Goal: Task Accomplishment & Management: Manage account settings

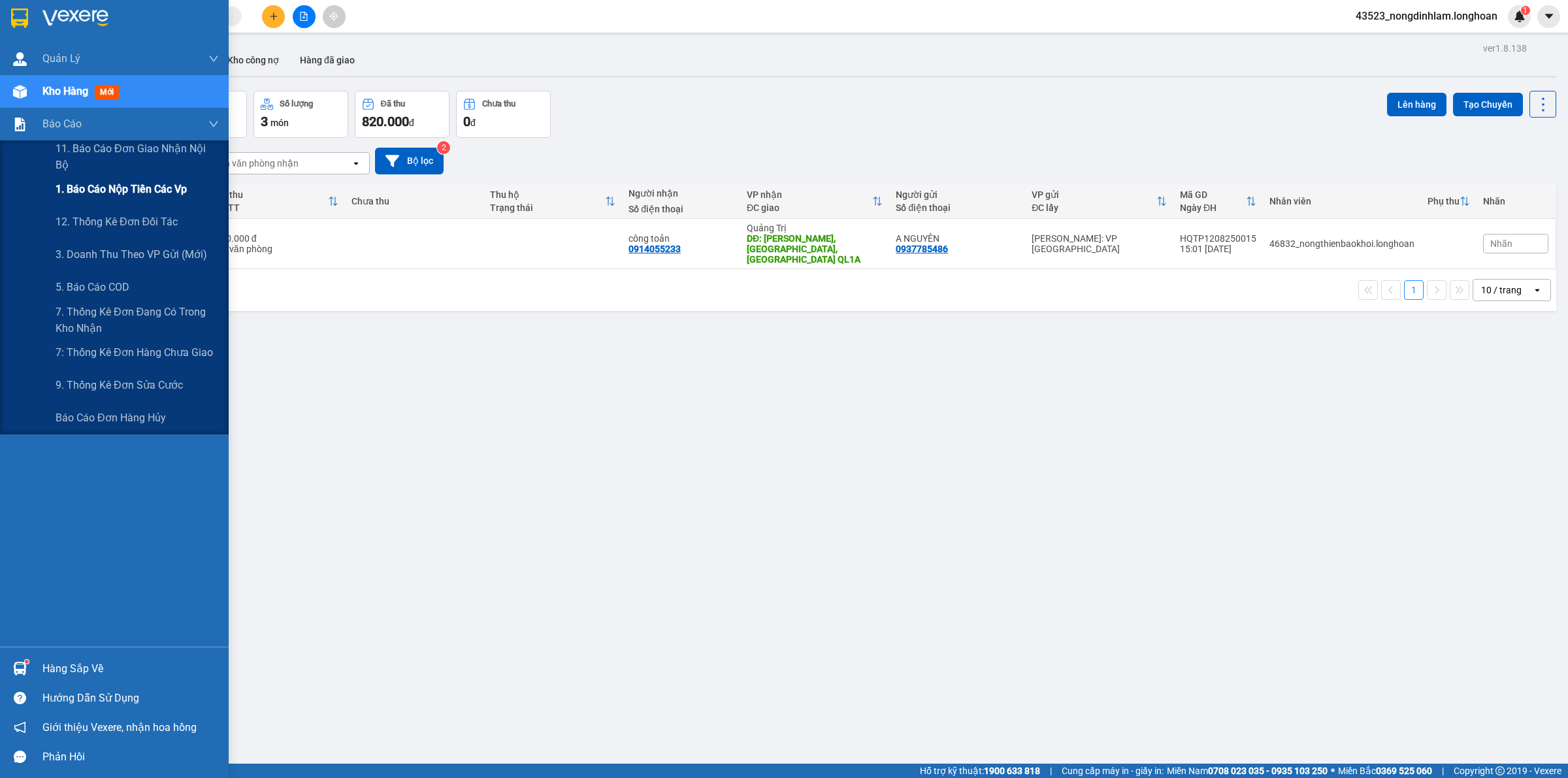
click at [112, 197] on span "1. Báo cáo nộp tiền các vp" at bounding box center [121, 189] width 132 height 16
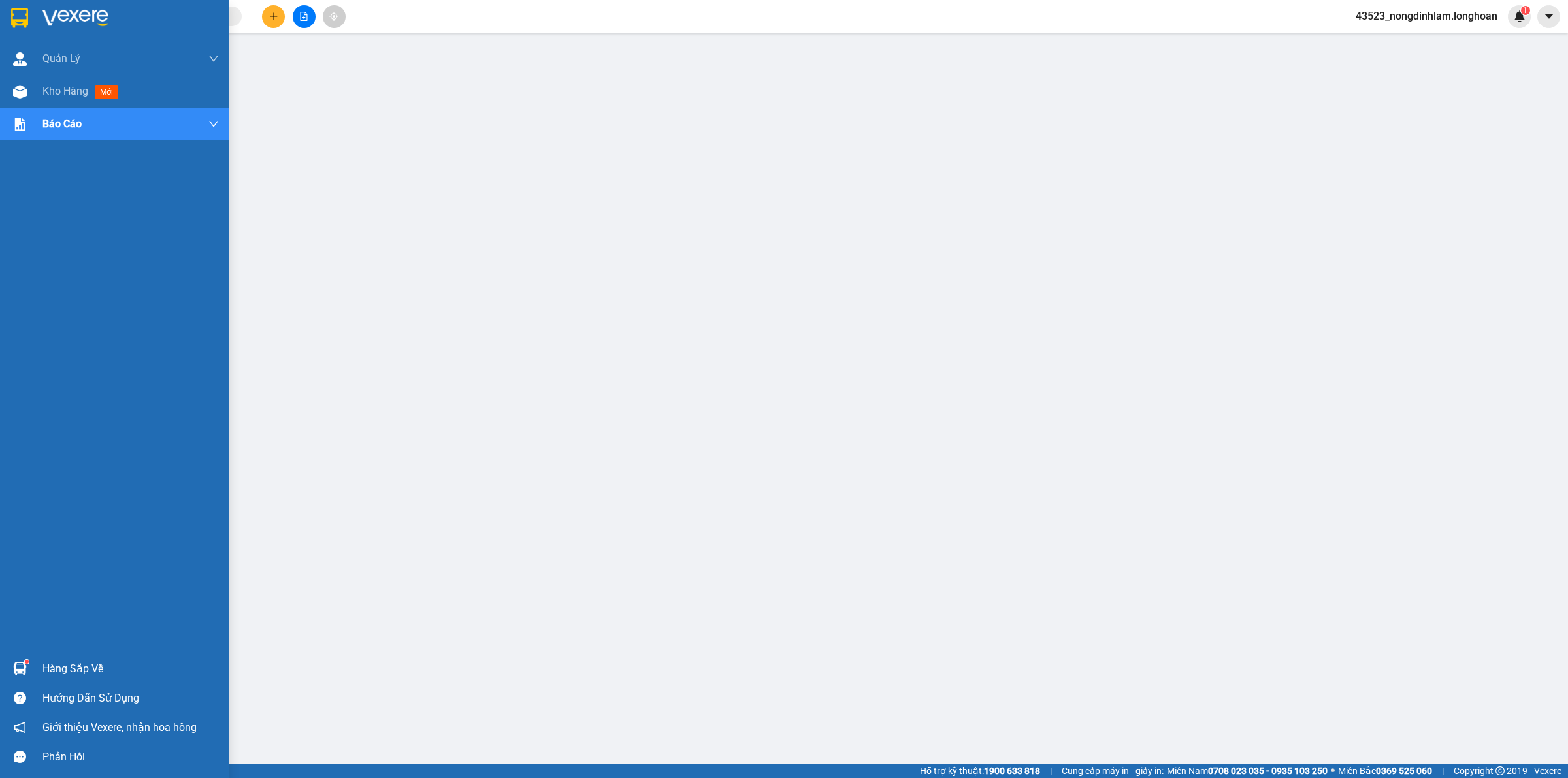
click at [30, 10] on div at bounding box center [20, 17] width 23 height 23
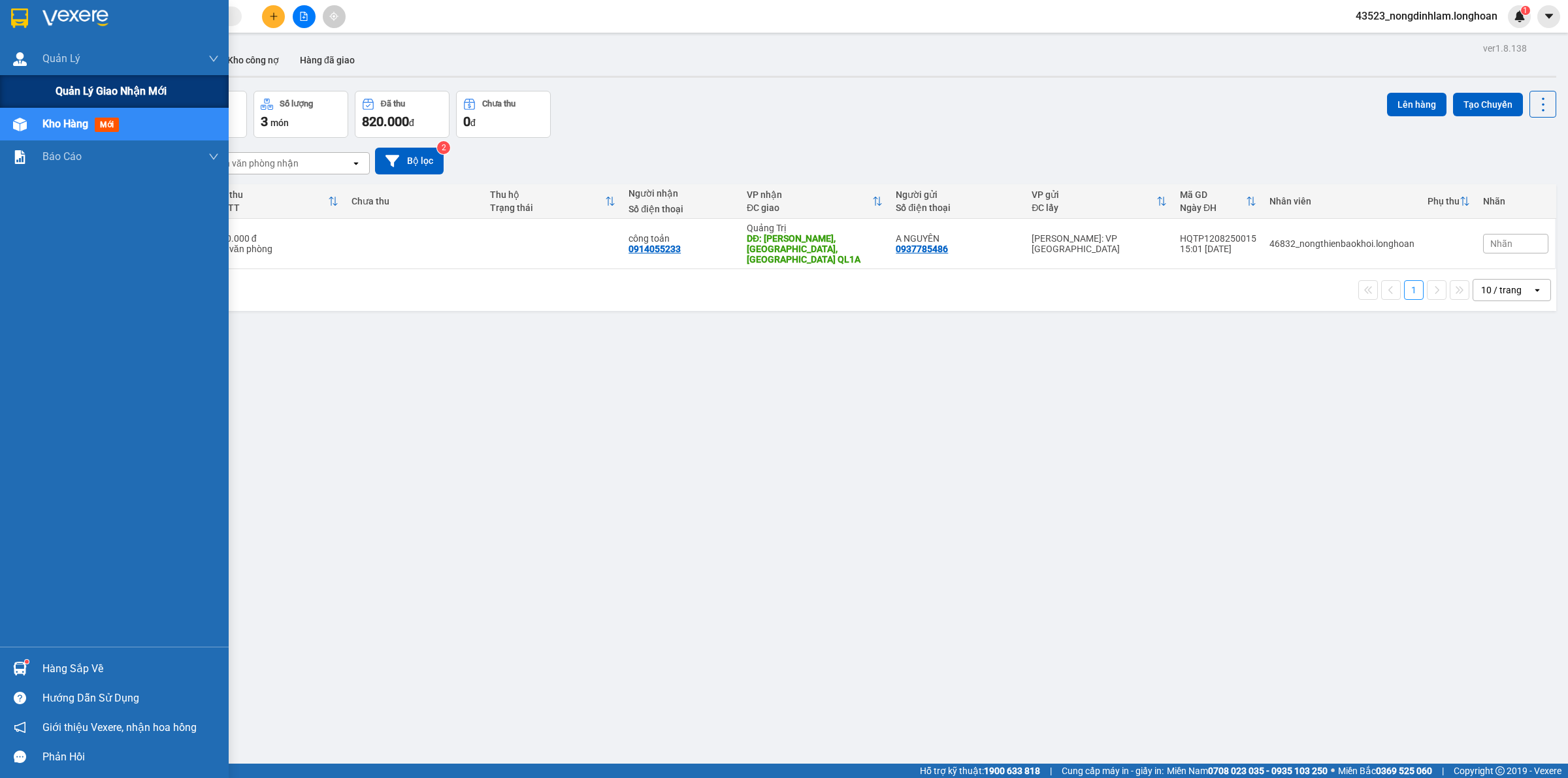
click at [74, 85] on span "Quản lý giao nhận mới" at bounding box center [111, 91] width 111 height 16
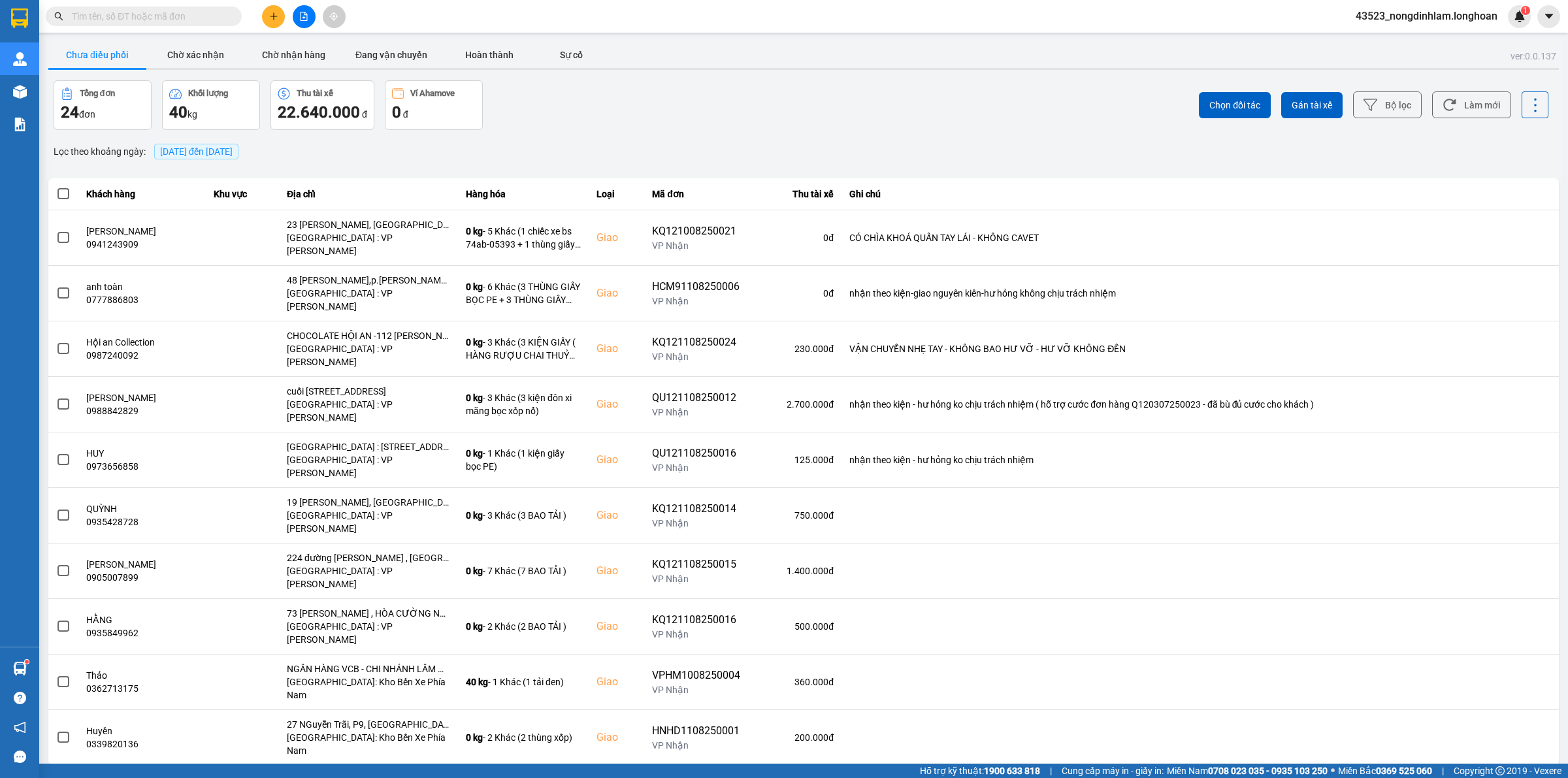
click at [217, 17] on input "text" at bounding box center [149, 16] width 154 height 14
click at [207, 15] on input "text" at bounding box center [149, 16] width 154 height 14
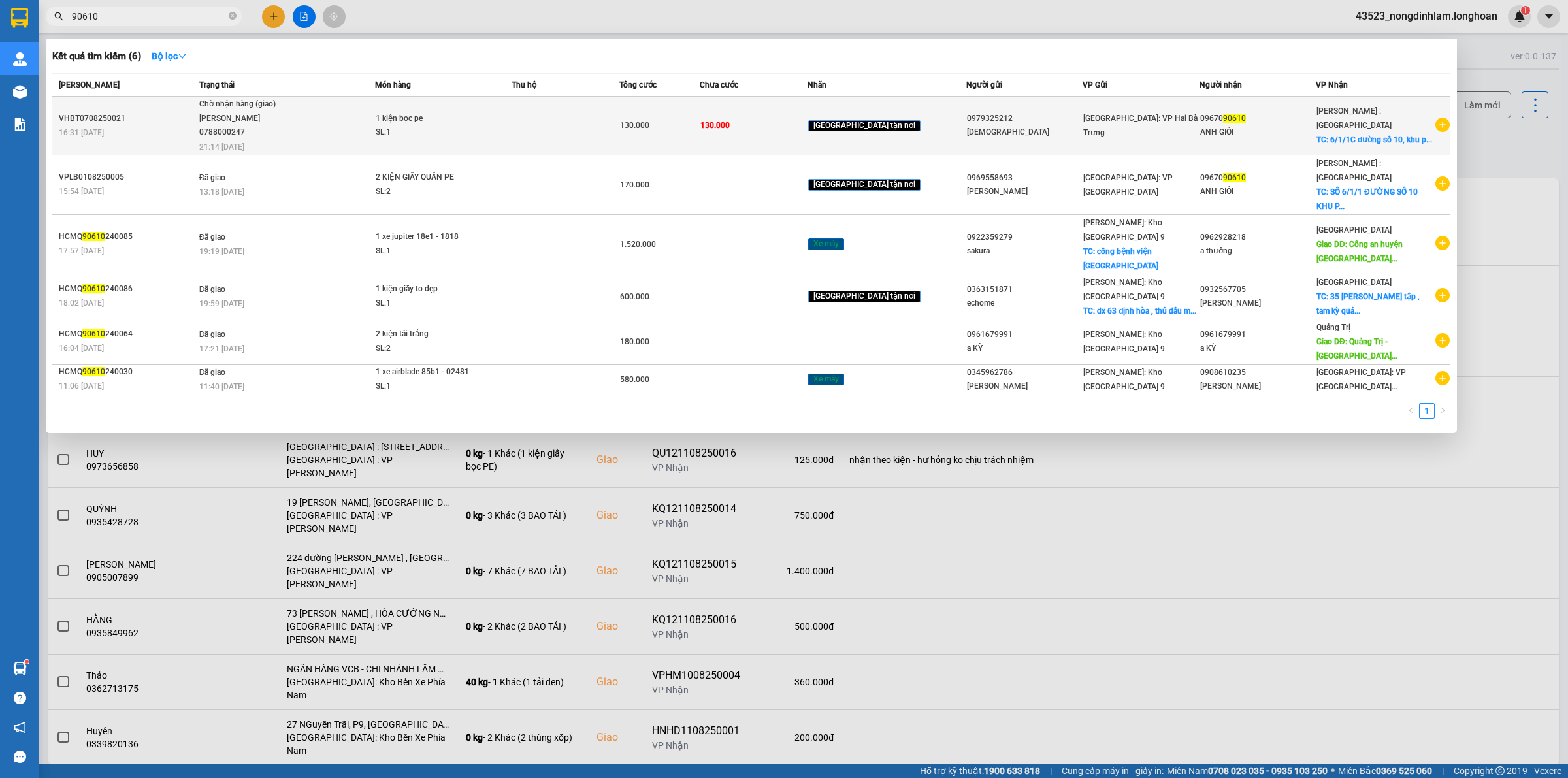
type input "90610"
click at [462, 138] on div "SL: 1" at bounding box center [424, 132] width 98 height 14
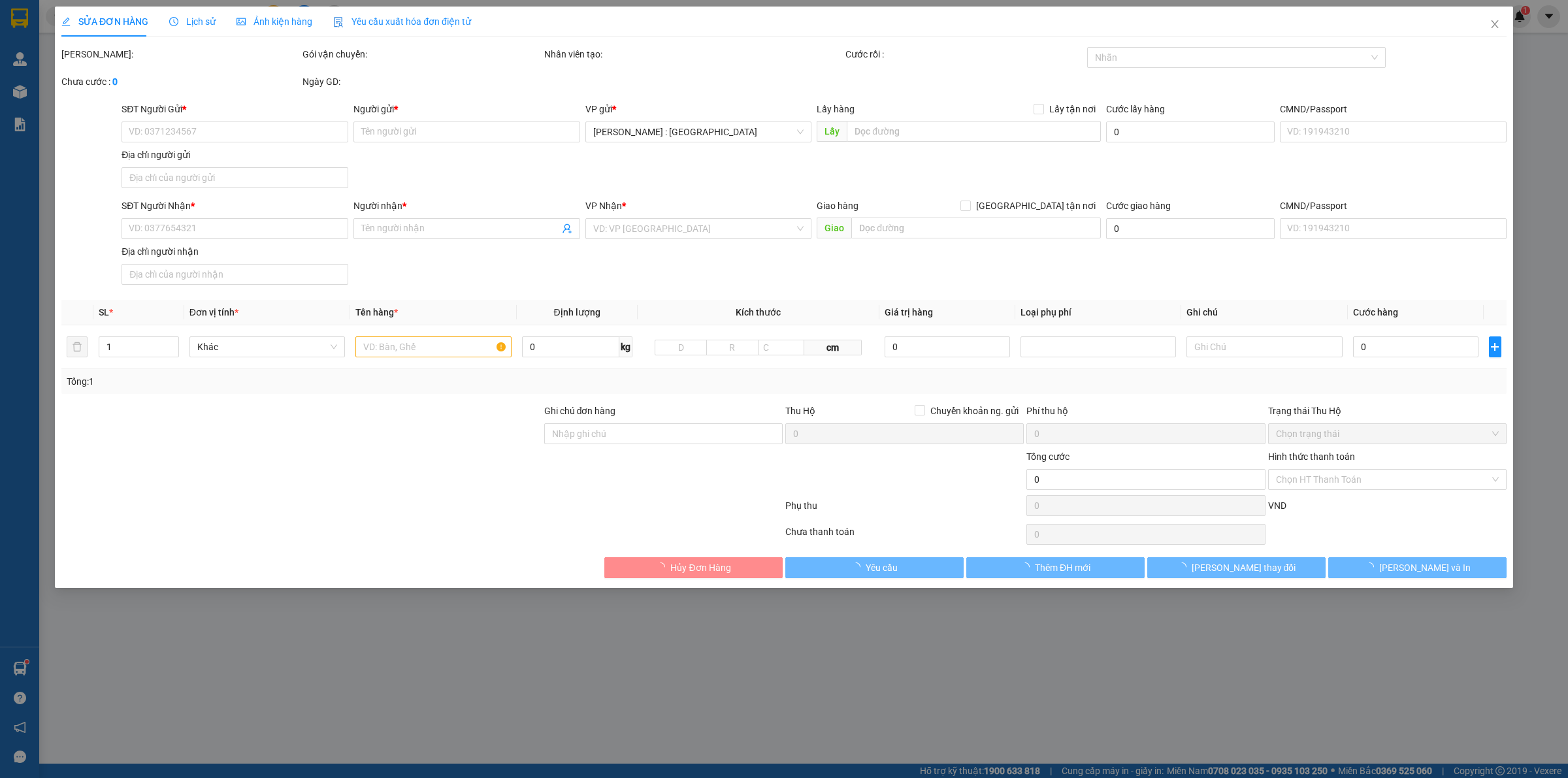
type input "0979325212"
type input "Sâm"
type input "0967090610"
type input "ANH GIỎI"
checkbox input "true"
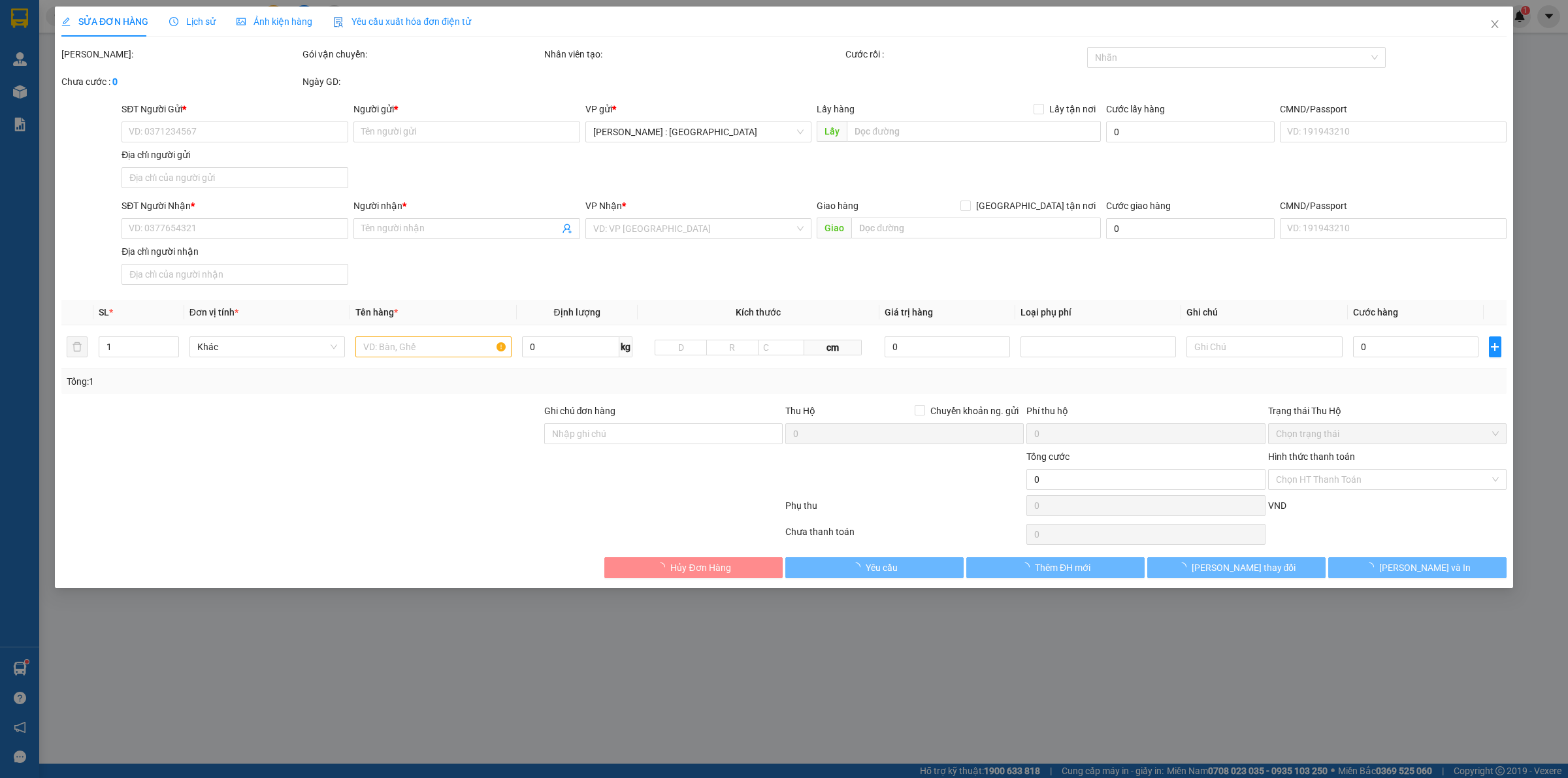
type input "6/1/1C đường số 10, khu phố 2, Hiệp bình Phước, TP.HCM"
type input "KHÁCH ĐỔI ĐỊA CHỈ, HÀNG VÀO NHỚ IN LẠI PHIẾU"
type input "130.000"
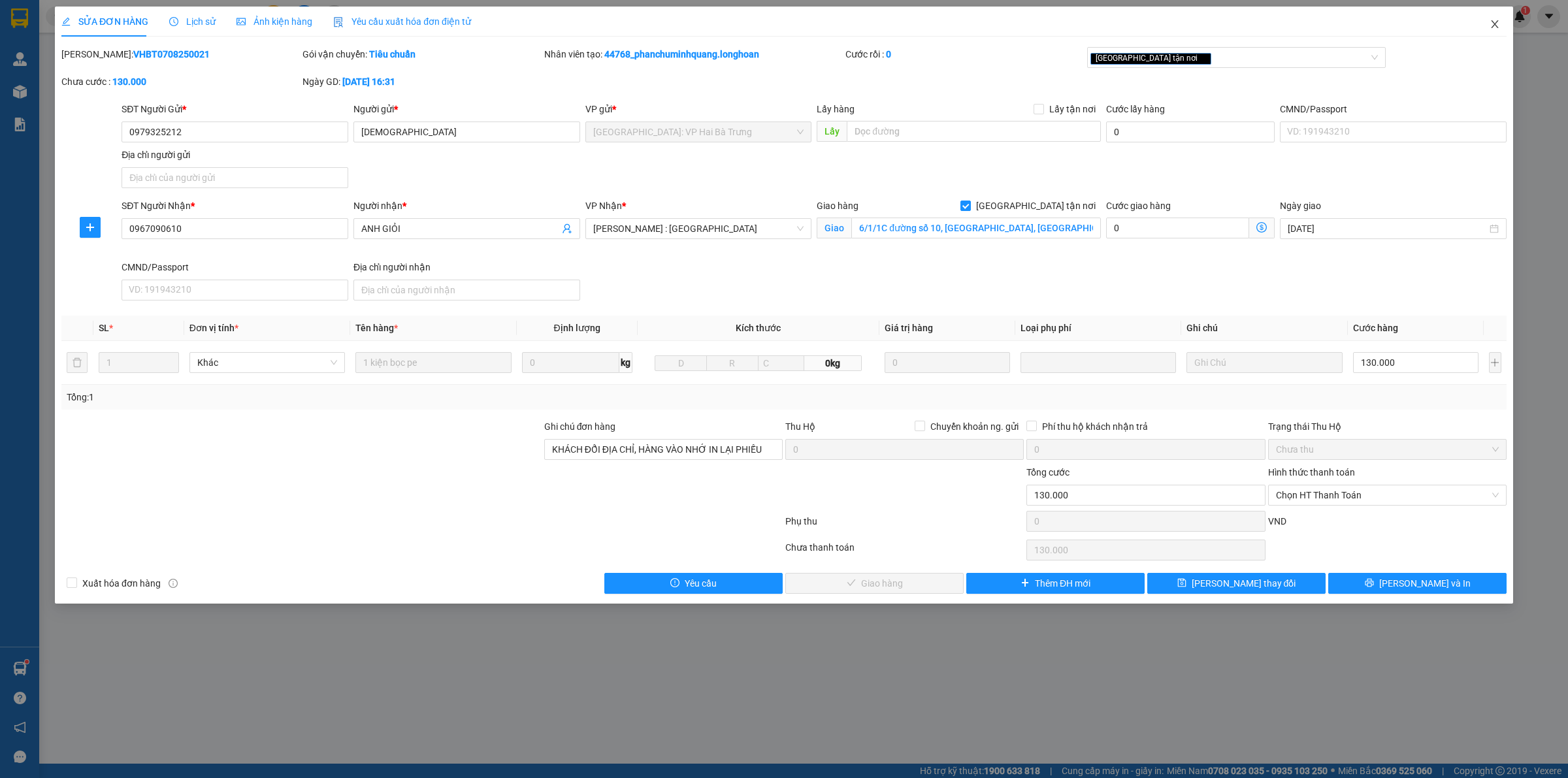
click at [1490, 27] on span "Close" at bounding box center [1494, 24] width 37 height 37
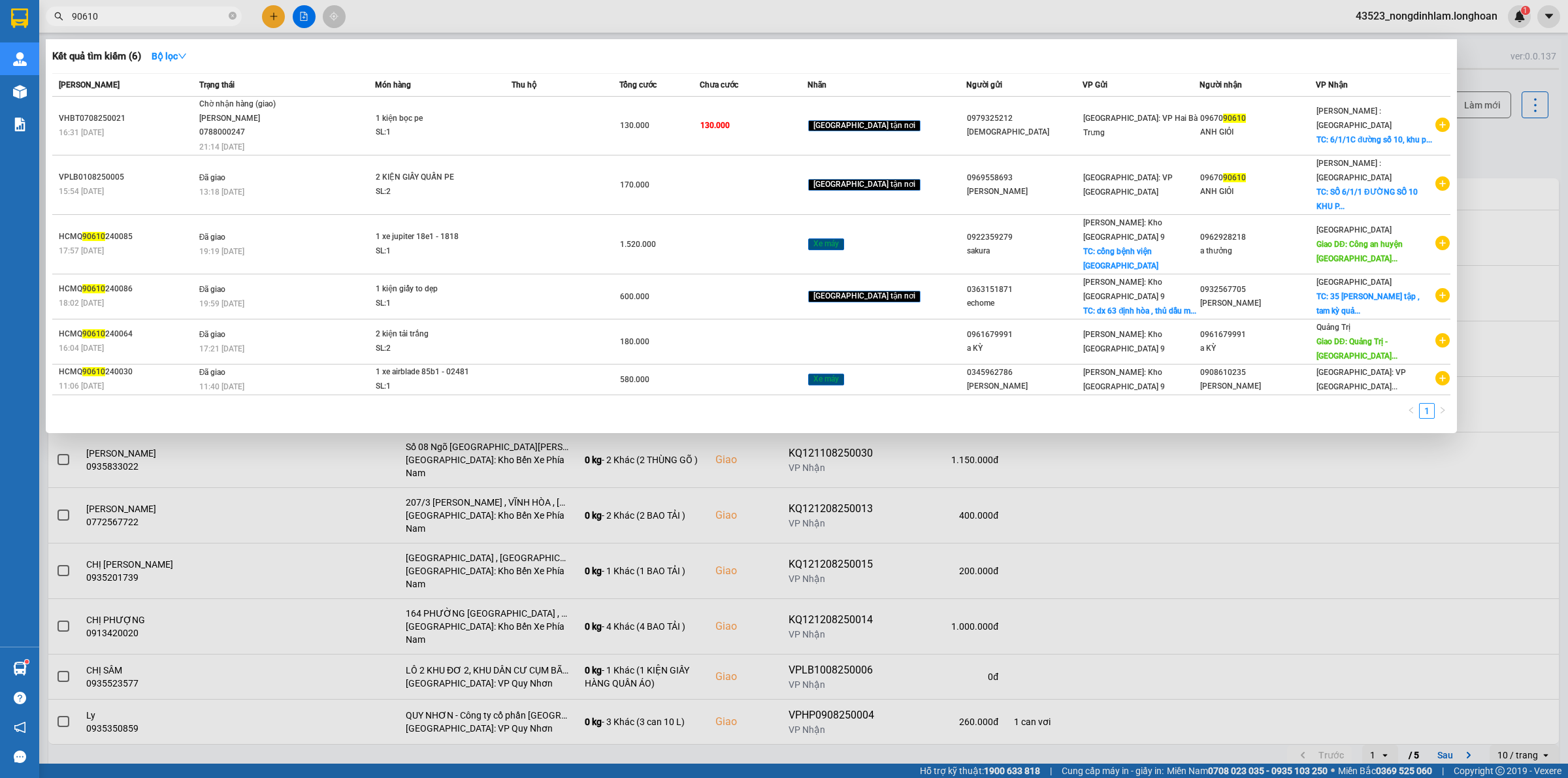
click at [148, 21] on input "90610" at bounding box center [149, 16] width 154 height 14
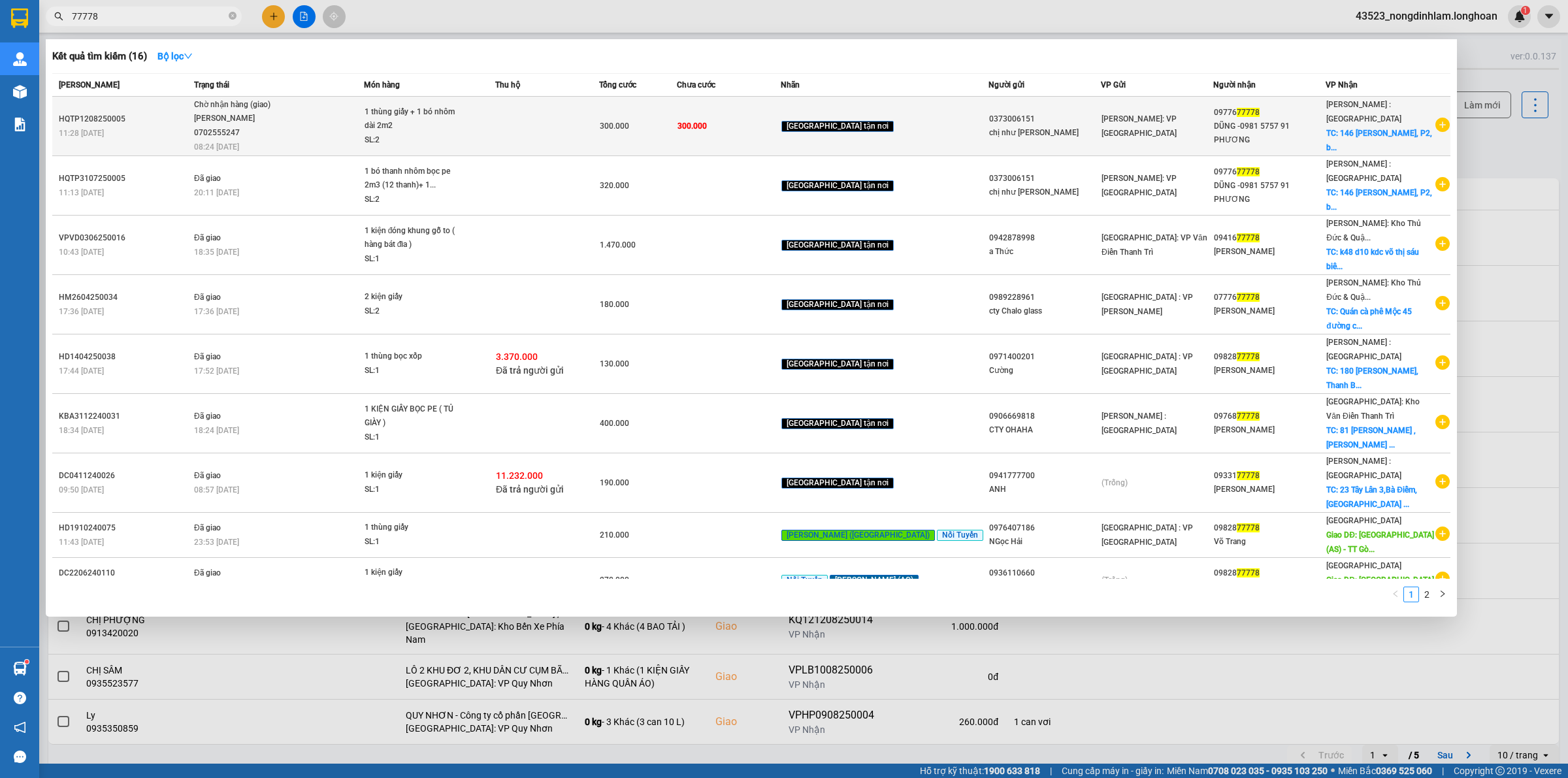
type input "77778"
click at [314, 124] on span "Chờ nhận hàng (giao) TRẦN XUÂN TOÀN 0702555247 08:24 - 13/08" at bounding box center [279, 124] width 169 height 54
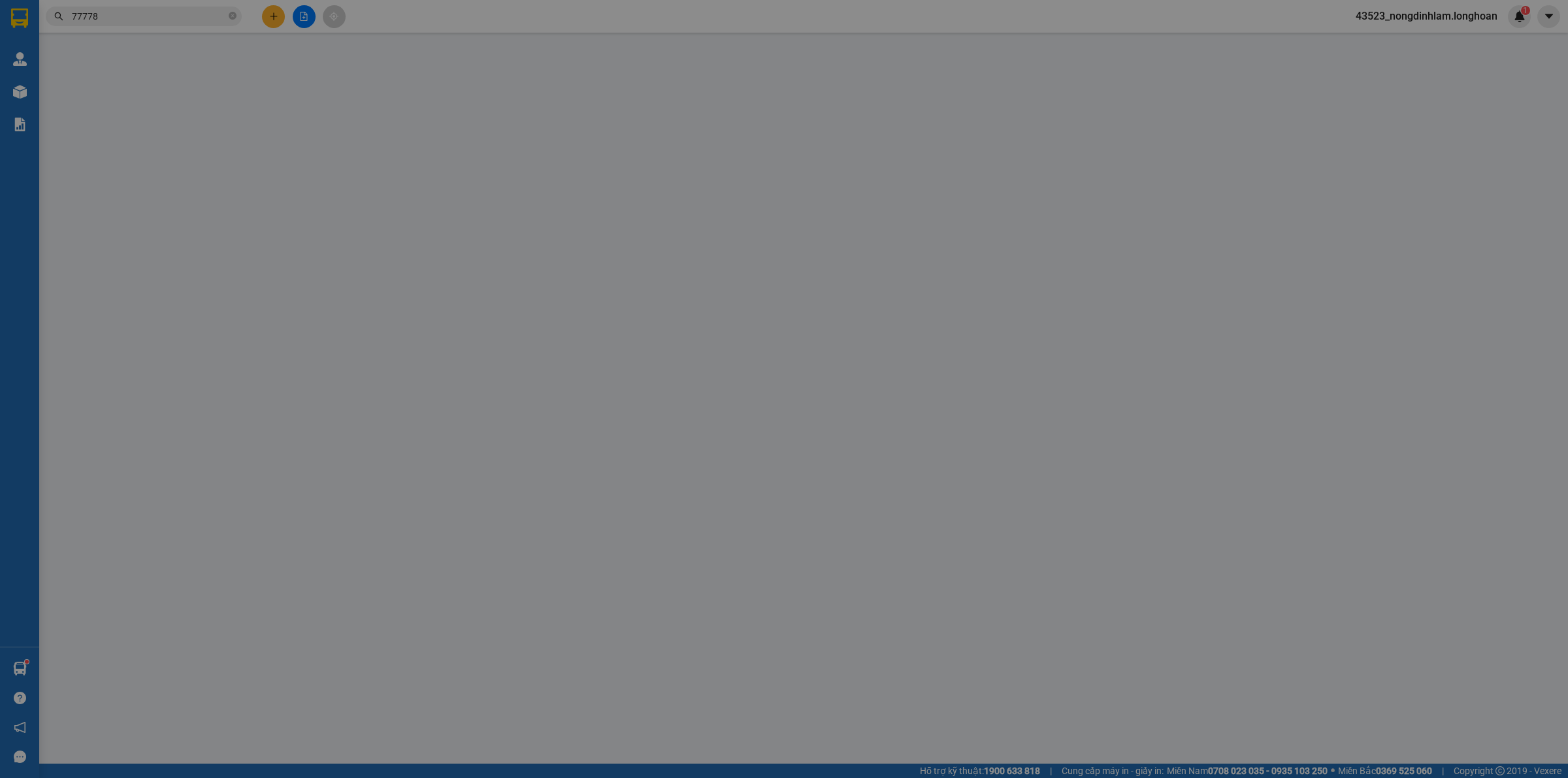
type input "0373006151"
type input "chị như cty bách châu"
type input "0977677778"
type input "DŨNG -0981 5757 91 PHƯƠNG"
checkbox input "true"
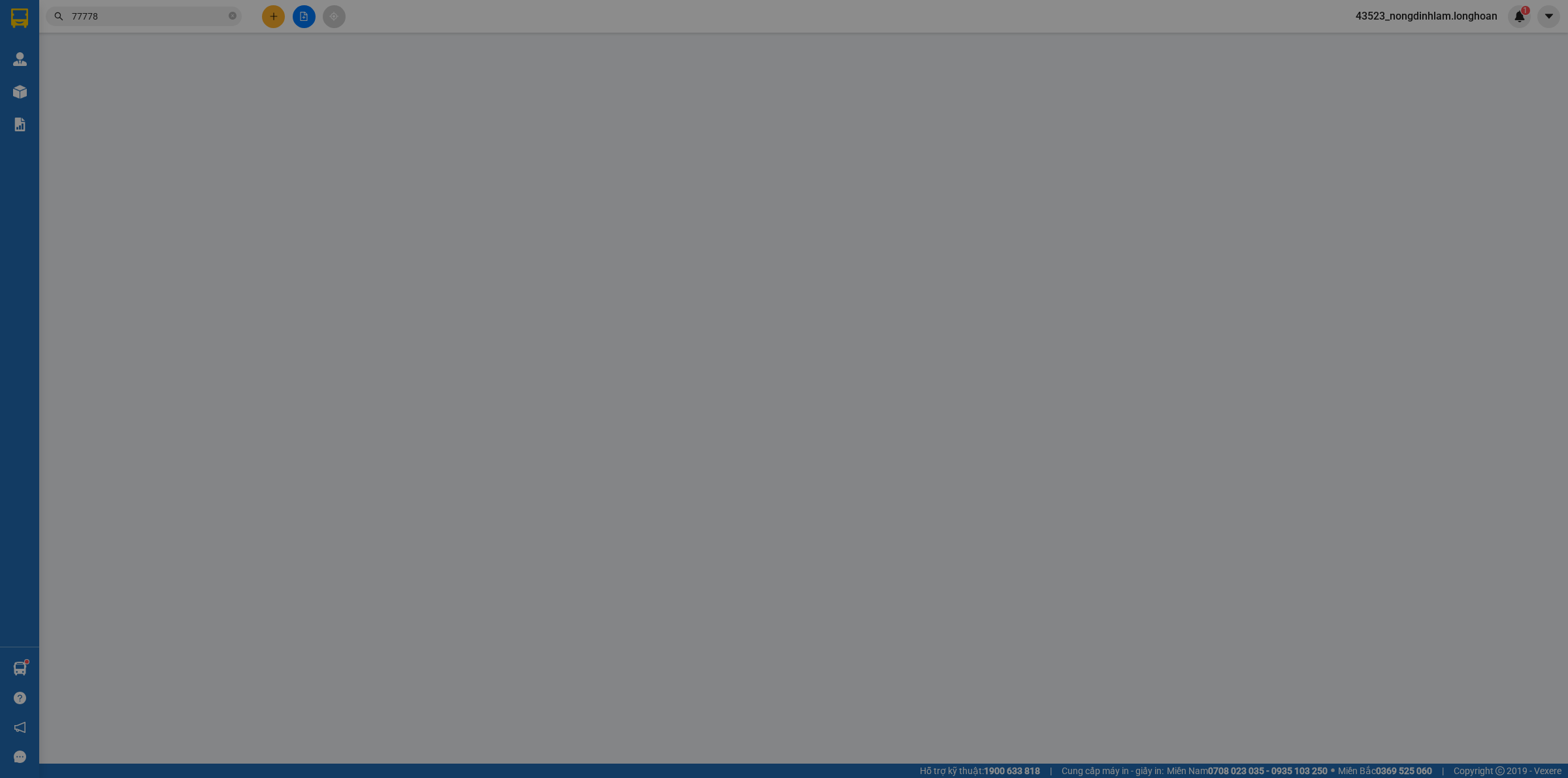
type input "146 Nguyễn Thái Học, P2, bảo Lộc, lâm đồng"
type input "300.000"
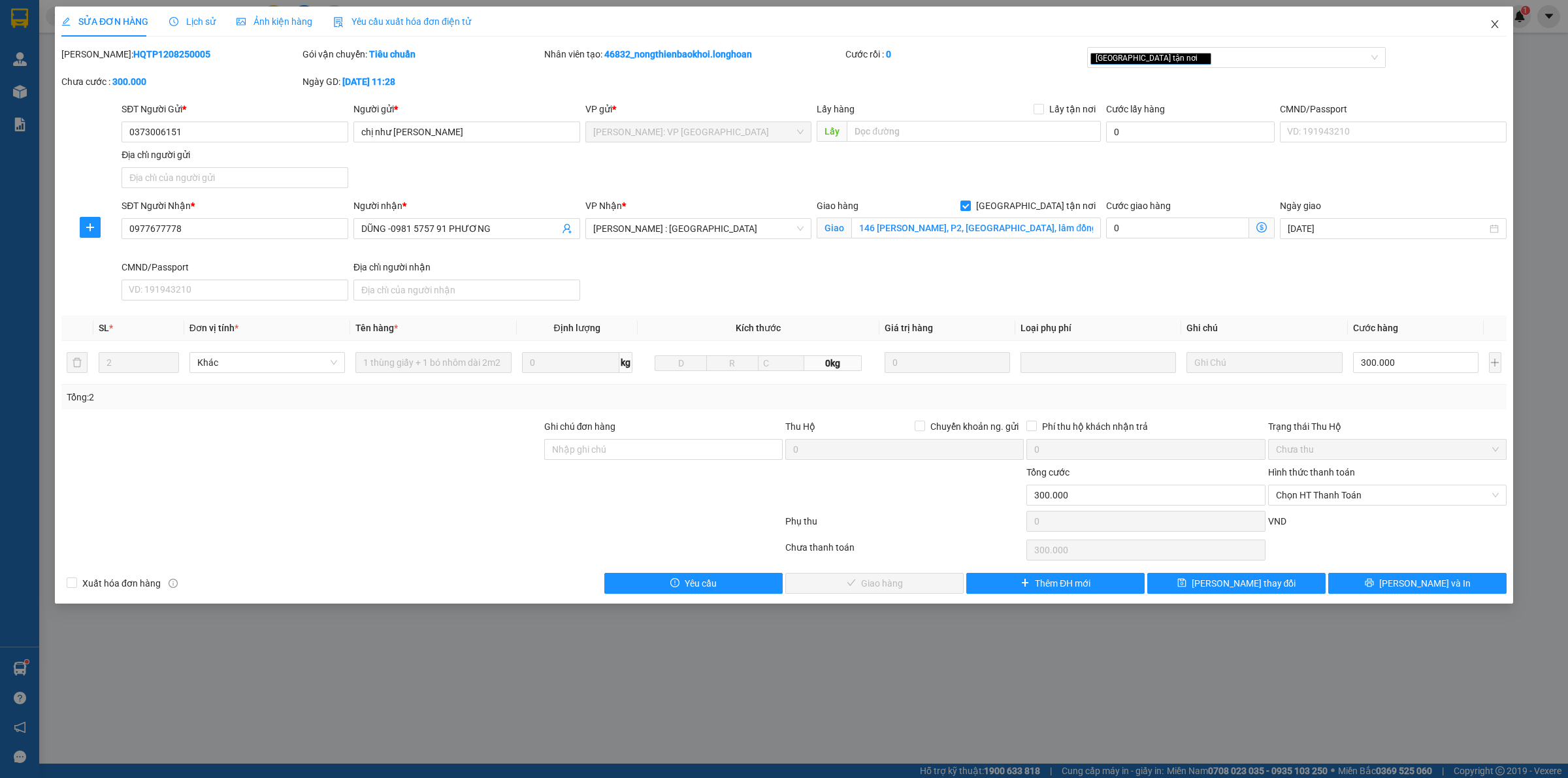
click at [1500, 26] on span "Close" at bounding box center [1494, 24] width 37 height 37
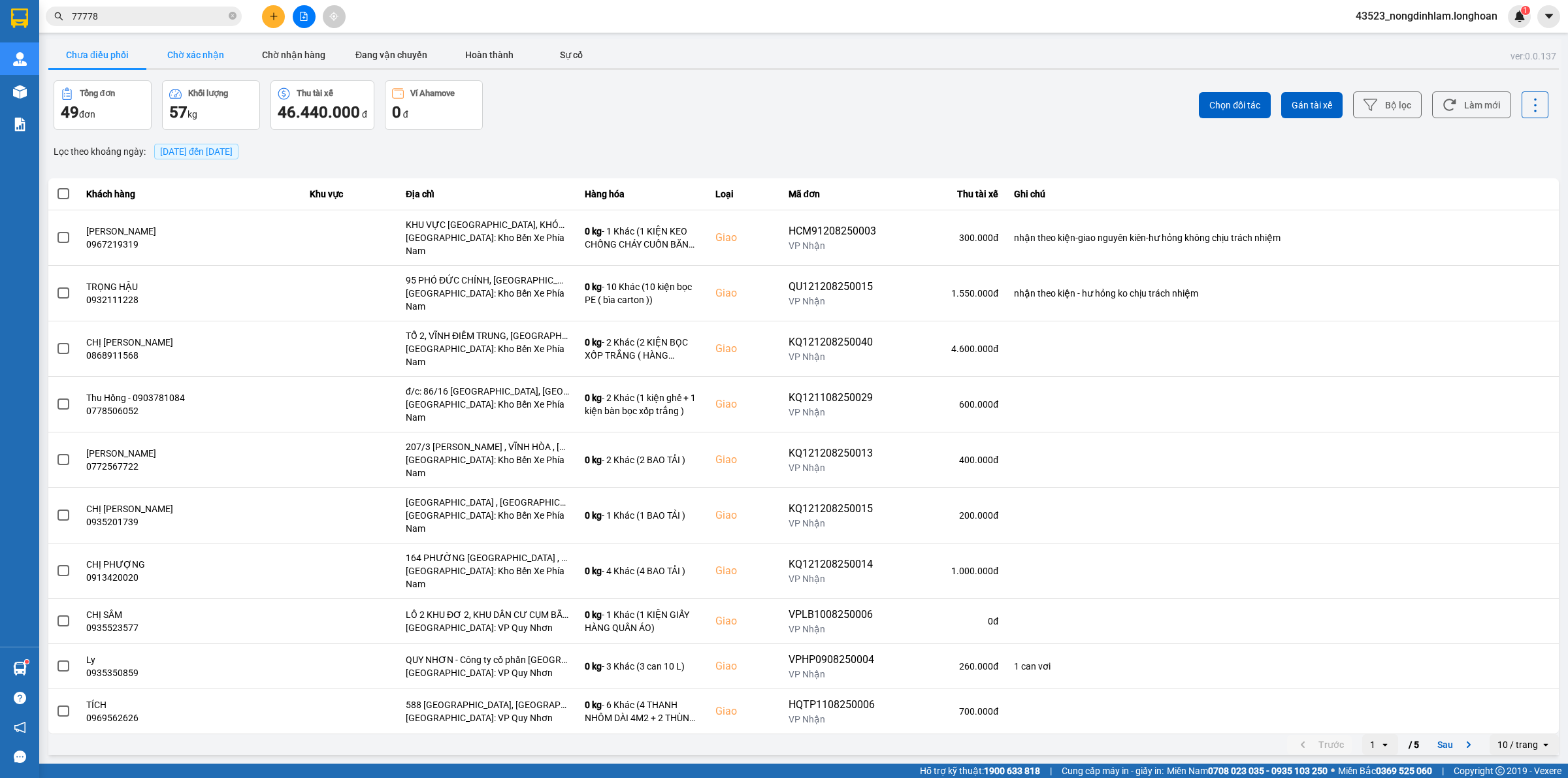
click at [188, 54] on button "Chờ xác nhận" at bounding box center [195, 54] width 98 height 26
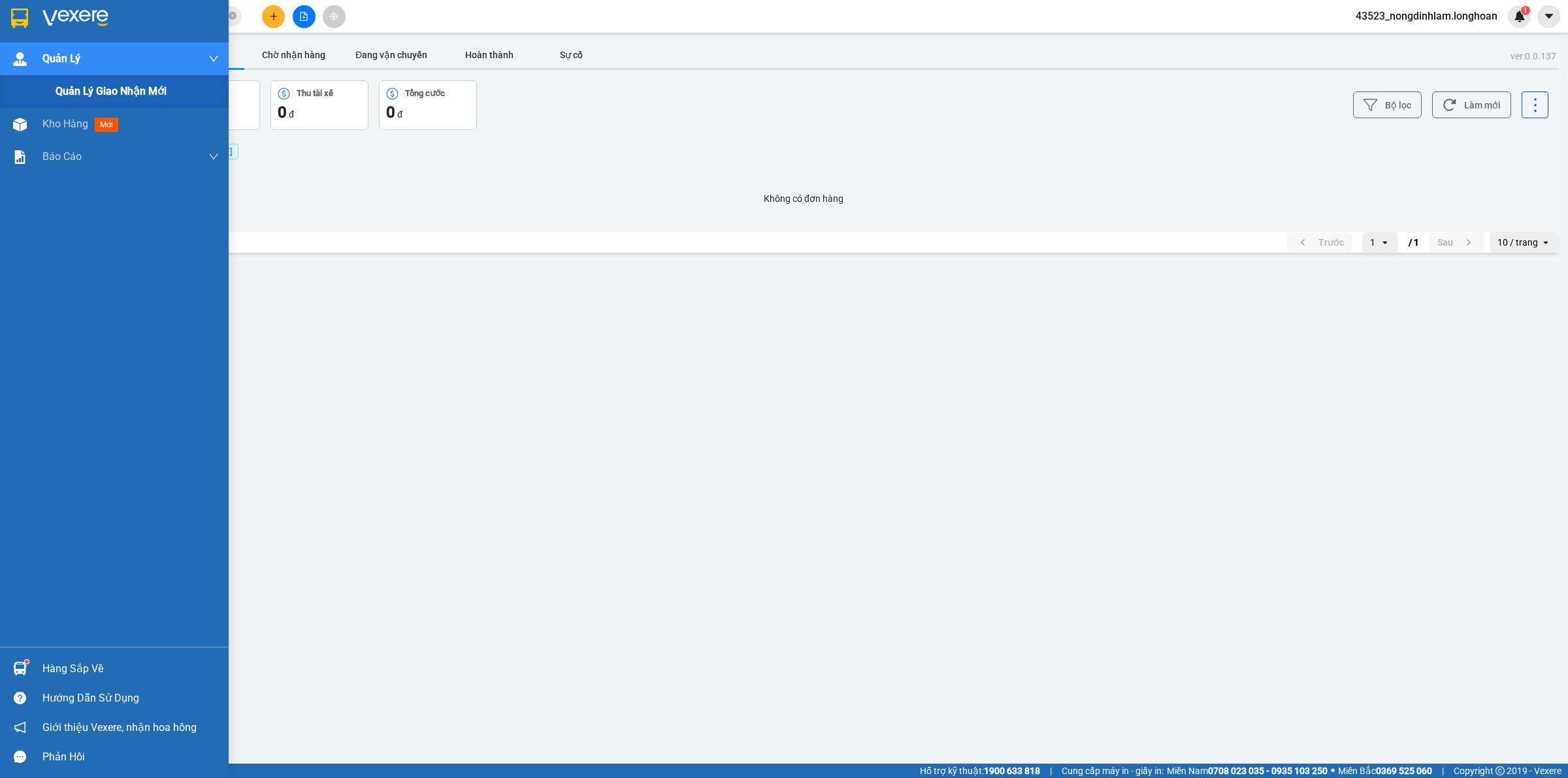
click at [65, 93] on span "Quản lý giao nhận mới" at bounding box center [111, 91] width 111 height 16
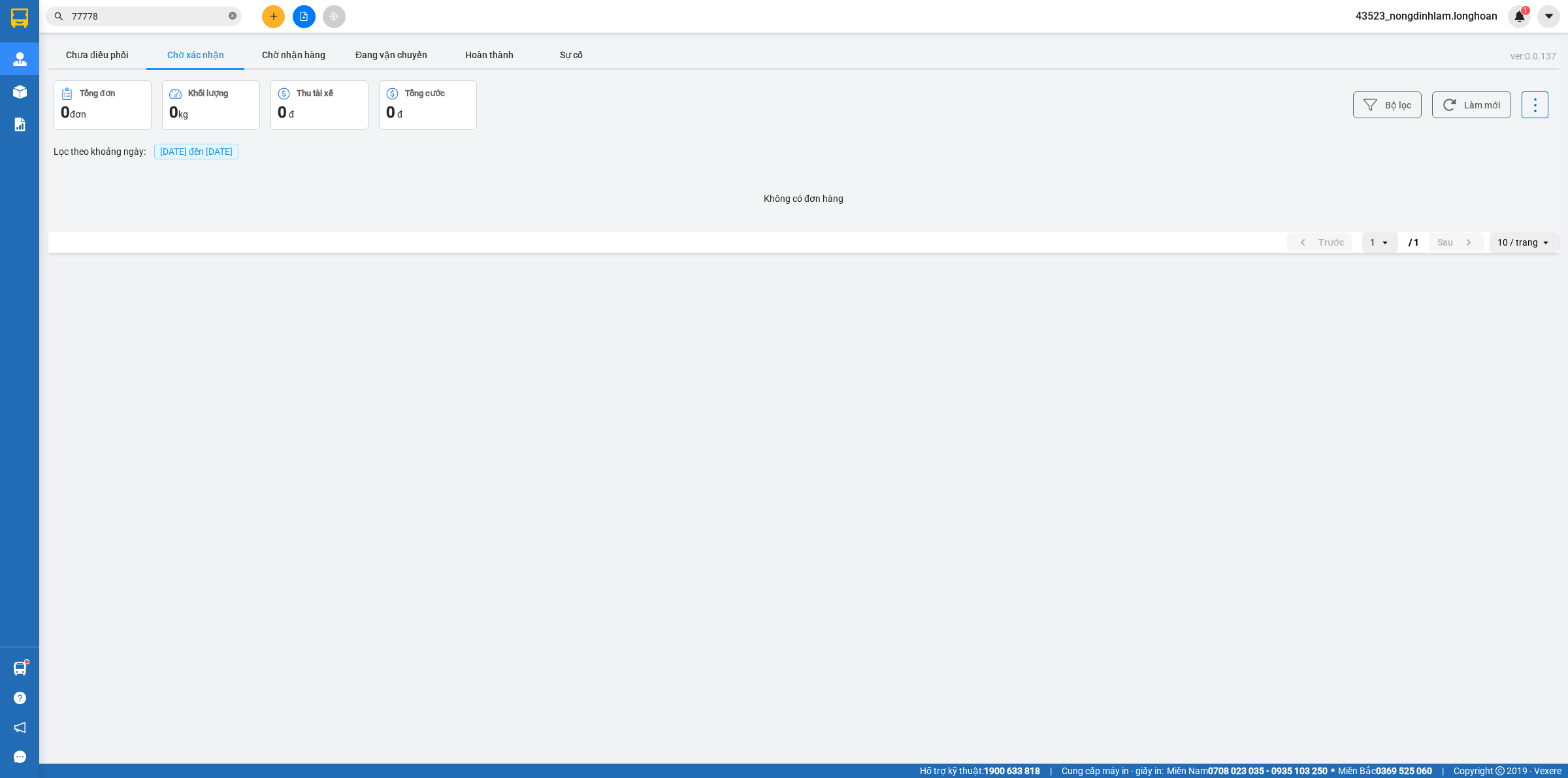
click at [232, 12] on icon "close-circle" at bounding box center [232, 16] width 8 height 8
click at [196, 52] on button "Chờ xác nhận" at bounding box center [195, 54] width 98 height 26
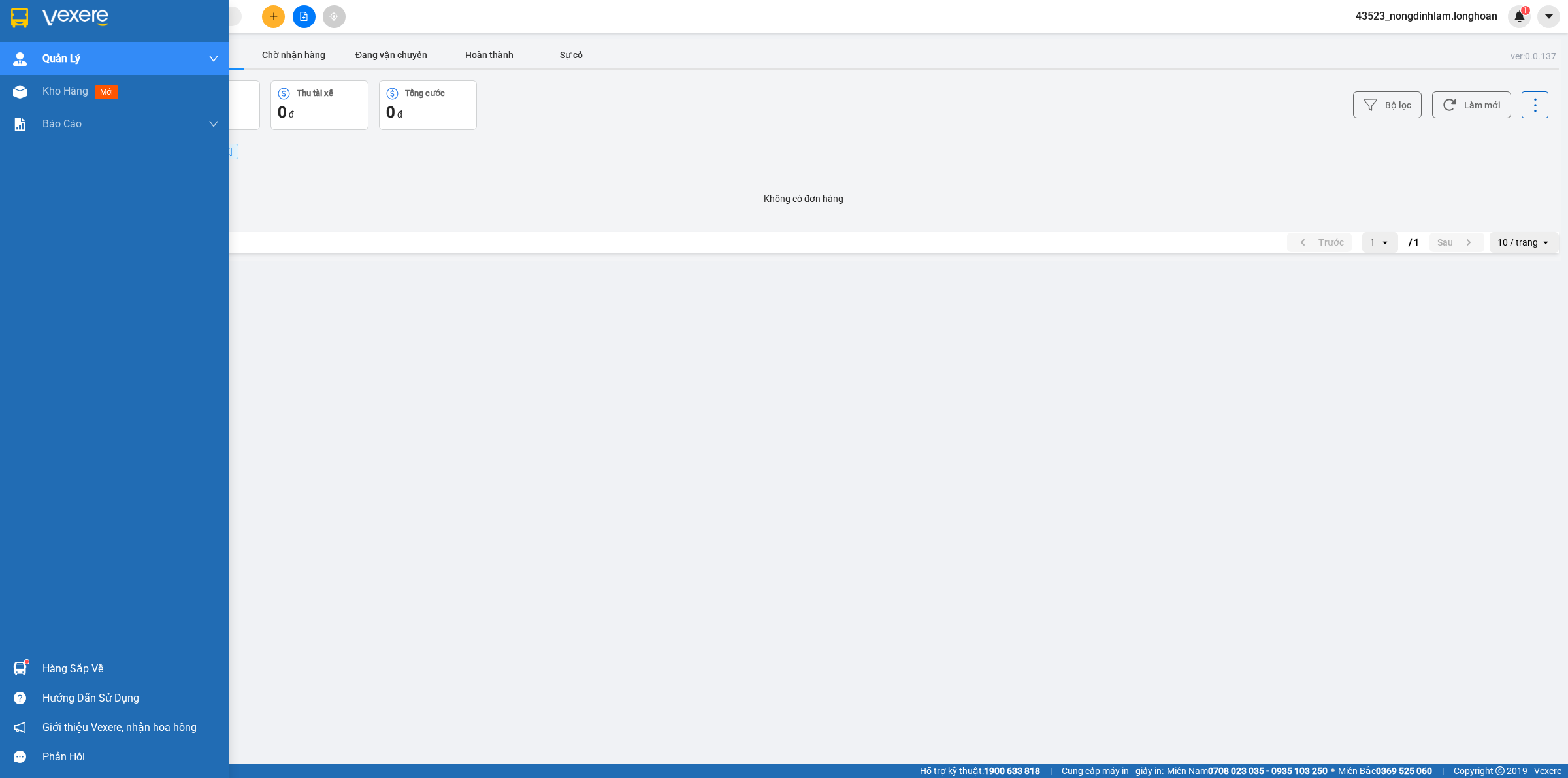
click at [30, 10] on div at bounding box center [20, 17] width 23 height 23
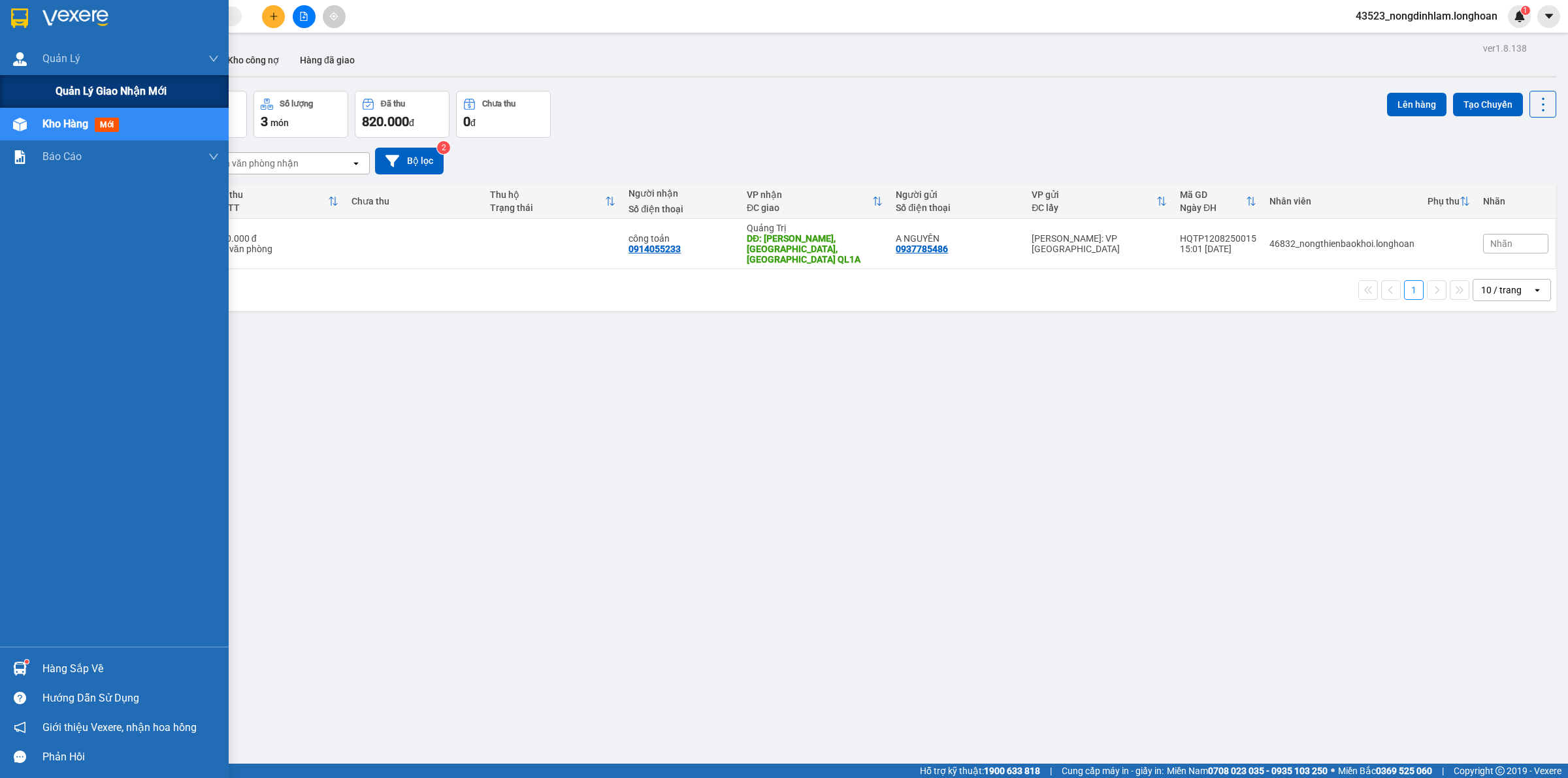
click at [69, 86] on span "Quản lý giao nhận mới" at bounding box center [111, 91] width 111 height 16
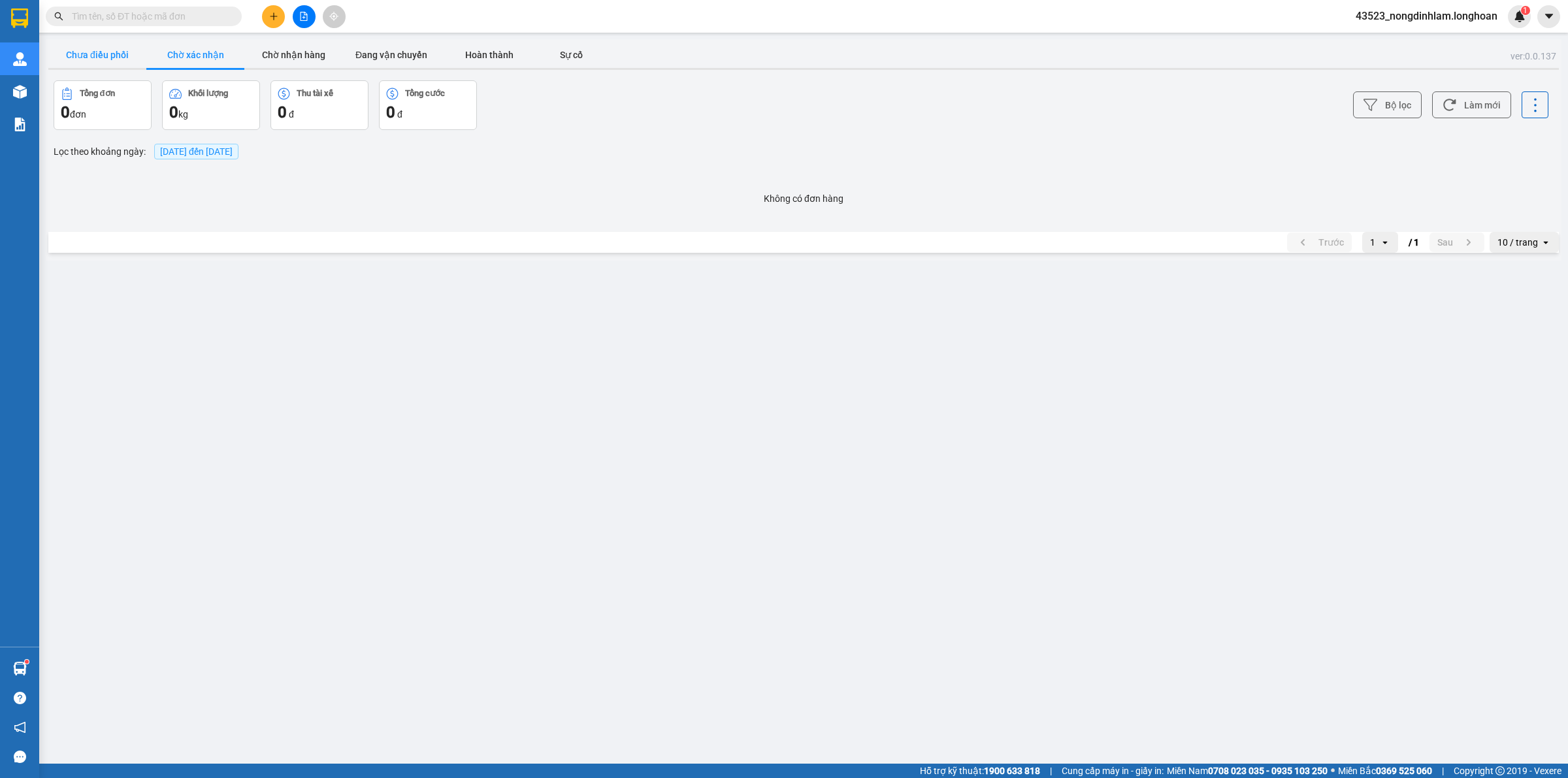
click at [106, 41] on button "Chưa điều phối" at bounding box center [97, 54] width 98 height 26
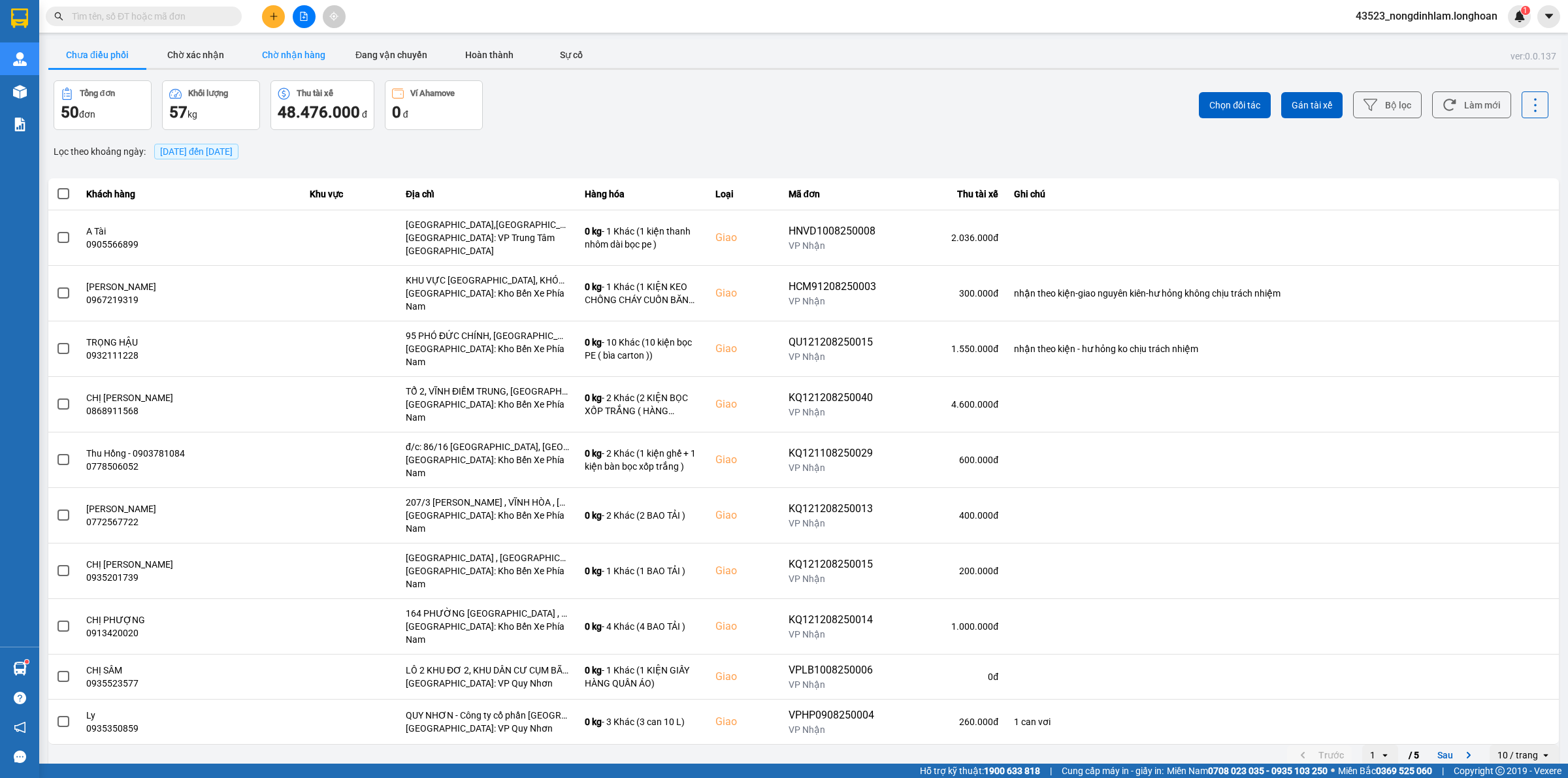
click at [312, 53] on button "Chờ nhận hàng" at bounding box center [293, 54] width 98 height 26
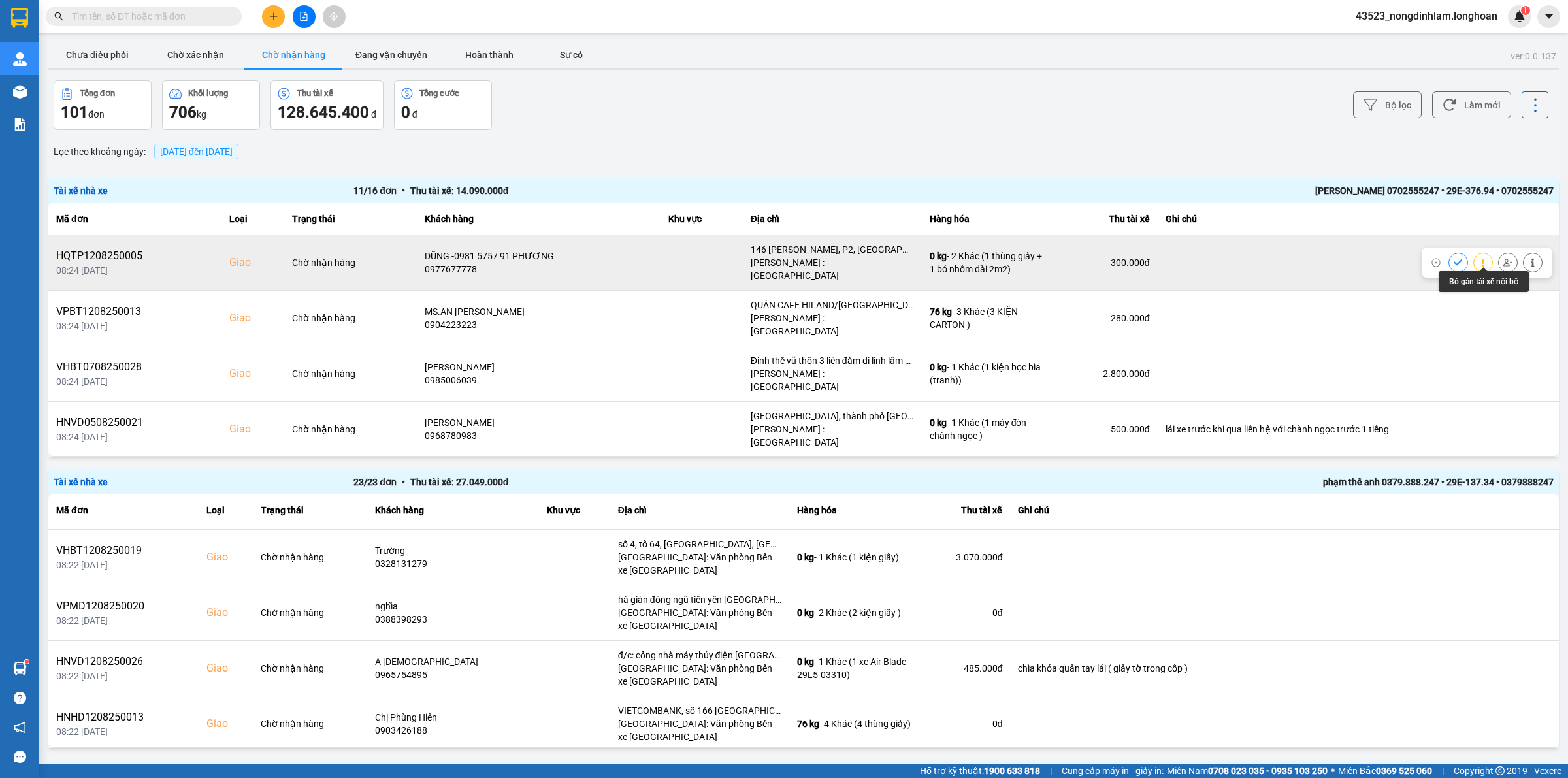
click at [1499, 263] on button at bounding box center [1508, 261] width 18 height 23
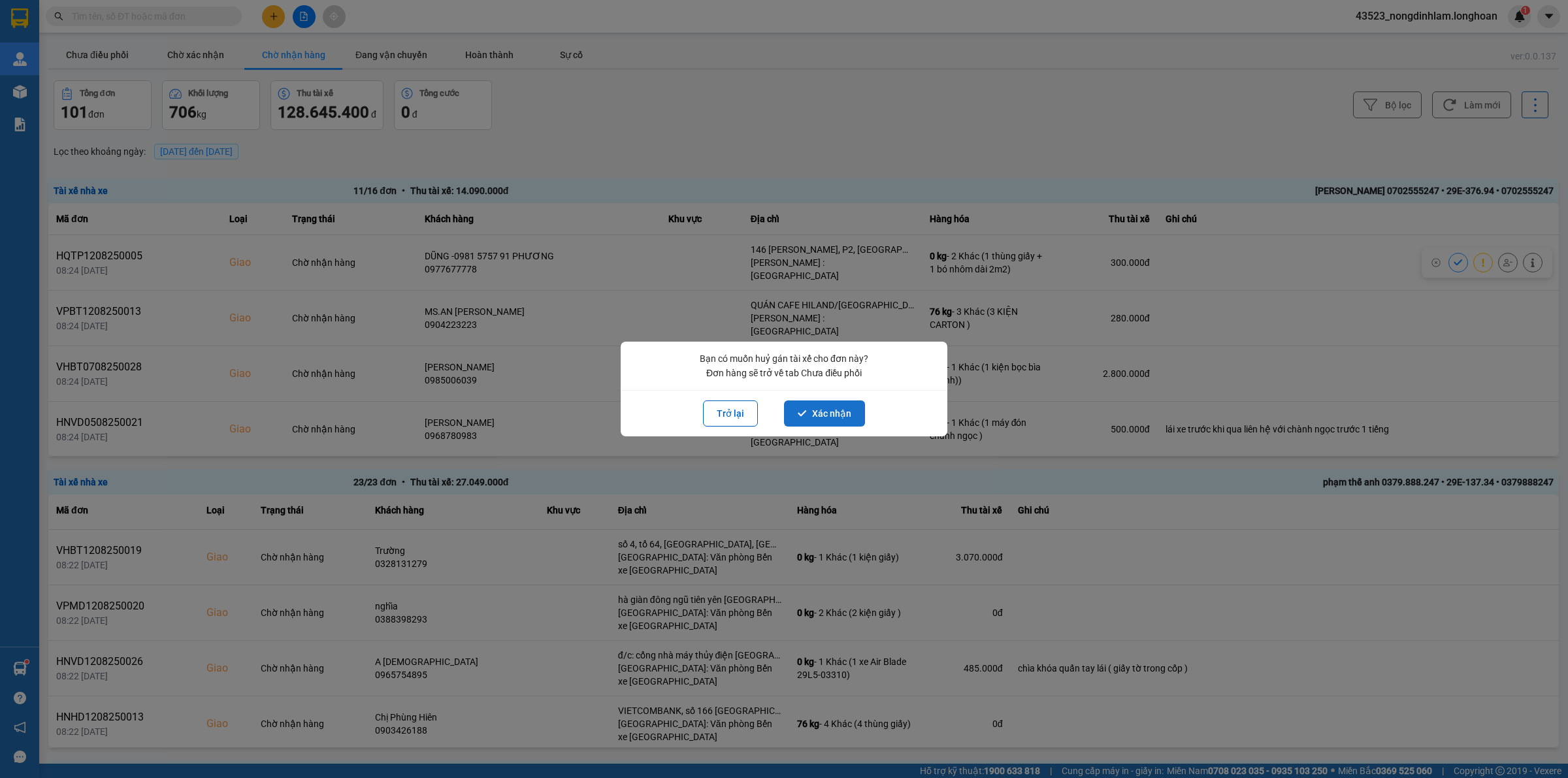
click at [840, 407] on button "Xác nhận" at bounding box center [824, 413] width 81 height 26
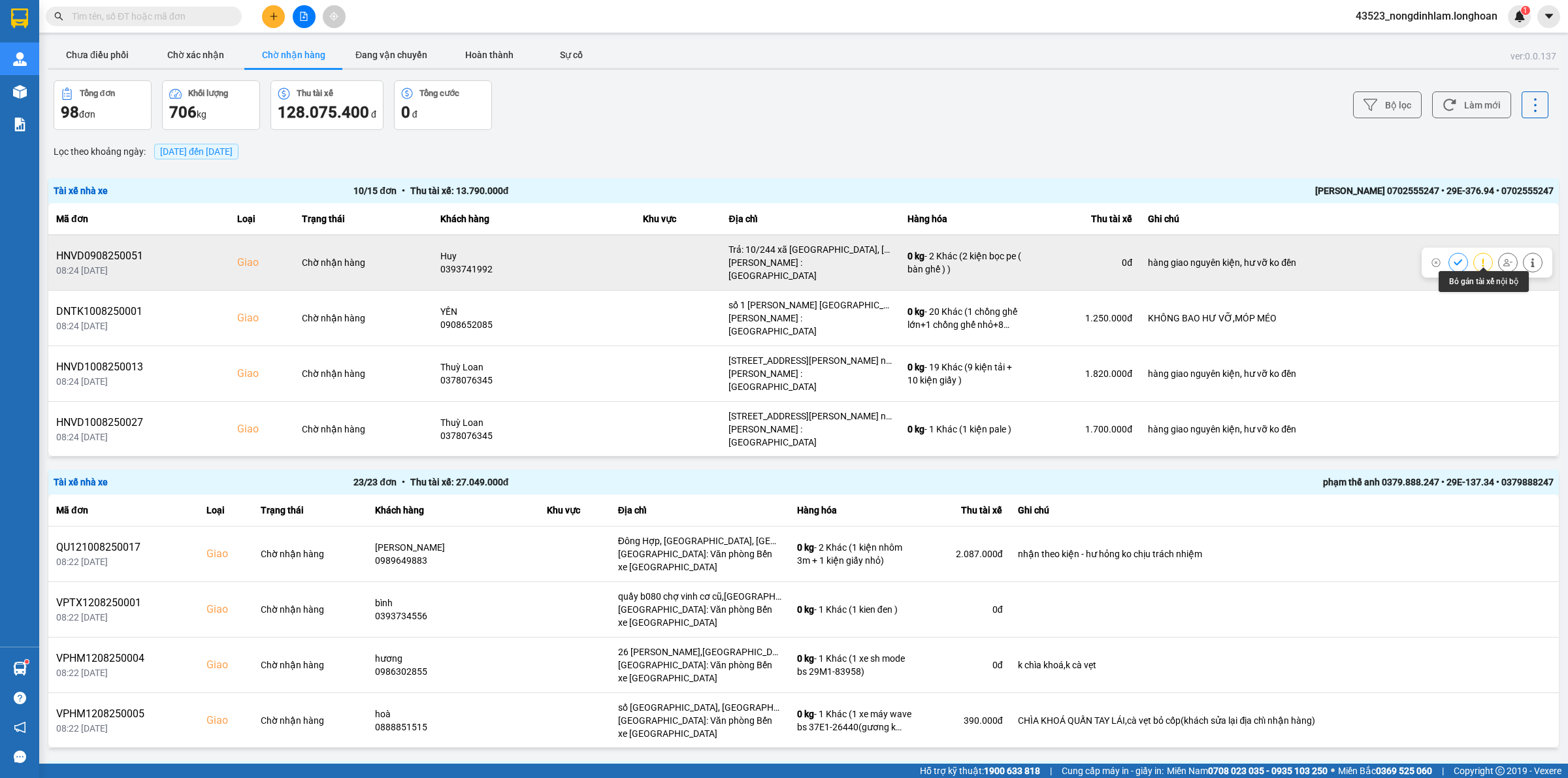
click at [1503, 258] on icon at bounding box center [1508, 263] width 9 height 9
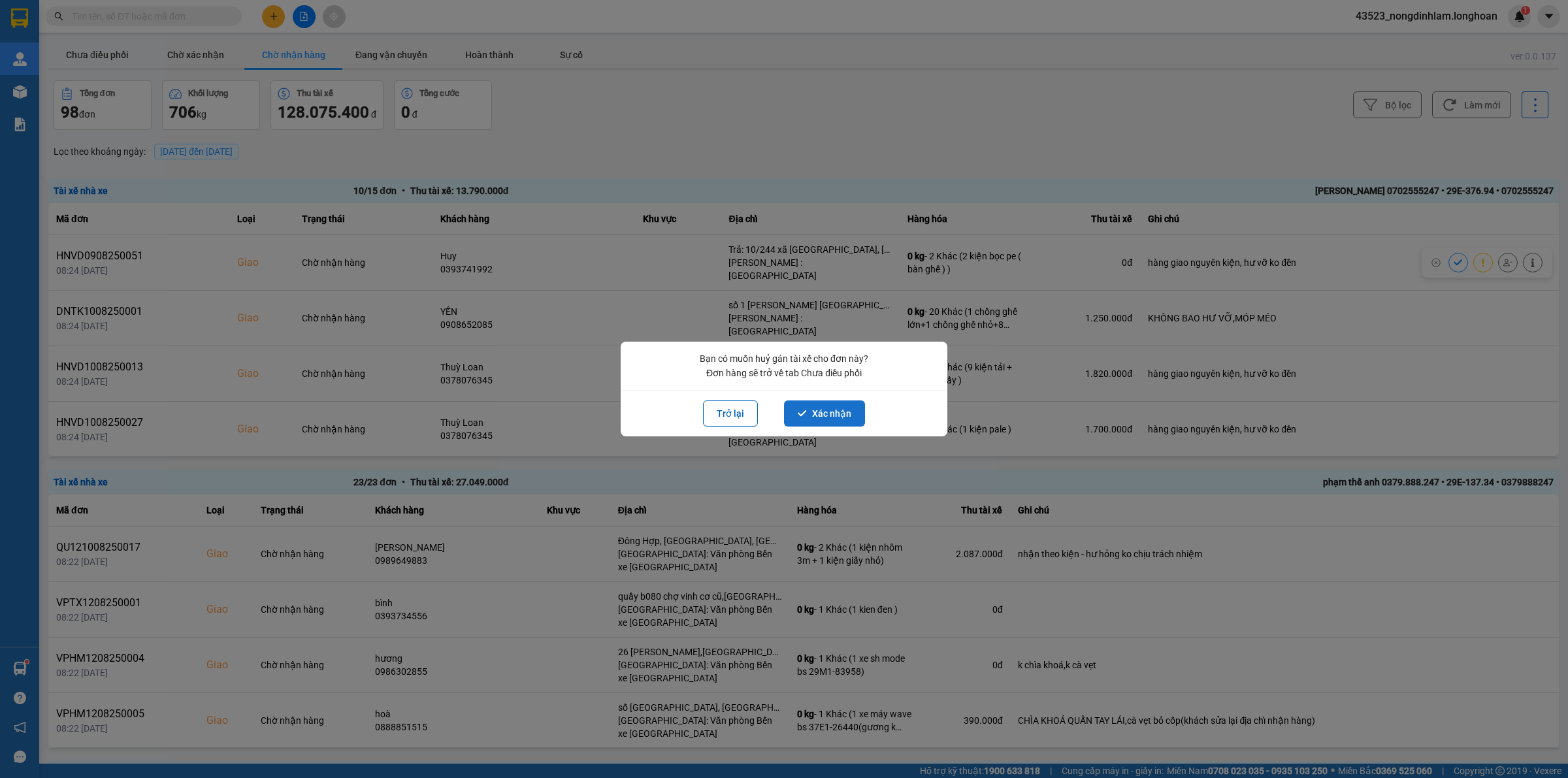
click at [851, 406] on button "Xác nhận" at bounding box center [824, 413] width 81 height 26
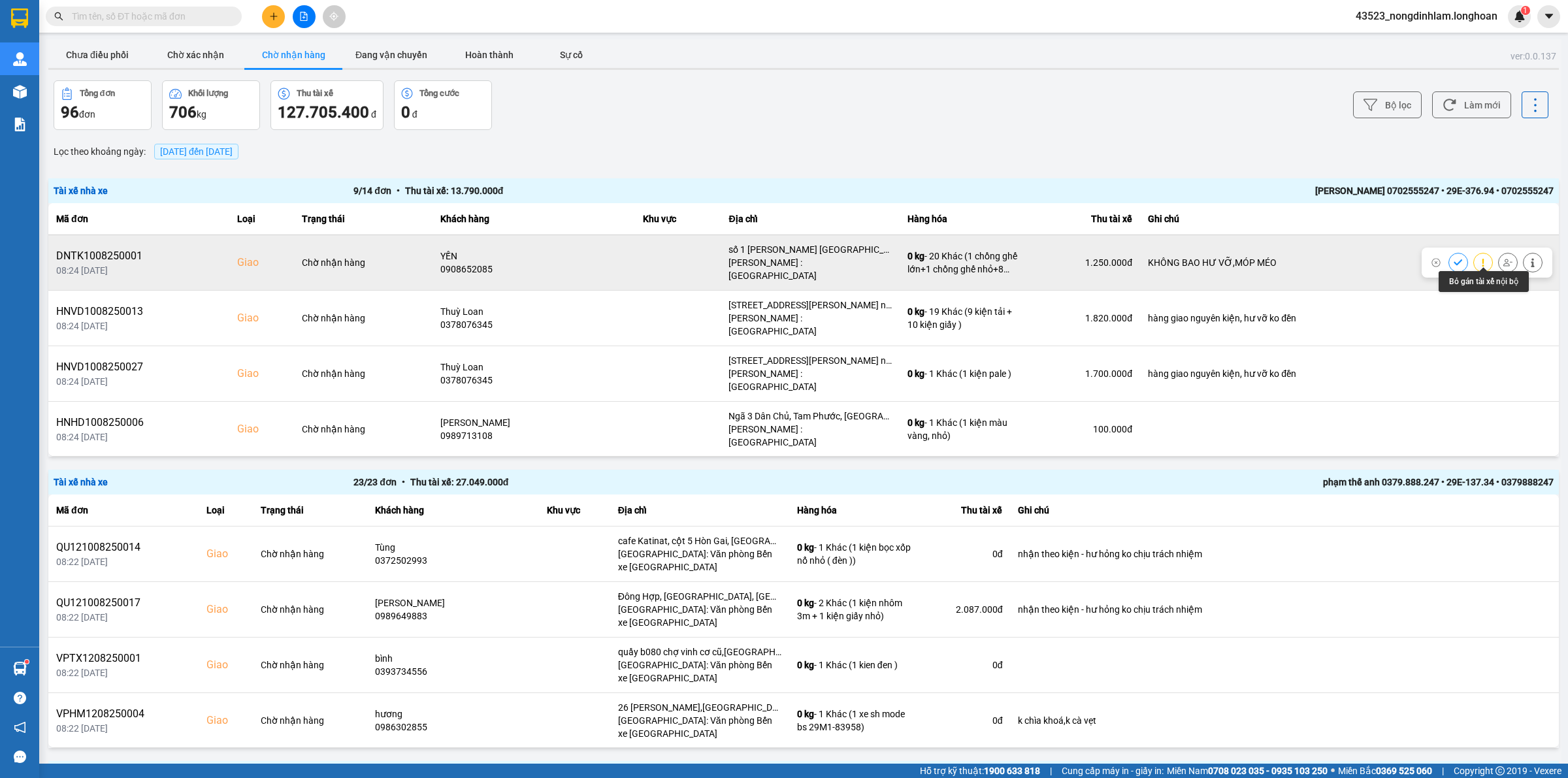
click at [1503, 258] on icon at bounding box center [1508, 263] width 9 height 9
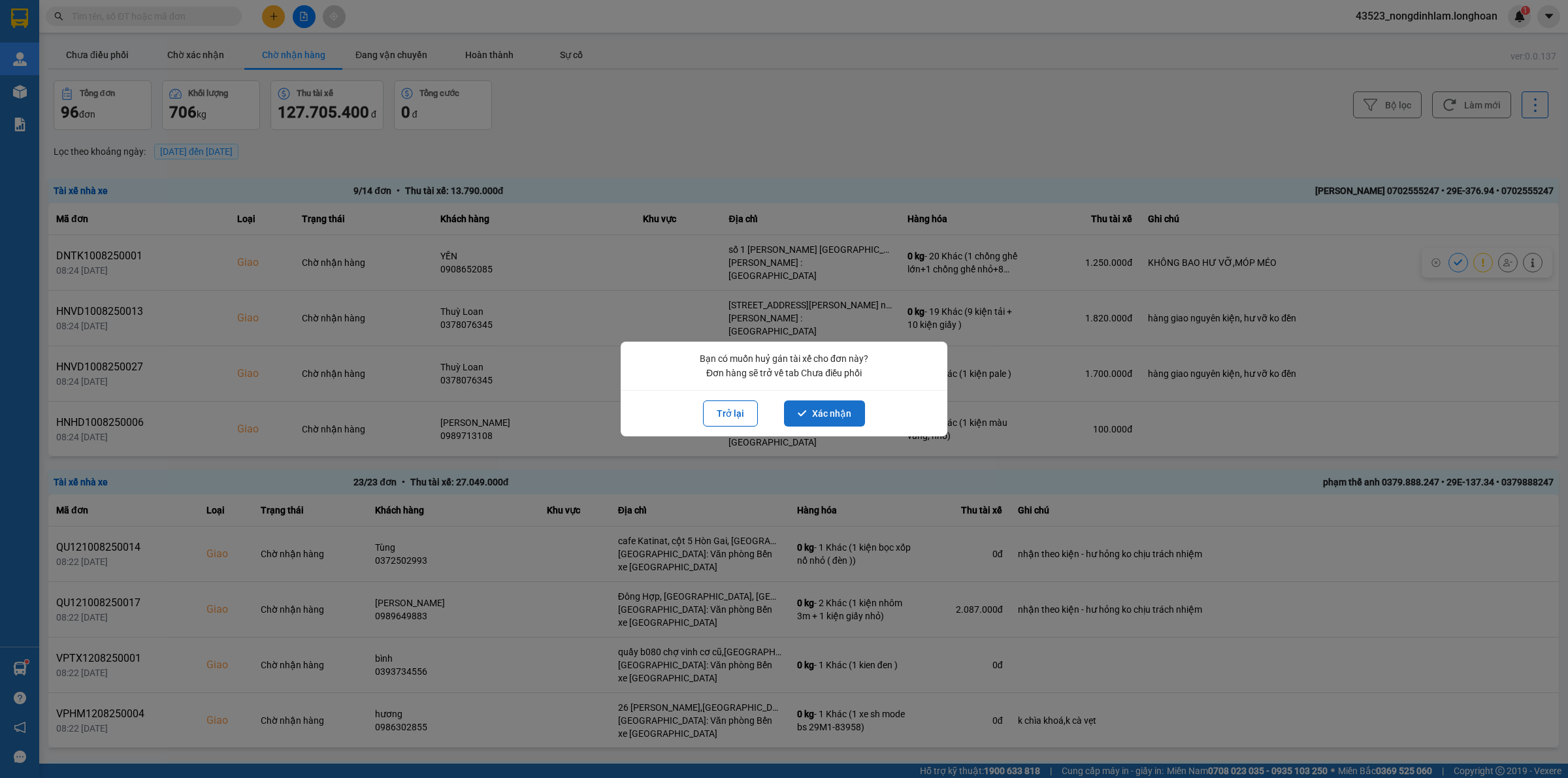
click at [846, 412] on button "Xác nhận" at bounding box center [824, 413] width 81 height 26
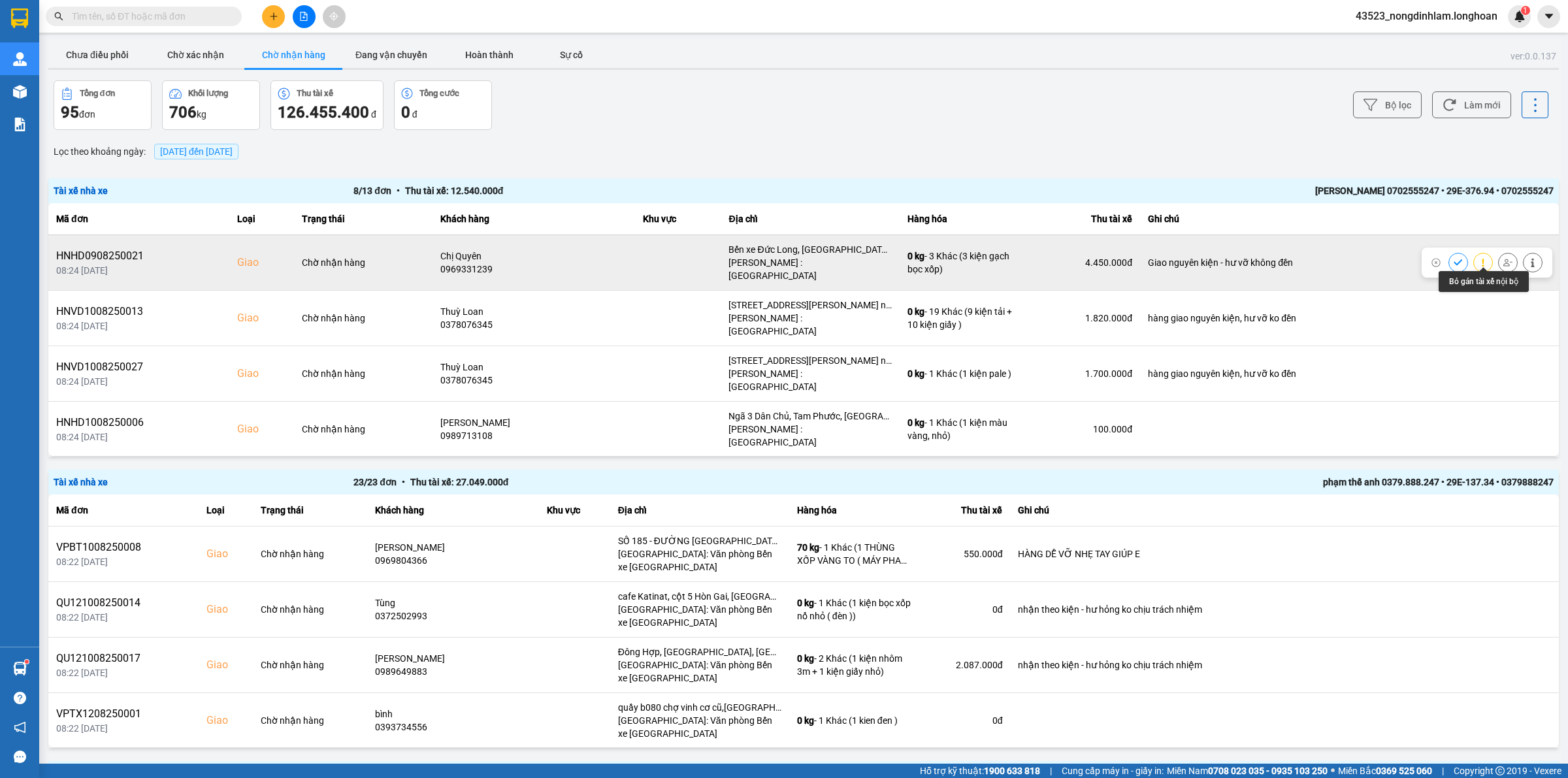
click at [1503, 258] on icon at bounding box center [1508, 263] width 9 height 9
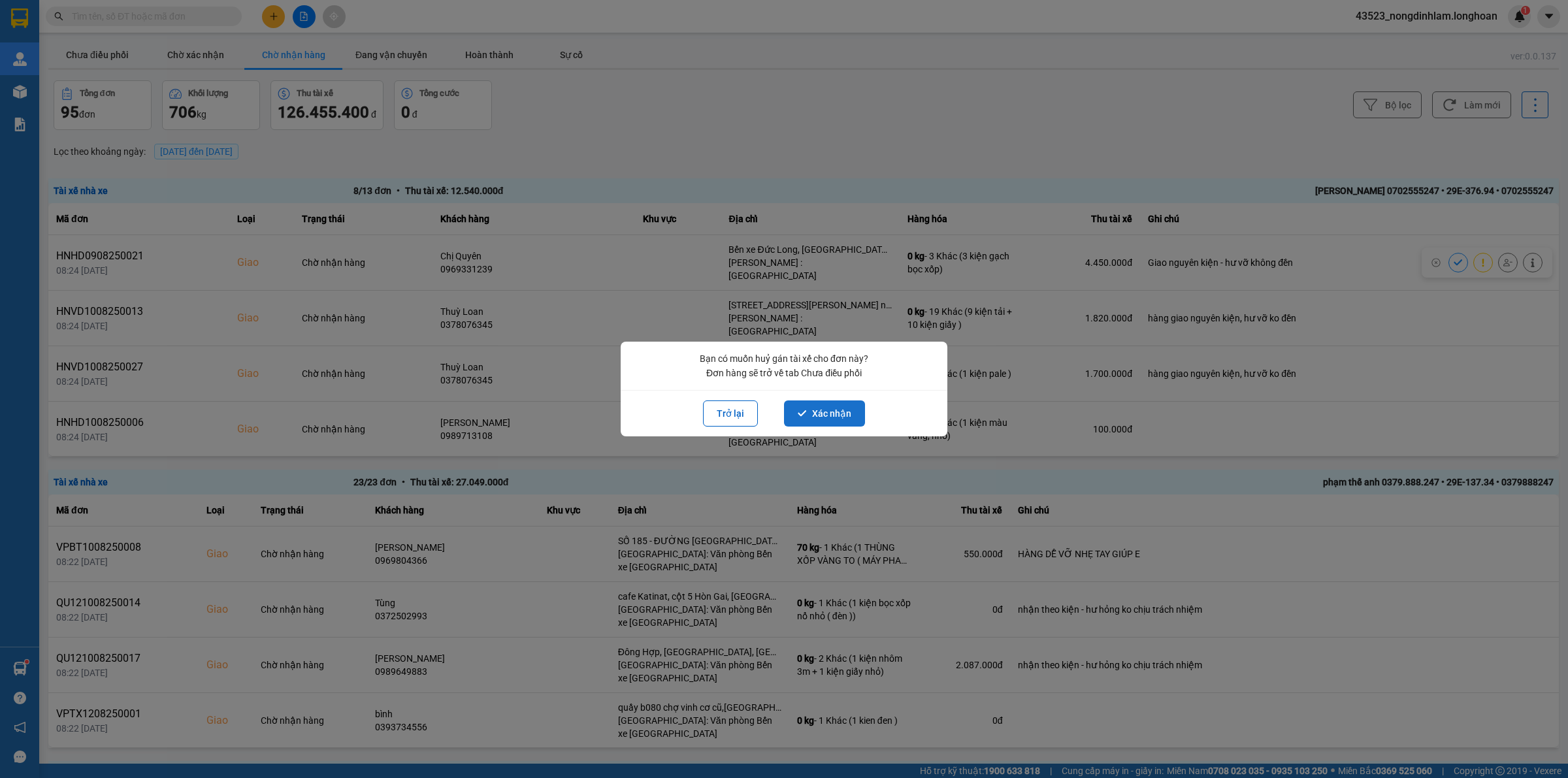
click at [834, 407] on button "Xác nhận" at bounding box center [824, 413] width 81 height 26
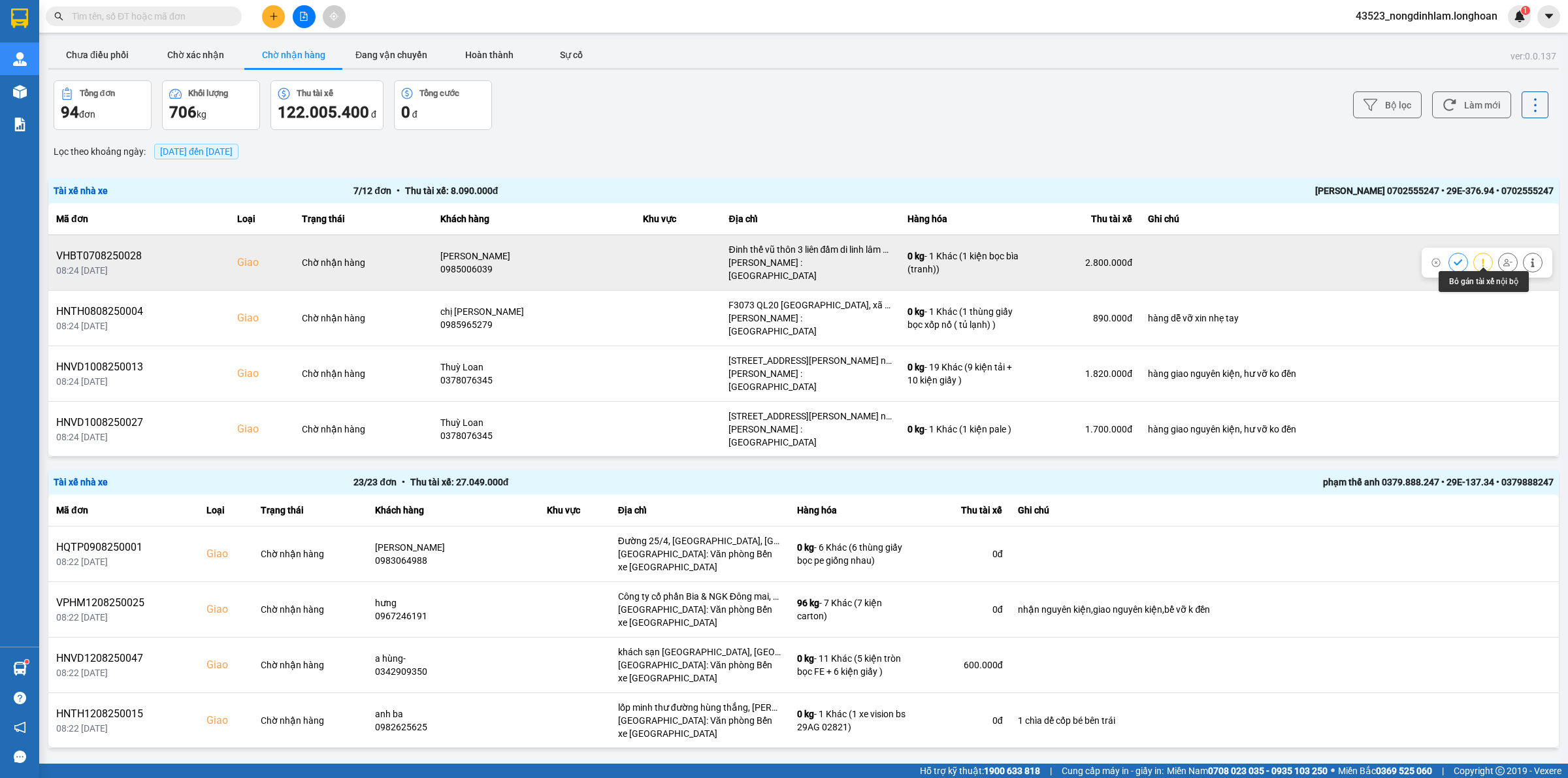
click at [1503, 258] on icon at bounding box center [1508, 263] width 9 height 9
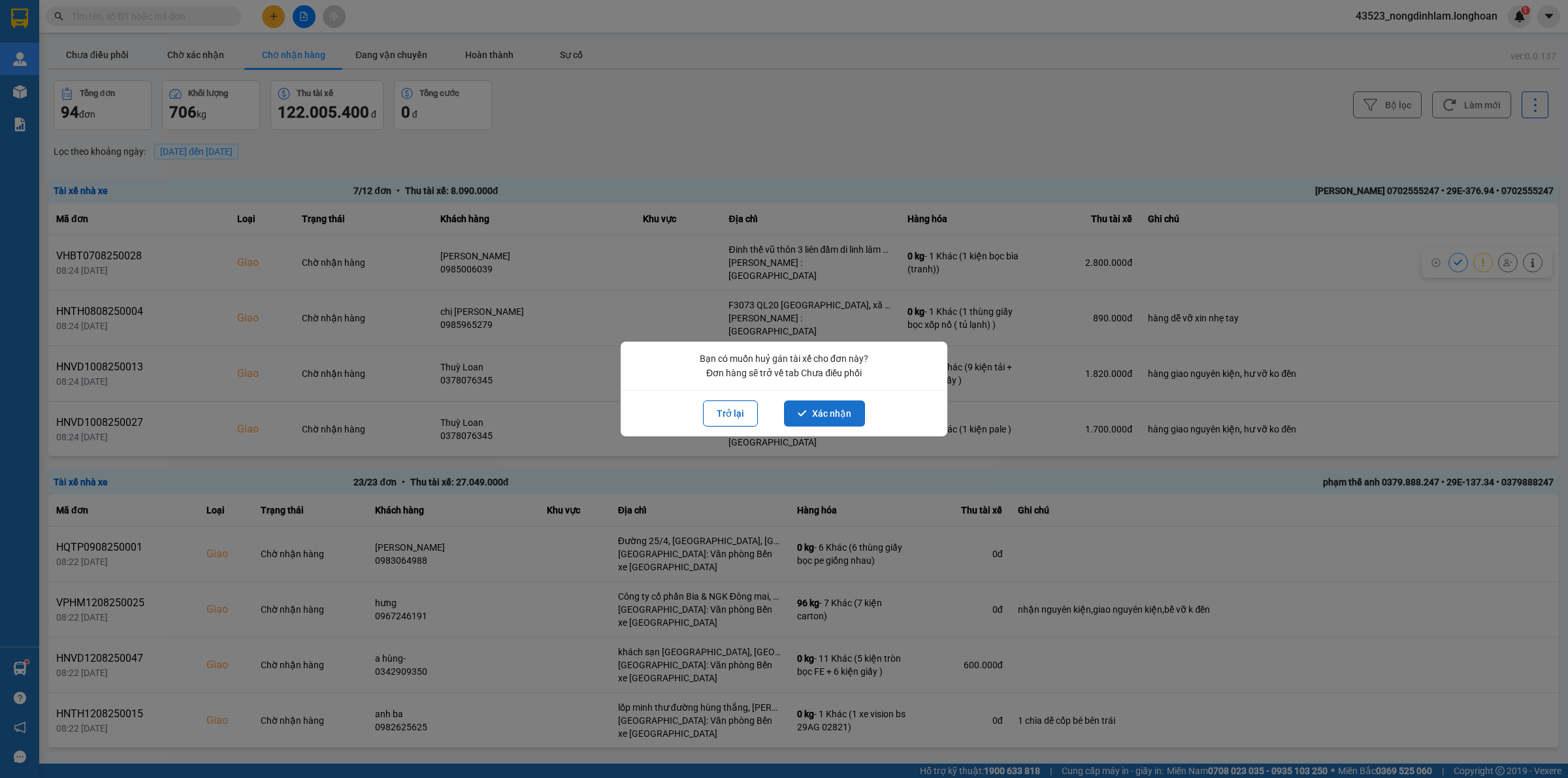
click at [843, 407] on button "Xác nhận" at bounding box center [824, 413] width 81 height 26
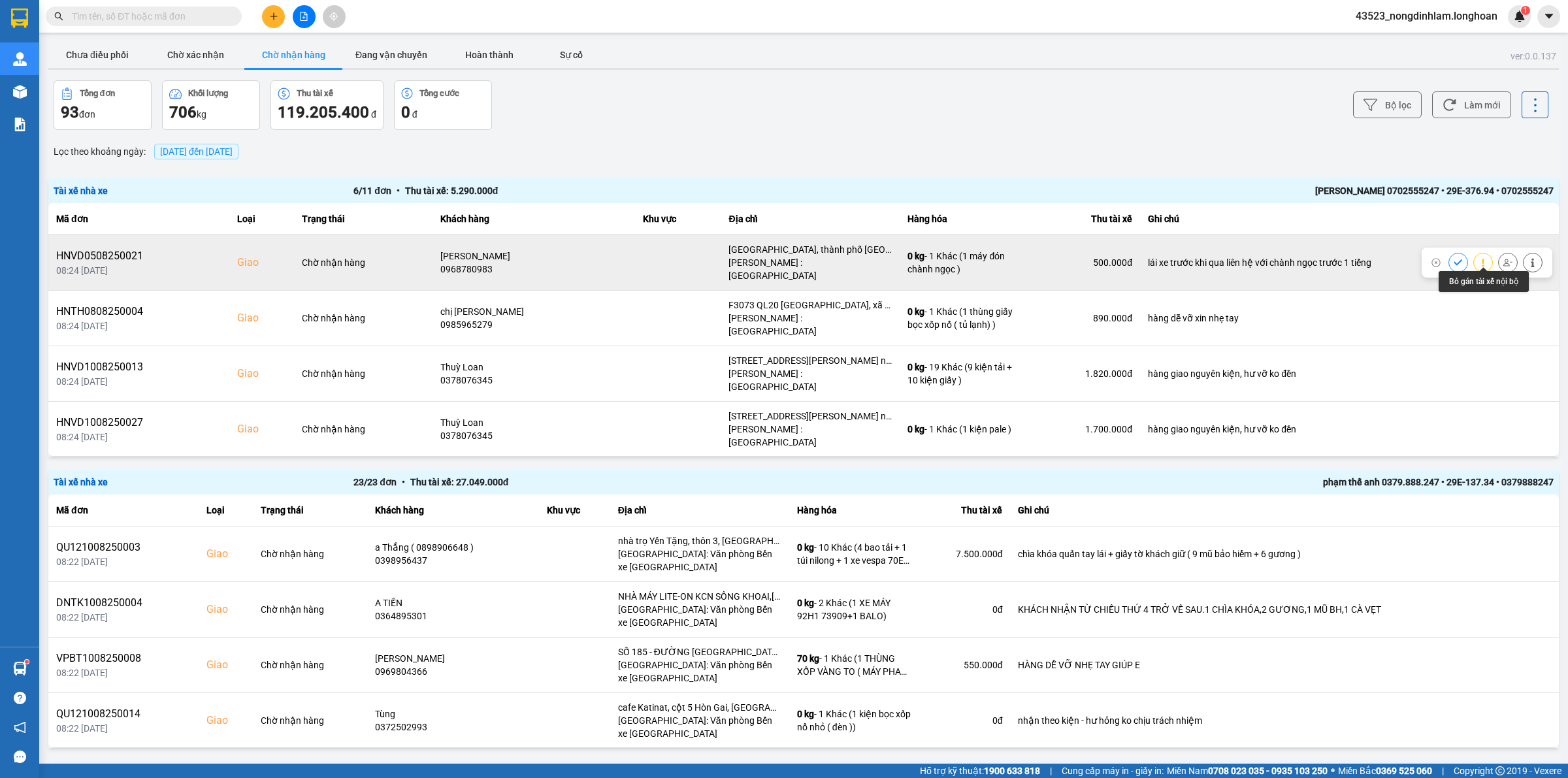
click at [1503, 258] on icon at bounding box center [1508, 261] width 9 height 7
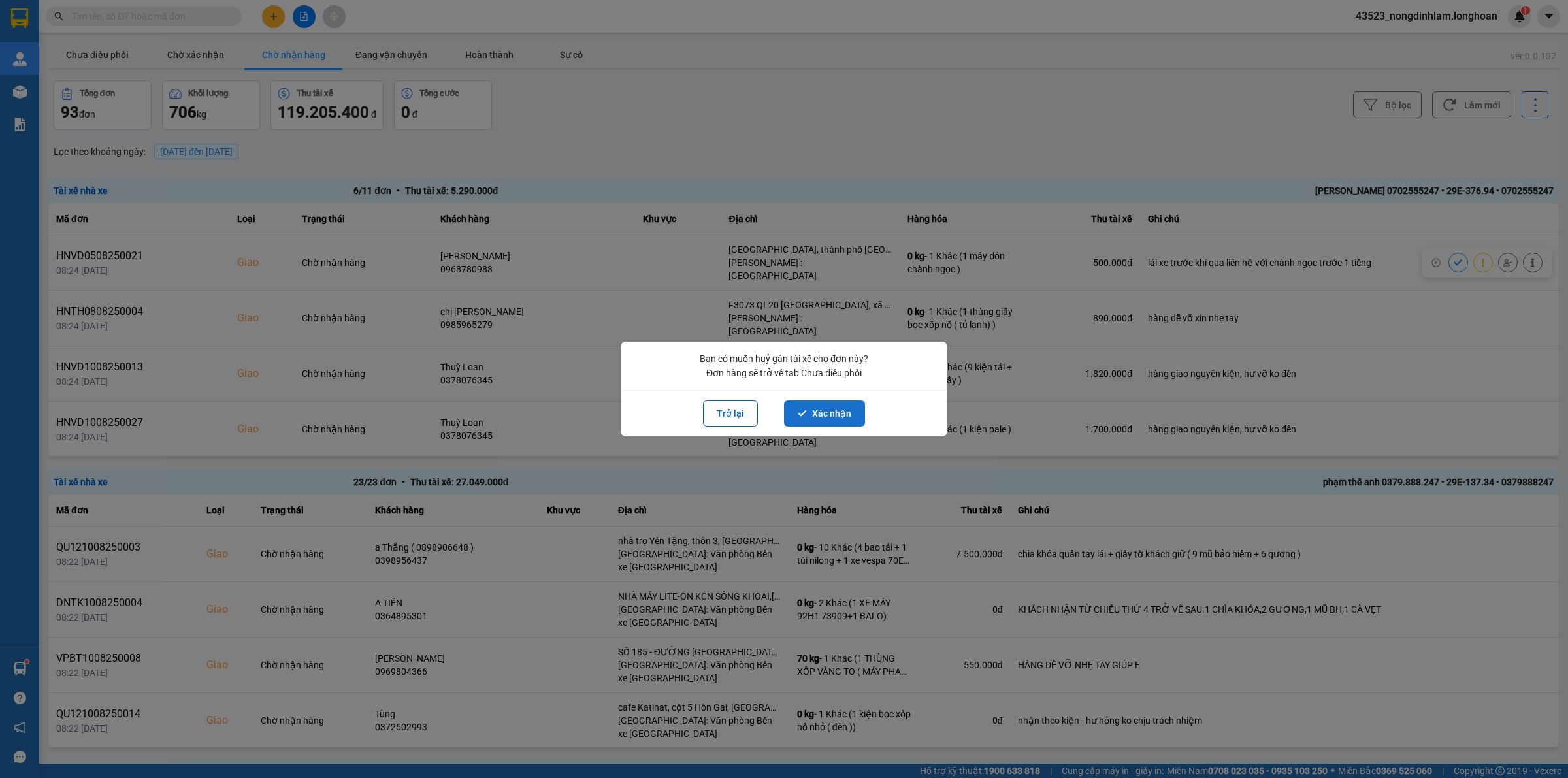
click at [840, 412] on button "Xác nhận" at bounding box center [824, 413] width 81 height 26
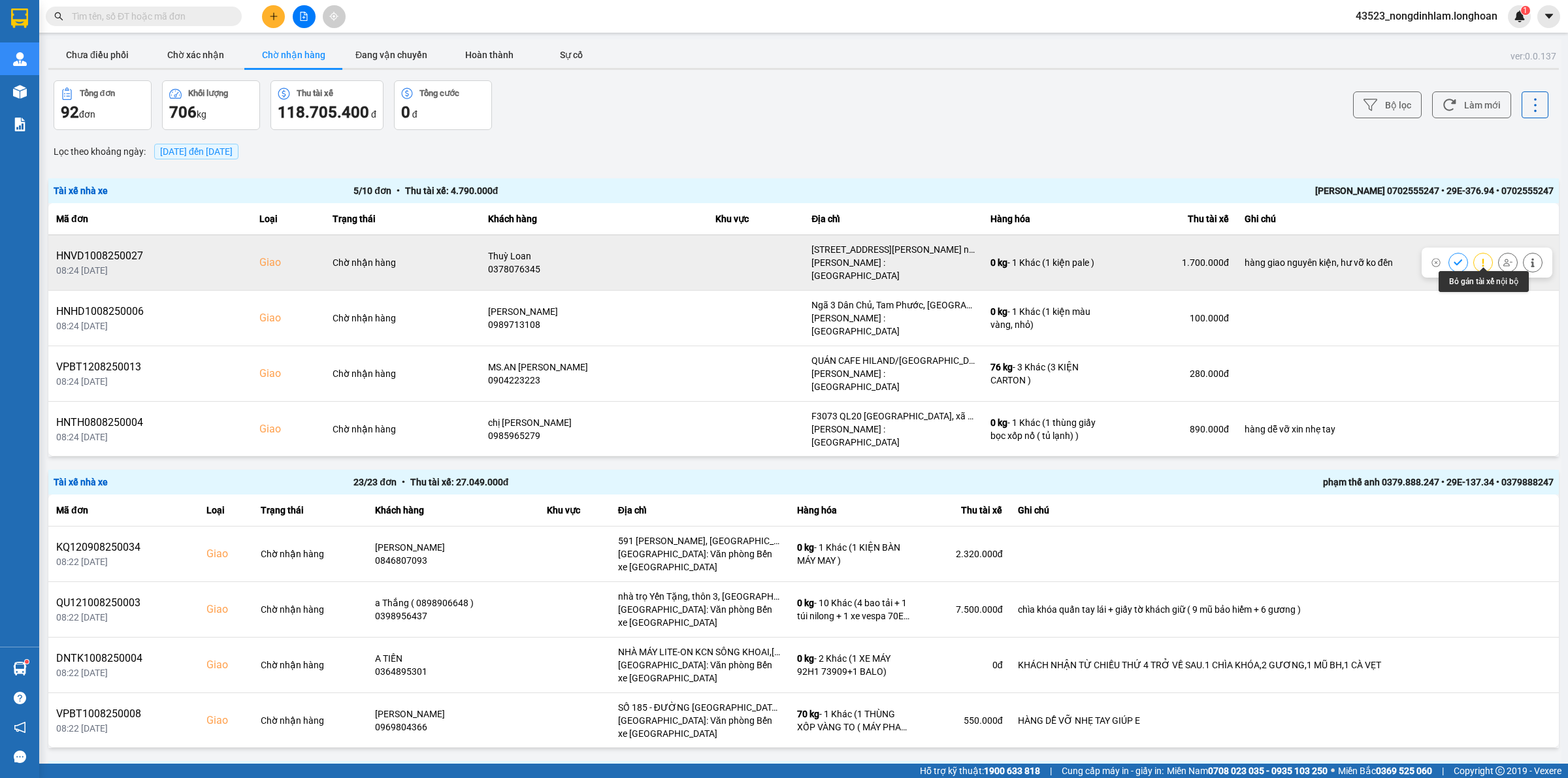
click at [1503, 258] on icon at bounding box center [1508, 263] width 9 height 9
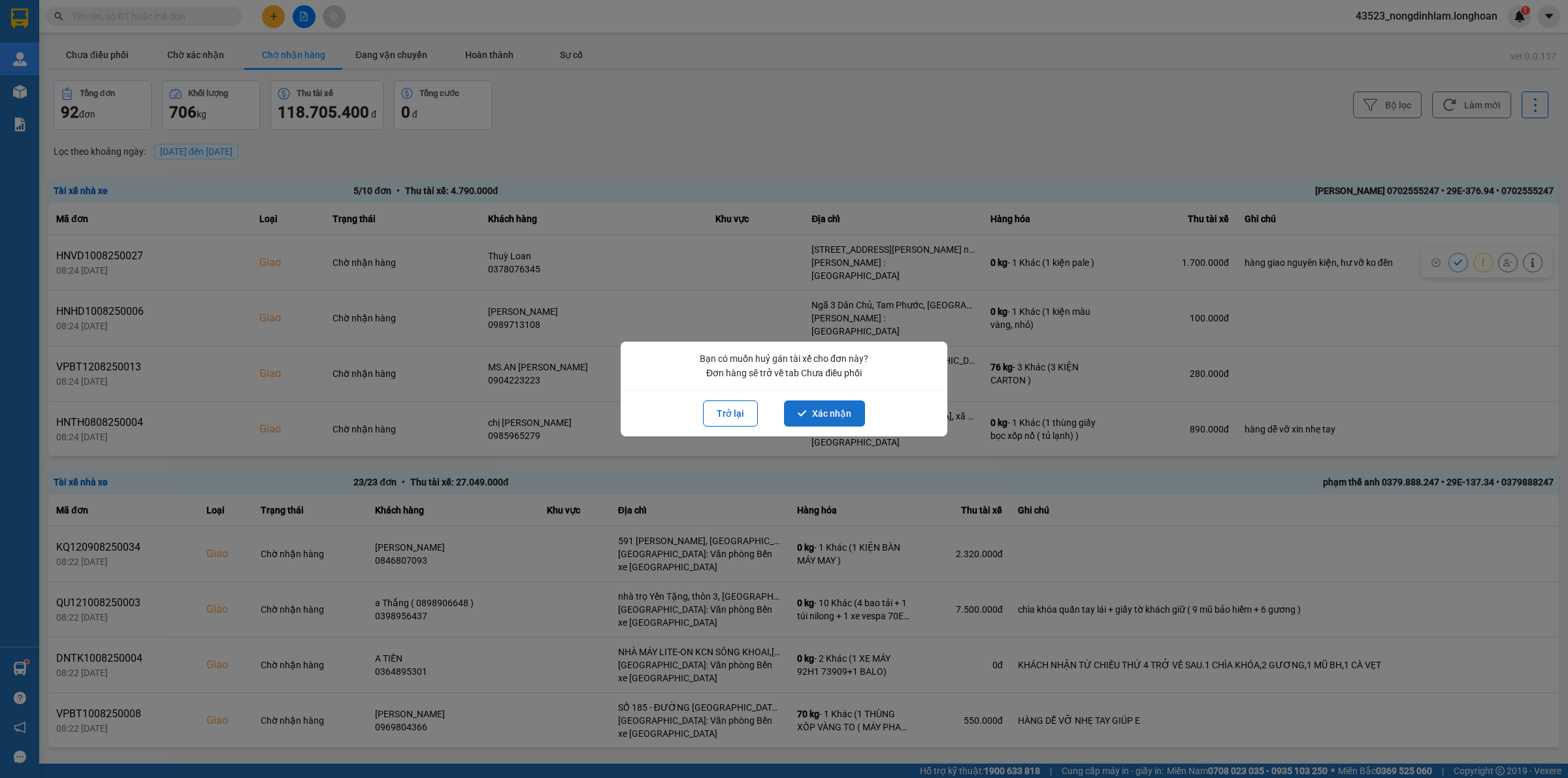
click at [840, 409] on button "Xác nhận" at bounding box center [824, 413] width 81 height 26
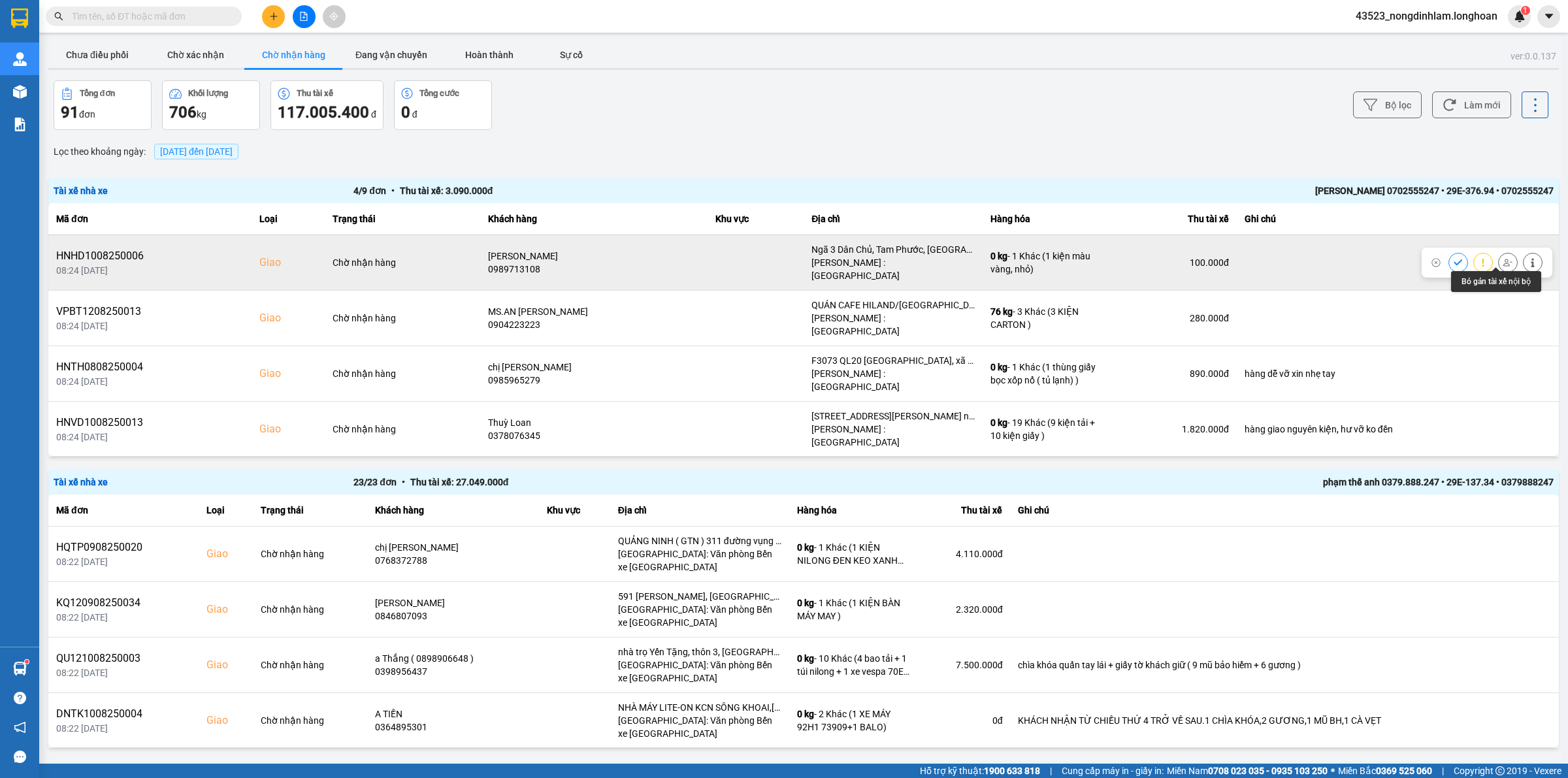
click at [1499, 259] on button at bounding box center [1508, 261] width 18 height 23
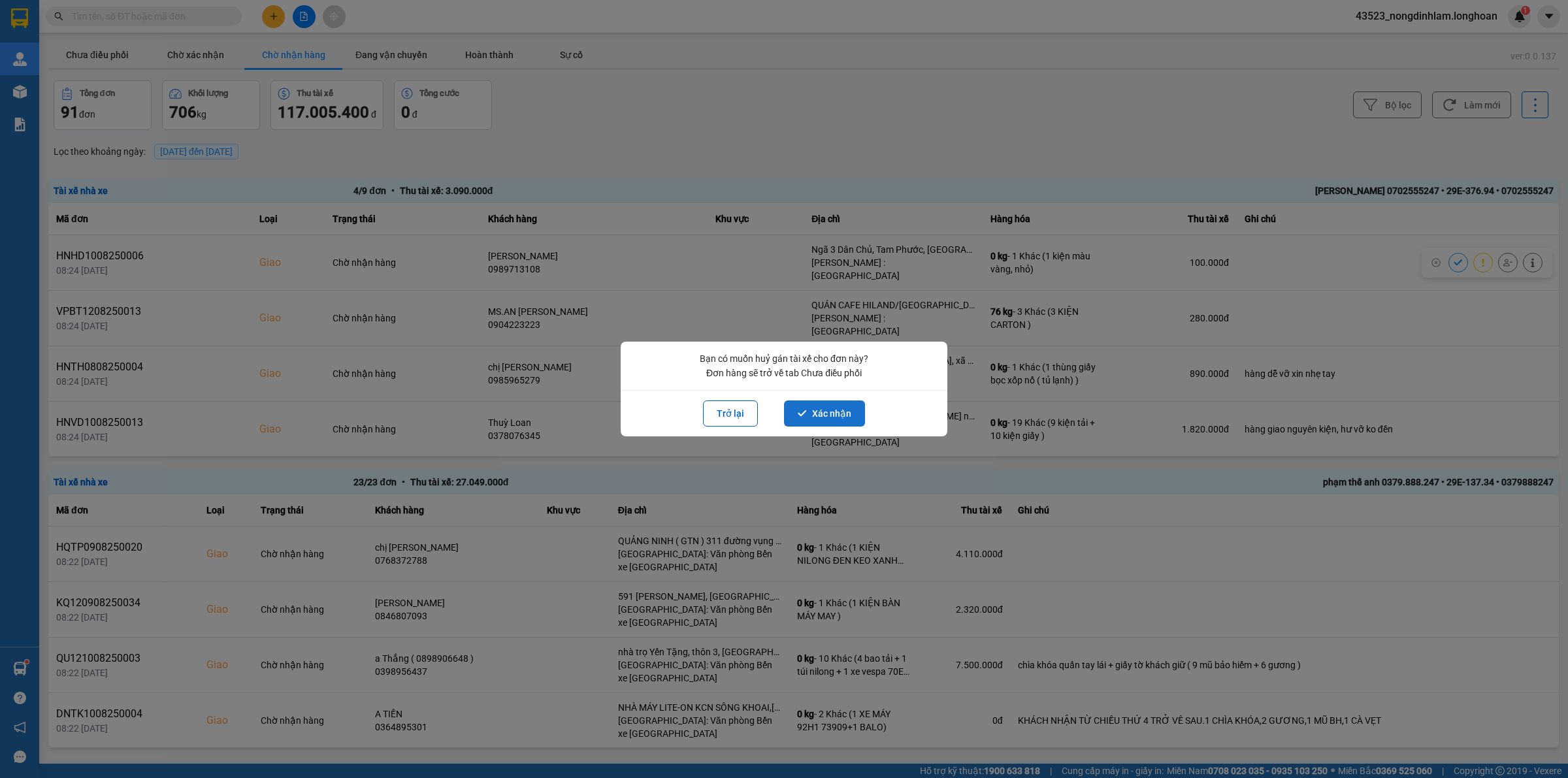
click at [818, 407] on button "Xác nhận" at bounding box center [824, 413] width 81 height 26
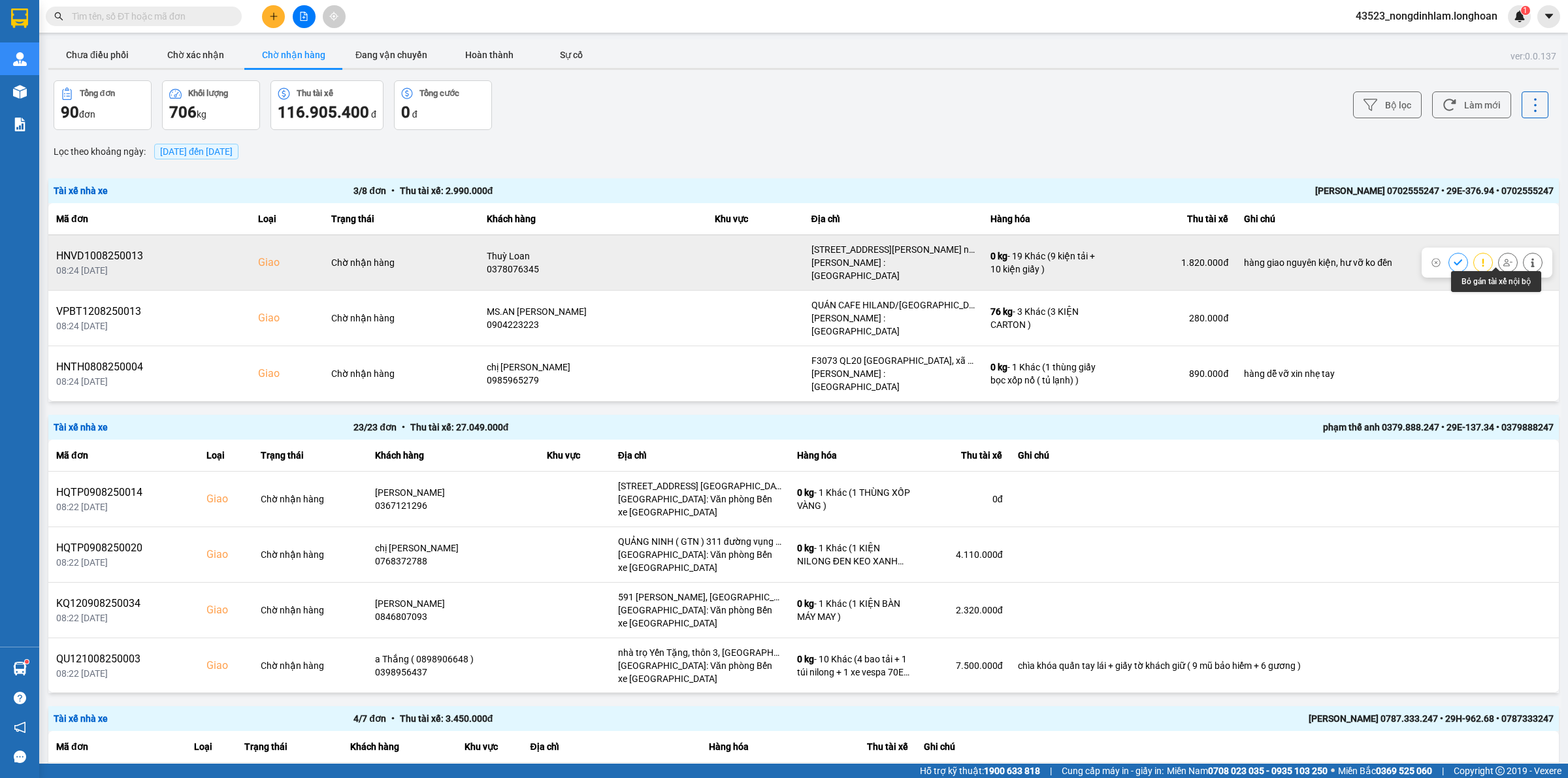
click at [1503, 258] on icon at bounding box center [1508, 263] width 9 height 9
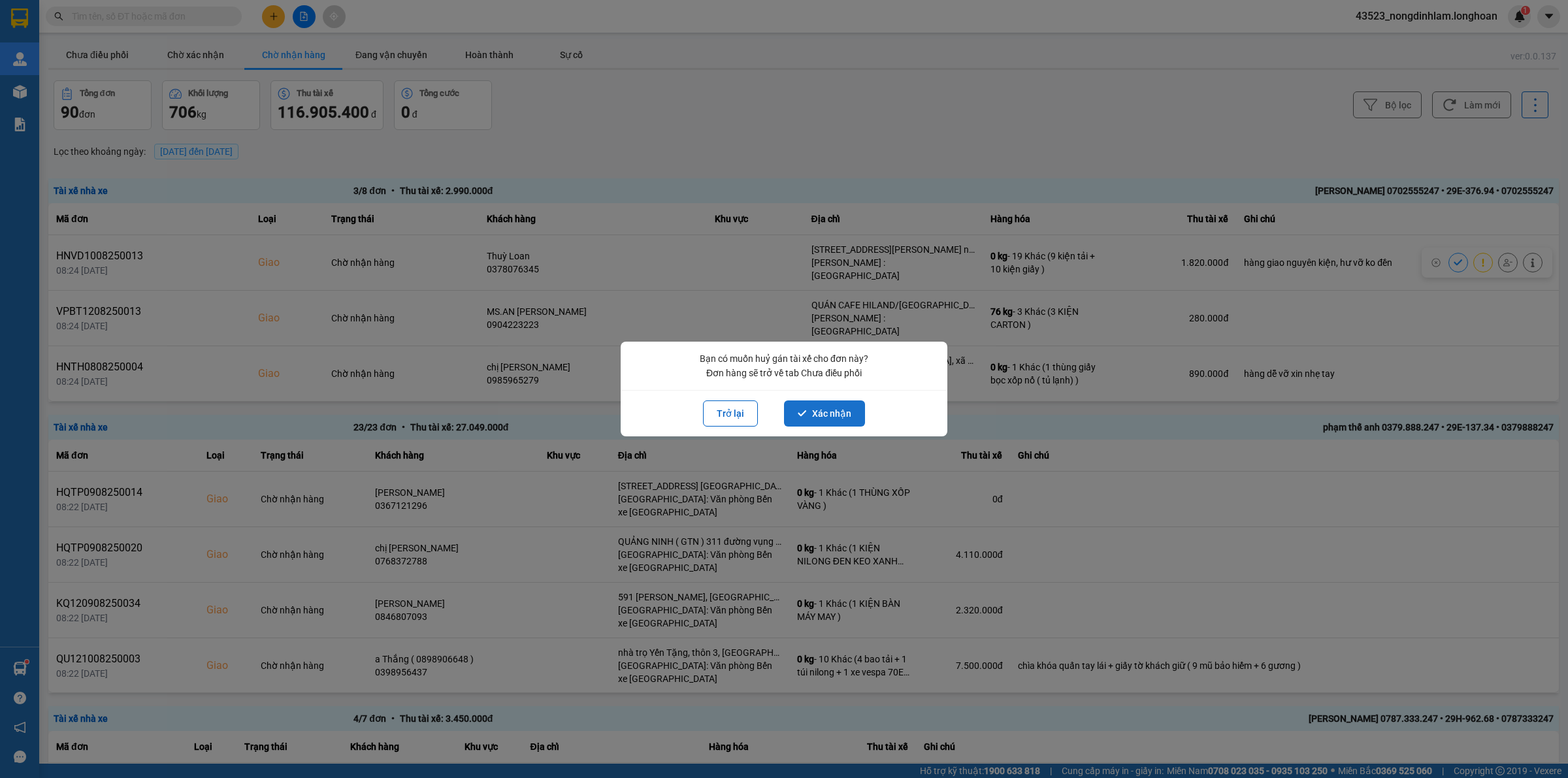
click at [846, 413] on button "Xác nhận" at bounding box center [824, 413] width 81 height 26
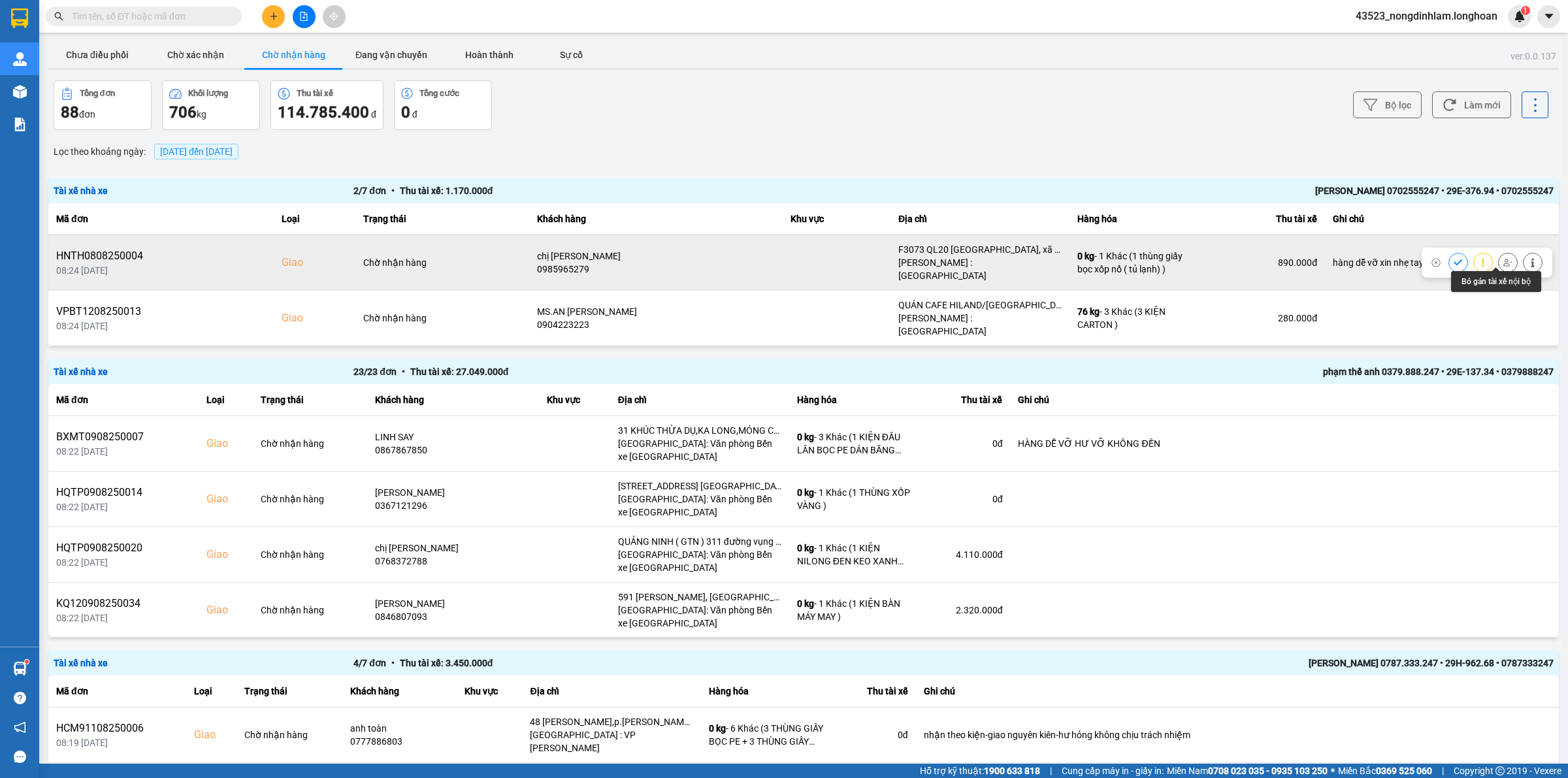
click at [1499, 258] on button at bounding box center [1508, 261] width 18 height 23
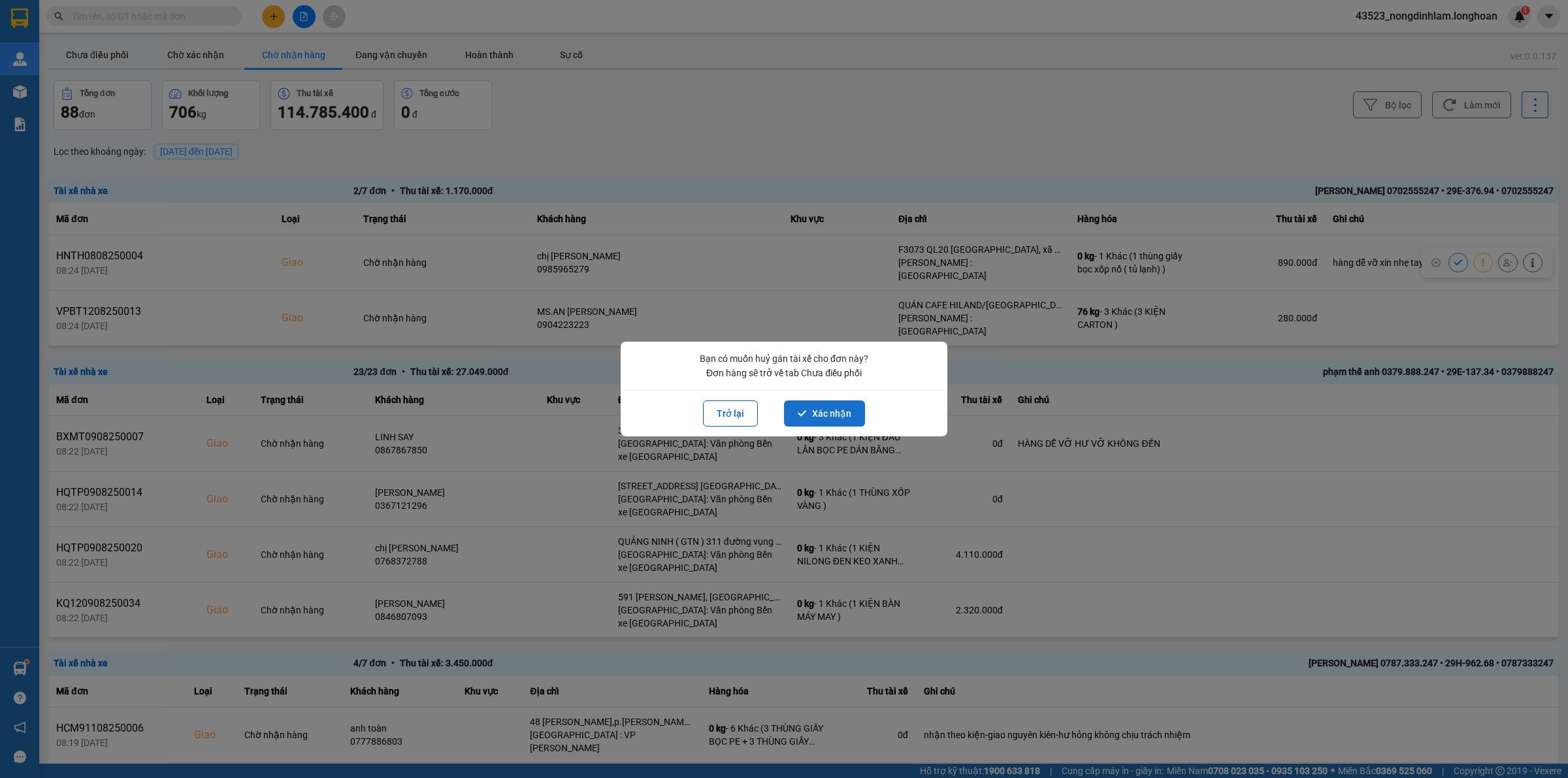
click at [818, 416] on button "Xác nhận" at bounding box center [824, 413] width 81 height 26
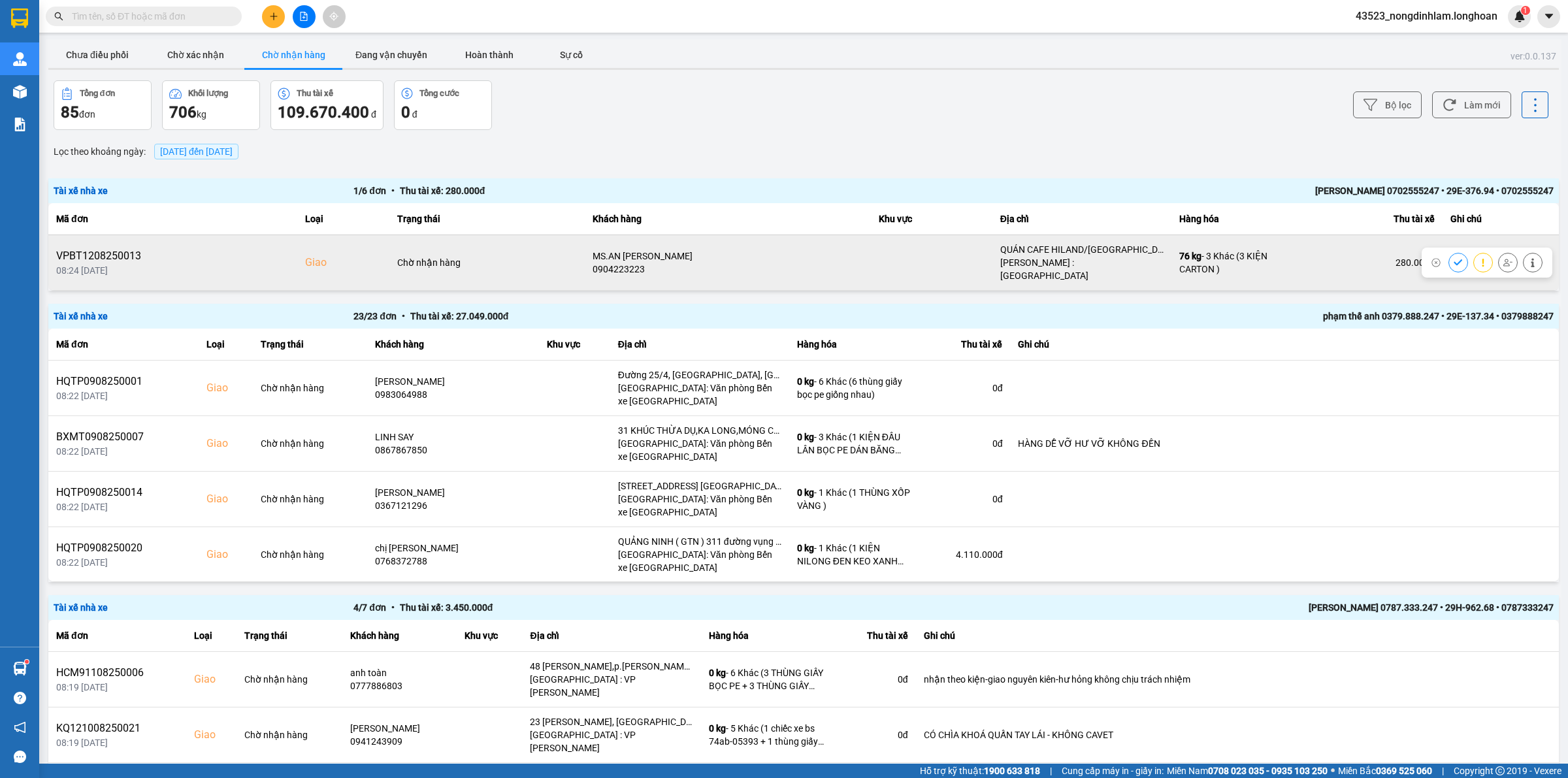
click at [1499, 258] on button at bounding box center [1508, 261] width 18 height 23
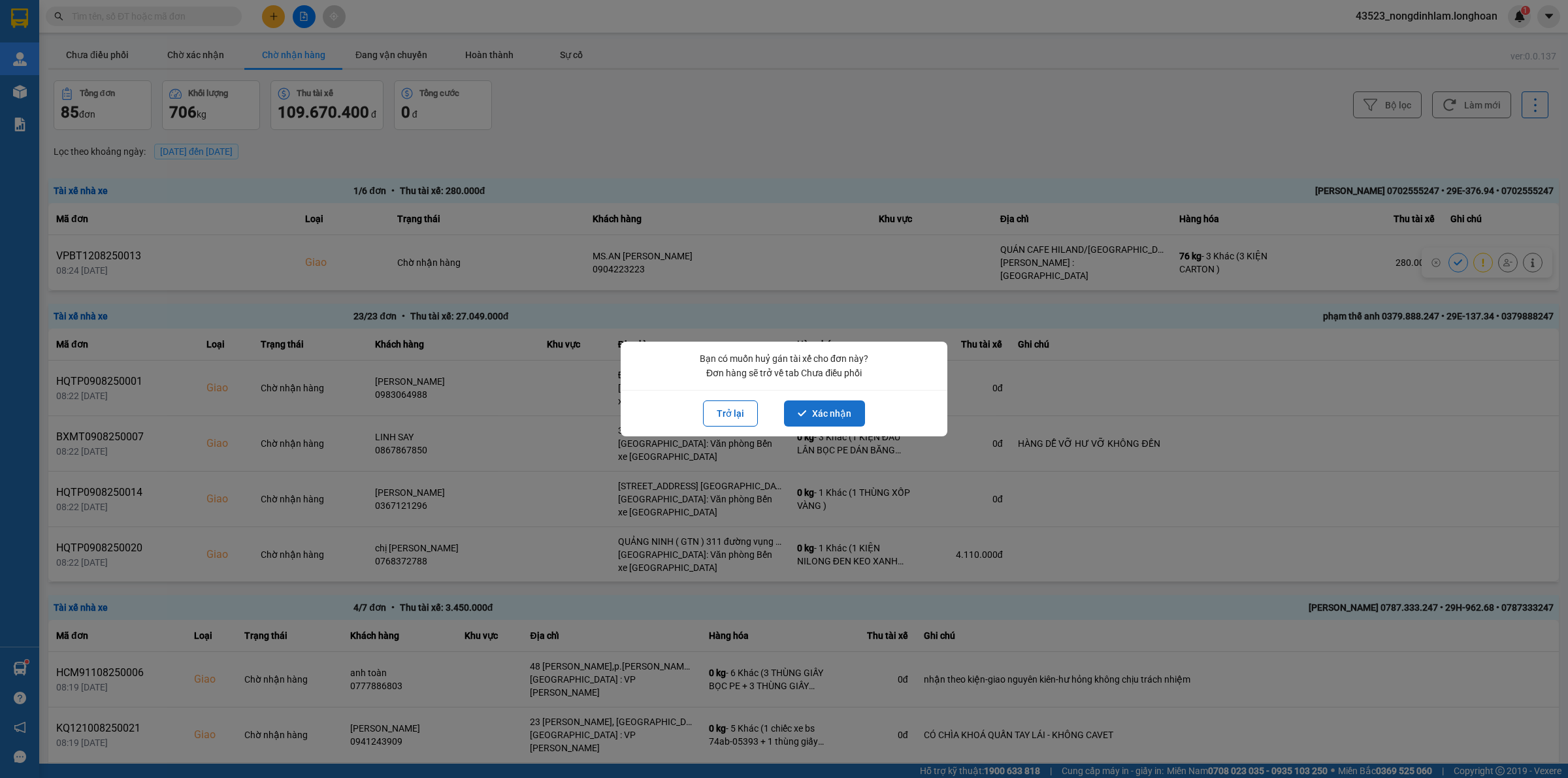
click at [813, 418] on button "Xác nhận" at bounding box center [824, 413] width 81 height 26
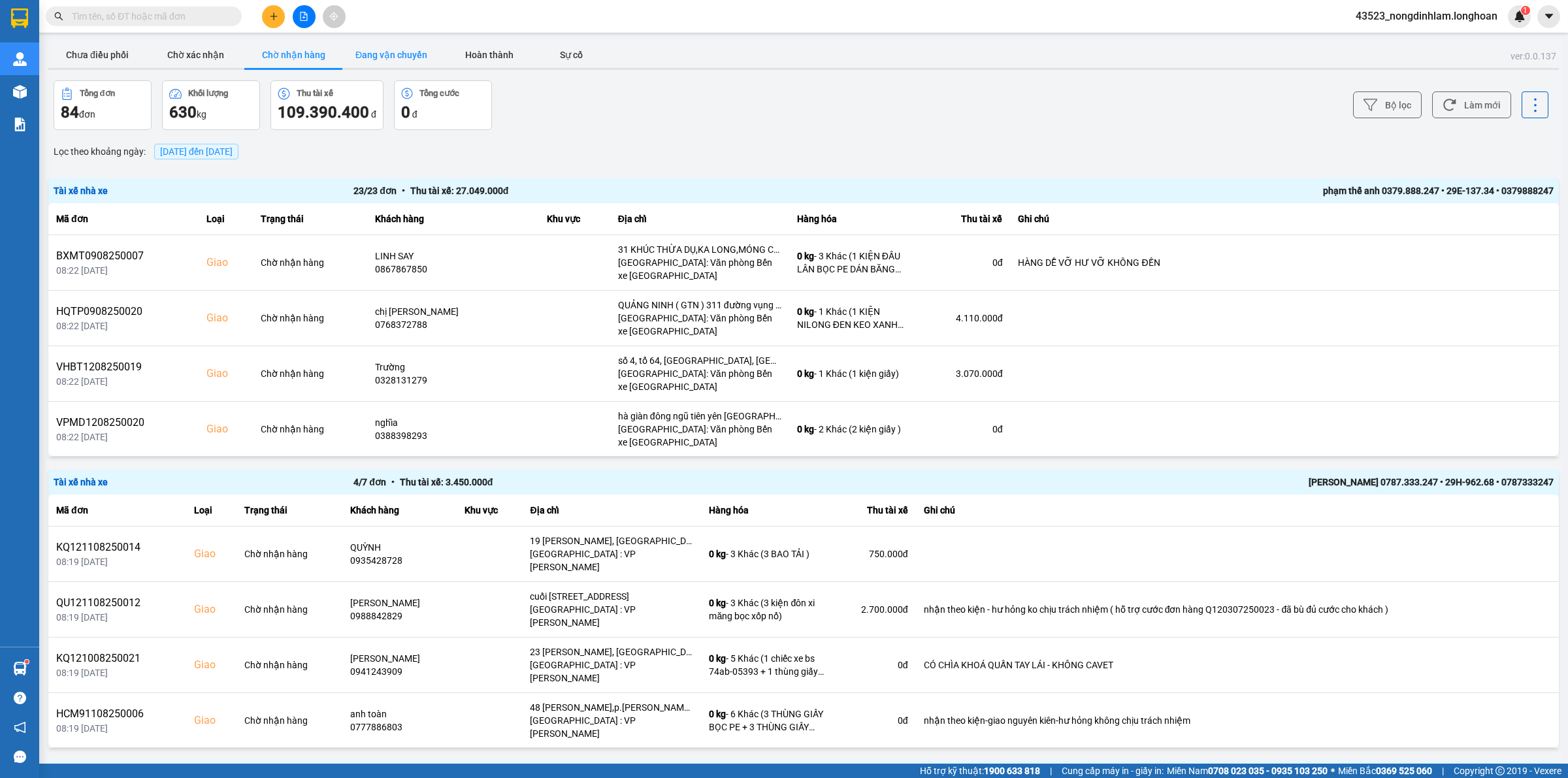
click at [399, 57] on button "Đang vận chuyển" at bounding box center [391, 54] width 98 height 26
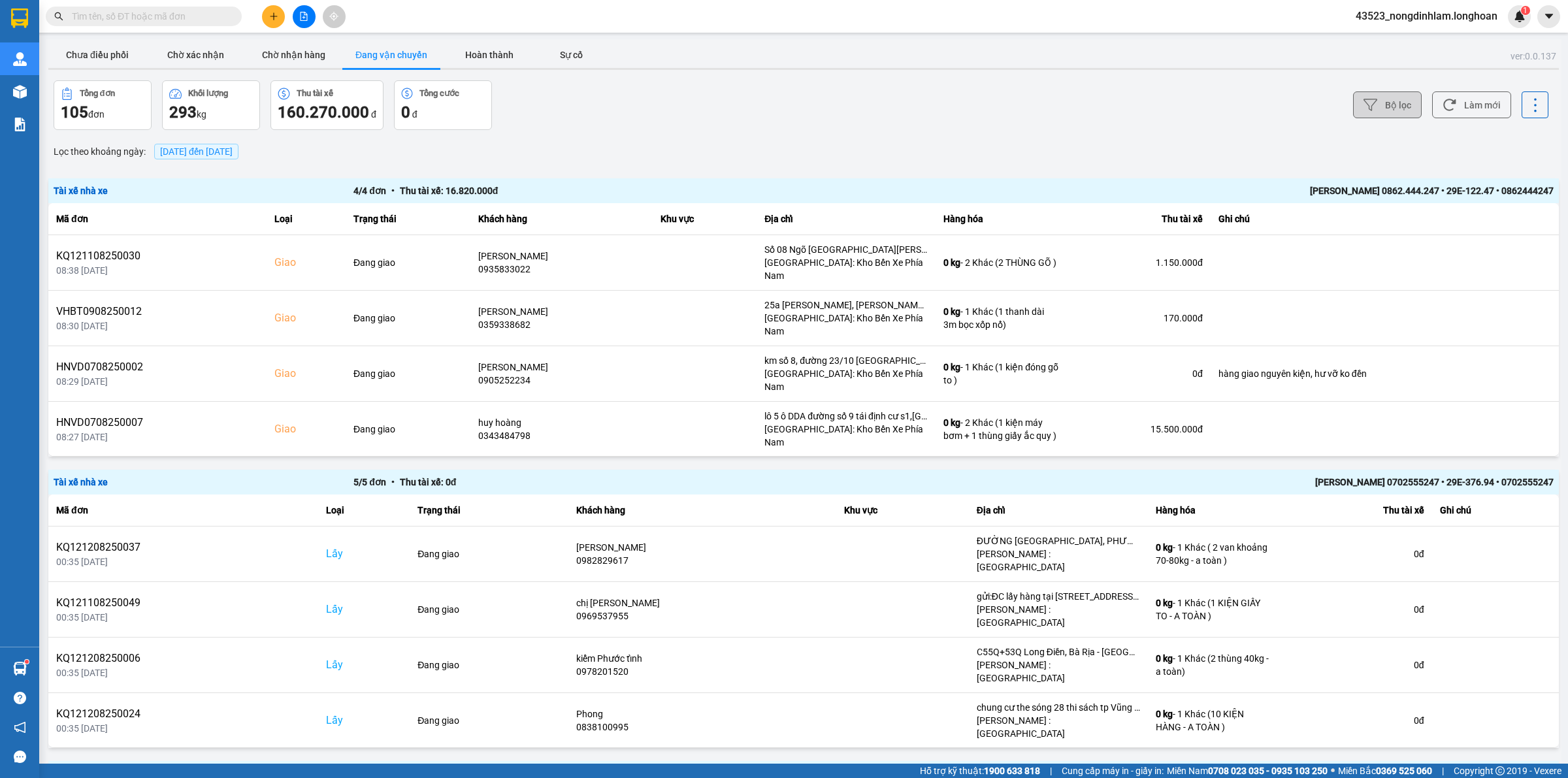
click at [1374, 110] on button "Bộ lọc" at bounding box center [1387, 105] width 69 height 27
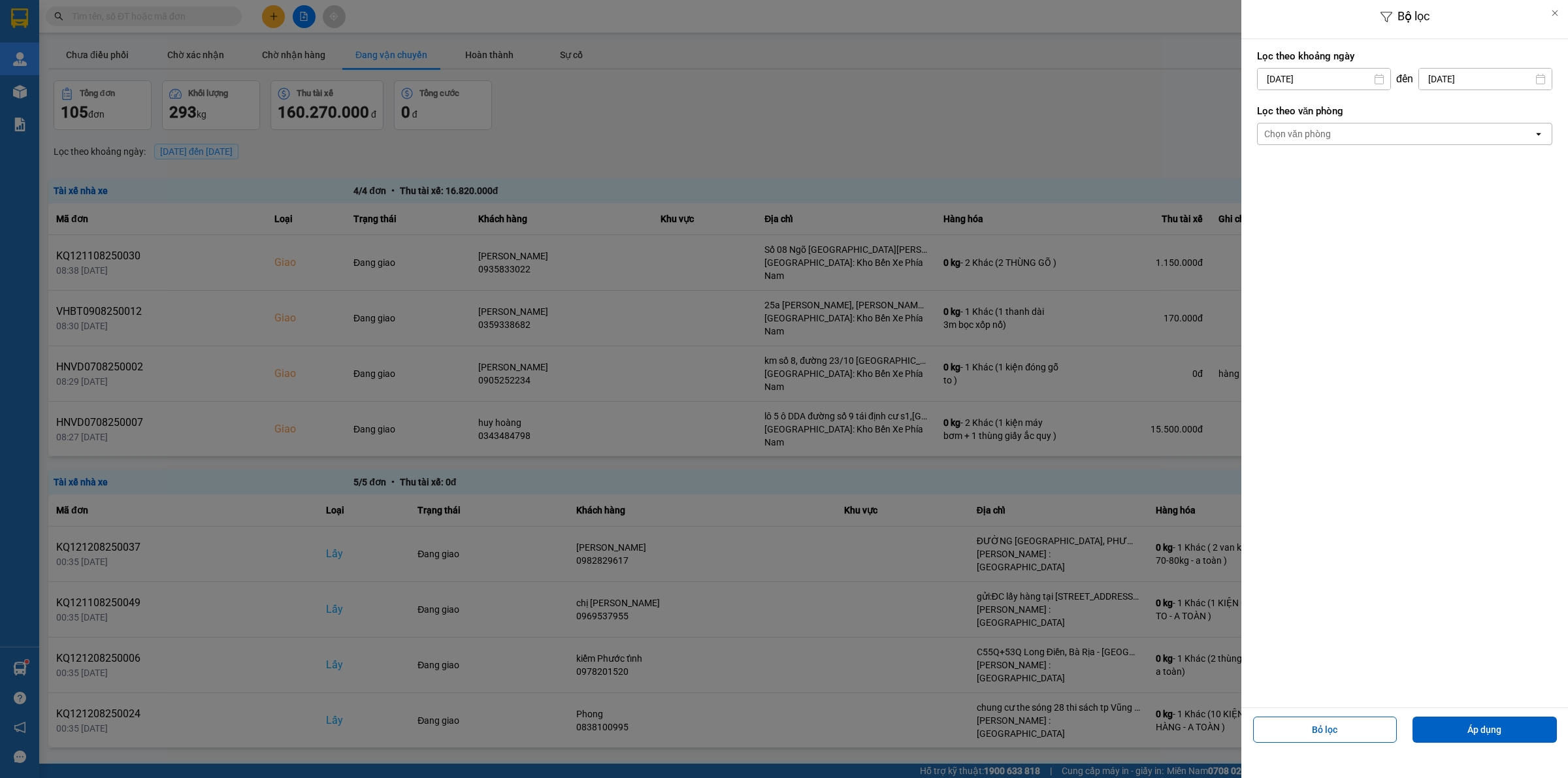
click at [1359, 83] on input "13/08/2025" at bounding box center [1324, 79] width 132 height 21
click at [1363, 167] on div "1" at bounding box center [1369, 175] width 18 height 16
type input "01/08/2025"
click at [1338, 132] on div "Chọn văn phòng" at bounding box center [1396, 134] width 276 height 21
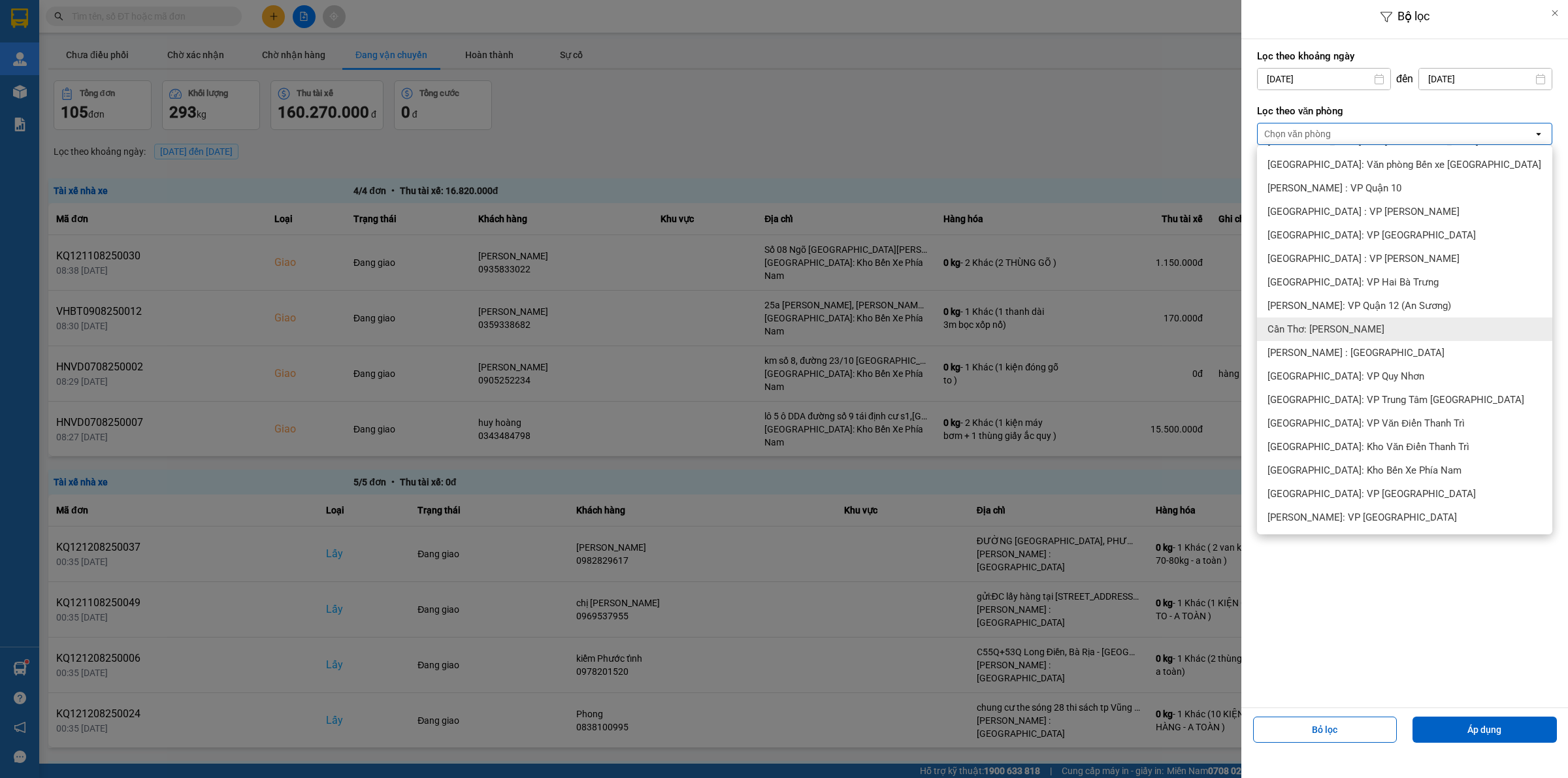
scroll to position [409, 0]
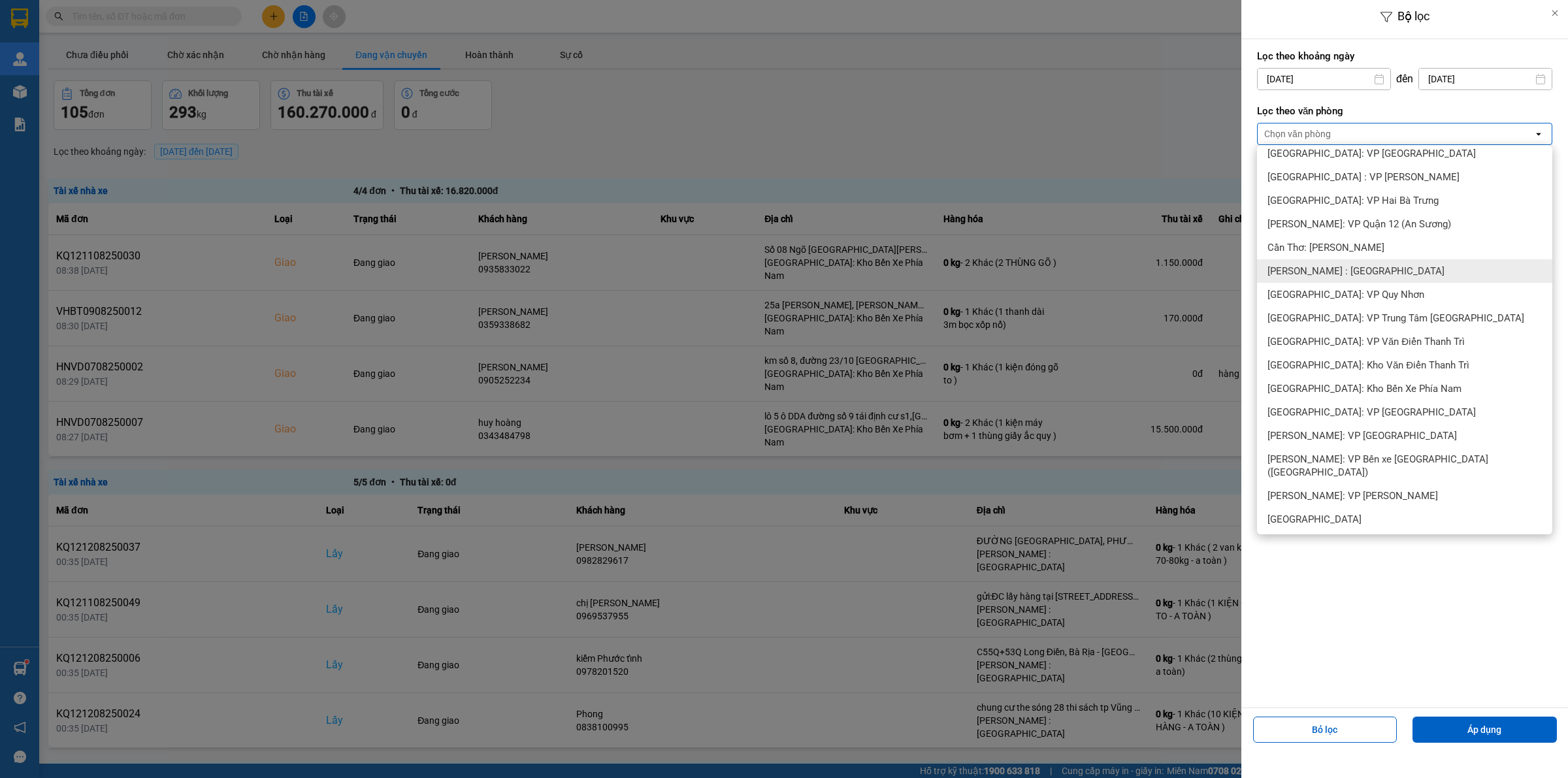
click at [1364, 265] on span "[PERSON_NAME] : [GEOGRAPHIC_DATA]" at bounding box center [1356, 271] width 177 height 13
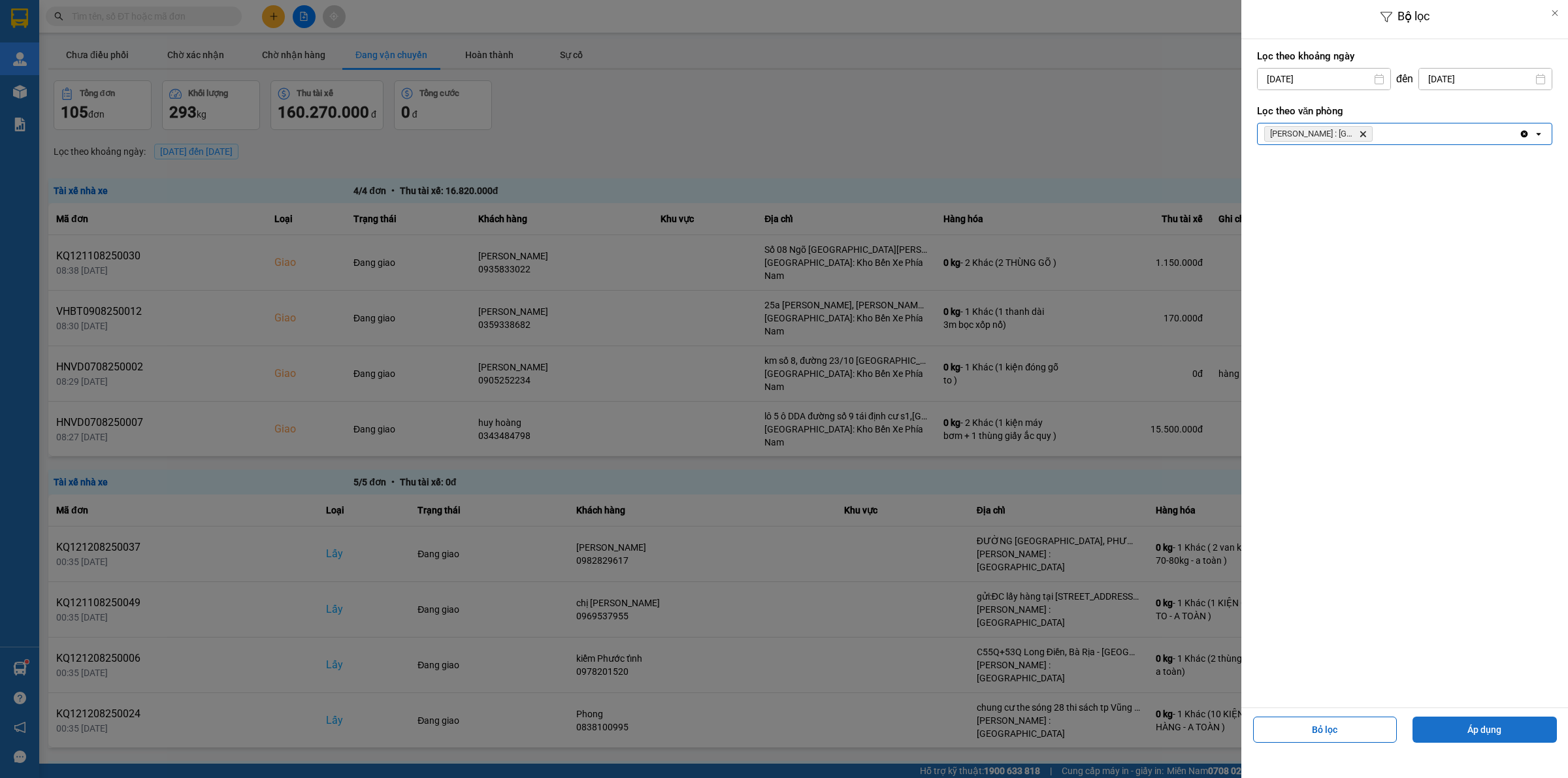
drag, startPoint x: 1458, startPoint y: 733, endPoint x: 1441, endPoint y: 717, distance: 23.3
click at [1458, 735] on button "Áp dụng" at bounding box center [1484, 729] width 144 height 26
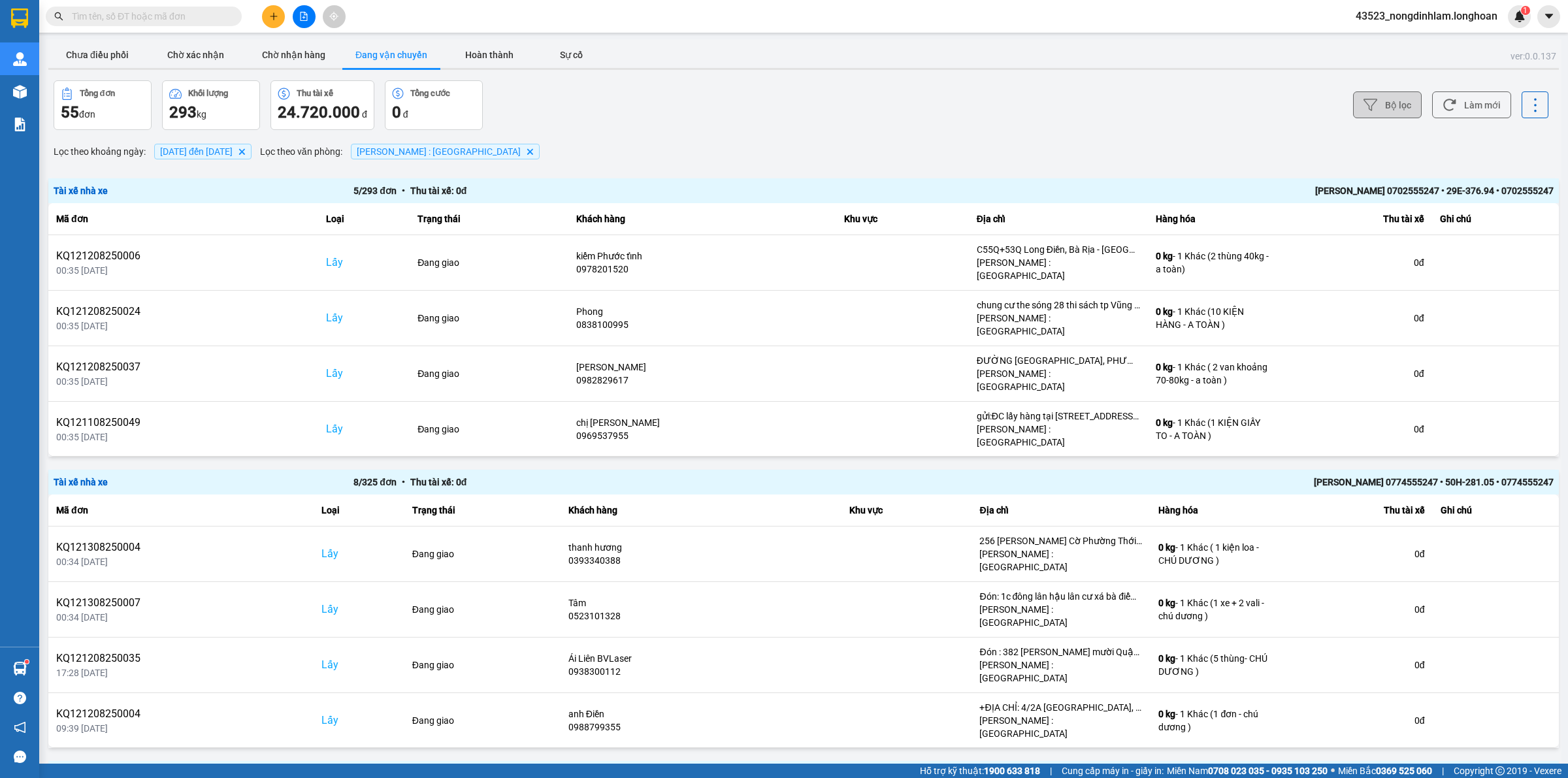
click at [1387, 105] on button "Bộ lọc" at bounding box center [1387, 105] width 69 height 27
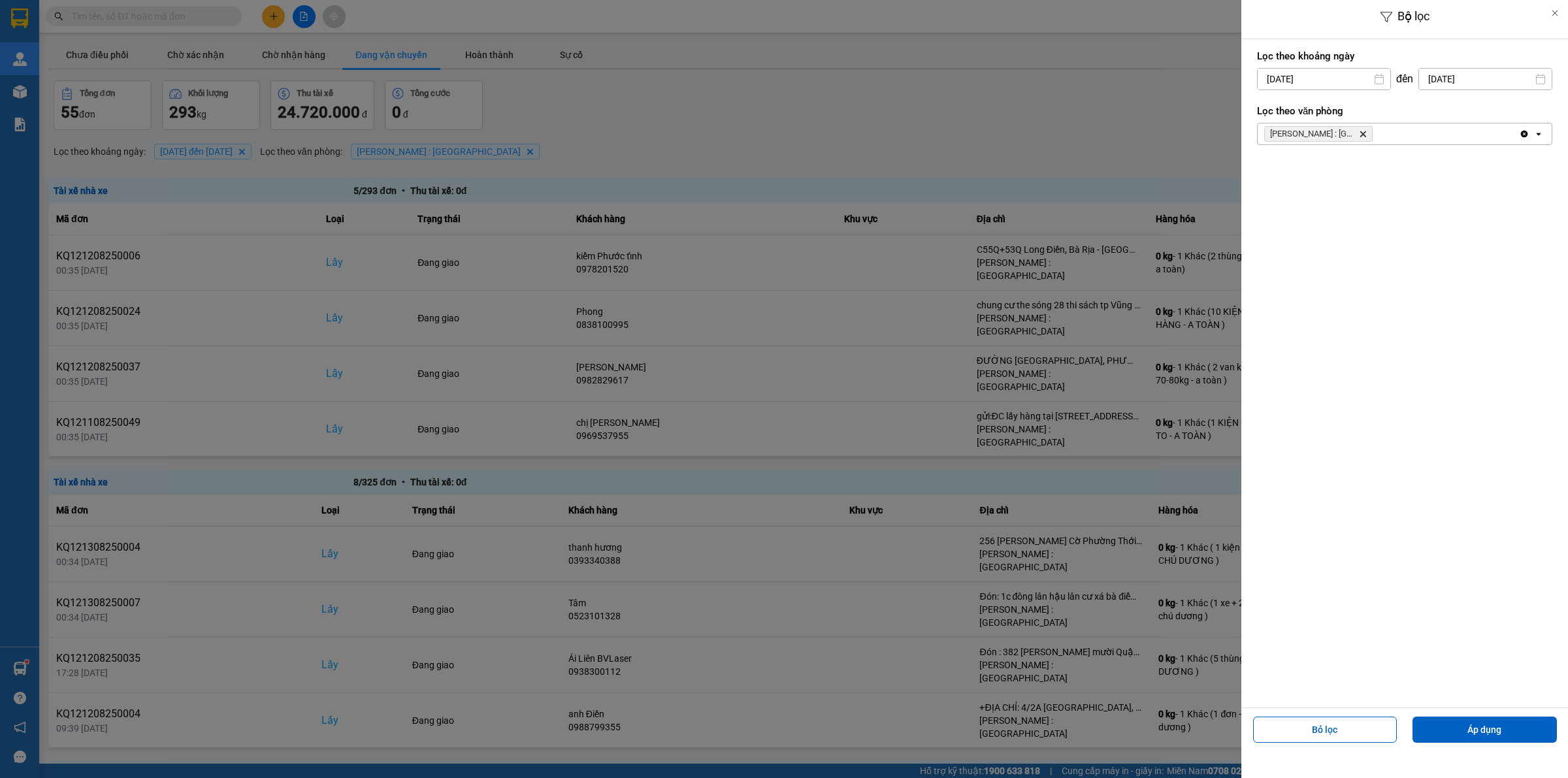
click at [971, 135] on div at bounding box center [784, 389] width 1568 height 778
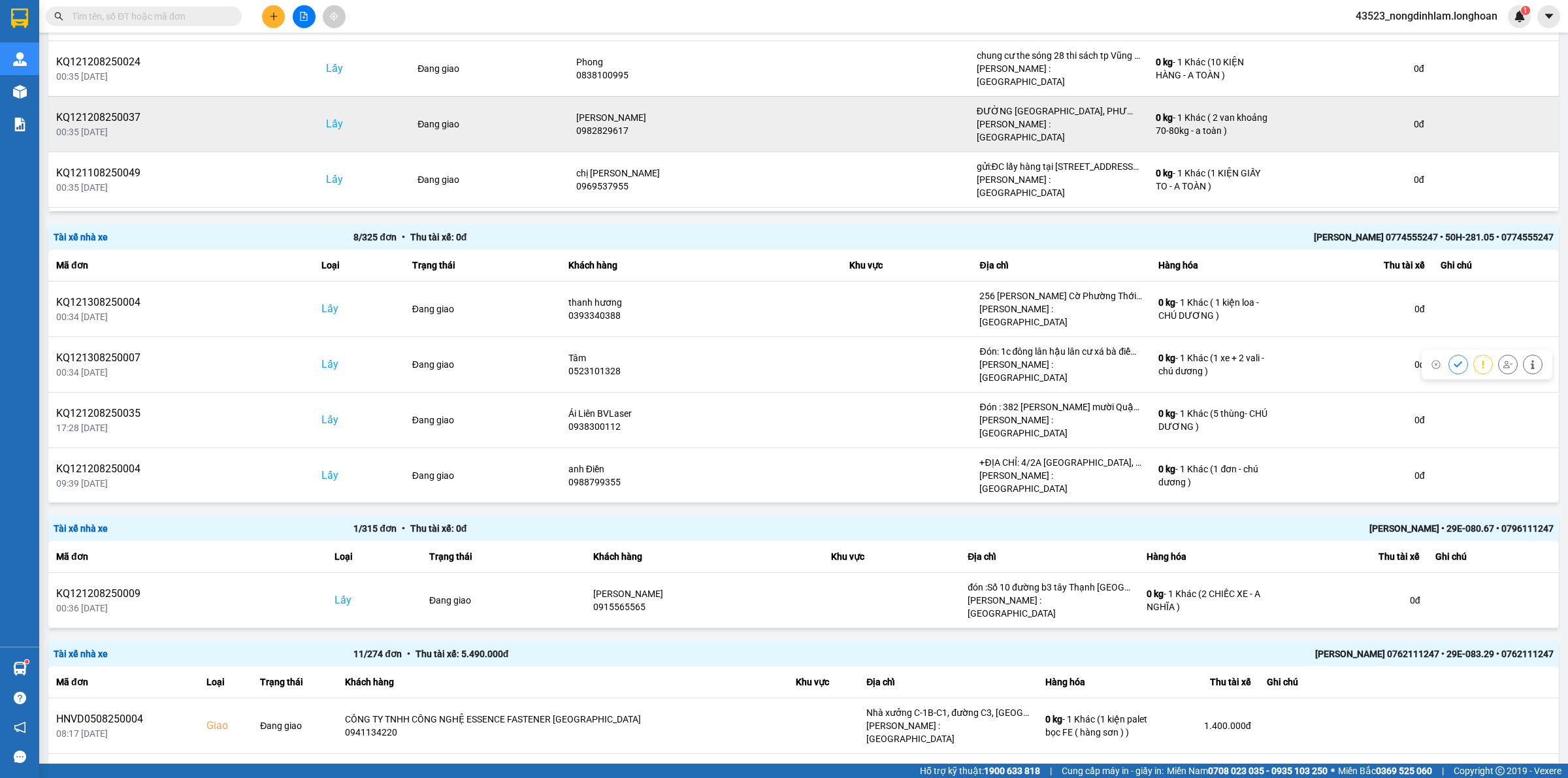
scroll to position [164, 0]
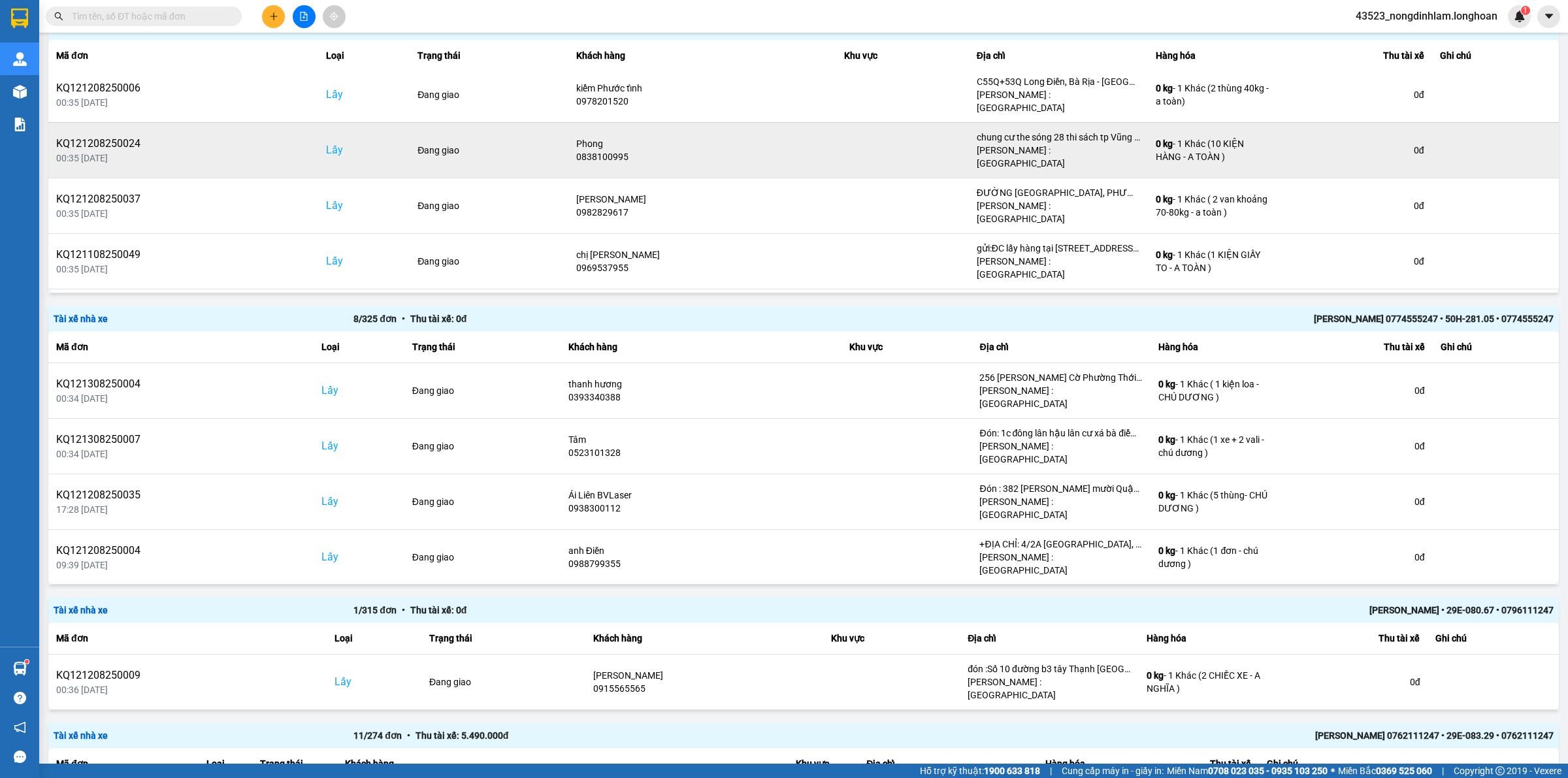
drag, startPoint x: 546, startPoint y: 258, endPoint x: 630, endPoint y: 151, distance: 136.0
click at [630, 151] on td "Phong 0838100995" at bounding box center [702, 149] width 268 height 56
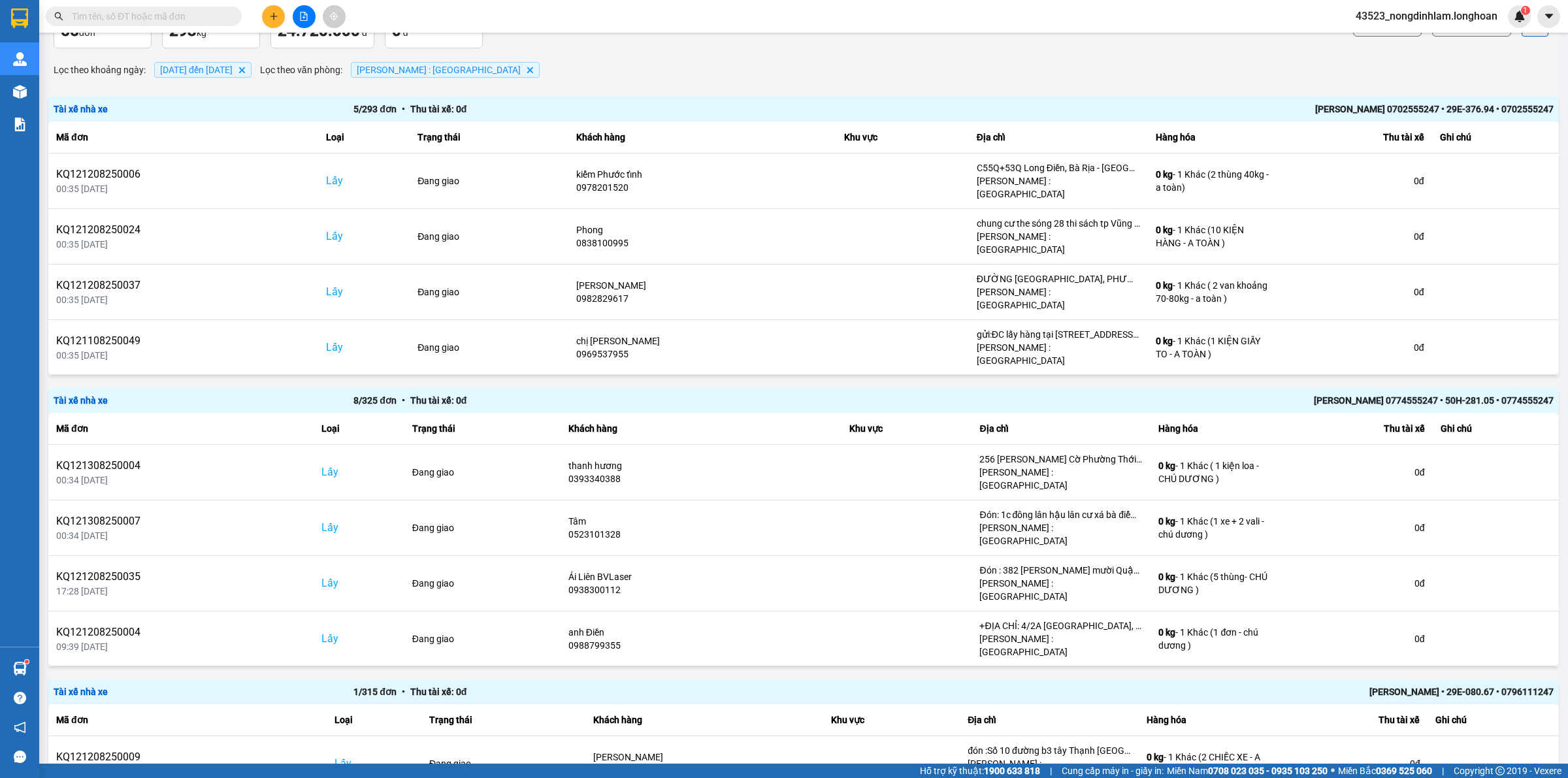
scroll to position [0, 0]
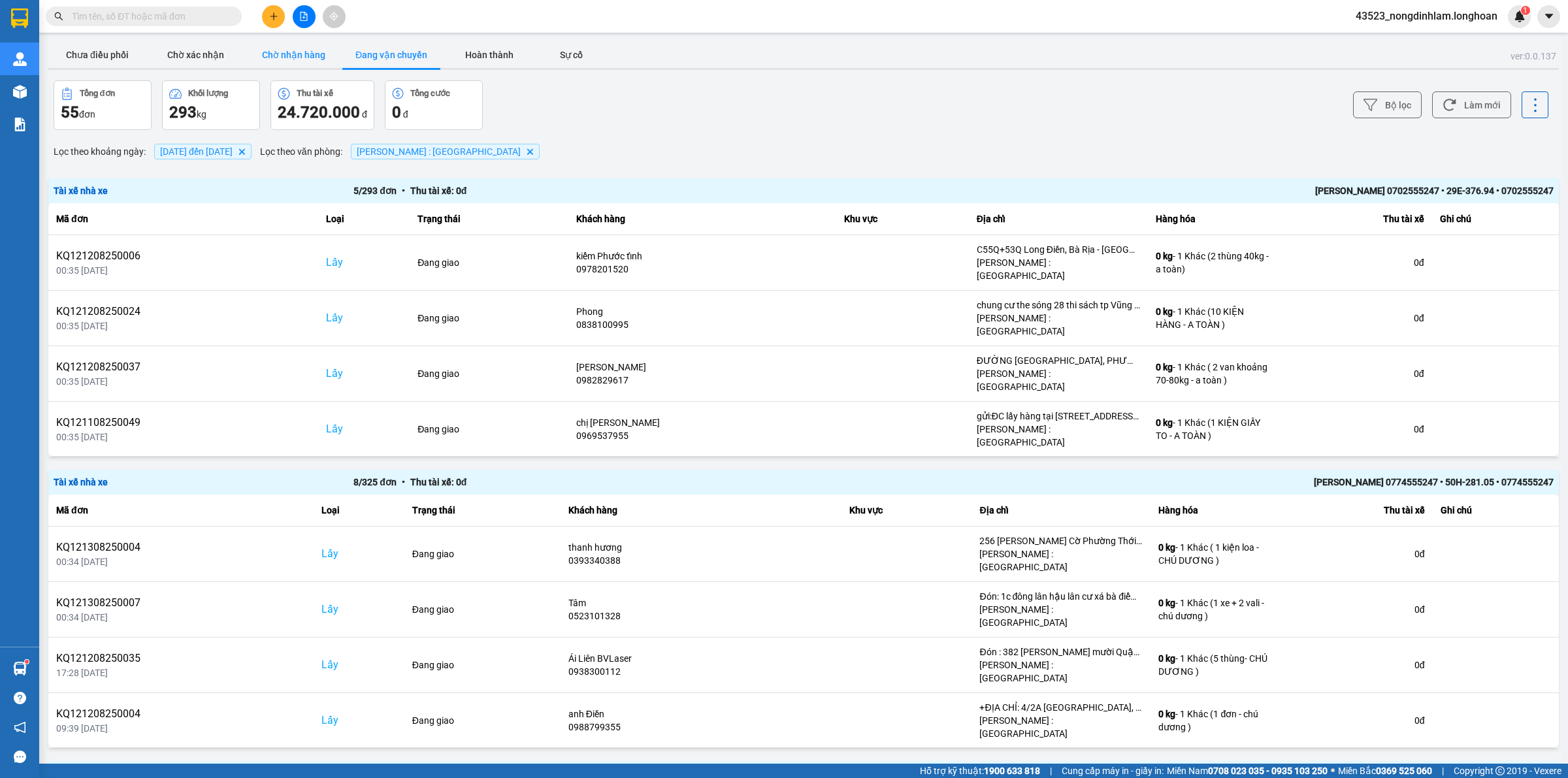
click at [319, 52] on button "Chờ nhận hàng" at bounding box center [293, 54] width 98 height 26
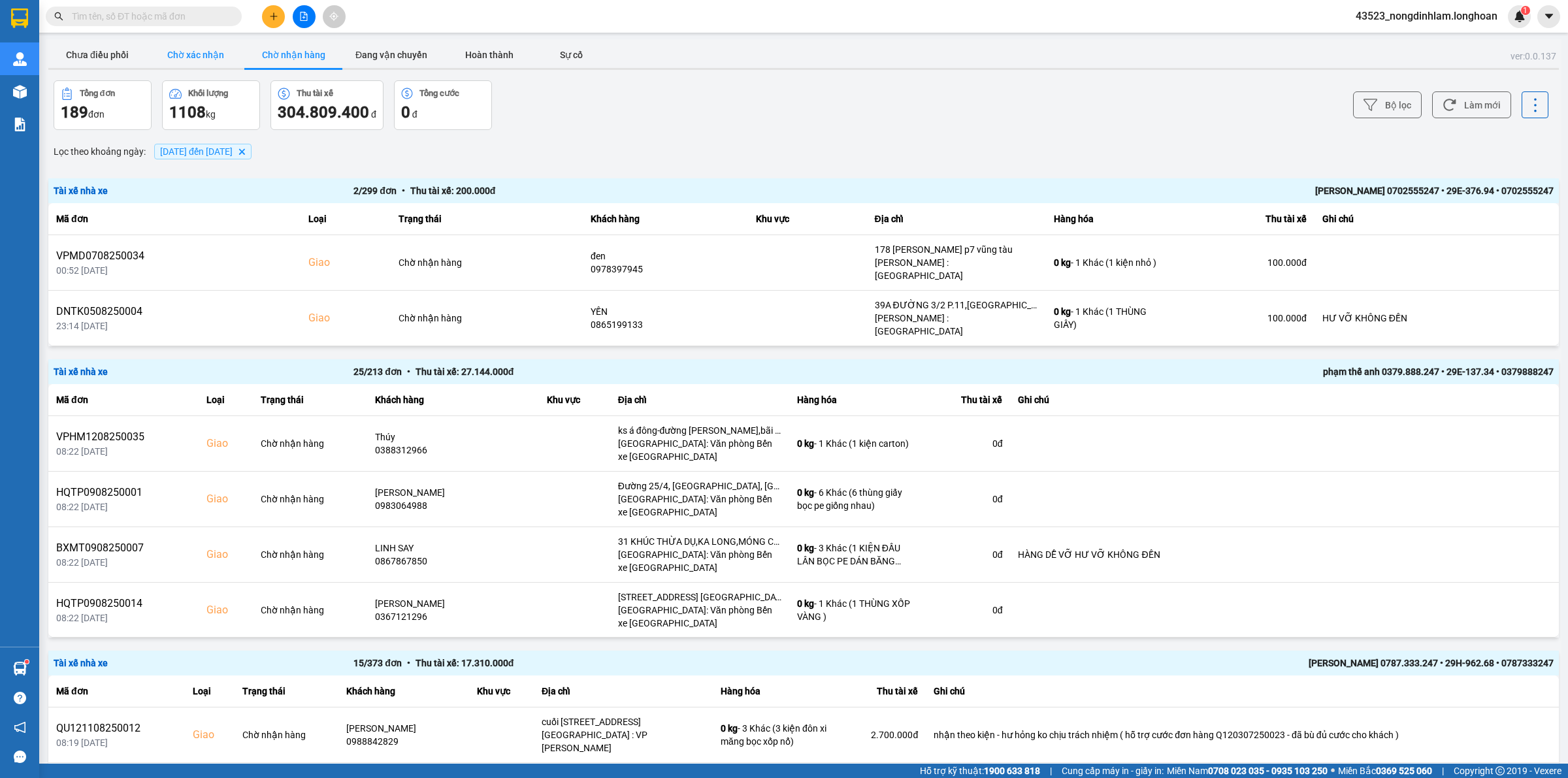
click at [197, 53] on button "Chờ xác nhận" at bounding box center [195, 54] width 98 height 26
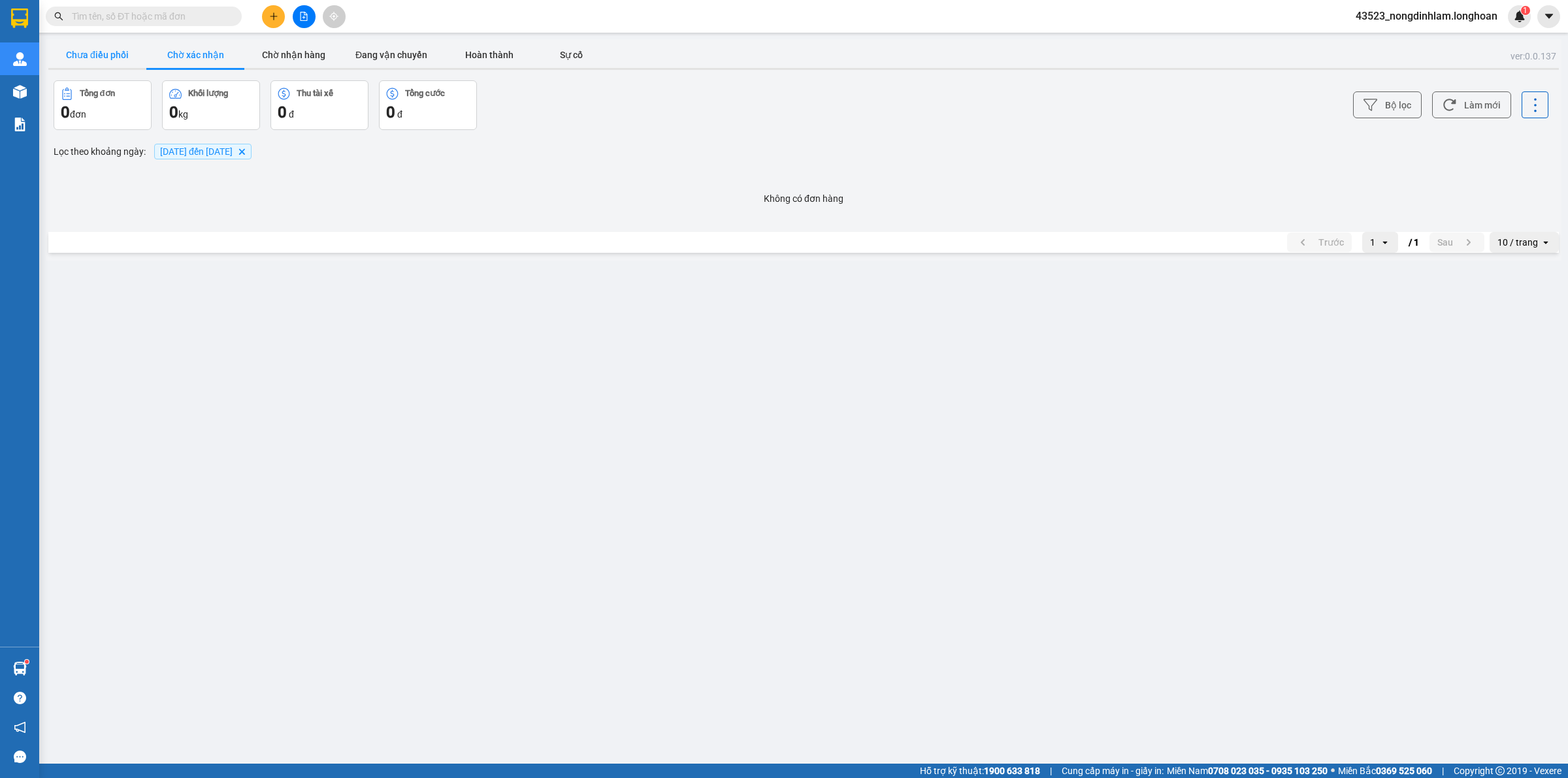
click at [114, 59] on button "Chưa điều phối" at bounding box center [97, 54] width 98 height 26
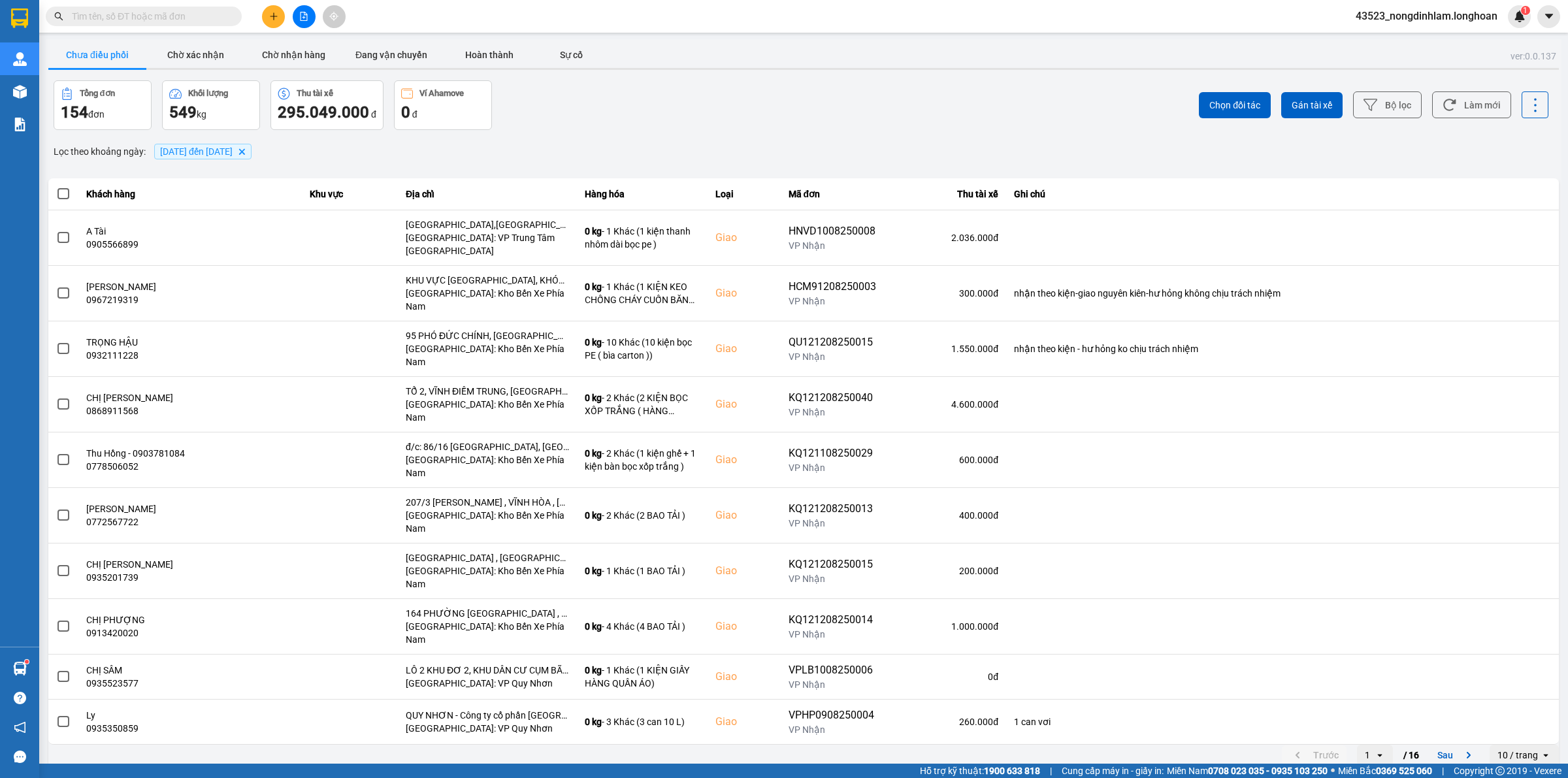
click at [1521, 748] on div "10 / trang" at bounding box center [1518, 755] width 41 height 13
click at [1519, 654] on div "100 / trang" at bounding box center [1524, 656] width 48 height 13
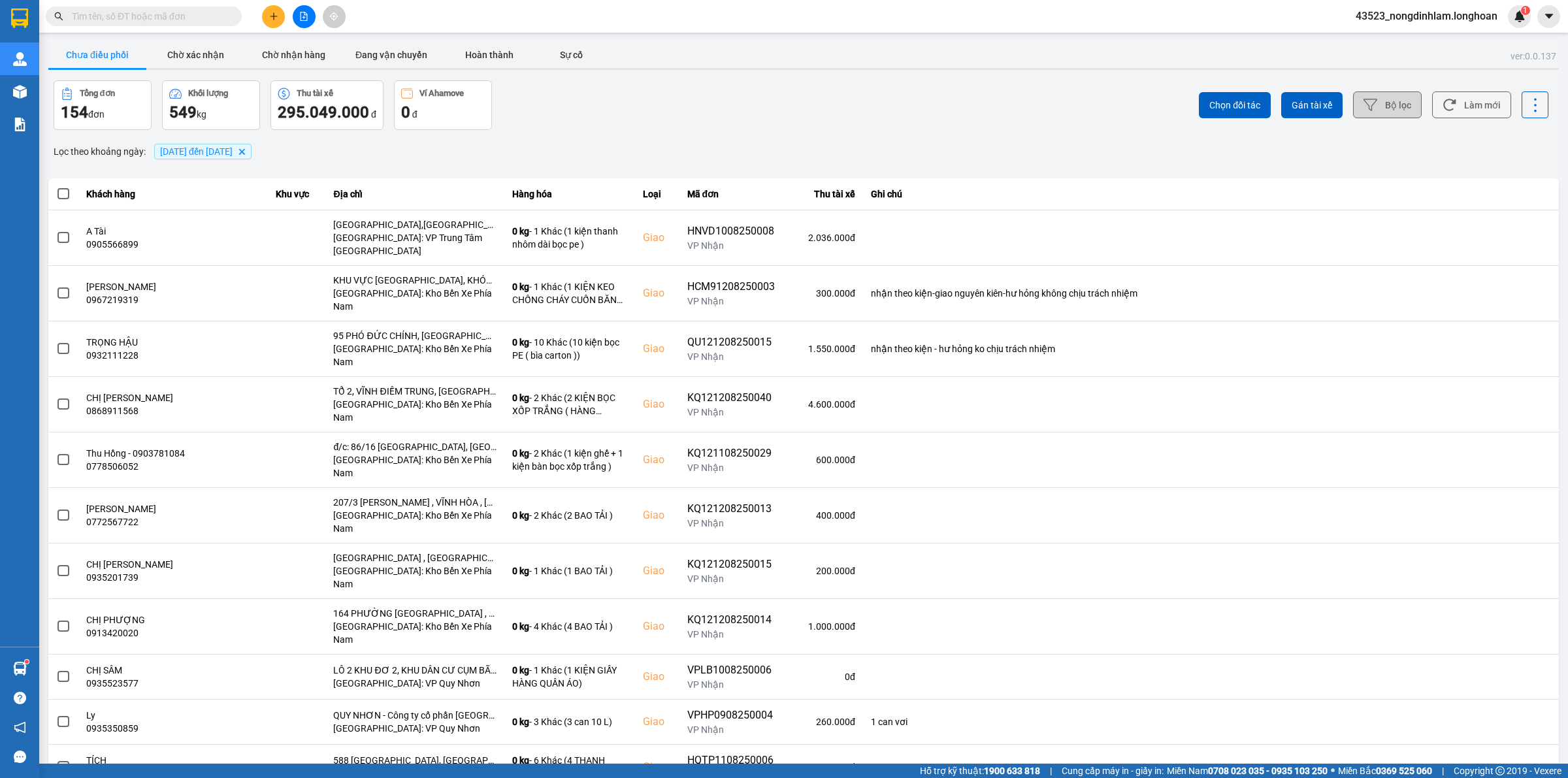
click at [1380, 101] on button "Bộ lọc" at bounding box center [1387, 105] width 69 height 27
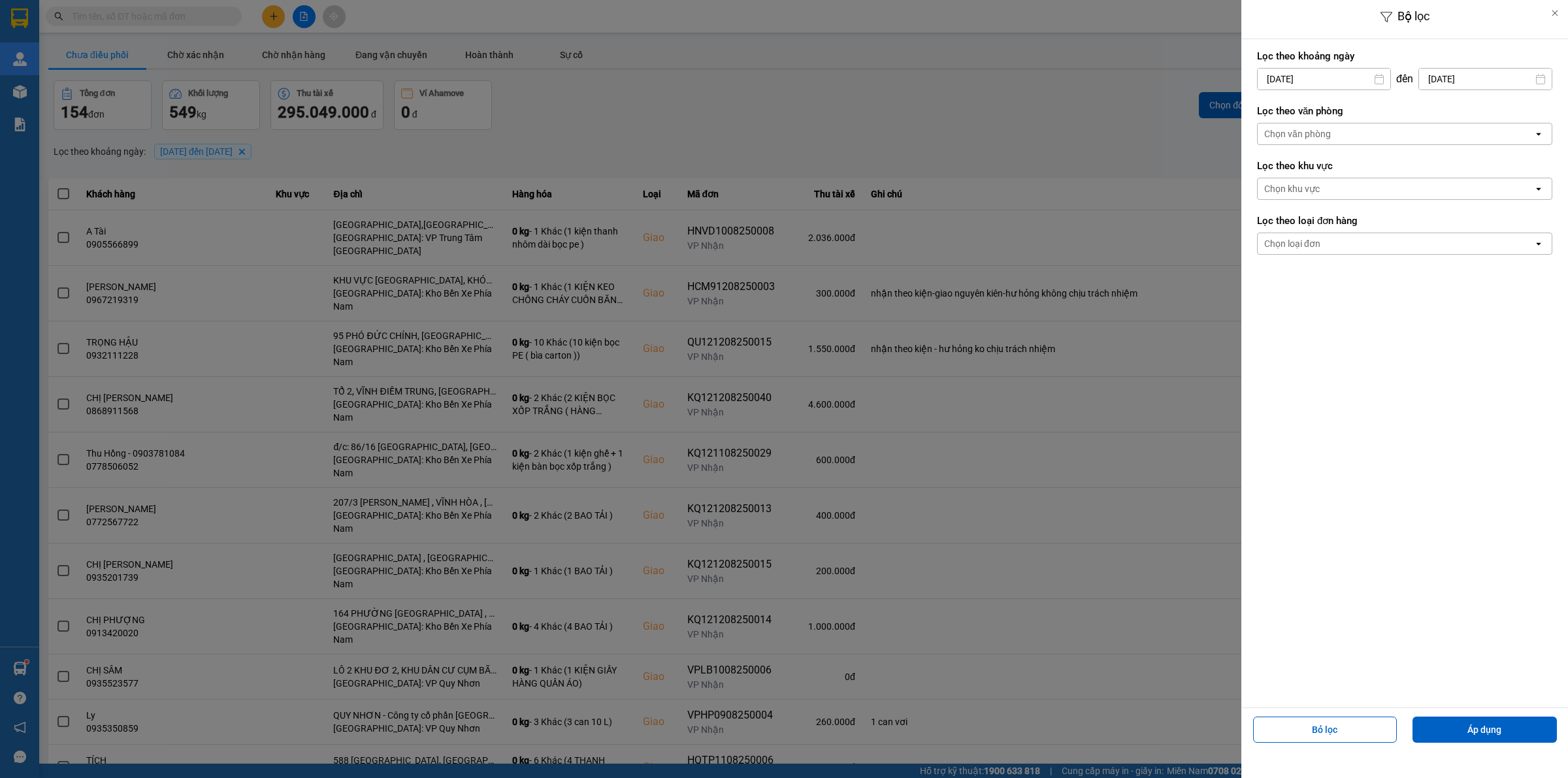
click at [1363, 77] on input "01/08/2025" at bounding box center [1324, 79] width 132 height 21
click at [1267, 109] on icon "Arrow Left" at bounding box center [1263, 111] width 16 height 16
click at [1295, 168] on div "1" at bounding box center [1290, 175] width 18 height 16
type input "01/07/2025"
click at [1341, 129] on div "Chọn văn phòng" at bounding box center [1396, 134] width 276 height 21
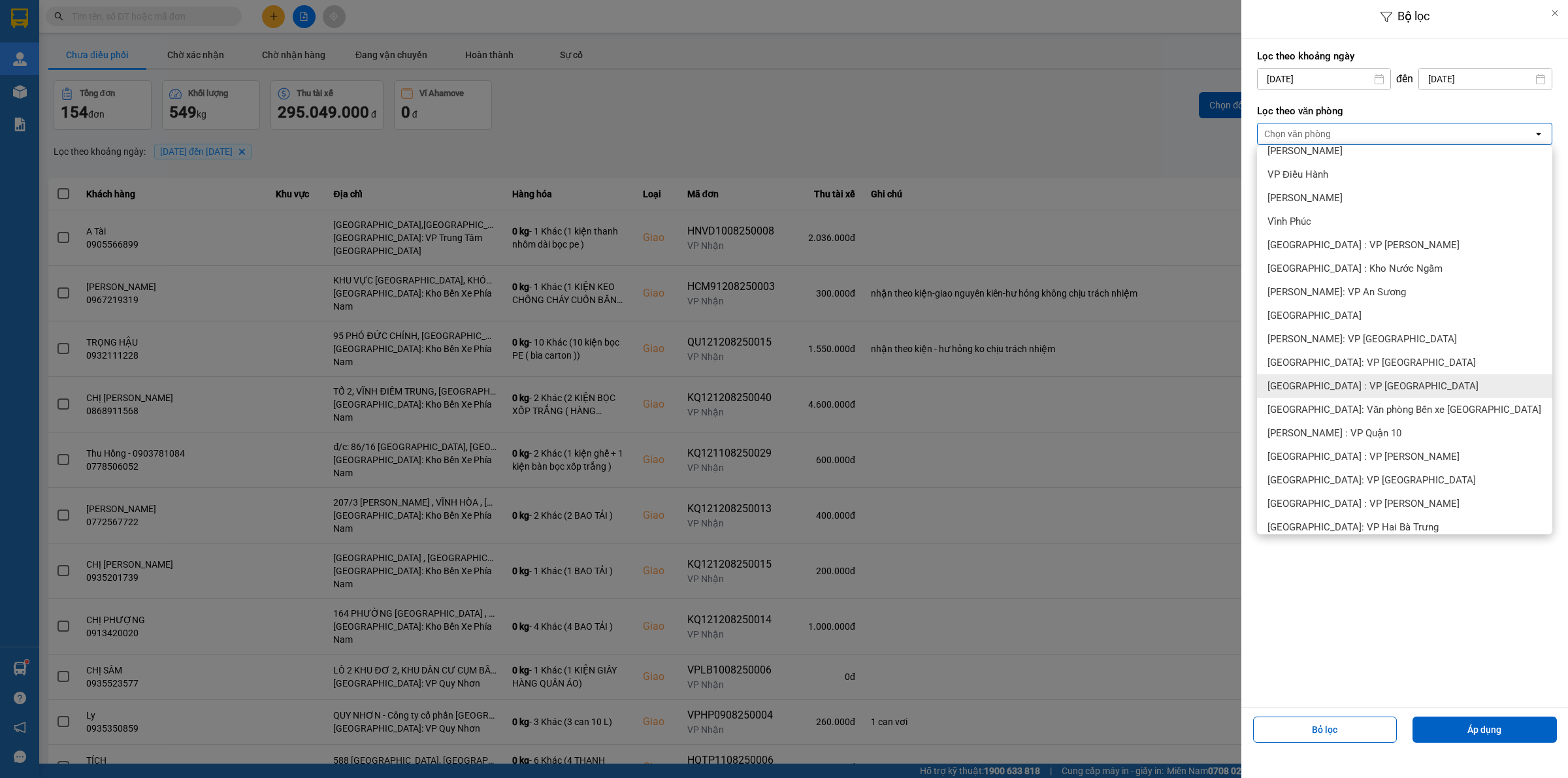
scroll to position [245, 0]
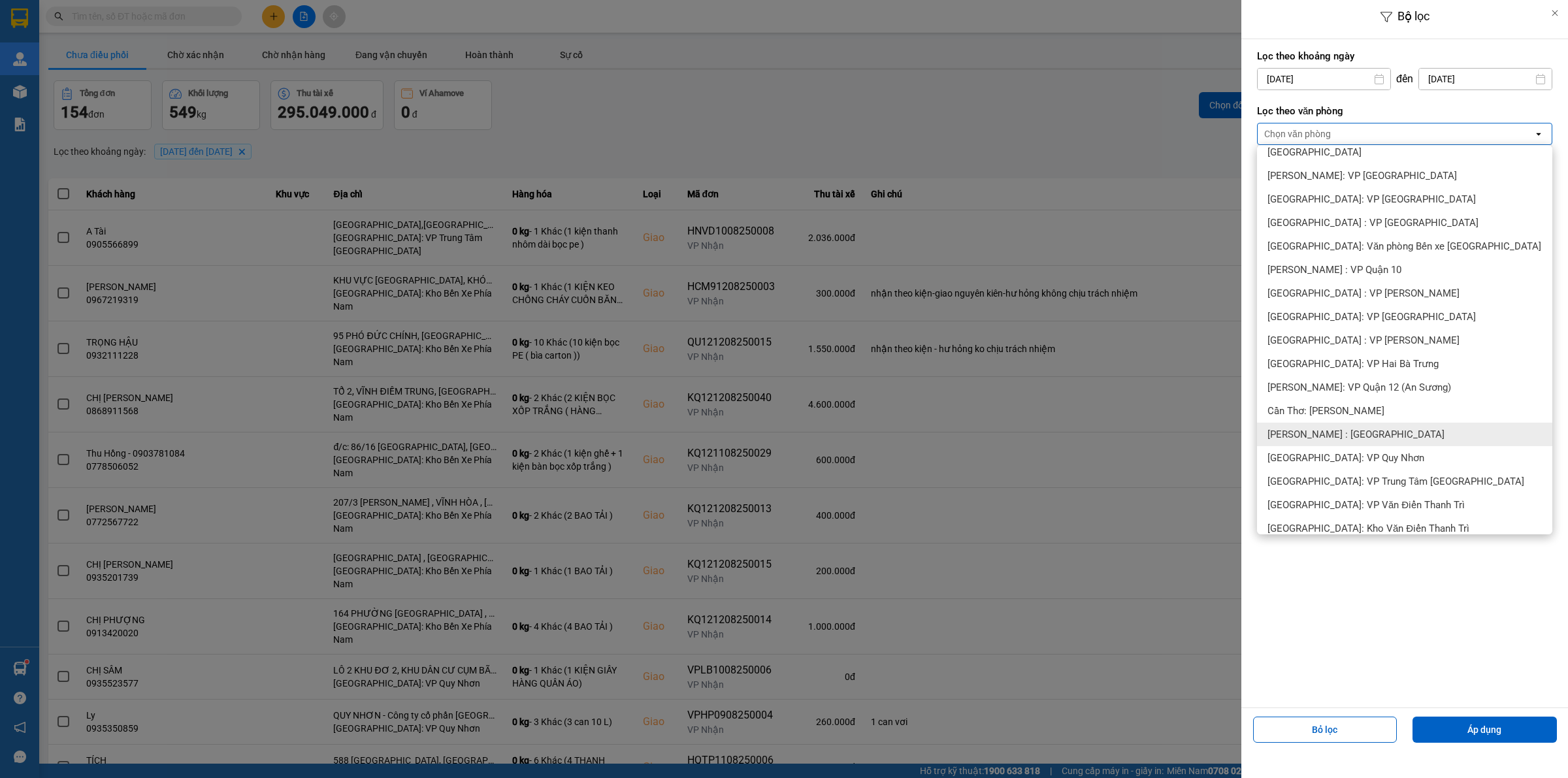
click at [1346, 436] on span "[PERSON_NAME] : [GEOGRAPHIC_DATA]" at bounding box center [1356, 434] width 177 height 13
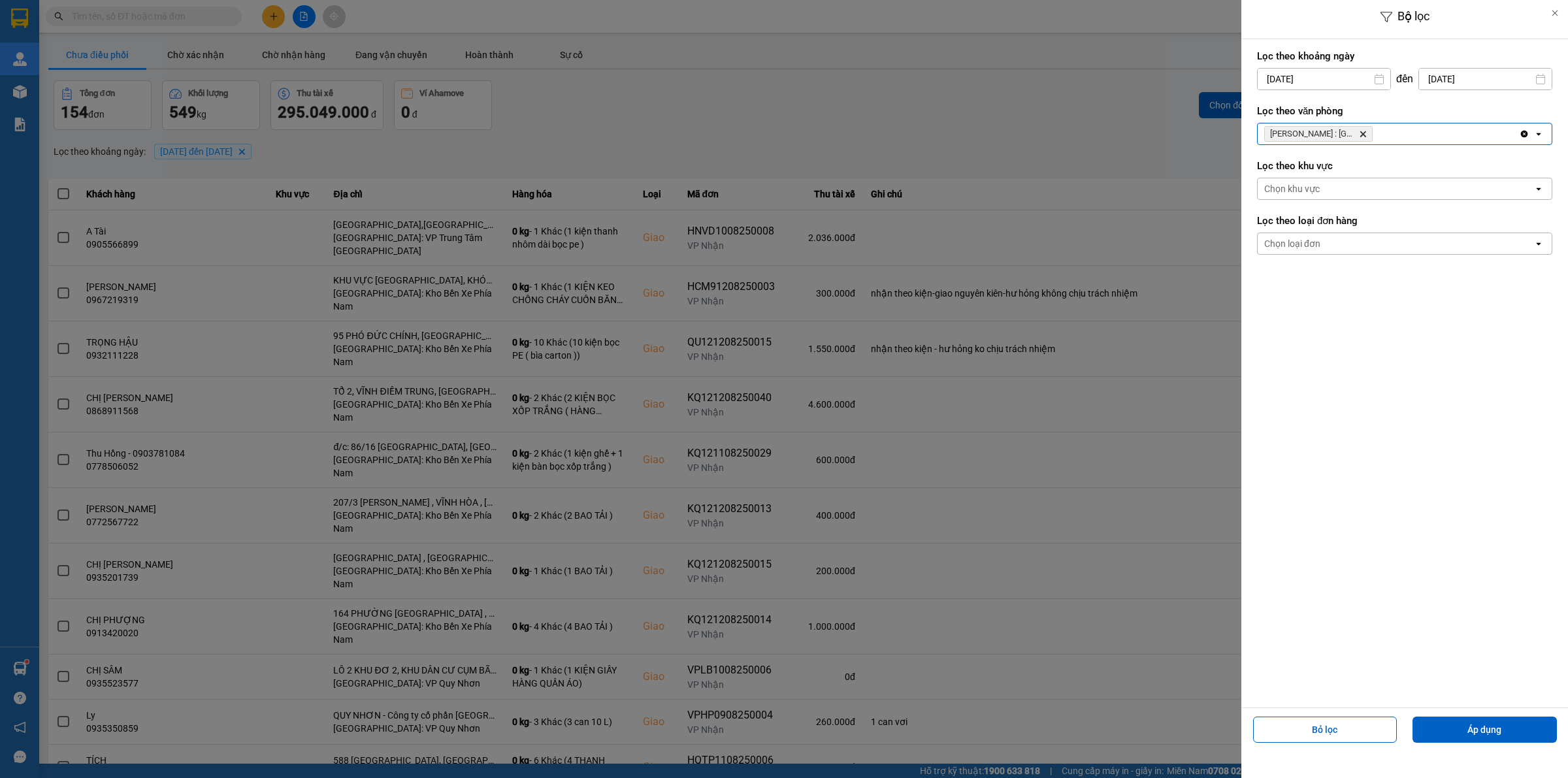
click at [1315, 245] on div "Chọn loại đơn" at bounding box center [1292, 243] width 56 height 13
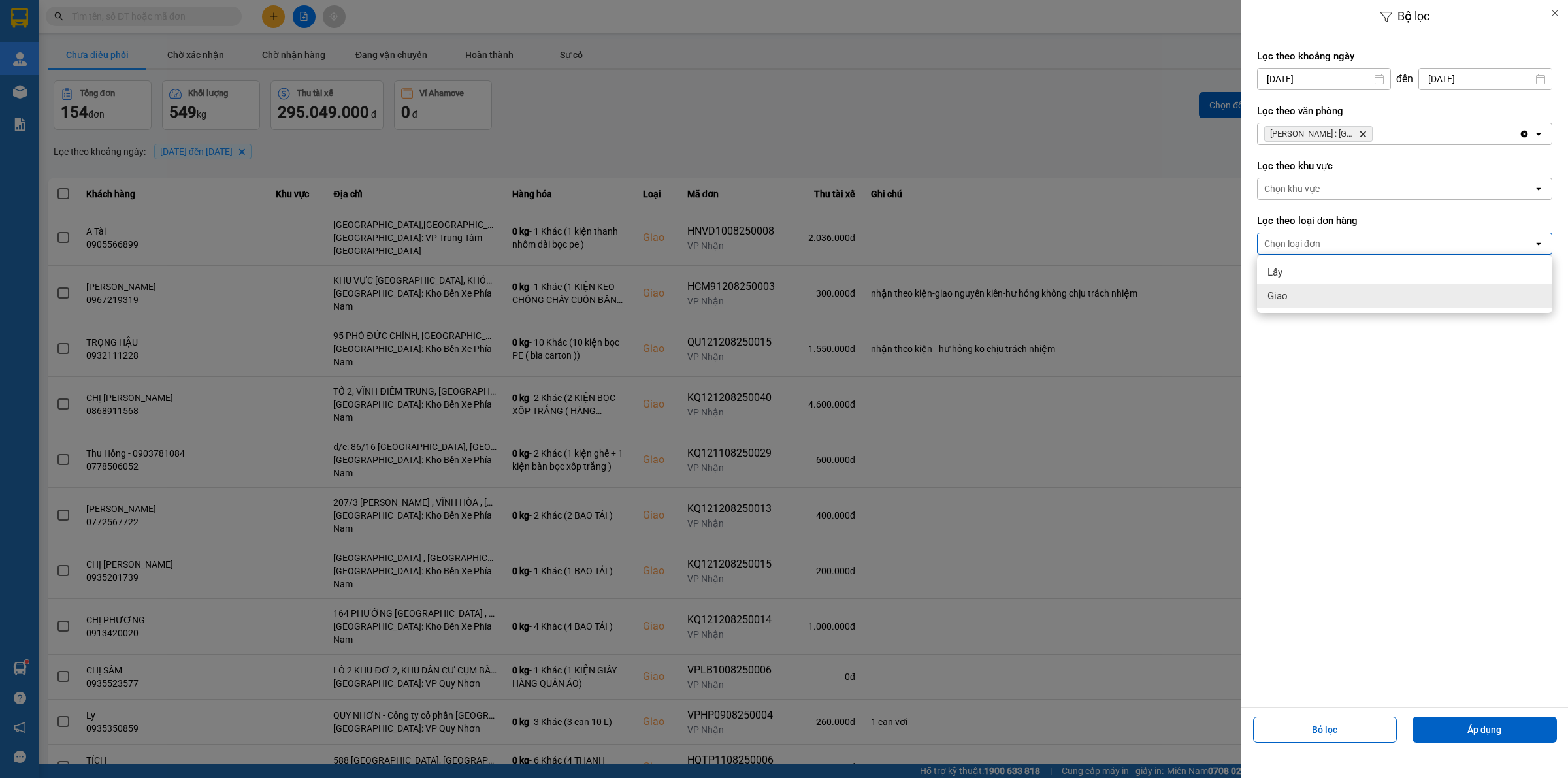
click at [1300, 293] on div "Giao" at bounding box center [1404, 296] width 295 height 23
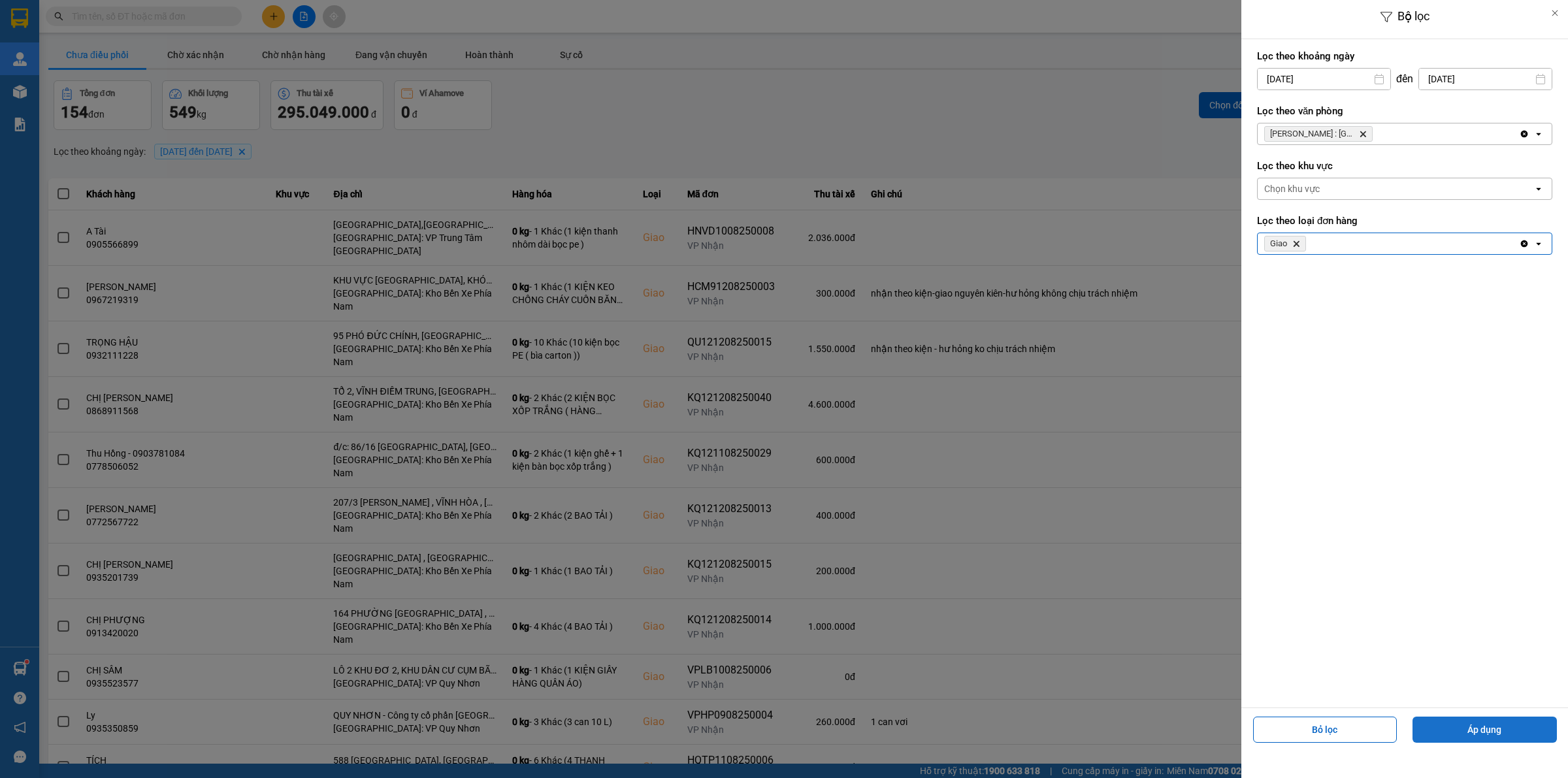
click at [1467, 730] on button "Áp dụng" at bounding box center [1484, 729] width 144 height 26
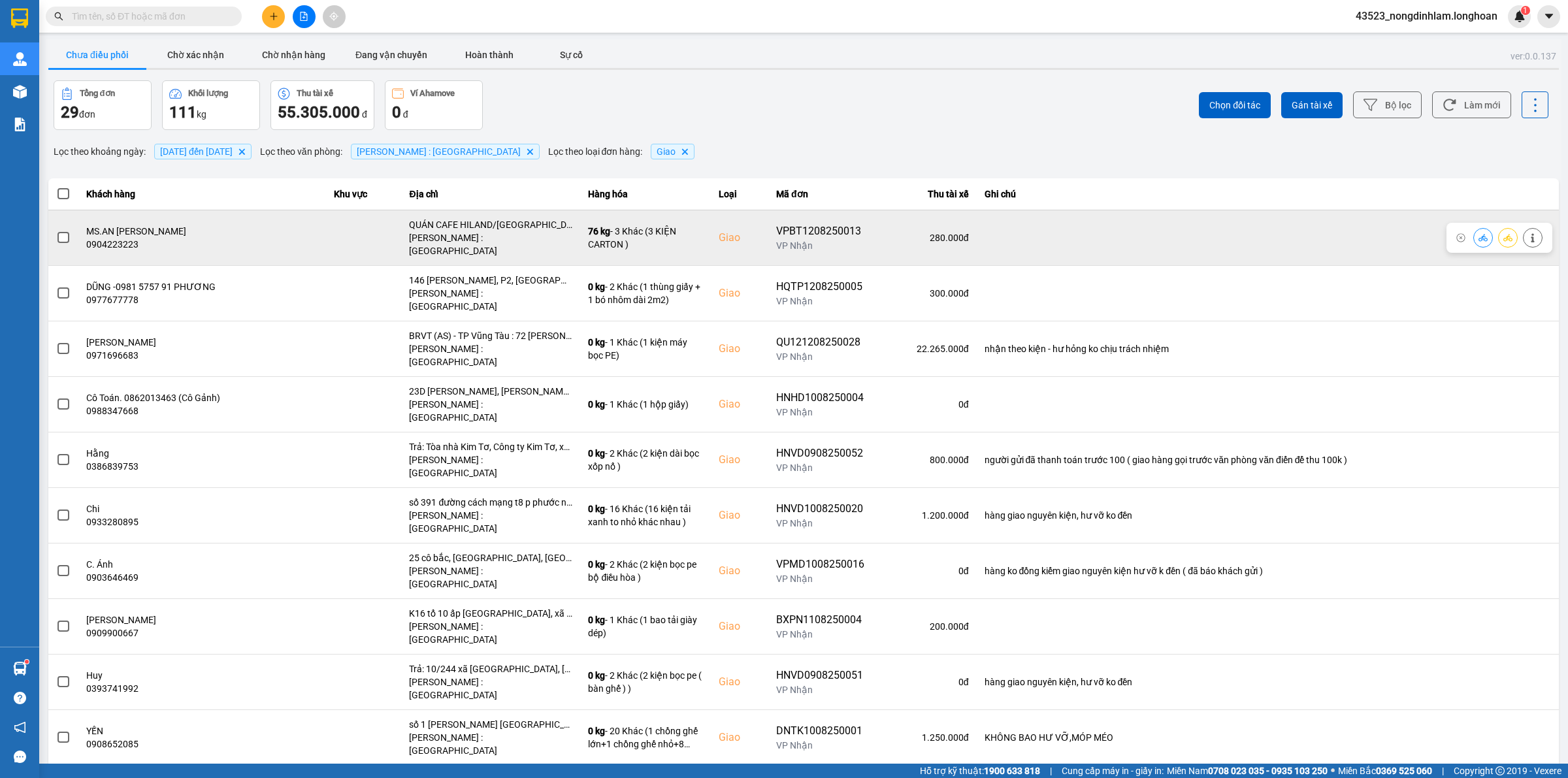
click at [65, 232] on span at bounding box center [63, 237] width 12 height 12
click at [56, 231] on input "checkbox" at bounding box center [56, 231] width 0 height 0
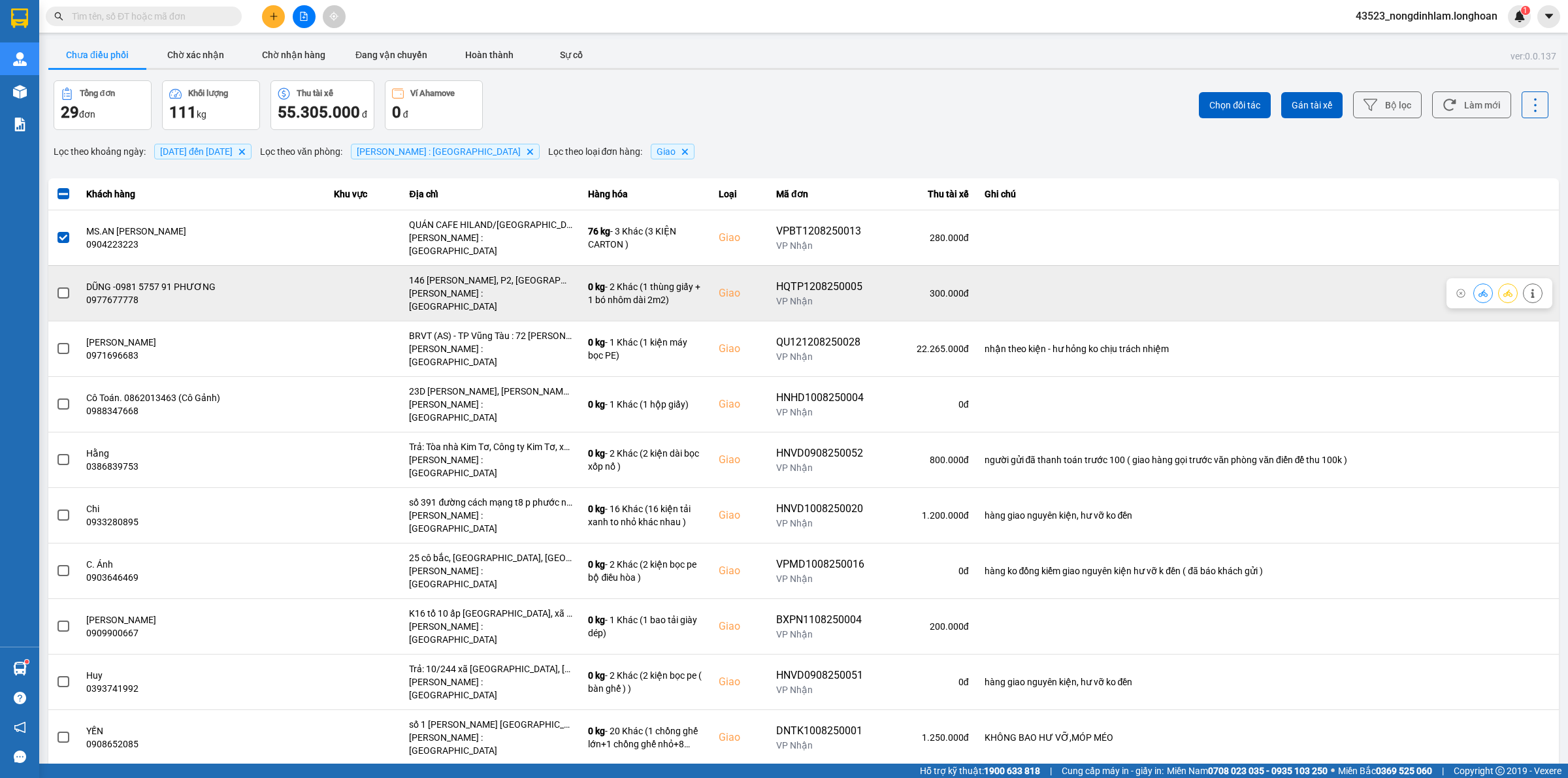
click at [62, 287] on span at bounding box center [63, 293] width 12 height 12
click at [56, 286] on input "checkbox" at bounding box center [56, 286] width 0 height 0
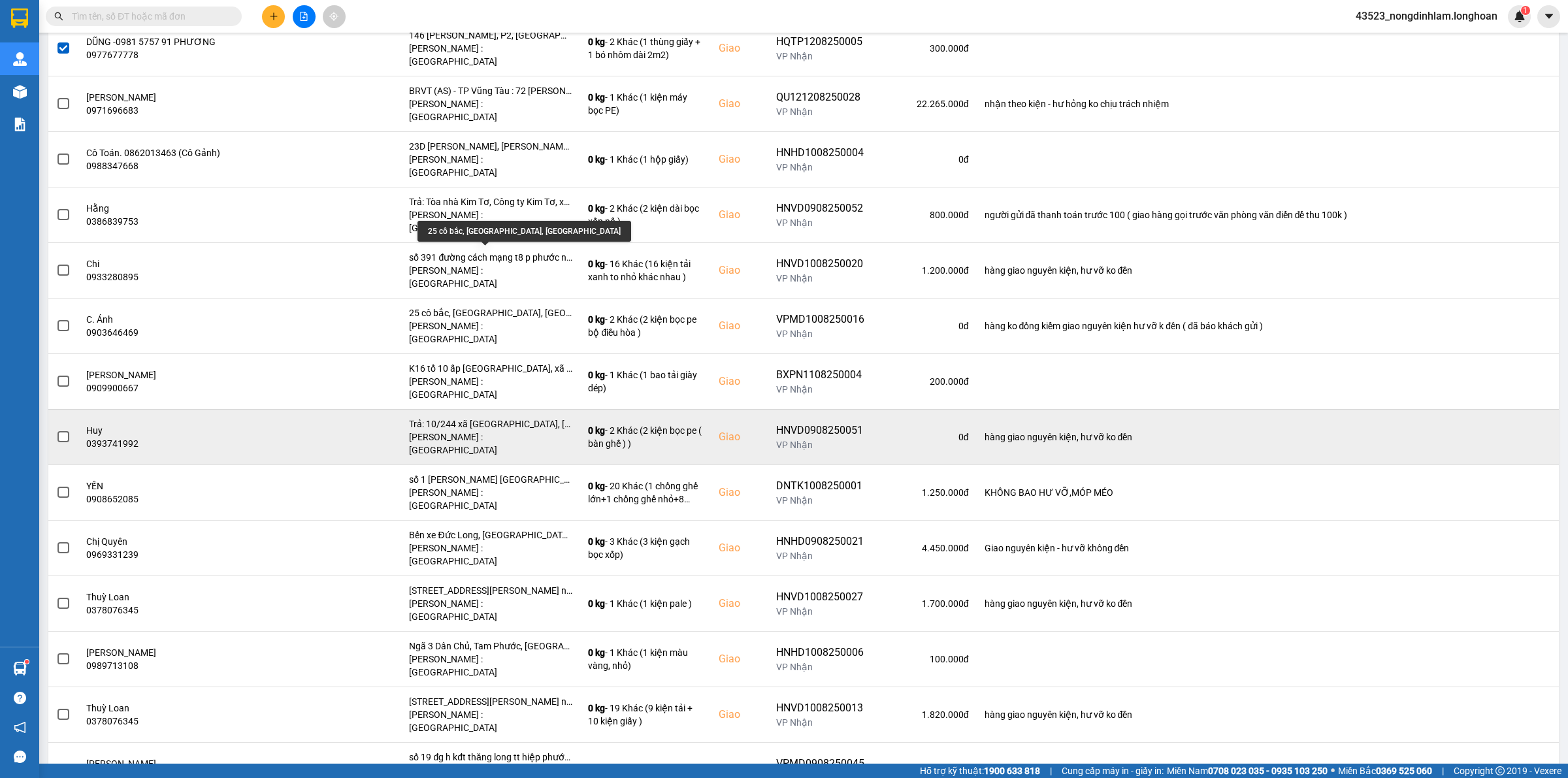
scroll to position [326, 0]
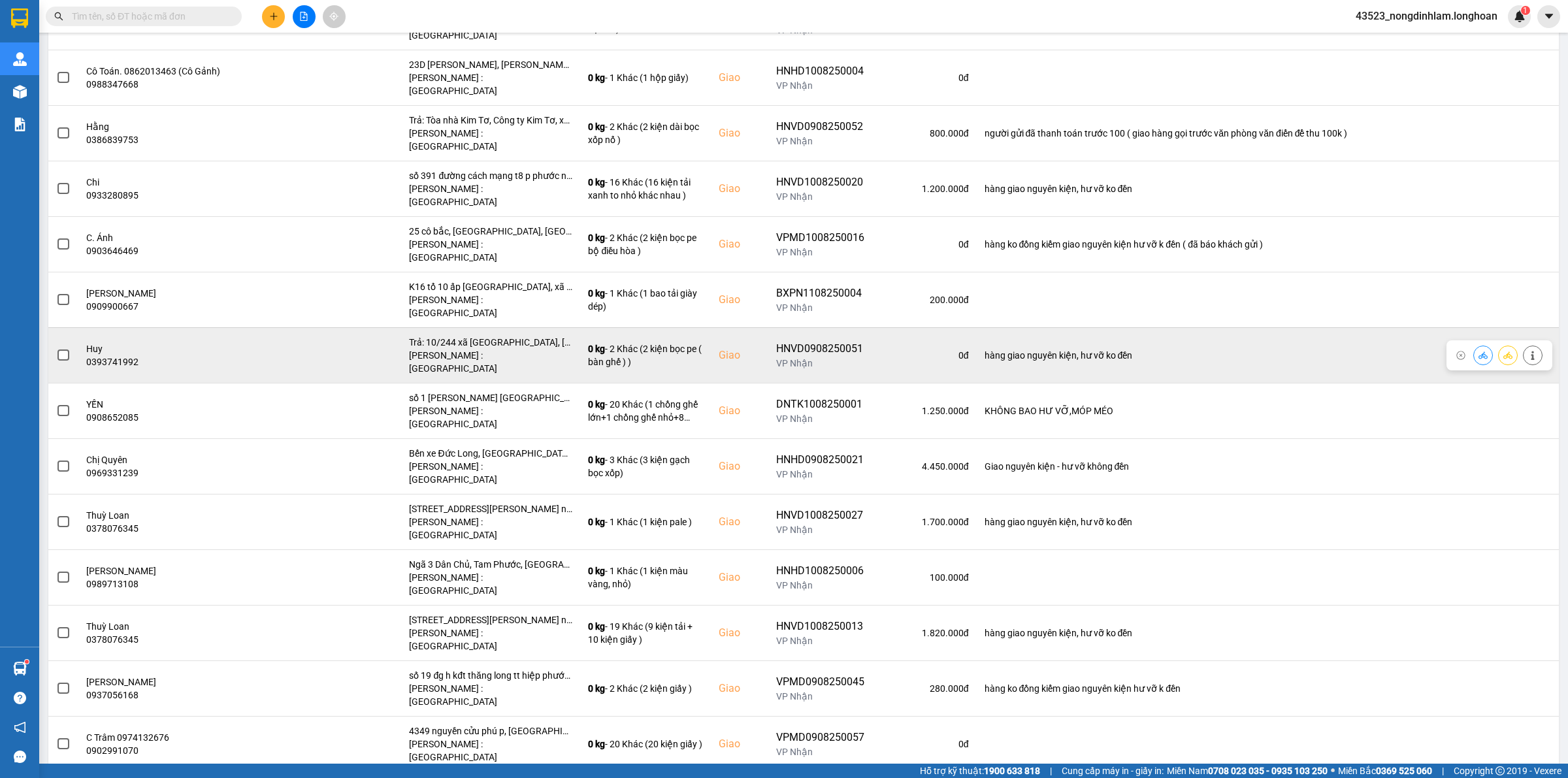
click at [67, 349] on span at bounding box center [63, 355] width 12 height 12
click at [56, 348] on input "checkbox" at bounding box center [56, 348] width 0 height 0
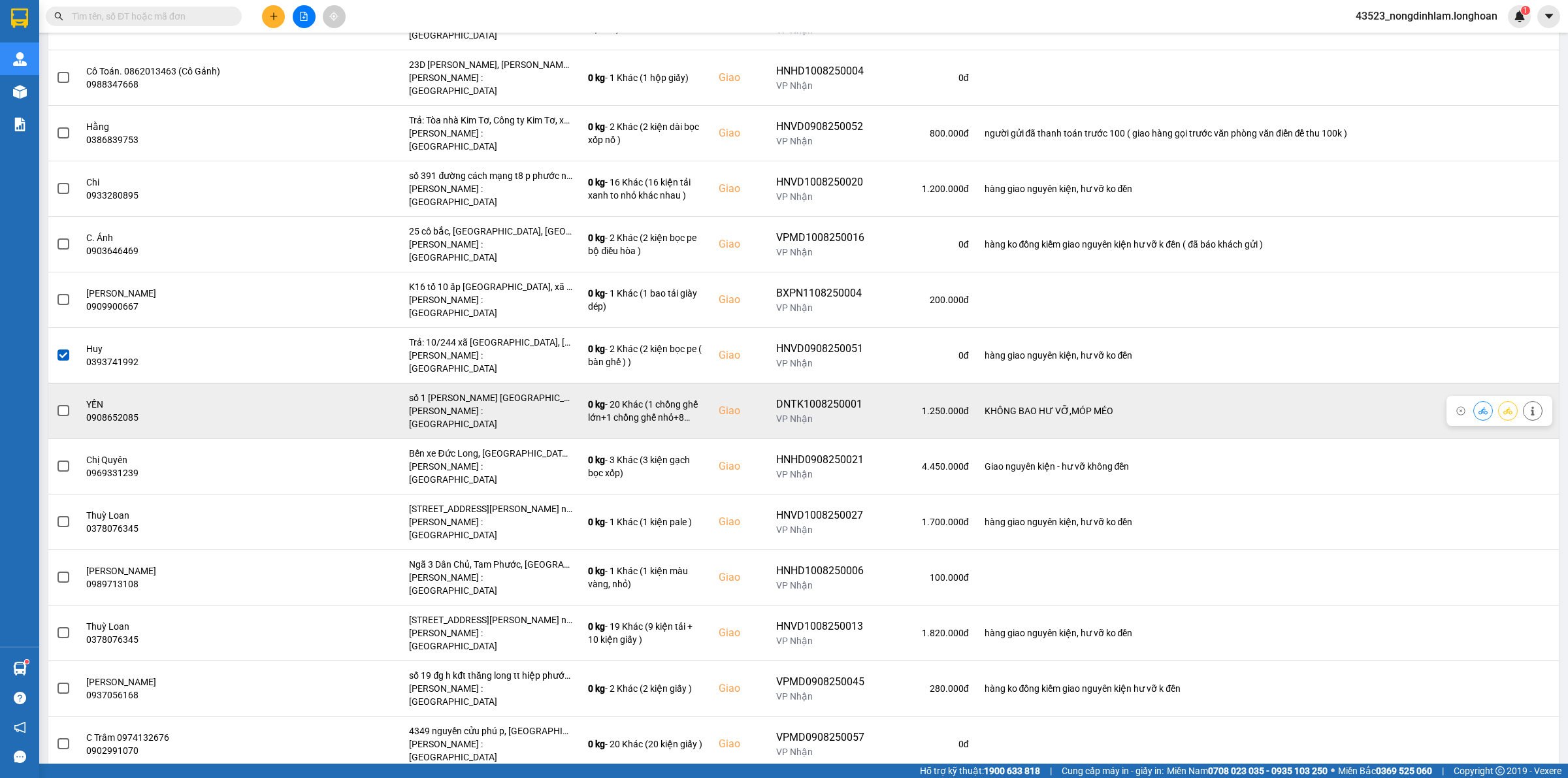
click at [62, 405] on span at bounding box center [63, 410] width 12 height 12
click at [56, 404] on input "checkbox" at bounding box center [56, 404] width 0 height 0
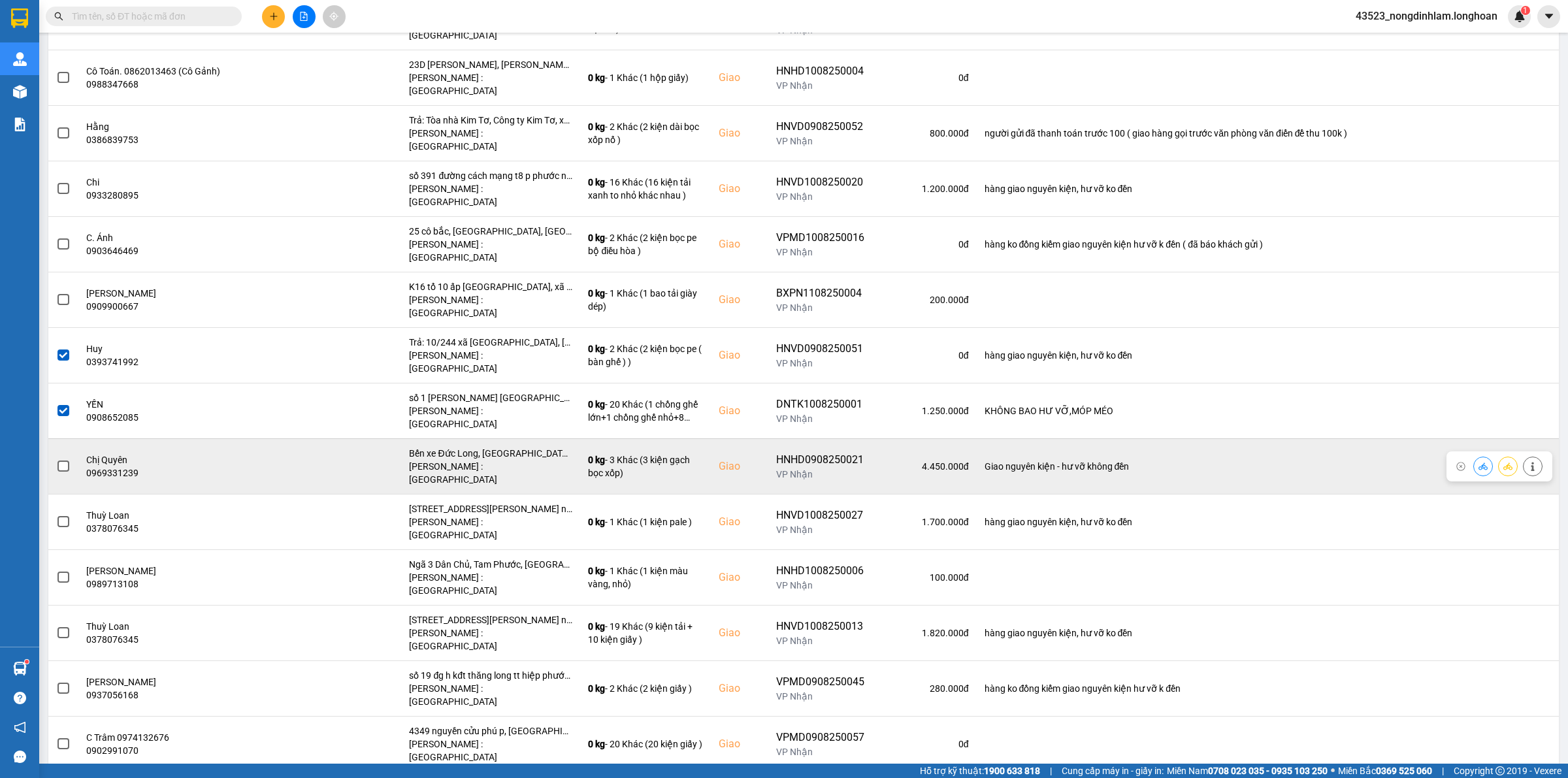
click at [62, 460] on span at bounding box center [63, 466] width 12 height 12
click at [56, 459] on input "checkbox" at bounding box center [56, 459] width 0 height 0
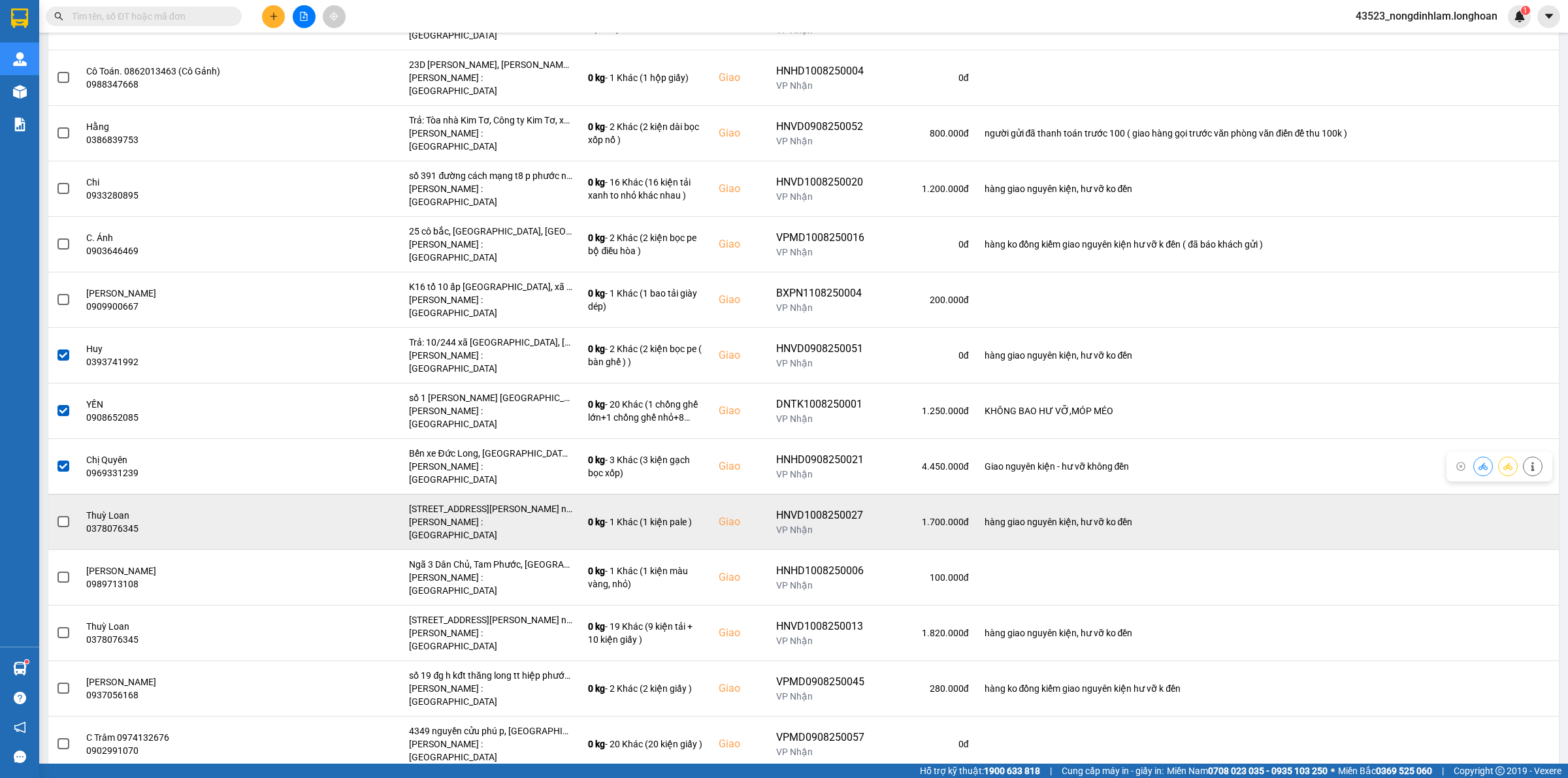
scroll to position [409, 0]
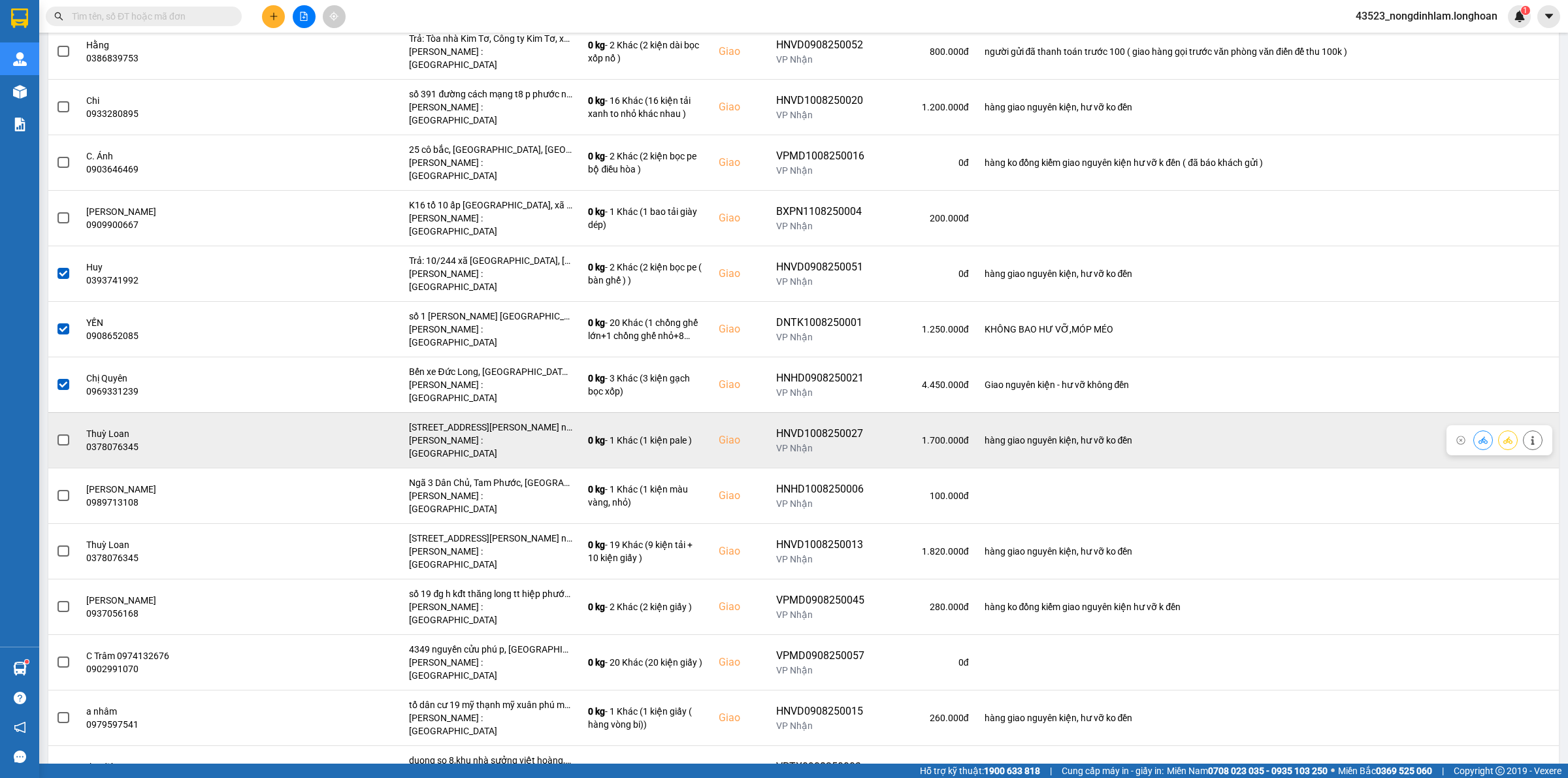
click at [60, 434] on span at bounding box center [63, 440] width 12 height 12
click at [56, 433] on input "checkbox" at bounding box center [56, 433] width 0 height 0
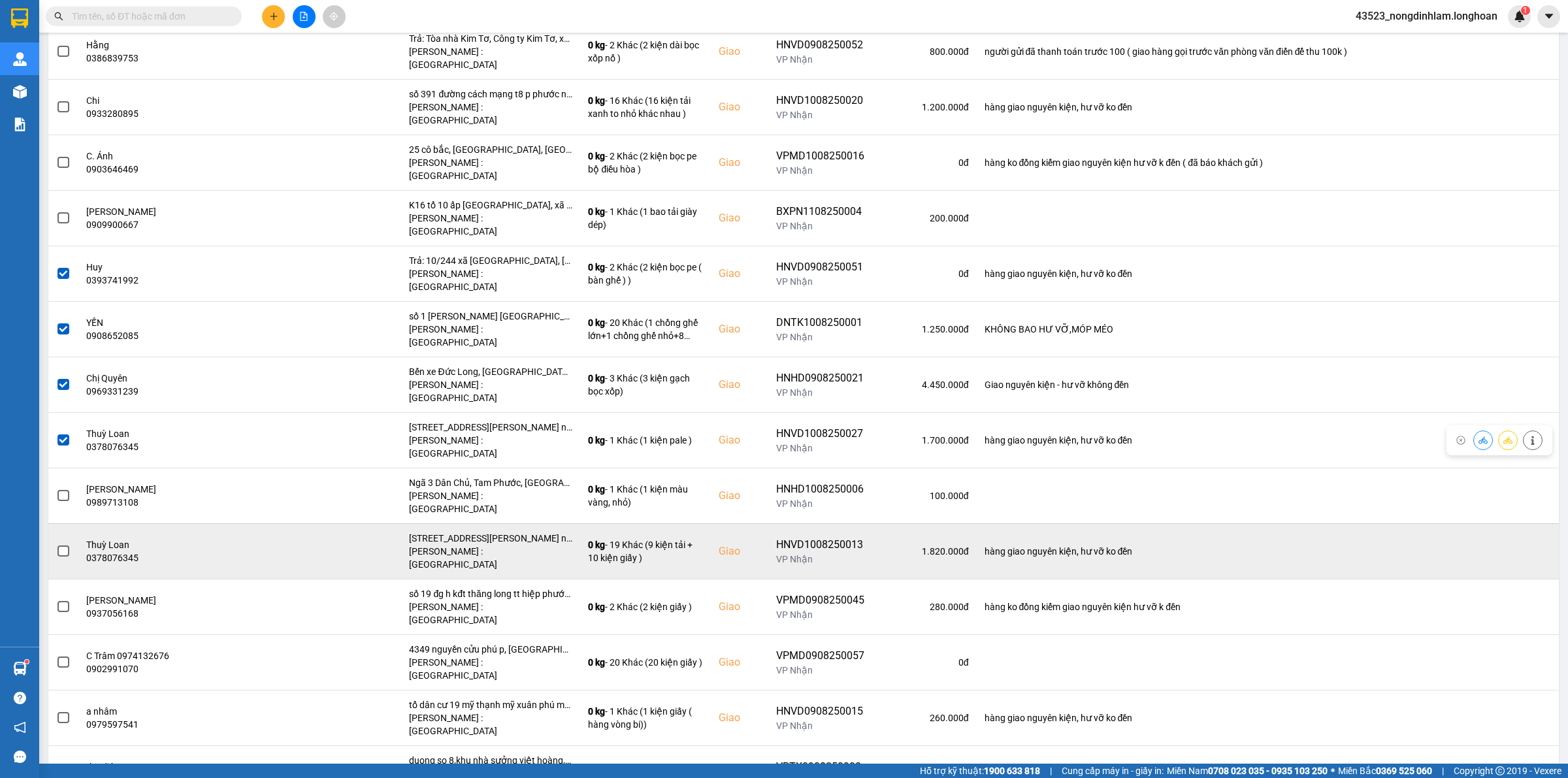
scroll to position [490, 0]
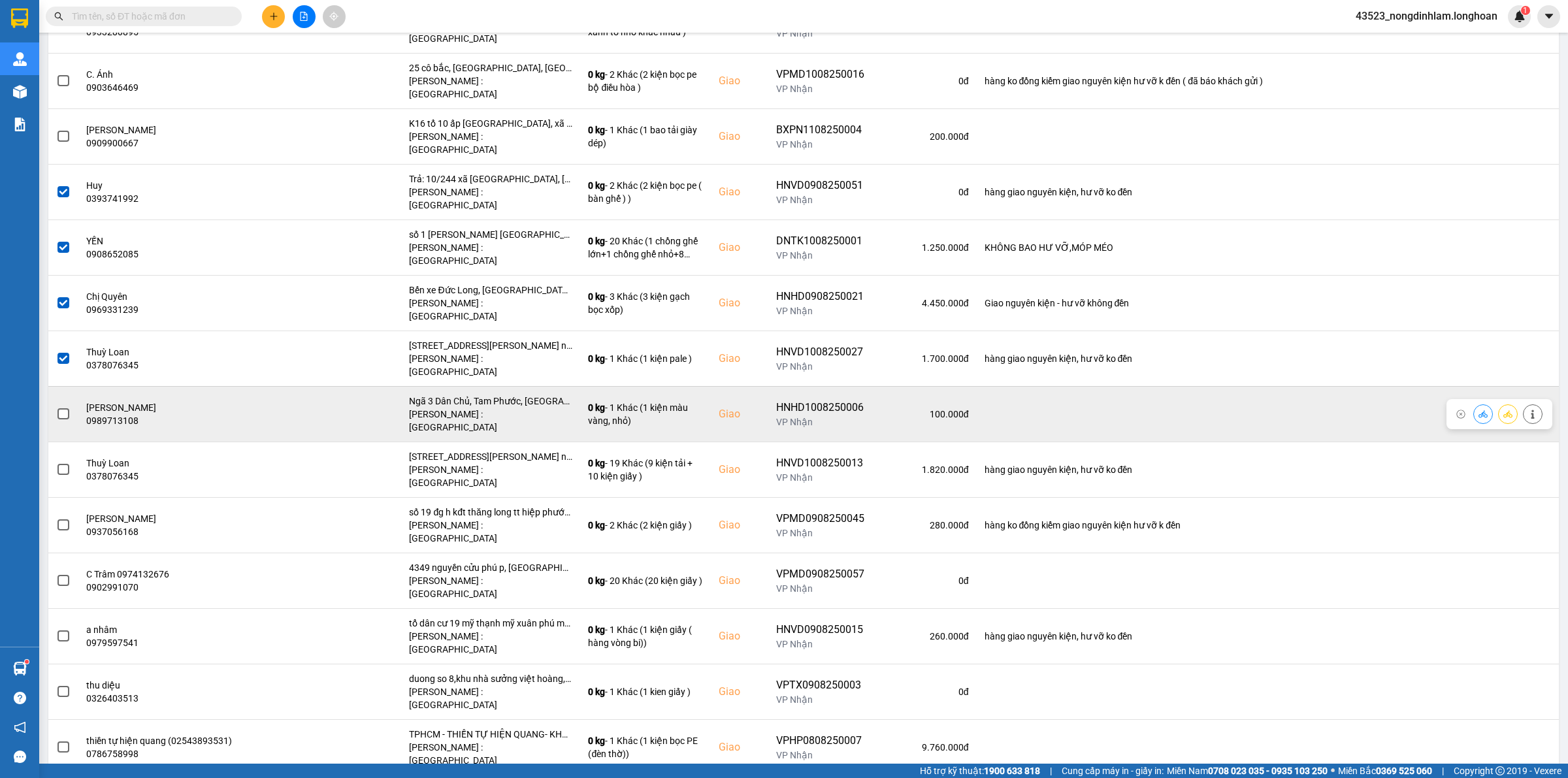
click at [66, 409] on span at bounding box center [63, 414] width 12 height 12
click at [56, 407] on input "checkbox" at bounding box center [56, 407] width 0 height 0
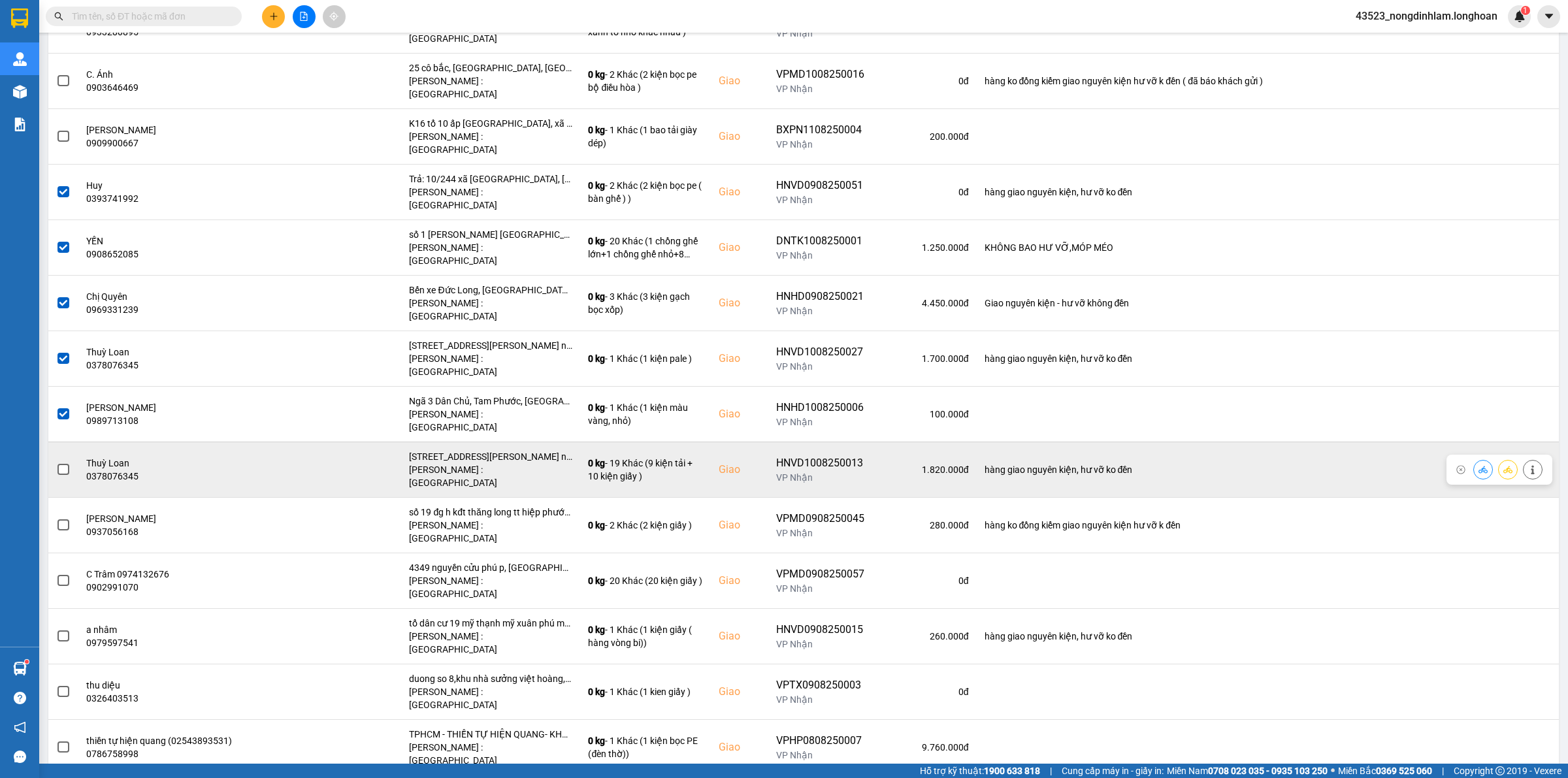
click at [66, 464] on span at bounding box center [63, 470] width 12 height 12
click at [56, 463] on input "checkbox" at bounding box center [56, 463] width 0 height 0
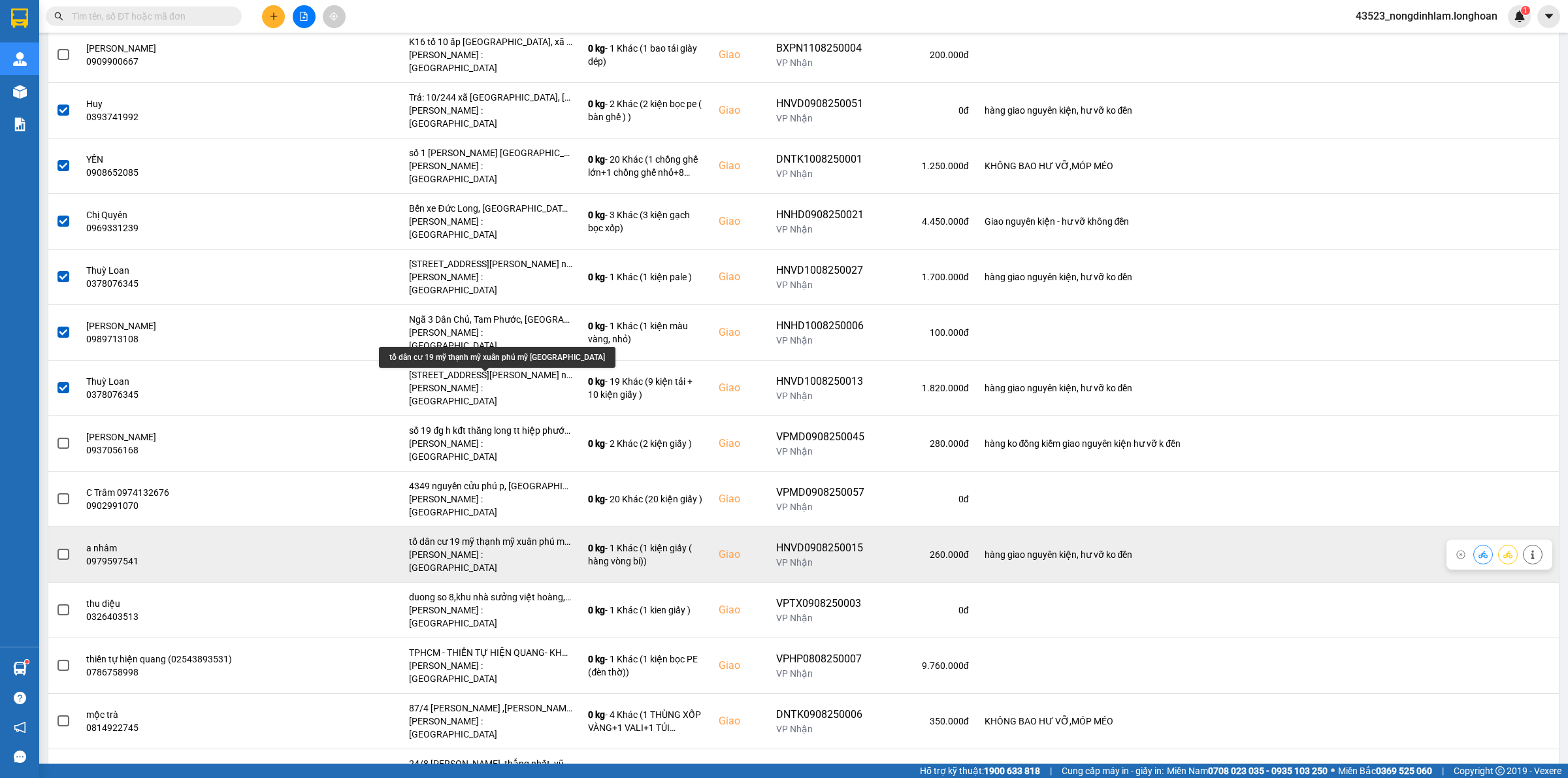
scroll to position [654, 0]
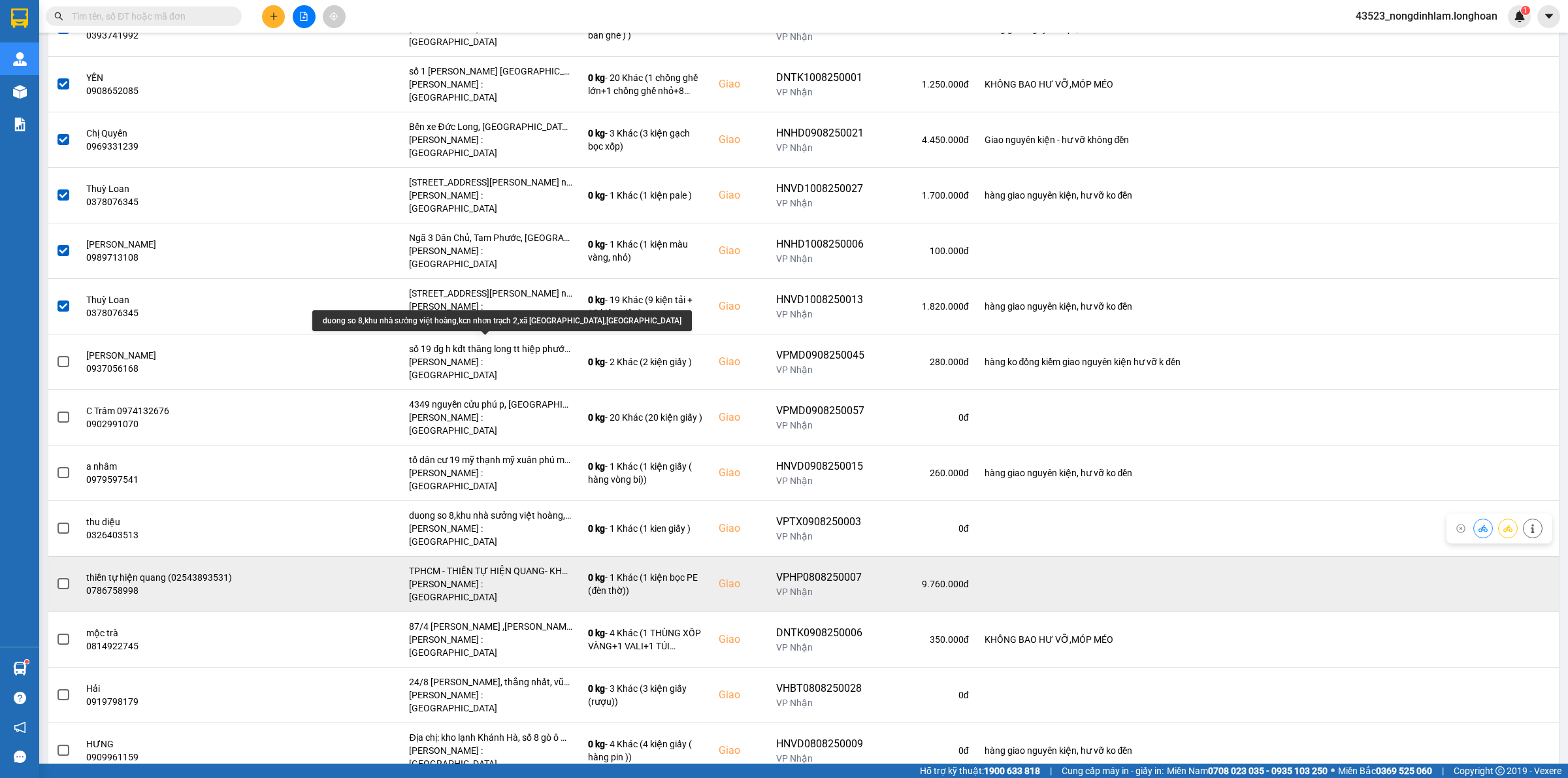
drag, startPoint x: 466, startPoint y: 346, endPoint x: 373, endPoint y: 385, distance: 100.8
click at [373, 556] on td at bounding box center [363, 583] width 75 height 56
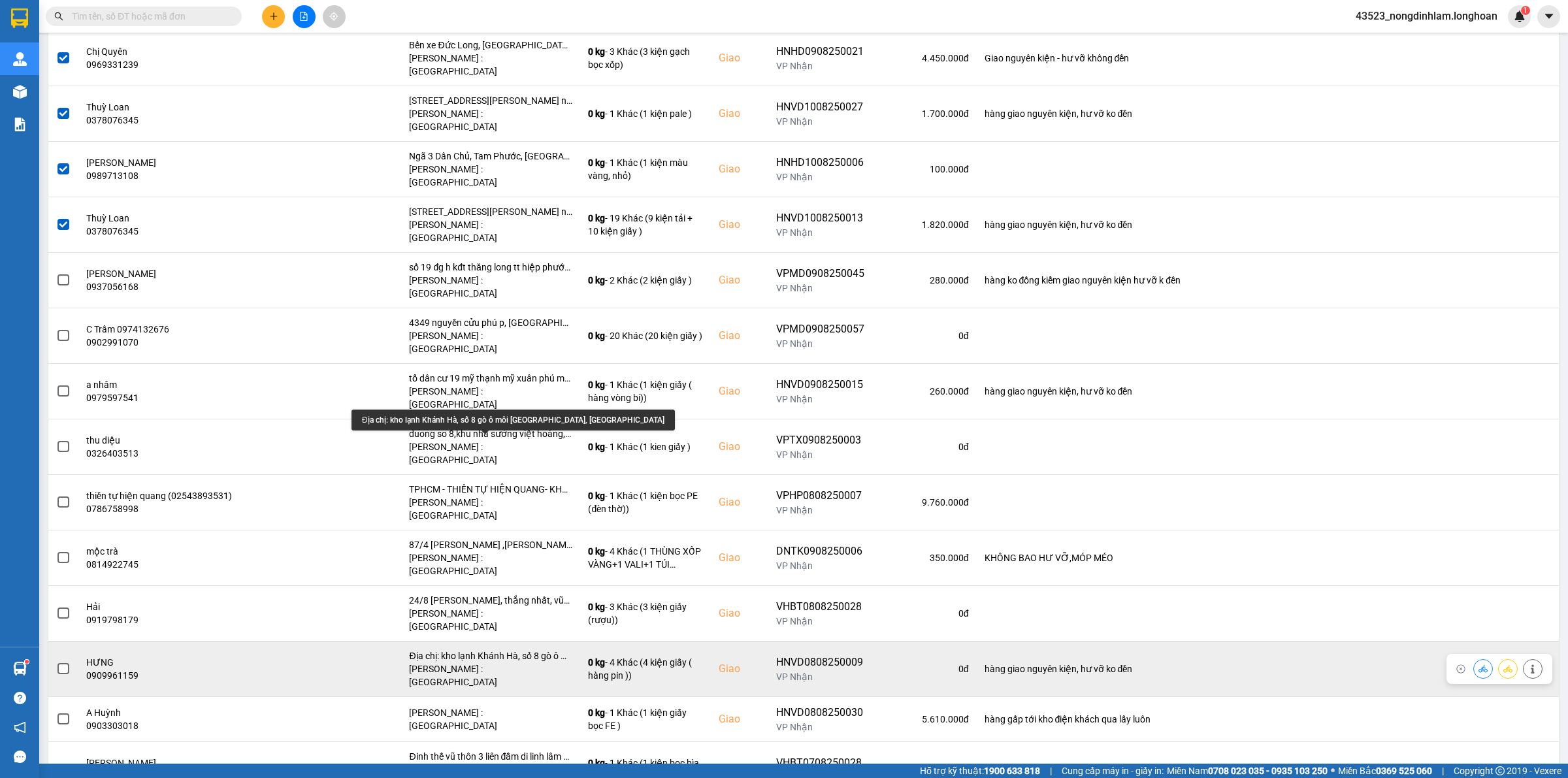
scroll to position [788, 0]
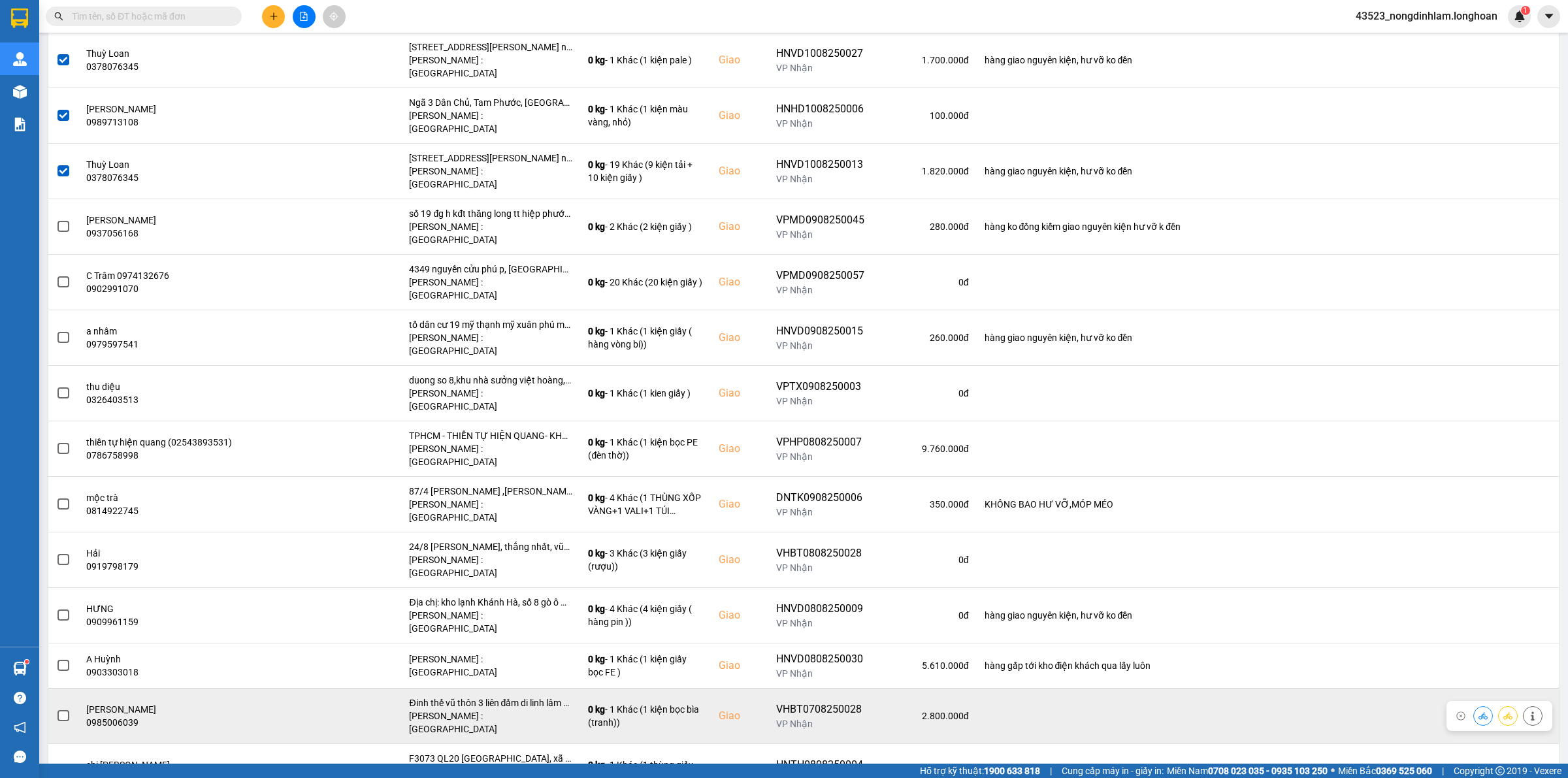
click at [60, 710] on span at bounding box center [63, 715] width 12 height 12
click at [56, 709] on input "checkbox" at bounding box center [56, 709] width 0 height 0
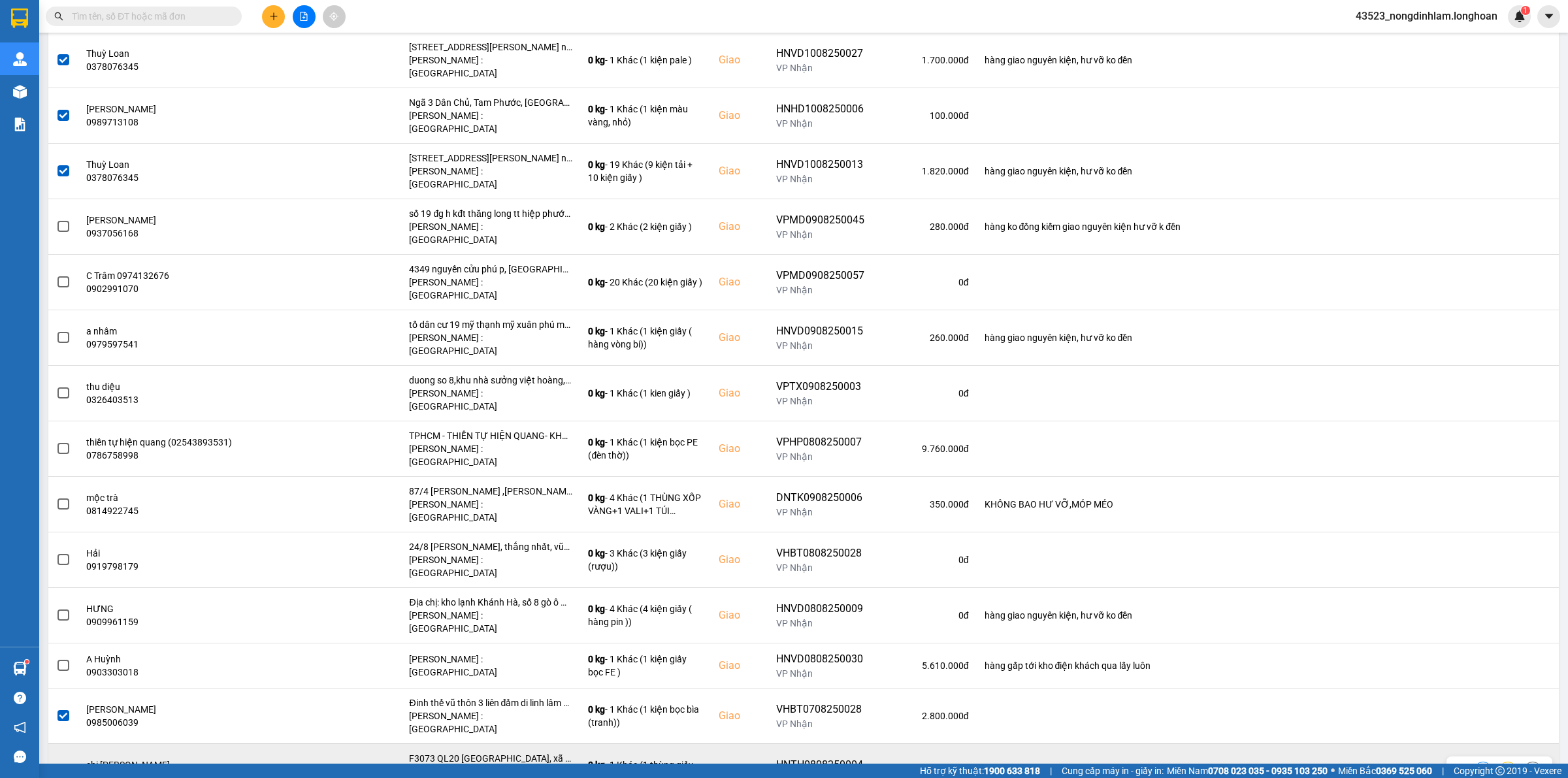
click at [66, 765] on span at bounding box center [63, 771] width 12 height 12
click at [56, 764] on input "checkbox" at bounding box center [56, 764] width 0 height 0
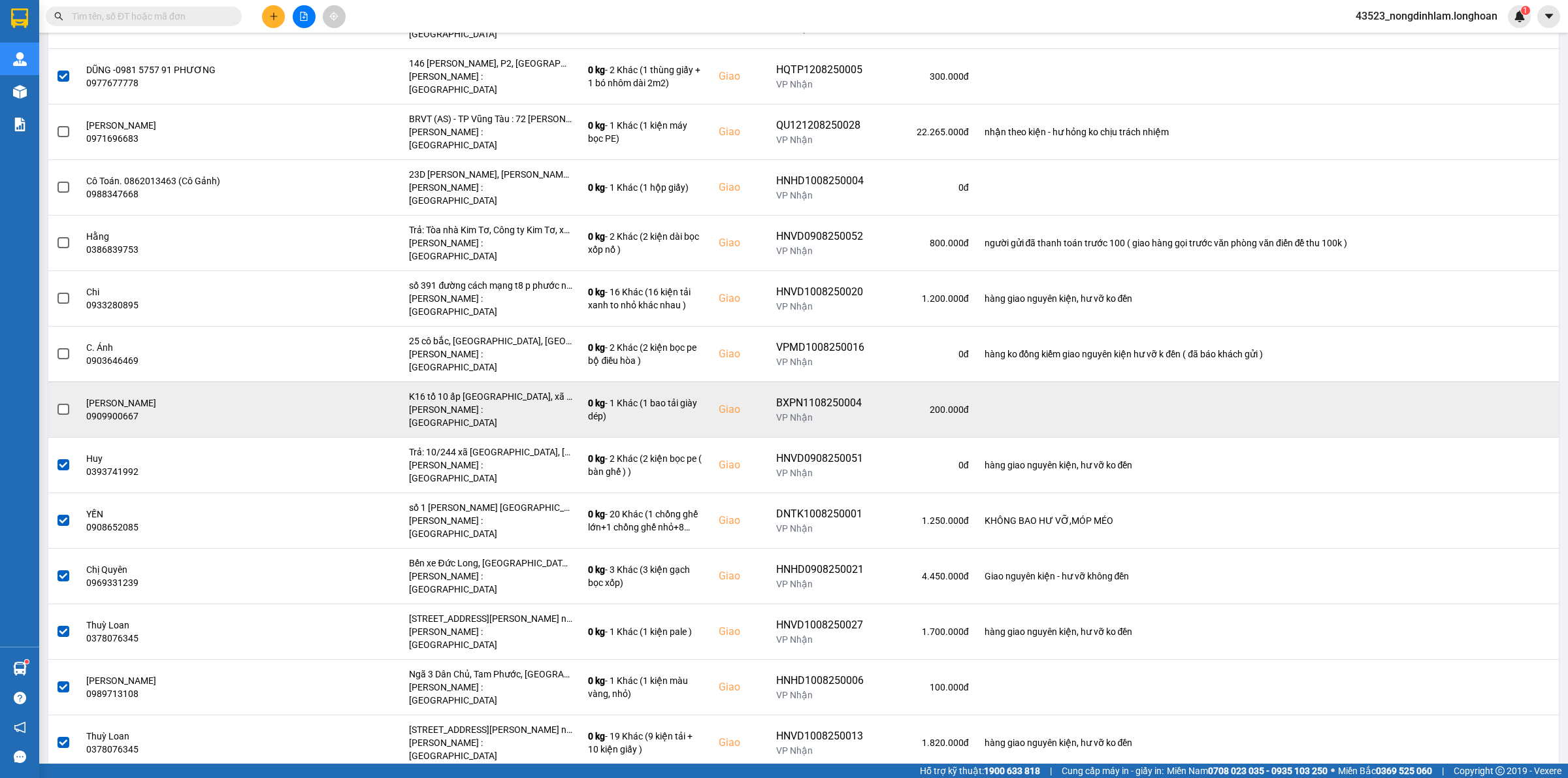
scroll to position [0, 0]
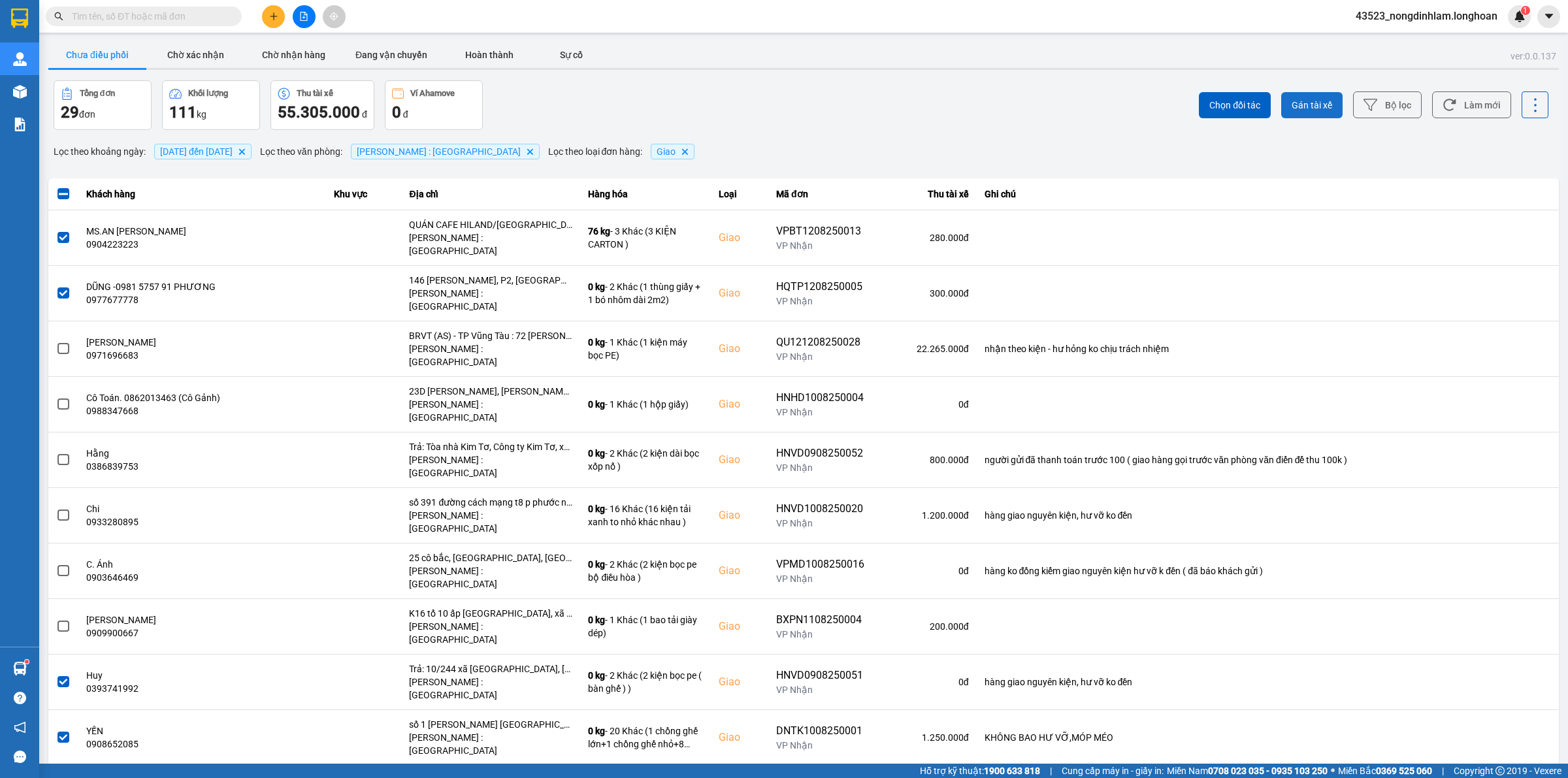
click at [1309, 105] on span "Gán tài xế" at bounding box center [1312, 105] width 41 height 13
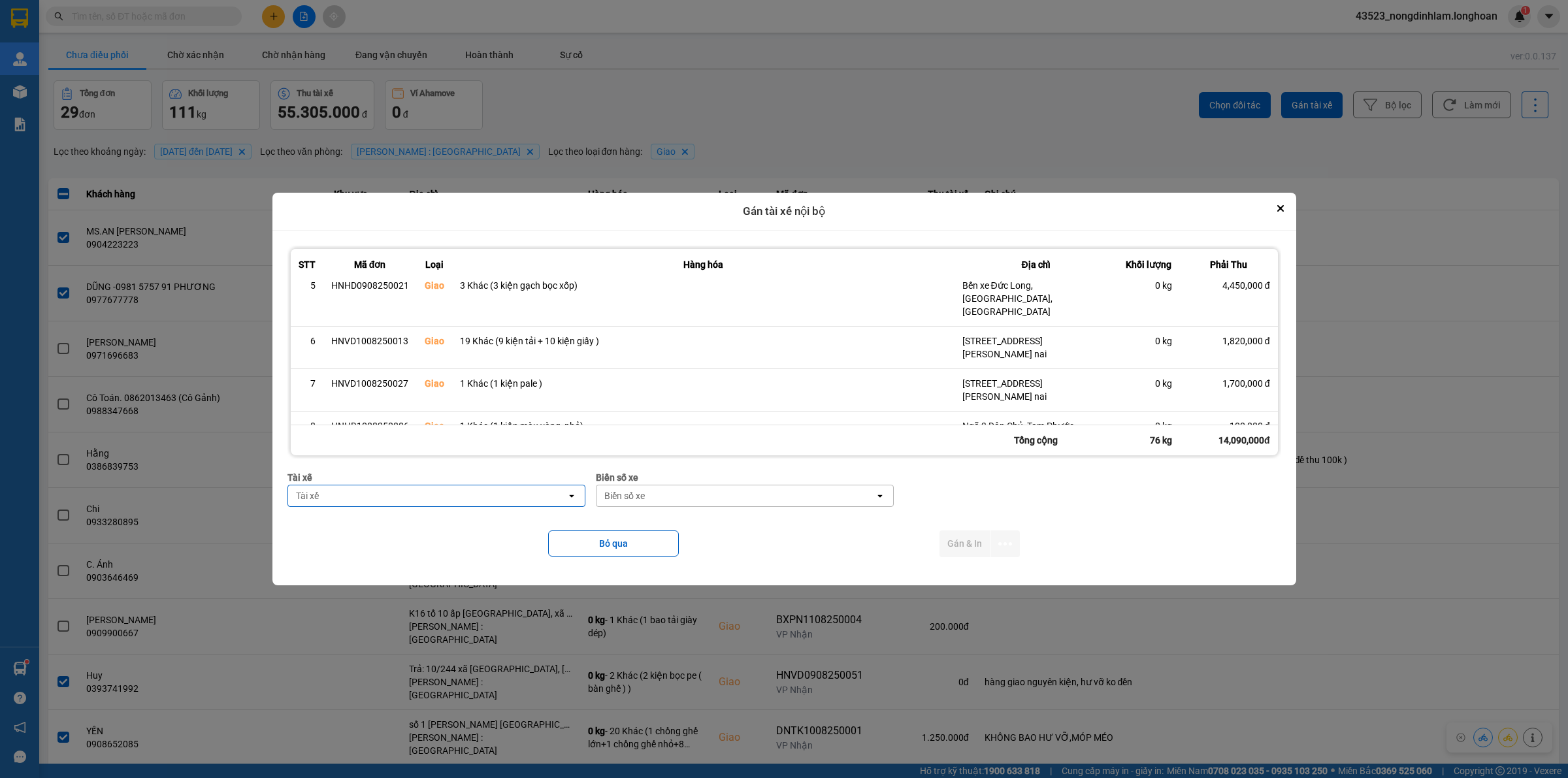
scroll to position [350, 0]
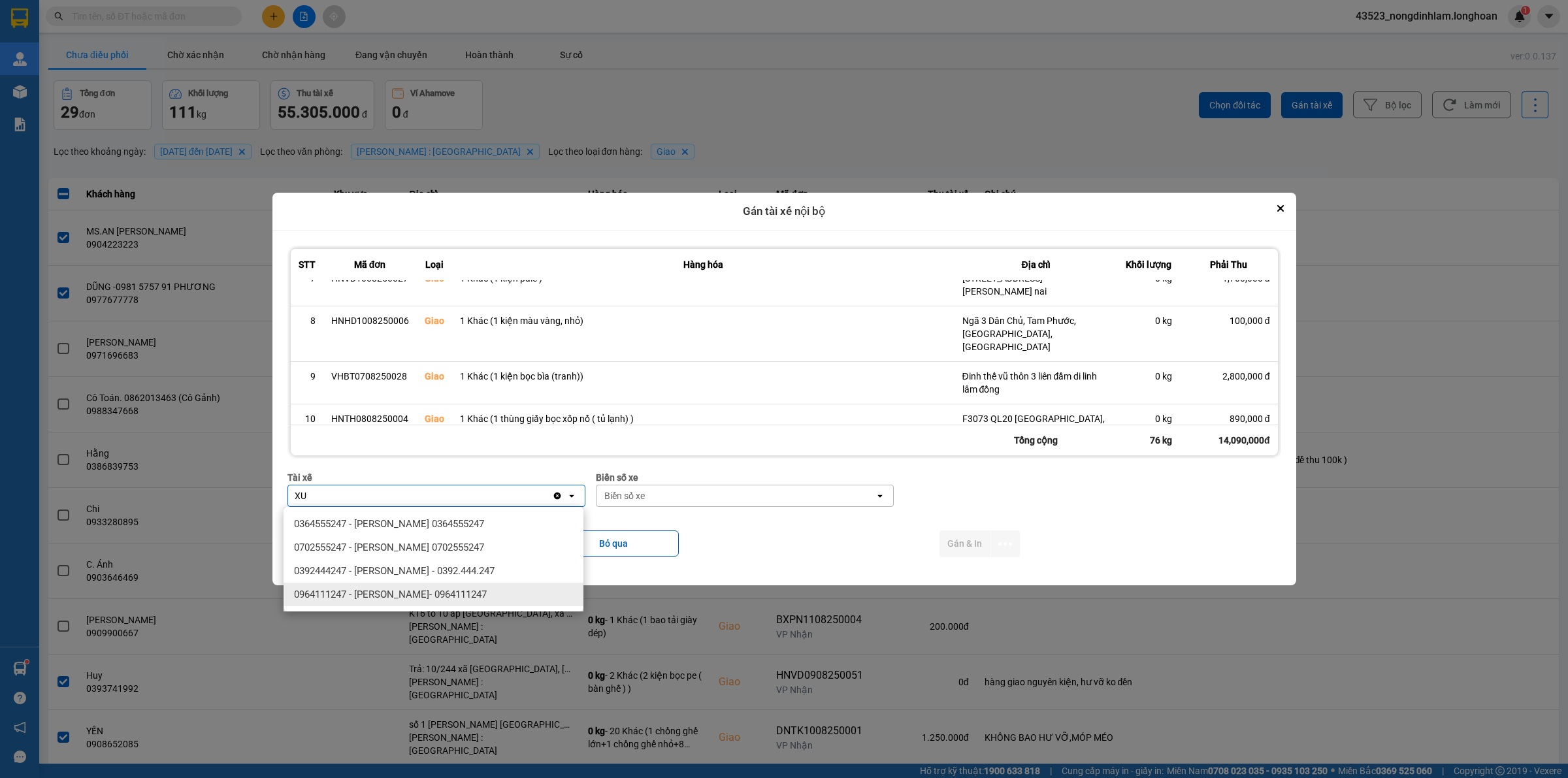
type input "XU"
click at [420, 602] on div "0964111247 - TRẦN THANH XUÂN- 0964111247" at bounding box center [433, 594] width 300 height 23
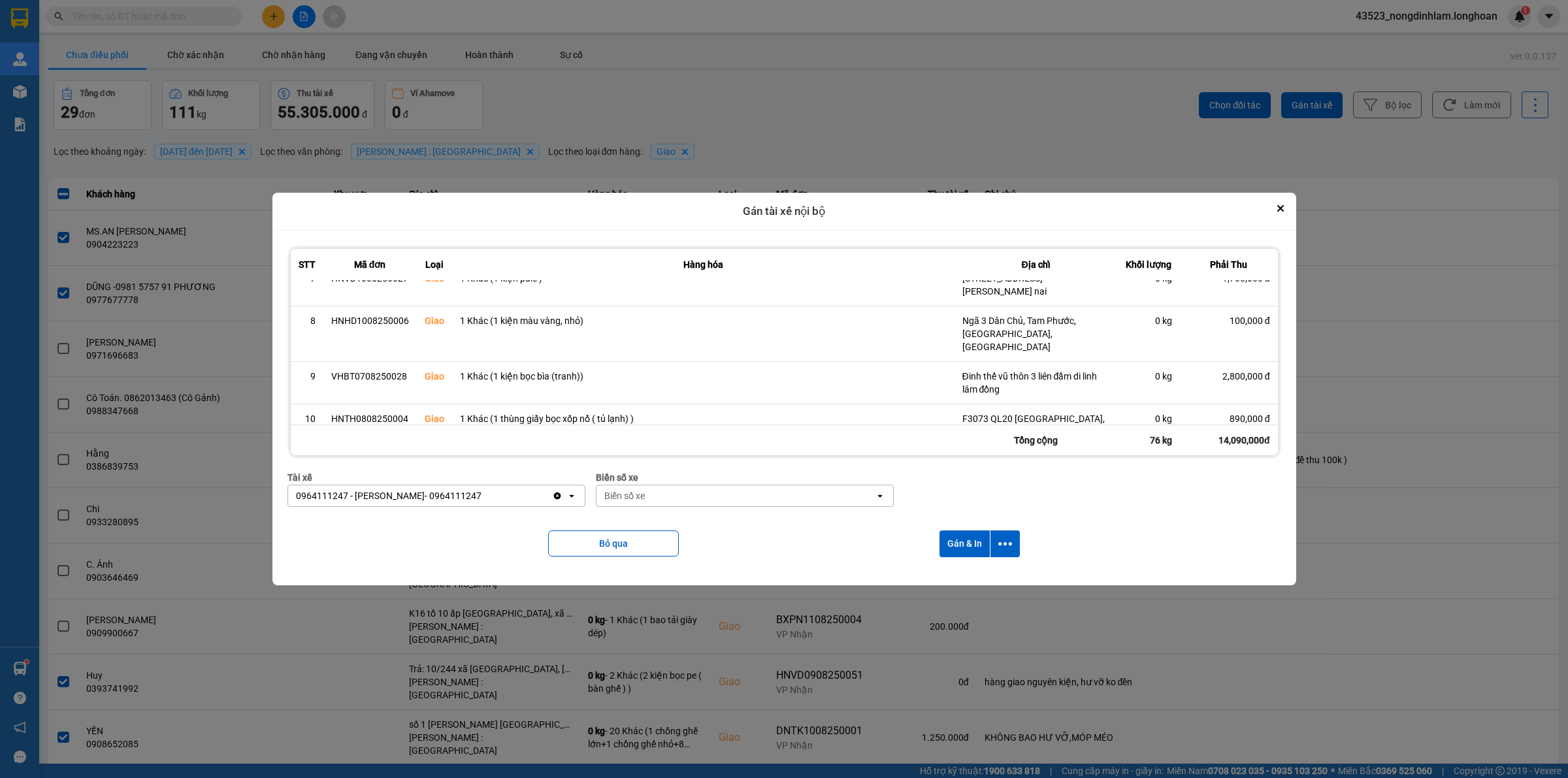
click at [661, 495] on div "Biển số xe" at bounding box center [736, 495] width 279 height 21
type input "94"
click at [661, 523] on div "29E-376.94" at bounding box center [744, 524] width 300 height 23
click at [1004, 542] on icon "dialog" at bounding box center [1005, 544] width 14 height 14
click at [974, 577] on span "Chỉ gán tài" at bounding box center [954, 579] width 43 height 13
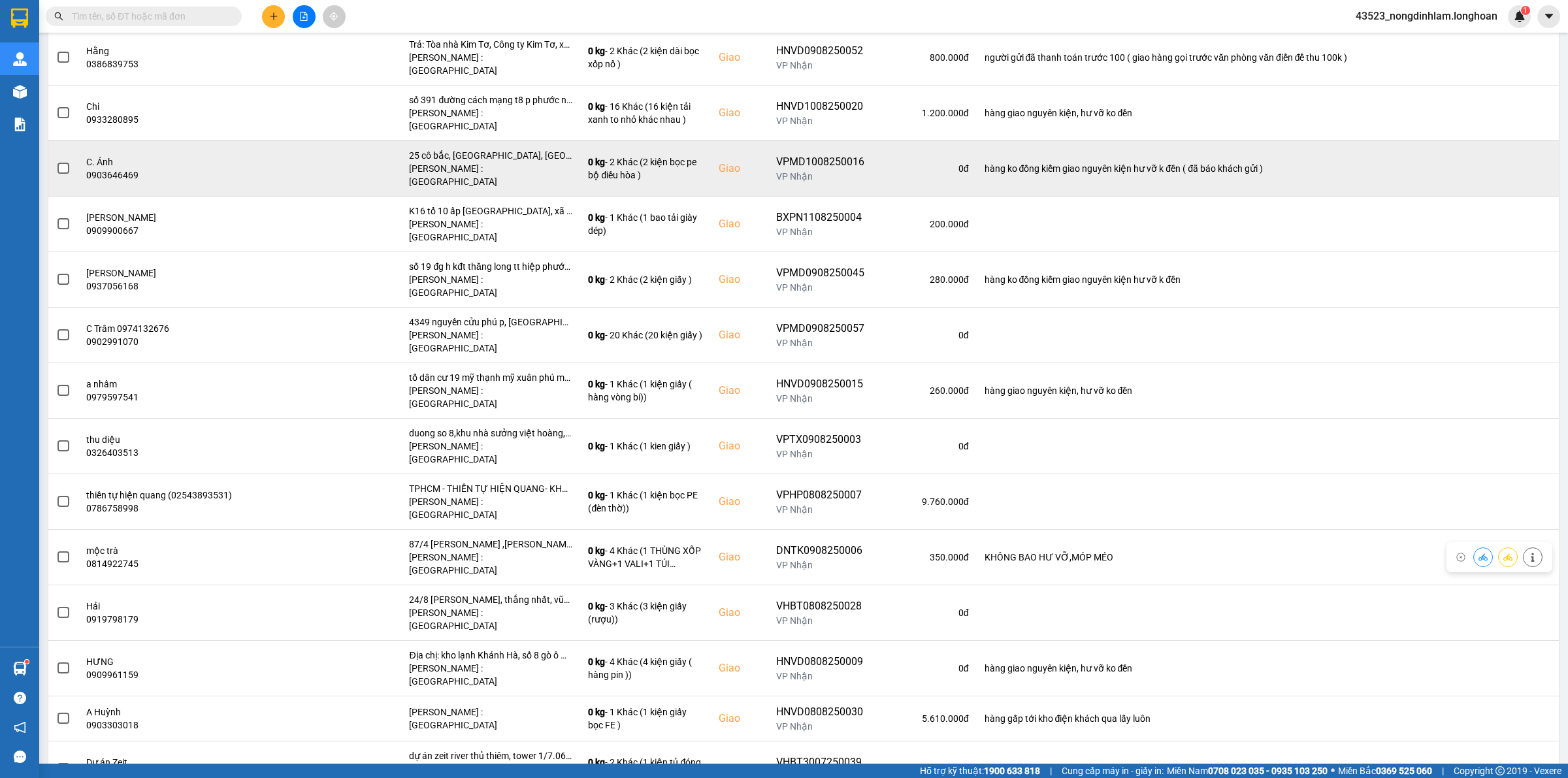
scroll to position [0, 0]
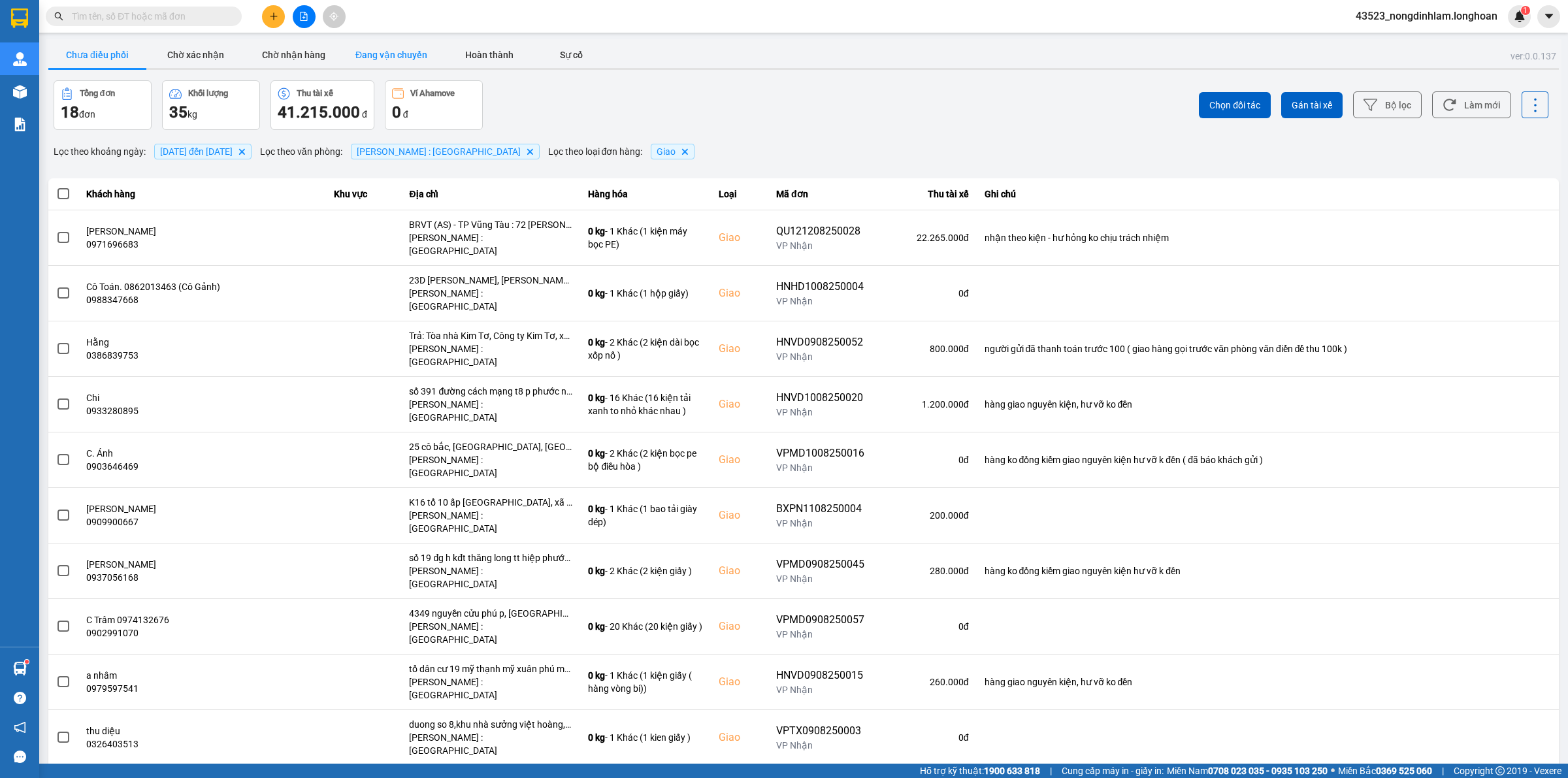
click at [412, 44] on button "Đang vận chuyển" at bounding box center [391, 54] width 98 height 26
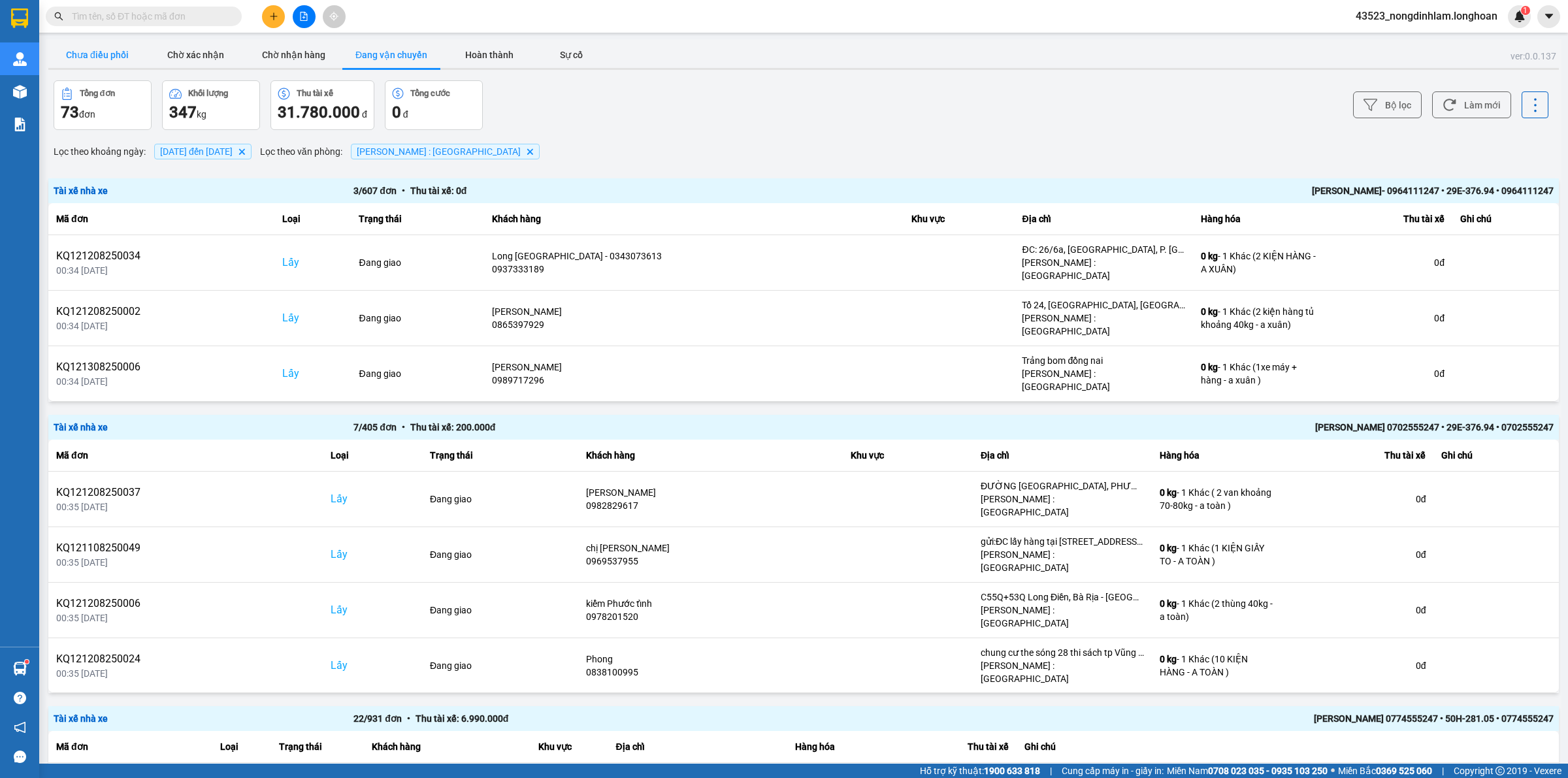
click at [87, 53] on button "Chưa điều phối" at bounding box center [97, 54] width 98 height 26
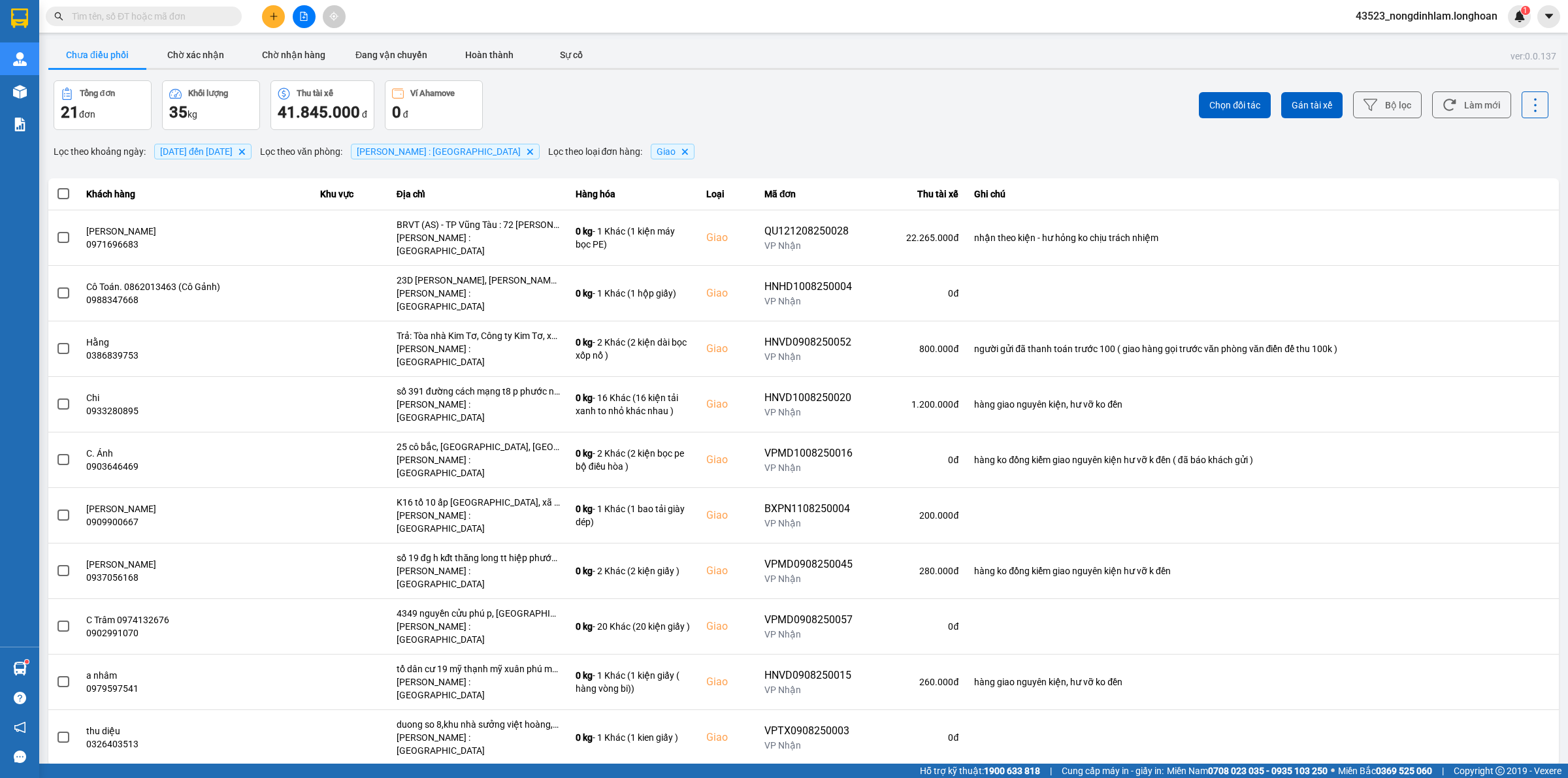
click at [1503, 769] on div "10 / trang" at bounding box center [1518, 776] width 41 height 13
drag, startPoint x: 1511, startPoint y: 646, endPoint x: 1401, endPoint y: 618, distance: 113.5
click at [1511, 644] on div "100 / trang" at bounding box center [1524, 645] width 48 height 13
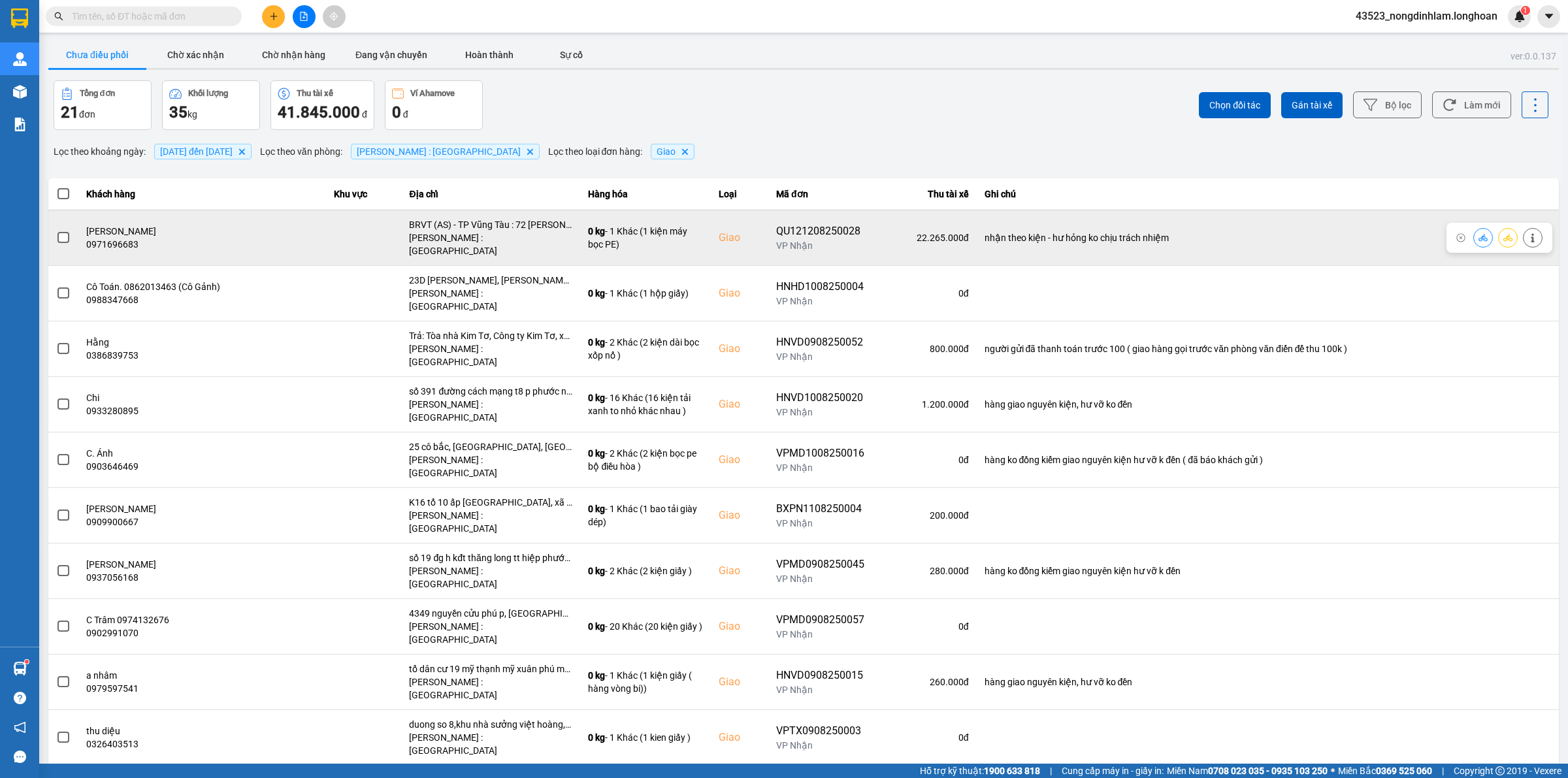
click at [827, 223] on div "QU121208250028" at bounding box center [820, 231] width 88 height 16
copy div "QU121208250028"
click at [57, 232] on span at bounding box center [63, 237] width 12 height 12
click at [56, 231] on input "checkbox" at bounding box center [56, 231] width 0 height 0
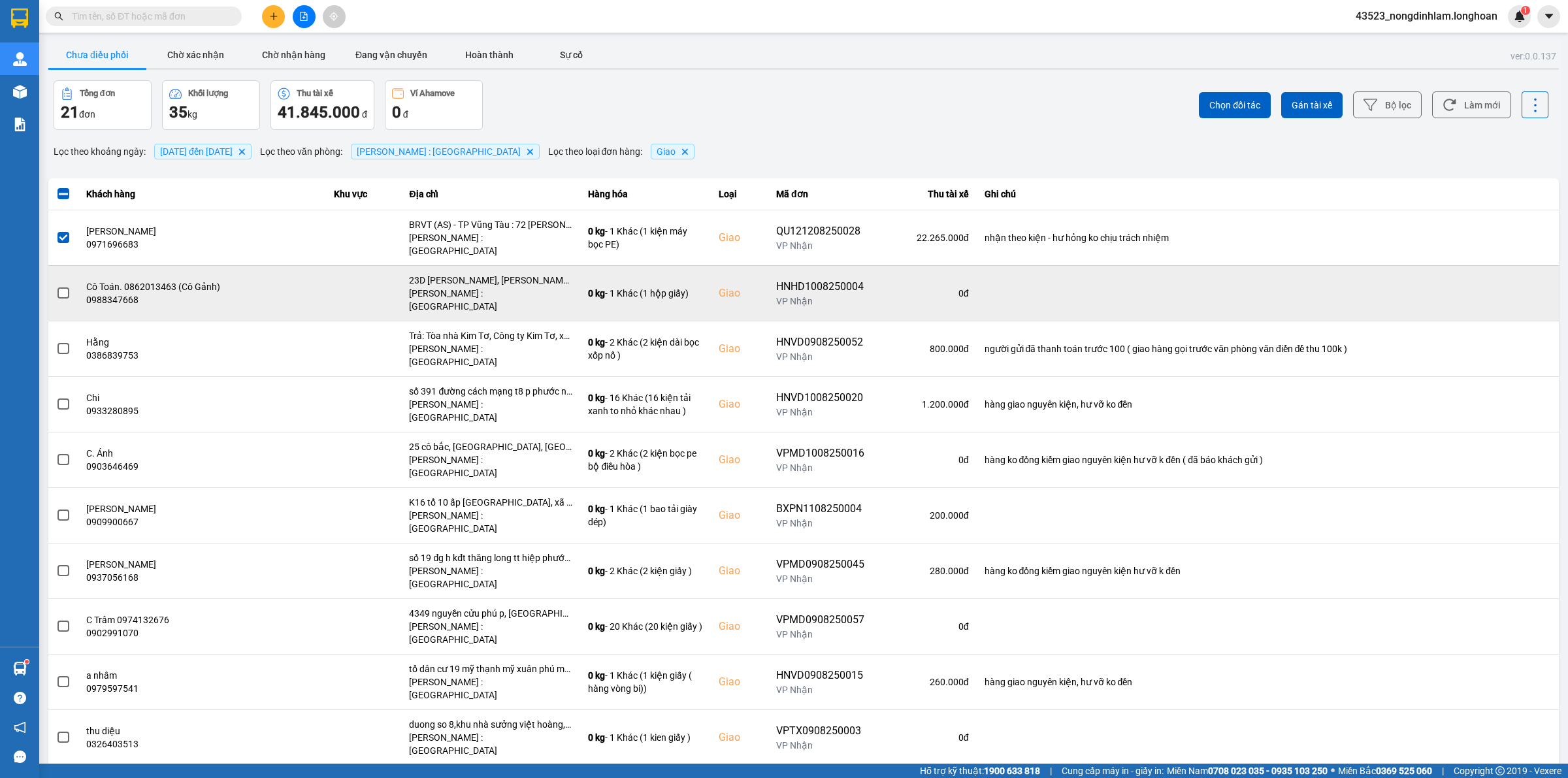
click at [64, 287] on span at bounding box center [63, 293] width 12 height 12
click at [56, 286] on input "checkbox" at bounding box center [56, 286] width 0 height 0
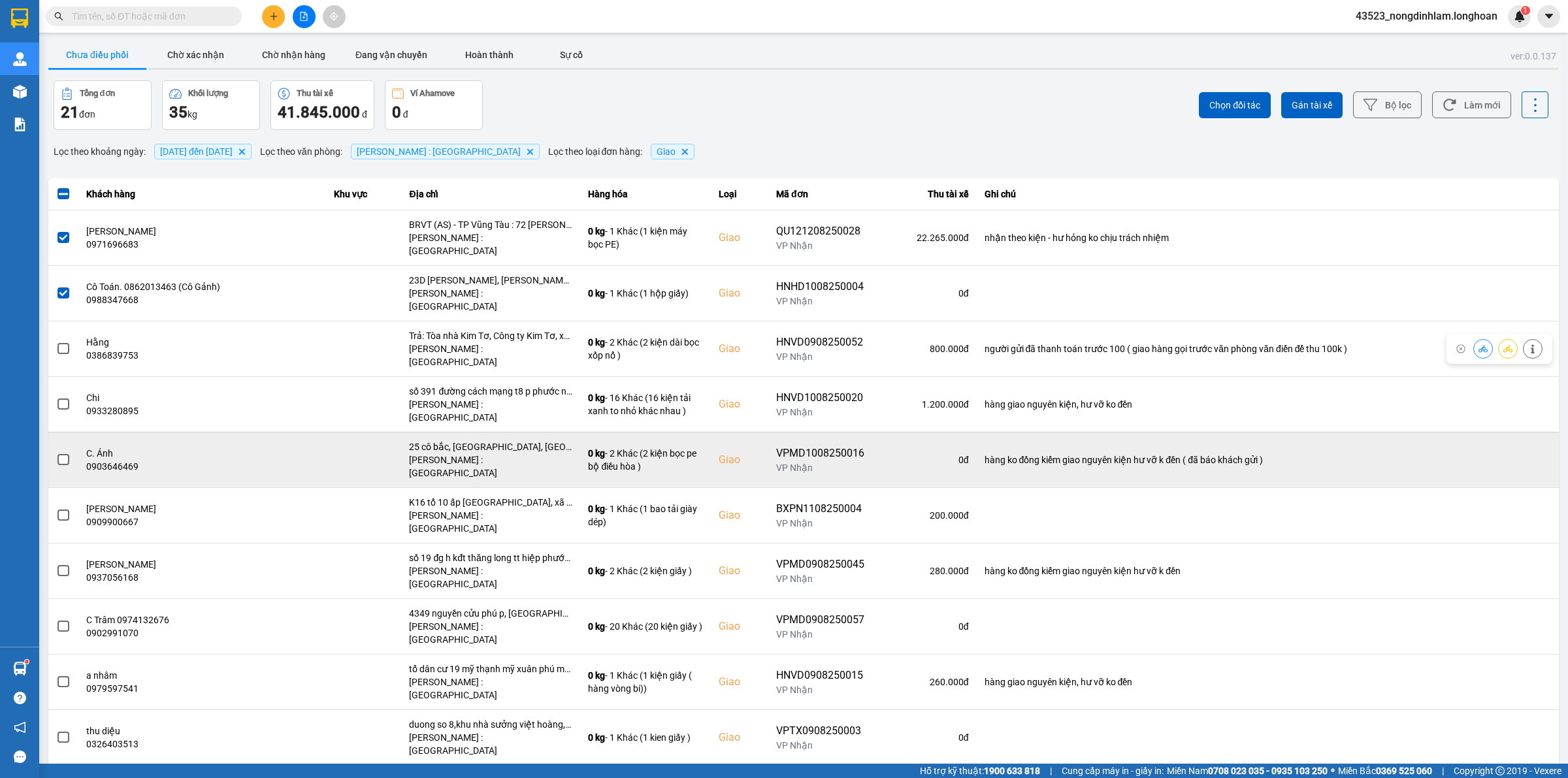
scroll to position [81, 0]
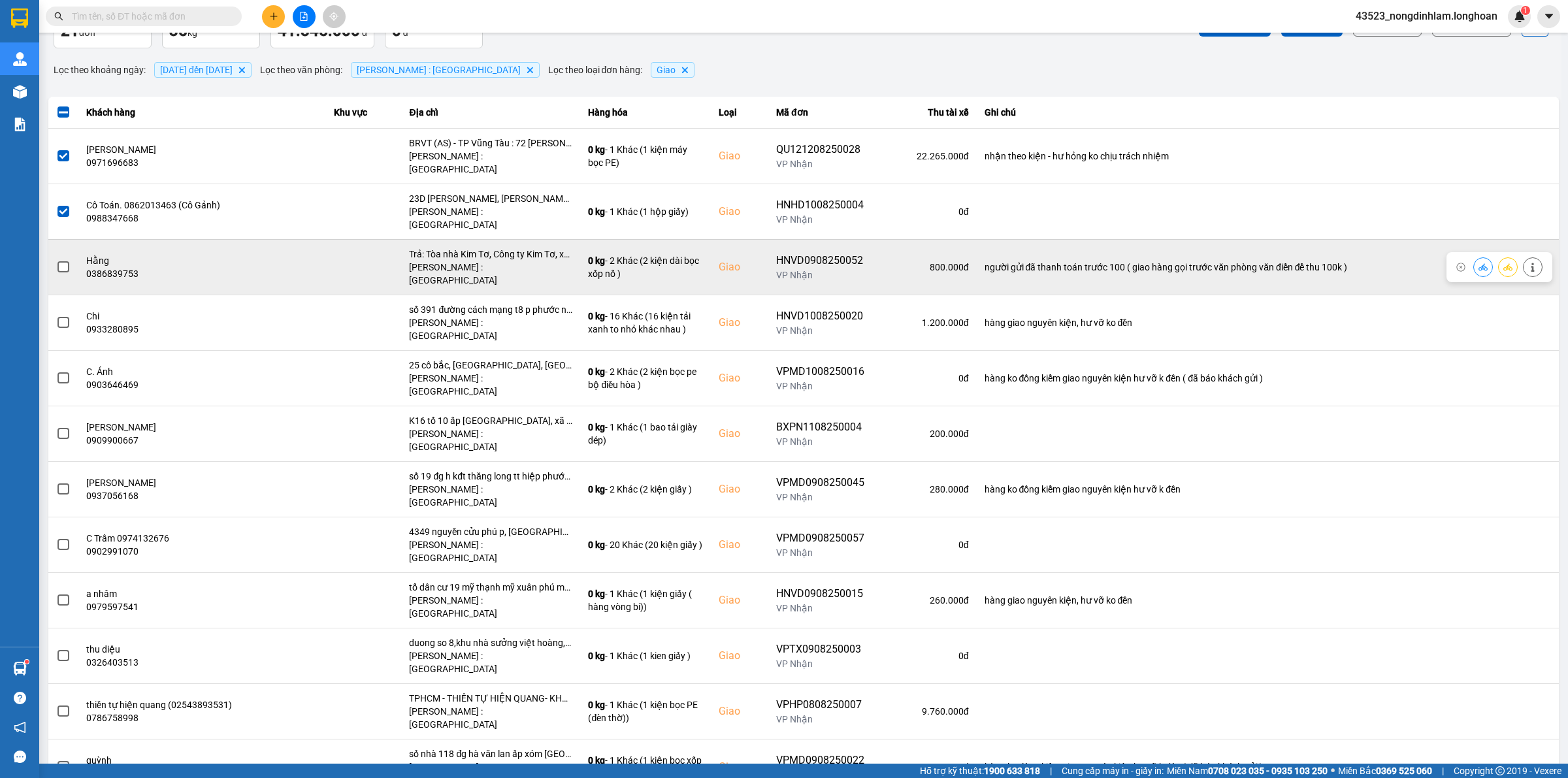
click at [66, 261] on span at bounding box center [63, 267] width 12 height 12
click at [56, 260] on input "checkbox" at bounding box center [56, 260] width 0 height 0
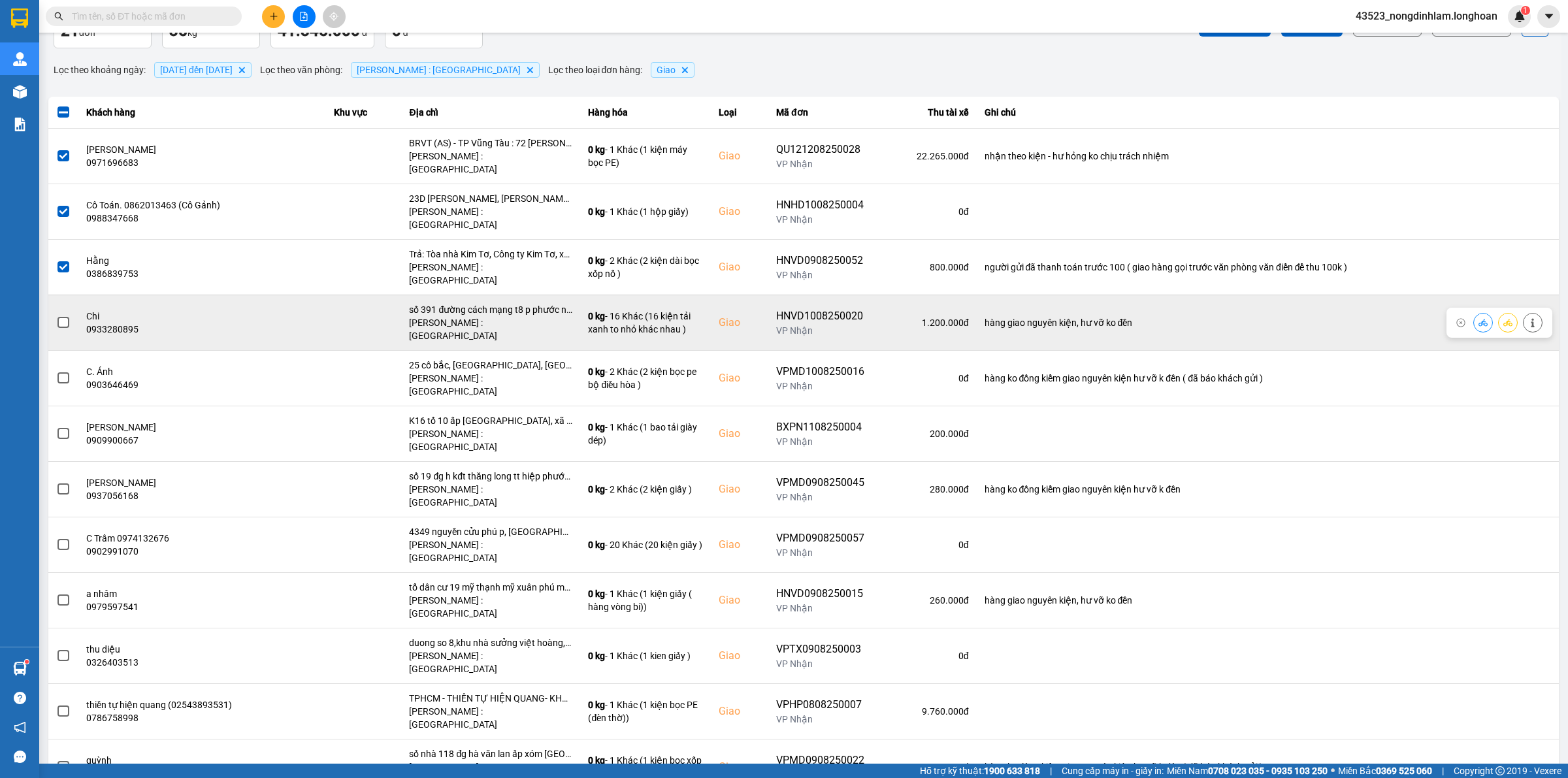
click at [61, 317] on span at bounding box center [63, 322] width 12 height 12
click at [56, 315] on input "checkbox" at bounding box center [56, 315] width 0 height 0
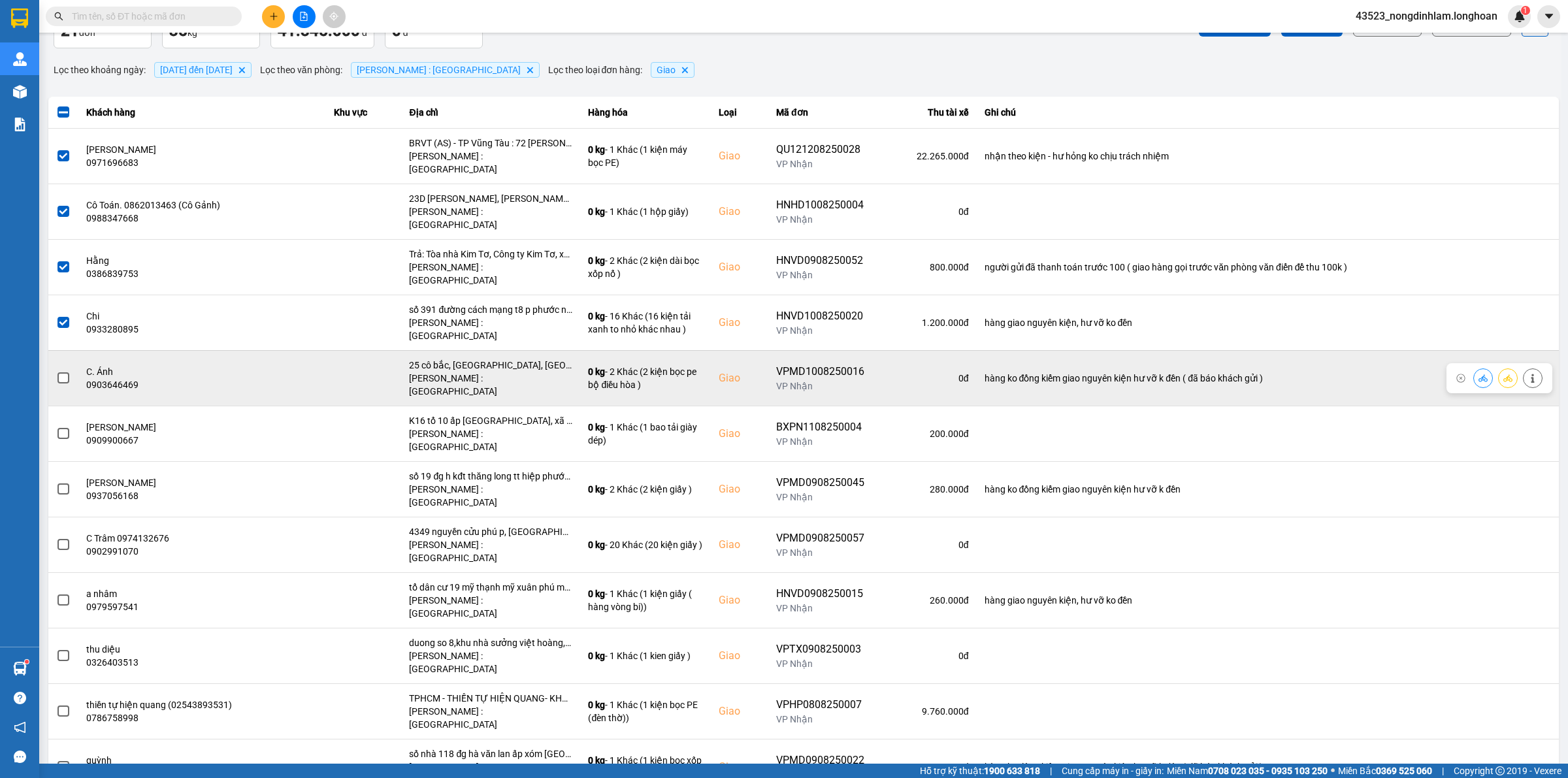
click at [63, 373] on span at bounding box center [63, 378] width 12 height 12
click at [56, 371] on input "checkbox" at bounding box center [56, 371] width 0 height 0
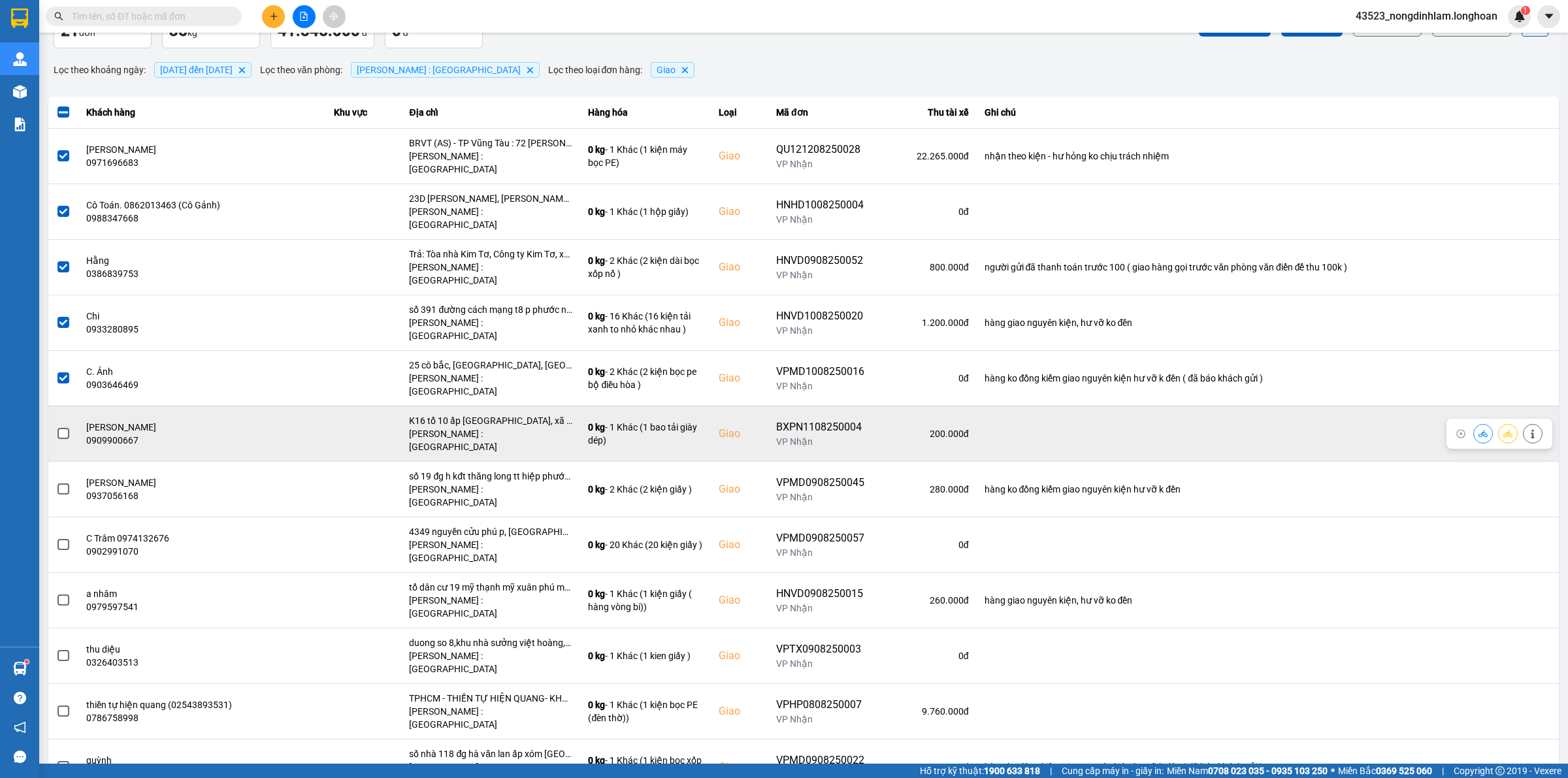
click at [61, 428] on span at bounding box center [63, 434] width 12 height 12
click at [56, 427] on input "checkbox" at bounding box center [56, 427] width 0 height 0
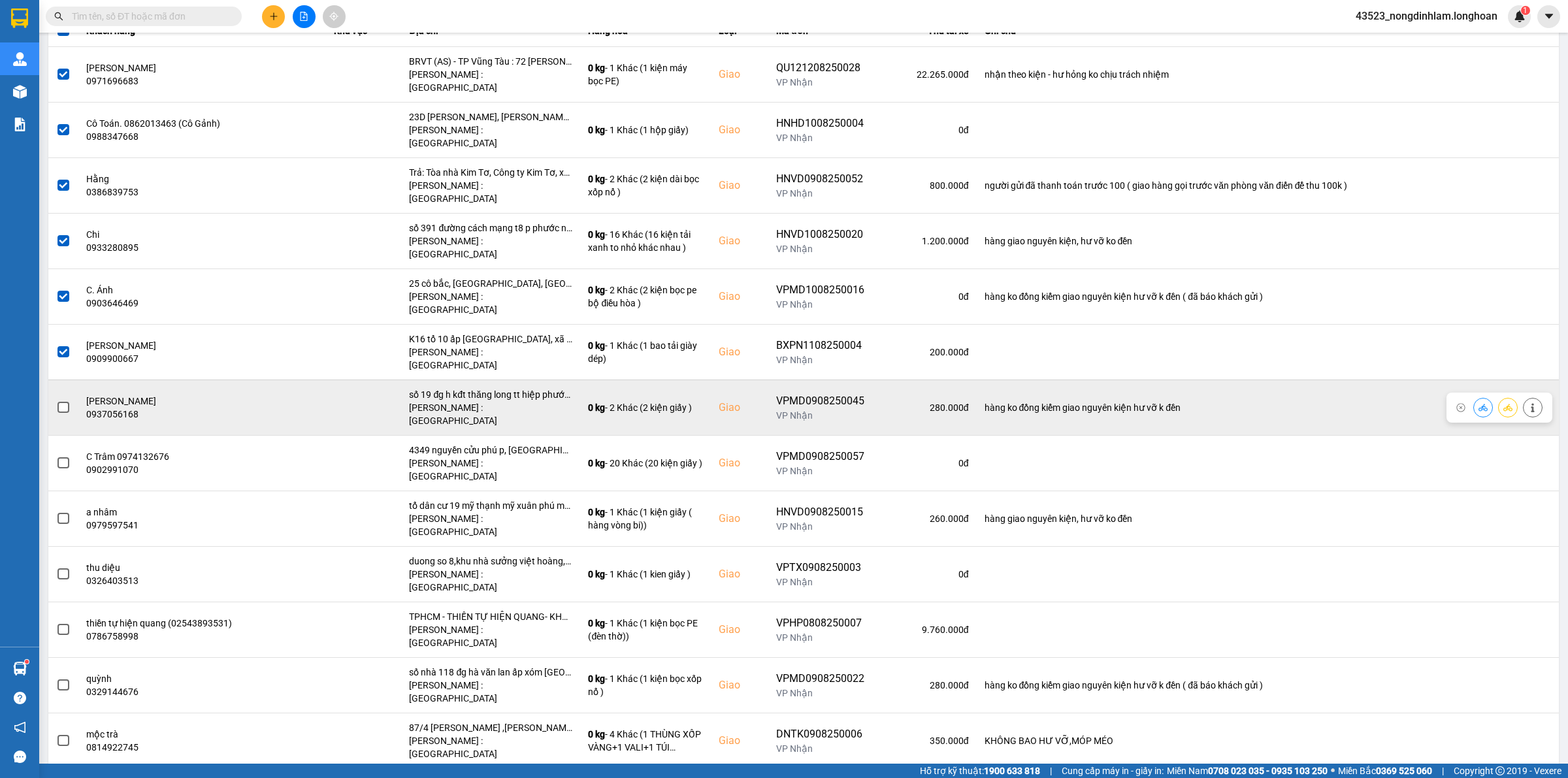
click at [65, 402] on span at bounding box center [63, 407] width 12 height 12
click at [56, 401] on input "checkbox" at bounding box center [56, 401] width 0 height 0
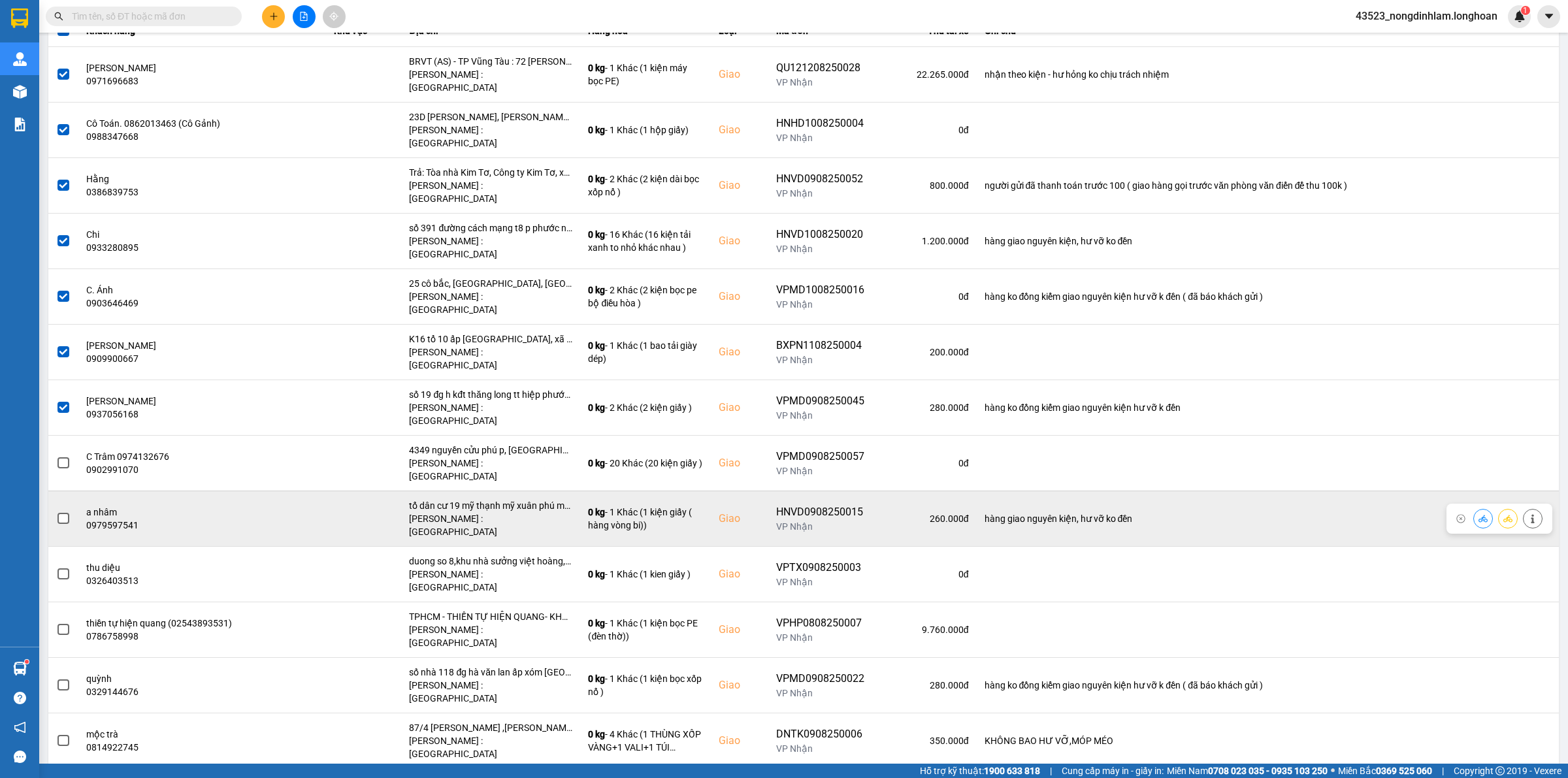
click at [63, 513] on span at bounding box center [63, 518] width 12 height 12
click at [56, 511] on input "checkbox" at bounding box center [56, 511] width 0 height 0
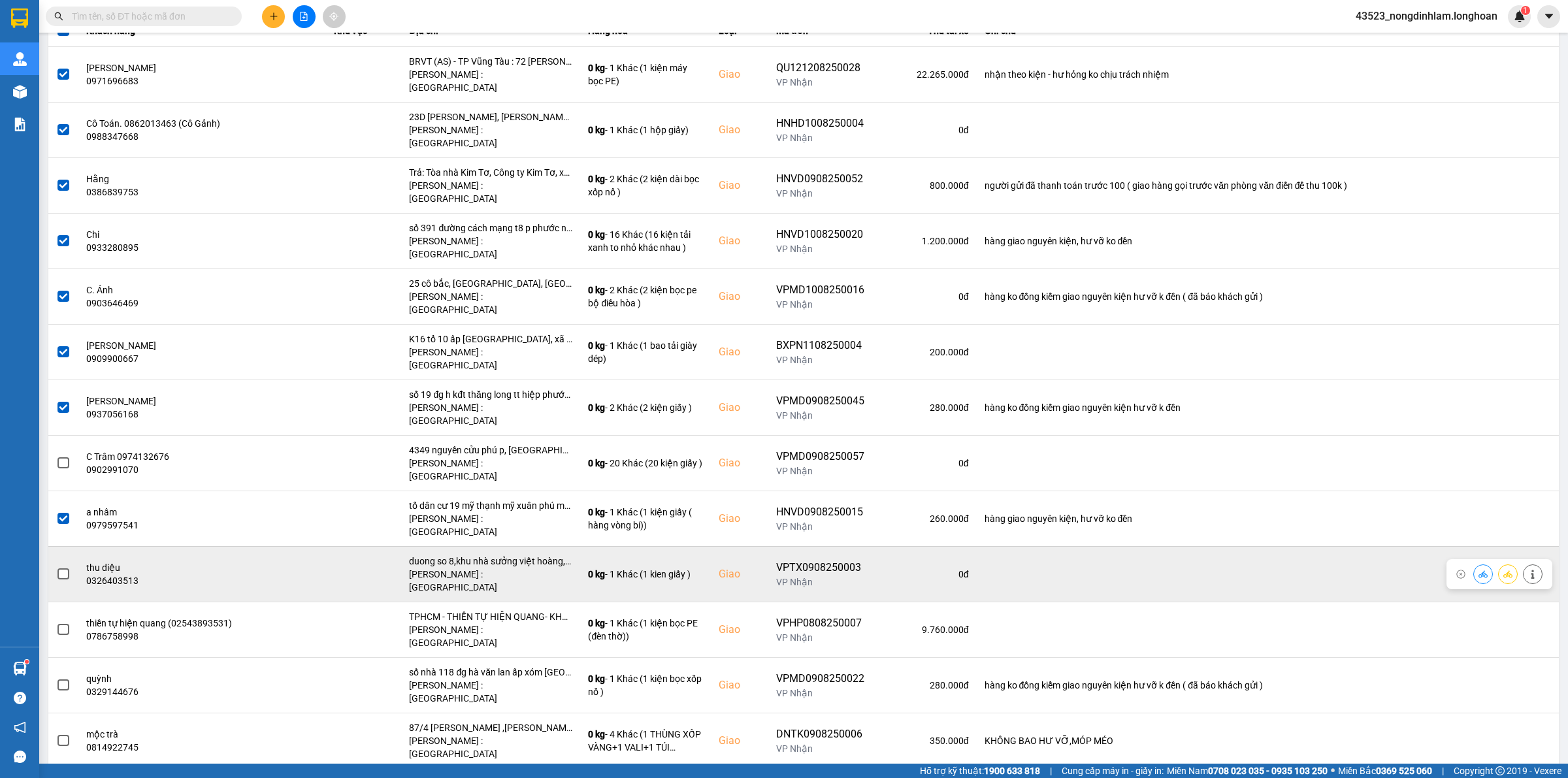
click at [63, 568] on span at bounding box center [63, 574] width 12 height 12
click at [56, 567] on input "checkbox" at bounding box center [56, 567] width 0 height 0
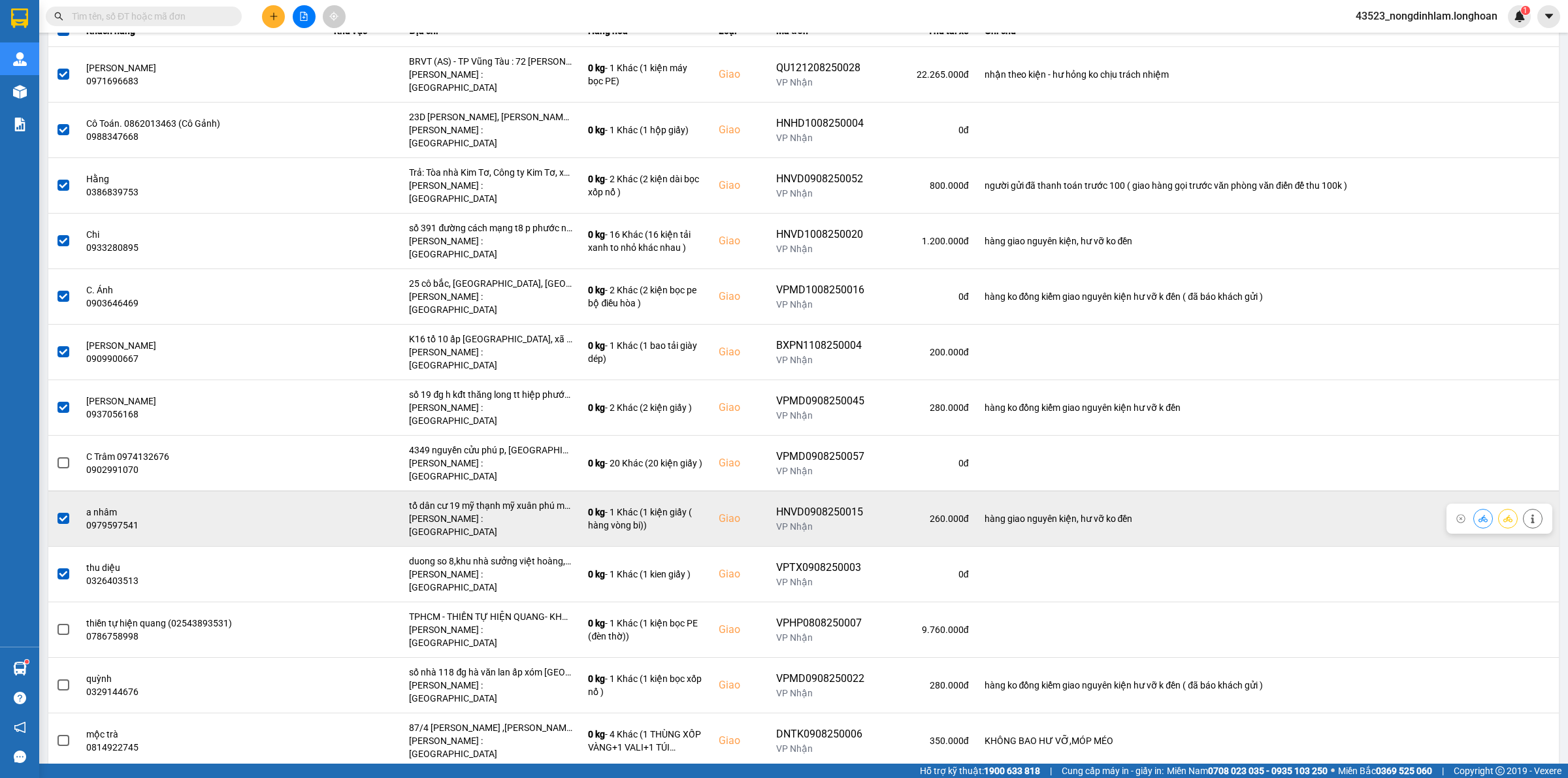
scroll to position [245, 0]
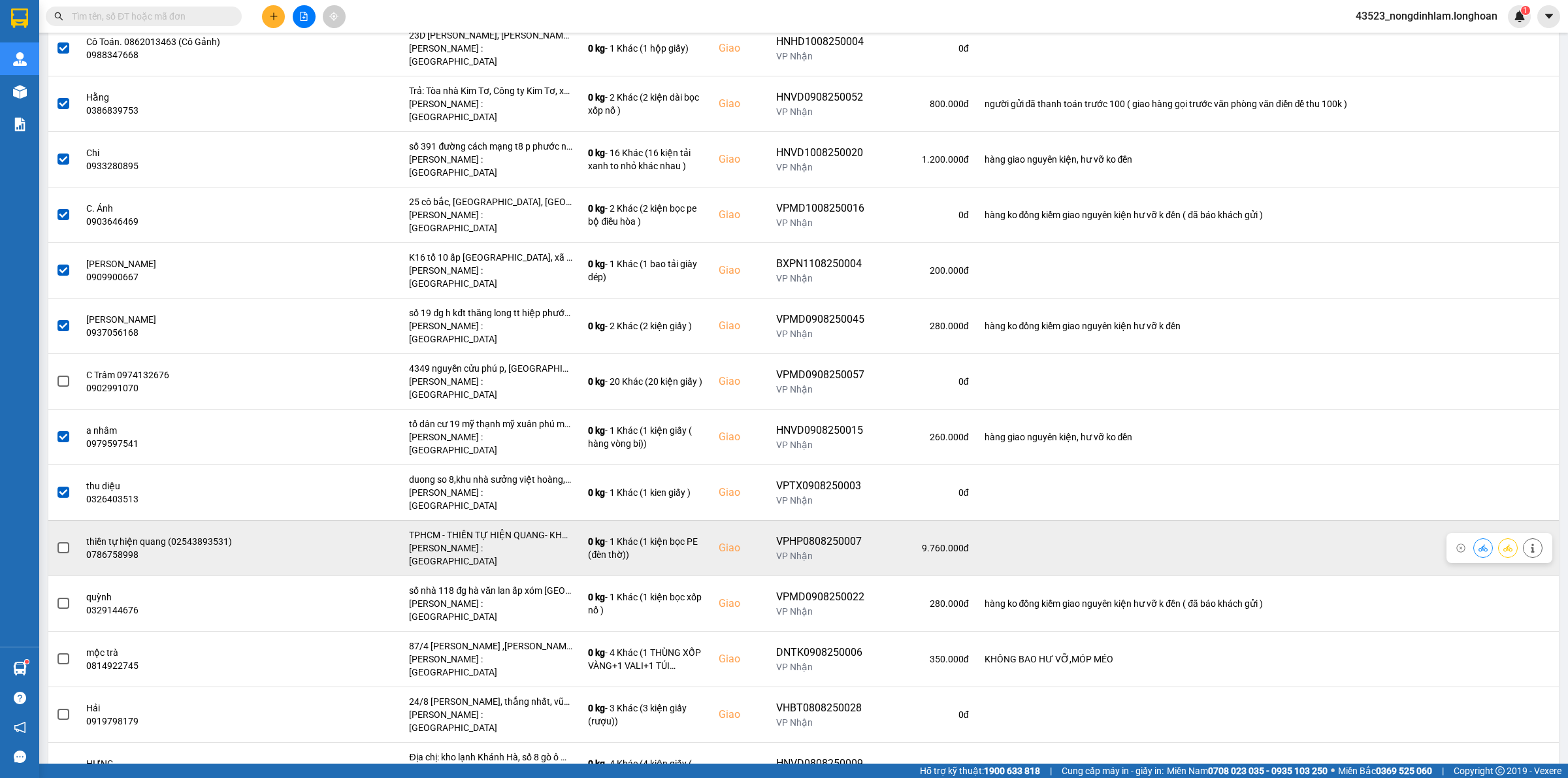
click at [63, 542] on span at bounding box center [63, 548] width 12 height 12
click at [56, 541] on input "checkbox" at bounding box center [56, 541] width 0 height 0
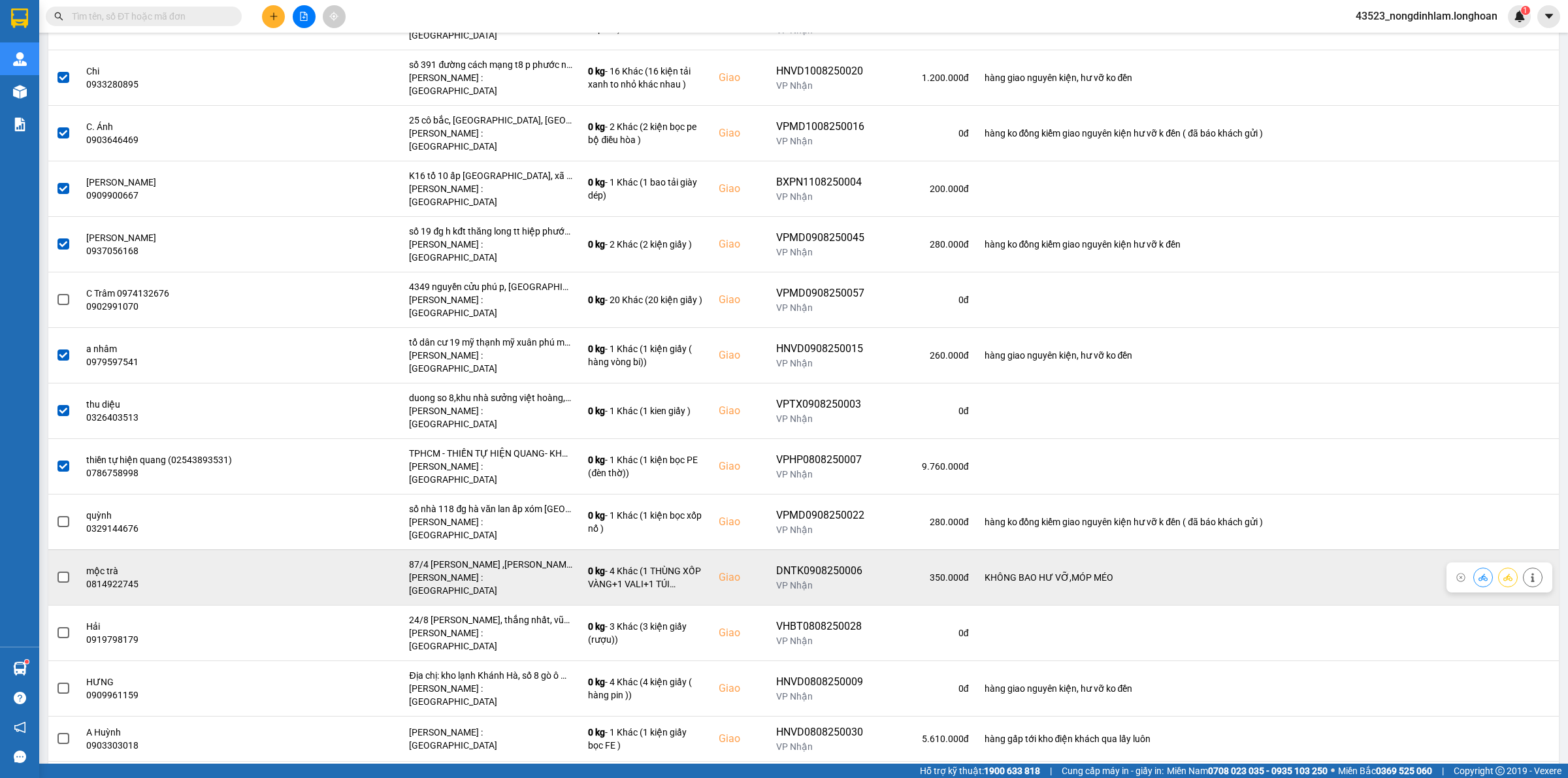
click at [57, 571] on span at bounding box center [63, 577] width 12 height 12
click at [56, 571] on input "checkbox" at bounding box center [56, 571] width 0 height 0
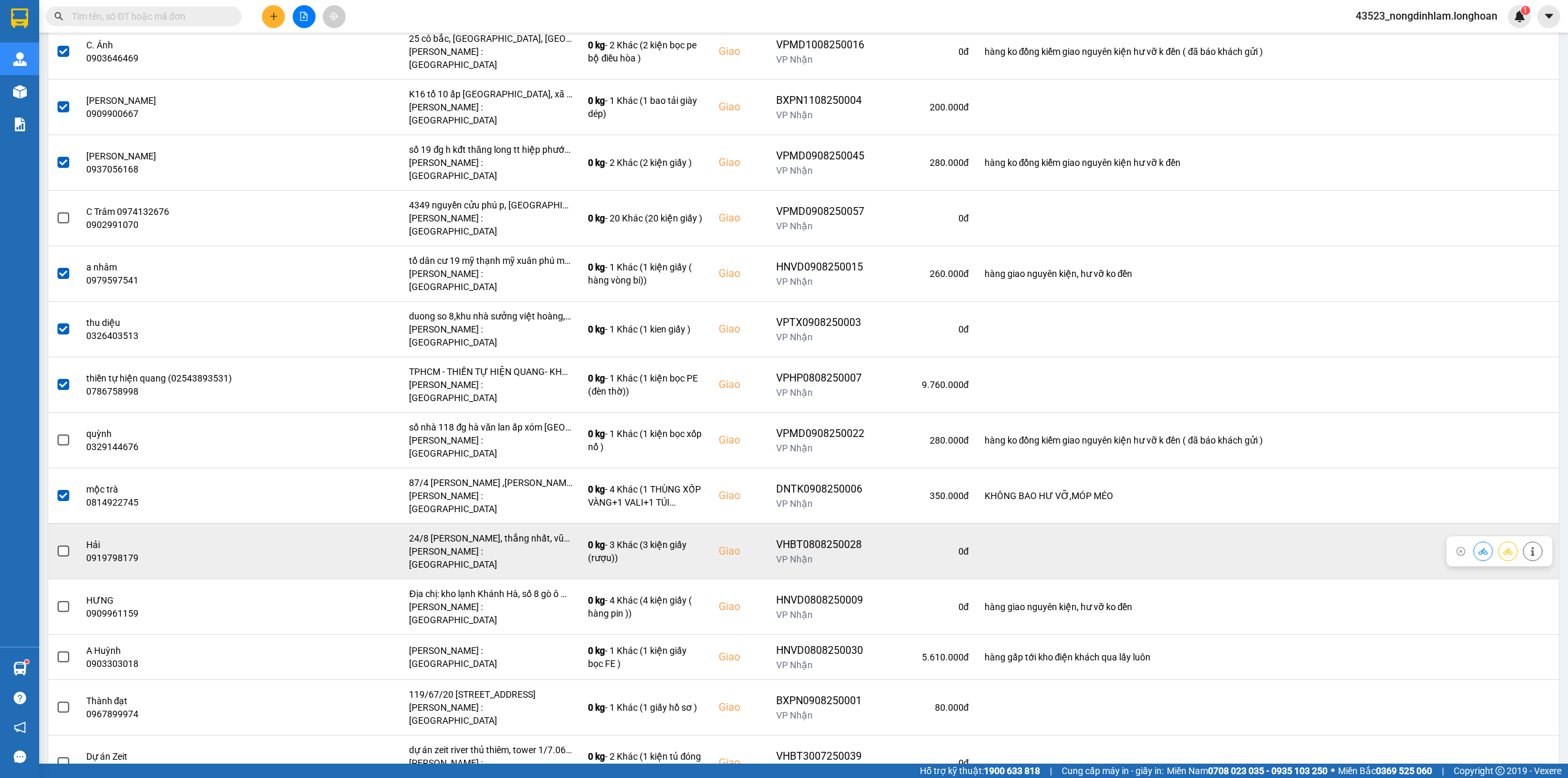
click at [64, 546] on span at bounding box center [63, 551] width 12 height 12
click at [56, 544] on input "checkbox" at bounding box center [56, 544] width 0 height 0
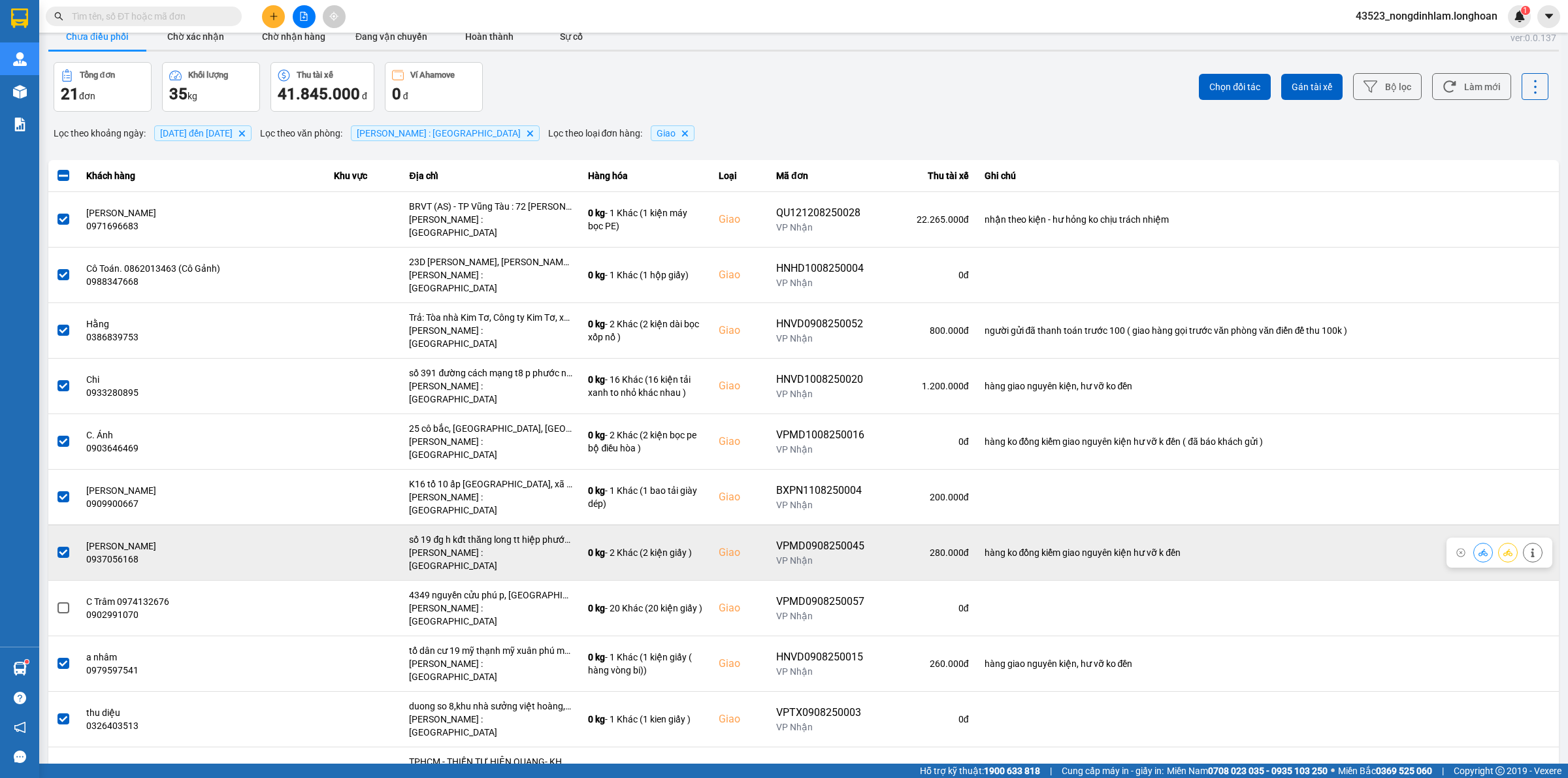
scroll to position [0, 0]
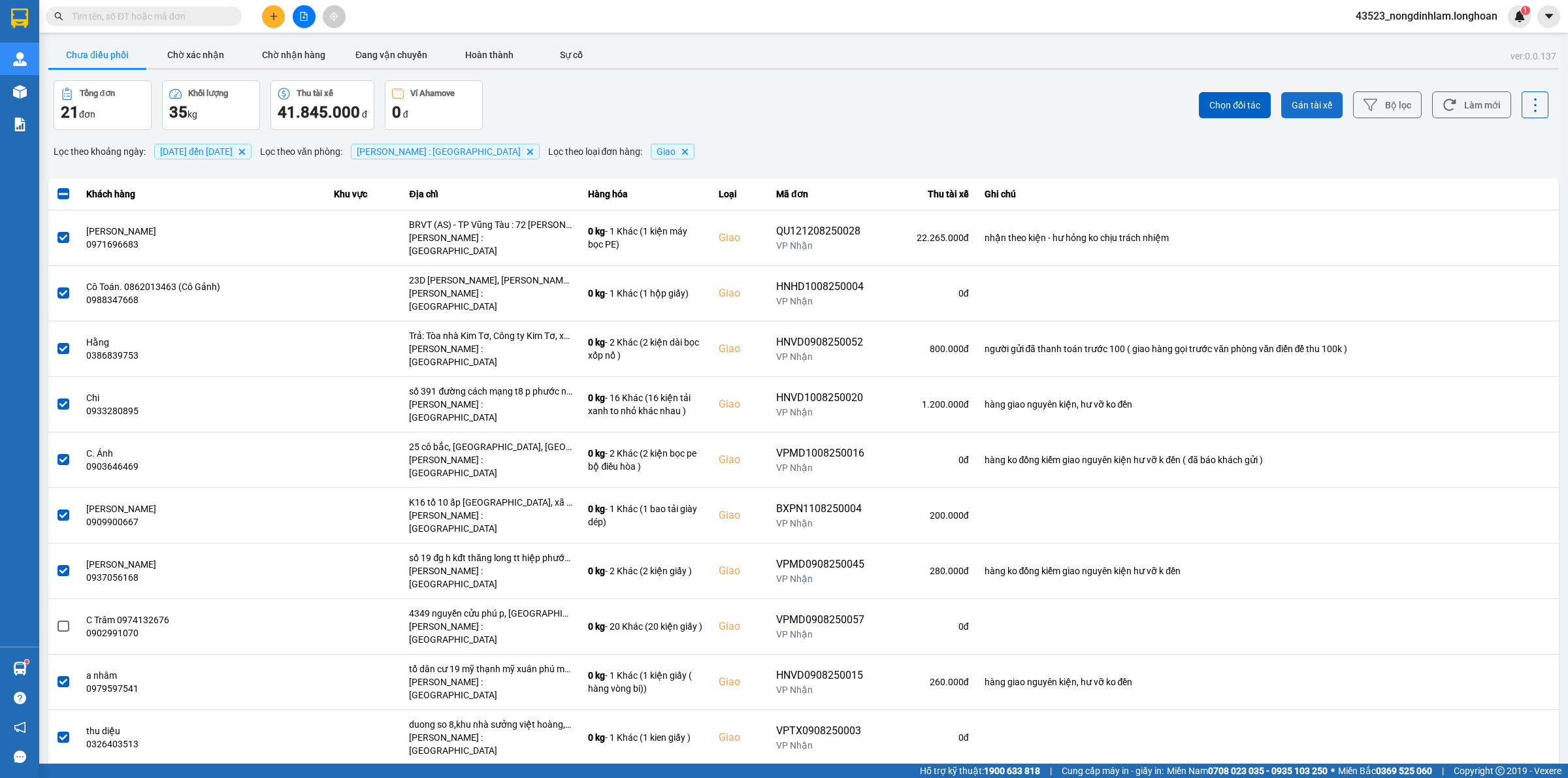
click at [1292, 99] on span "Gán tài xế" at bounding box center [1312, 105] width 41 height 13
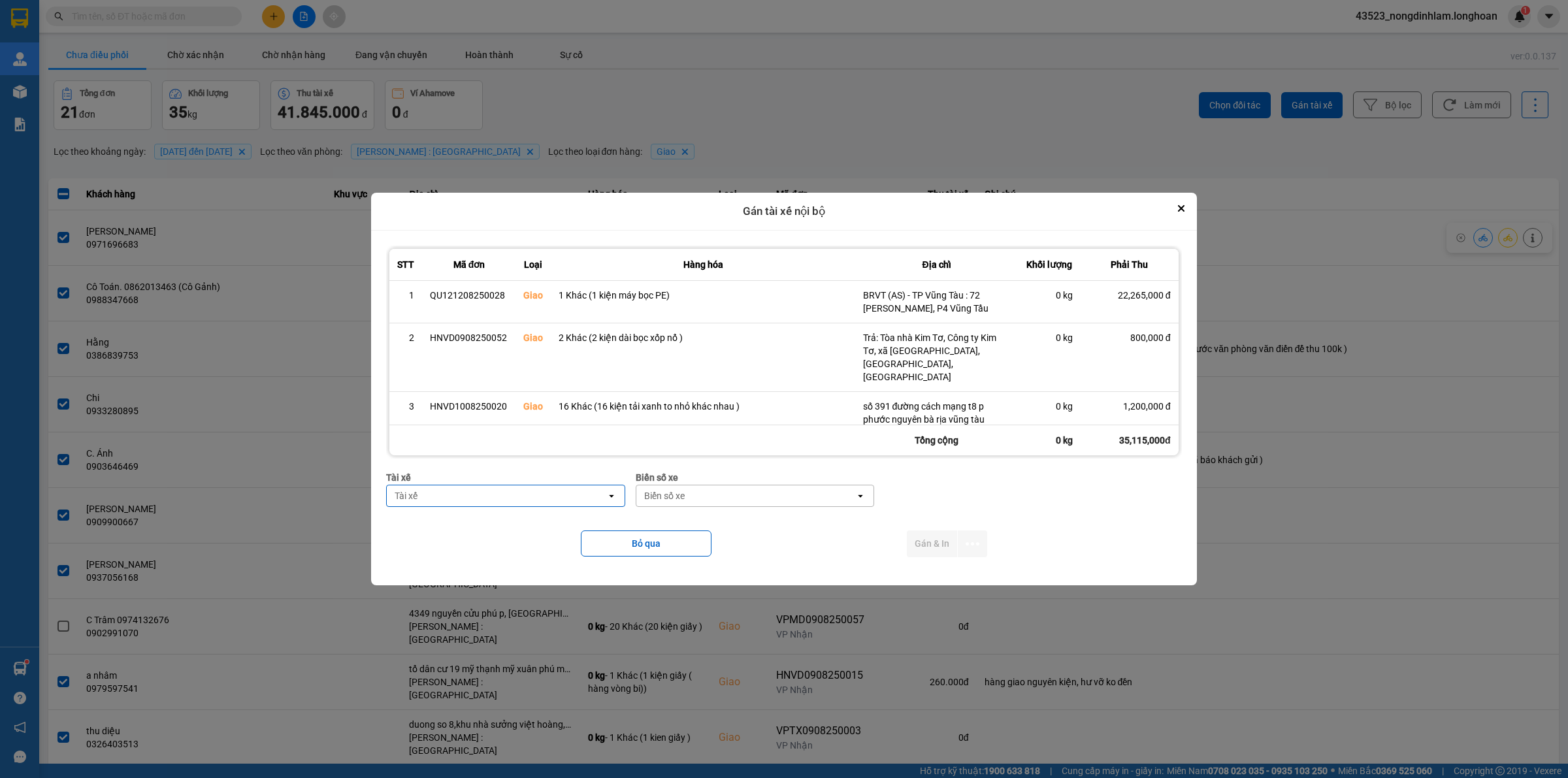
scroll to position [405, 0]
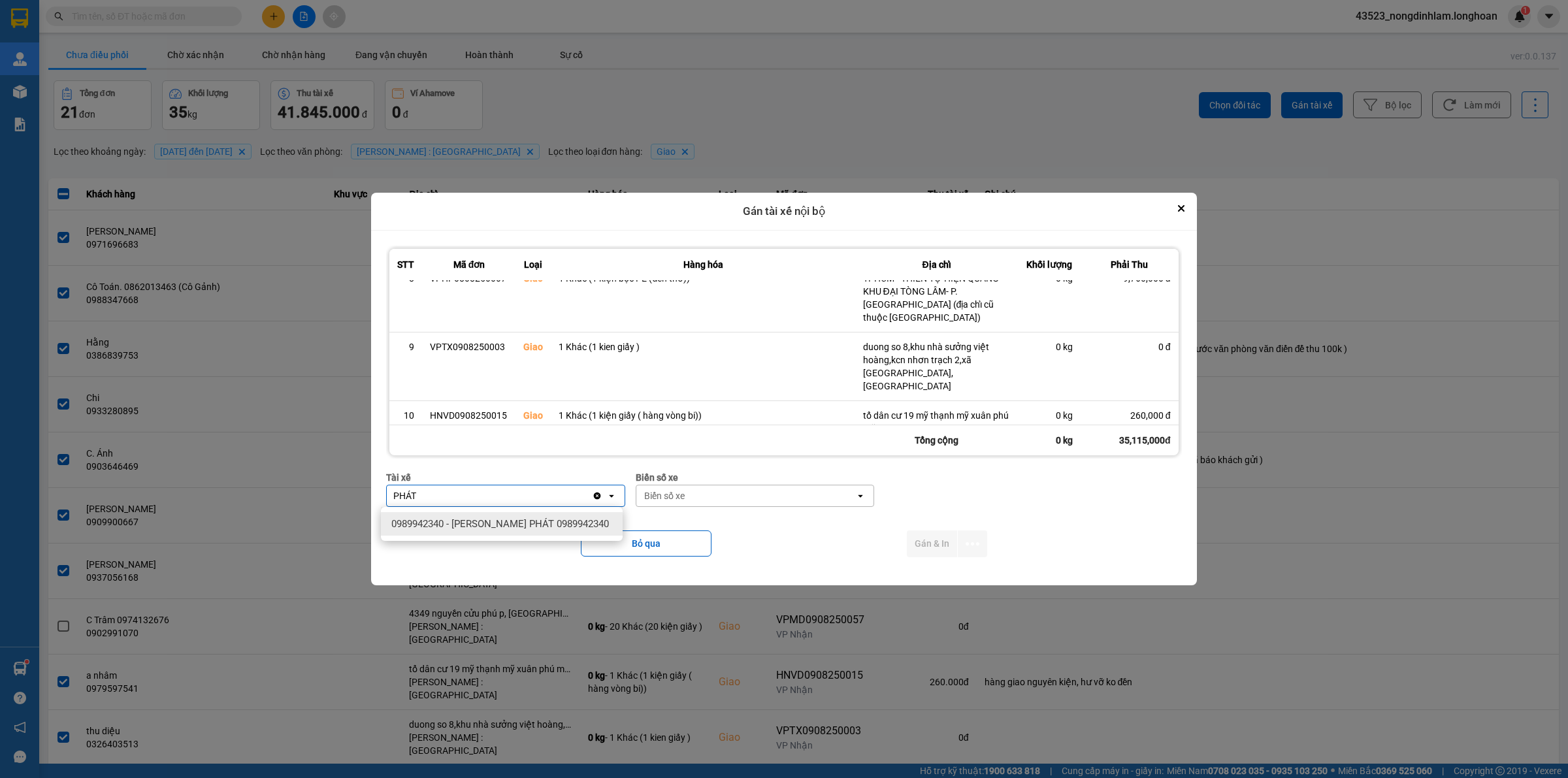
type input "PHÁT"
click at [499, 524] on span "0989942340 - LÊ TẤN PHÁT 0989942340" at bounding box center [500, 524] width 218 height 13
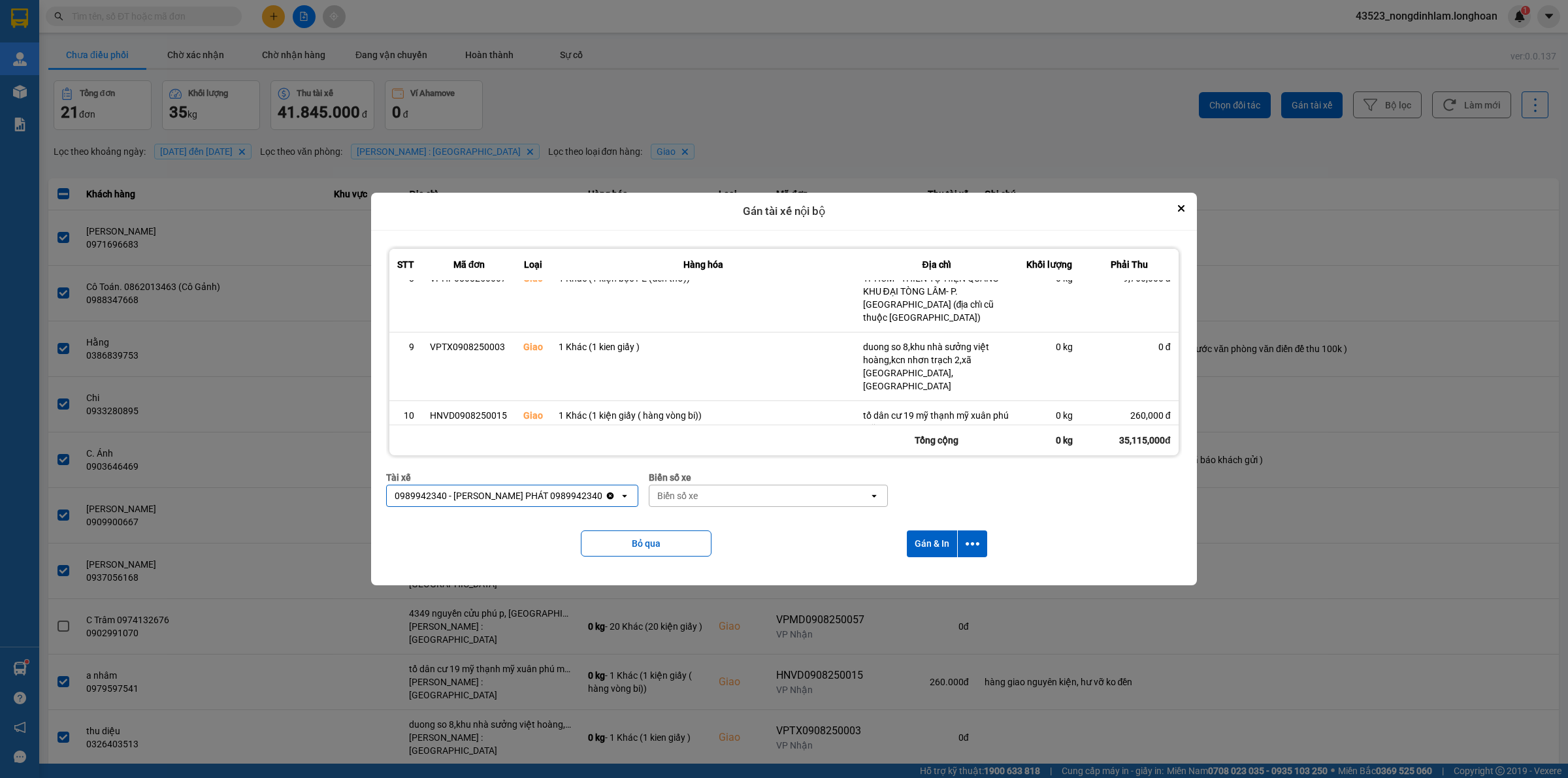
click at [694, 503] on div "Biển số xe" at bounding box center [759, 495] width 219 height 21
type input "54"
click at [713, 562] on div "29H-960.54" at bounding box center [754, 571] width 242 height 23
click at [978, 544] on icon "dialog" at bounding box center [973, 544] width 14 height 3
click at [926, 575] on span "Chỉ gán tài" at bounding box center [921, 579] width 43 height 13
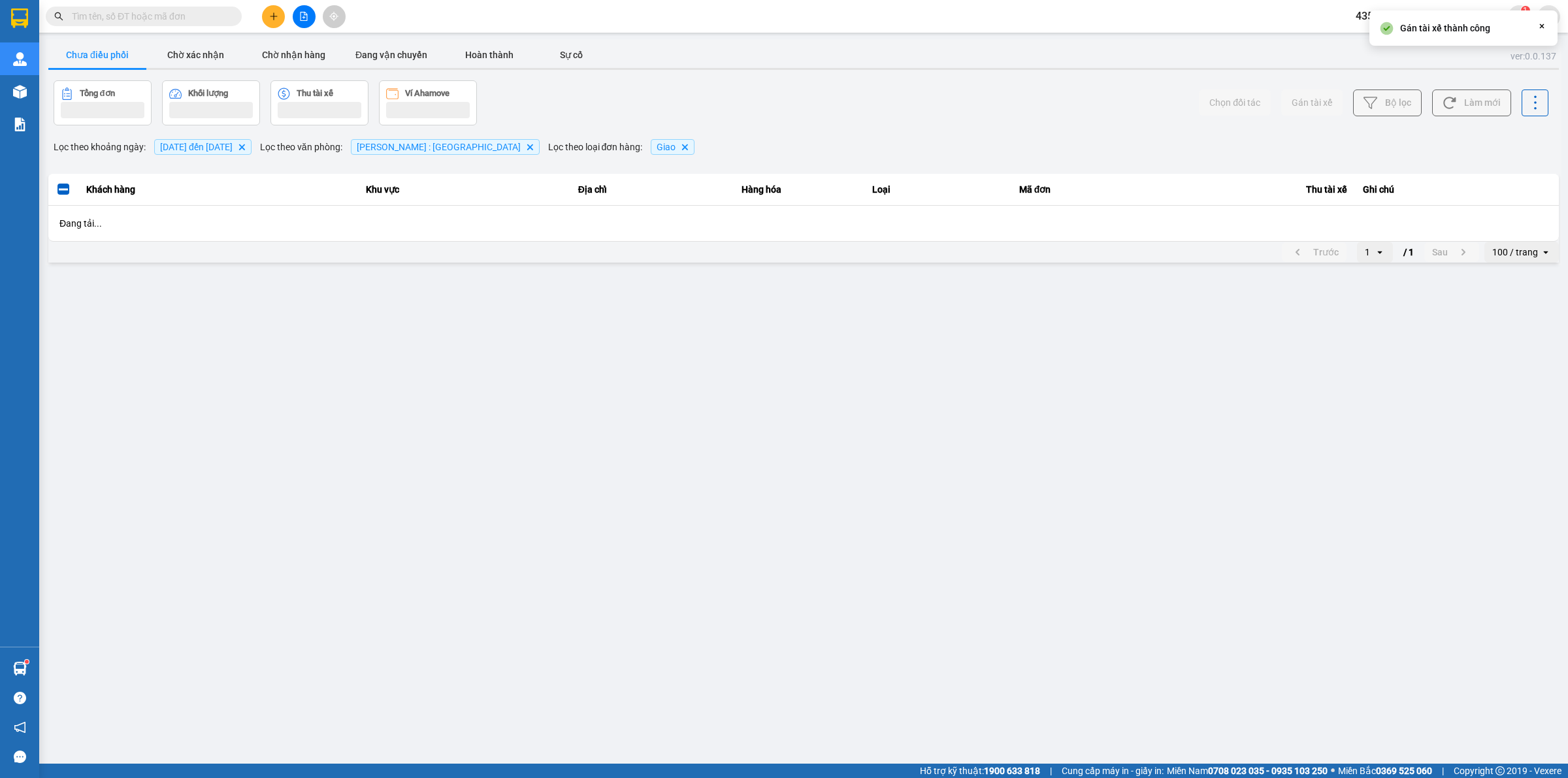
scroll to position [0, 0]
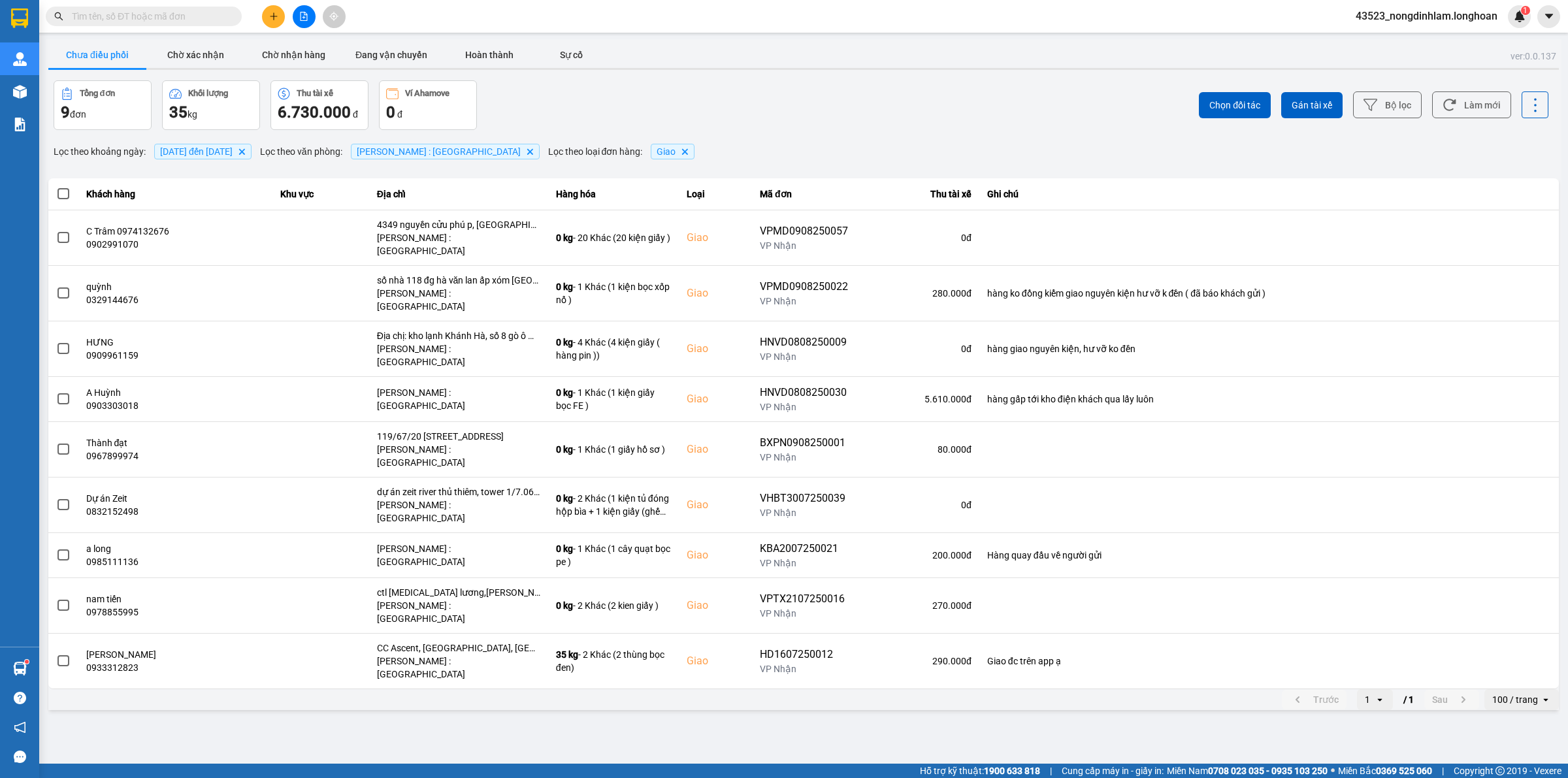
click at [187, 21] on input "text" at bounding box center [149, 16] width 154 height 14
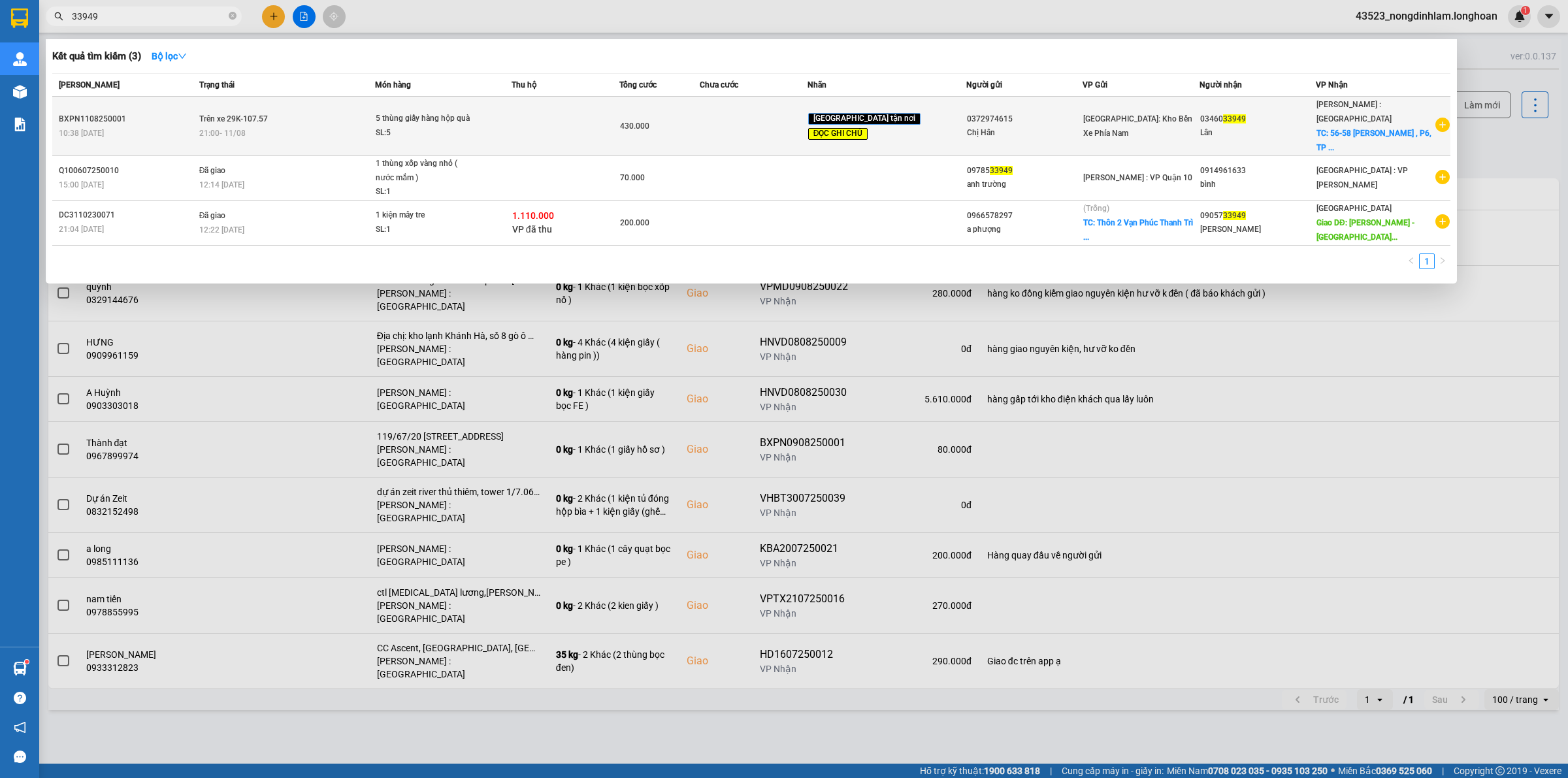
type input "33949"
click at [195, 126] on div "10:38 - 11/08" at bounding box center [127, 133] width 136 height 14
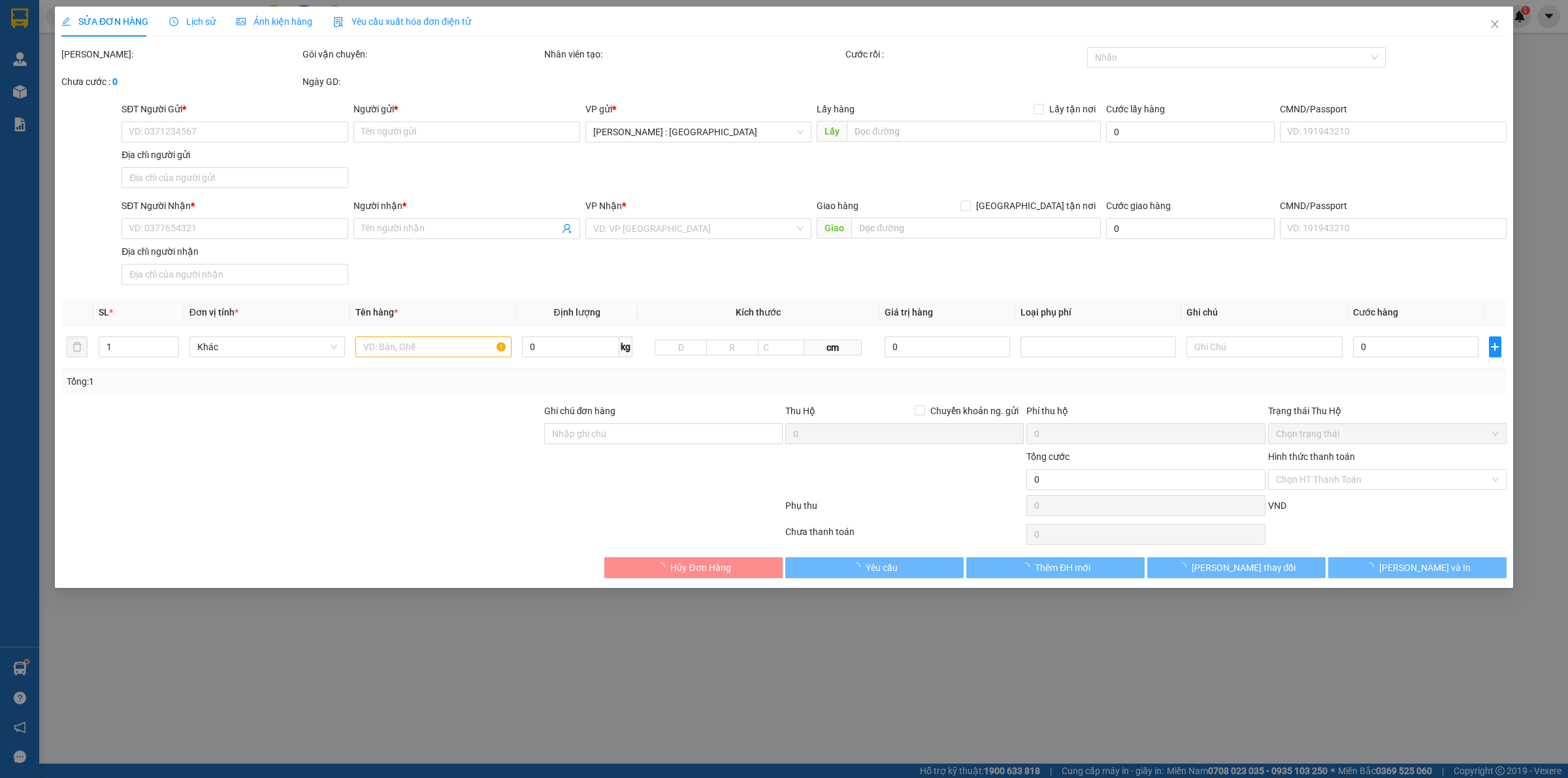
type input "0372974615"
type input "Chị Hân"
type input "0346033949"
type input "Lân"
checkbox input "true"
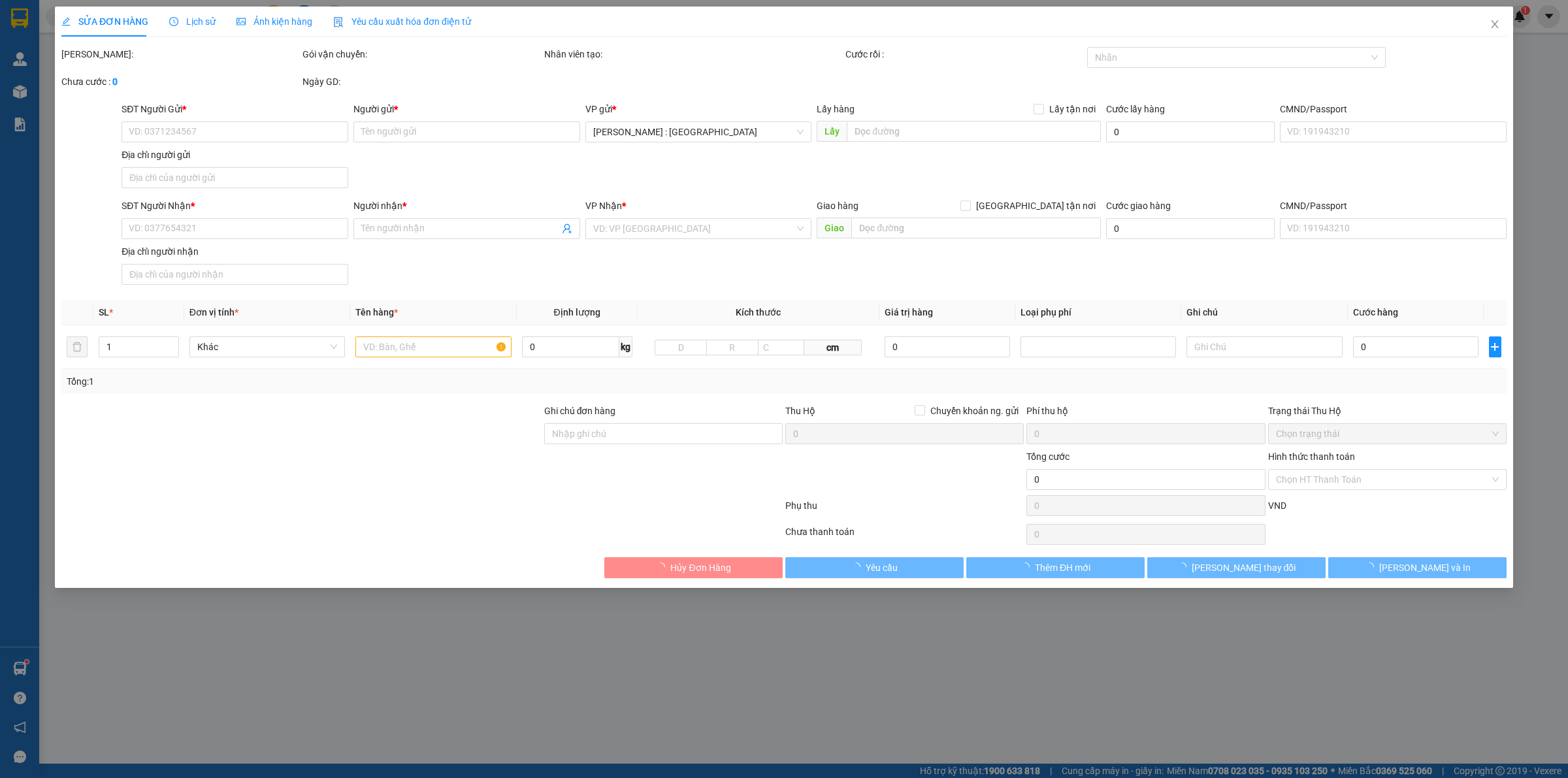
type input "56-58 Hùng Vương , P6, TP Tân An, Tỉnh Long An ( Nha Khoa An Phước)"
type input "hàng dễ hư hỏng- xin nhẹ tay-hư vỡ không đền"
type input "430.000"
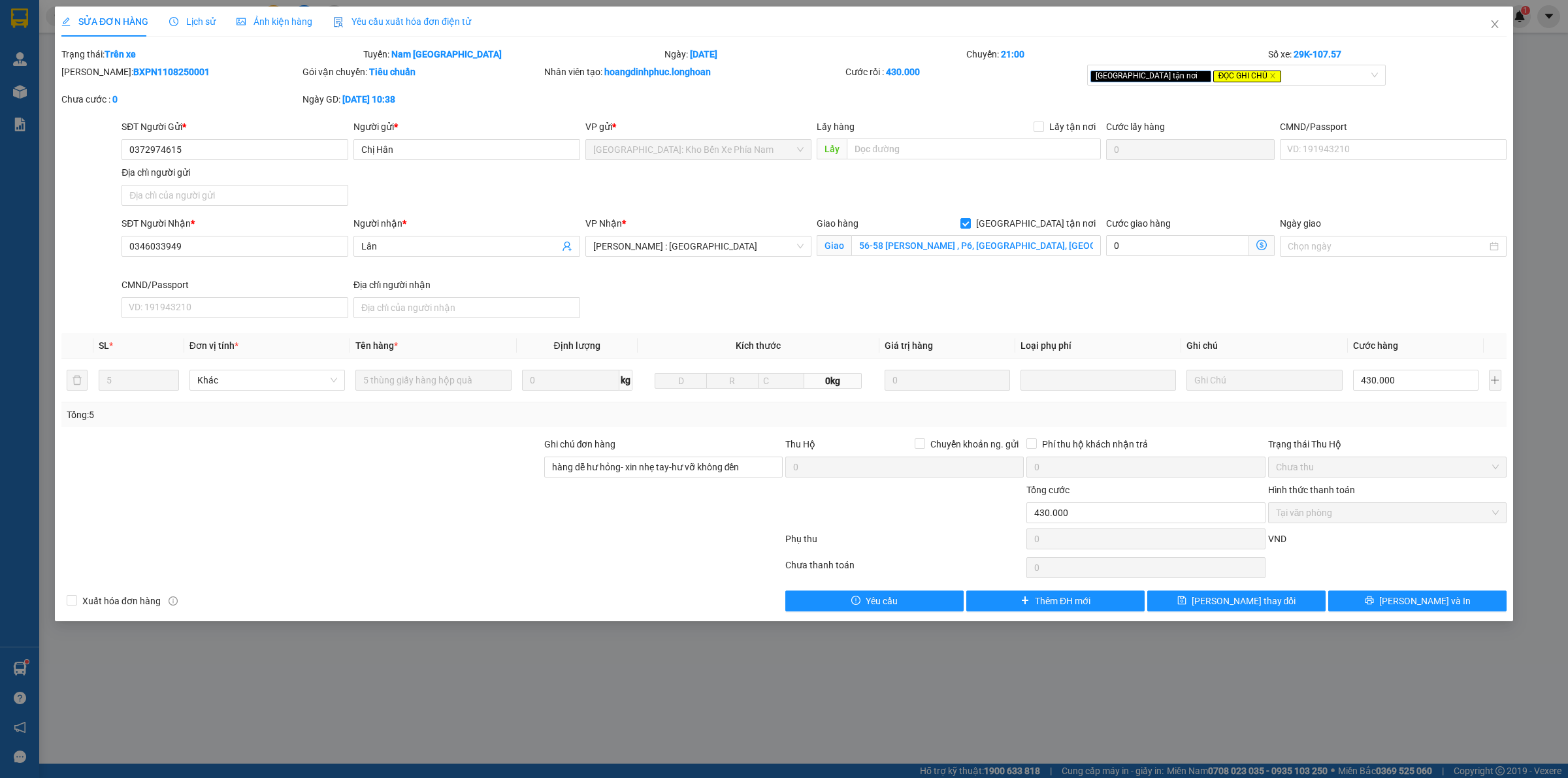
click at [1412, 613] on div "SỬA ĐƠN HÀNG Lịch sử Ảnh kiện hàng Yêu cầu xuất hóa đơn điện tử Total Paid Fee …" at bounding box center [784, 313] width 1458 height 614
click at [1408, 598] on span "Lưu và In" at bounding box center [1425, 601] width 92 height 14
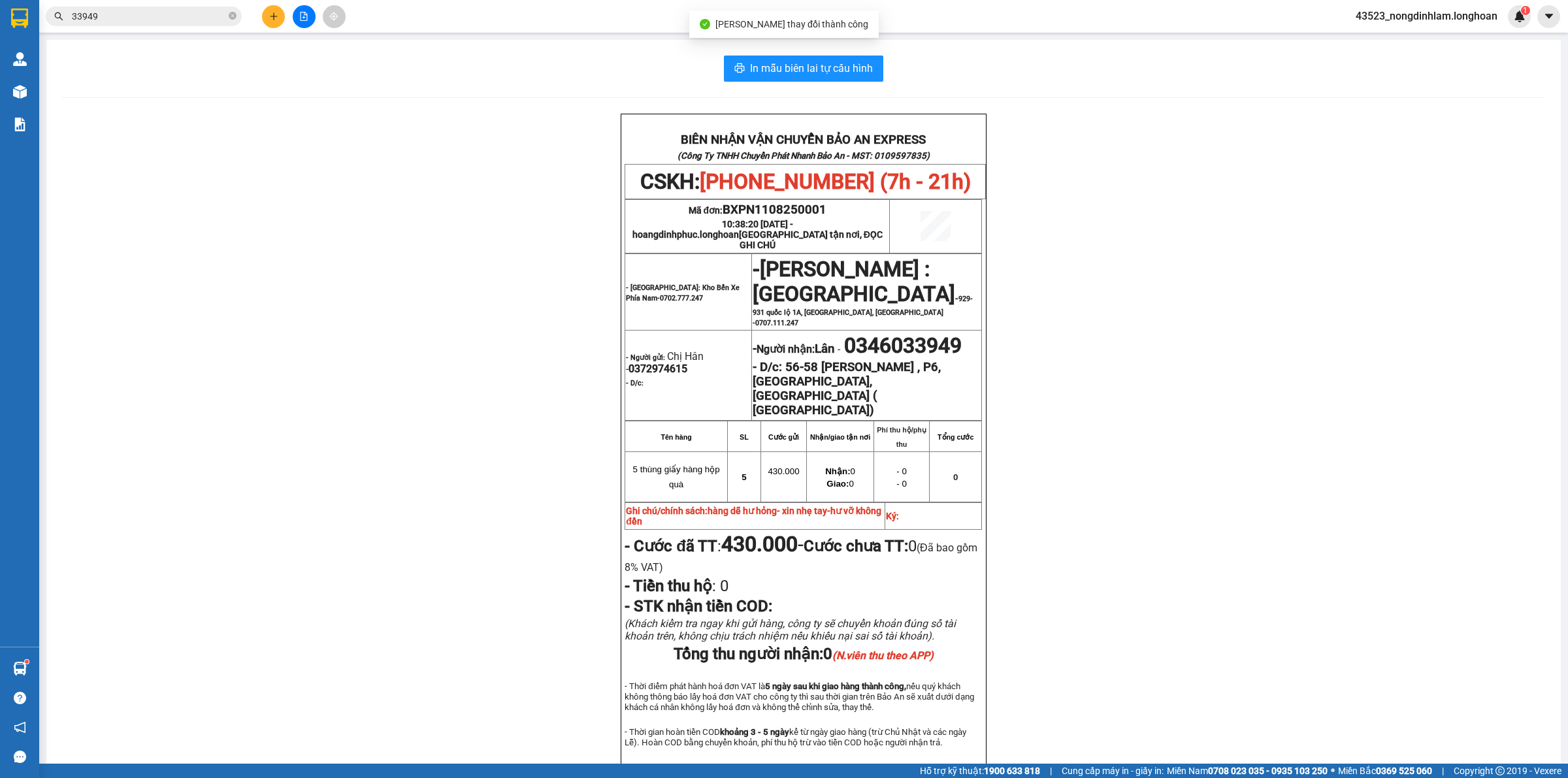
scroll to position [81, 0]
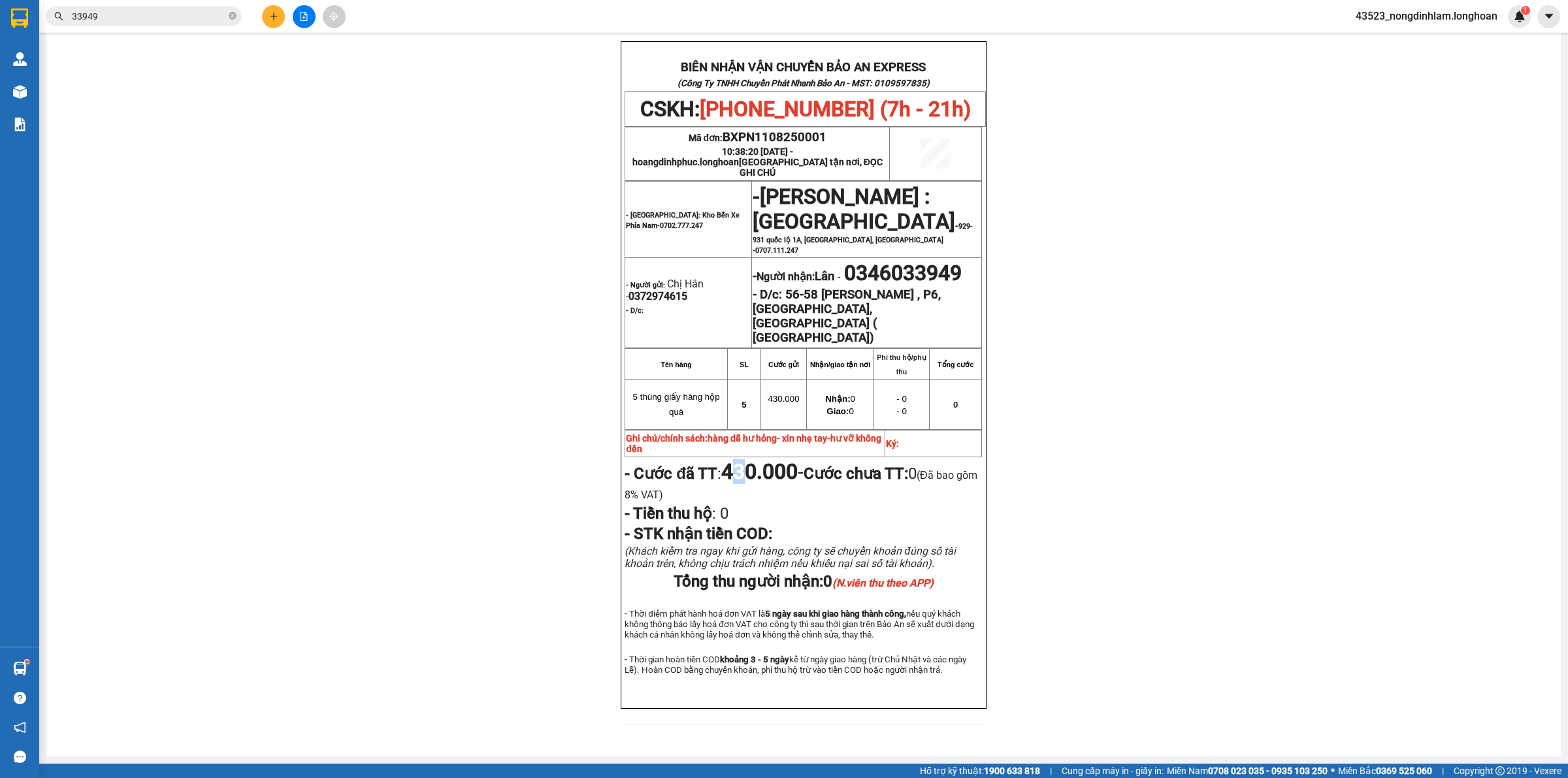
drag, startPoint x: 753, startPoint y: 462, endPoint x: 741, endPoint y: 463, distance: 12.0
click at [741, 463] on strong "430.000" at bounding box center [759, 472] width 77 height 25
click at [876, 464] on strong "Cước chưa TT:" at bounding box center [856, 473] width 105 height 18
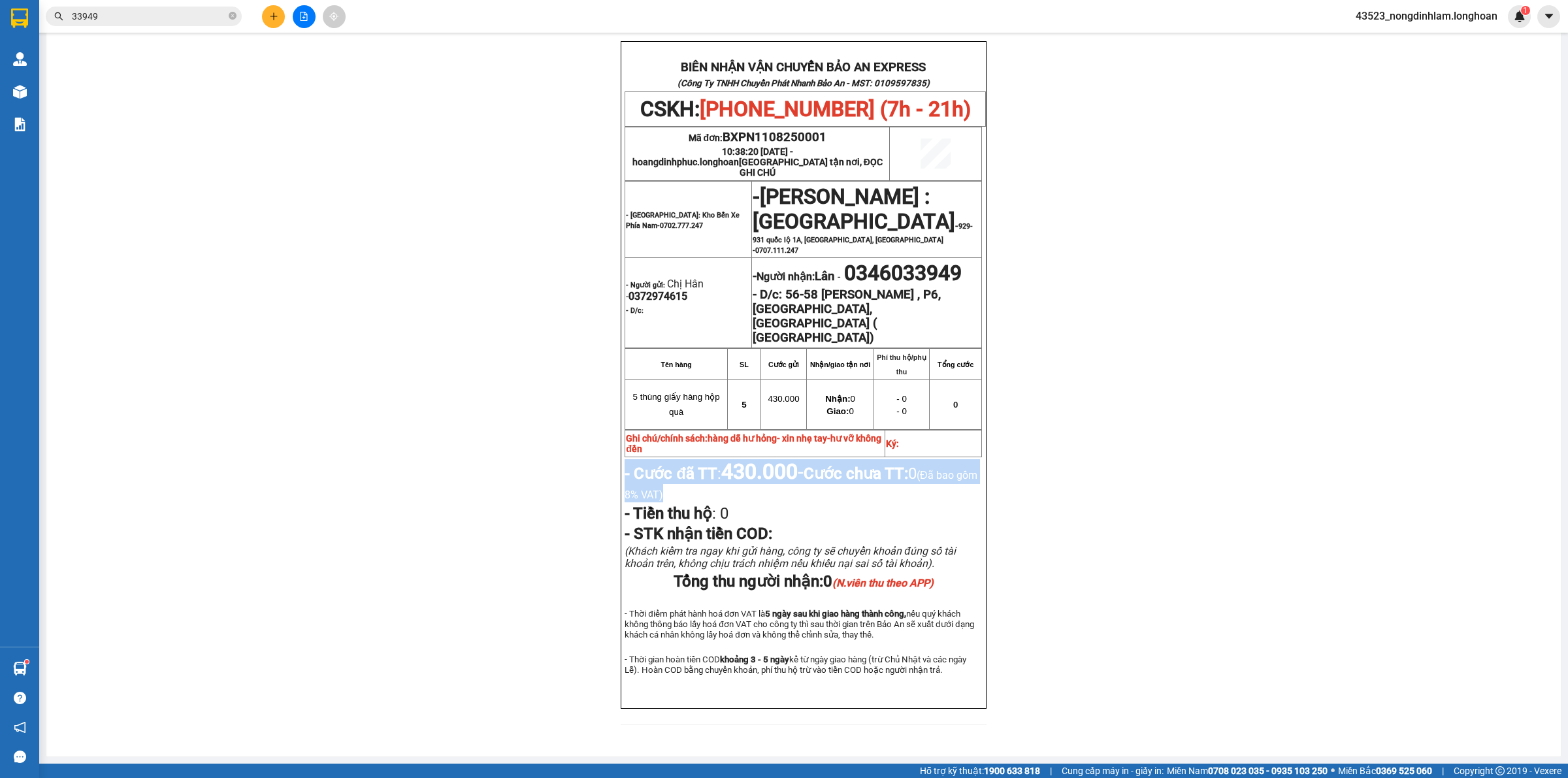
click at [753, 468] on strong "430.000" at bounding box center [759, 472] width 77 height 25
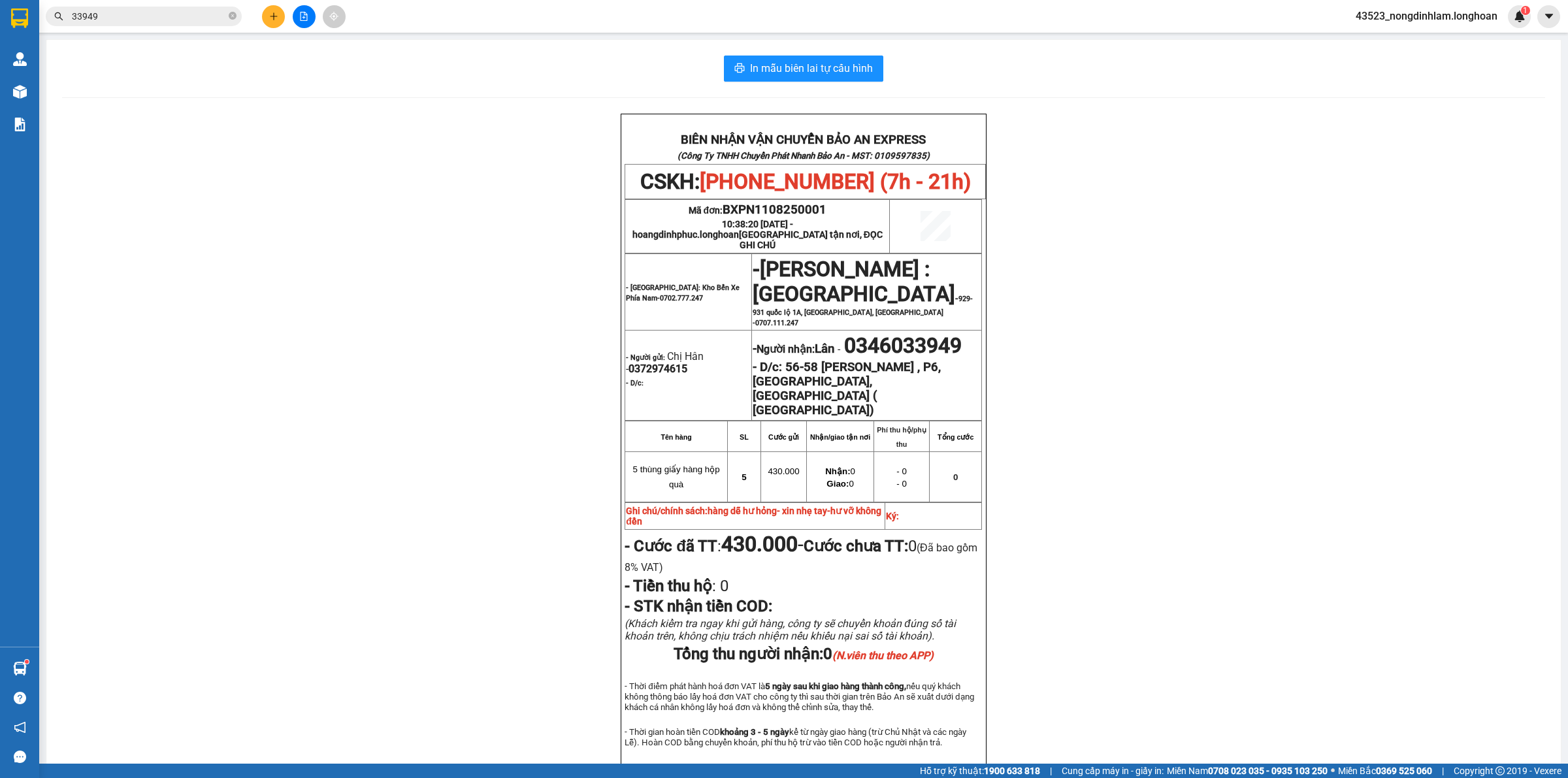
click at [158, 18] on input "33949" at bounding box center [149, 16] width 154 height 14
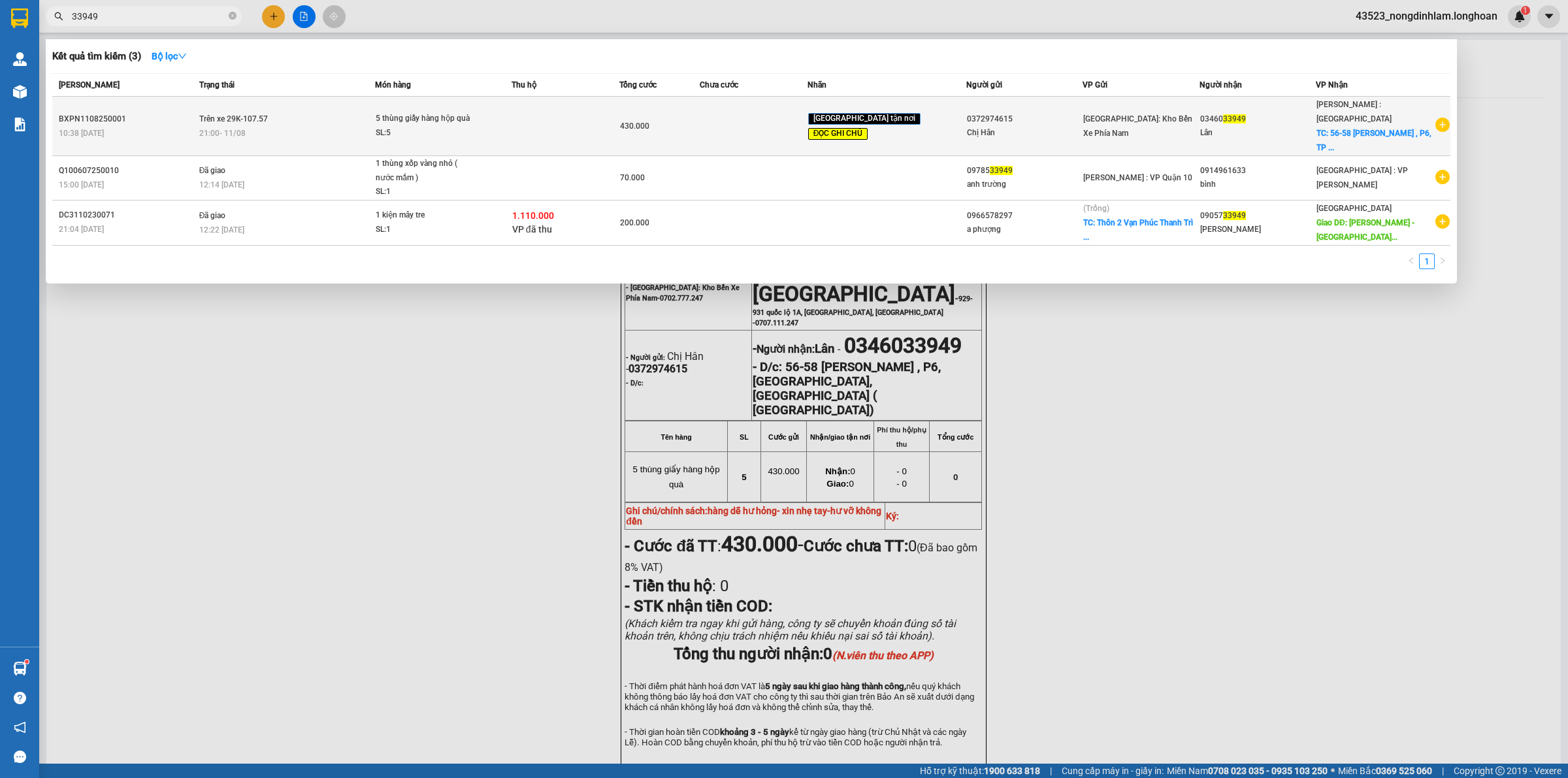
click at [196, 113] on div "BXPN1108250001" at bounding box center [127, 120] width 136 height 14
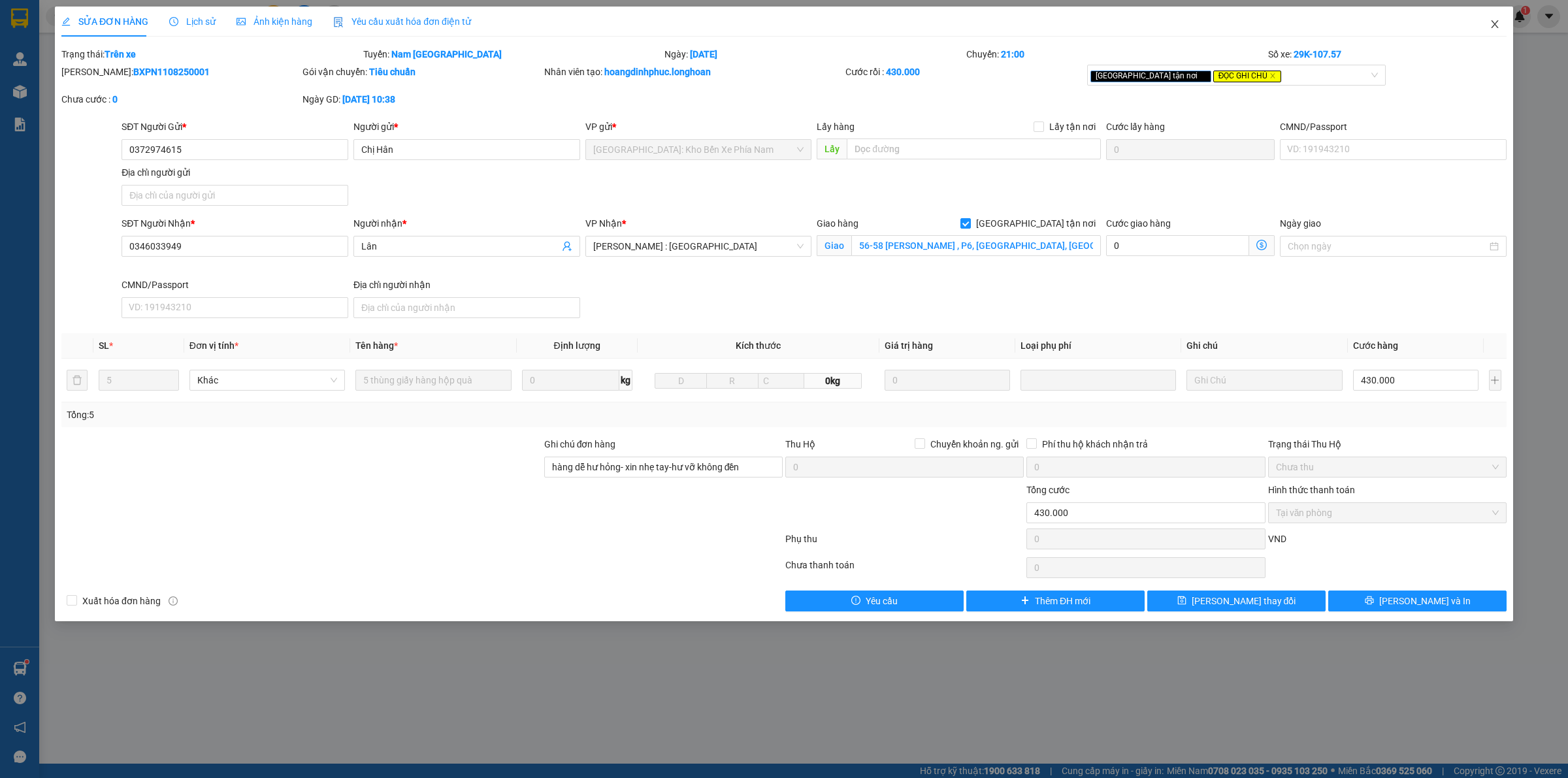
click at [1501, 16] on span "Close" at bounding box center [1494, 24] width 37 height 37
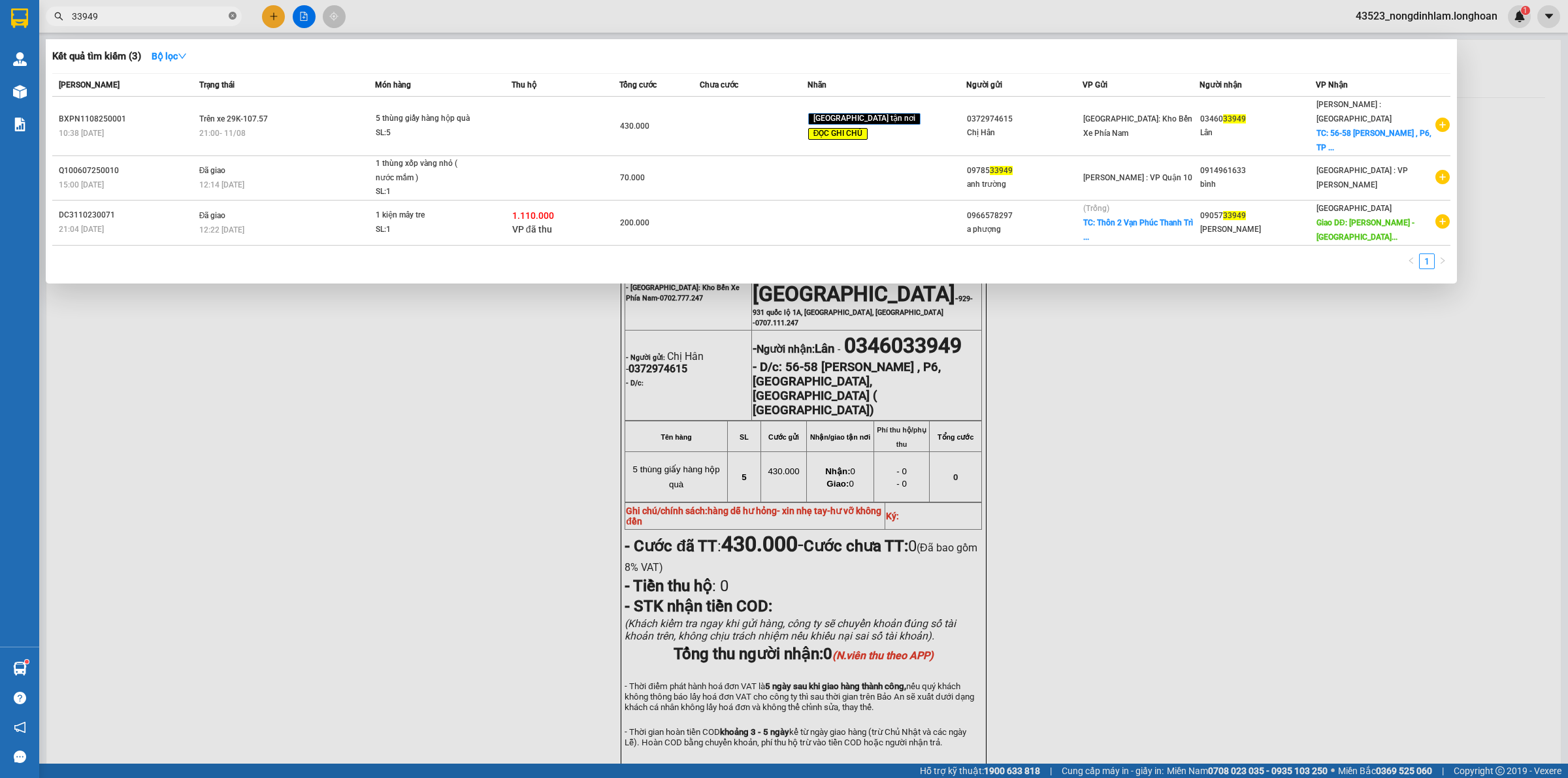
click at [232, 15] on icon "close-circle" at bounding box center [232, 16] width 8 height 8
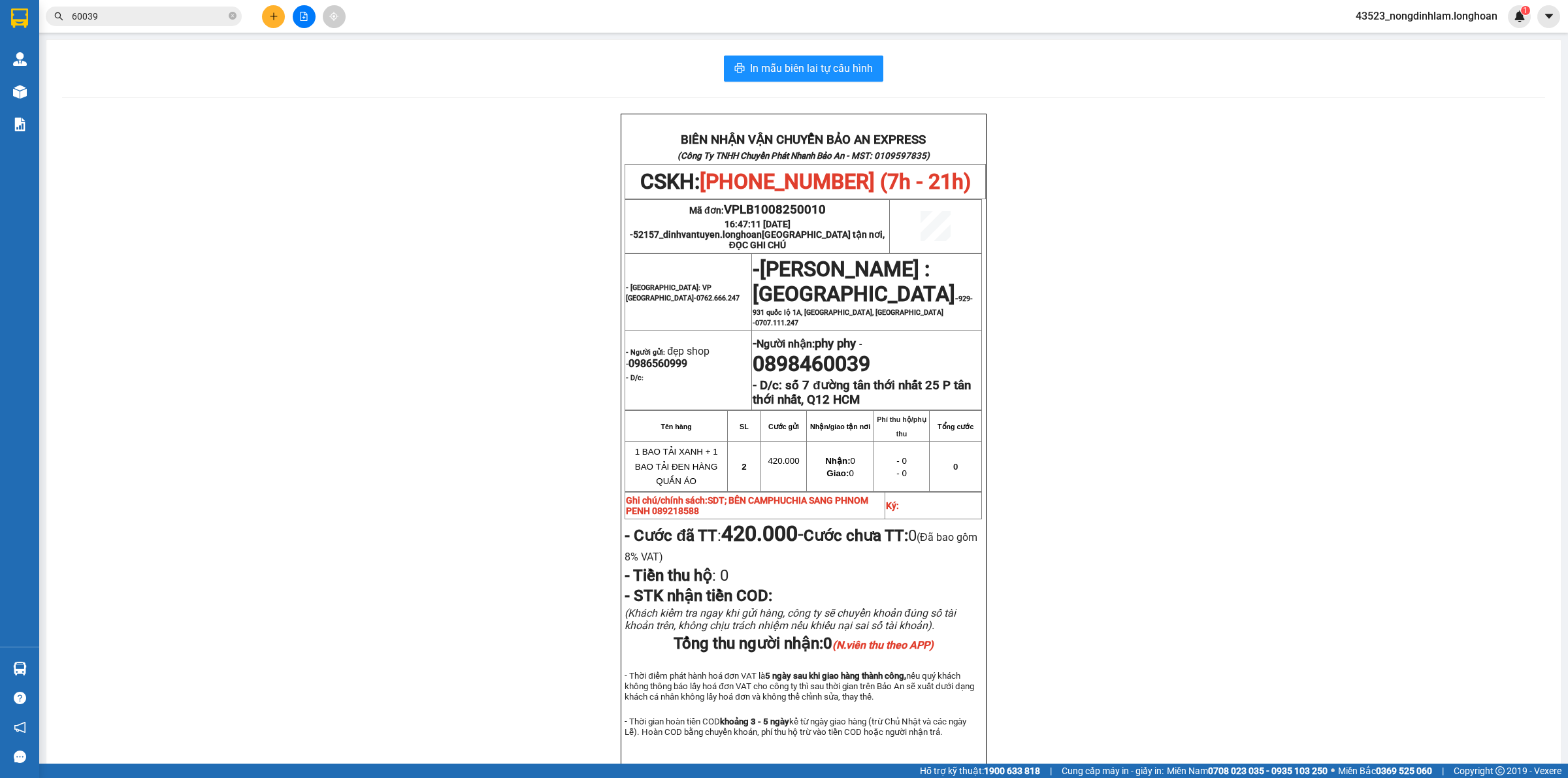
scroll to position [81, 0]
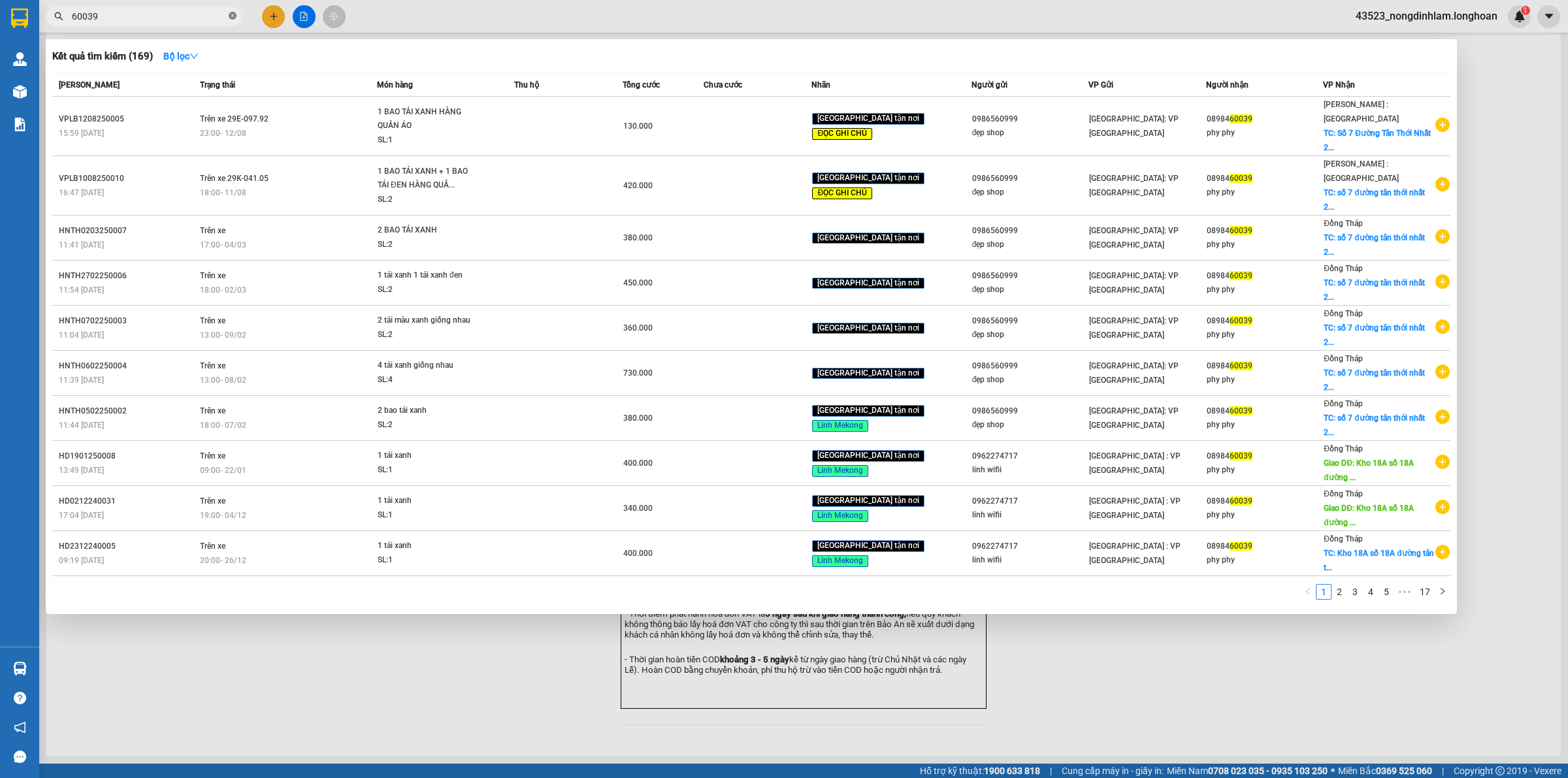
click at [232, 14] on icon "close-circle" at bounding box center [232, 16] width 8 height 8
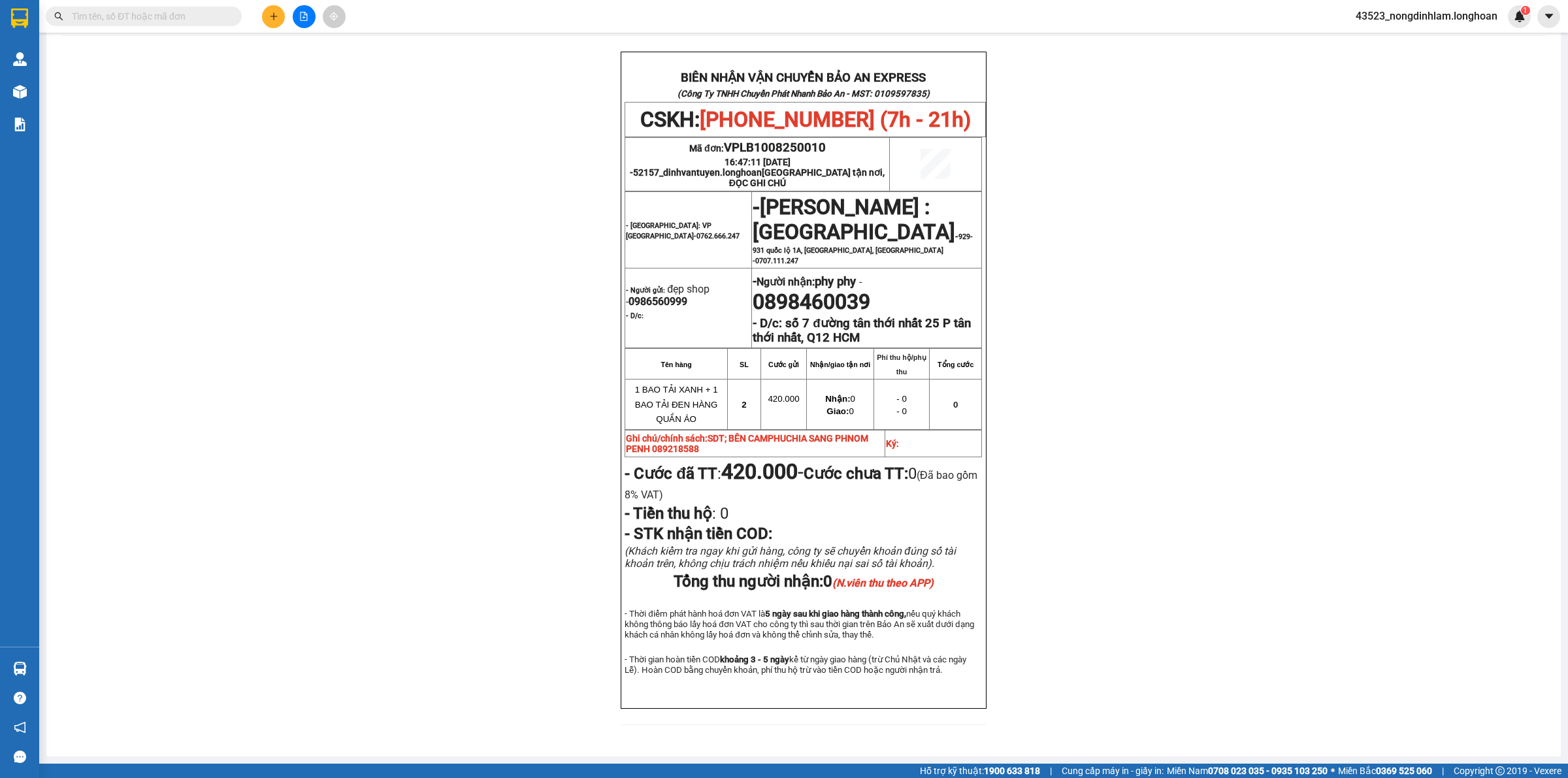
click at [200, 14] on input "text" at bounding box center [149, 16] width 154 height 14
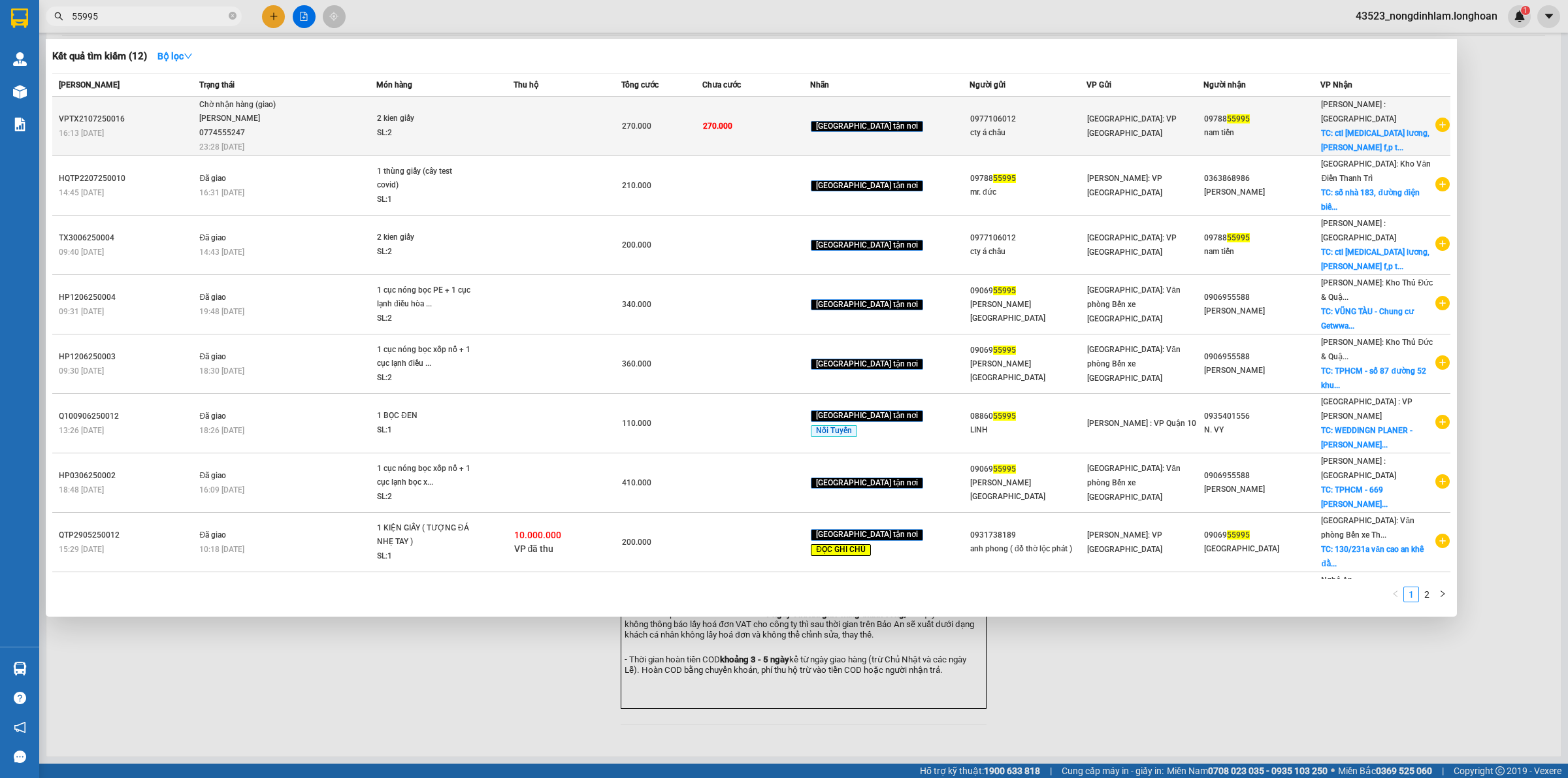
type input "55995"
click at [265, 112] on div "TRƯƠNG DUY DƯƠNG 0774555247" at bounding box center [248, 126] width 98 height 28
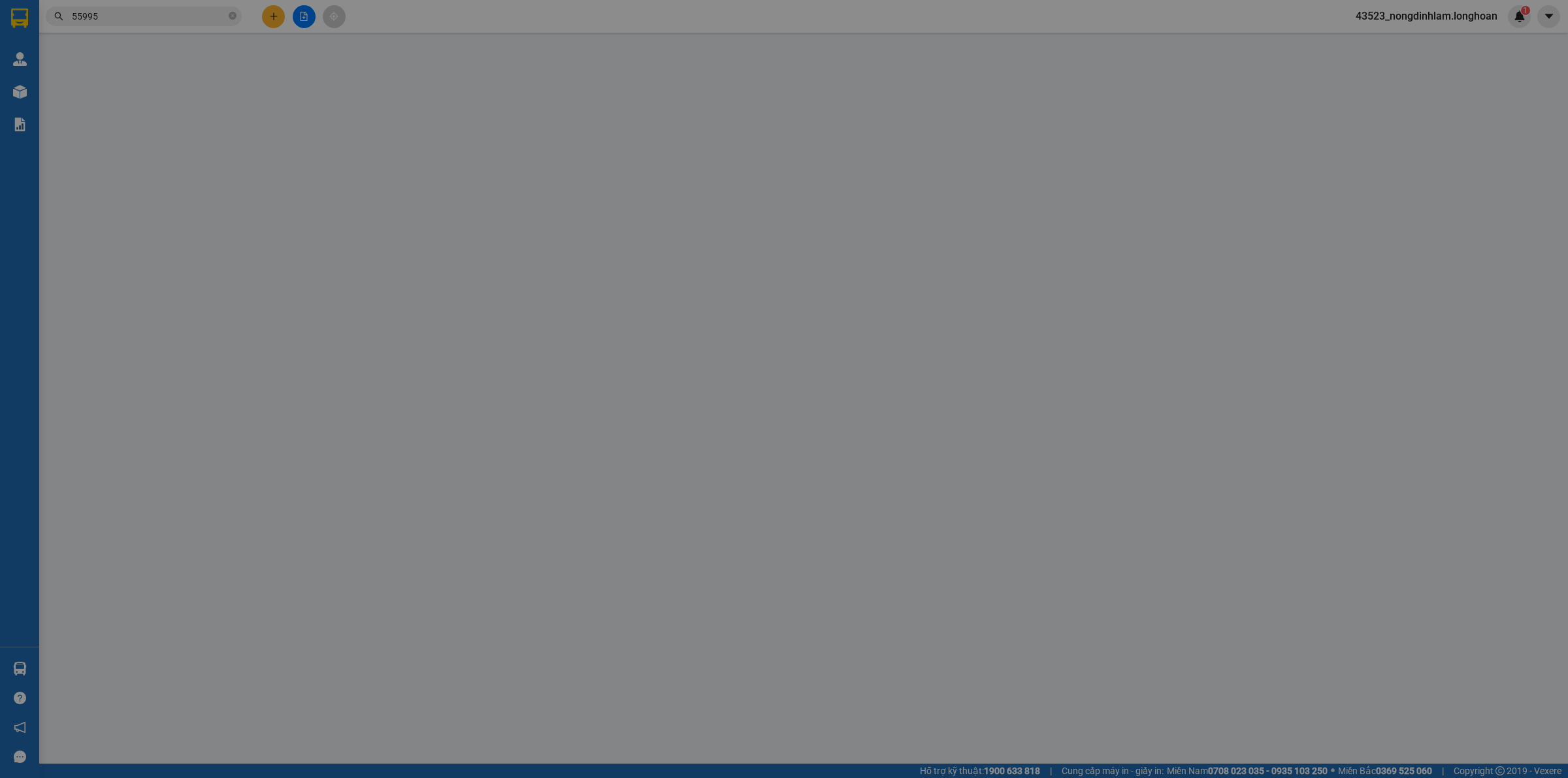
type input "0977106012"
type input "cty á châu"
type input "58 nguyen vĩnh bảo,trung hòa cầu giấy"
type input "0978855995"
type input "nam tiến"
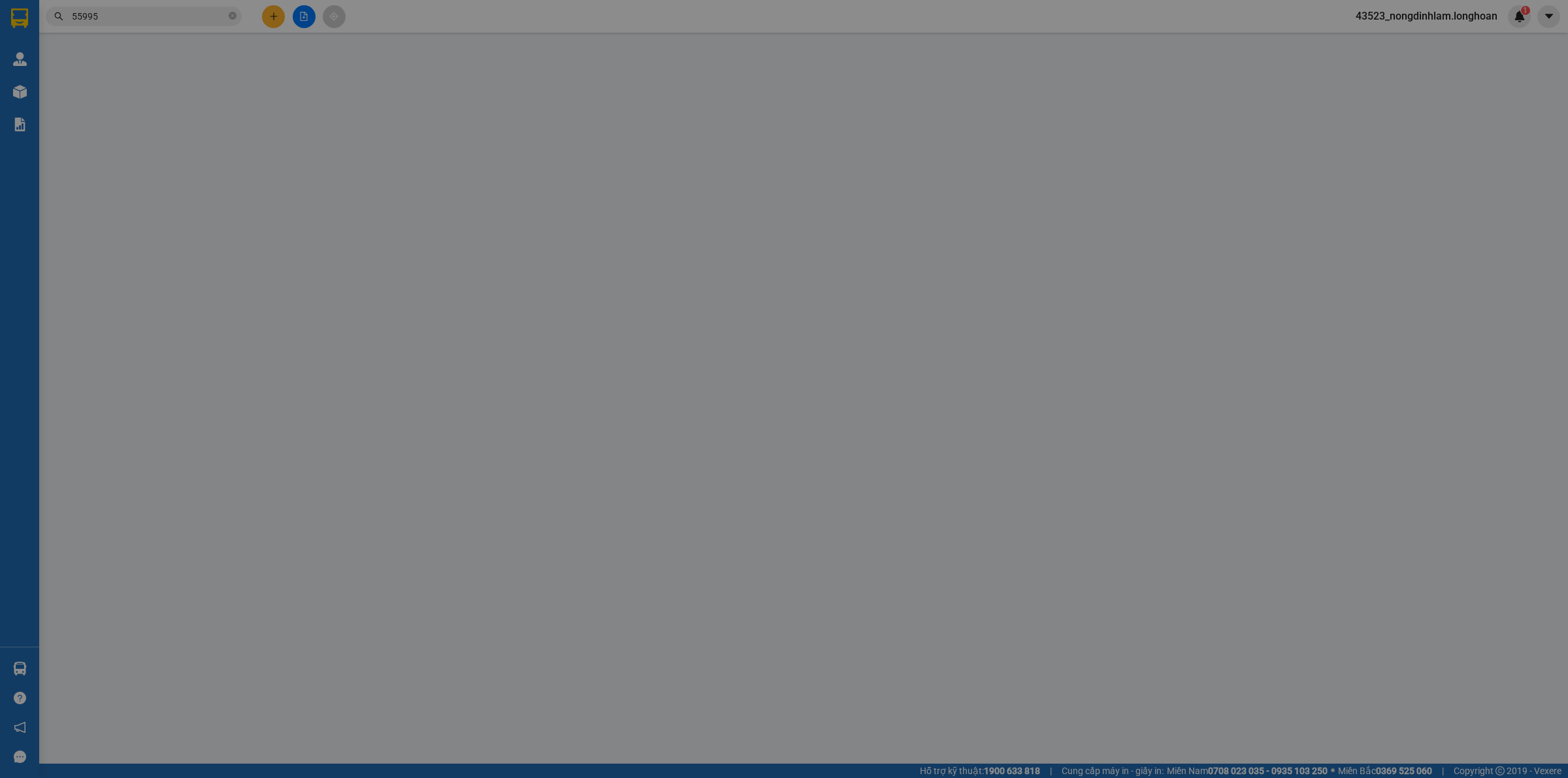
checkbox input "true"
type input "ctl [MEDICAL_DATA] lương,[PERSON_NAME] f,p tân thới nhất,q12,hcm"
type input "270.000"
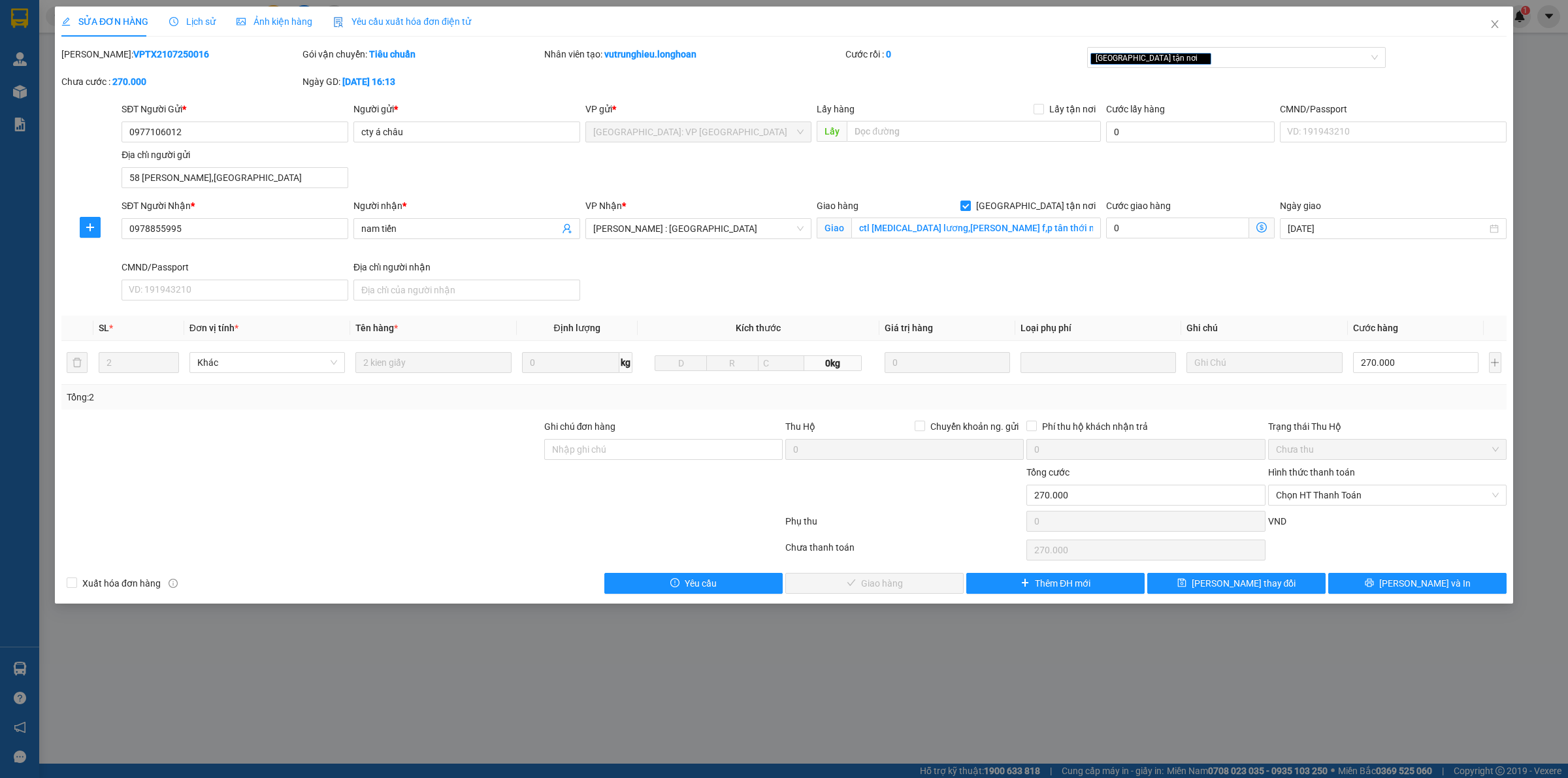
click at [183, 20] on span "Lịch sử" at bounding box center [192, 21] width 46 height 10
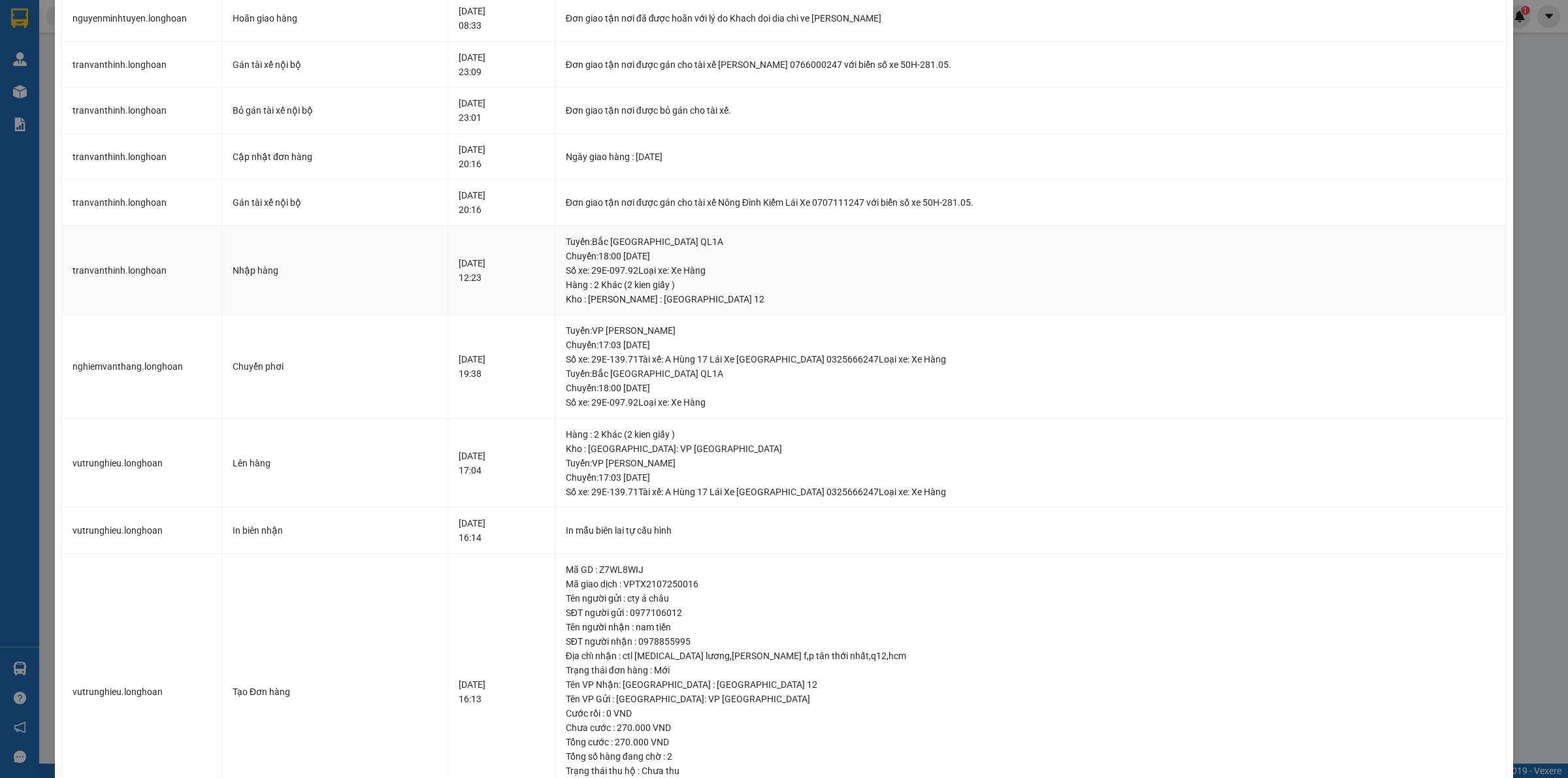
scroll to position [1553, 0]
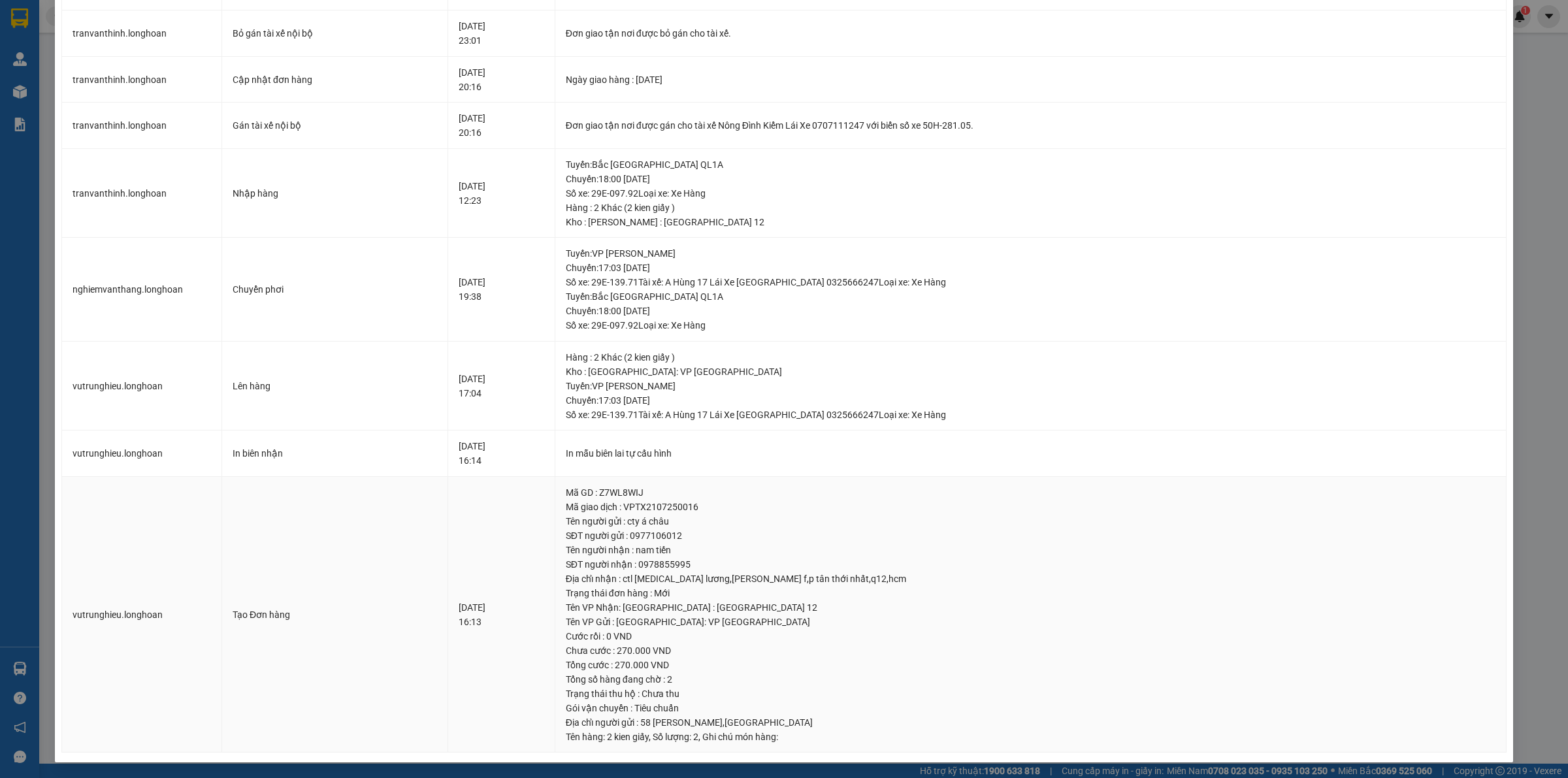
click at [481, 610] on div "21-07-2025 16:13" at bounding box center [501, 614] width 85 height 29
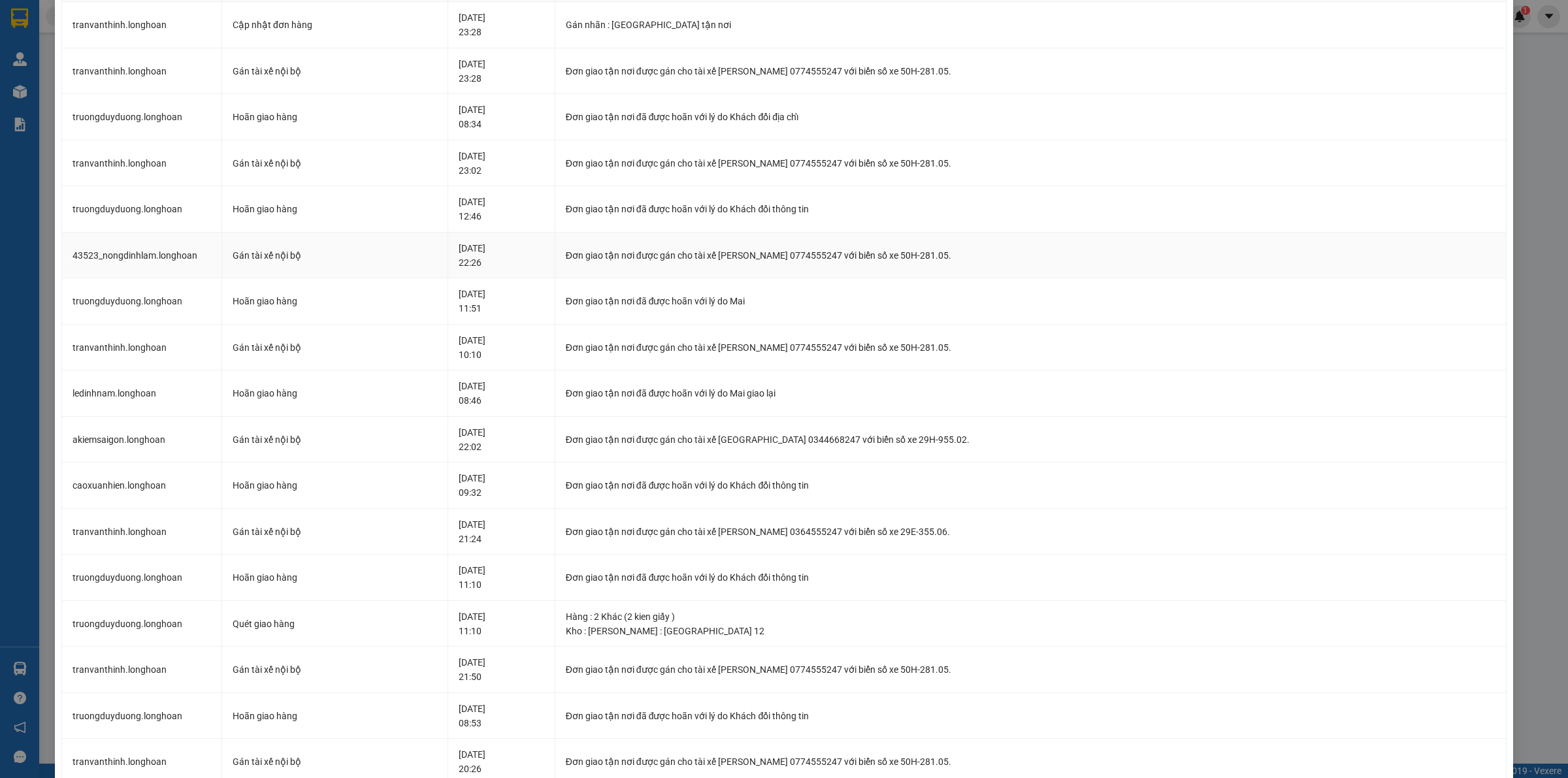
scroll to position [0, 0]
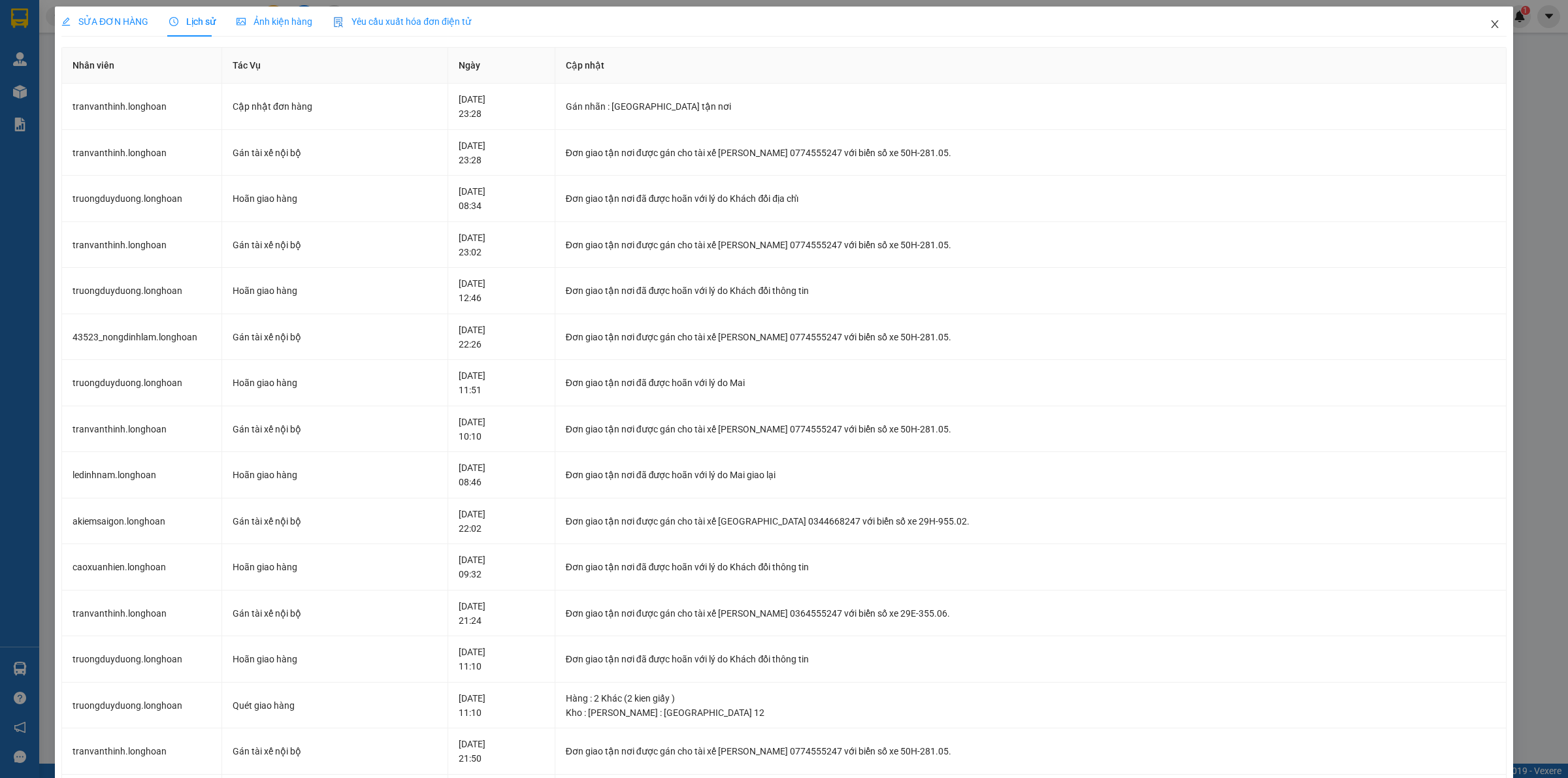
click at [1491, 21] on icon "close" at bounding box center [1494, 24] width 7 height 8
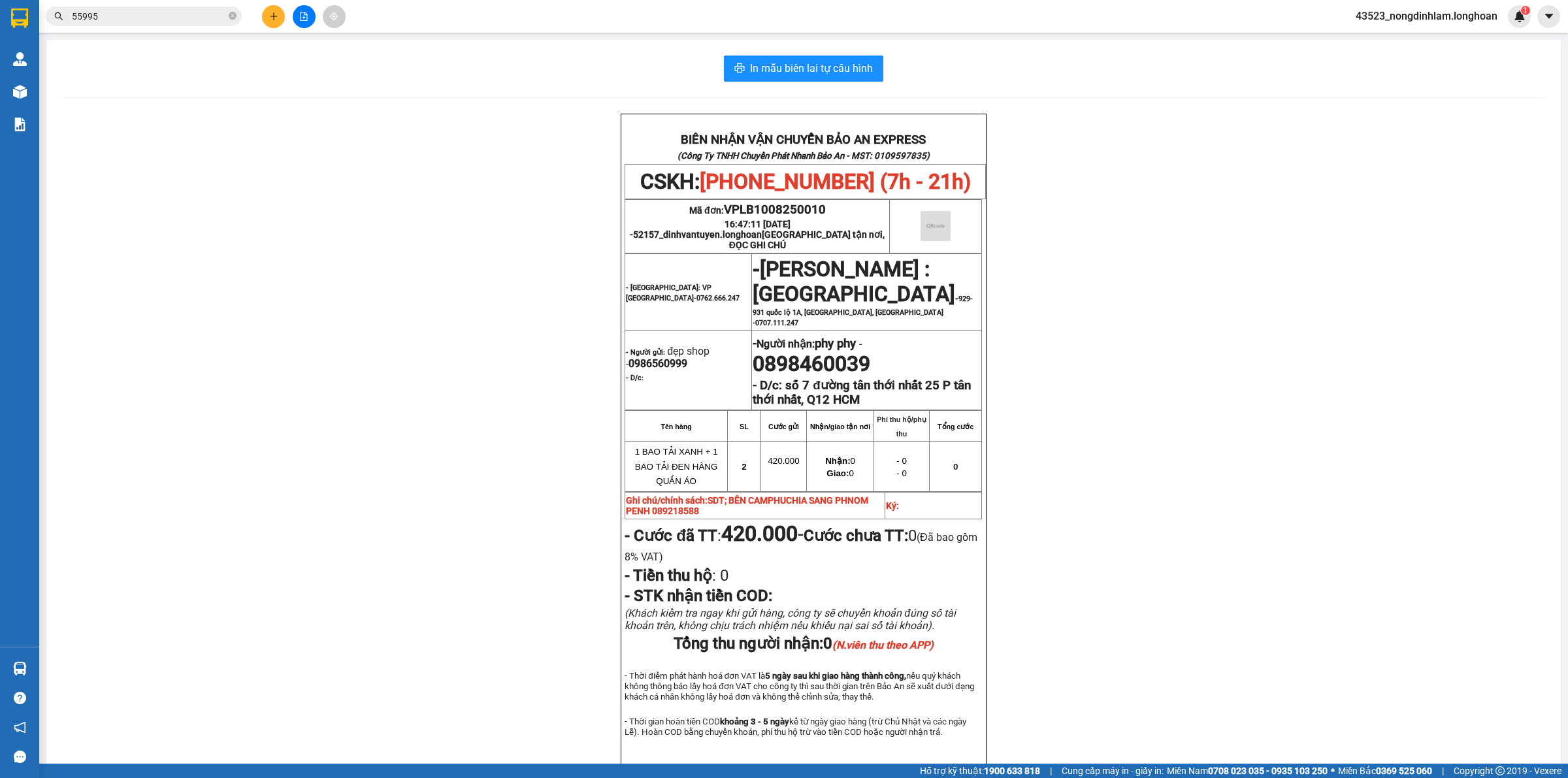
click at [149, 18] on input "55995" at bounding box center [149, 16] width 154 height 14
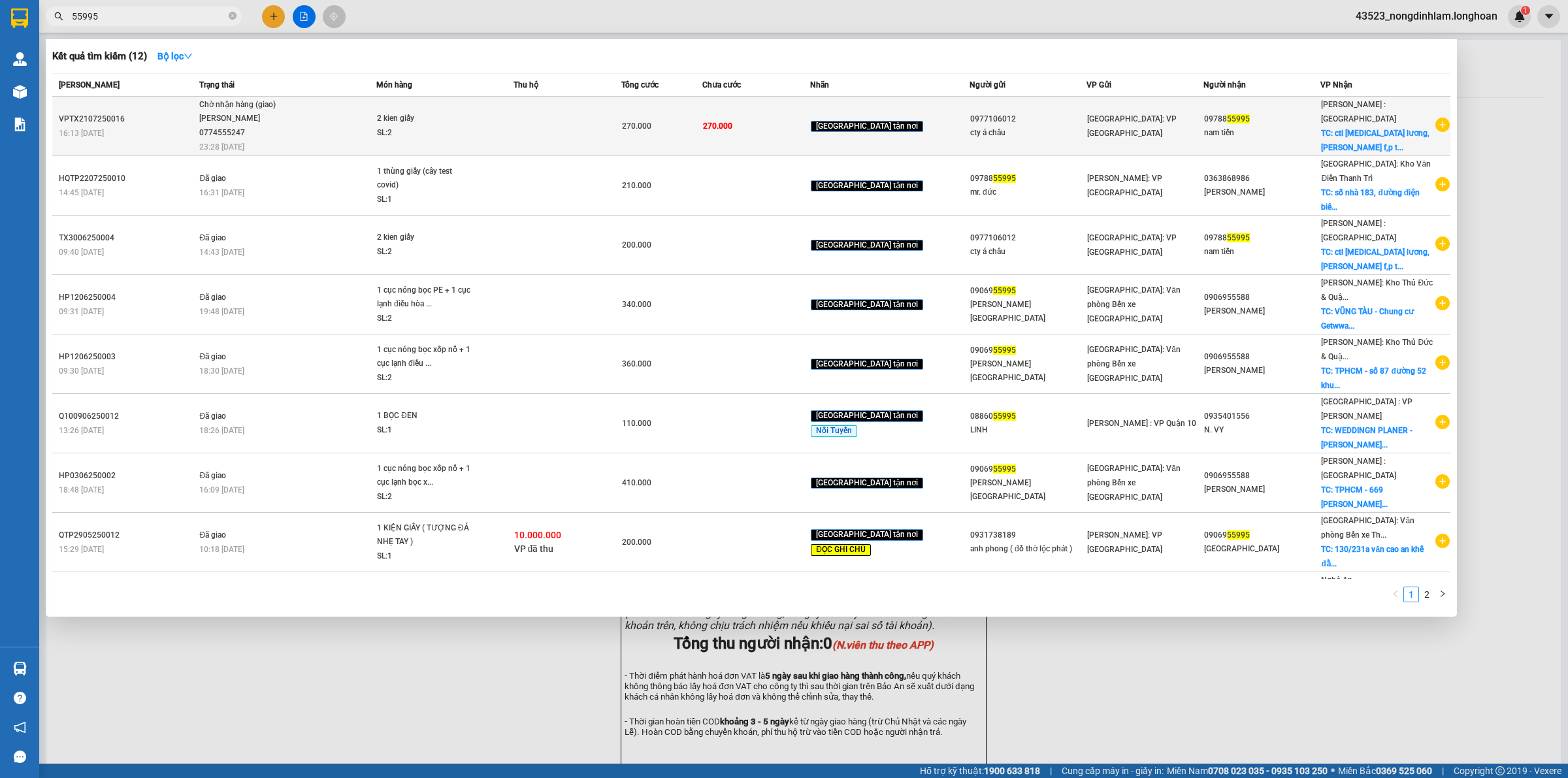
click at [236, 109] on div "Chờ nhận hàng (giao)" at bounding box center [248, 105] width 98 height 14
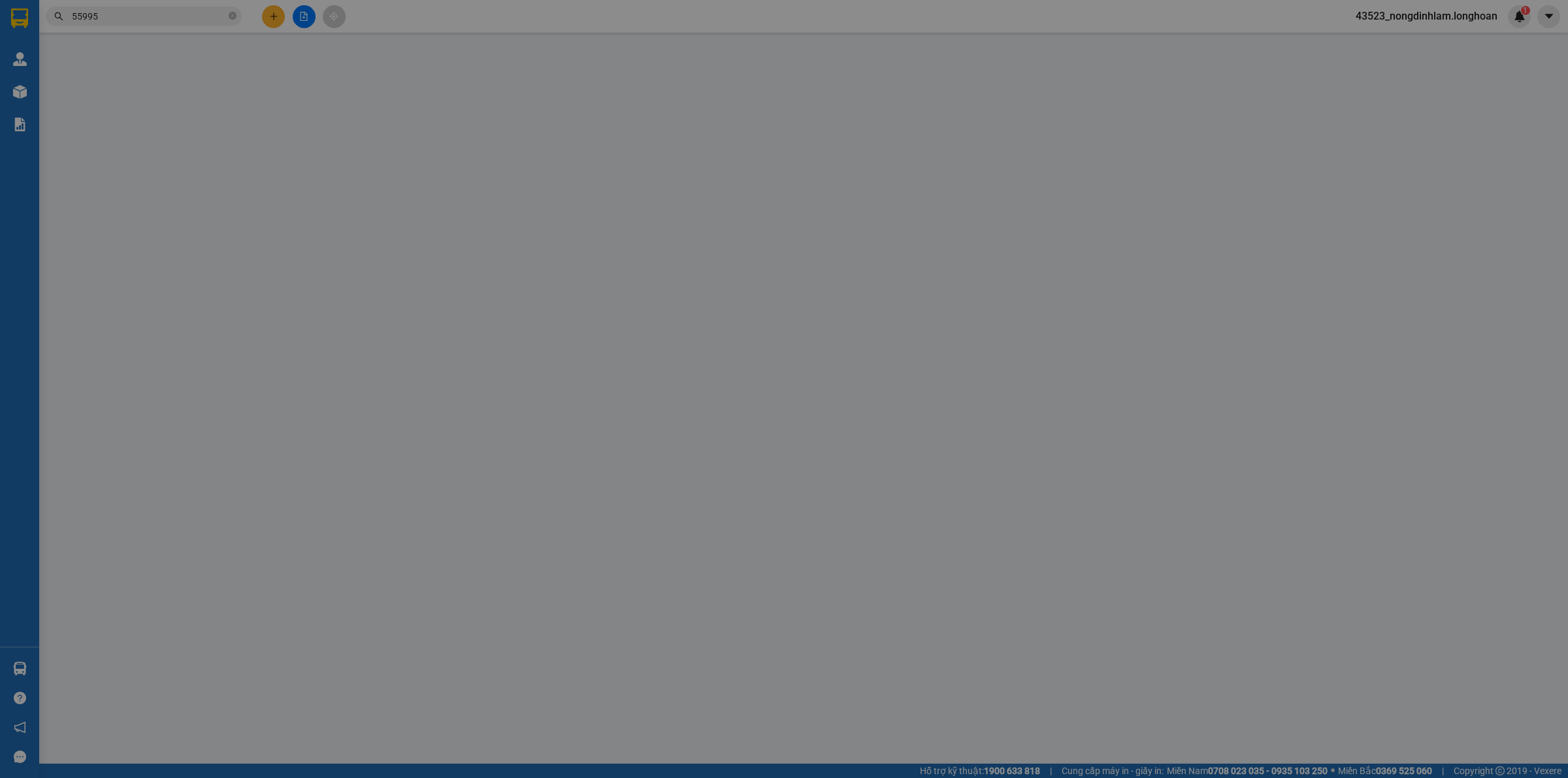
type input "0977106012"
type input "cty á châu"
type input "58 nguyen vĩnh bảo,trung hòa cầu giấy"
type input "0978855995"
type input "nam tiến"
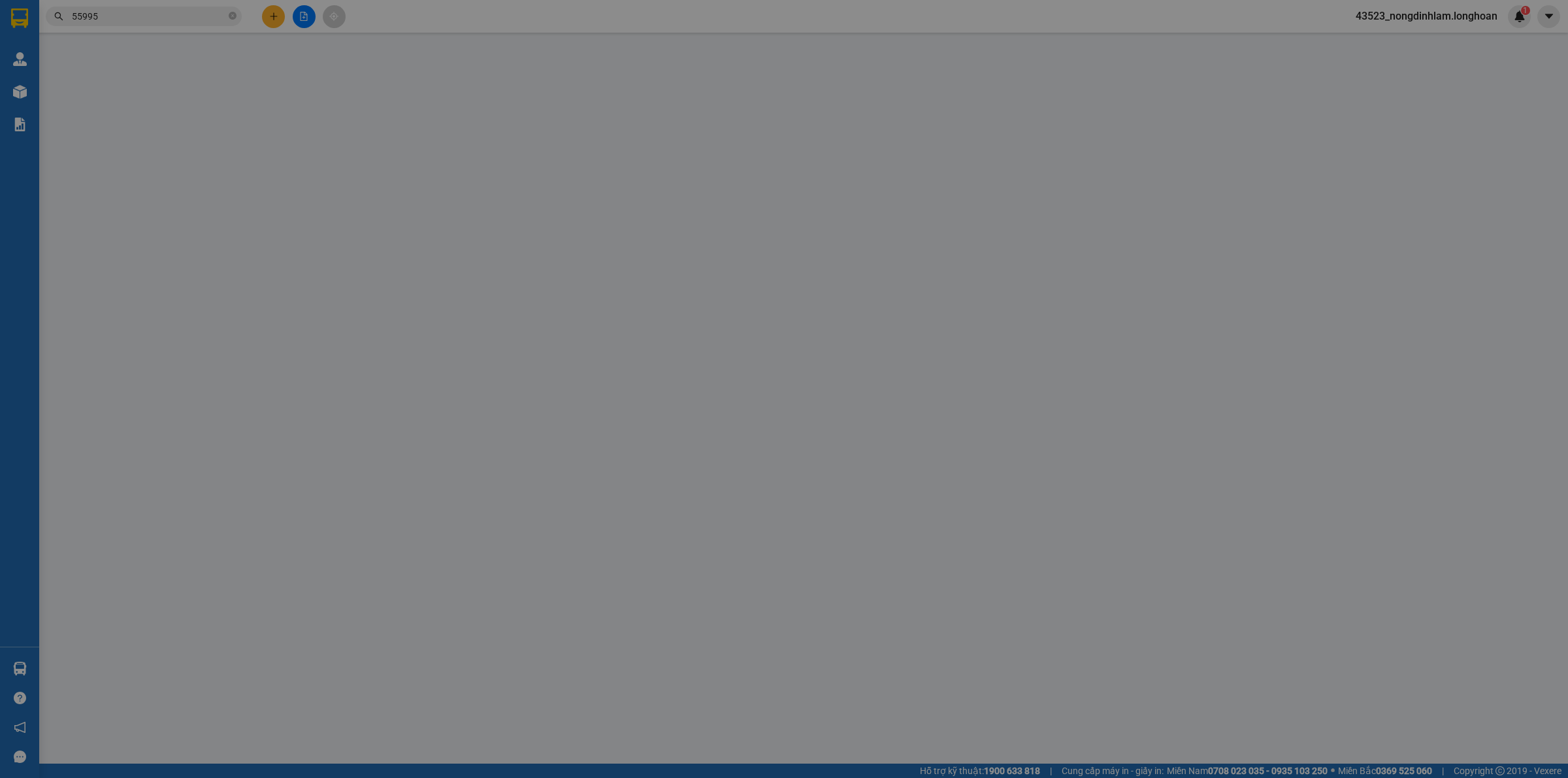
checkbox input "true"
type input "ctl tham lương,duong f,p tân thới nhất,q12,hcm"
type input "270.000"
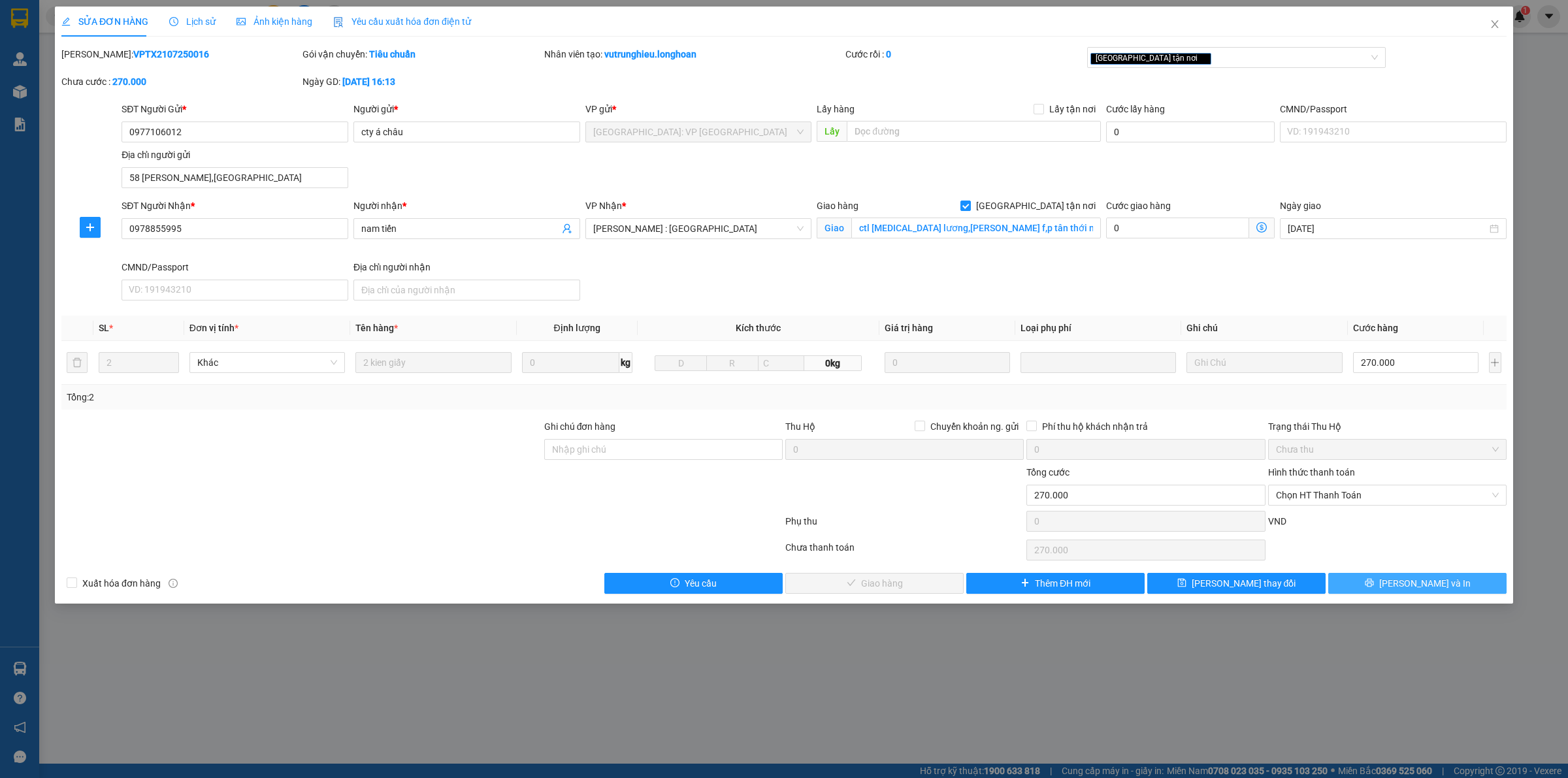
click at [1411, 589] on span "Lưu và In" at bounding box center [1425, 583] width 92 height 14
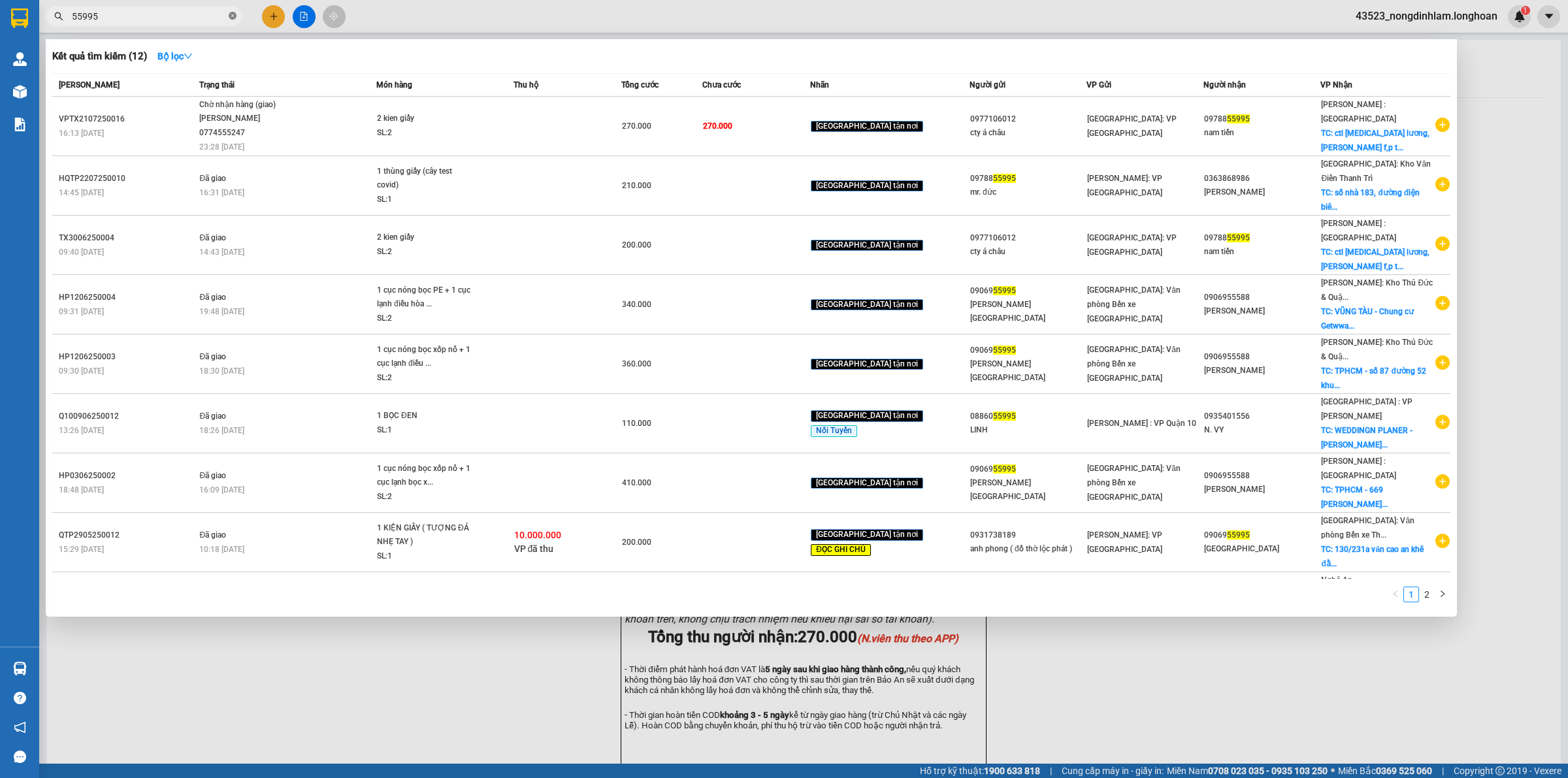
click at [230, 11] on span at bounding box center [232, 16] width 8 height 13
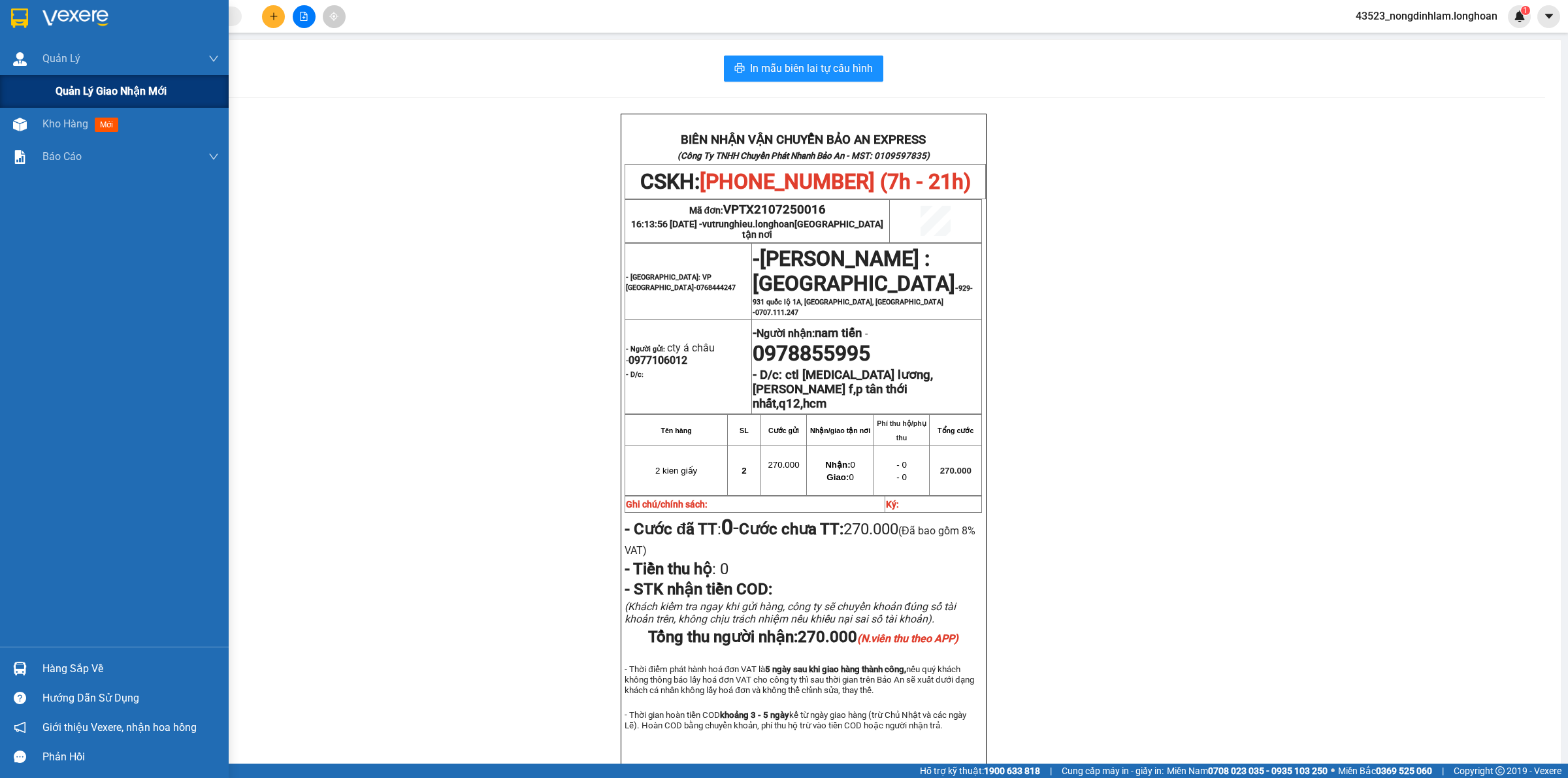
click at [72, 93] on span "Quản lý giao nhận mới" at bounding box center [111, 91] width 111 height 16
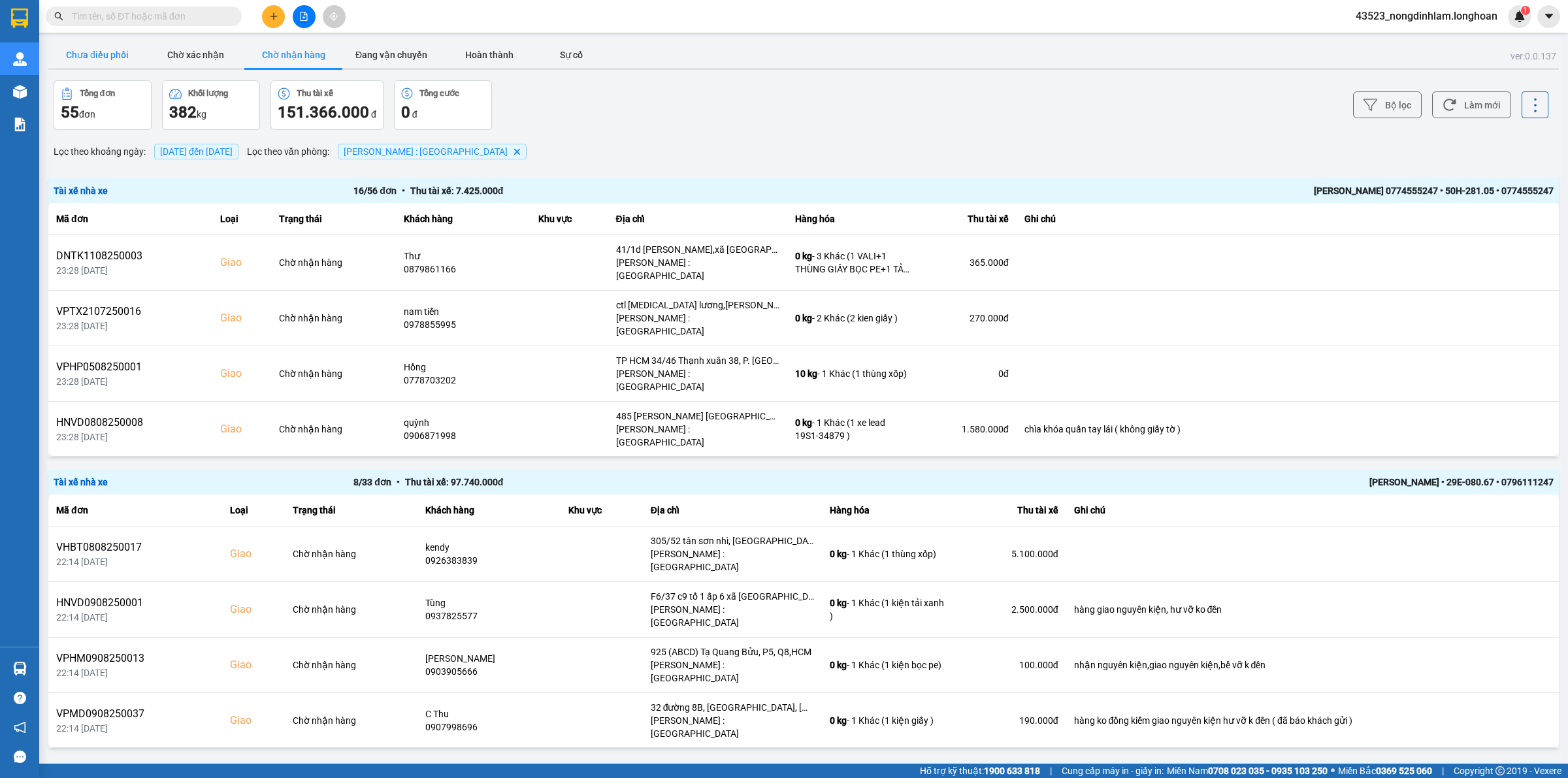
click at [111, 45] on button "Chưa điều phối" at bounding box center [97, 54] width 98 height 26
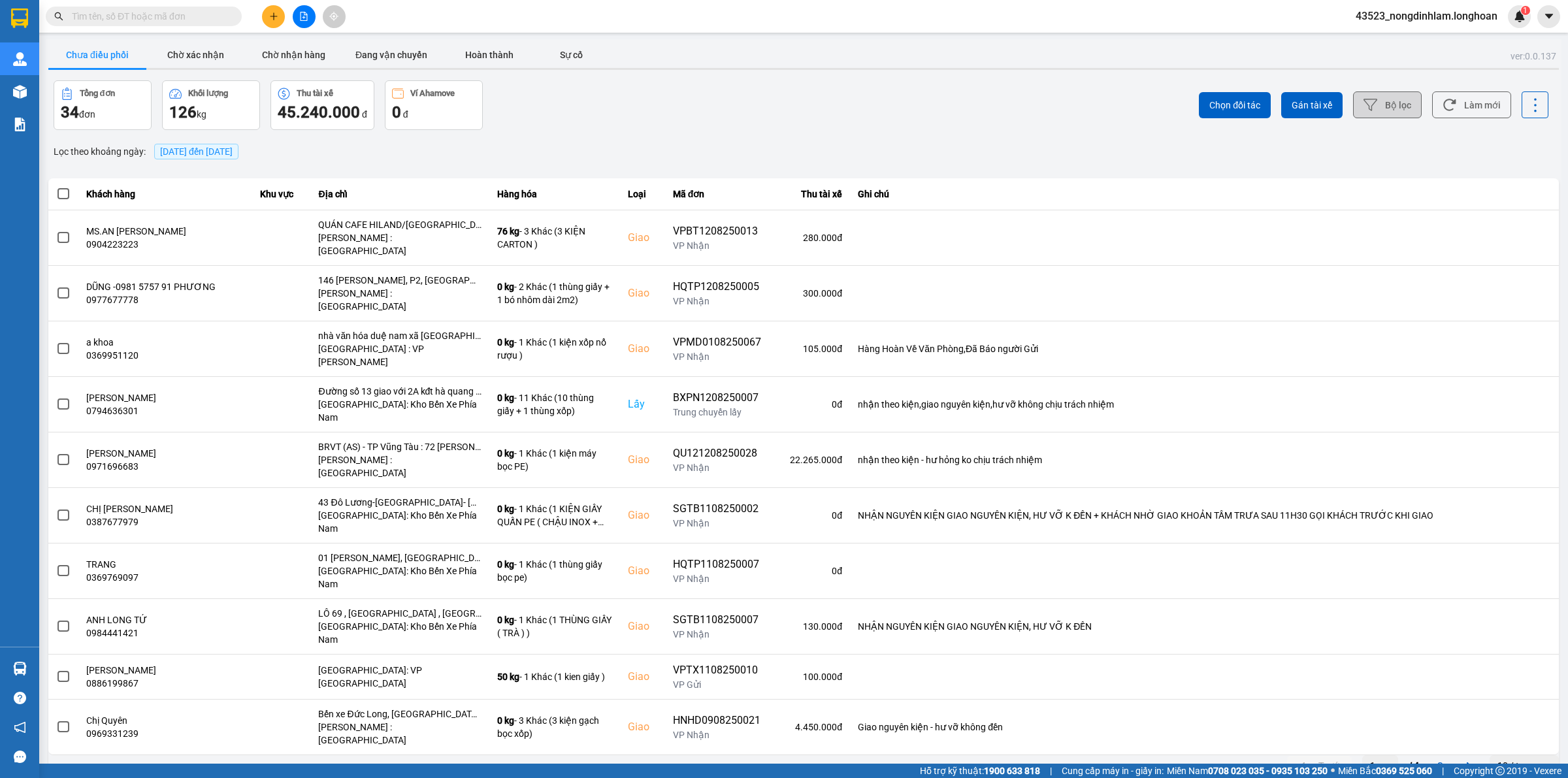
click at [1408, 103] on button "Bộ lọc" at bounding box center [1387, 105] width 69 height 27
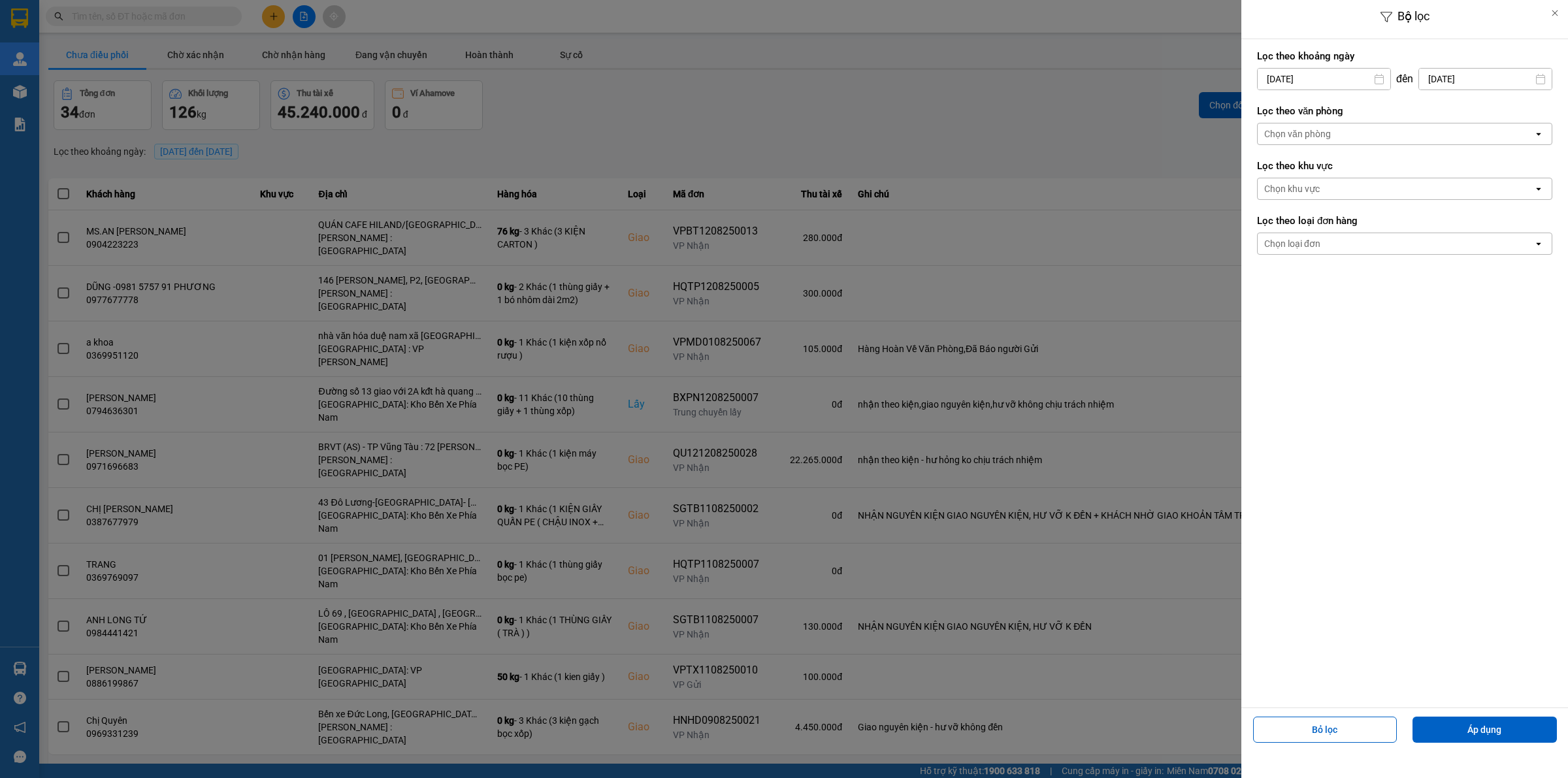
click at [1333, 81] on input "12/08/2025" at bounding box center [1324, 79] width 132 height 21
click at [1262, 116] on icon "Arrow Left" at bounding box center [1263, 111] width 16 height 16
click at [1292, 168] on div "1" at bounding box center [1290, 175] width 18 height 16
type input "01/07/2025"
click at [1285, 142] on div "Chọn văn phòng" at bounding box center [1396, 134] width 276 height 21
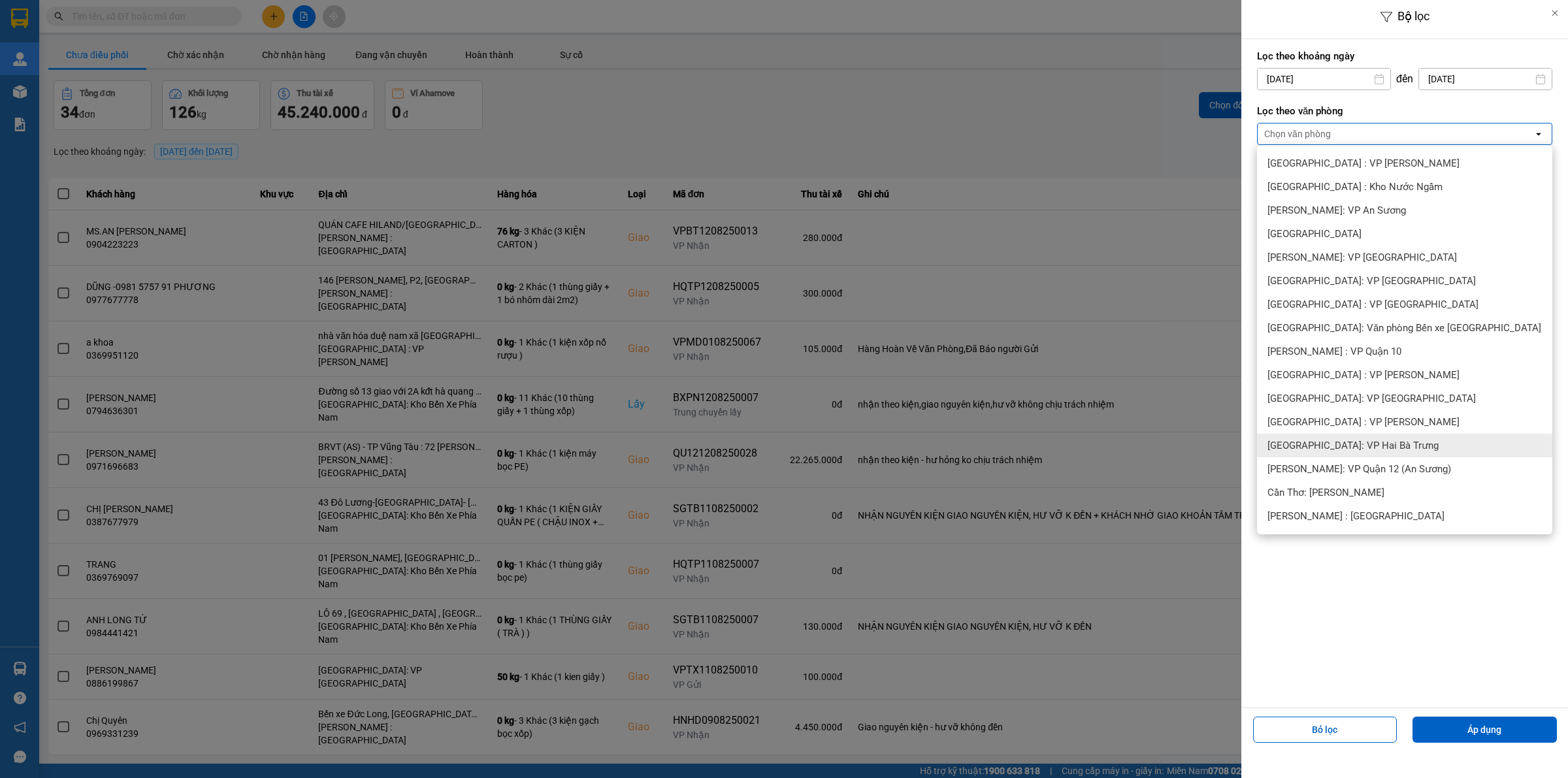
scroll to position [245, 0]
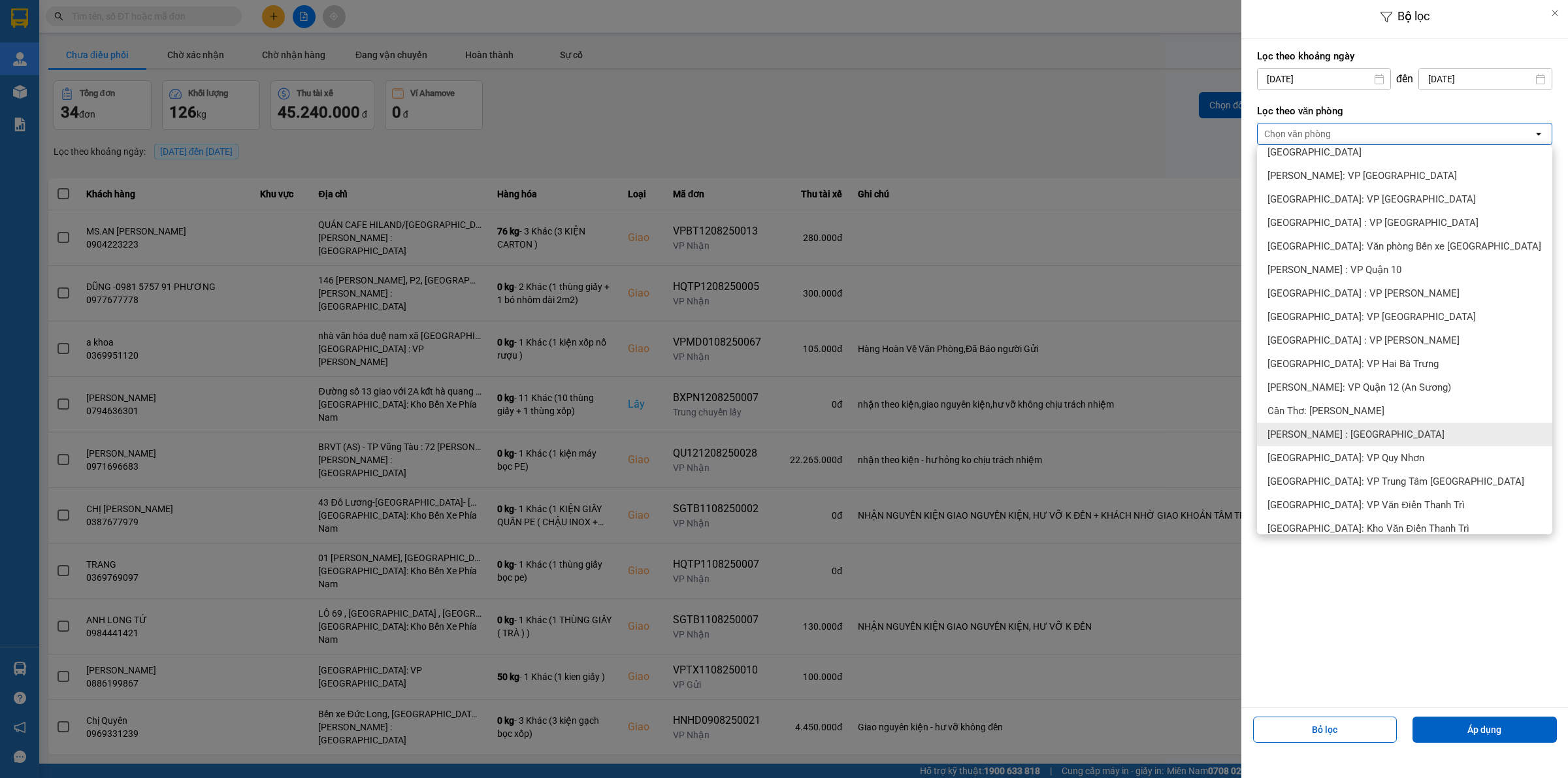
click at [1364, 434] on span "[PERSON_NAME] : [GEOGRAPHIC_DATA]" at bounding box center [1356, 434] width 177 height 13
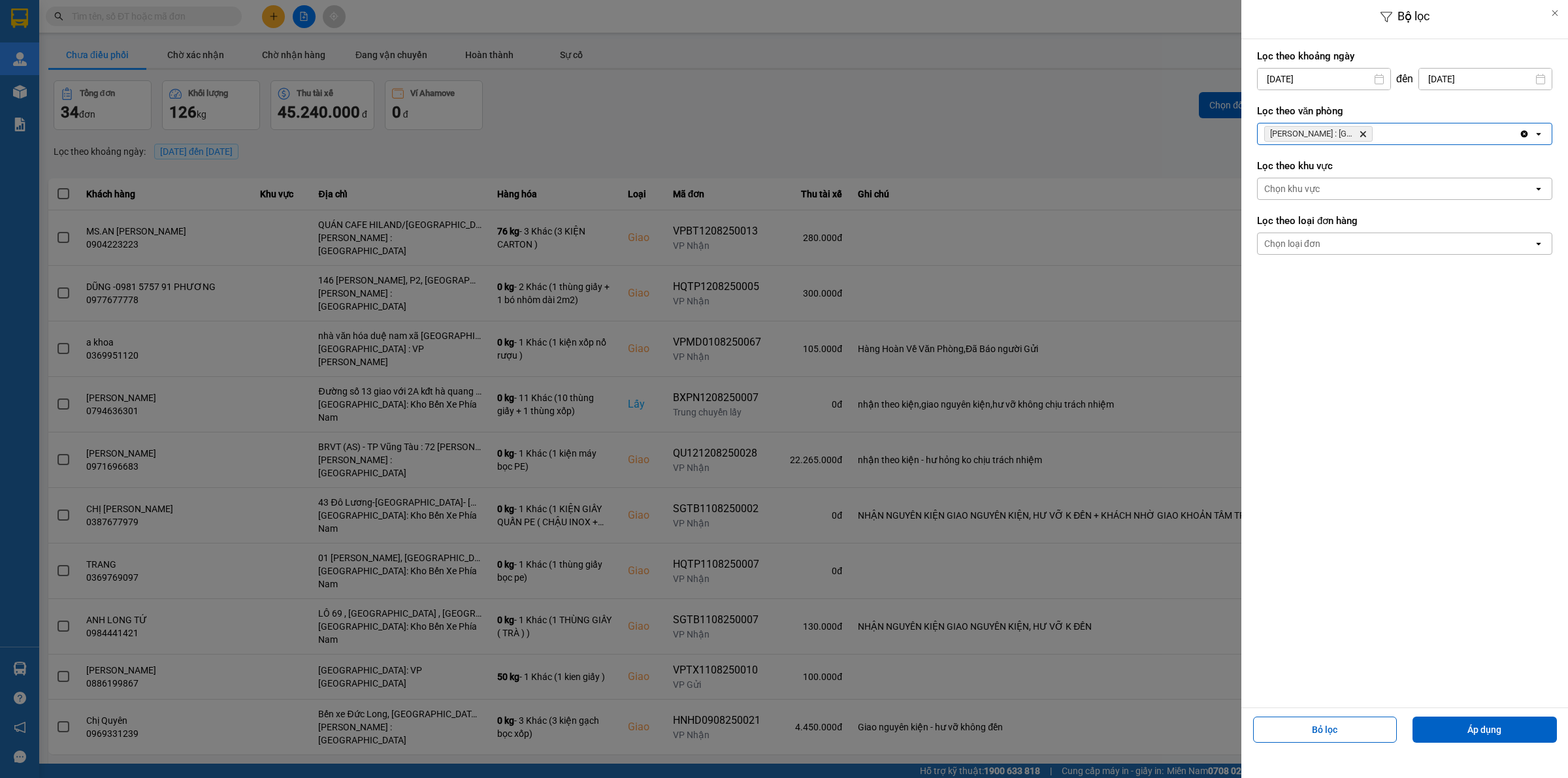
click at [1341, 181] on div "Chọn khu vực" at bounding box center [1396, 189] width 276 height 21
drag, startPoint x: 1364, startPoint y: 243, endPoint x: 1365, endPoint y: 236, distance: 7.1
click at [1364, 242] on div "Chọn loại đơn" at bounding box center [1396, 243] width 276 height 21
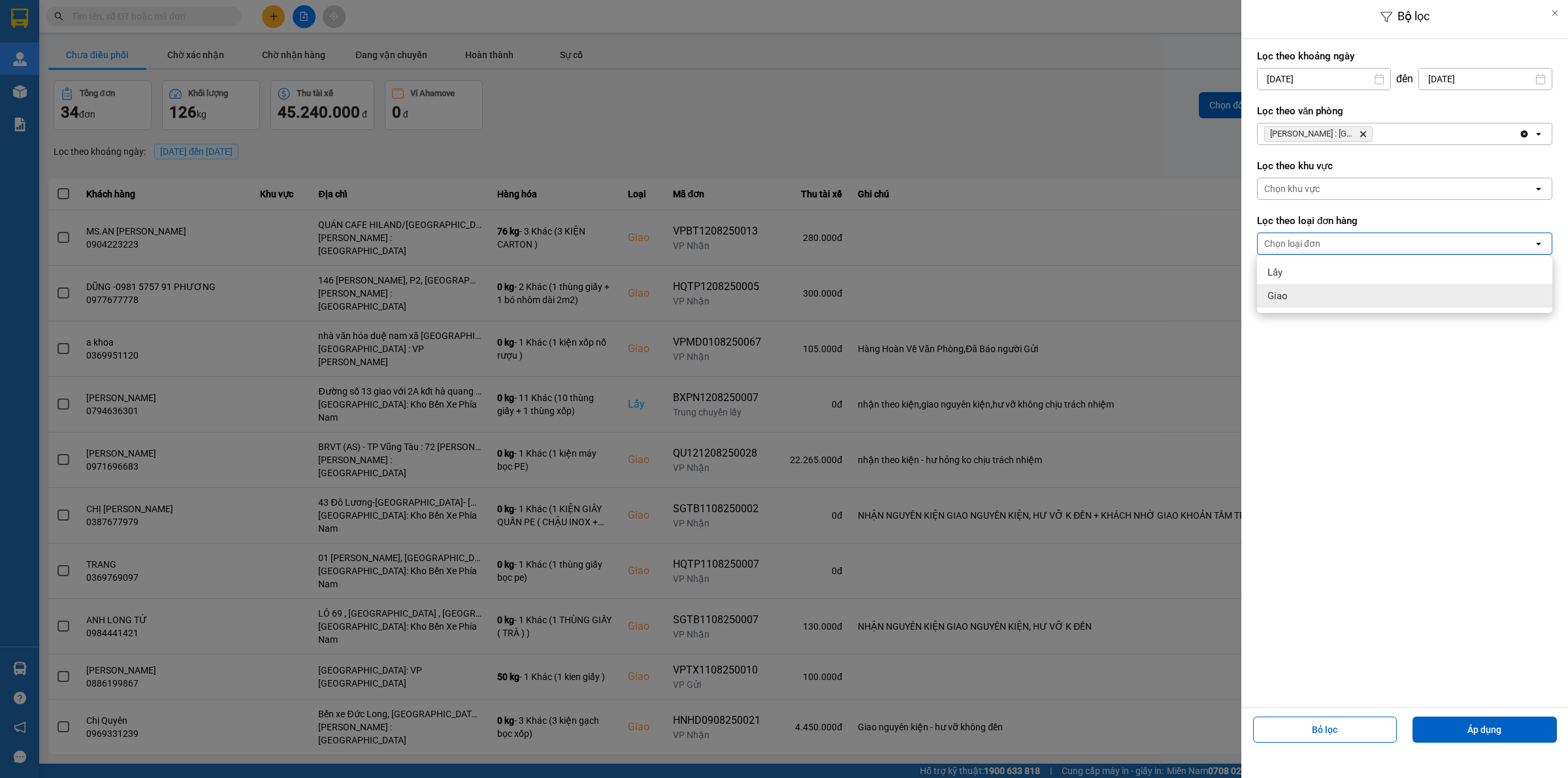
click at [1296, 302] on div "Giao" at bounding box center [1404, 296] width 295 height 23
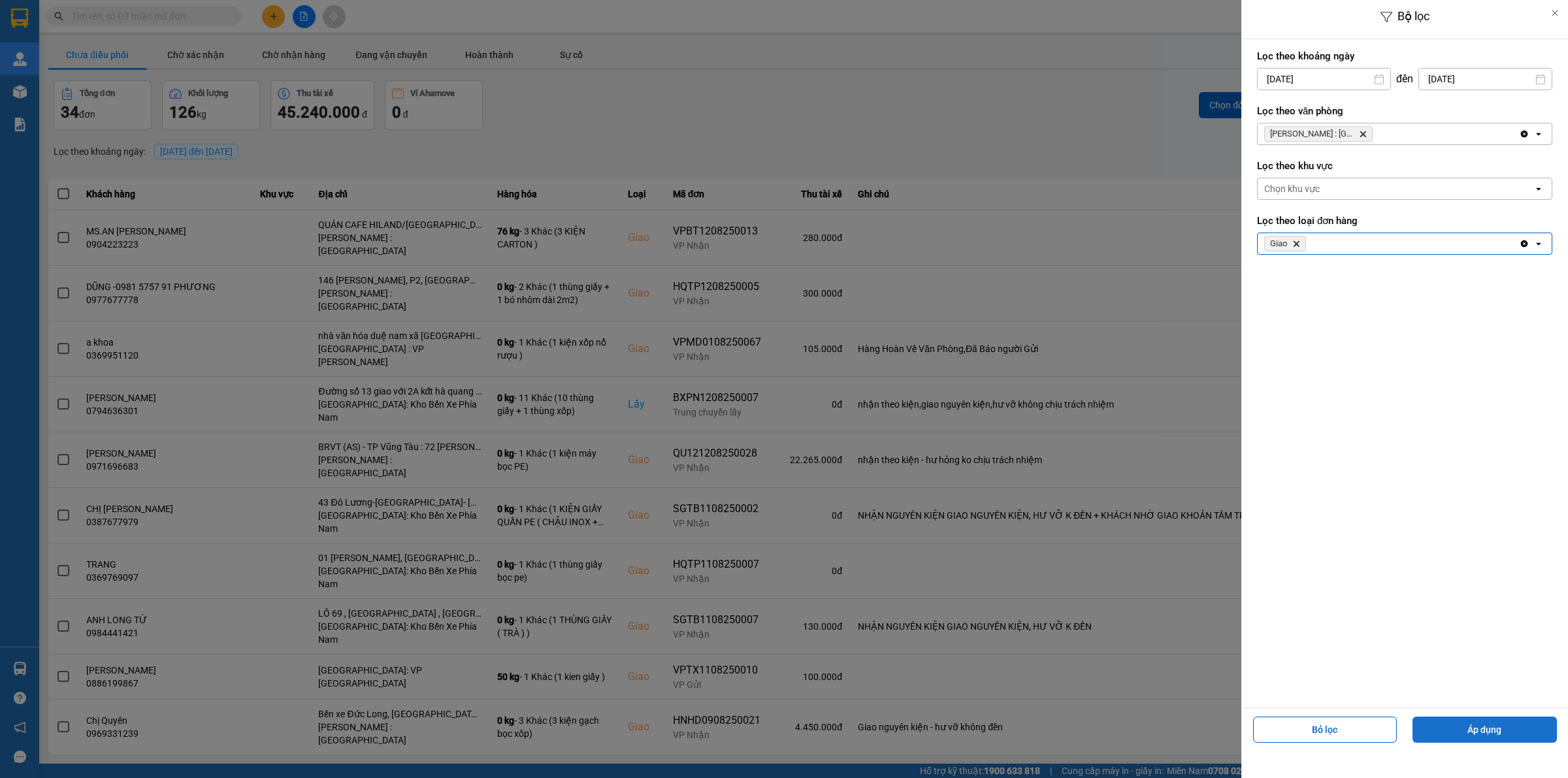
drag, startPoint x: 1454, startPoint y: 741, endPoint x: 1446, endPoint y: 738, distance: 8.5
click at [1454, 741] on button "Áp dụng" at bounding box center [1484, 729] width 144 height 26
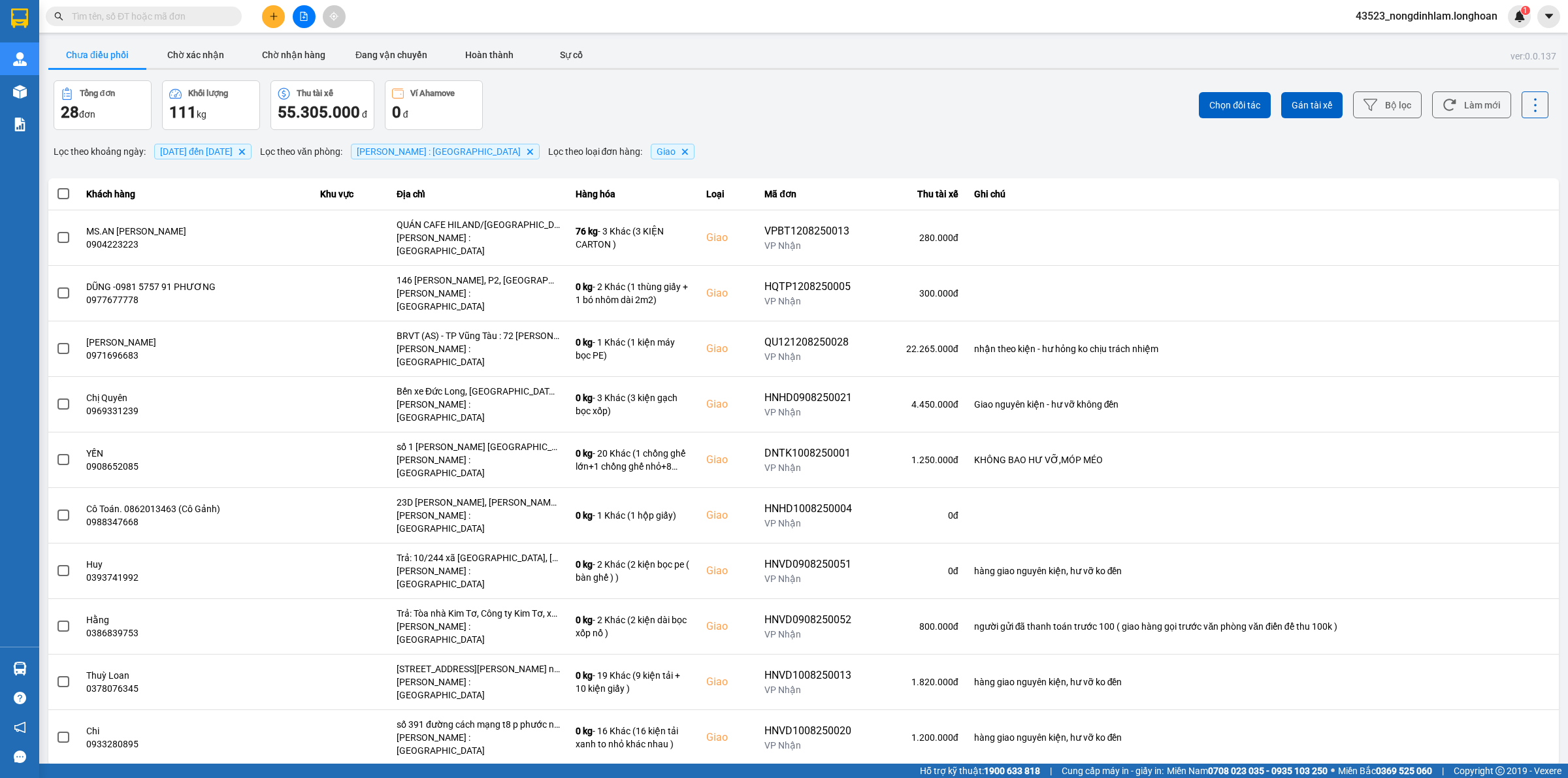
click at [1497, 765] on div "10 / trang" at bounding box center [1515, 776] width 51 height 21
click at [1501, 648] on div "100 / trang" at bounding box center [1524, 645] width 48 height 13
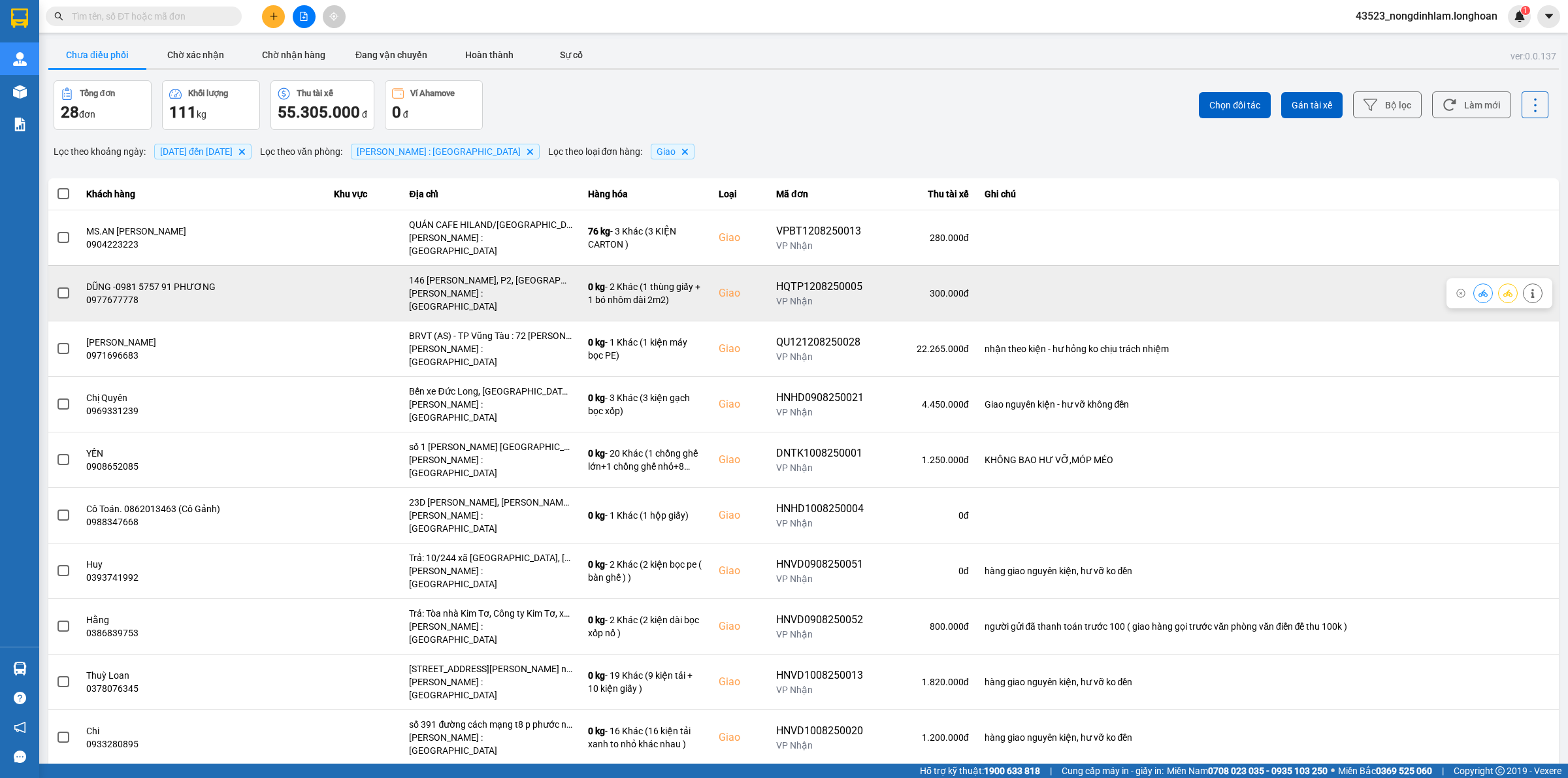
click at [59, 287] on span at bounding box center [63, 293] width 12 height 12
click at [56, 286] on input "checkbox" at bounding box center [56, 286] width 0 height 0
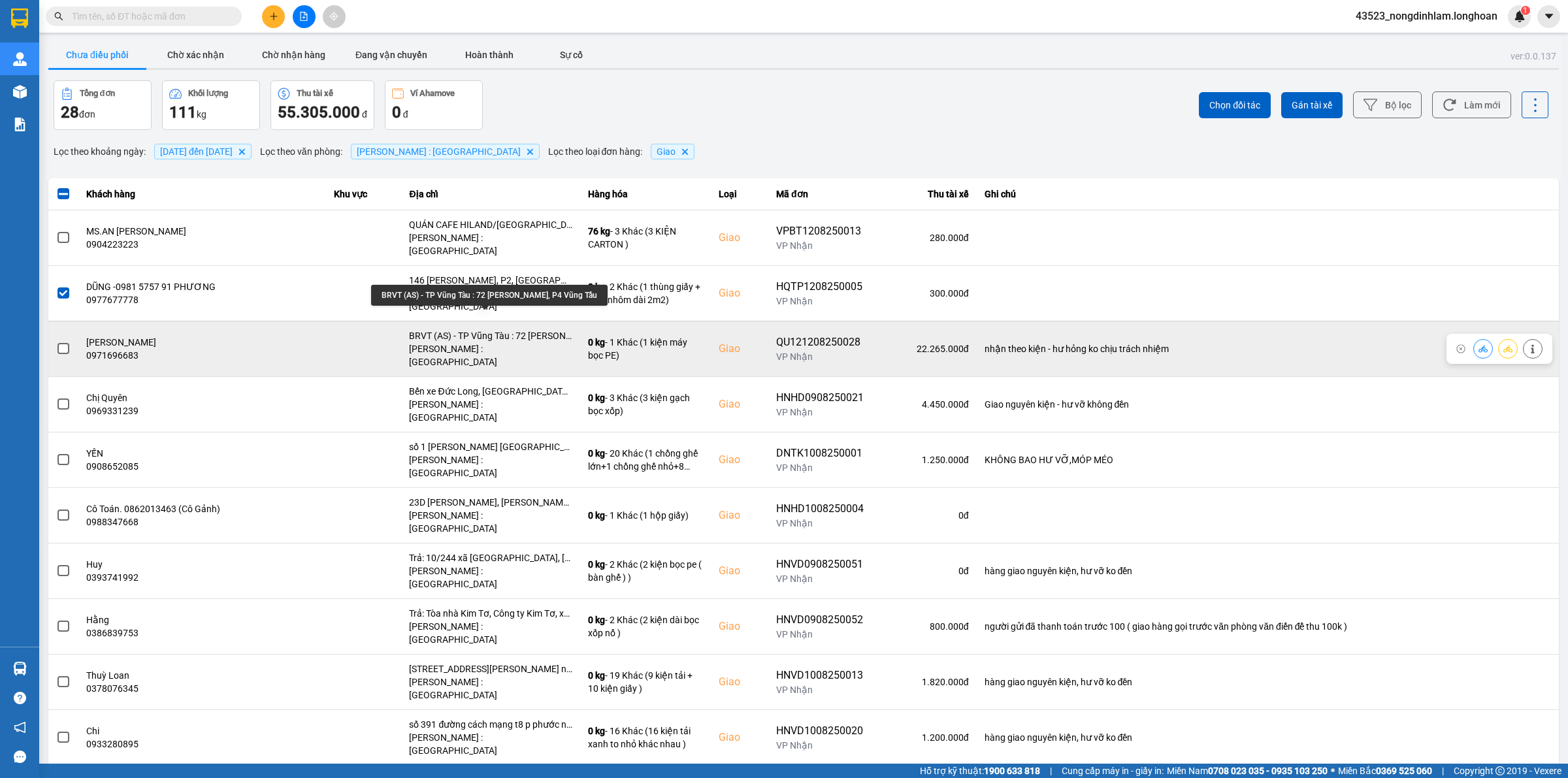
scroll to position [81, 0]
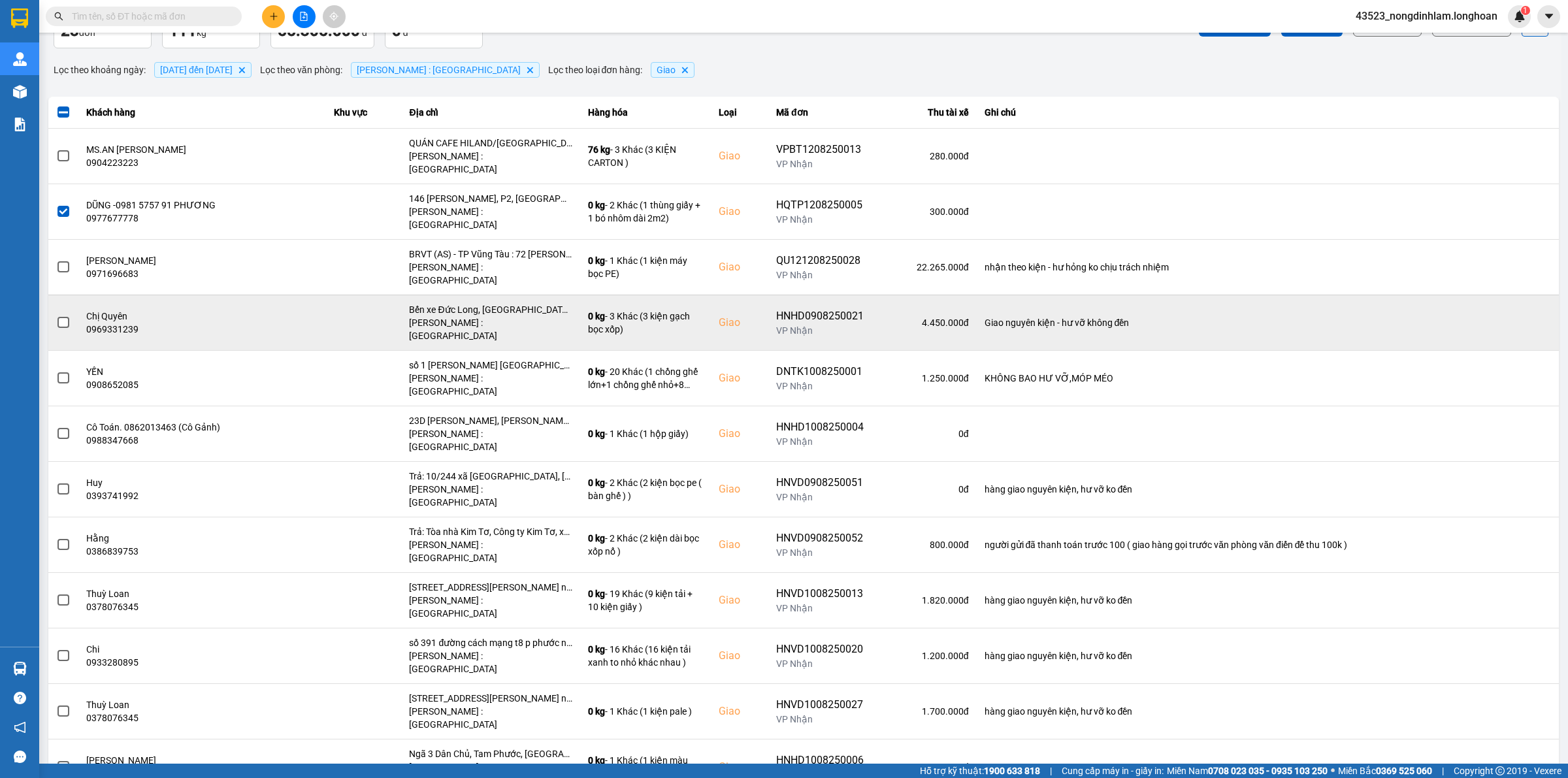
click at [65, 317] on span at bounding box center [63, 322] width 12 height 12
click at [56, 315] on input "checkbox" at bounding box center [56, 315] width 0 height 0
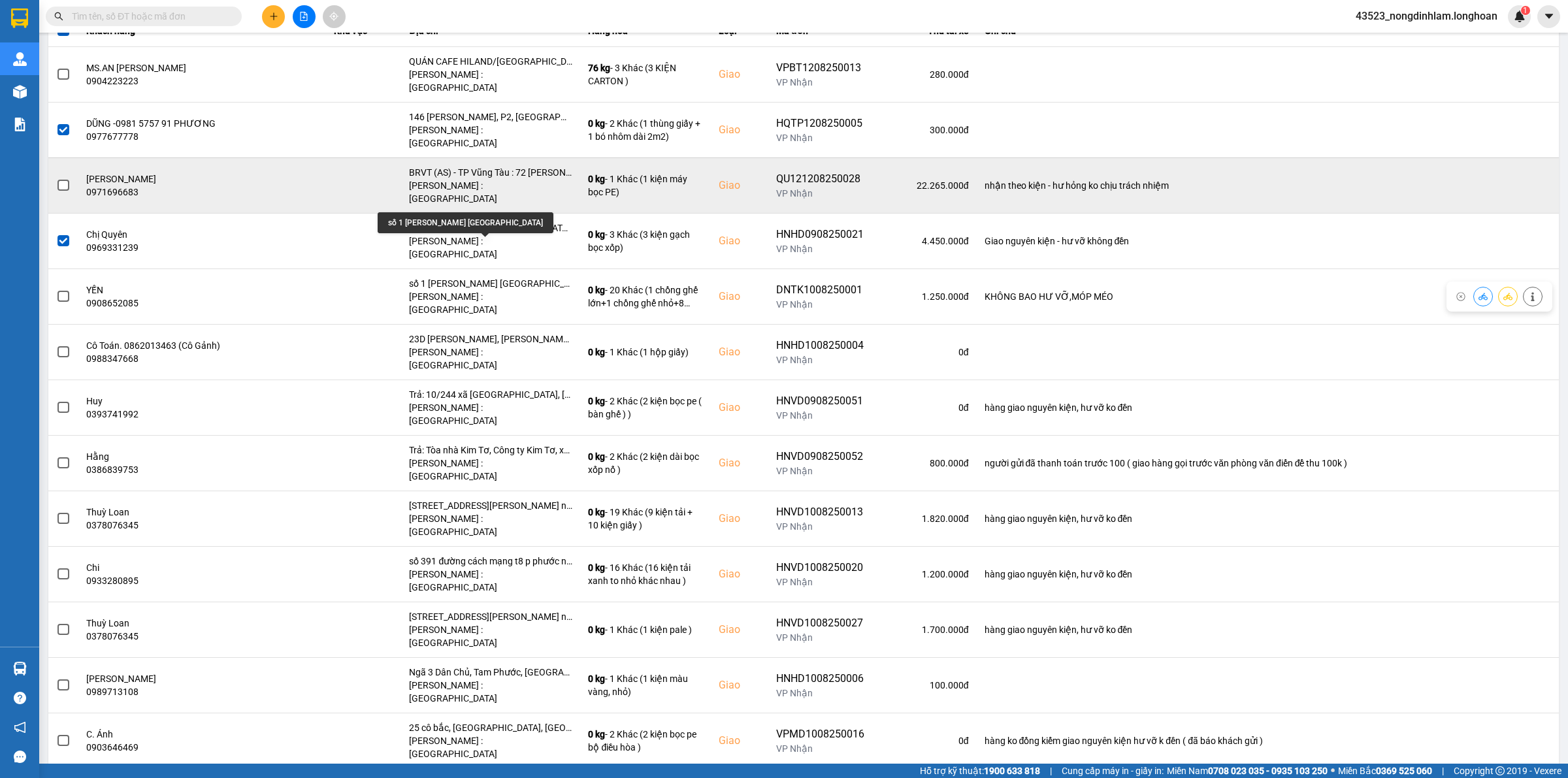
scroll to position [0, 0]
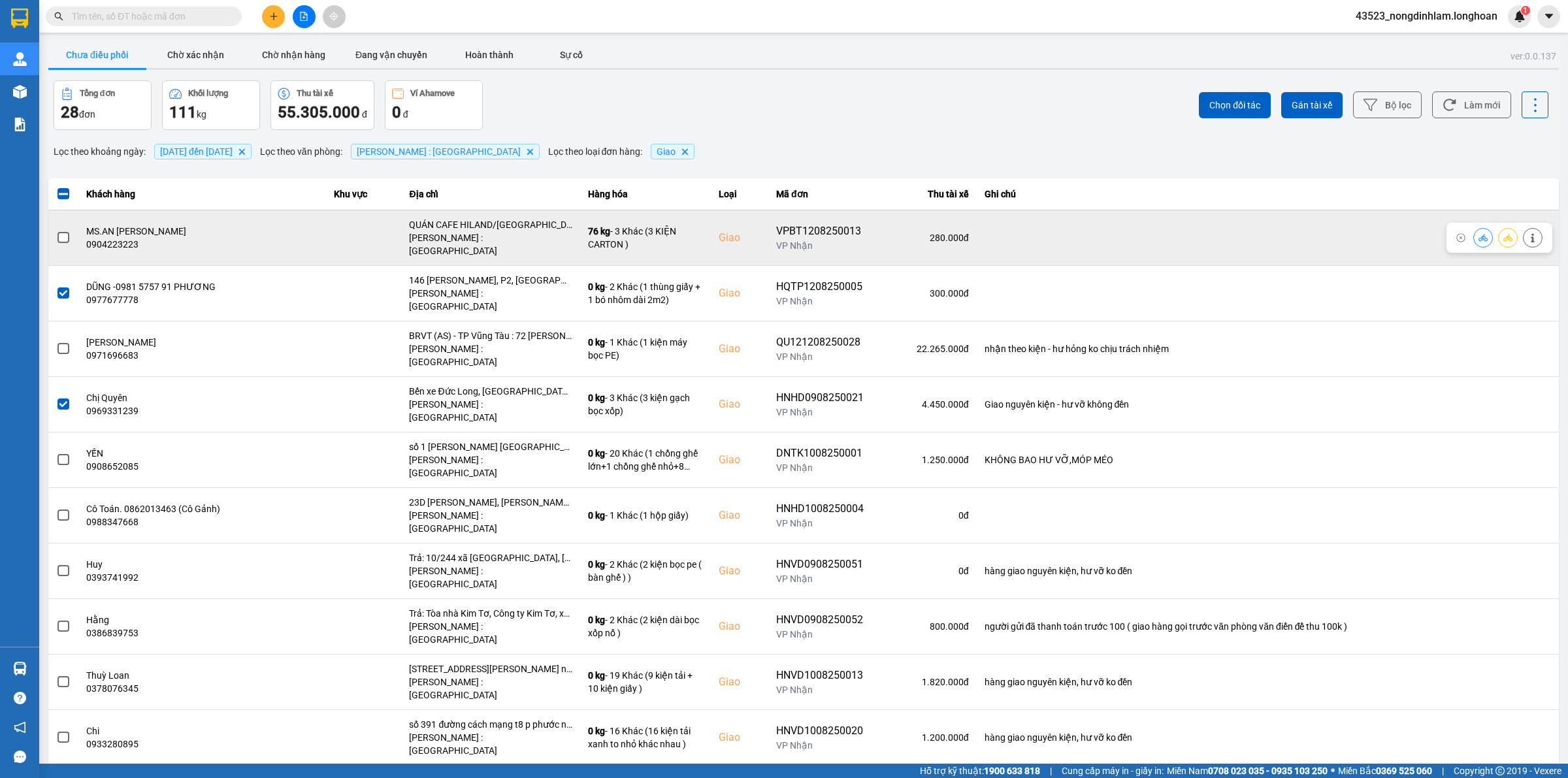
click at [74, 226] on td at bounding box center [63, 237] width 30 height 56
click at [65, 232] on span at bounding box center [63, 237] width 12 height 12
click at [56, 231] on input "checkbox" at bounding box center [56, 231] width 0 height 0
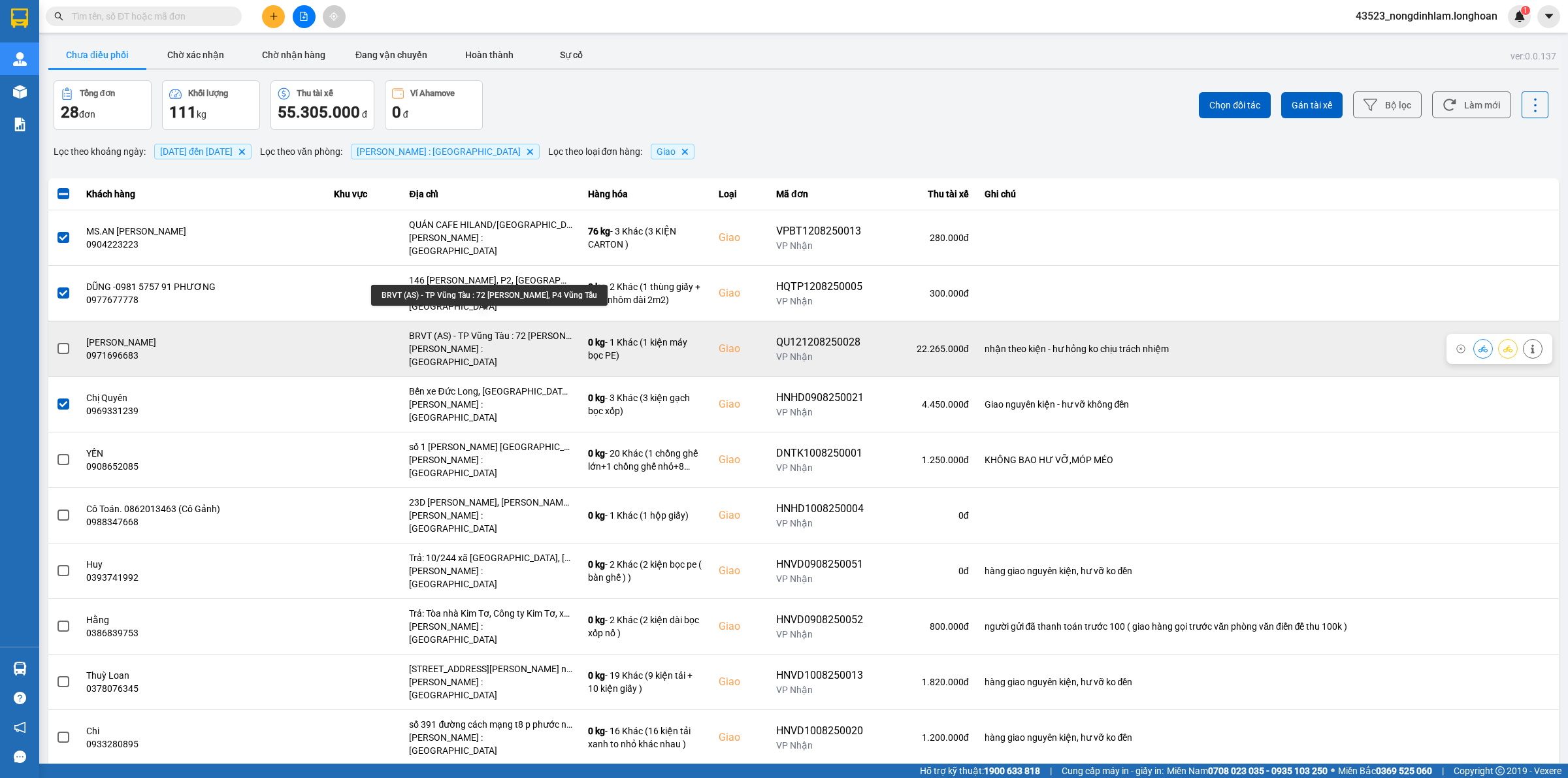
scroll to position [81, 0]
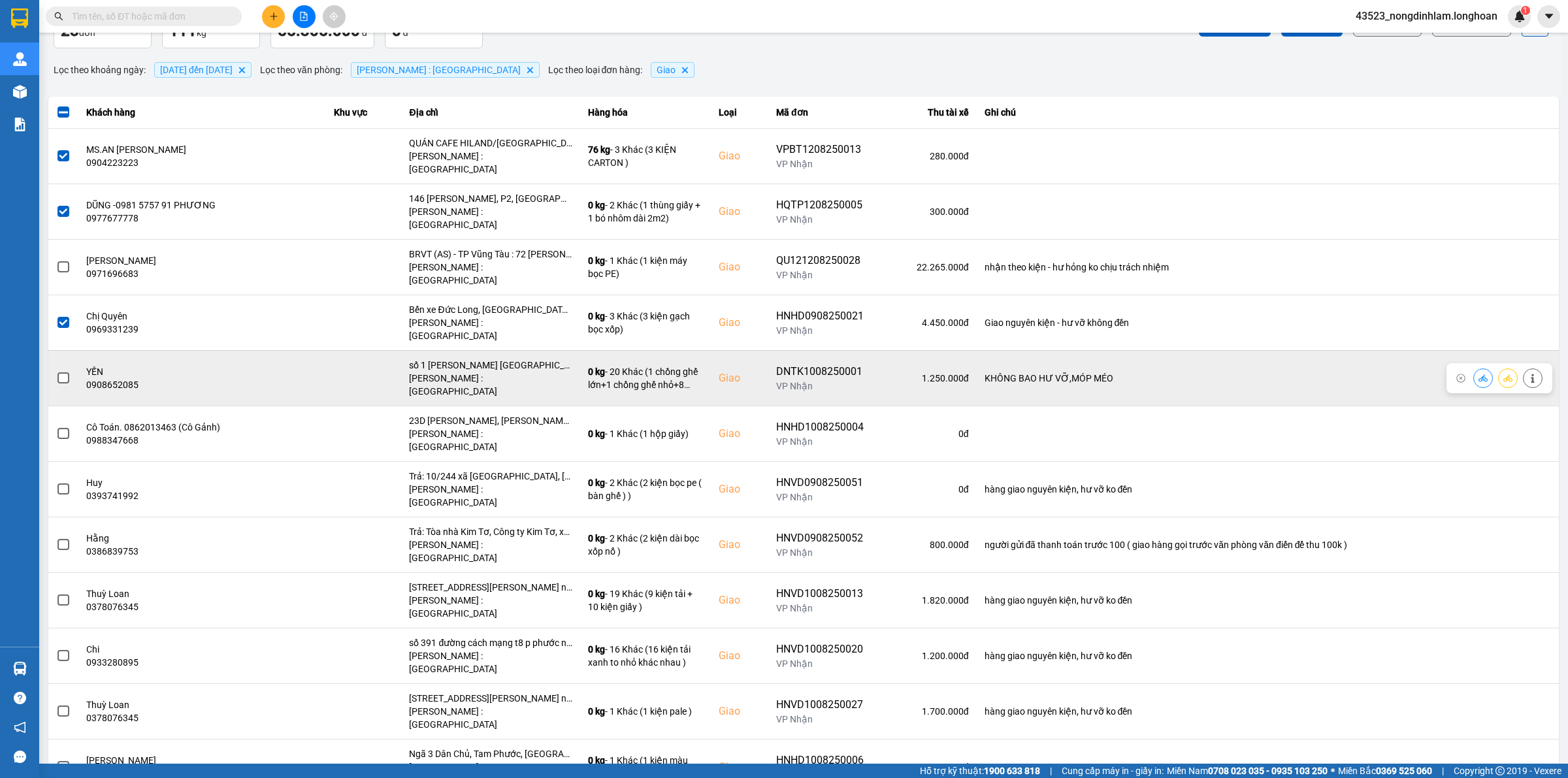
click at [72, 350] on td at bounding box center [63, 377] width 30 height 56
click at [66, 373] on span at bounding box center [63, 378] width 12 height 12
click at [56, 371] on input "checkbox" at bounding box center [56, 371] width 0 height 0
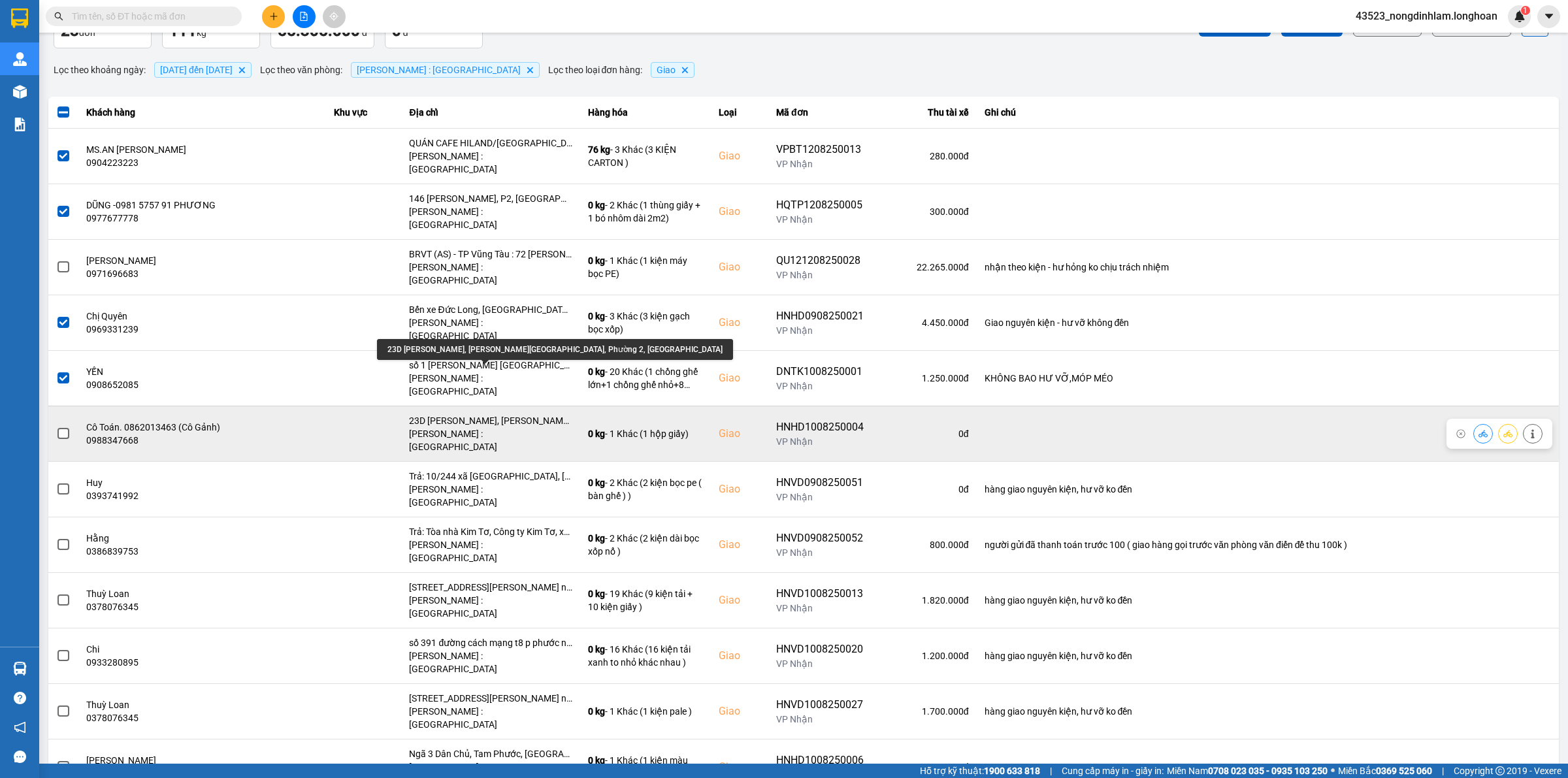
scroll to position [164, 0]
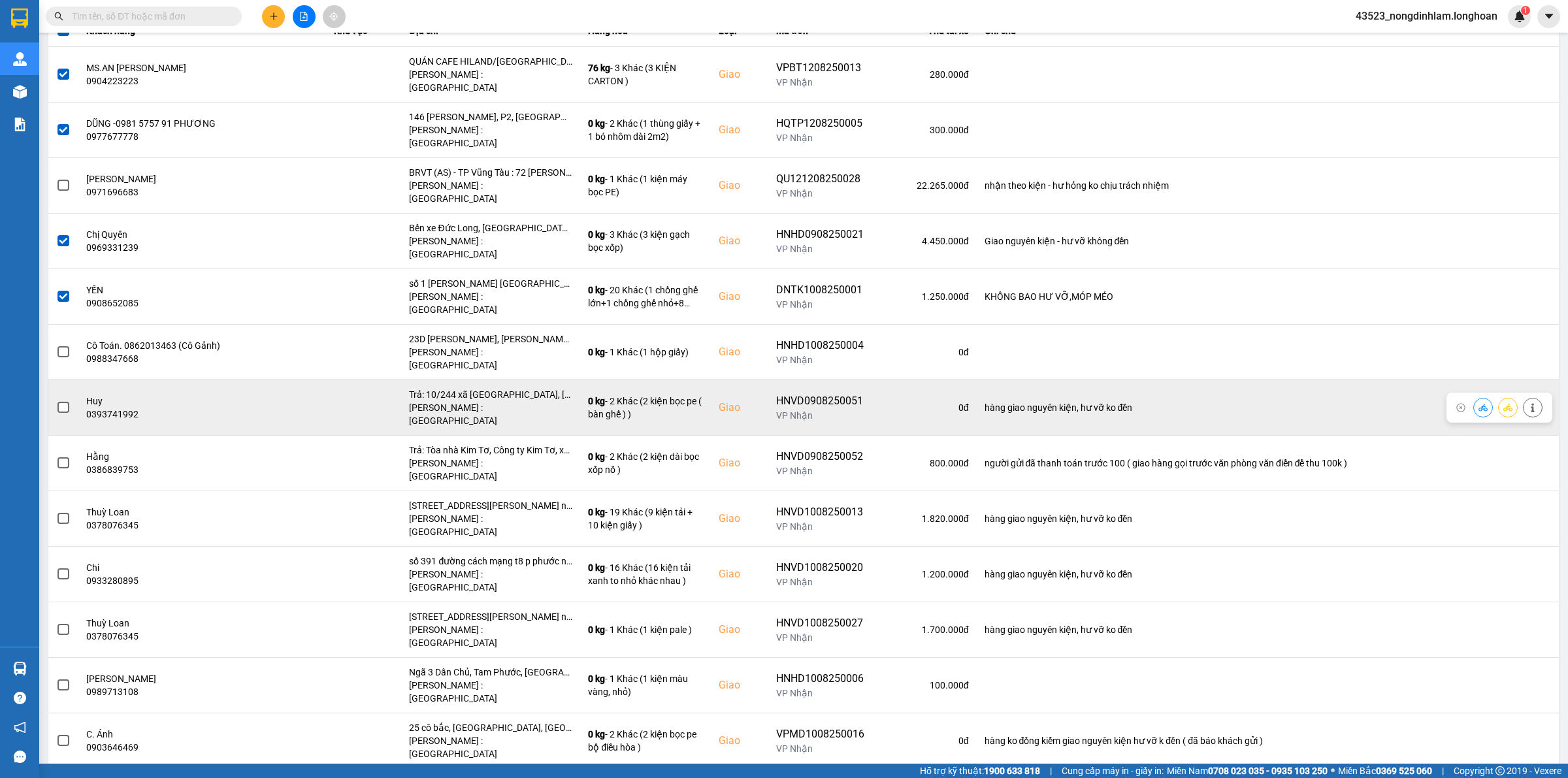
click at [65, 402] on span at bounding box center [63, 407] width 12 height 12
click at [56, 401] on input "checkbox" at bounding box center [56, 401] width 0 height 0
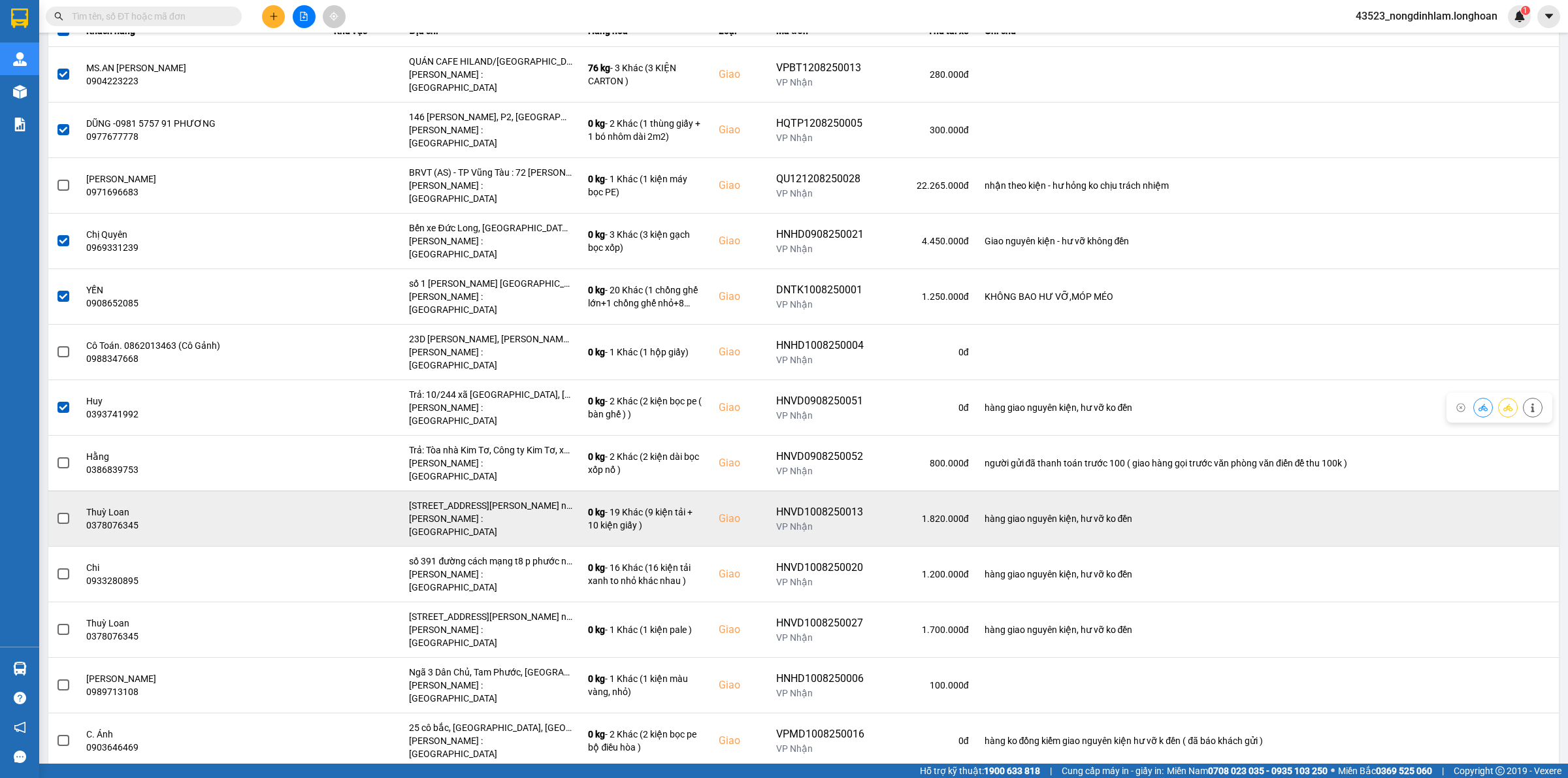
scroll to position [245, 0]
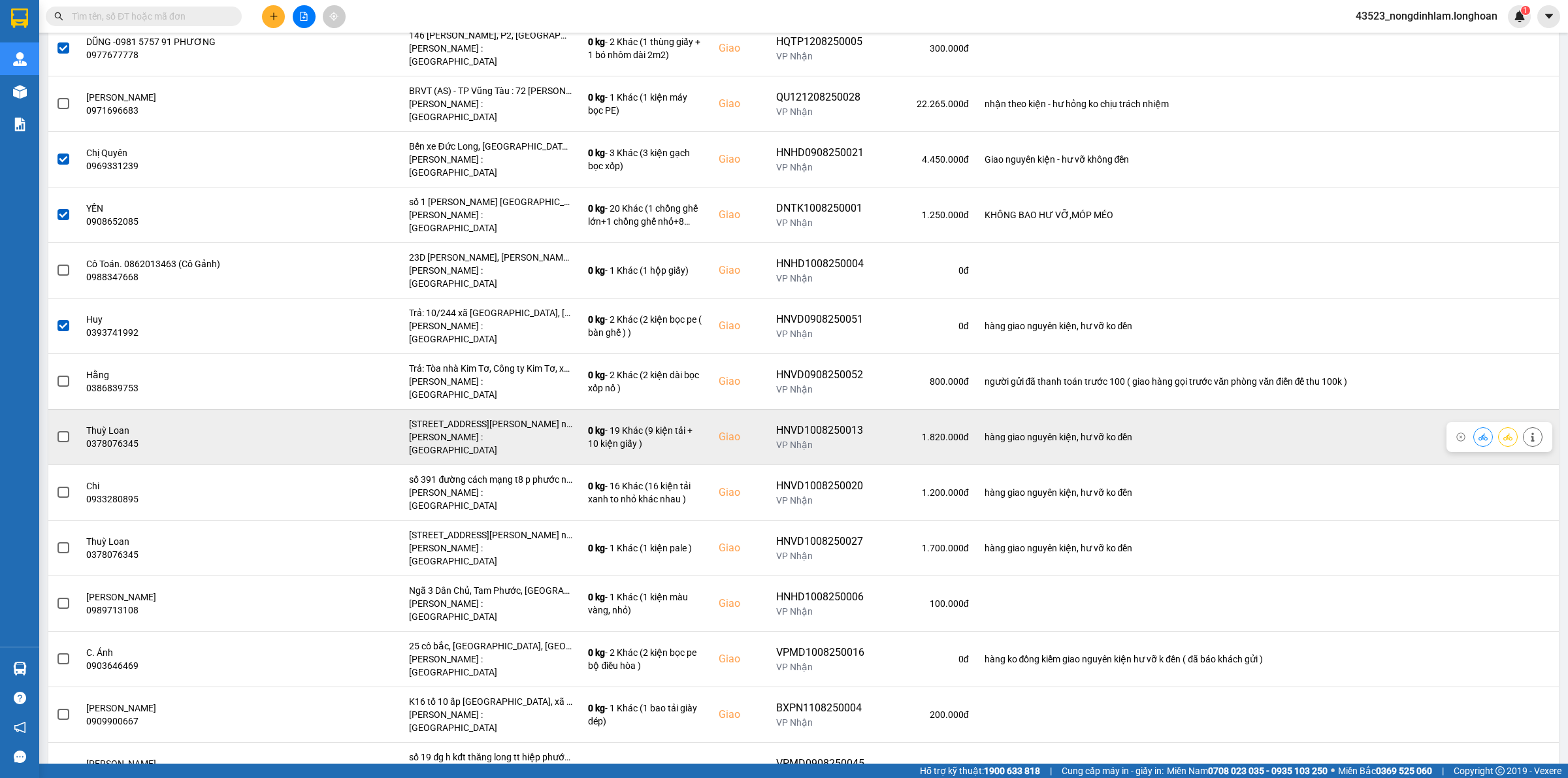
click at [65, 431] on span at bounding box center [63, 437] width 12 height 12
click at [56, 430] on input "checkbox" at bounding box center [56, 430] width 0 height 0
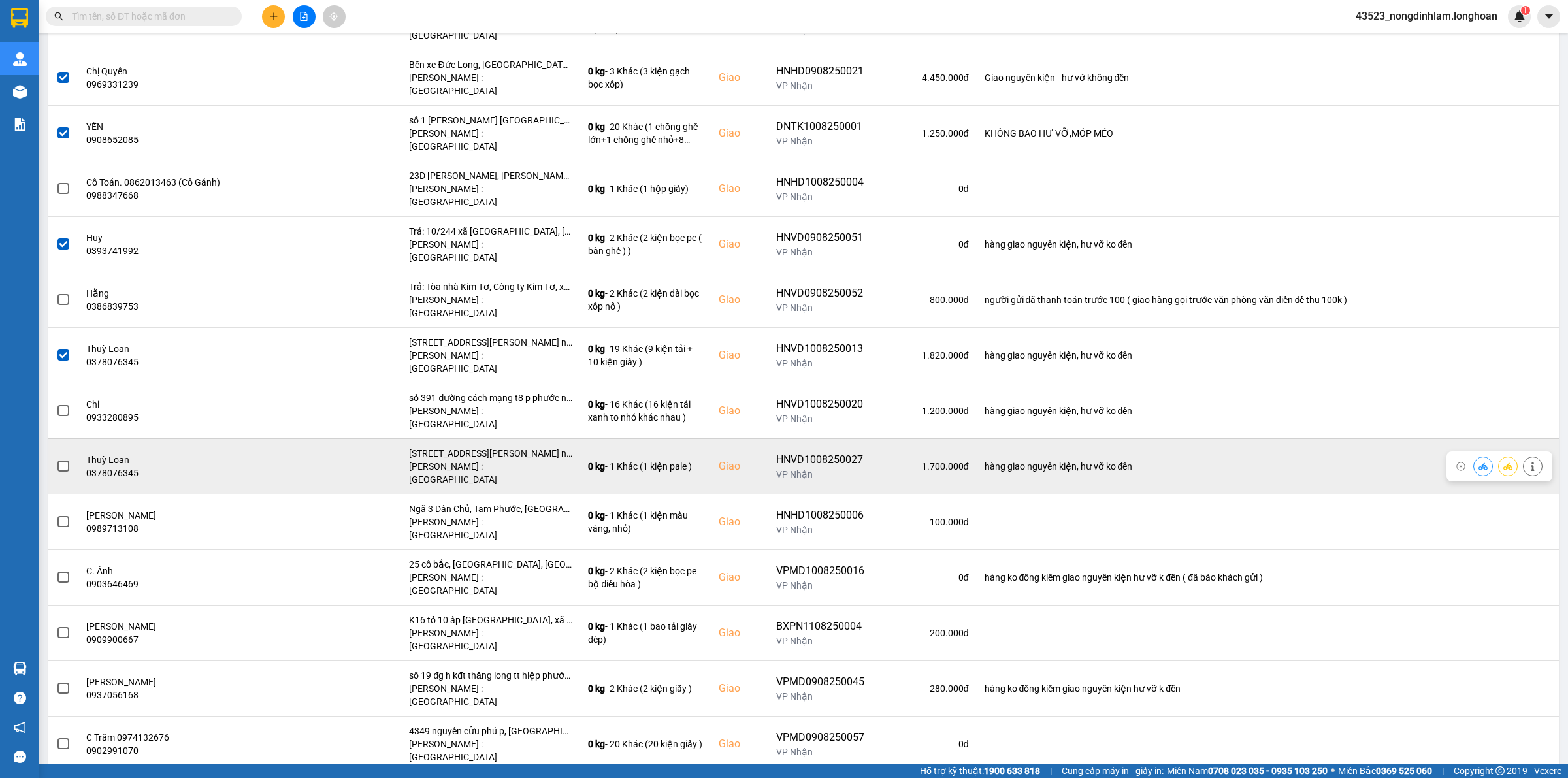
click at [62, 460] on span at bounding box center [63, 466] width 12 height 12
click at [56, 459] on input "checkbox" at bounding box center [56, 459] width 0 height 0
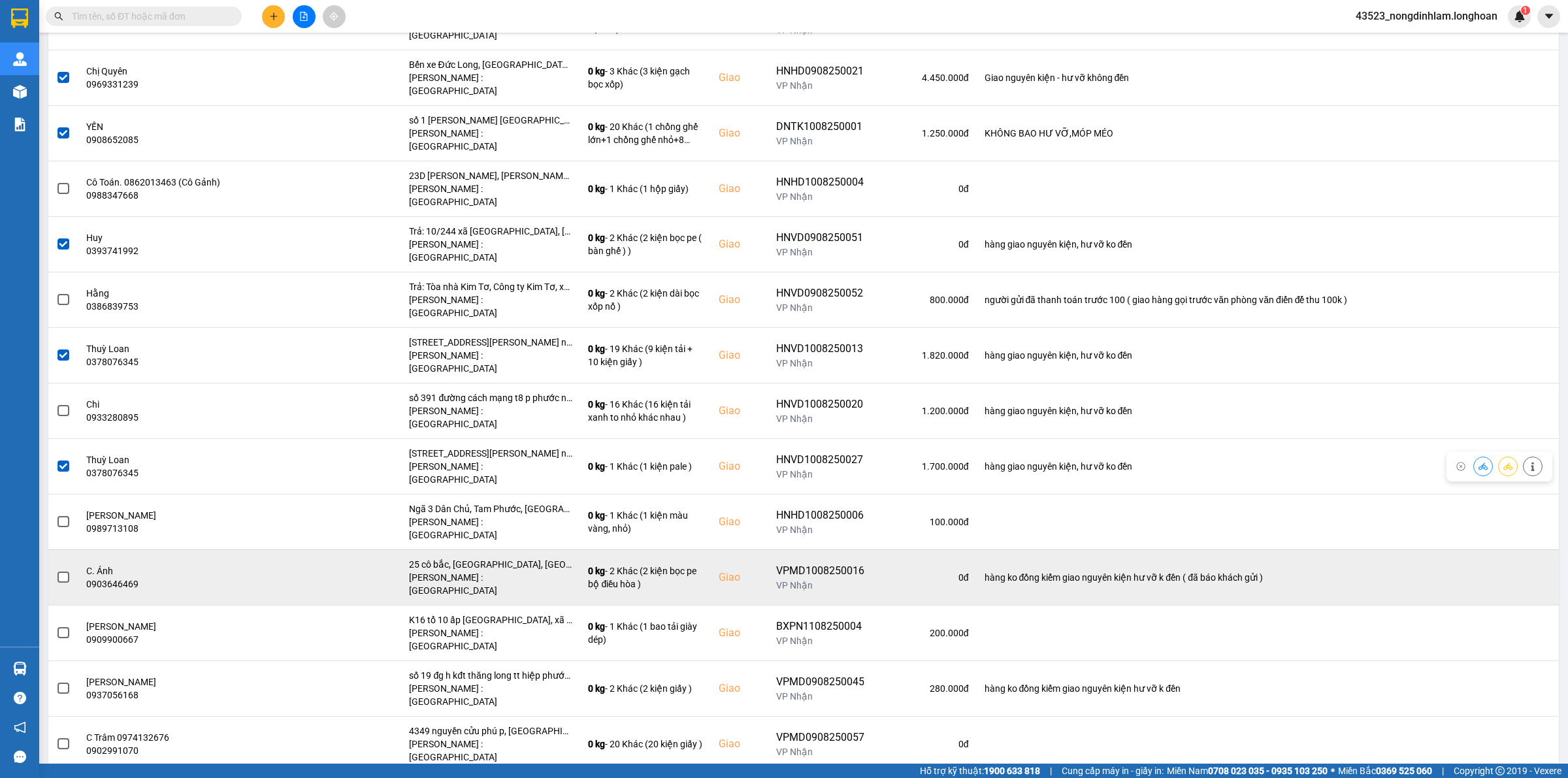
scroll to position [409, 0]
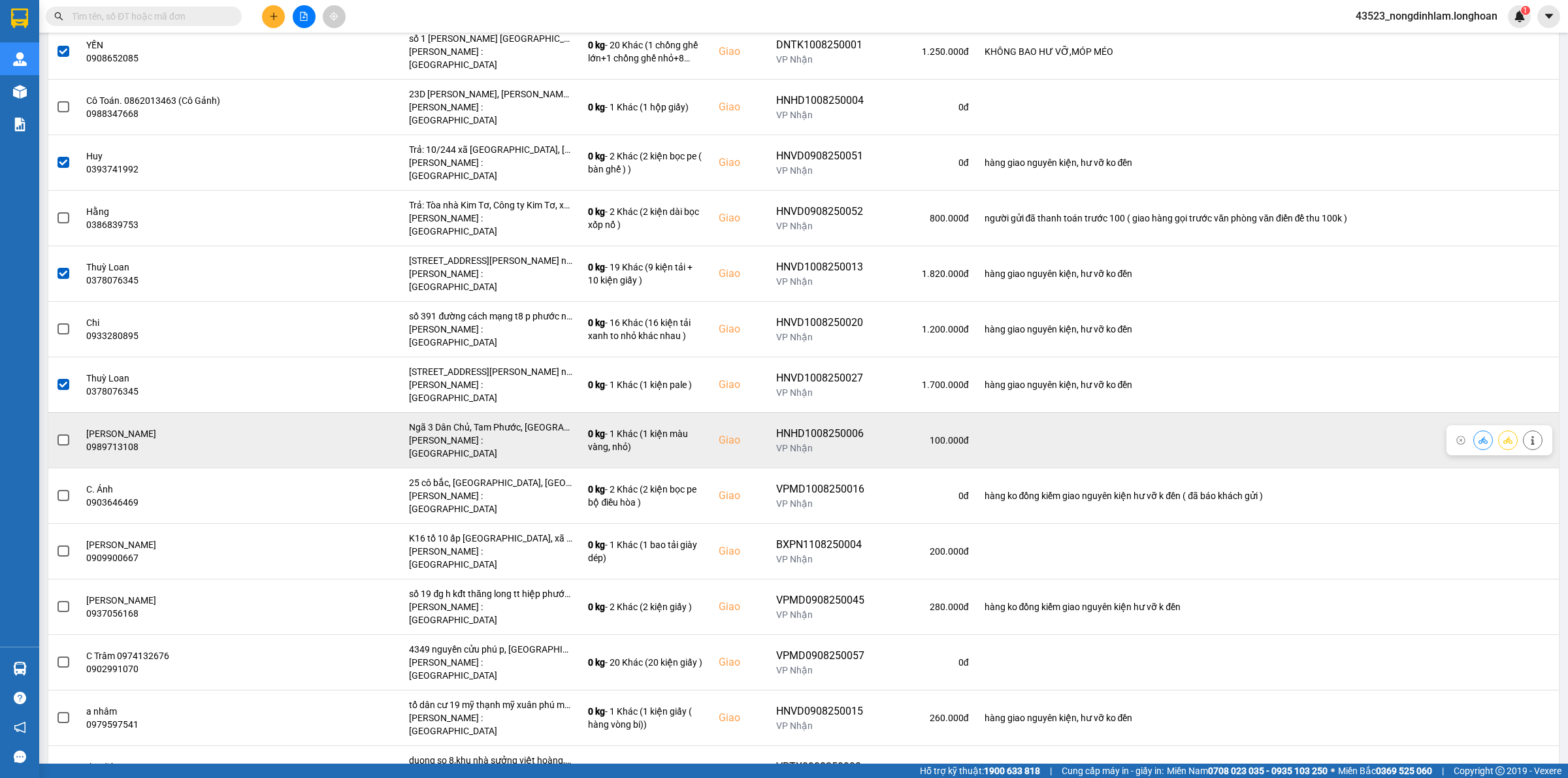
click at [63, 434] on span at bounding box center [63, 440] width 12 height 12
click at [56, 433] on input "checkbox" at bounding box center [56, 433] width 0 height 0
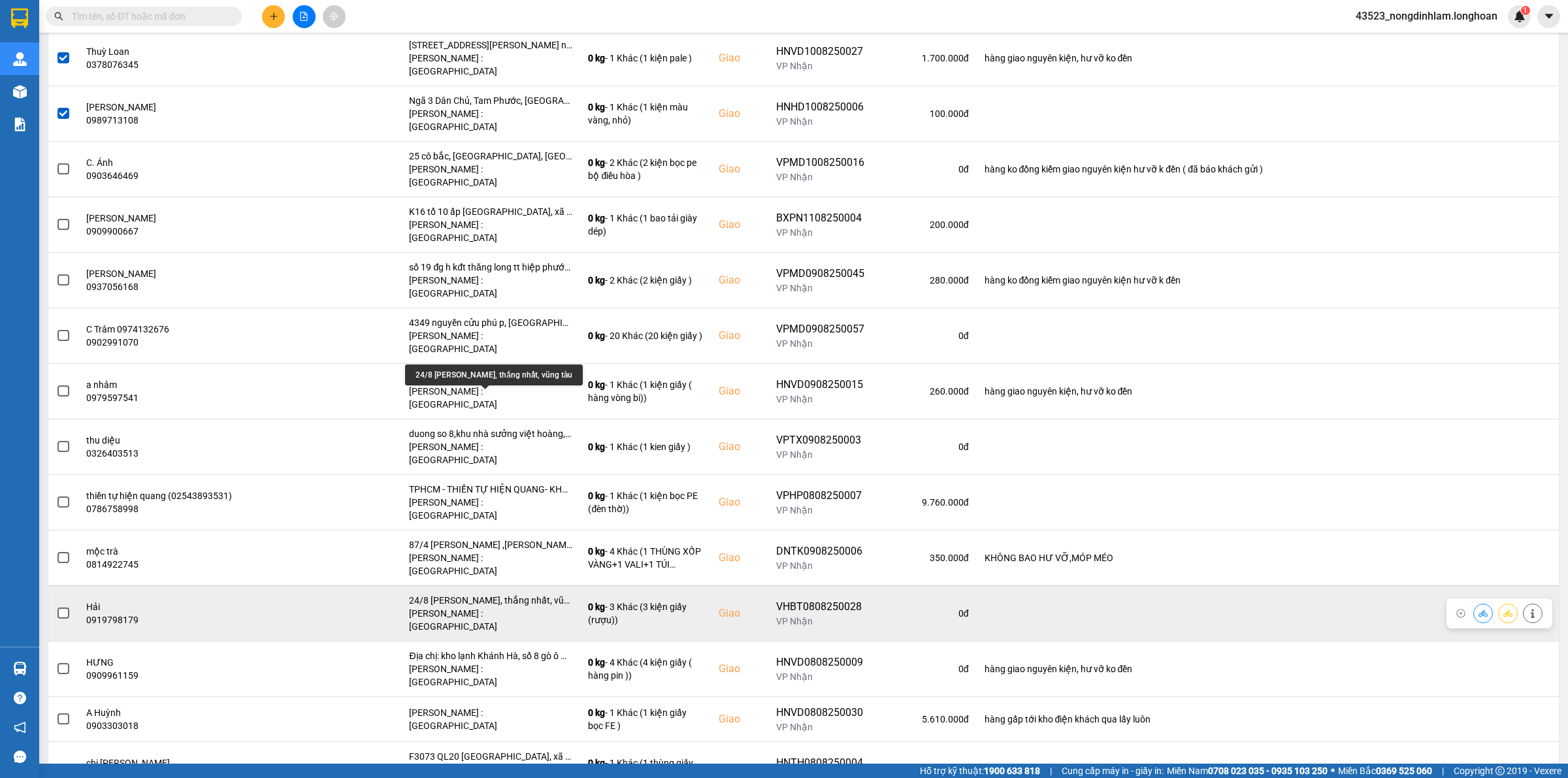
scroll to position [744, 0]
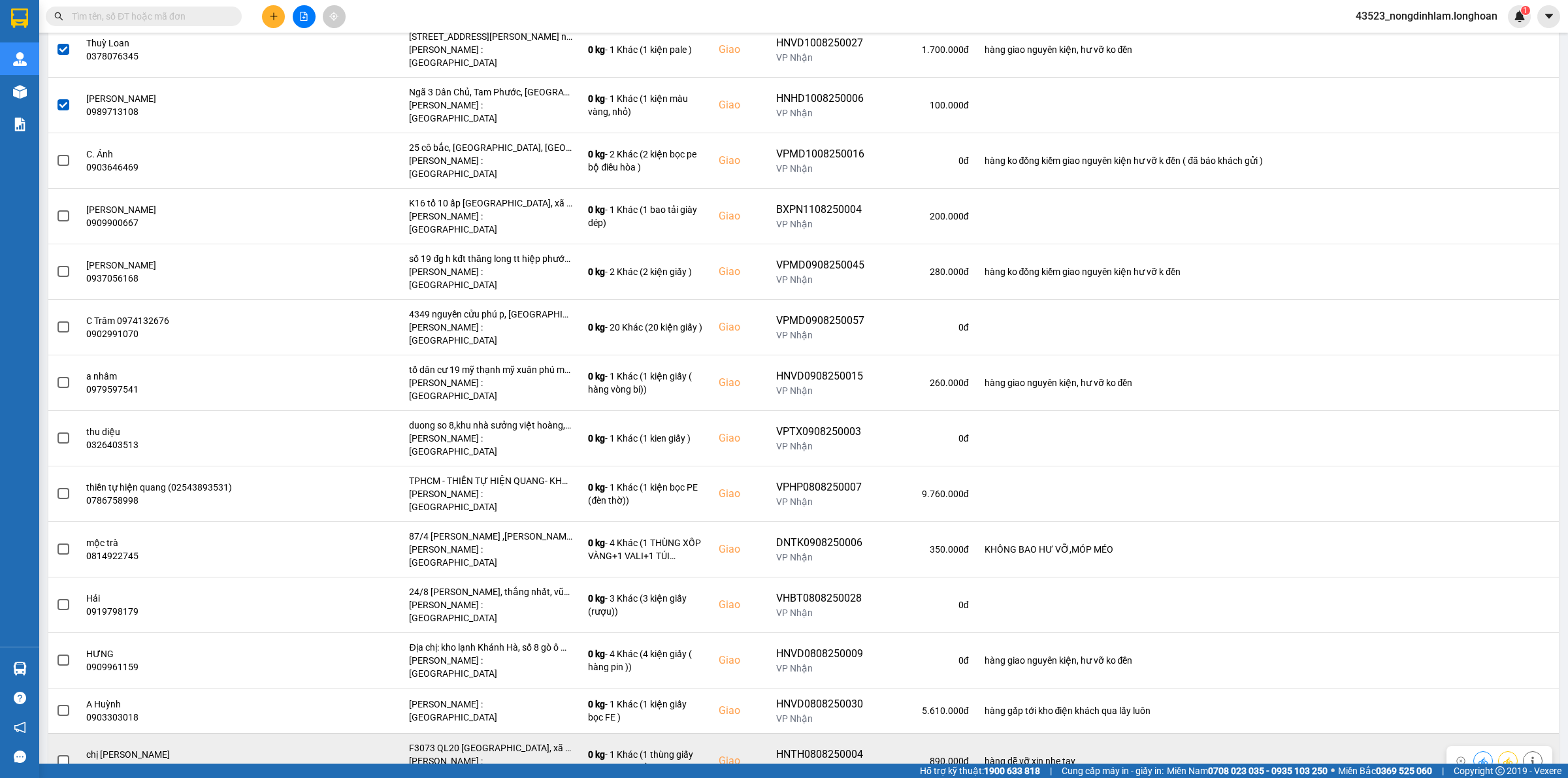
click at [63, 755] on span at bounding box center [63, 761] width 12 height 12
click at [56, 754] on input "checkbox" at bounding box center [56, 754] width 0 height 0
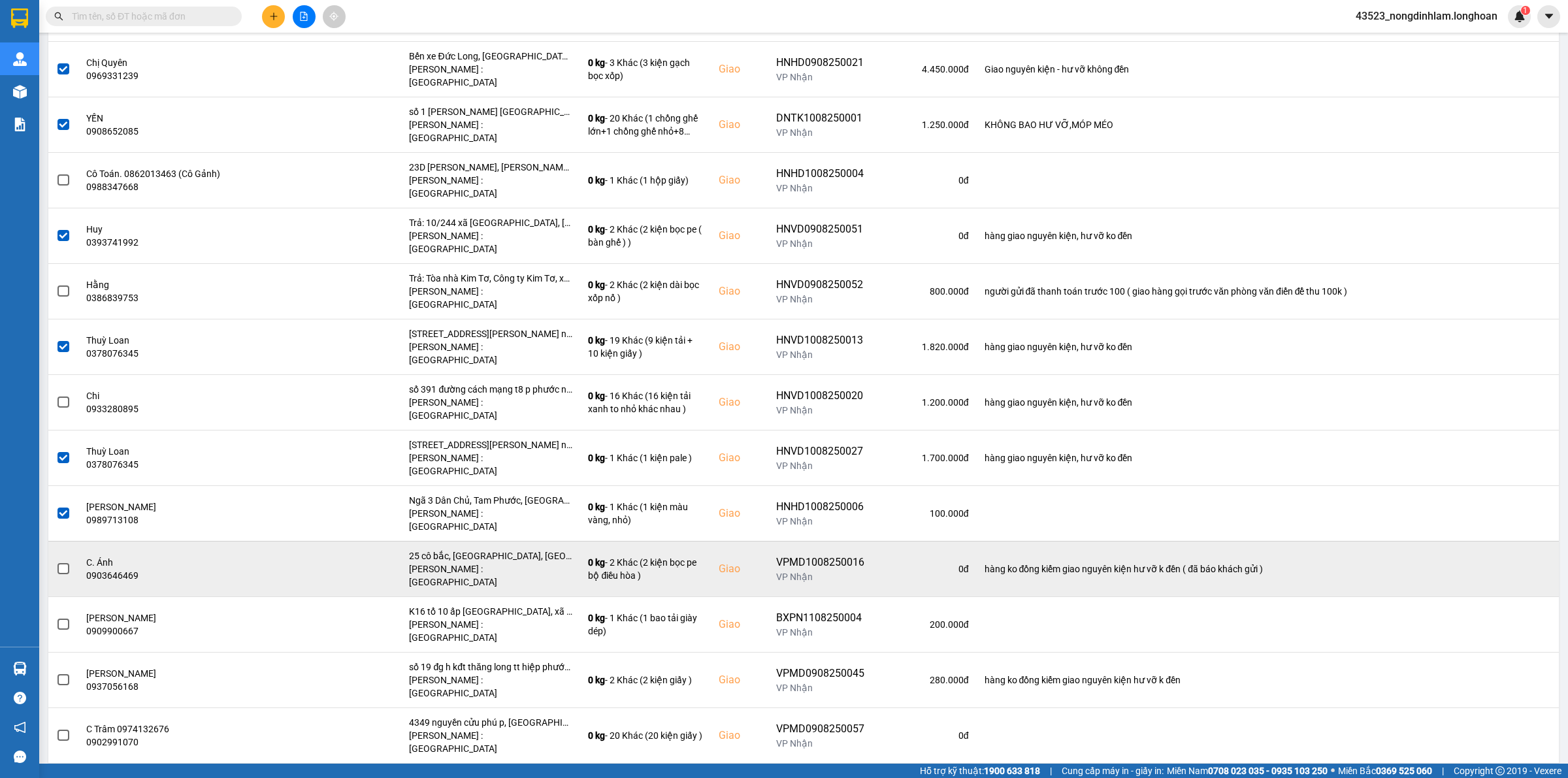
scroll to position [0, 0]
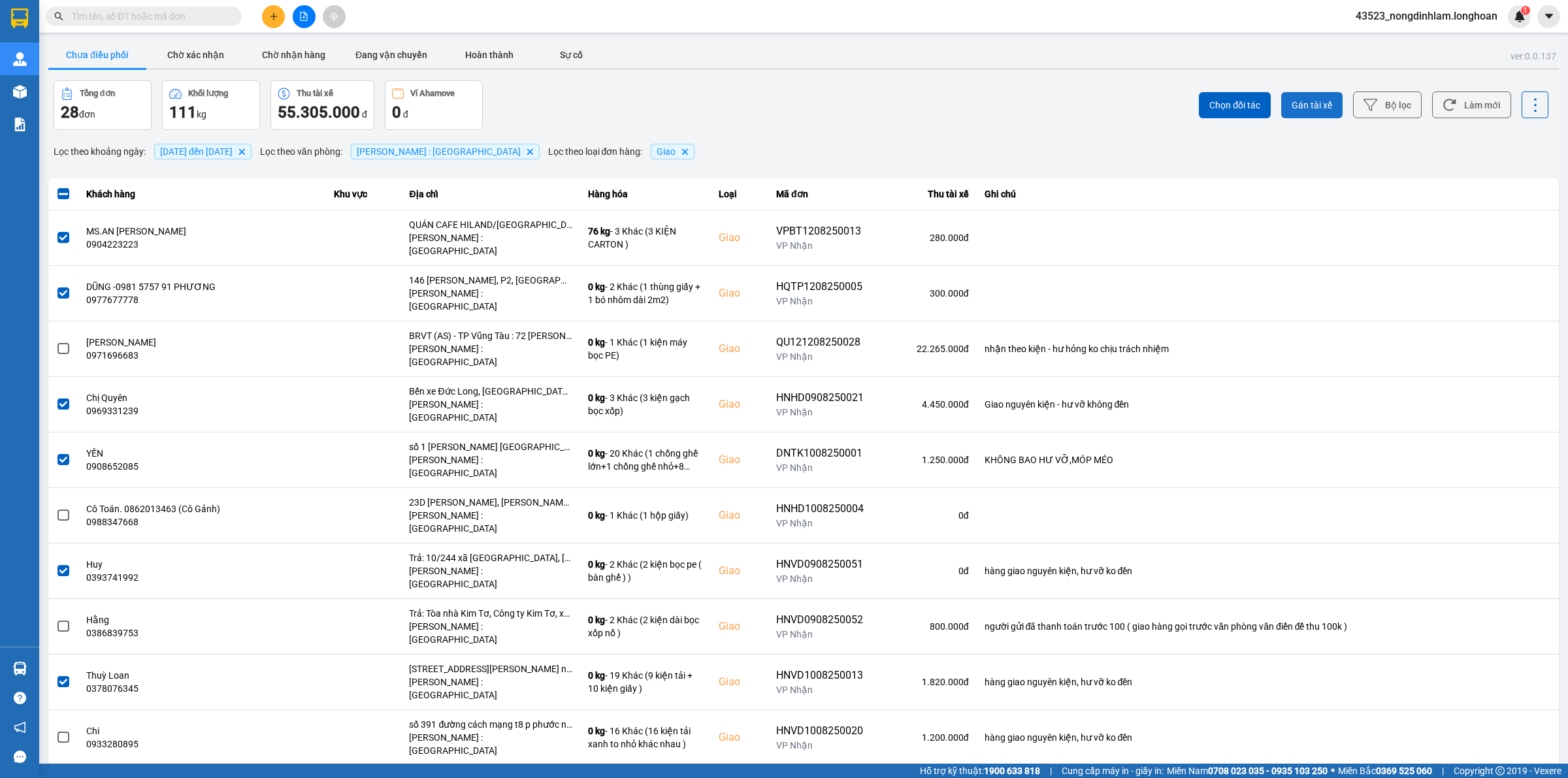
click at [1296, 106] on span "Gán tài xế" at bounding box center [1312, 105] width 41 height 13
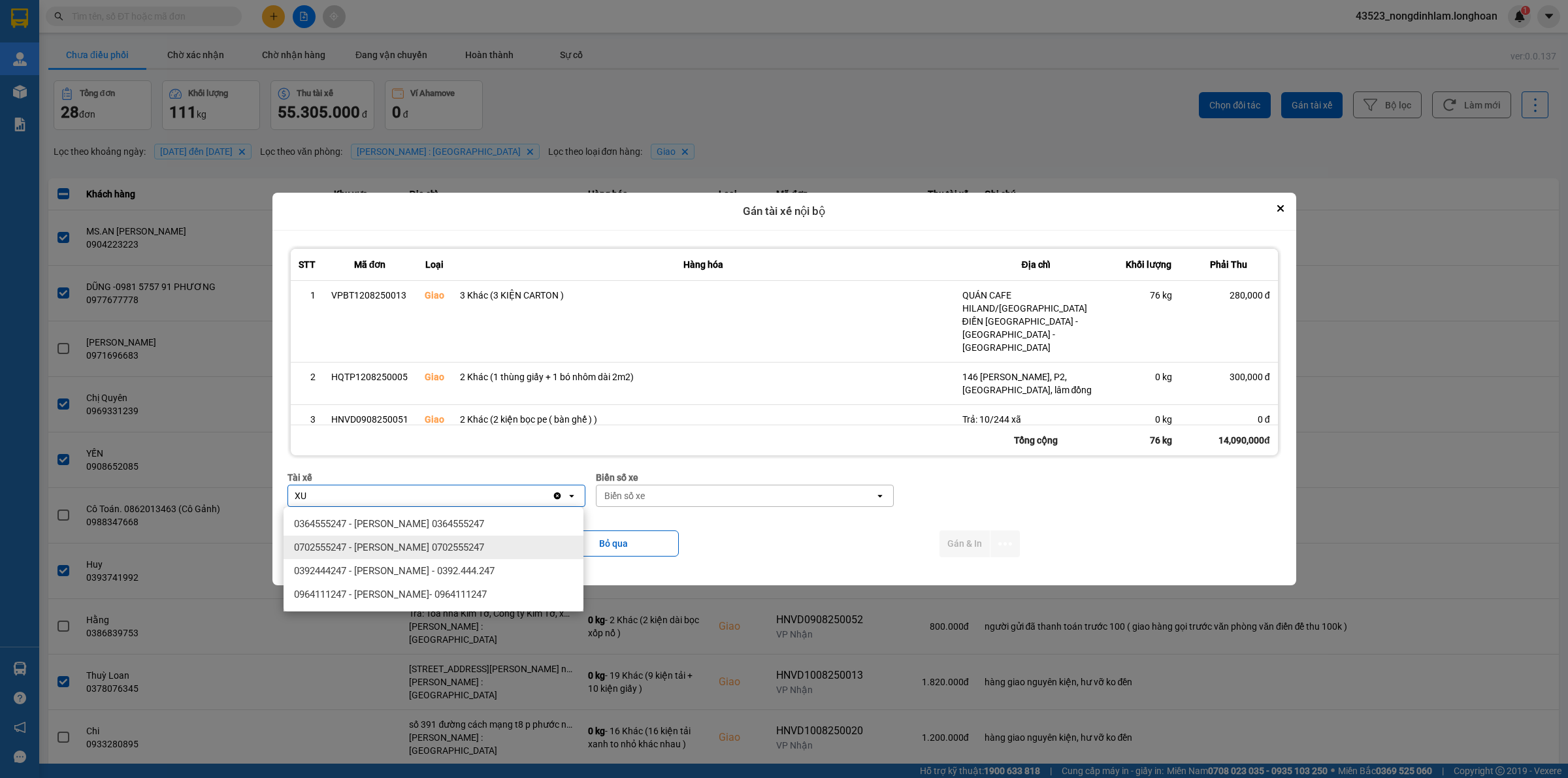
type input "XU"
click at [425, 552] on span "0702555247 - TRẦN XUÂN TOÀN 0702555247" at bounding box center [389, 547] width 190 height 13
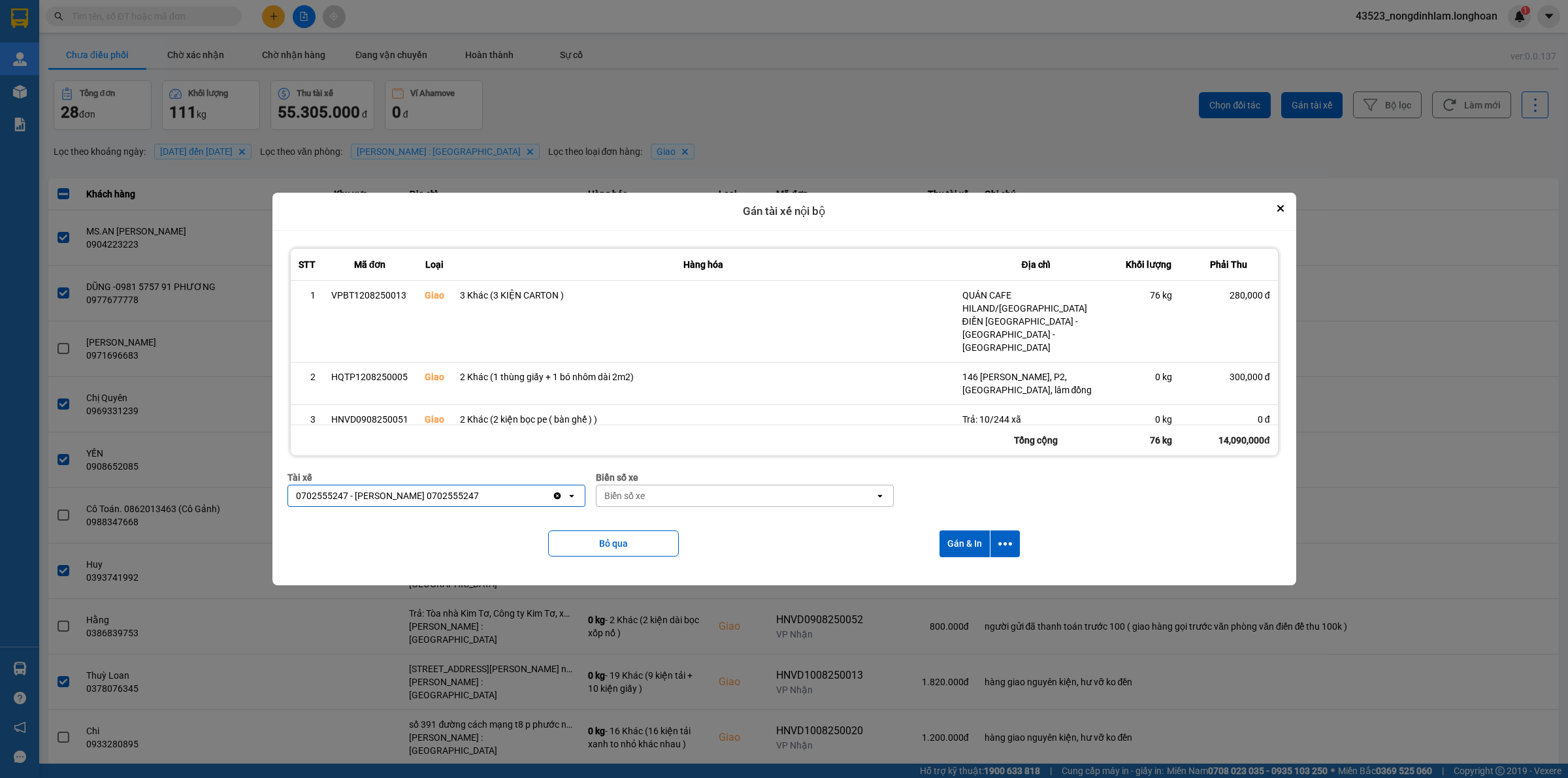
click at [730, 499] on div "Biển số xe" at bounding box center [736, 495] width 279 height 21
type input "54"
click at [673, 568] on div "29H-960.54" at bounding box center [744, 571] width 300 height 23
type input "94"
click at [650, 529] on span "29E-376.94" at bounding box center [628, 524] width 48 height 13
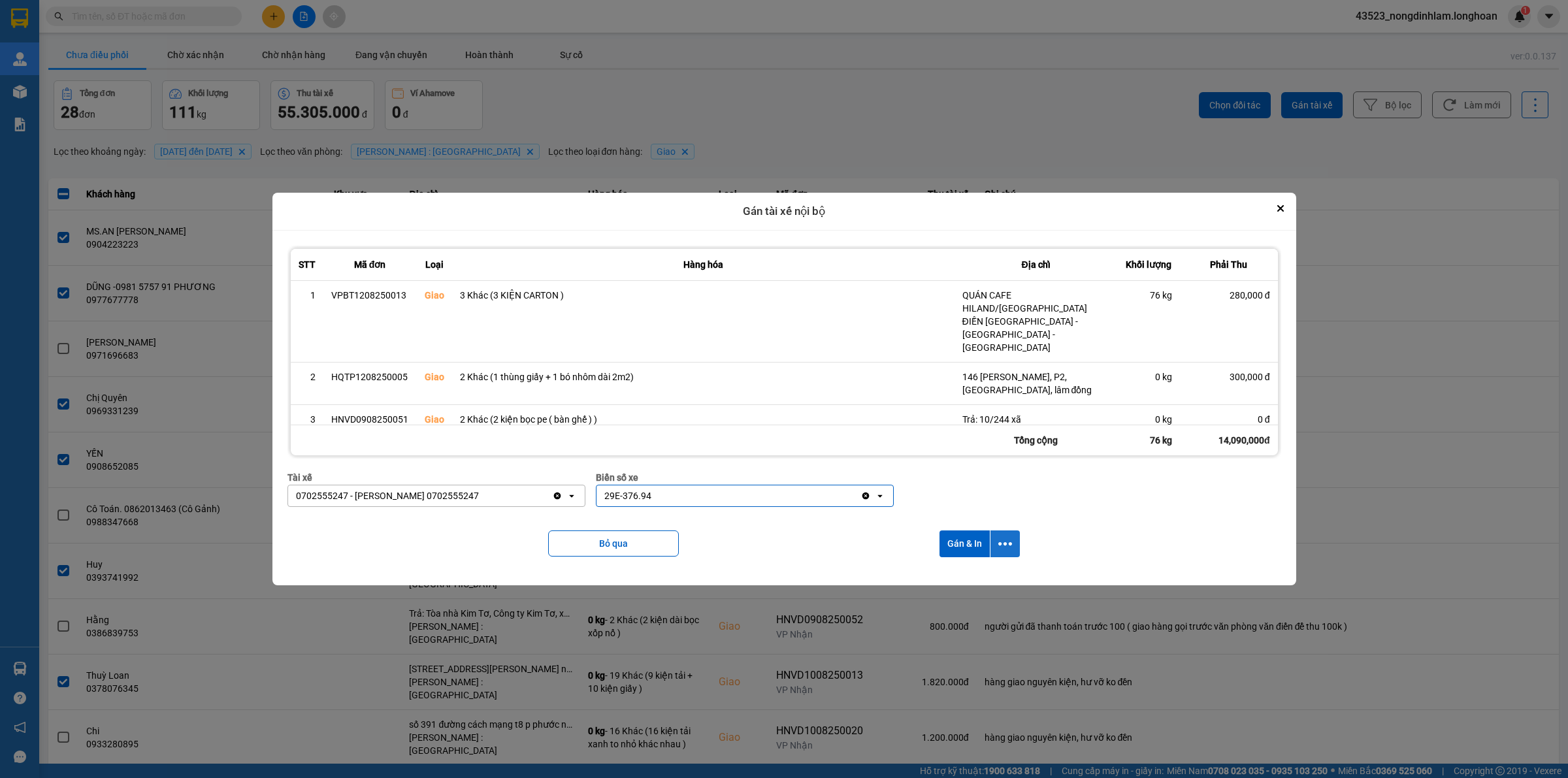
click at [1001, 555] on button "dialog" at bounding box center [1005, 544] width 30 height 27
click at [982, 582] on div "Chỉ gán tài" at bounding box center [971, 579] width 77 height 13
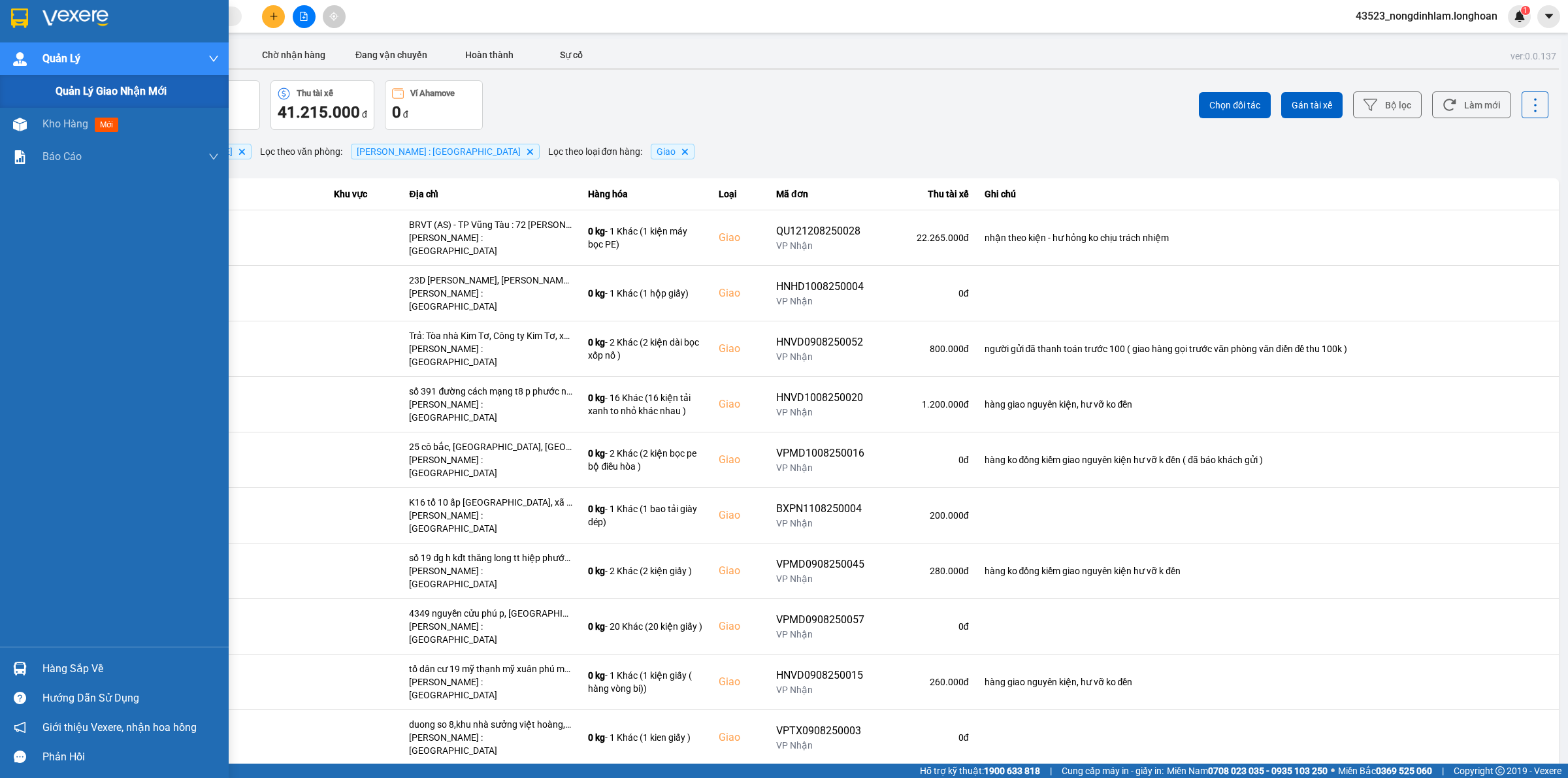
click at [93, 83] on span "Quản lý giao nhận mới" at bounding box center [111, 91] width 111 height 16
click at [52, 95] on div "Quản lý giao nhận mới" at bounding box center [114, 92] width 229 height 33
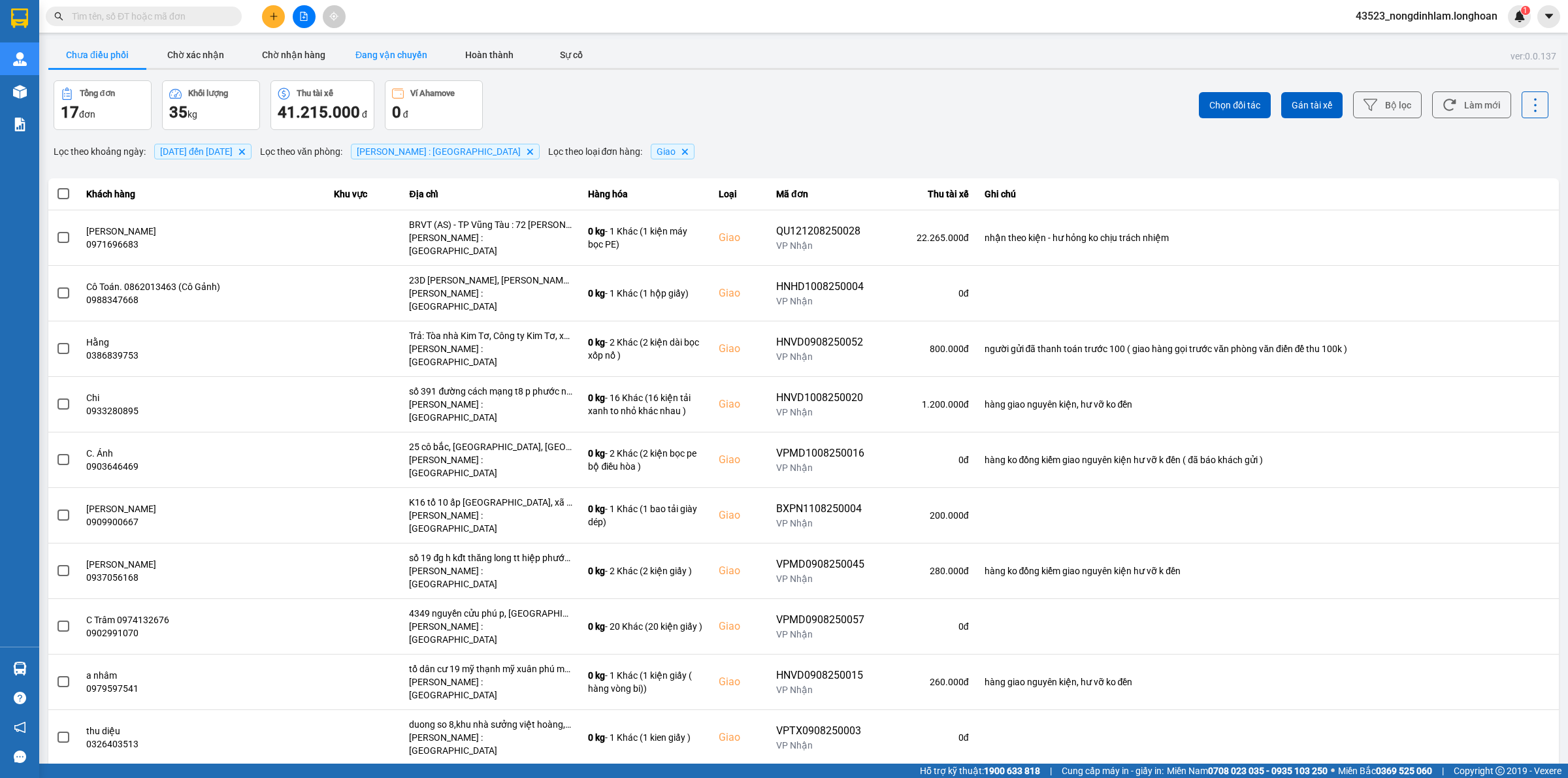
click at [380, 63] on button "Đang vận chuyển" at bounding box center [391, 54] width 98 height 26
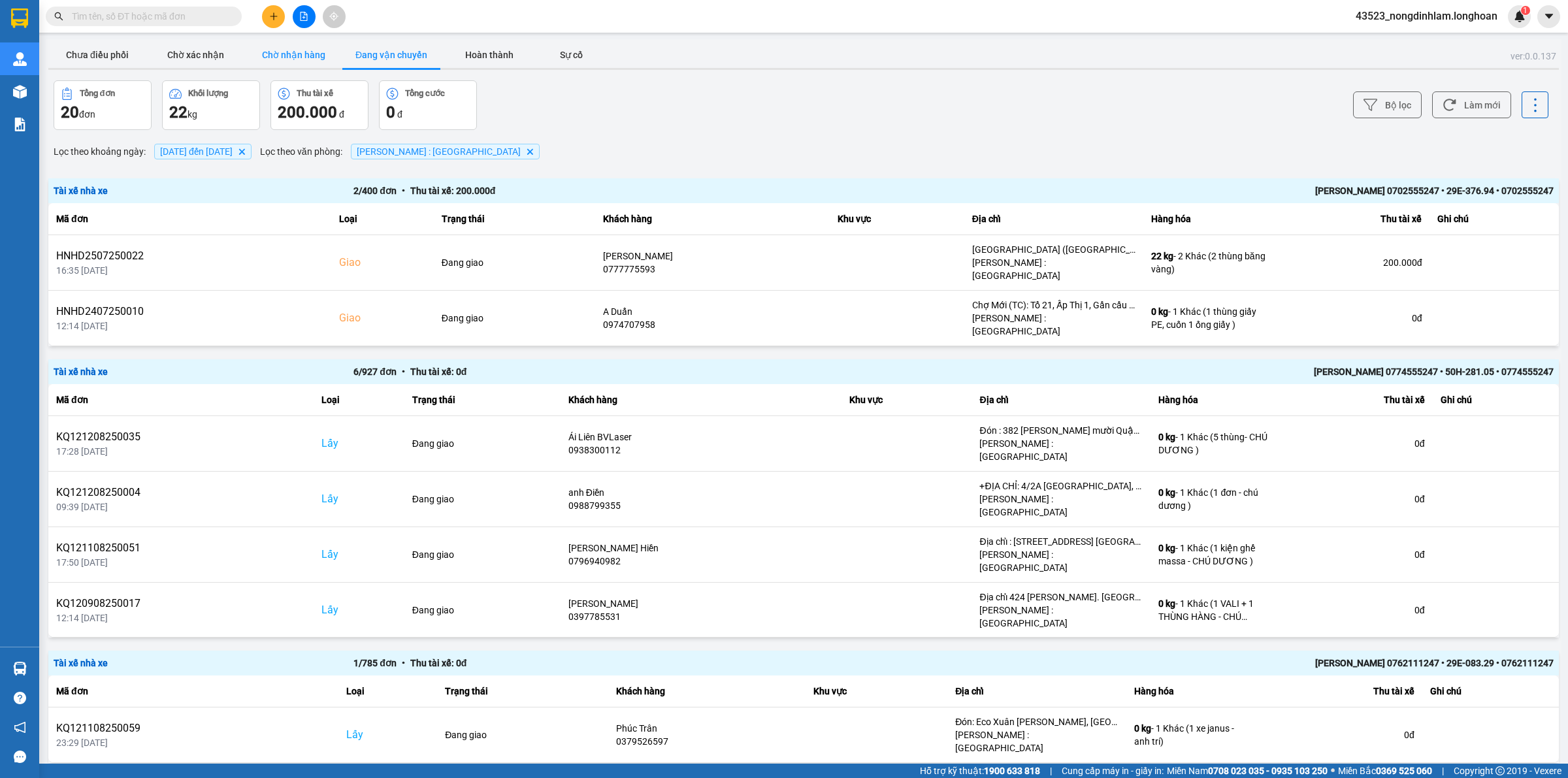
click at [276, 56] on button "Chờ nhận hàng" at bounding box center [293, 54] width 98 height 26
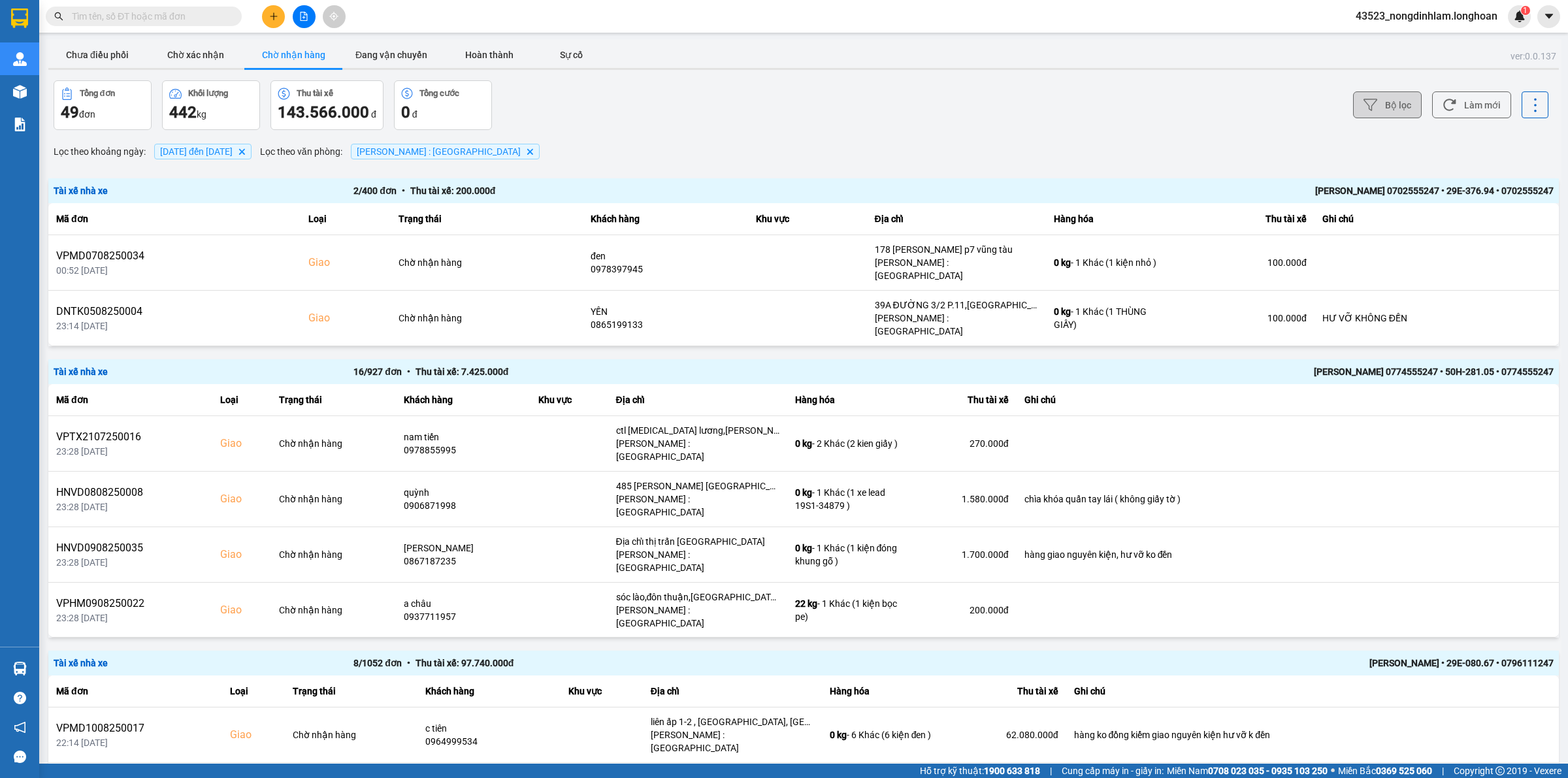
click at [1364, 100] on icon at bounding box center [1371, 105] width 14 height 14
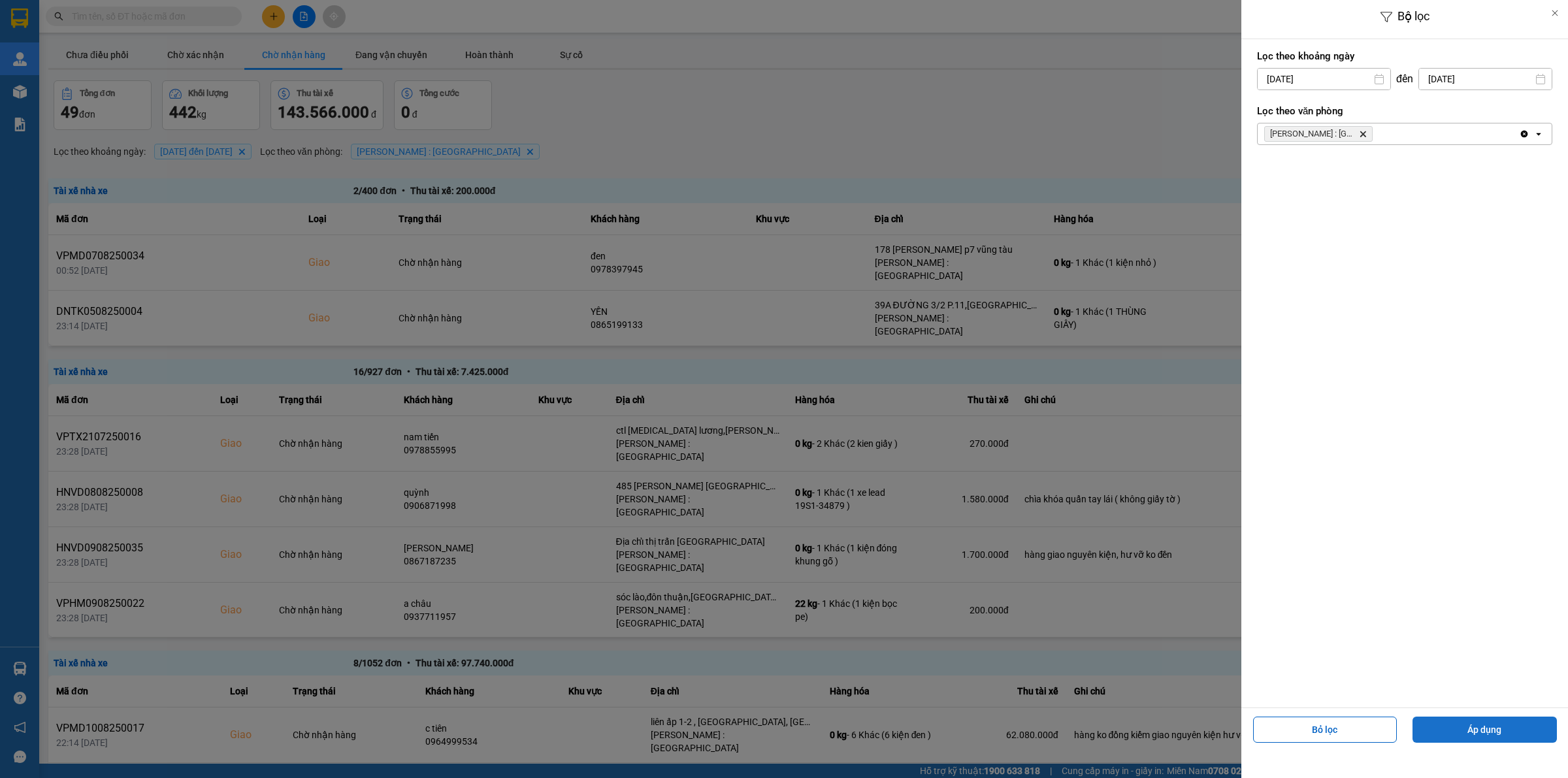
click at [1480, 726] on button "Áp dụng" at bounding box center [1484, 729] width 144 height 26
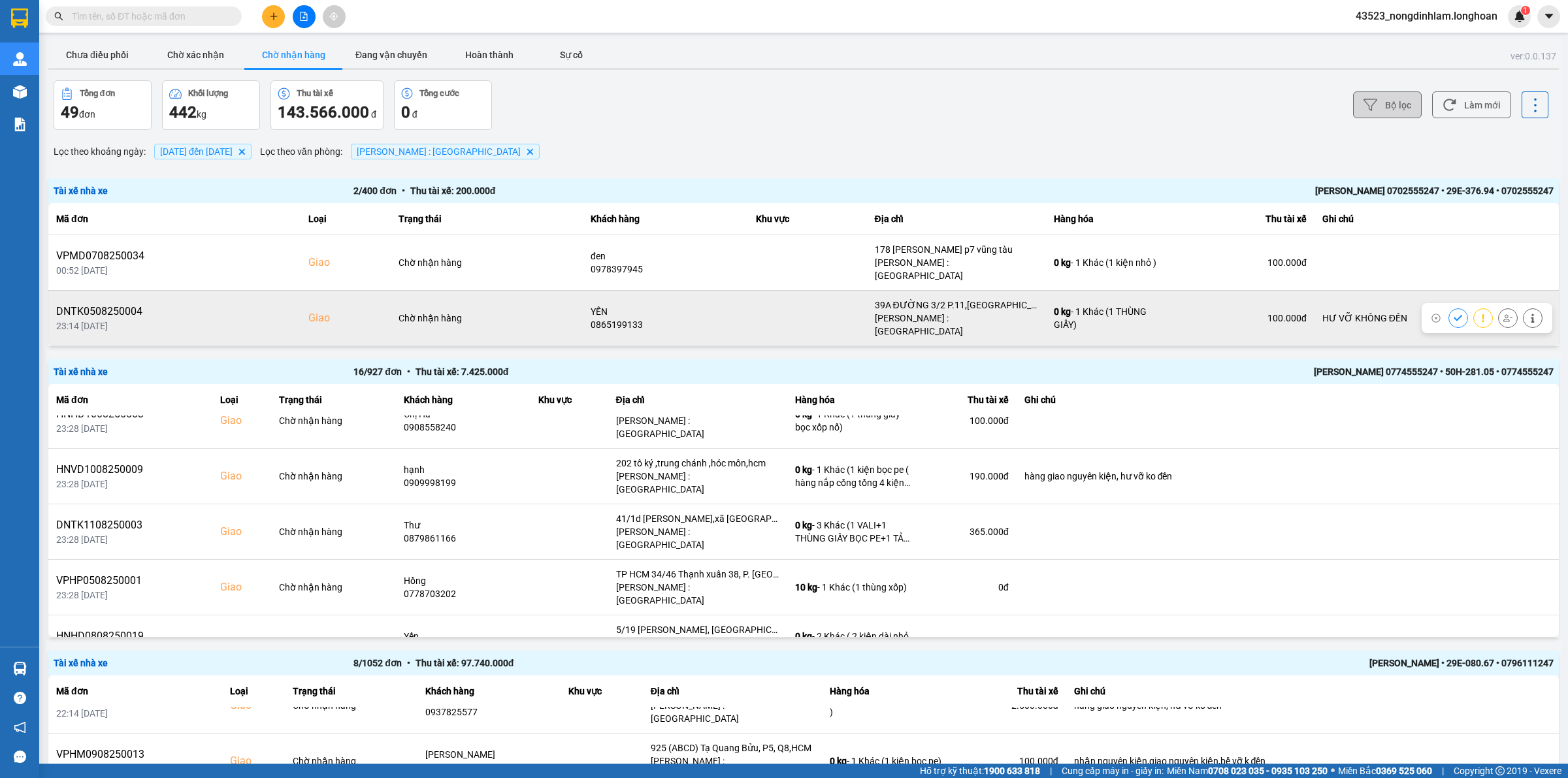
click at [92, 319] on div "23:14 09/08" at bounding box center [175, 326] width 236 height 13
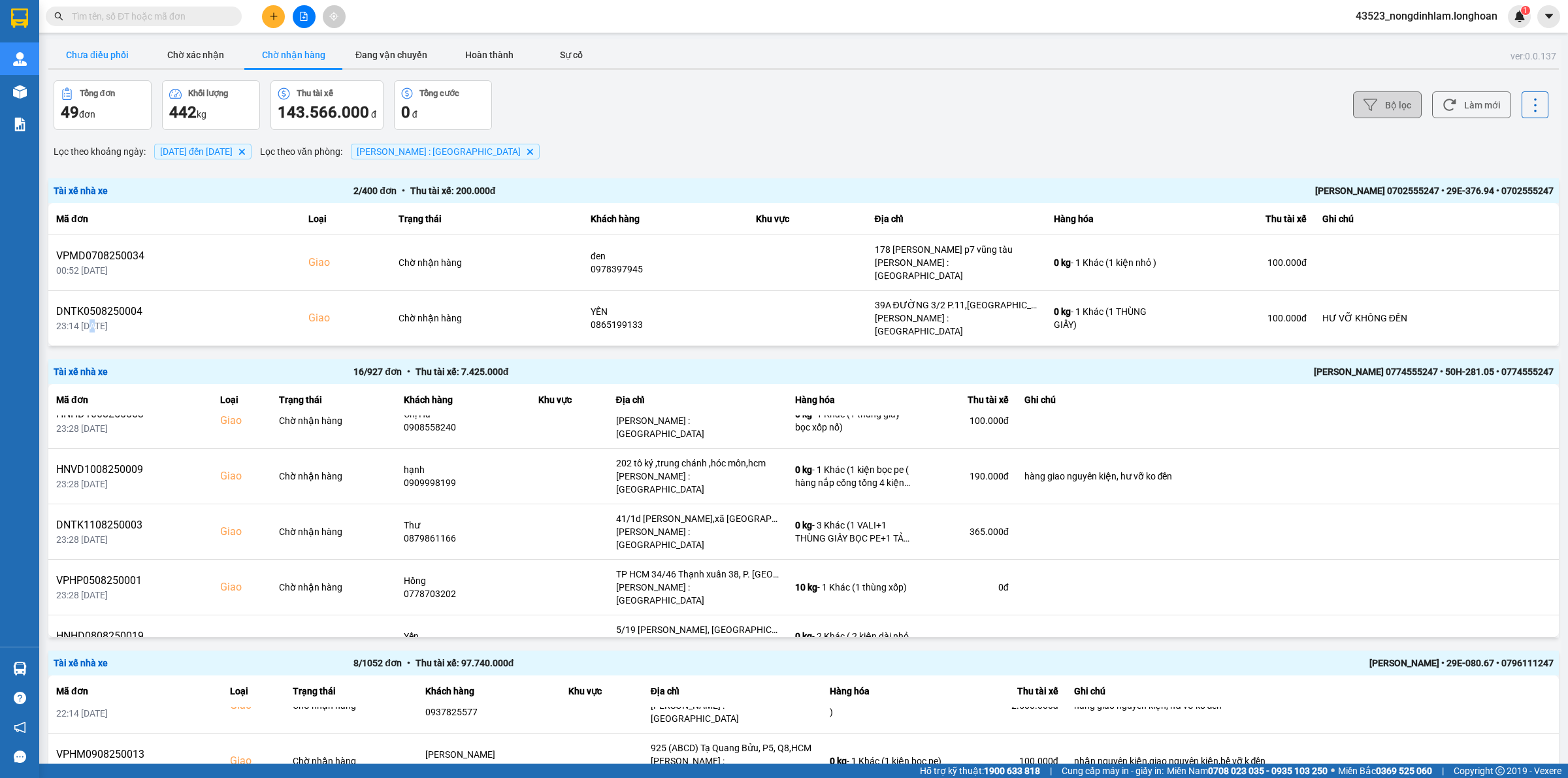
click at [103, 52] on button "Chưa điều phối" at bounding box center [97, 54] width 98 height 26
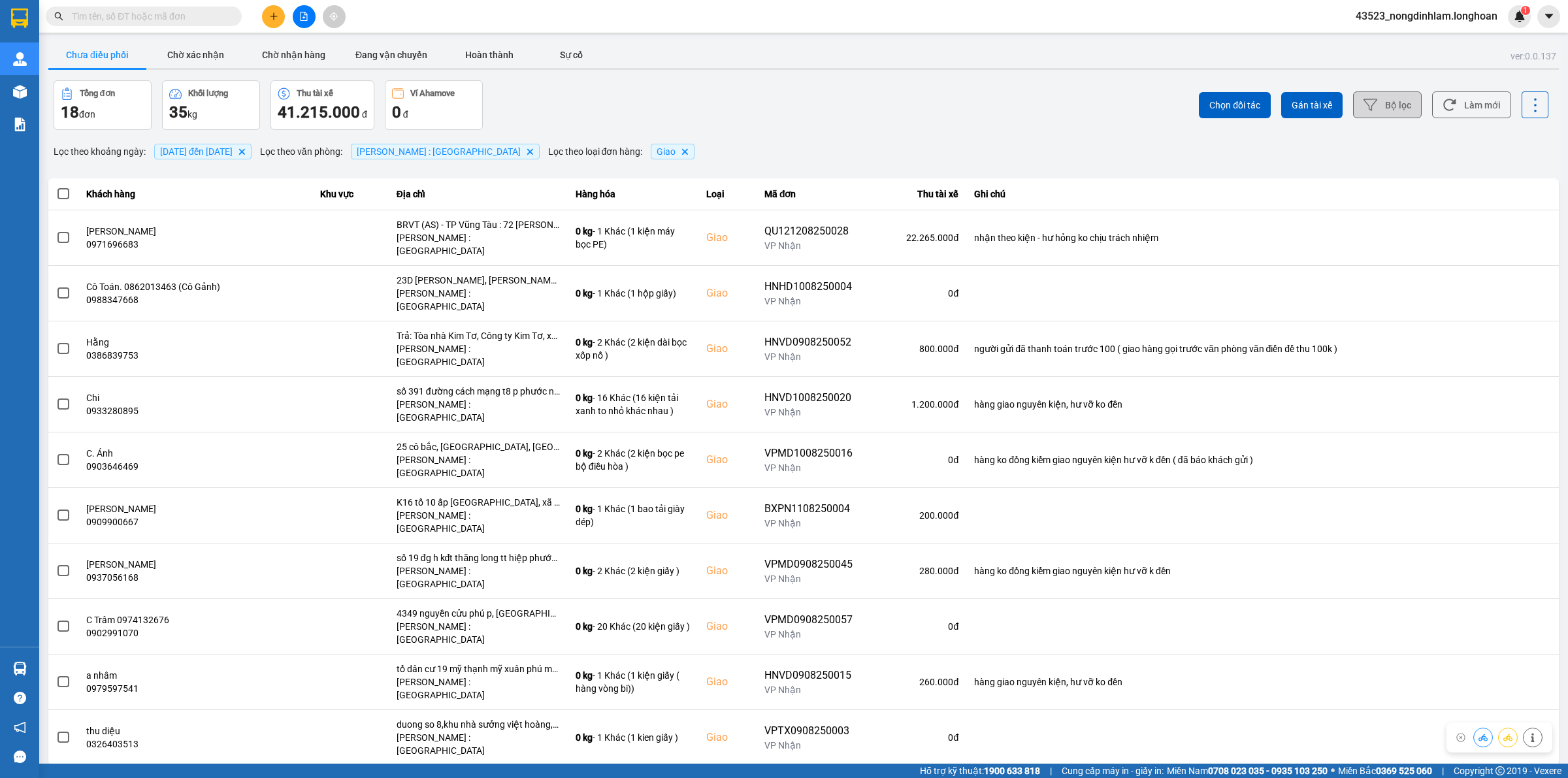
click at [1511, 769] on div "10 / trang" at bounding box center [1518, 776] width 41 height 13
click at [1518, 638] on li "100 / trang" at bounding box center [1525, 646] width 69 height 23
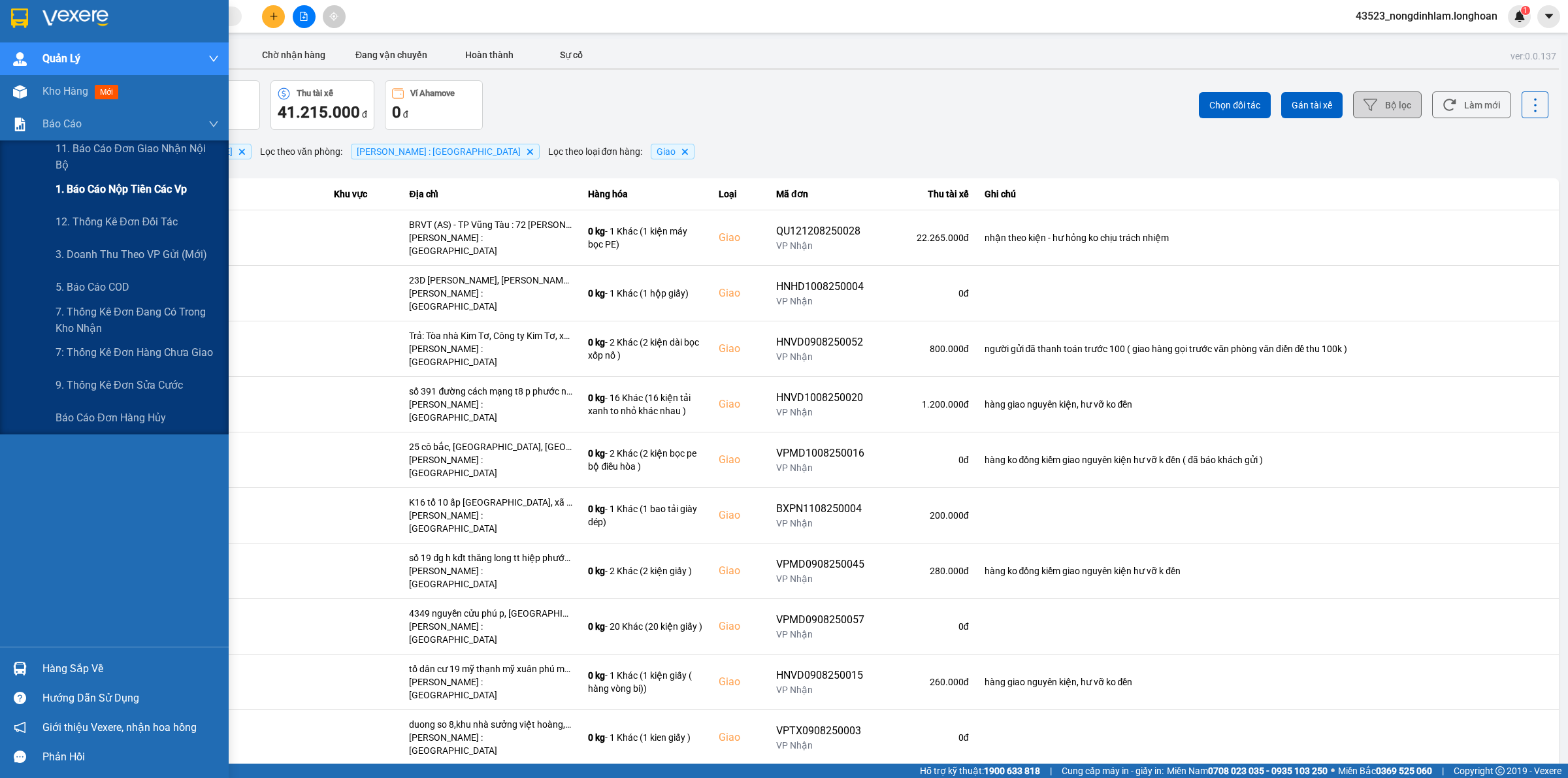
click at [135, 195] on span "1. Báo cáo nộp tiền các vp" at bounding box center [121, 189] width 132 height 16
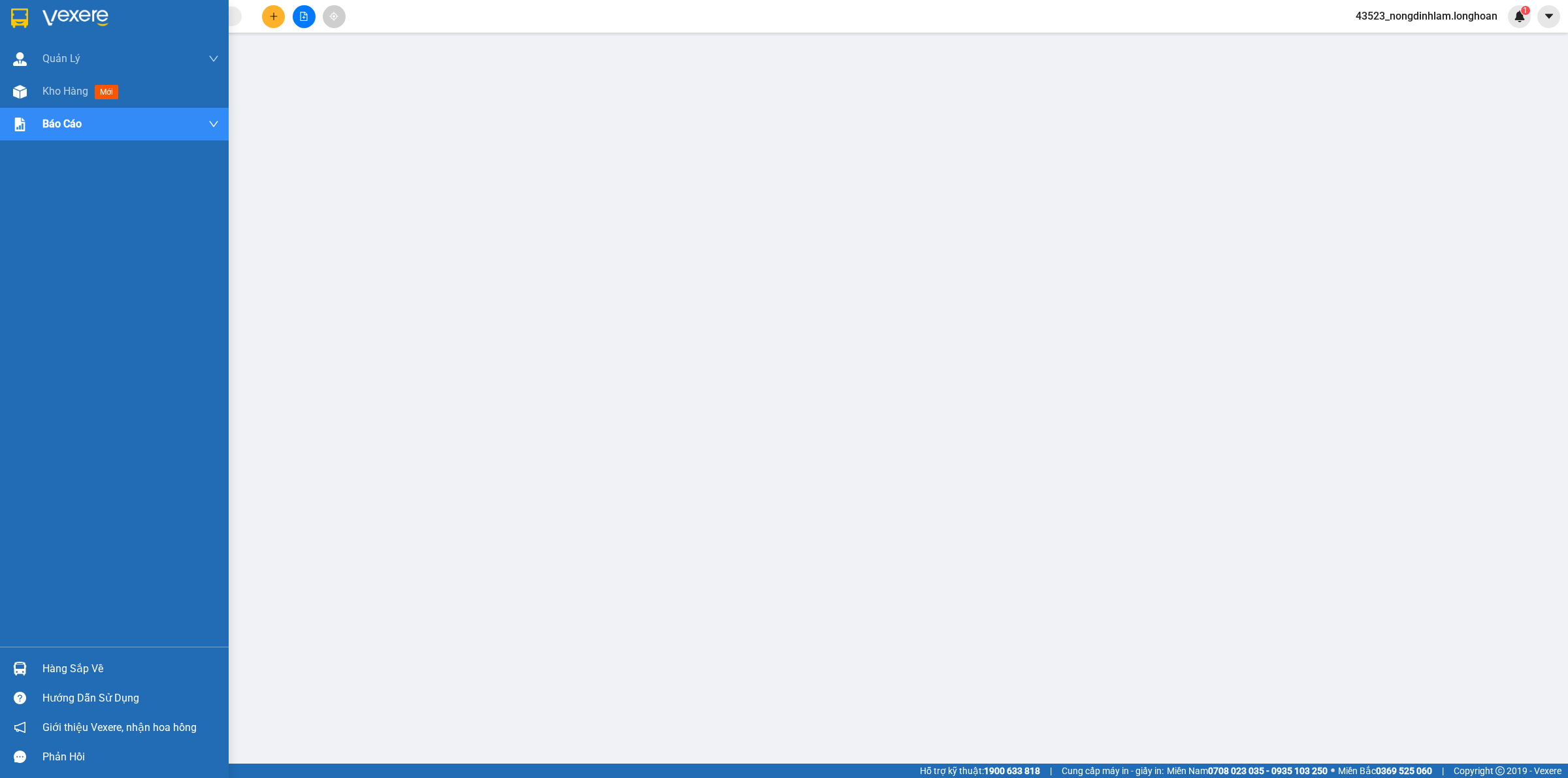
click at [22, 9] on img at bounding box center [20, 18] width 17 height 20
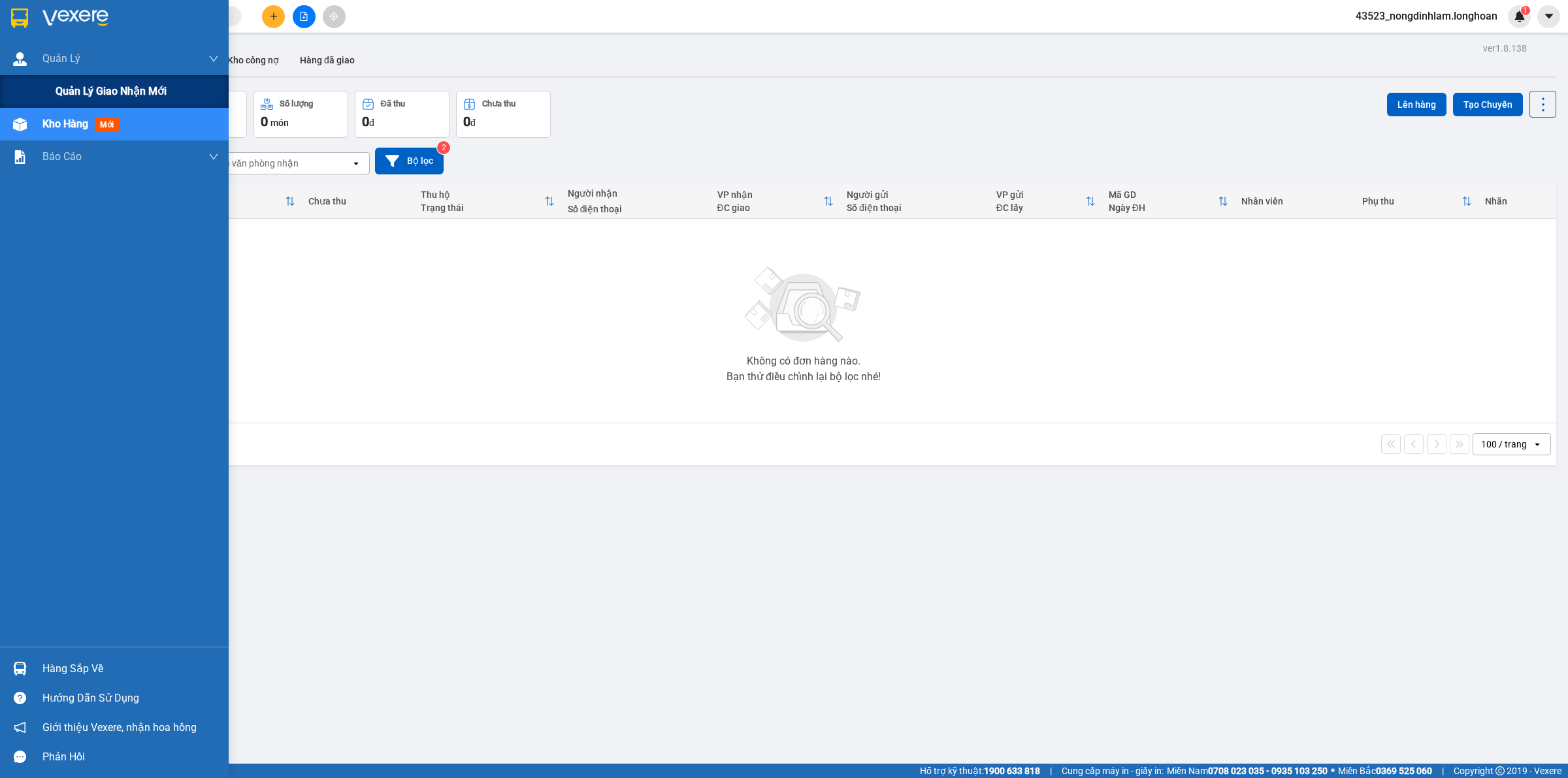
click at [34, 81] on div "Quản lý giao nhận mới" at bounding box center [114, 92] width 229 height 33
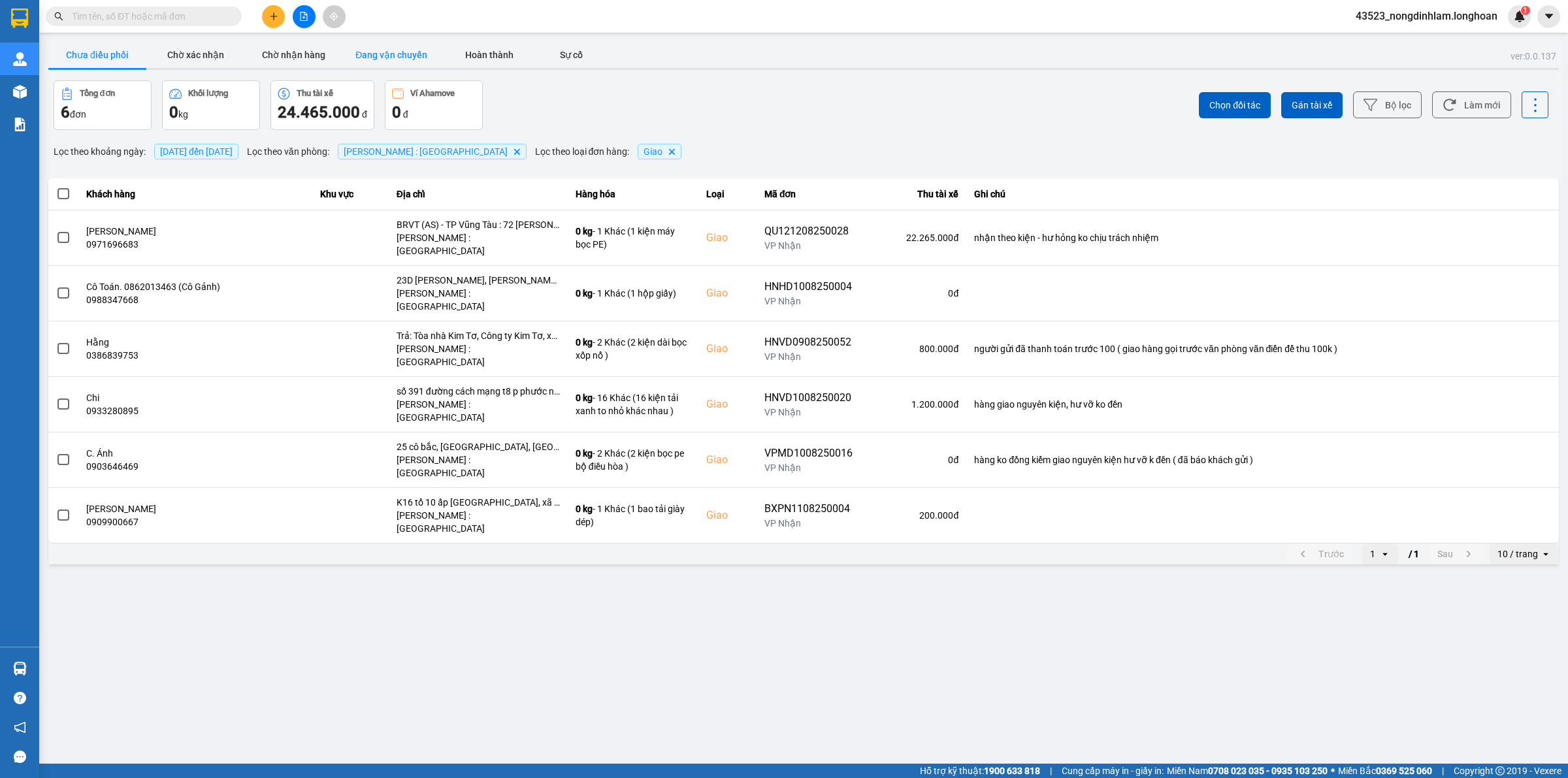
click at [397, 56] on button "Đang vận chuyển" at bounding box center [391, 54] width 98 height 26
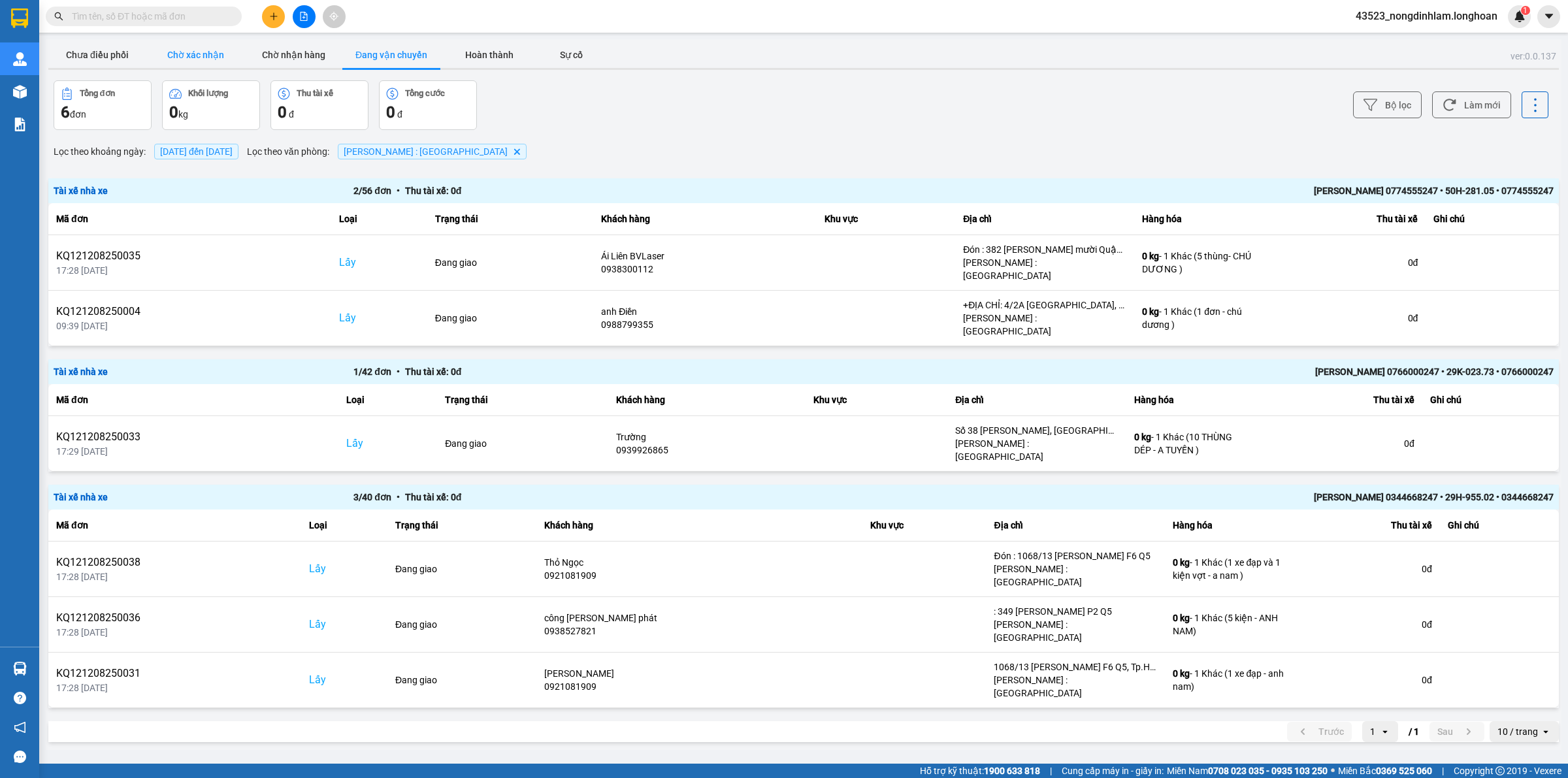
click at [185, 56] on button "Chờ xác nhận" at bounding box center [195, 54] width 98 height 26
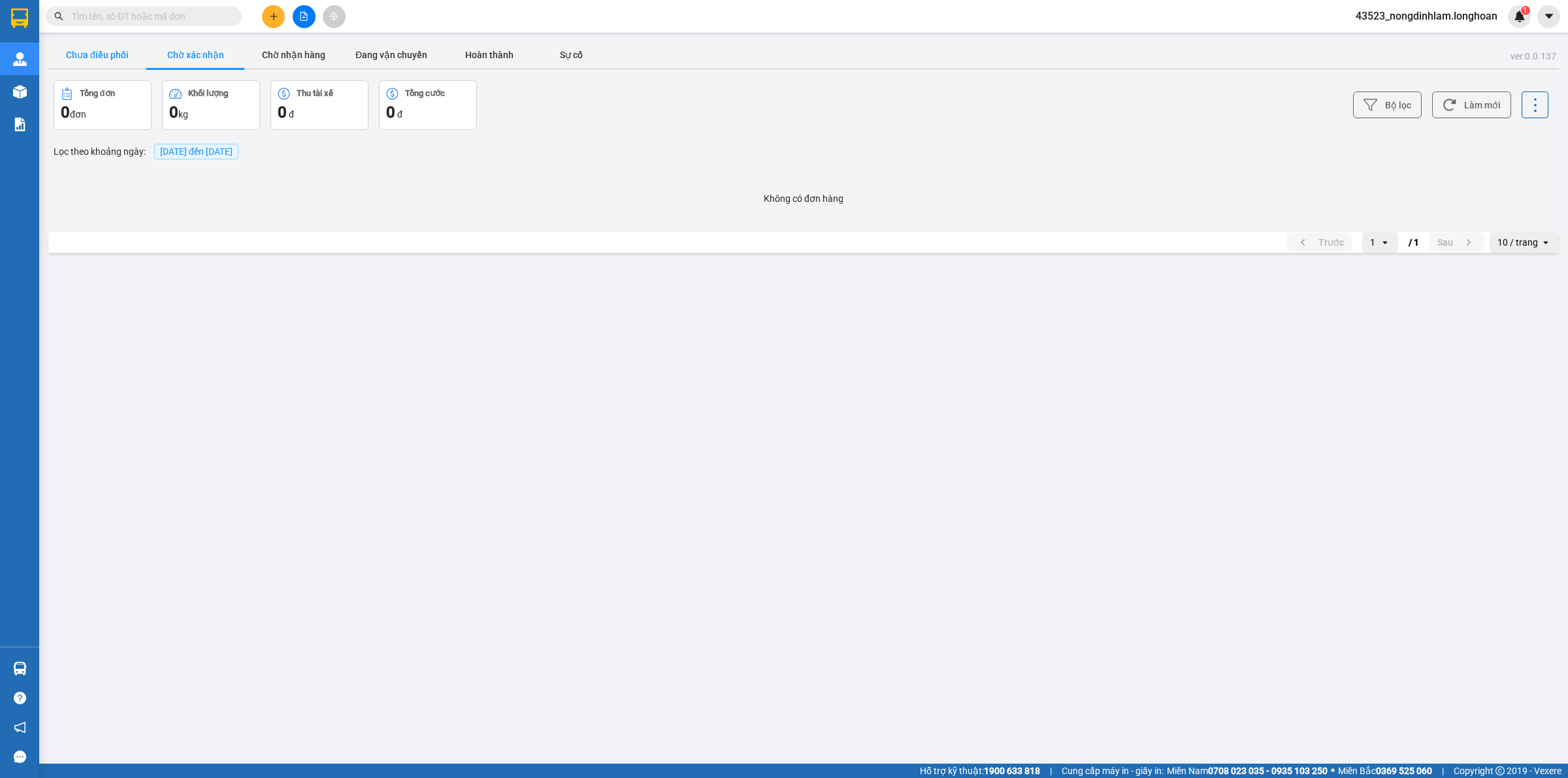
click at [121, 60] on button "Chưa điều phối" at bounding box center [97, 54] width 98 height 26
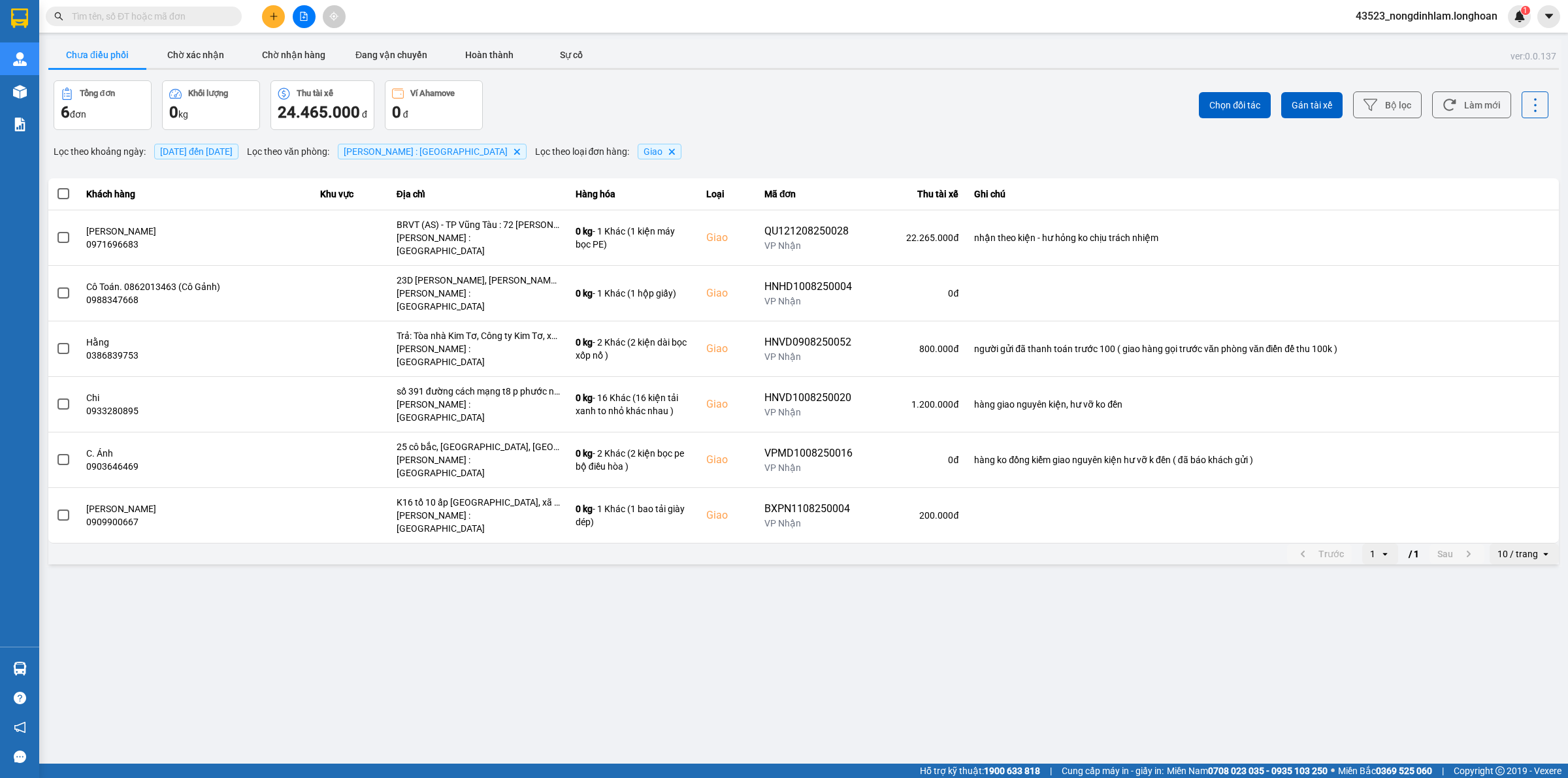
click at [1535, 547] on div "10 / trang" at bounding box center [1518, 553] width 41 height 13
click at [1515, 612] on div "100 / trang" at bounding box center [1524, 613] width 48 height 13
click at [203, 56] on button "Chờ xác nhận" at bounding box center [195, 54] width 98 height 26
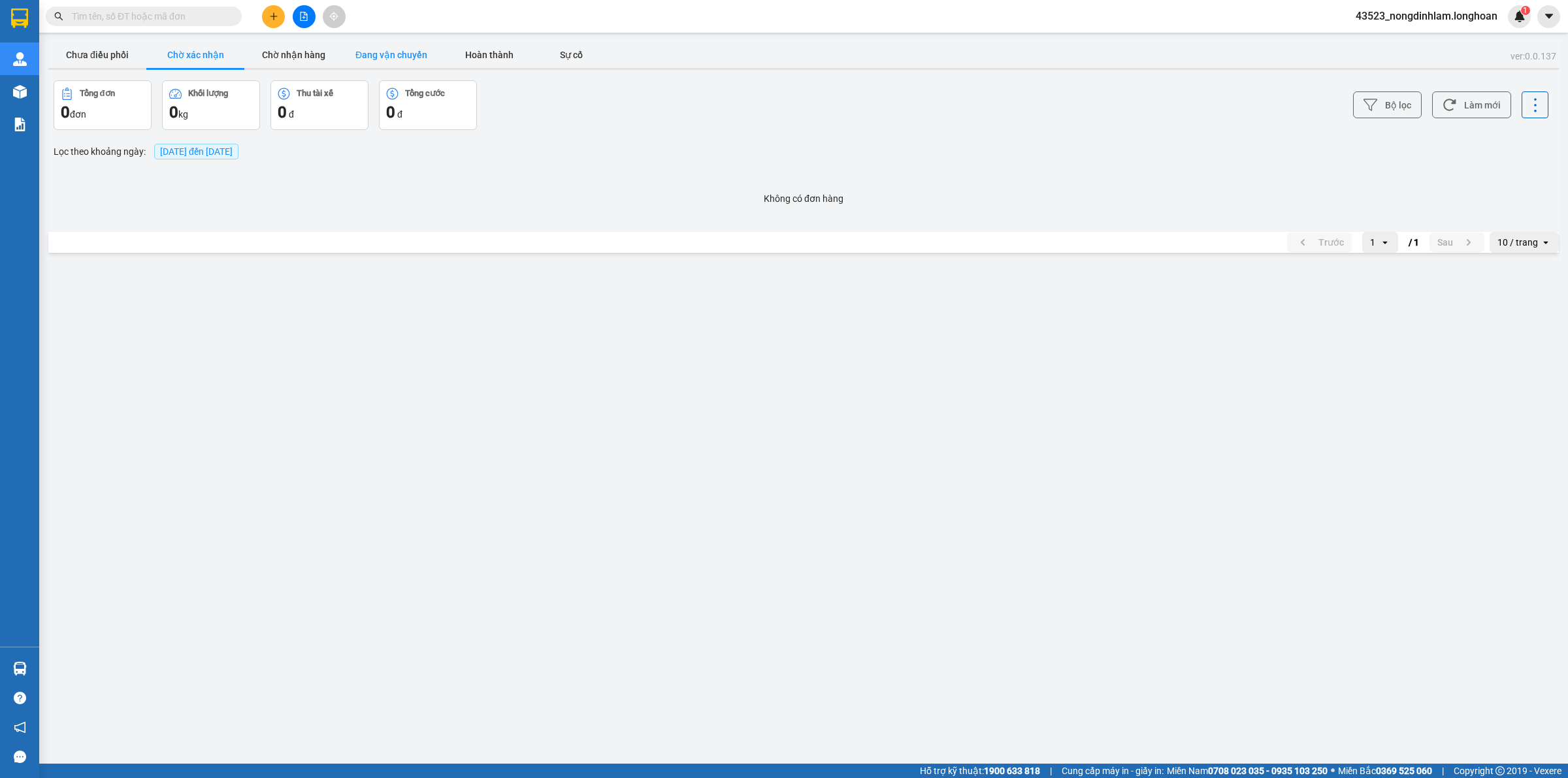
click at [410, 56] on button "Đang vận chuyển" at bounding box center [391, 54] width 98 height 26
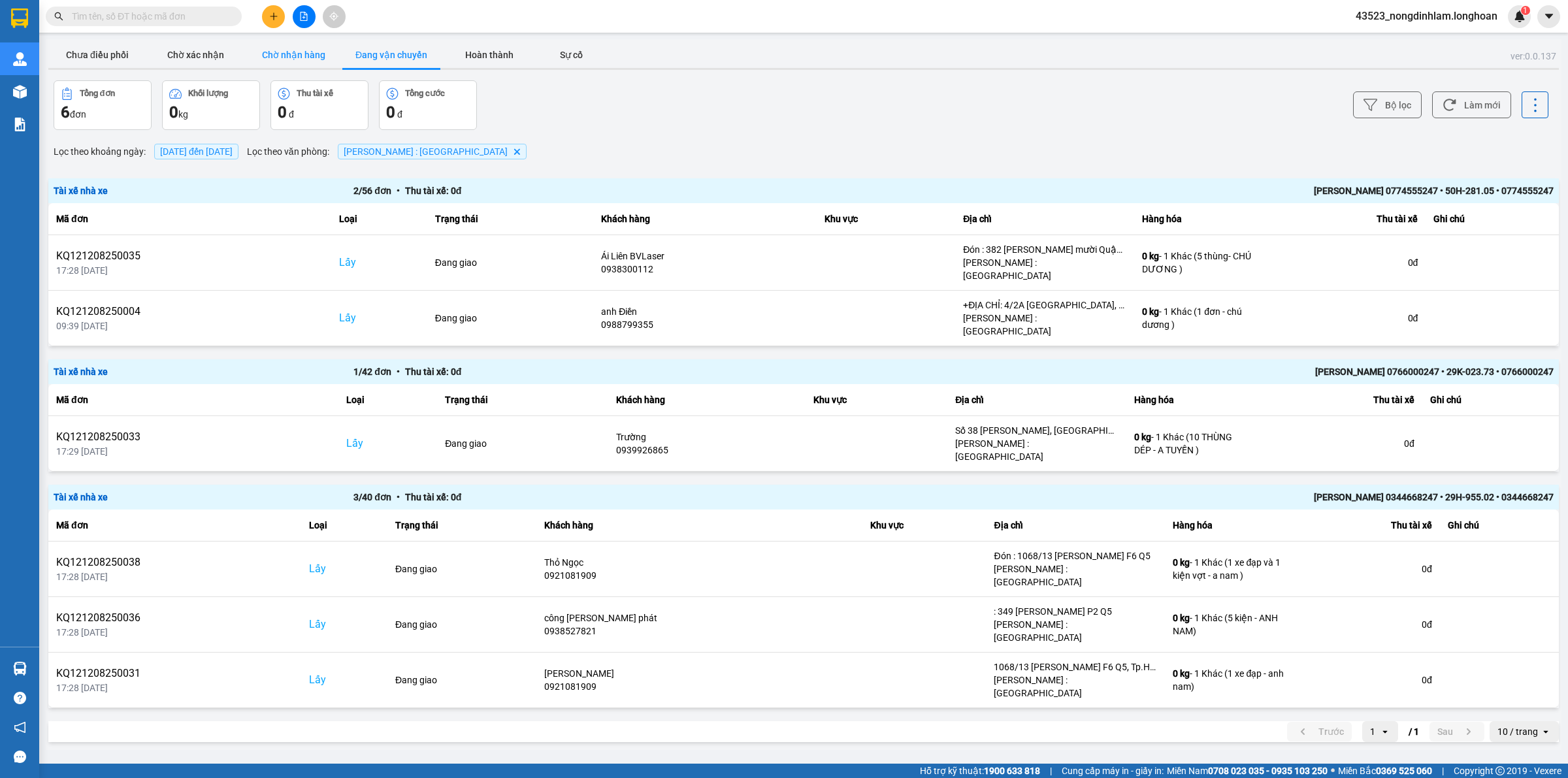
click at [287, 60] on button "Chờ nhận hàng" at bounding box center [293, 54] width 98 height 26
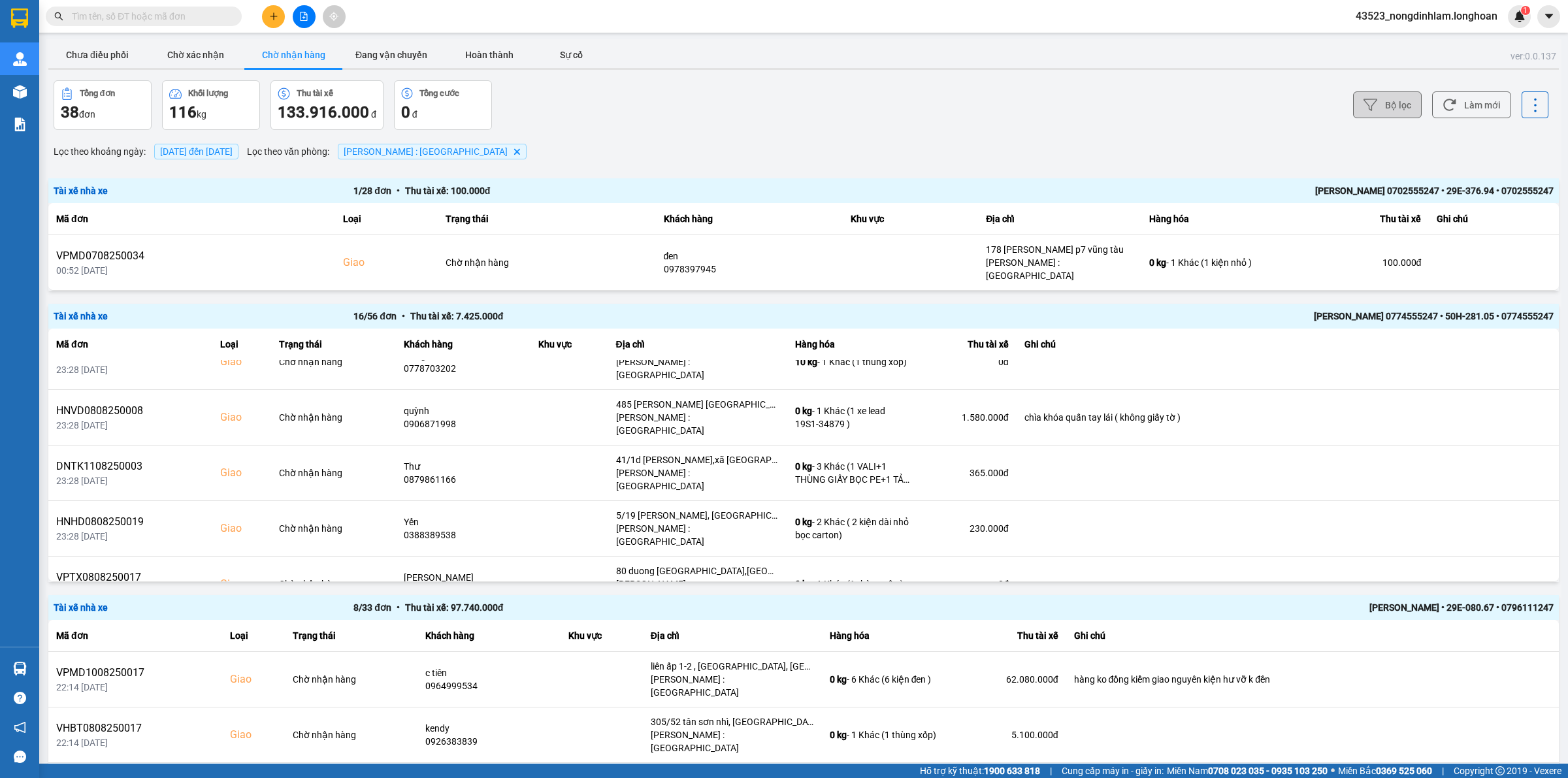
click at [1400, 97] on button "Bộ lọc" at bounding box center [1387, 105] width 69 height 27
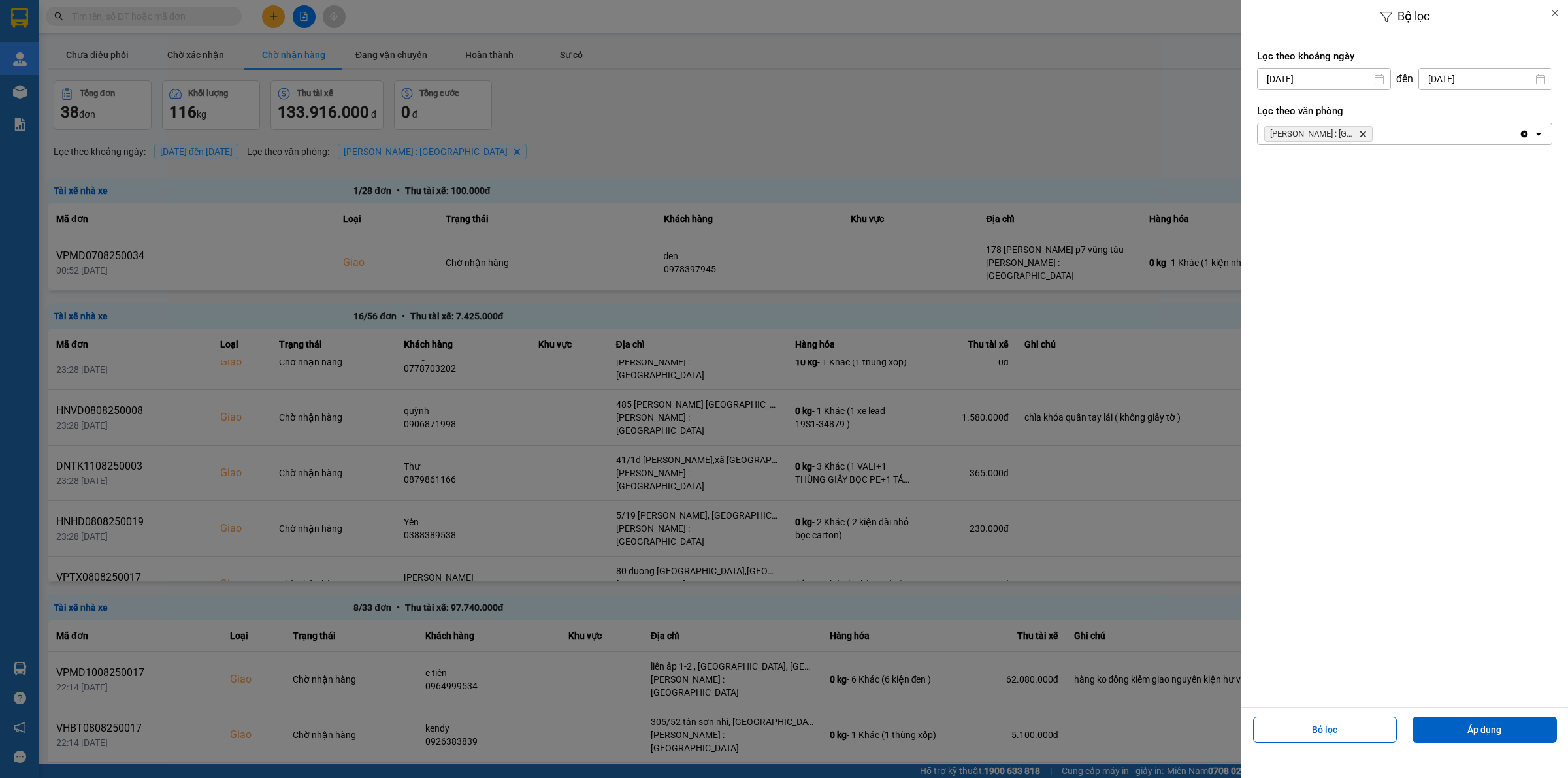
click at [1364, 132] on icon "Delete" at bounding box center [1363, 134] width 8 height 8
click at [1447, 729] on button "Áp dụng" at bounding box center [1484, 729] width 144 height 26
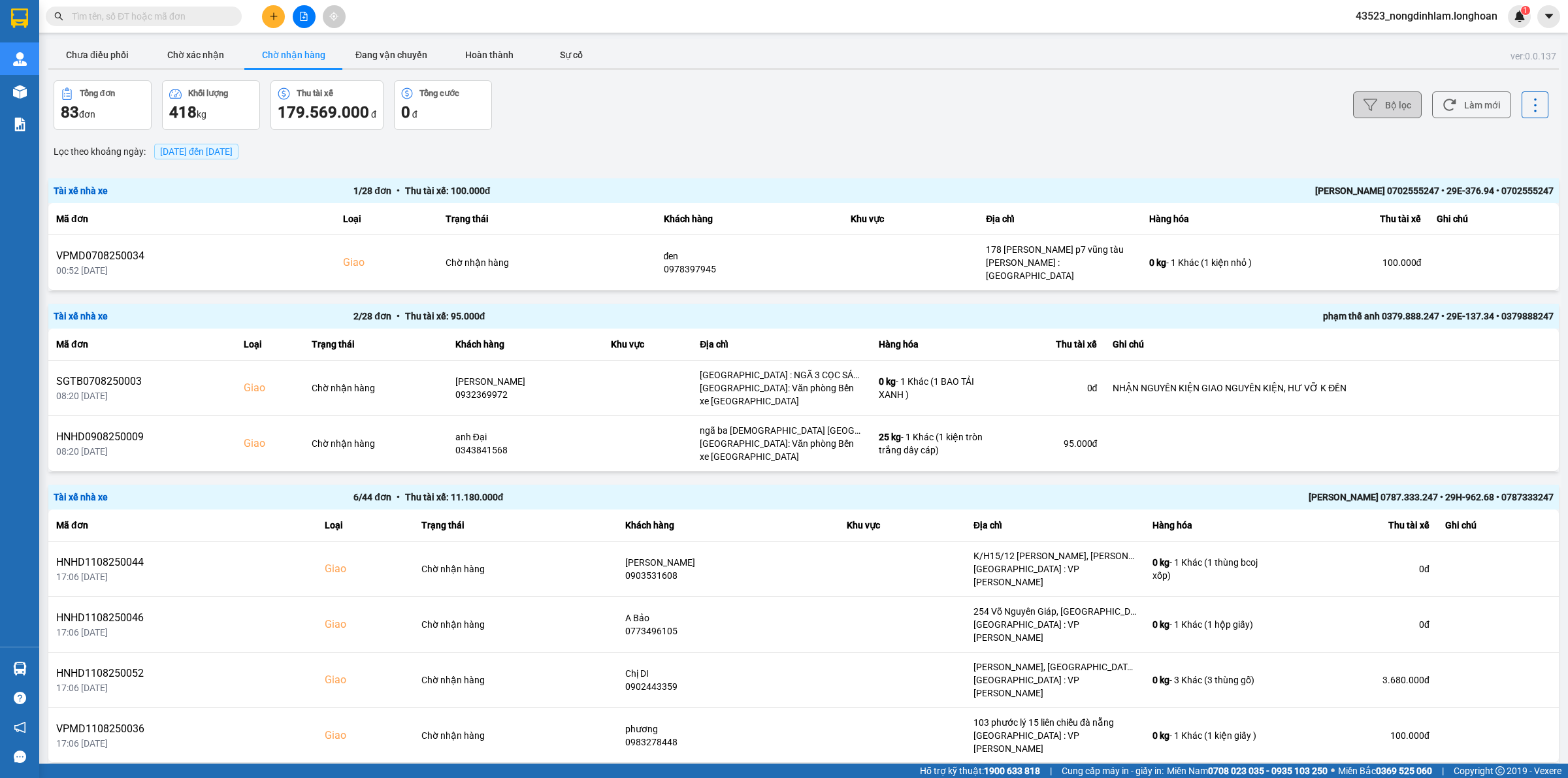
click at [1380, 114] on button "Bộ lọc" at bounding box center [1387, 105] width 69 height 27
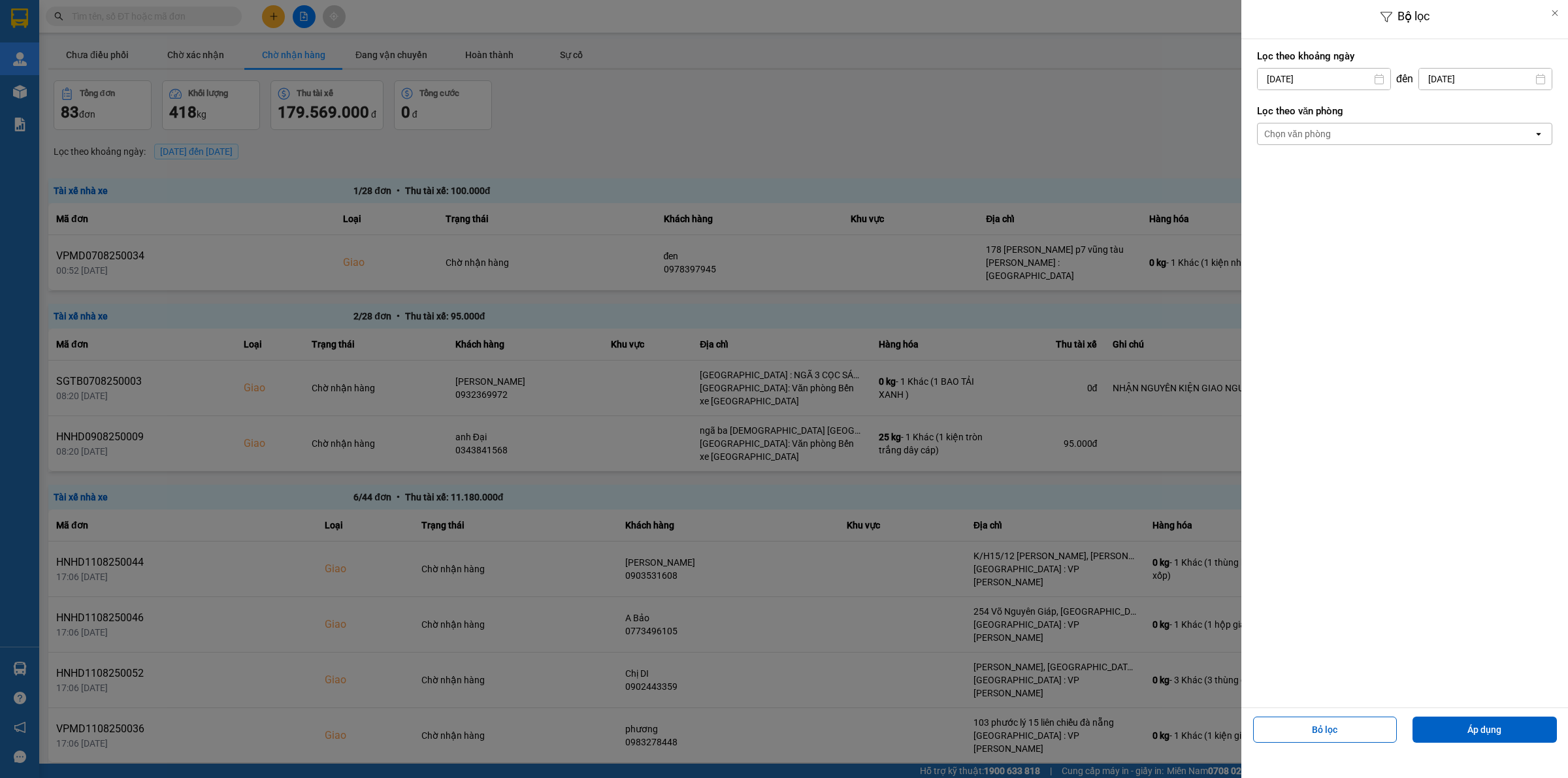
click at [1206, 124] on div at bounding box center [784, 389] width 1568 height 778
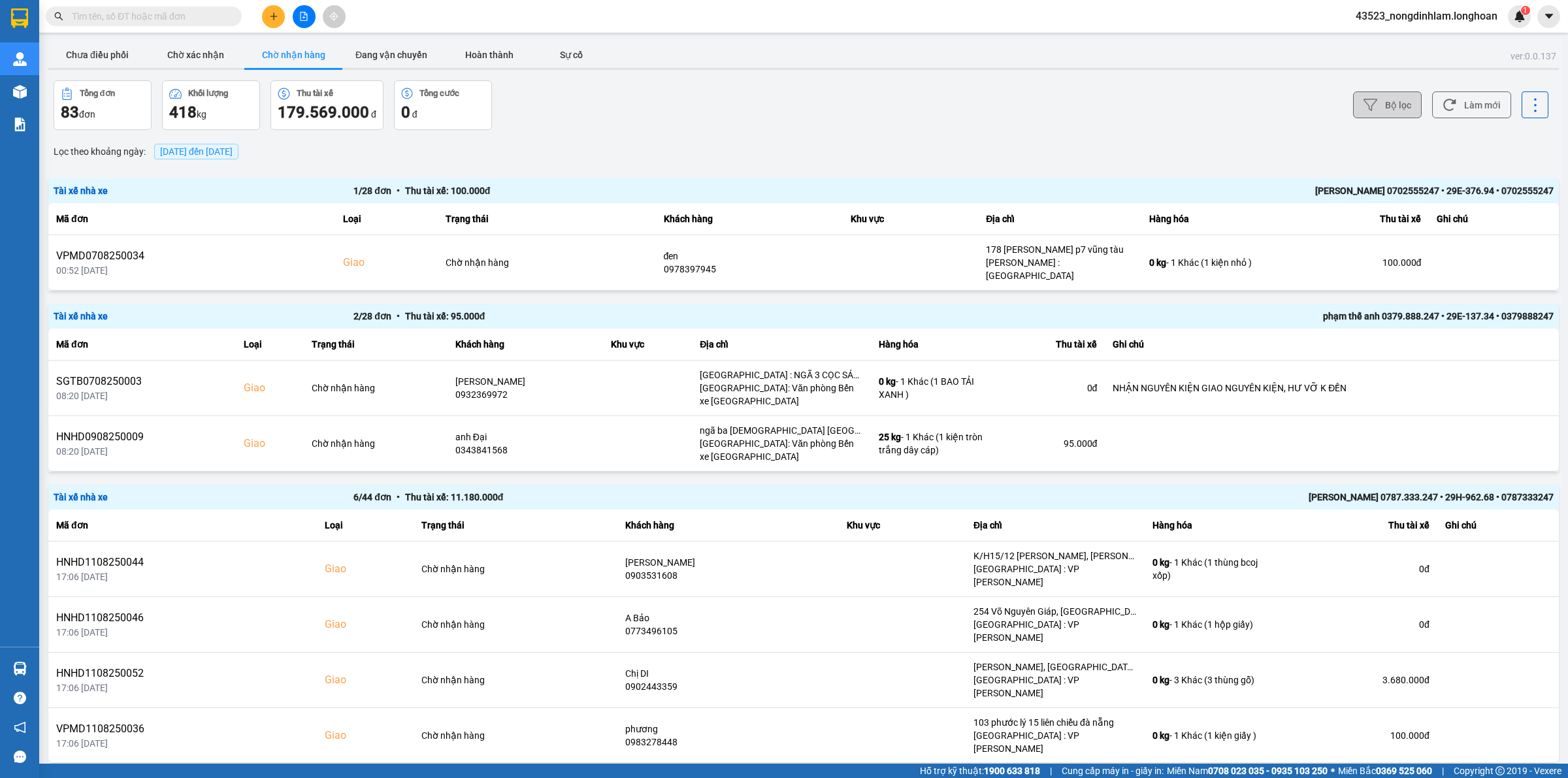
click at [1376, 110] on button "Bộ lọc" at bounding box center [1387, 105] width 69 height 27
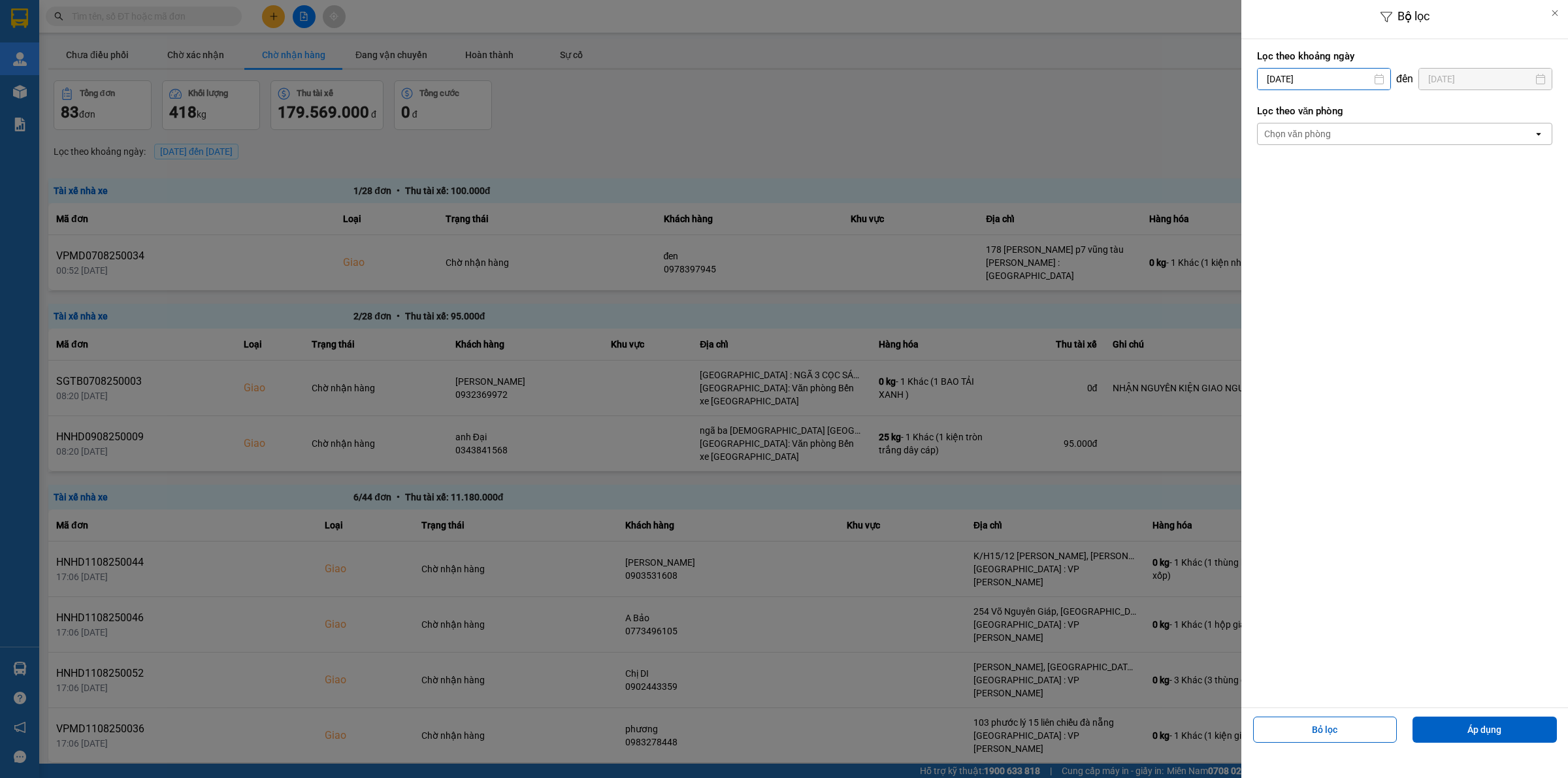
click at [1317, 81] on input "12/08/2025" at bounding box center [1324, 79] width 132 height 21
click at [1262, 113] on icon "Arrow Left" at bounding box center [1263, 111] width 16 height 16
click at [1289, 171] on div "1" at bounding box center [1290, 175] width 18 height 16
type input "01/07/2025"
click at [1469, 725] on button "Áp dụng" at bounding box center [1484, 729] width 144 height 26
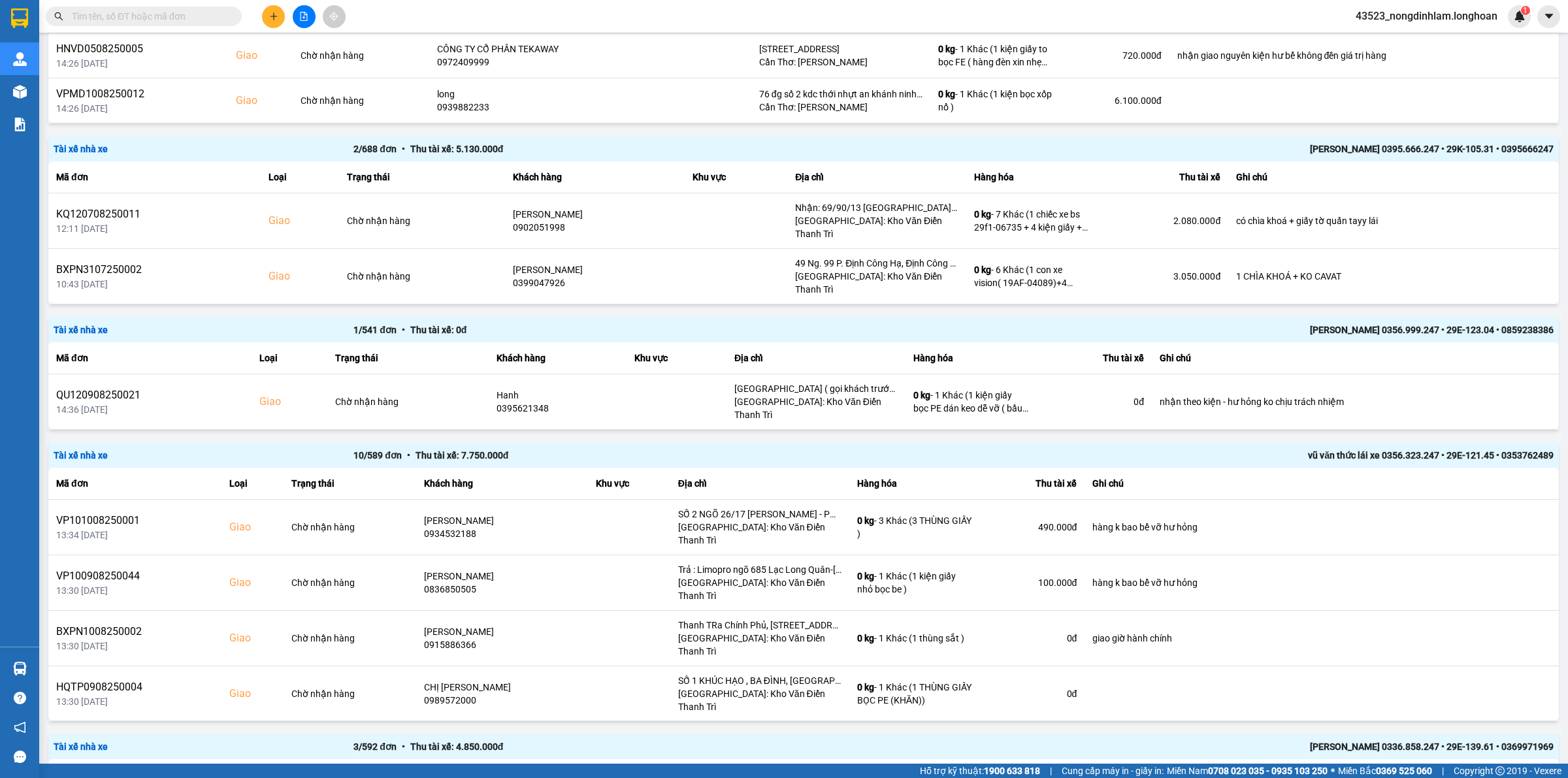
scroll to position [1468, 0]
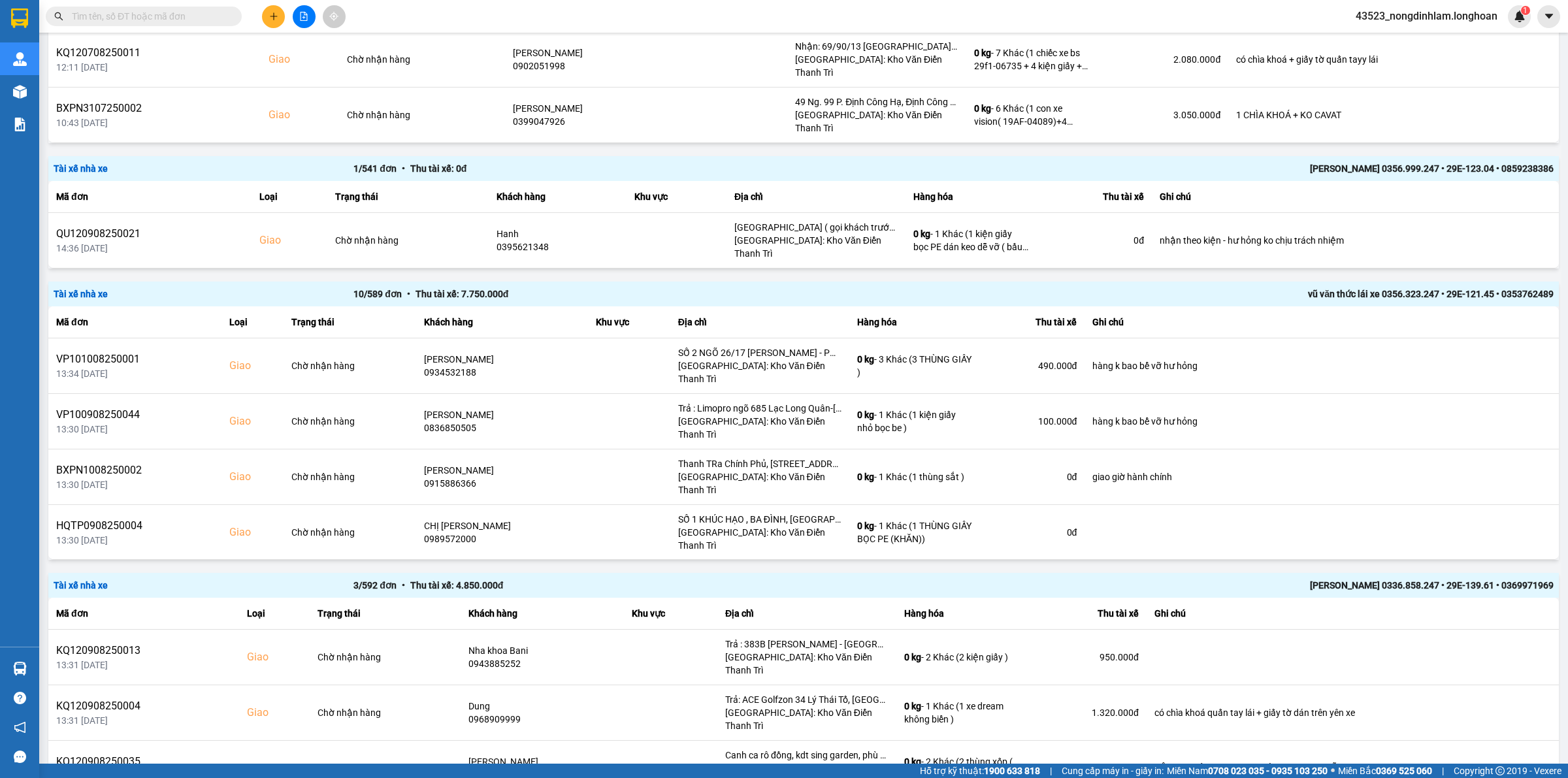
click at [1503, 717] on li "100 / trang" at bounding box center [1512, 711] width 69 height 23
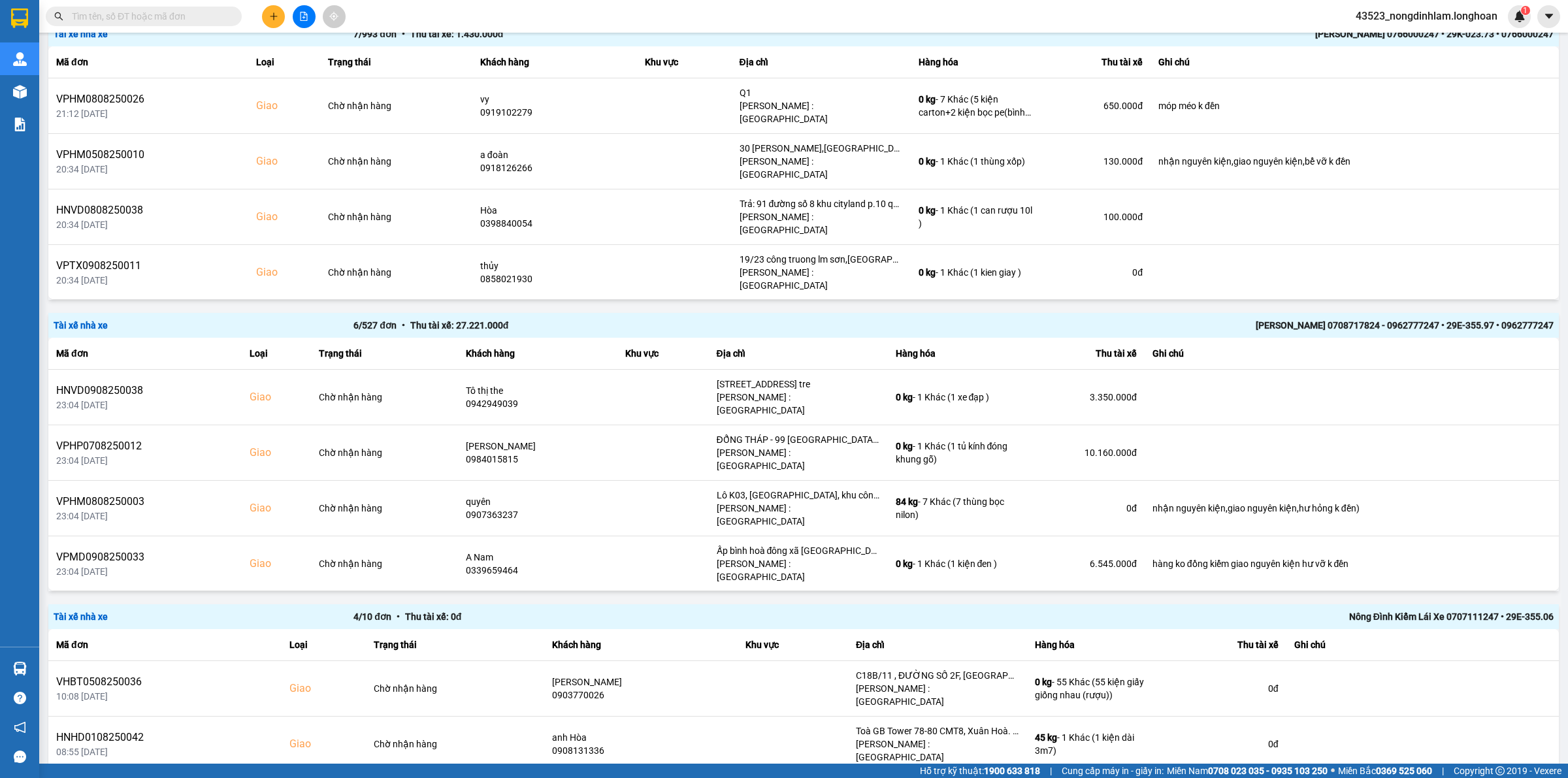
scroll to position [3874, 0]
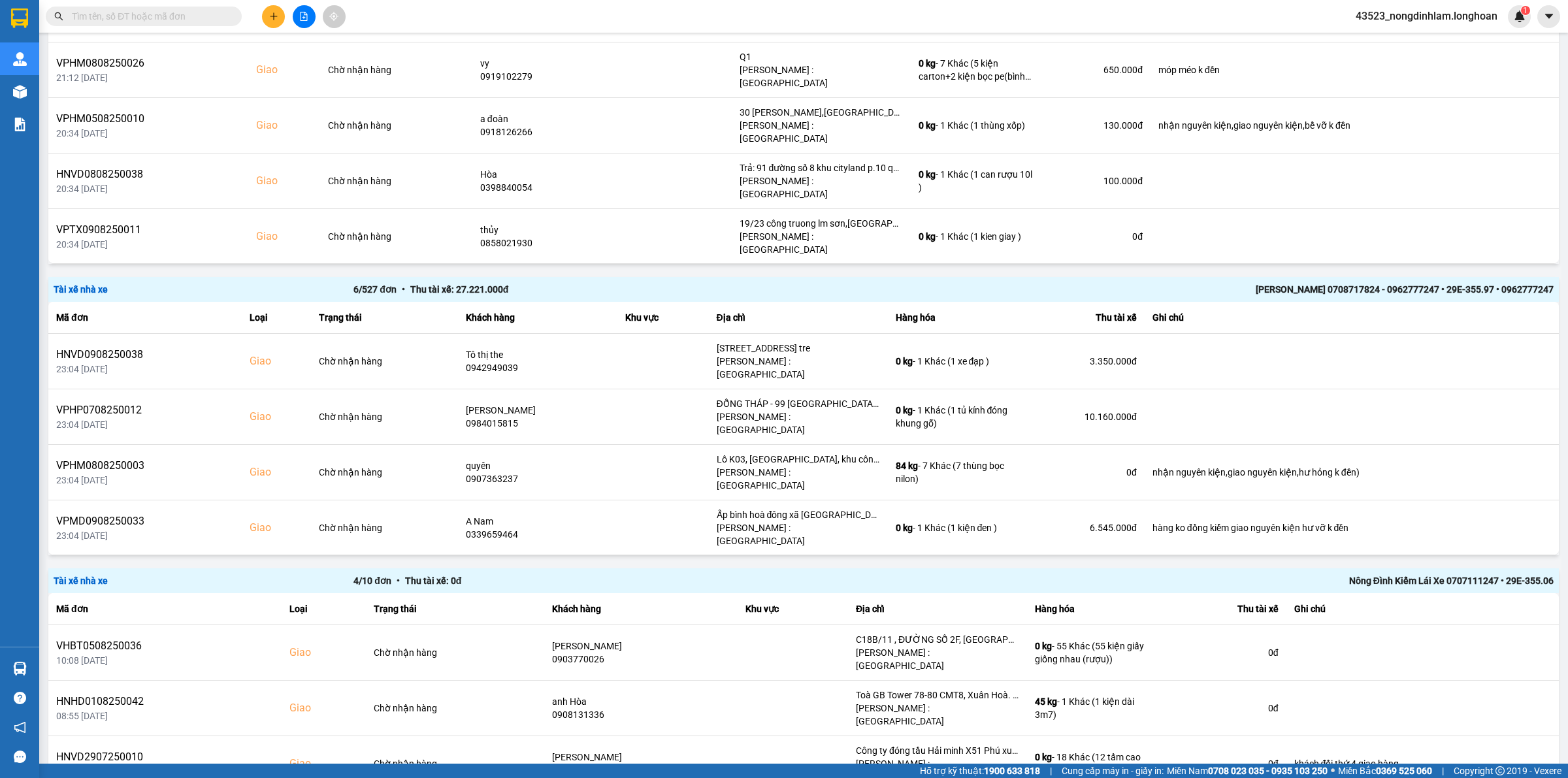
click at [1503, 707] on div "100 / trang" at bounding box center [1509, 711] width 53 height 13
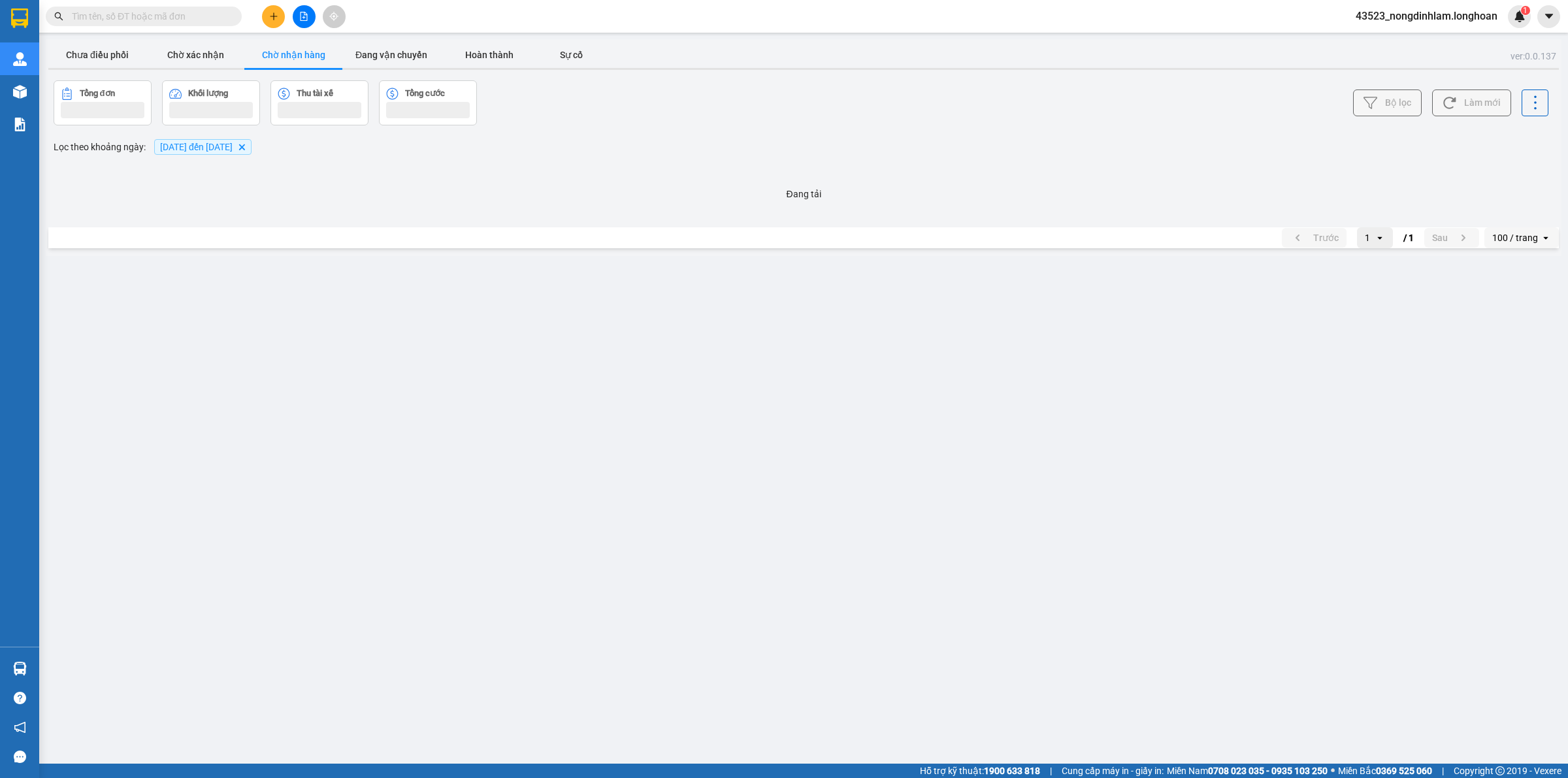
scroll to position [0, 0]
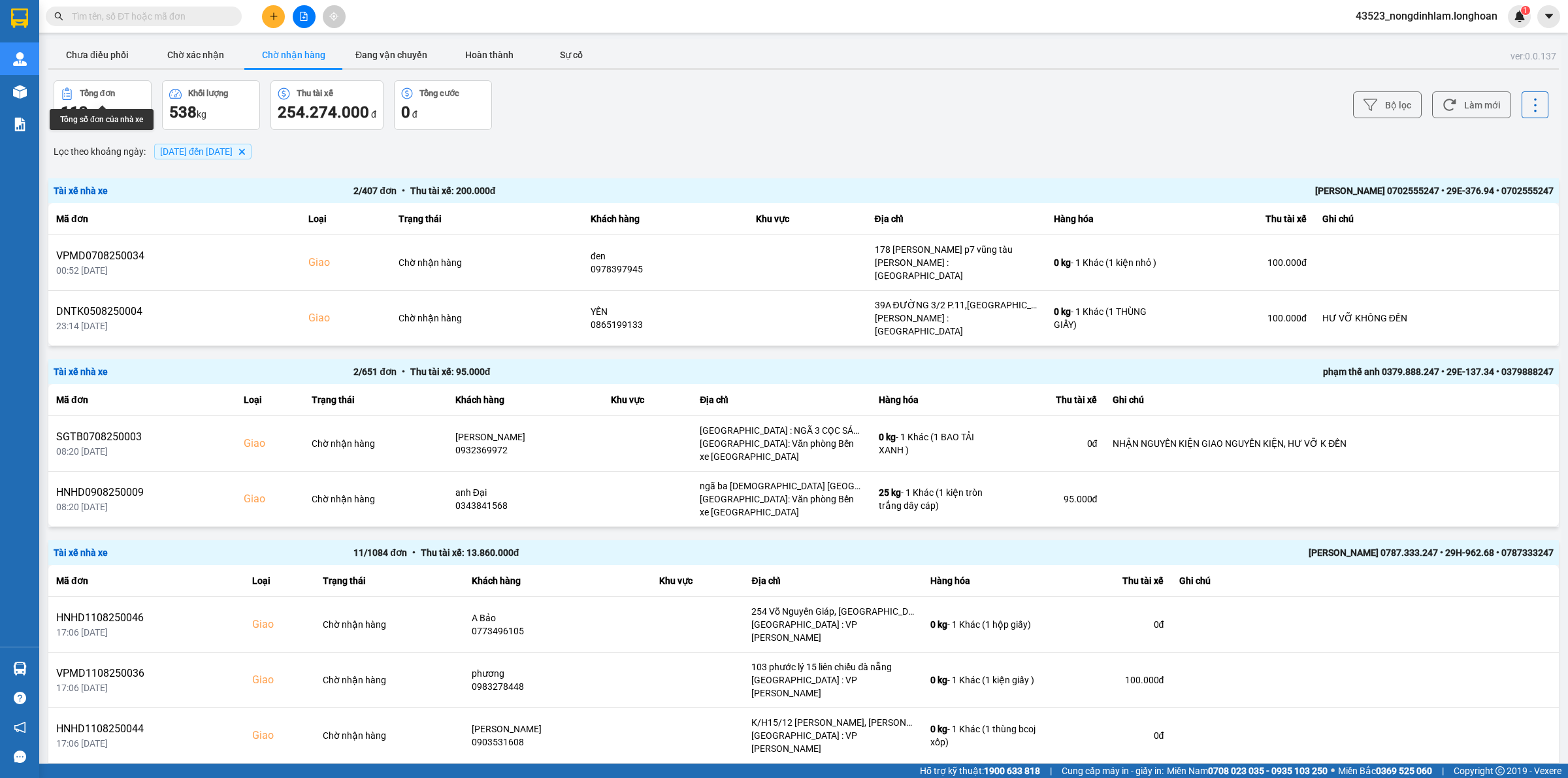
click at [121, 103] on div "112 đơn" at bounding box center [103, 112] width 84 height 21
click at [117, 100] on button "Tổng đơn 112 đơn" at bounding box center [102, 105] width 98 height 49
click at [96, 50] on button "Chưa điều phối" at bounding box center [97, 54] width 98 height 26
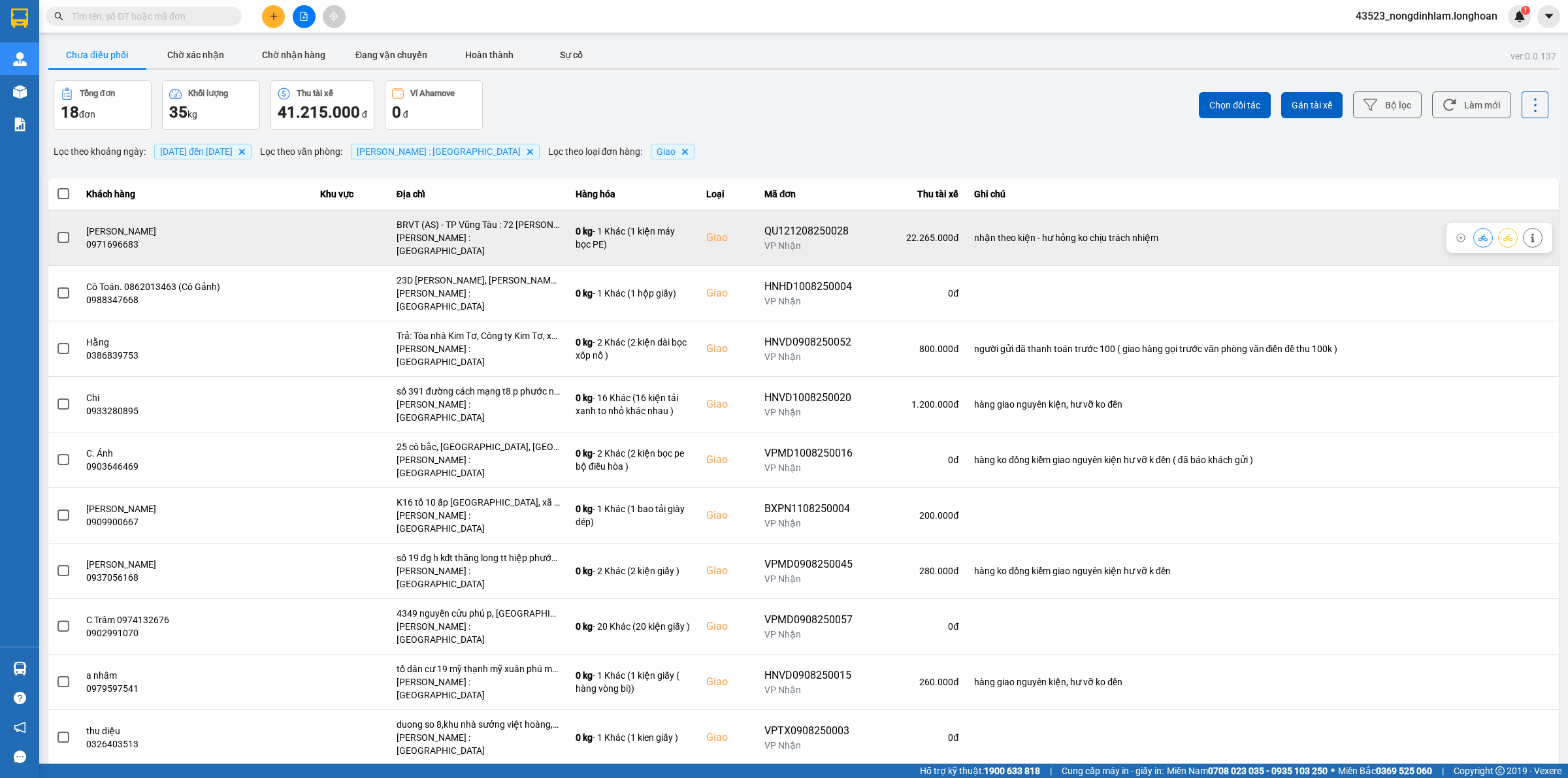
click at [59, 232] on span at bounding box center [63, 237] width 12 height 12
click at [56, 231] on input "checkbox" at bounding box center [56, 231] width 0 height 0
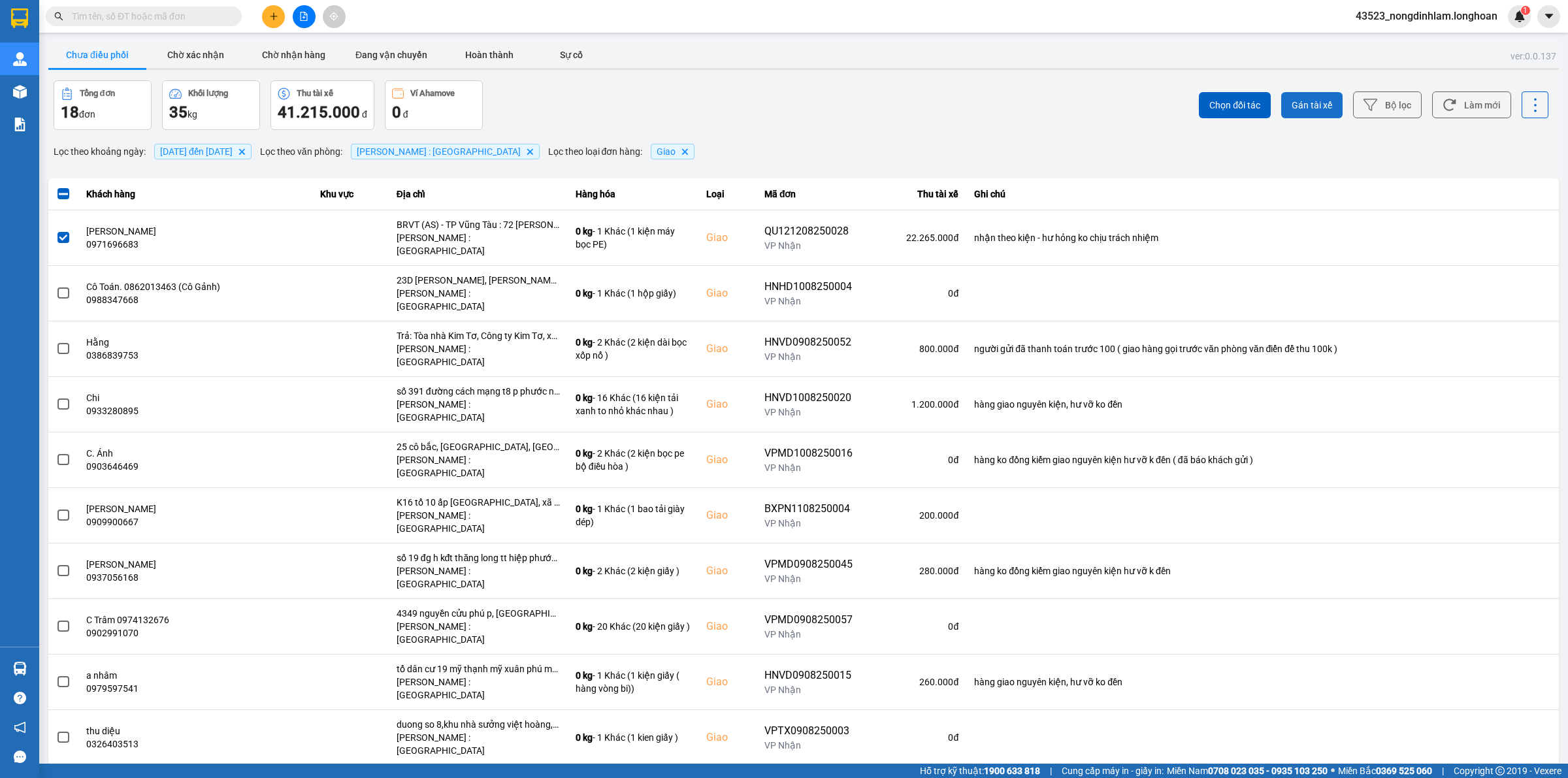
click at [1296, 113] on button "Gán tài xế" at bounding box center [1312, 105] width 61 height 26
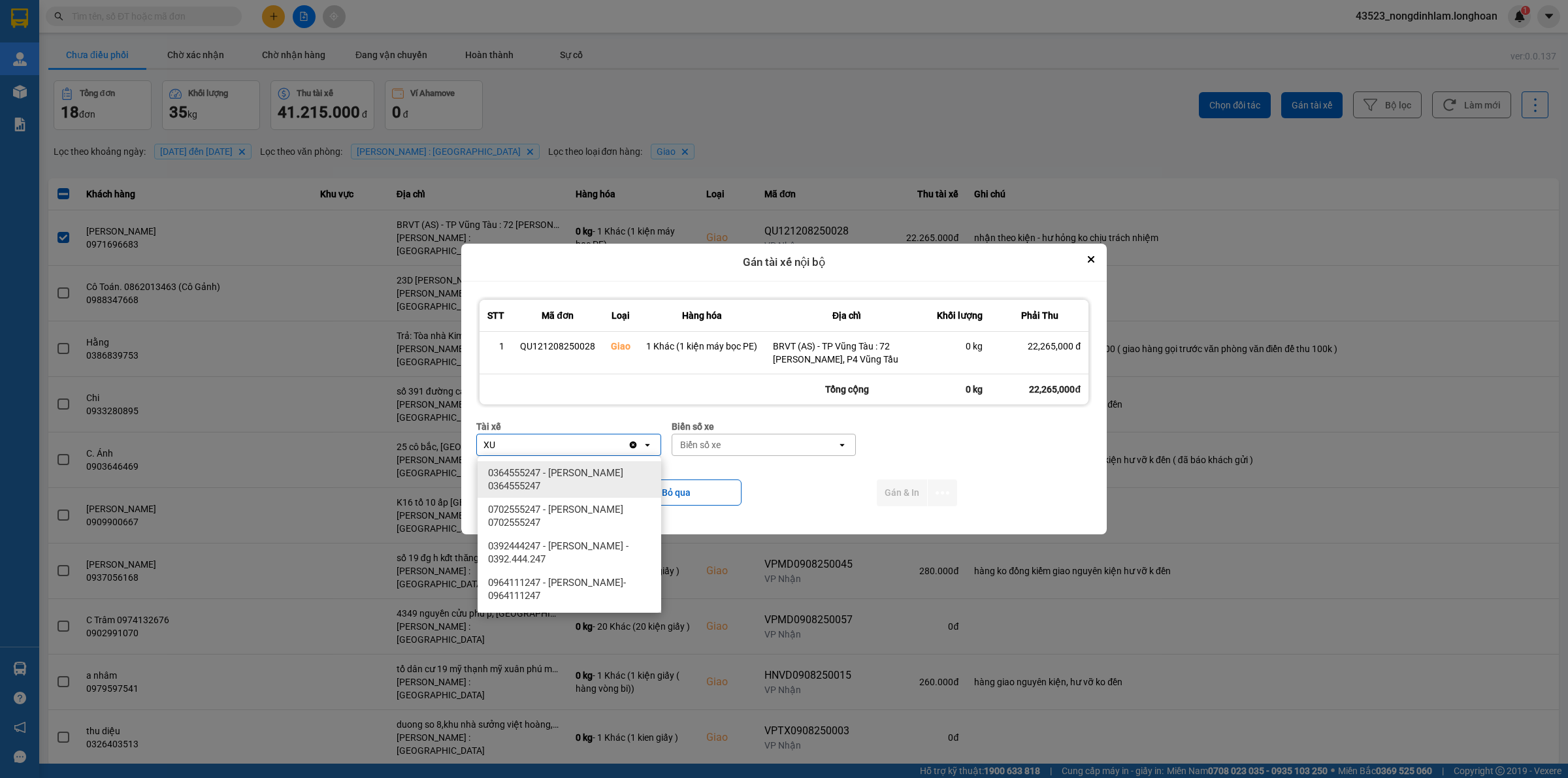
type input "XU"
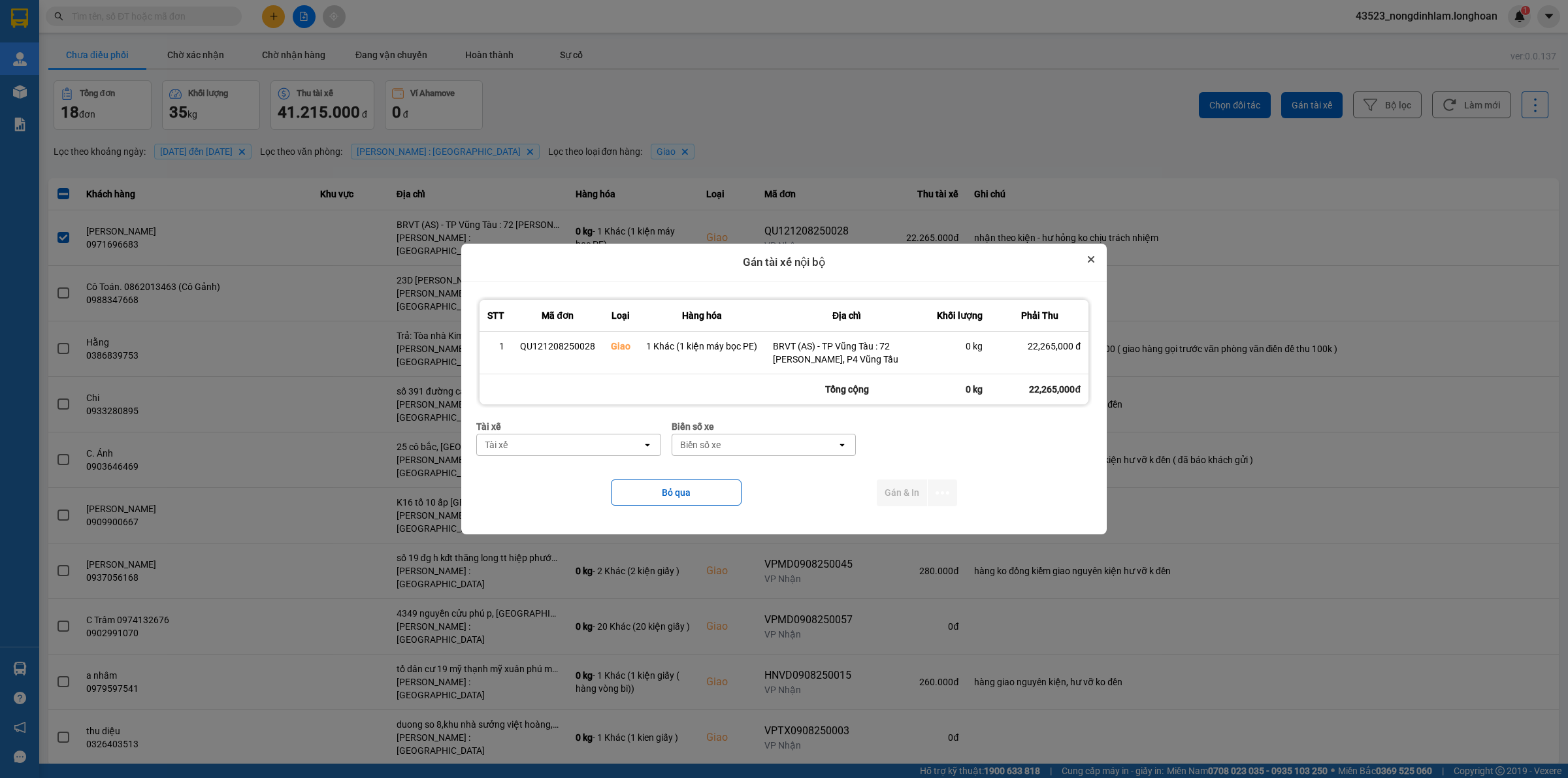
click at [1088, 256] on icon "Close" at bounding box center [1091, 259] width 6 height 6
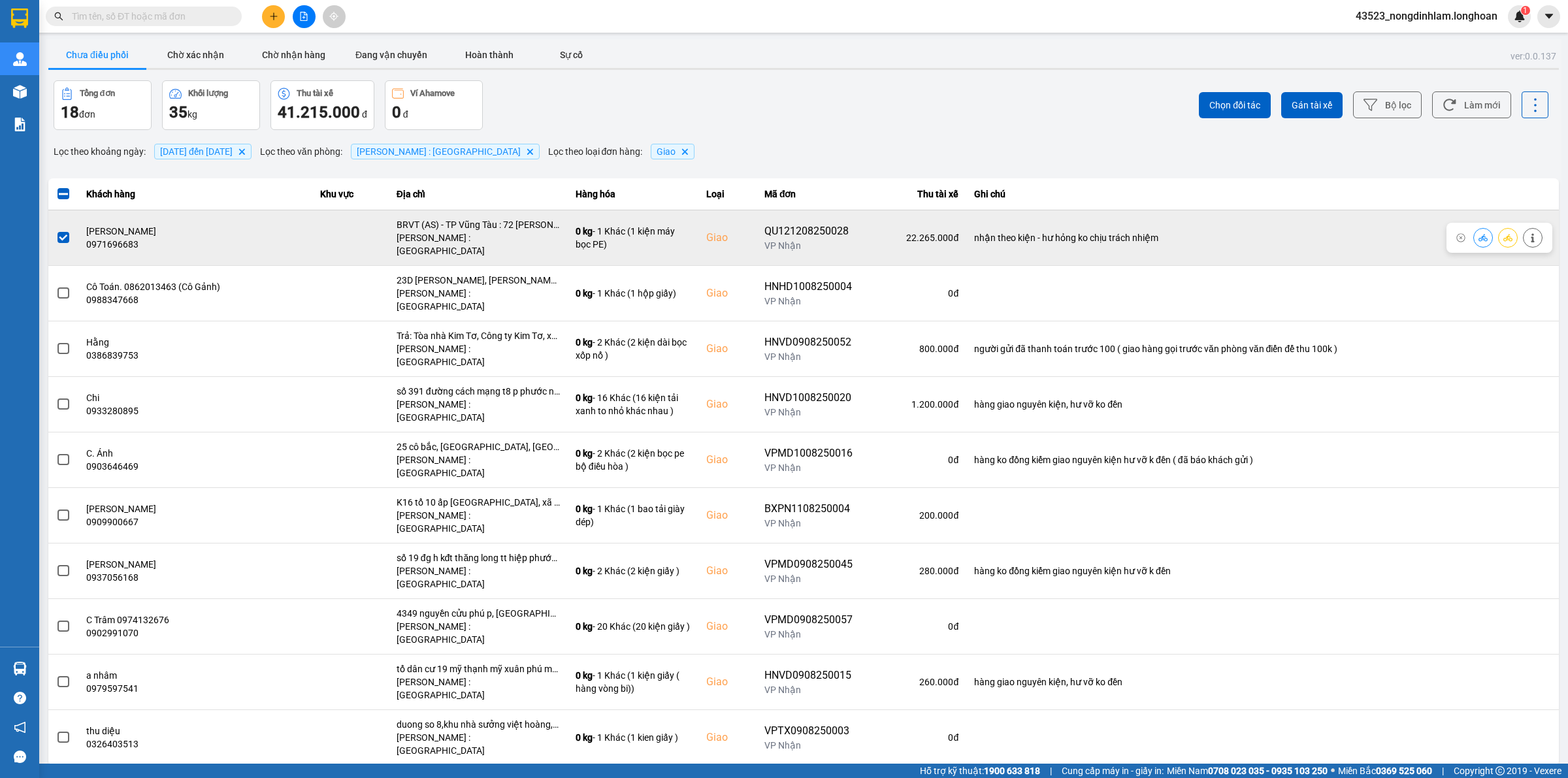
click at [69, 232] on label at bounding box center [63, 238] width 14 height 14
click at [56, 231] on input "checkbox" at bounding box center [56, 231] width 0 height 0
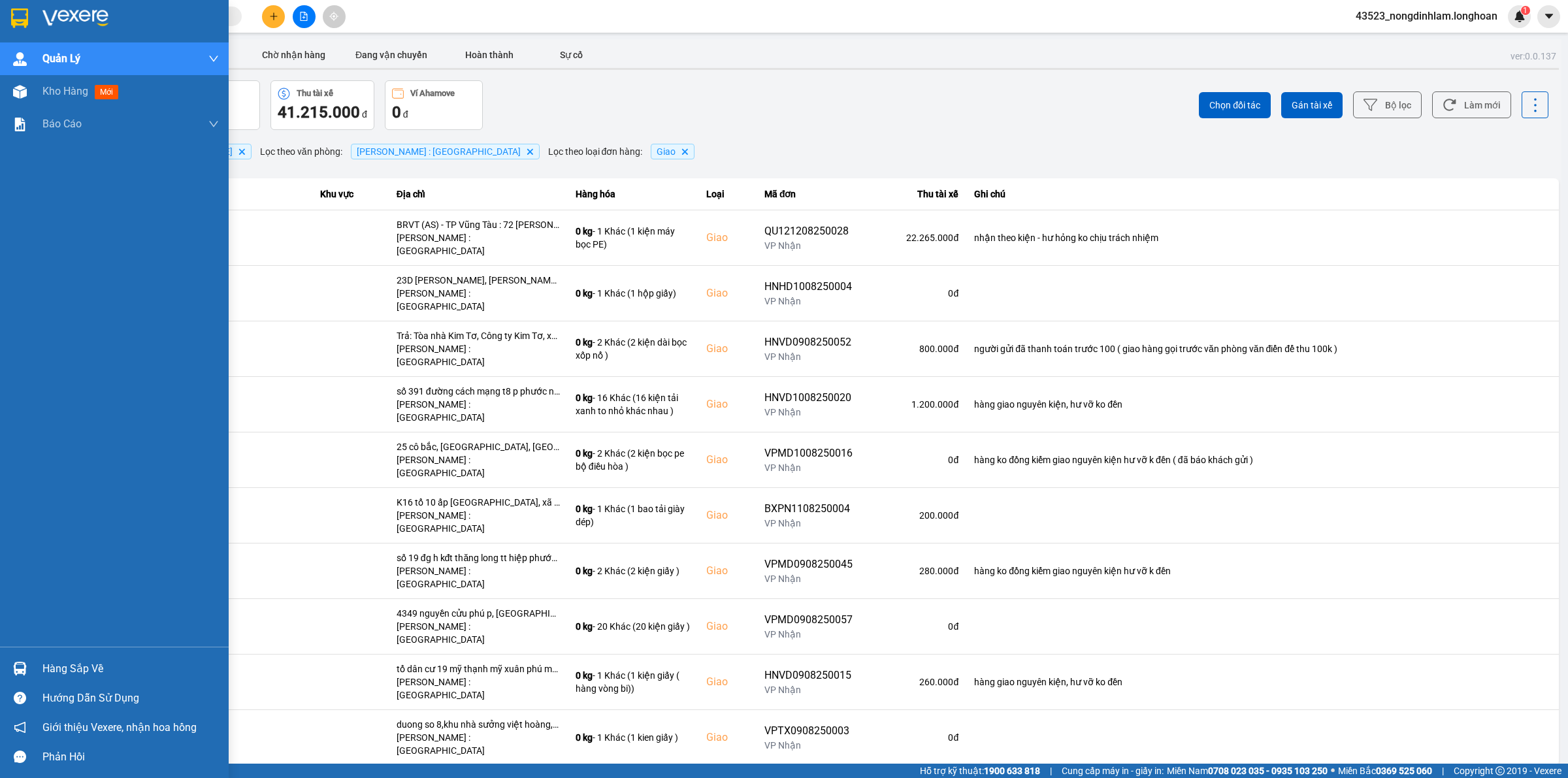
click at [40, 9] on div at bounding box center [114, 21] width 229 height 42
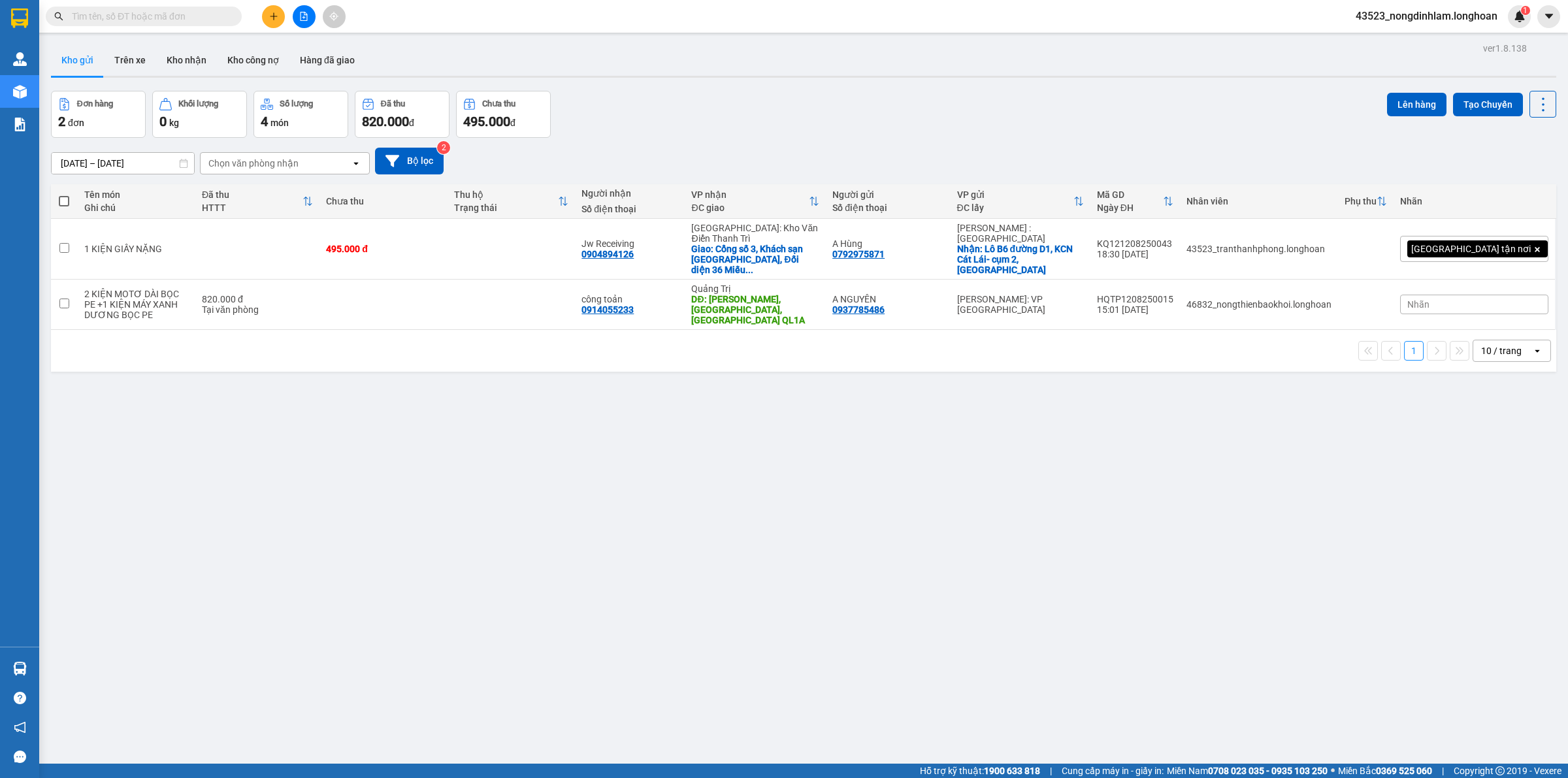
click at [149, 22] on input "text" at bounding box center [149, 16] width 154 height 14
paste input "QU121208250028"
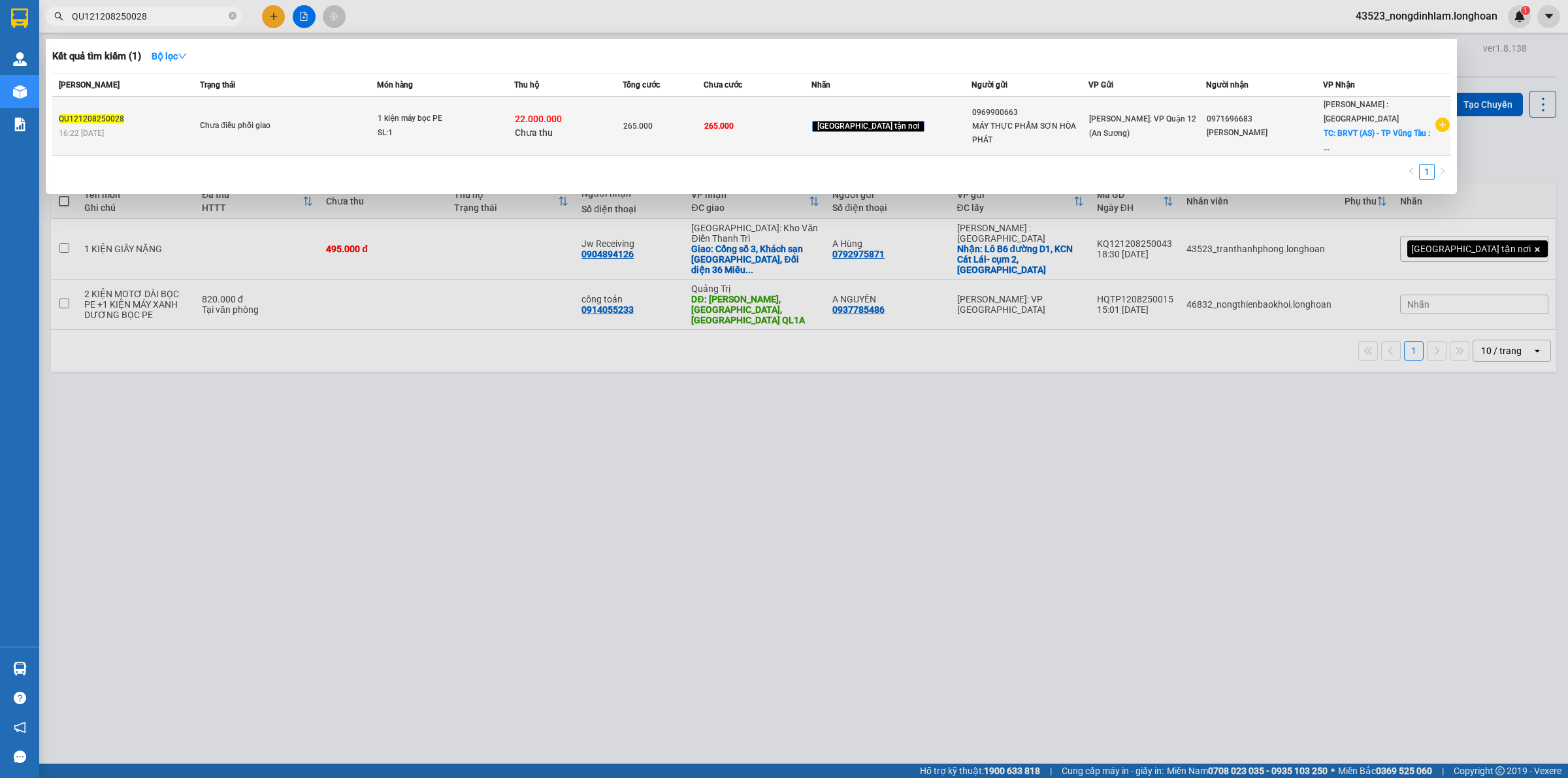
type input "QU121208250028"
click at [187, 113] on div "QU121208250028" at bounding box center [127, 120] width 137 height 14
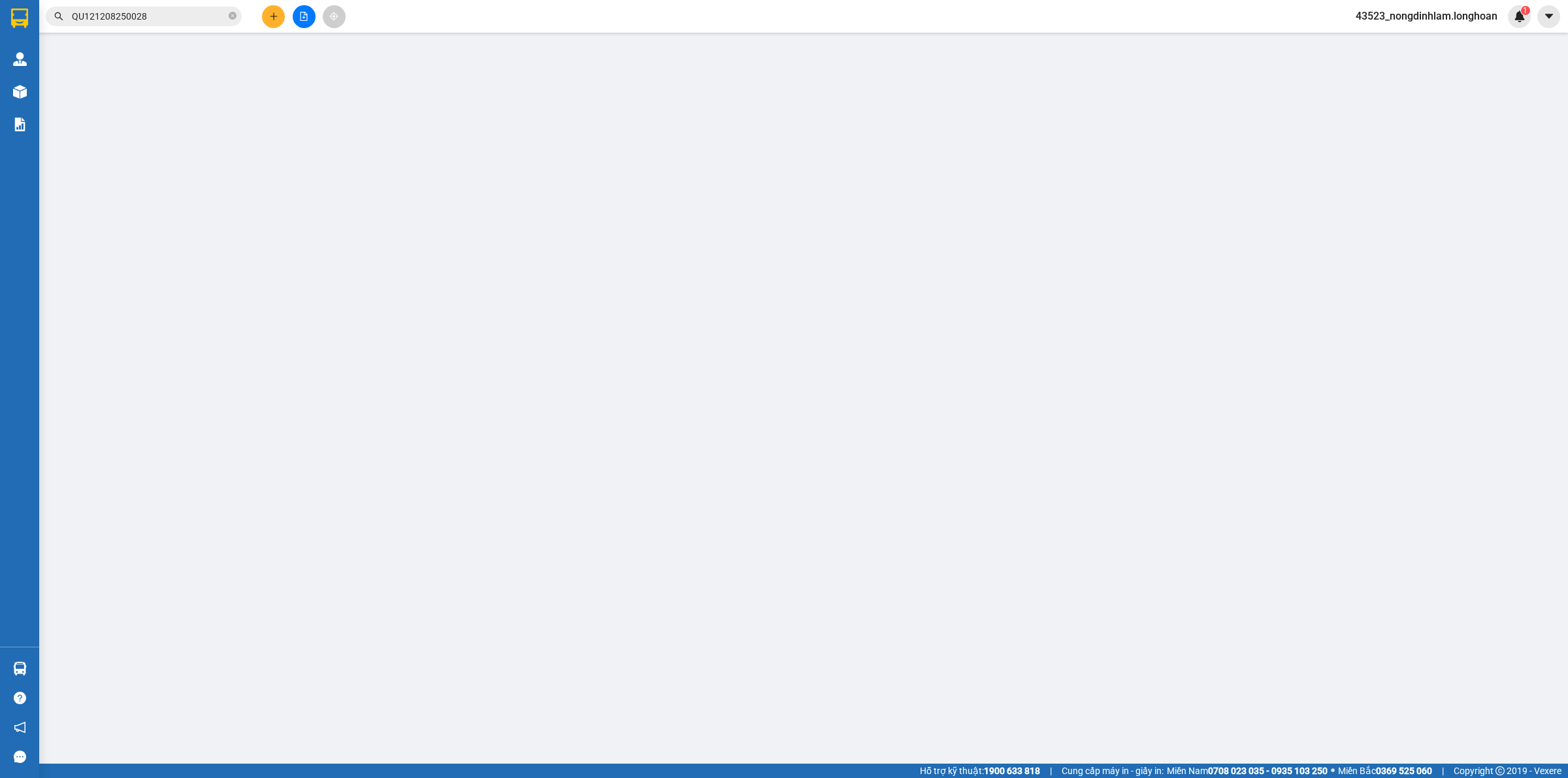
type input "0969900663"
type input "MÁY THỰC PHẨM SƠN HÒA PHÁT"
type input "0971696683"
type input "Thu Hà"
checkbox input "true"
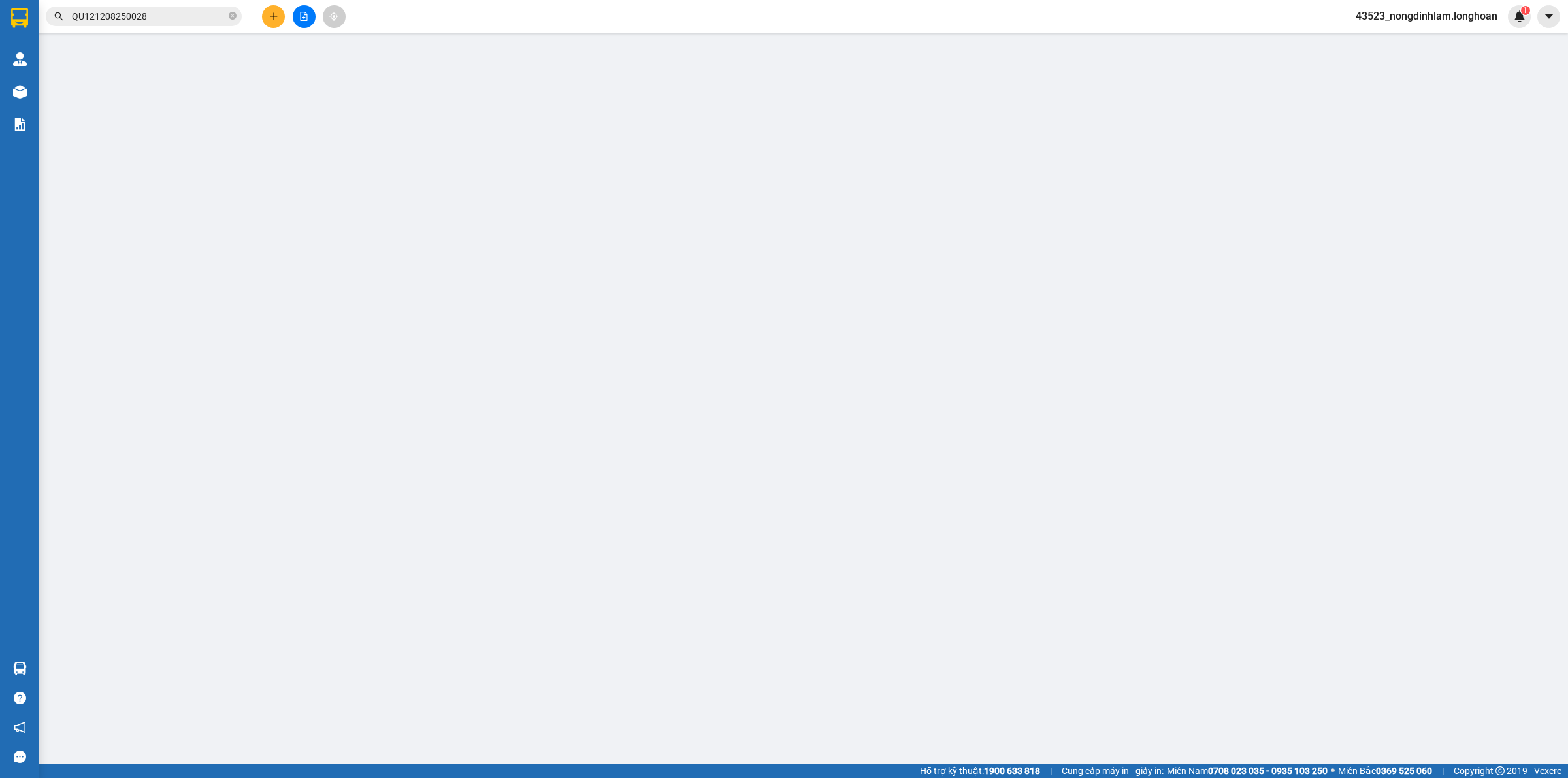
type input "BRVT (AS) - TP Vũng Tàu : 72 Lê Hồng Phong, P4 Vũng Tầu"
type input "nhận theo kiện - hư hỏng ko chịu trách nhiệm"
type input "265.000"
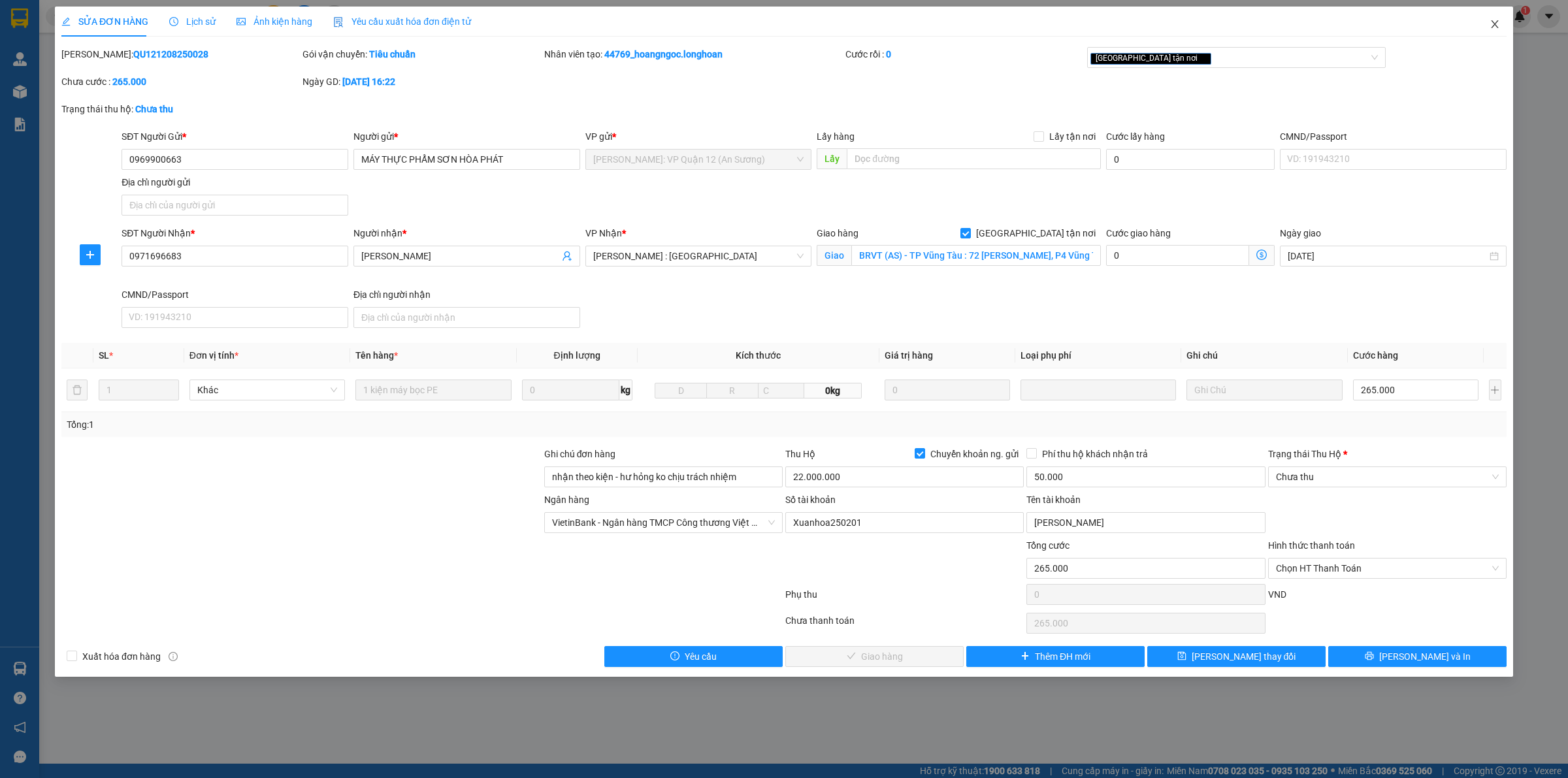
click at [1494, 24] on icon "close" at bounding box center [1494, 24] width 7 height 8
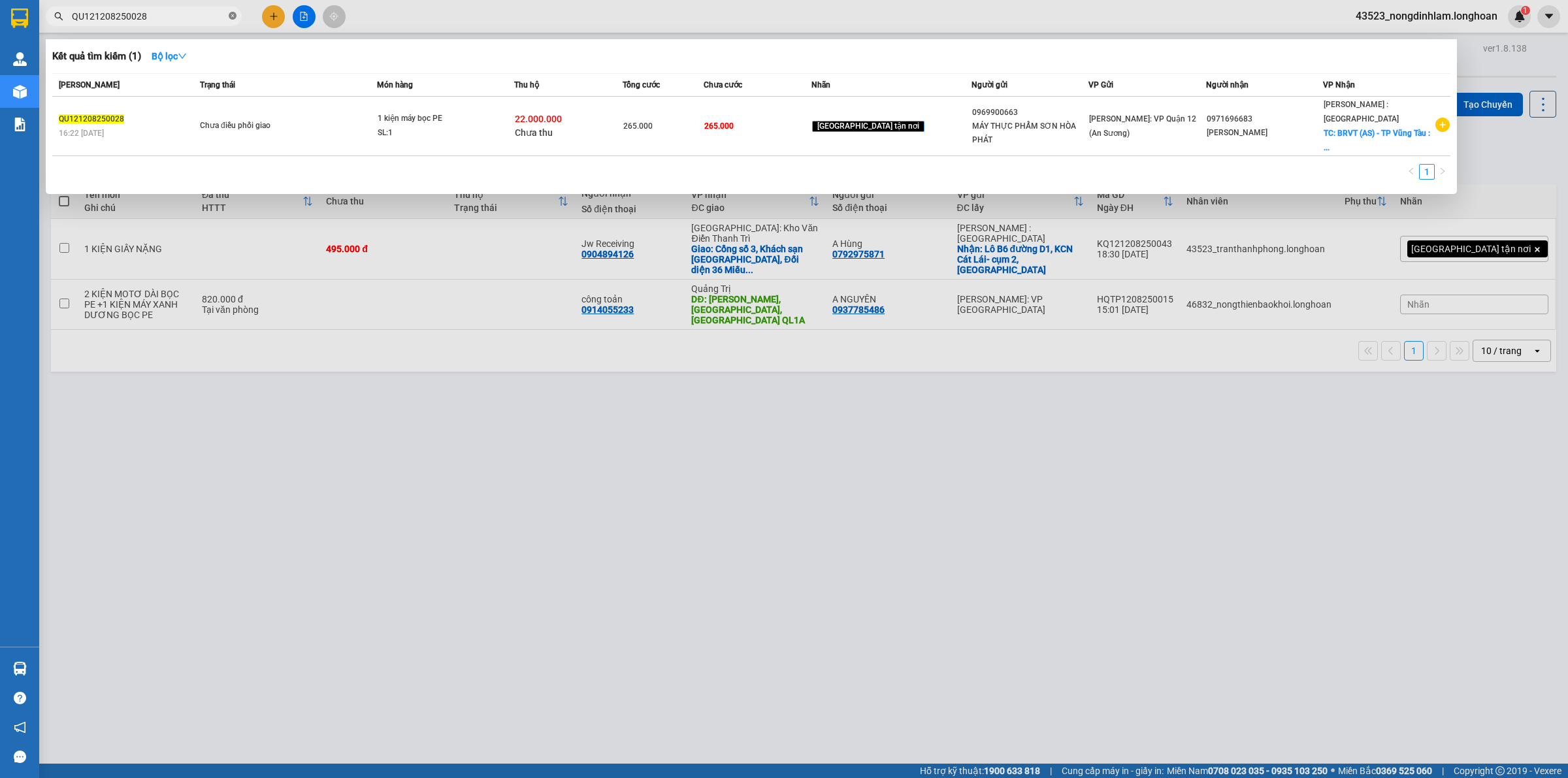
click at [233, 20] on icon "close-circle" at bounding box center [232, 16] width 8 height 8
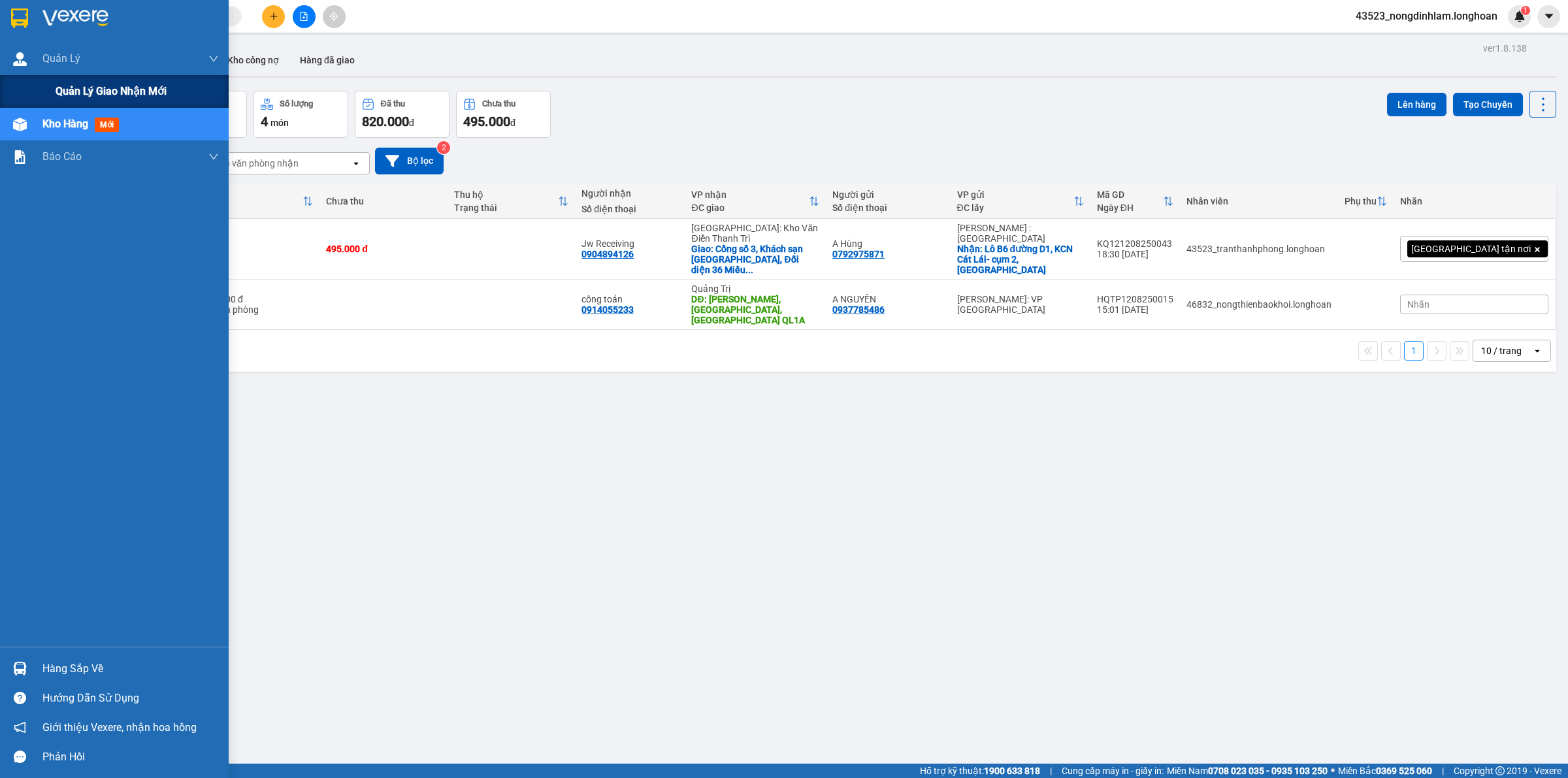
click at [57, 85] on span "Quản lý giao nhận mới" at bounding box center [111, 91] width 111 height 16
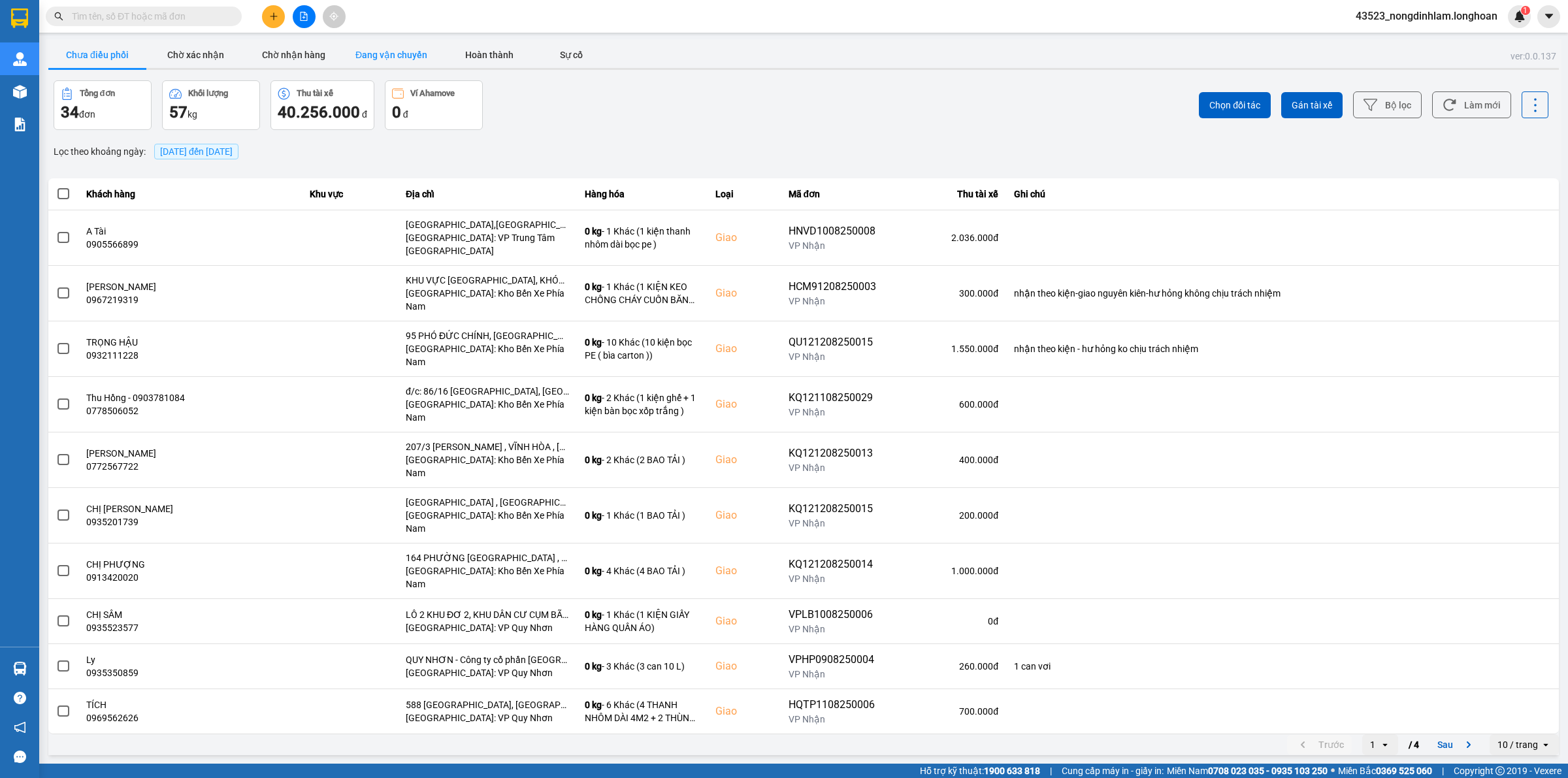
click at [416, 56] on button "Đang vận chuyển" at bounding box center [391, 54] width 98 height 26
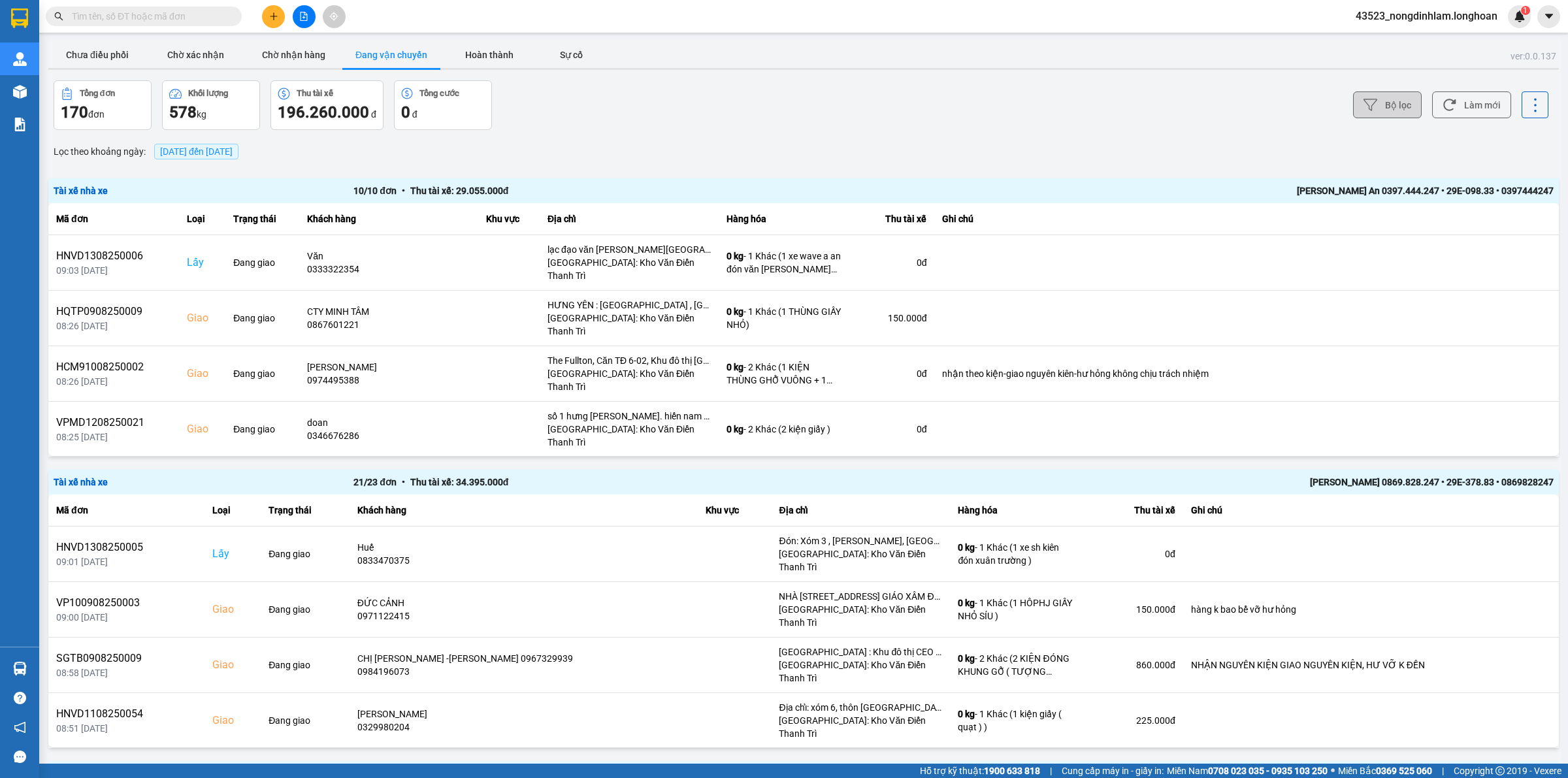
click at [1380, 109] on button "Bộ lọc" at bounding box center [1387, 105] width 69 height 27
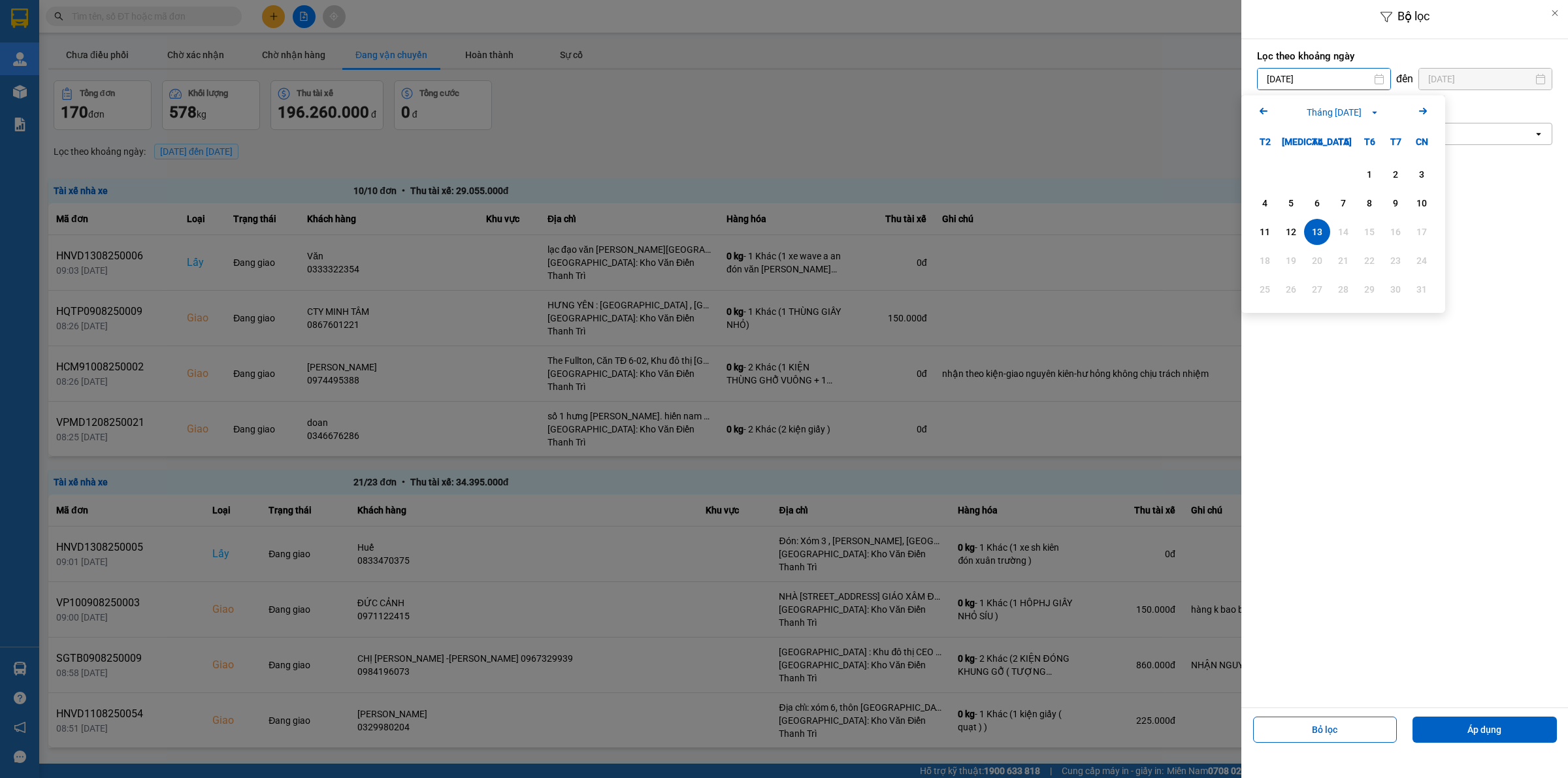
click at [1346, 81] on input "13/08/2025" at bounding box center [1324, 79] width 132 height 21
click at [1269, 110] on icon "Arrow Left" at bounding box center [1263, 111] width 16 height 16
click at [1289, 171] on div "1" at bounding box center [1290, 175] width 18 height 16
type input "01/07/2025"
click at [1354, 134] on div "Chọn văn phòng" at bounding box center [1396, 134] width 276 height 21
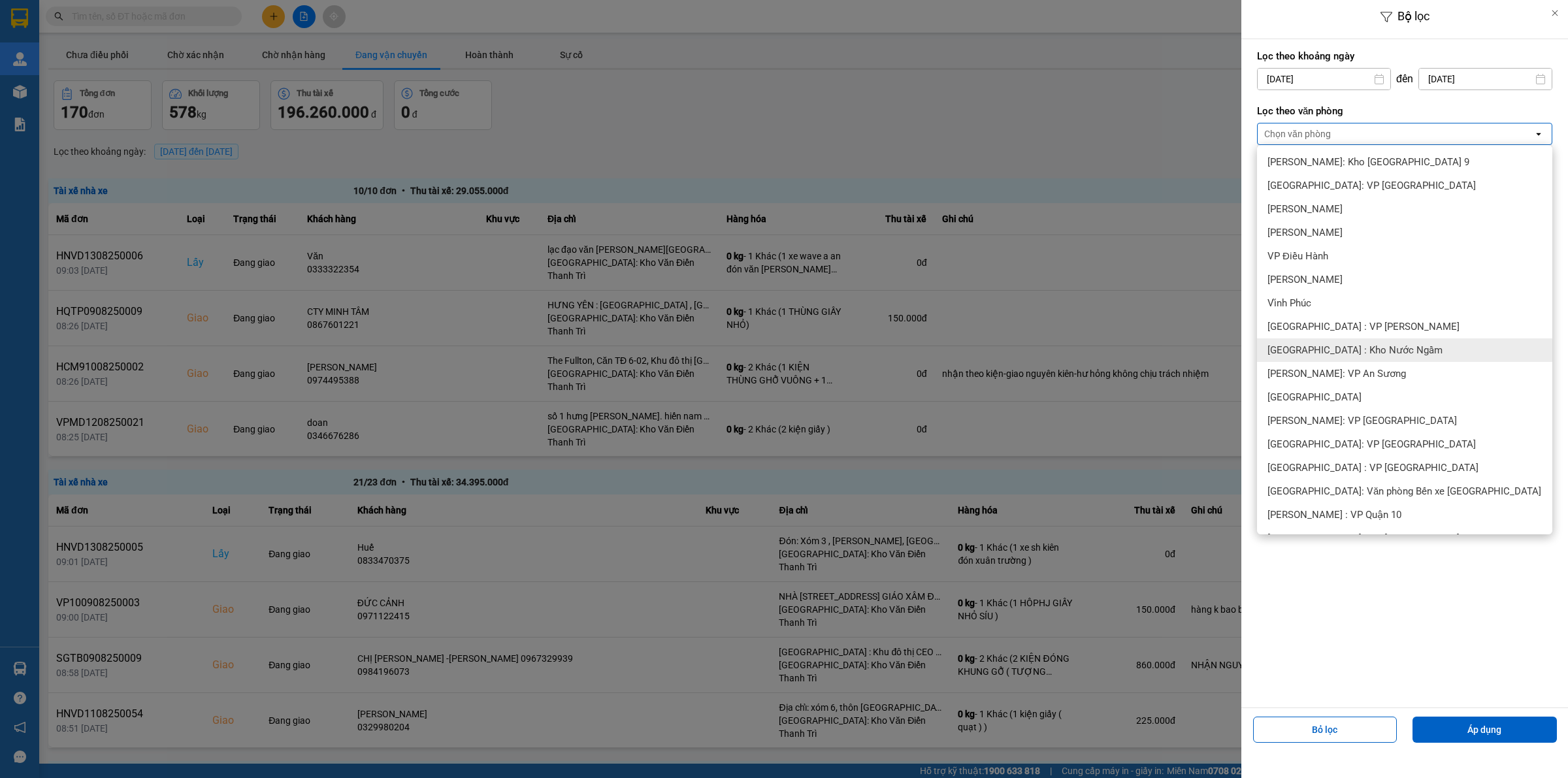
scroll to position [164, 0]
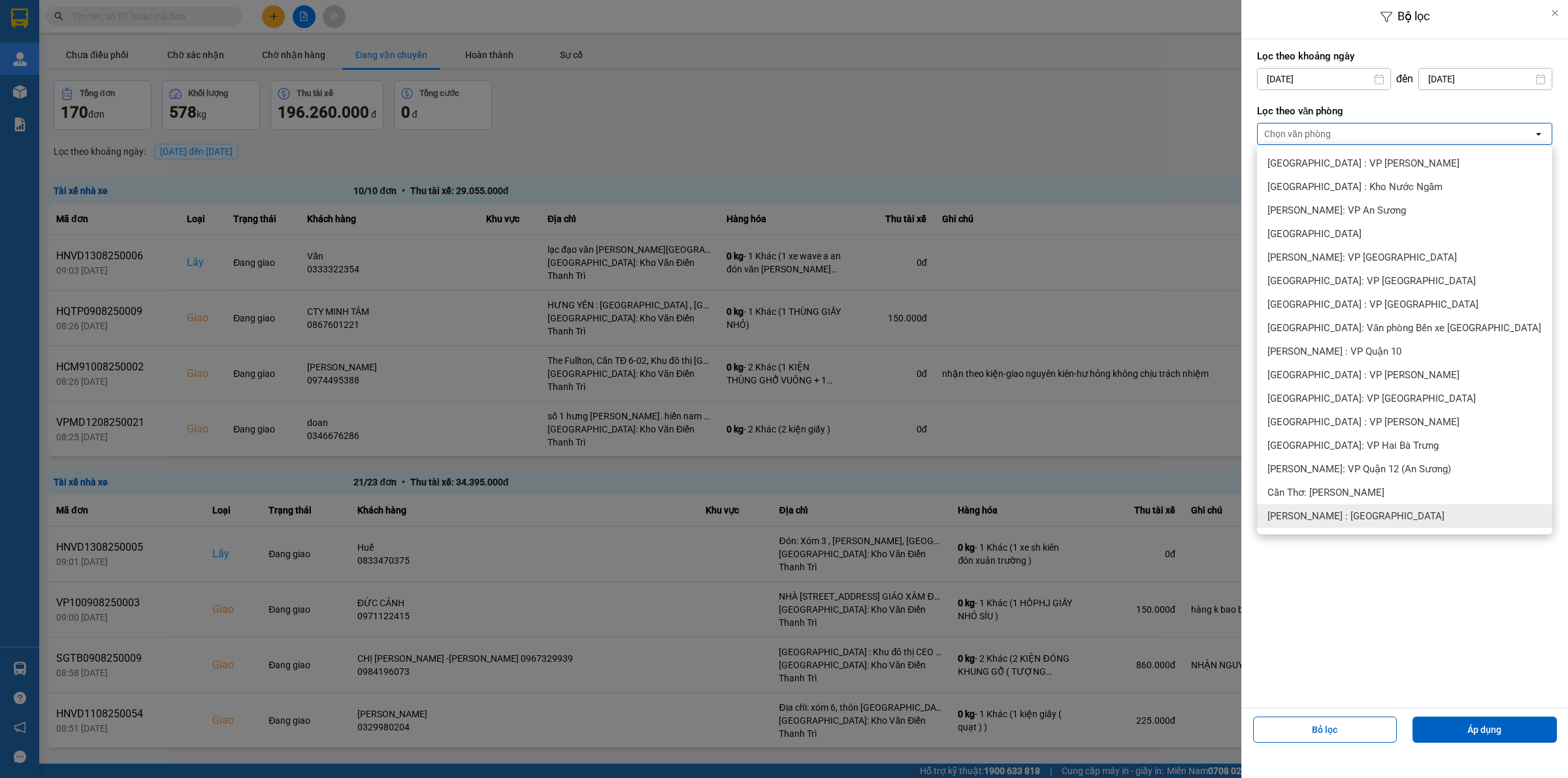
click at [1372, 513] on span "[PERSON_NAME] : [GEOGRAPHIC_DATA]" at bounding box center [1356, 516] width 177 height 13
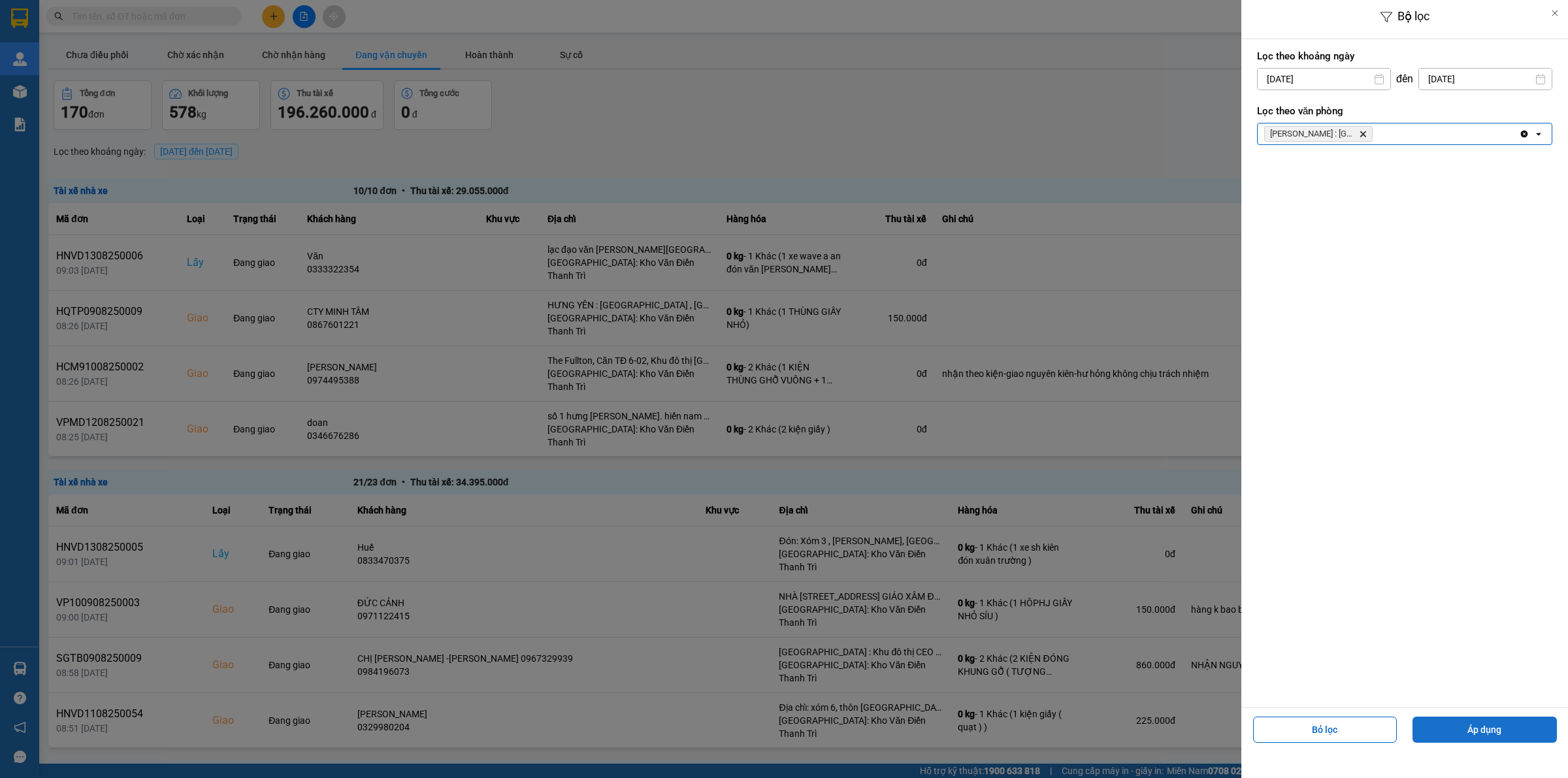
click at [1488, 725] on button "Áp dụng" at bounding box center [1484, 729] width 144 height 26
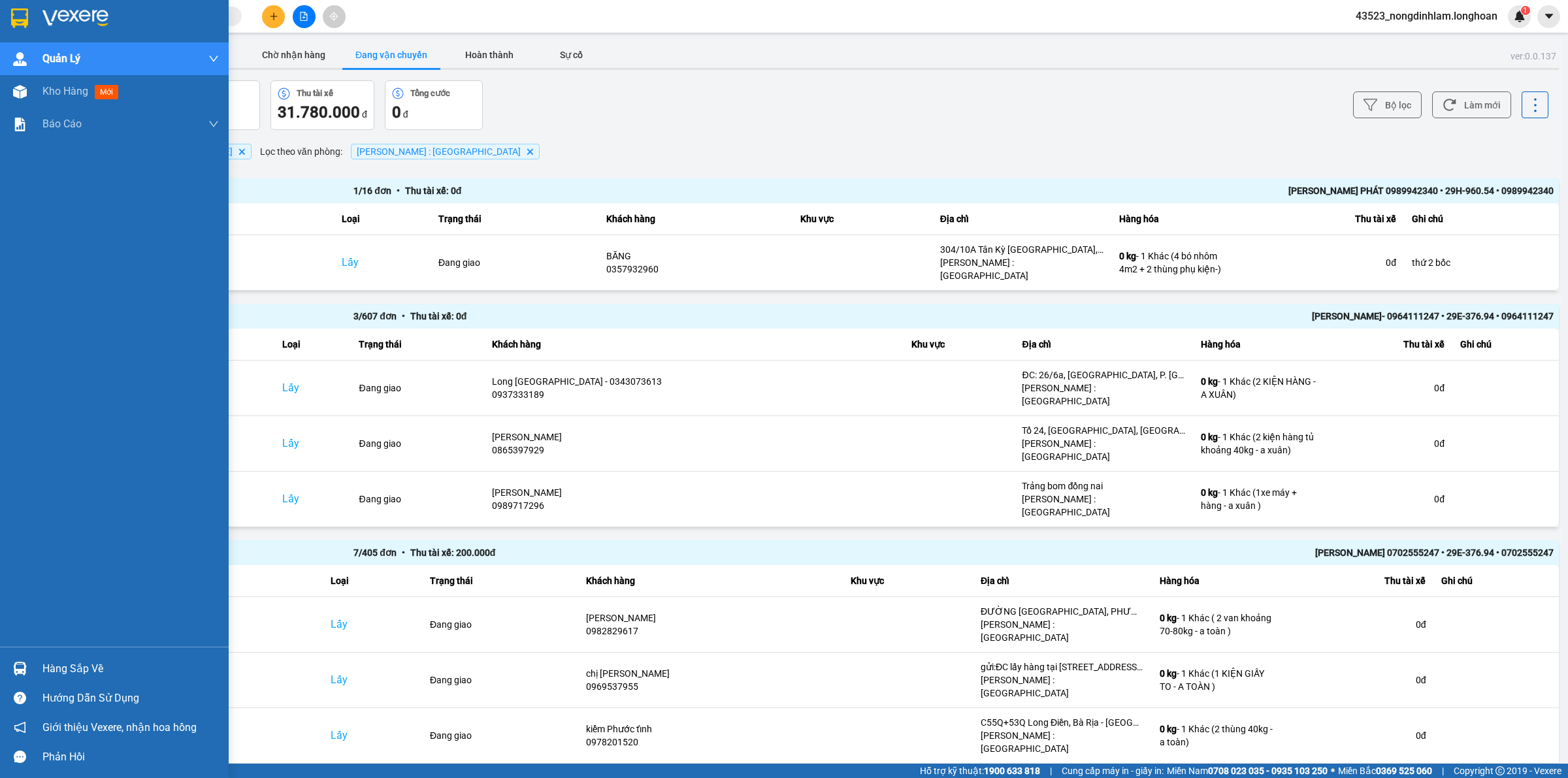
click at [33, 20] on div at bounding box center [114, 21] width 229 height 42
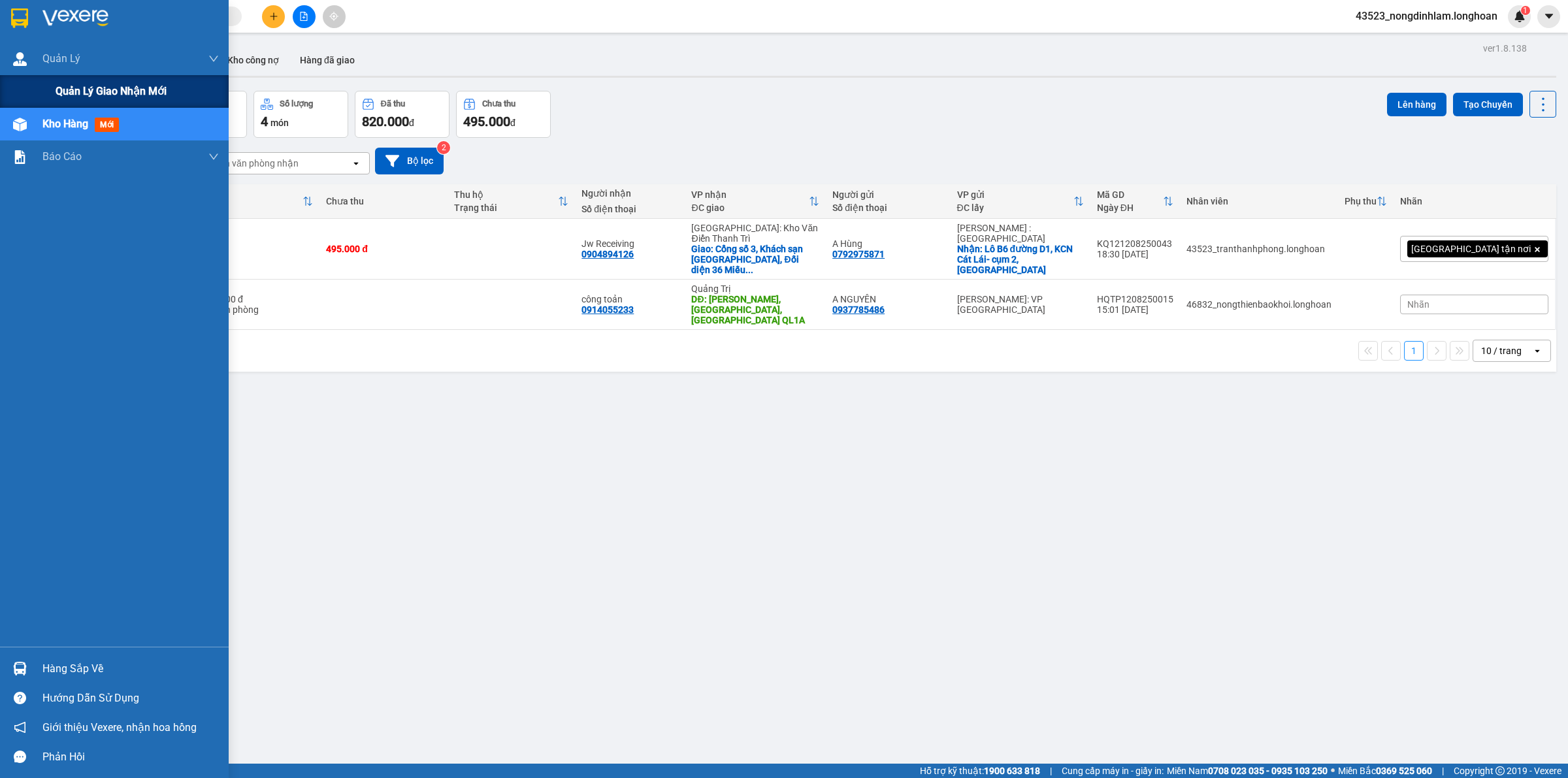
click at [52, 92] on div "Quản lý giao nhận mới" at bounding box center [114, 92] width 229 height 33
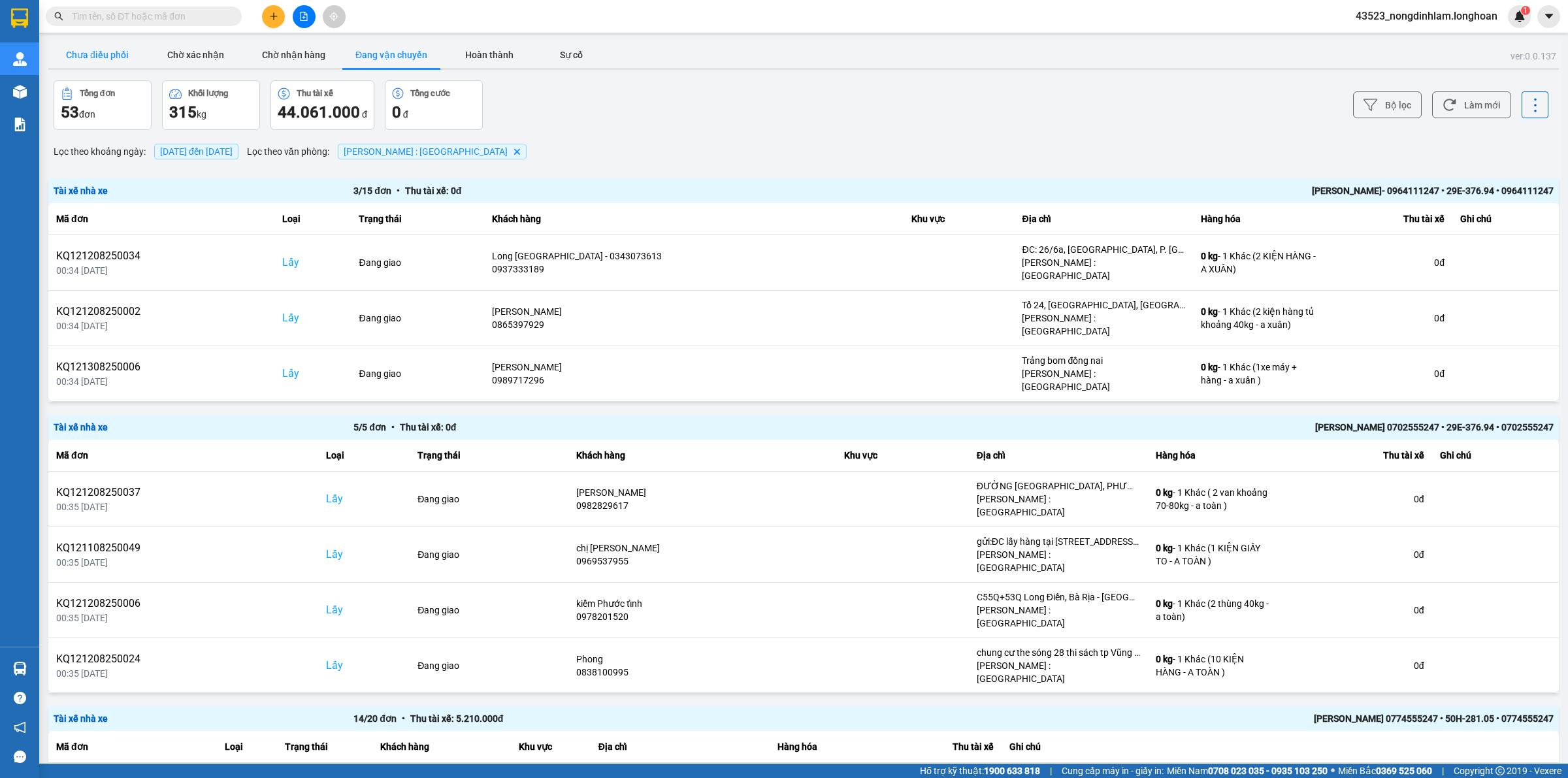
click at [105, 50] on button "Chưa điều phối" at bounding box center [97, 54] width 98 height 26
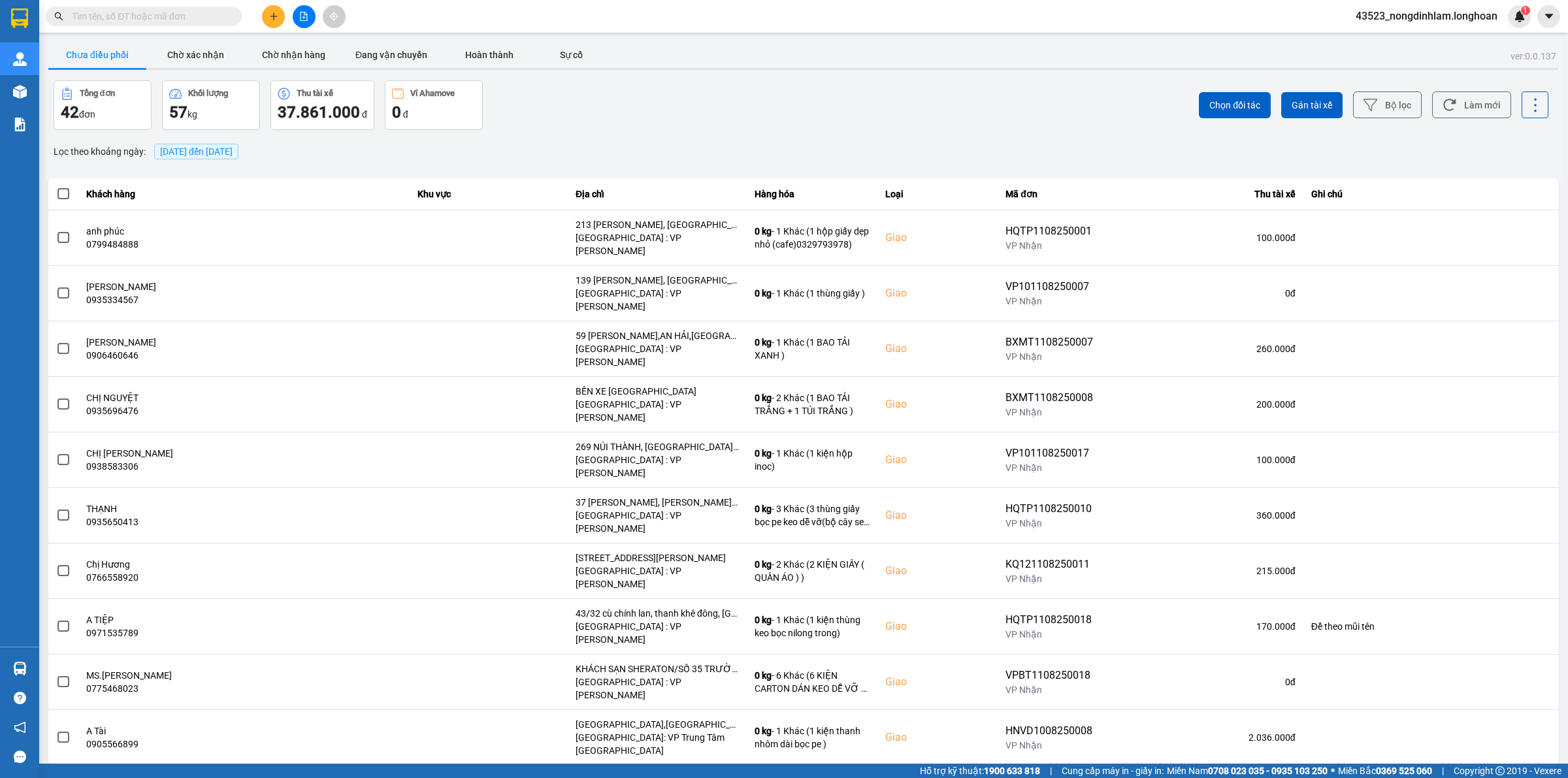
click at [1495, 765] on div "10 / trang" at bounding box center [1515, 776] width 51 height 21
click at [1518, 661] on div "100 / trang" at bounding box center [1524, 656] width 48 height 13
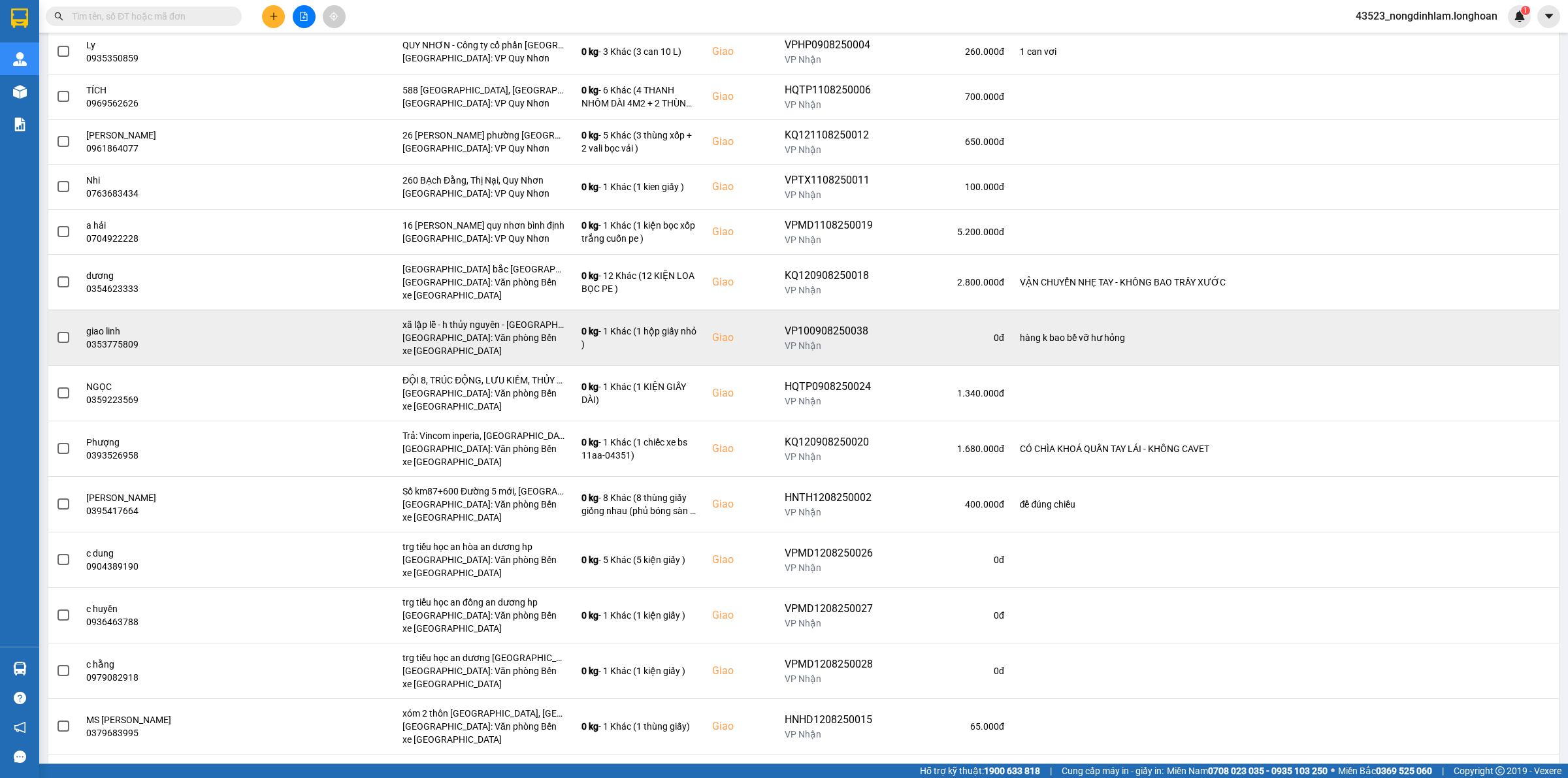
scroll to position [787, 0]
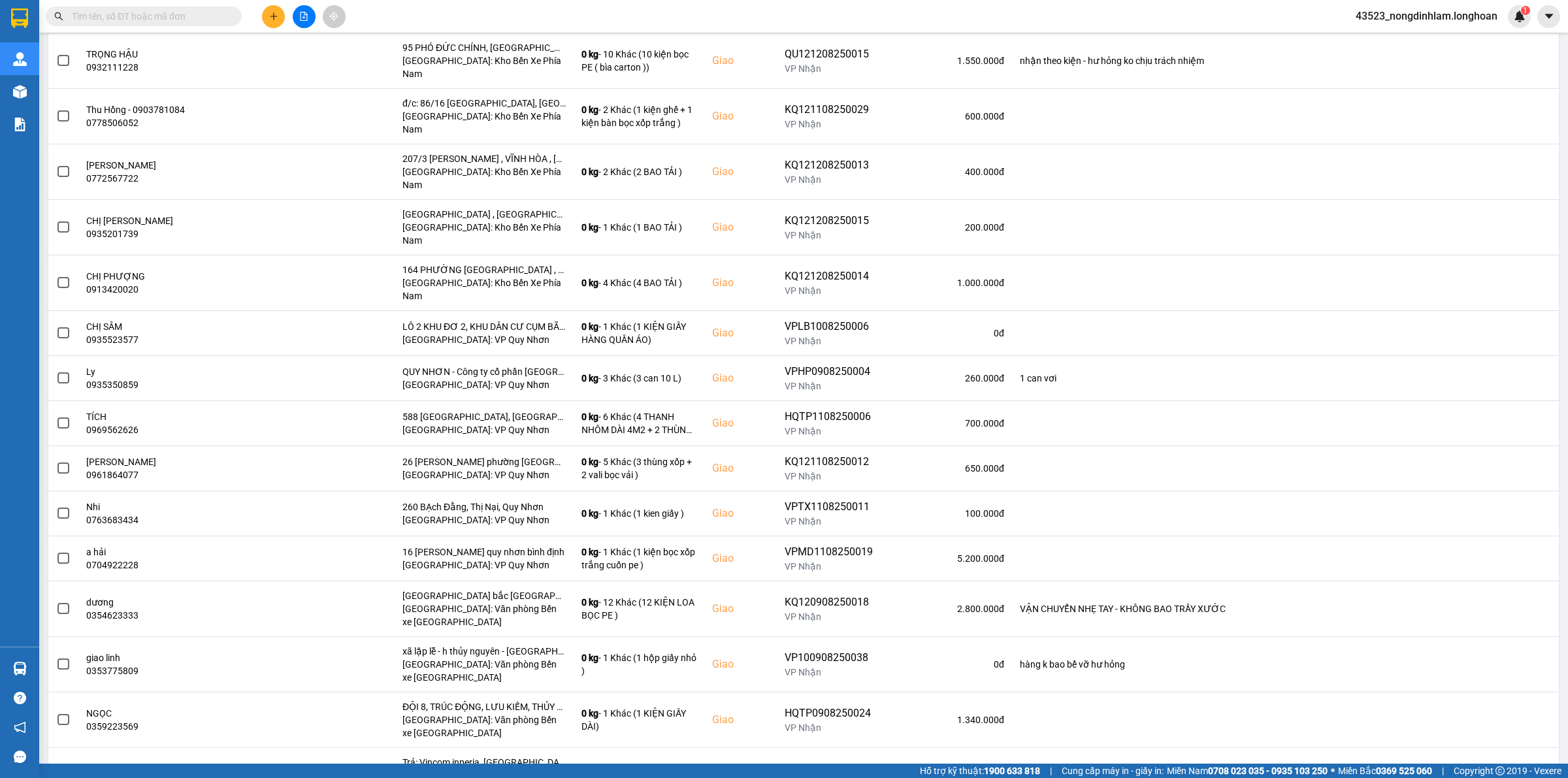
click at [156, 9] on input "text" at bounding box center [149, 16] width 154 height 14
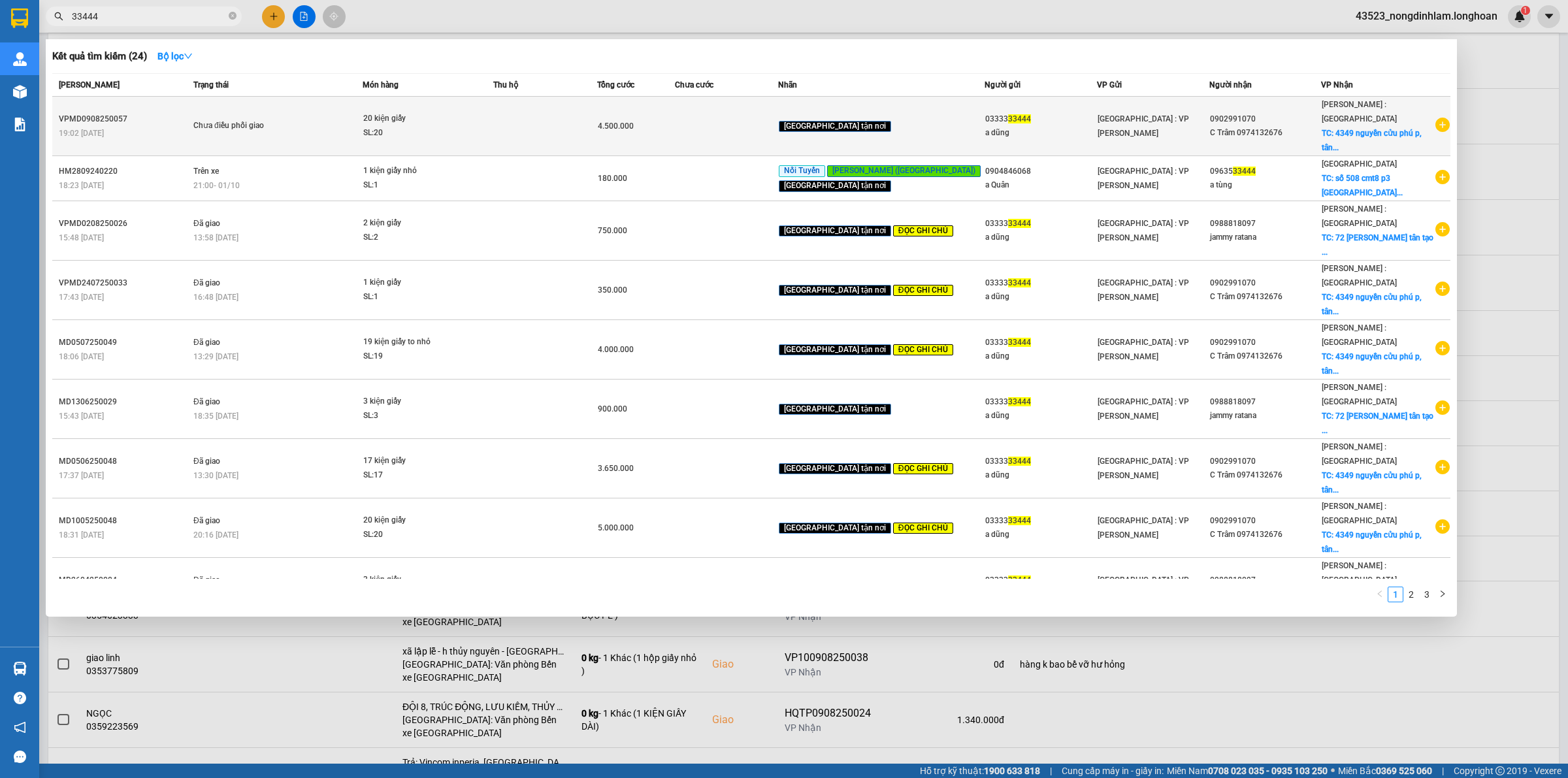
type input "33444"
click at [117, 113] on div "VPMD0908250057" at bounding box center [124, 120] width 131 height 14
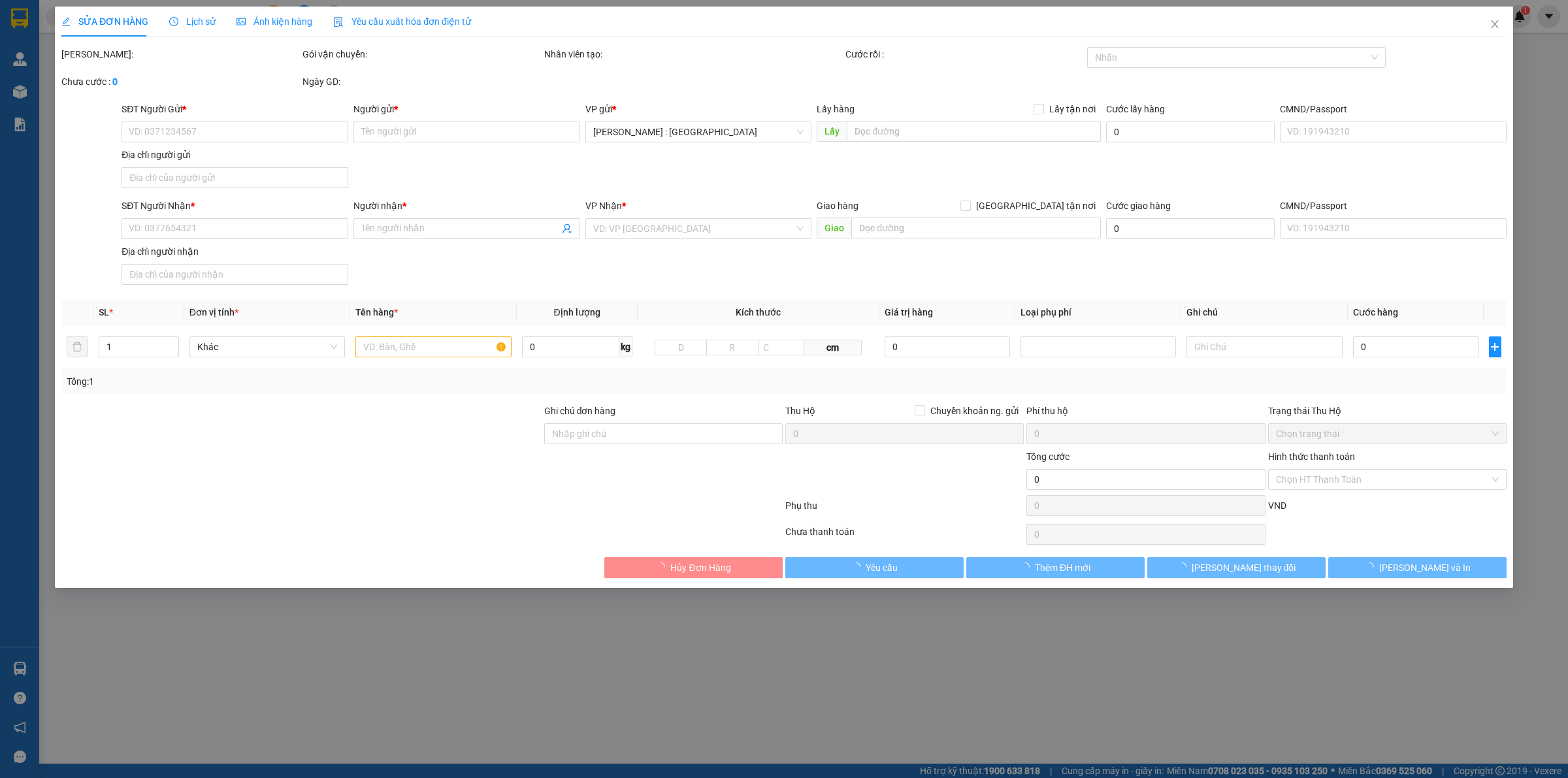
click at [117, 112] on div at bounding box center [90, 147] width 60 height 92
type input "0333333444"
type input "a dũng"
type input "0902991070"
type input "C Trâm 0974132676"
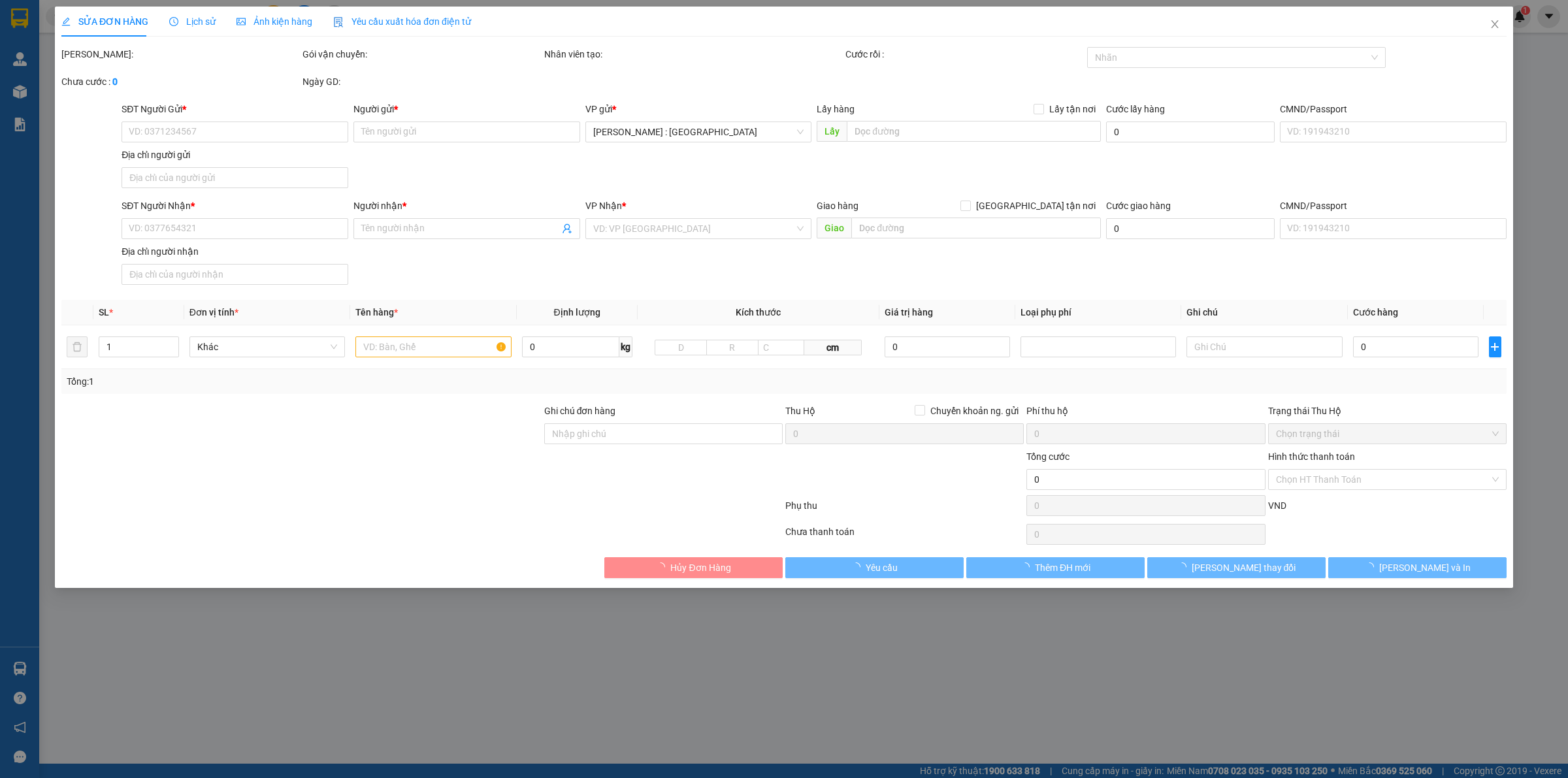
checkbox input "true"
type input "4349 nguyền cửu phú p, tân tạo q, bình tân ( đã cộng 50k tiền bãi vào cước )"
type input "4.500.000"
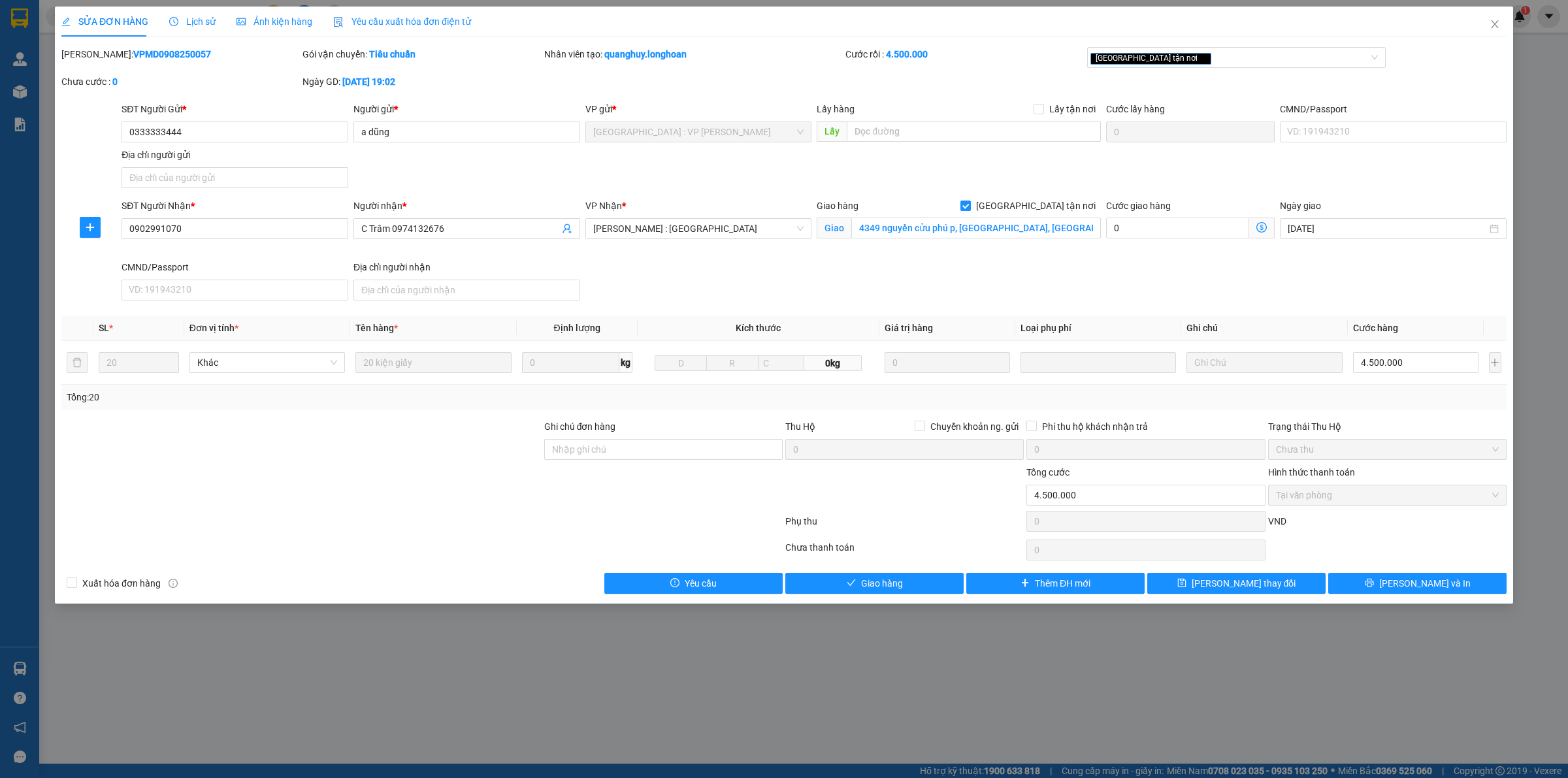
click at [160, 57] on b "VPMD0908250057" at bounding box center [171, 54] width 77 height 10
copy b "VPMD0908250057"
click at [1493, 28] on icon "close" at bounding box center [1494, 23] width 10 height 10
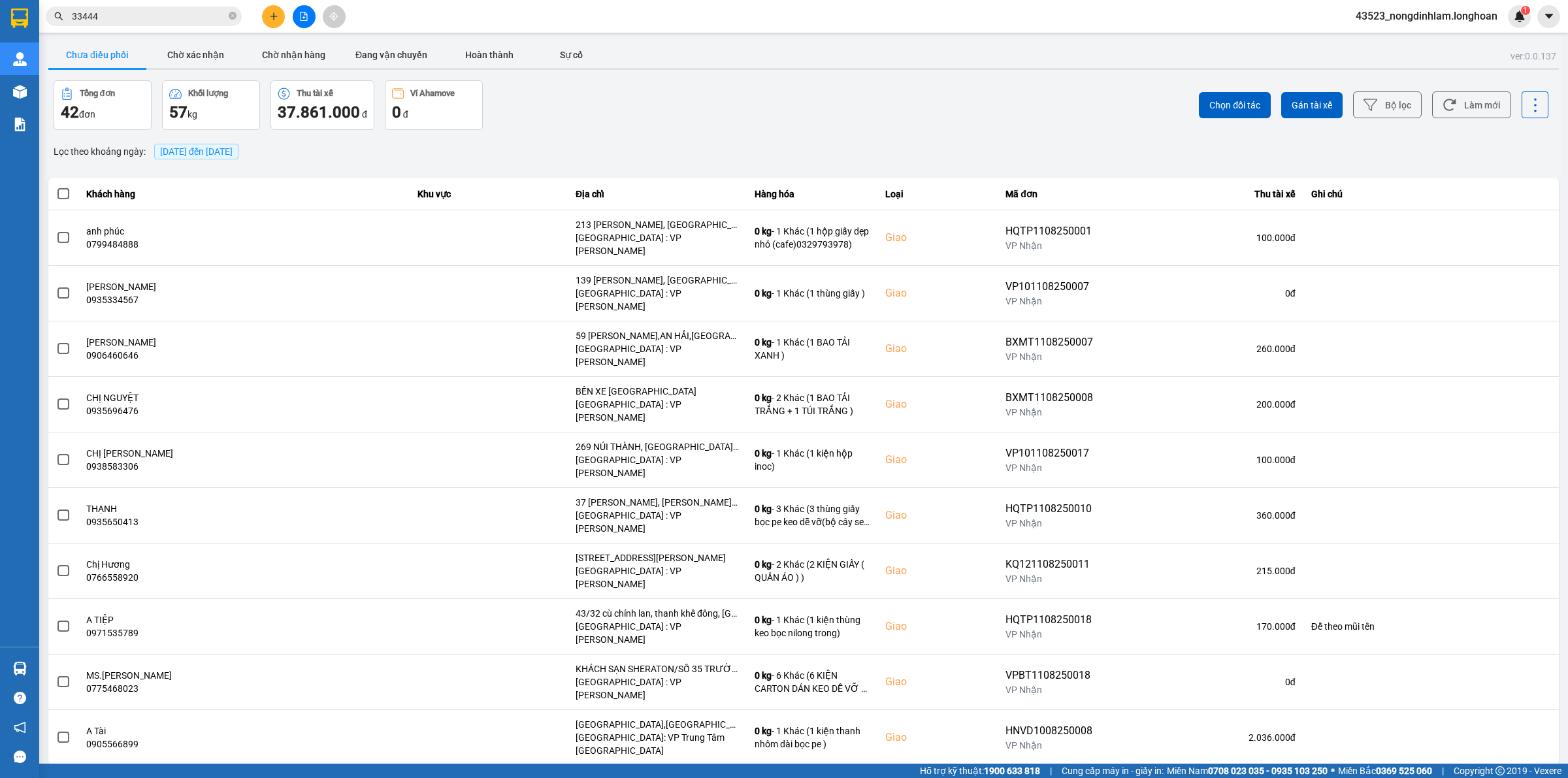
click at [1530, 769] on div "10 / trang" at bounding box center [1518, 776] width 41 height 13
click at [1508, 652] on div "100 / trang" at bounding box center [1524, 656] width 48 height 13
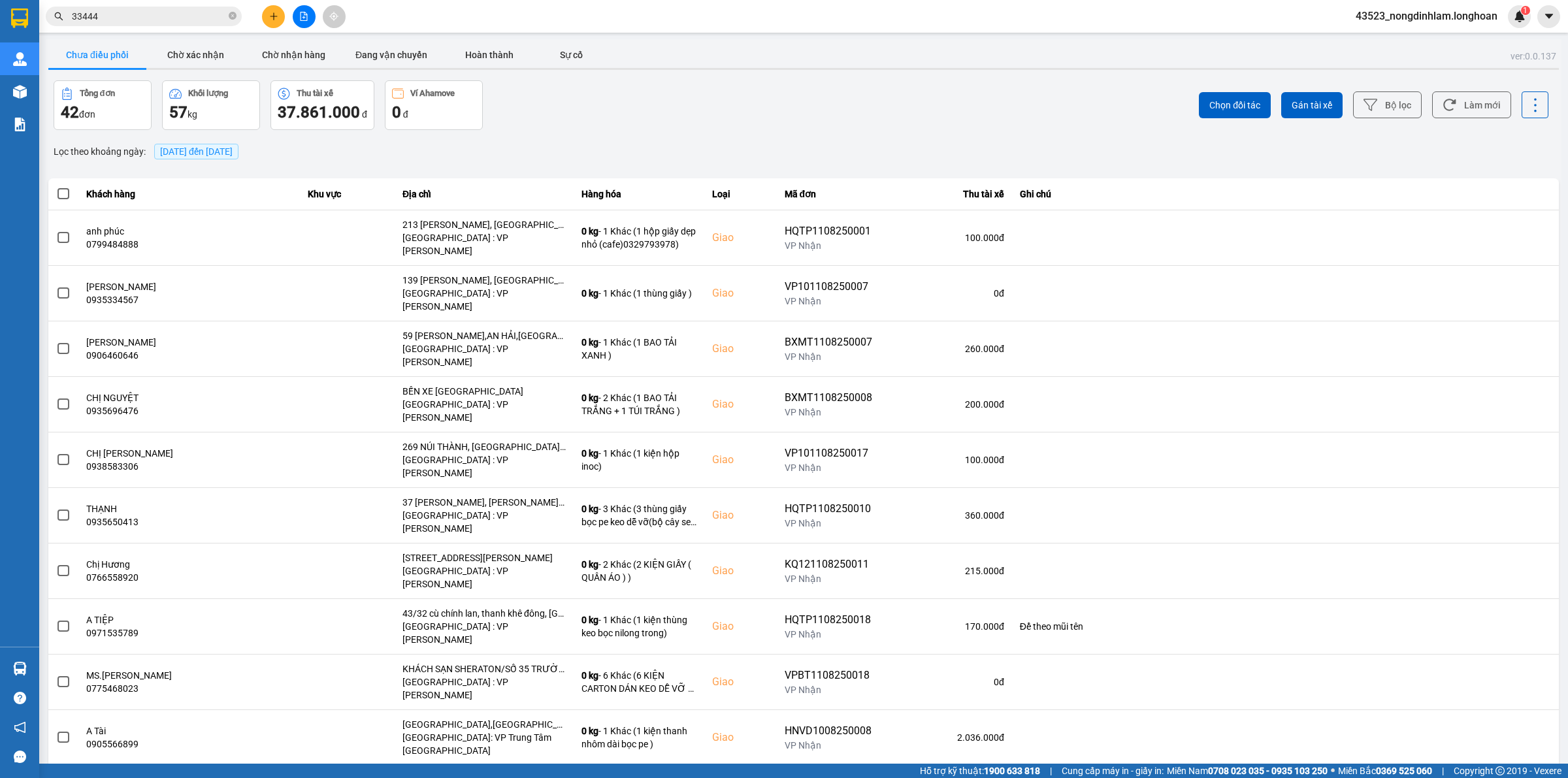
click at [207, 153] on span "13/08/2025 đến 13/08/2025" at bounding box center [196, 151] width 73 height 10
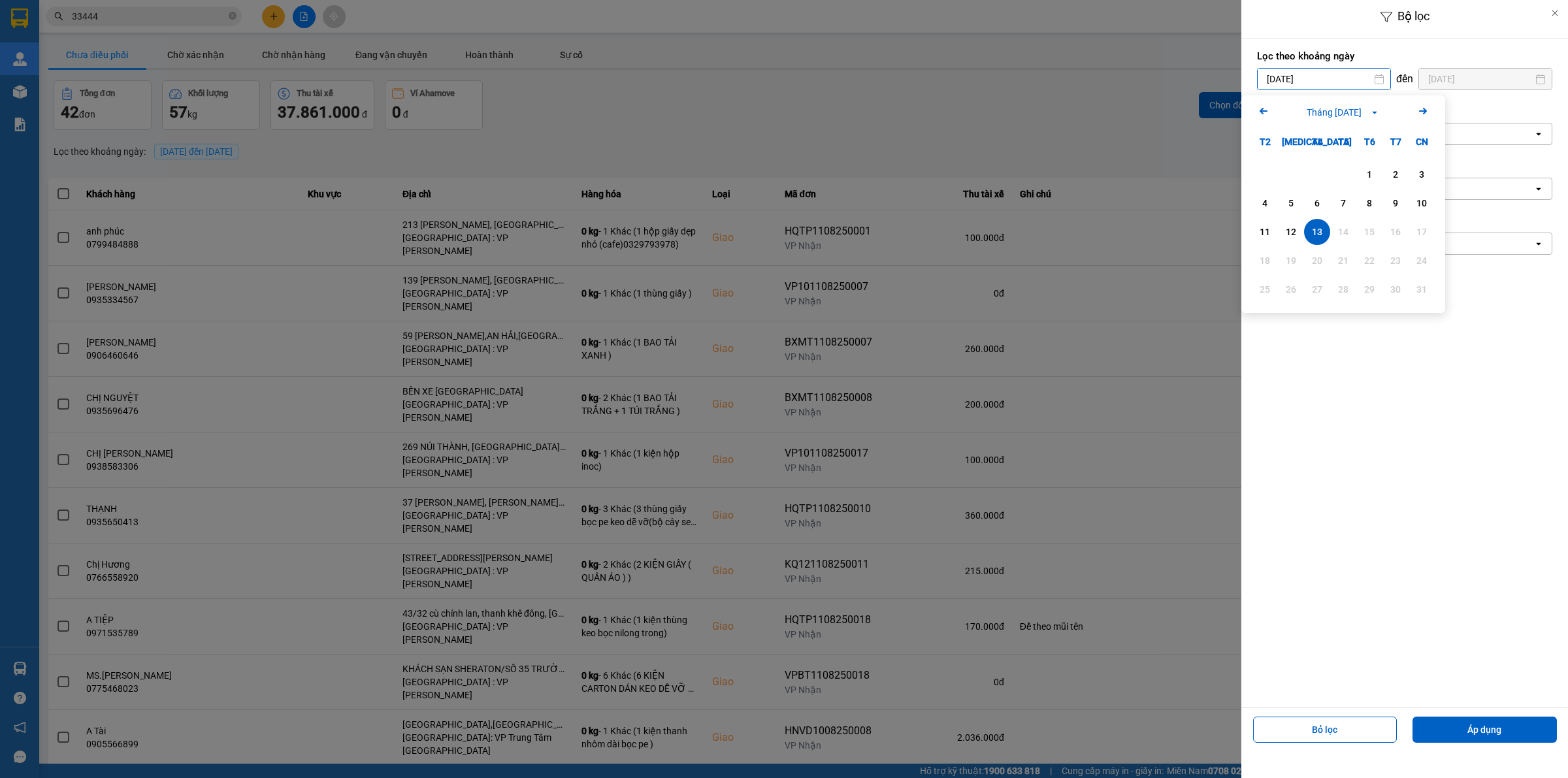
click at [1292, 79] on input "13/08/2025" at bounding box center [1324, 79] width 132 height 21
click at [1261, 113] on icon "Arrow Left" at bounding box center [1263, 111] width 16 height 16
click at [1285, 176] on div "1" at bounding box center [1290, 175] width 18 height 16
type input "01/07/2025"
click at [1353, 128] on div "Chọn văn phòng" at bounding box center [1396, 134] width 276 height 21
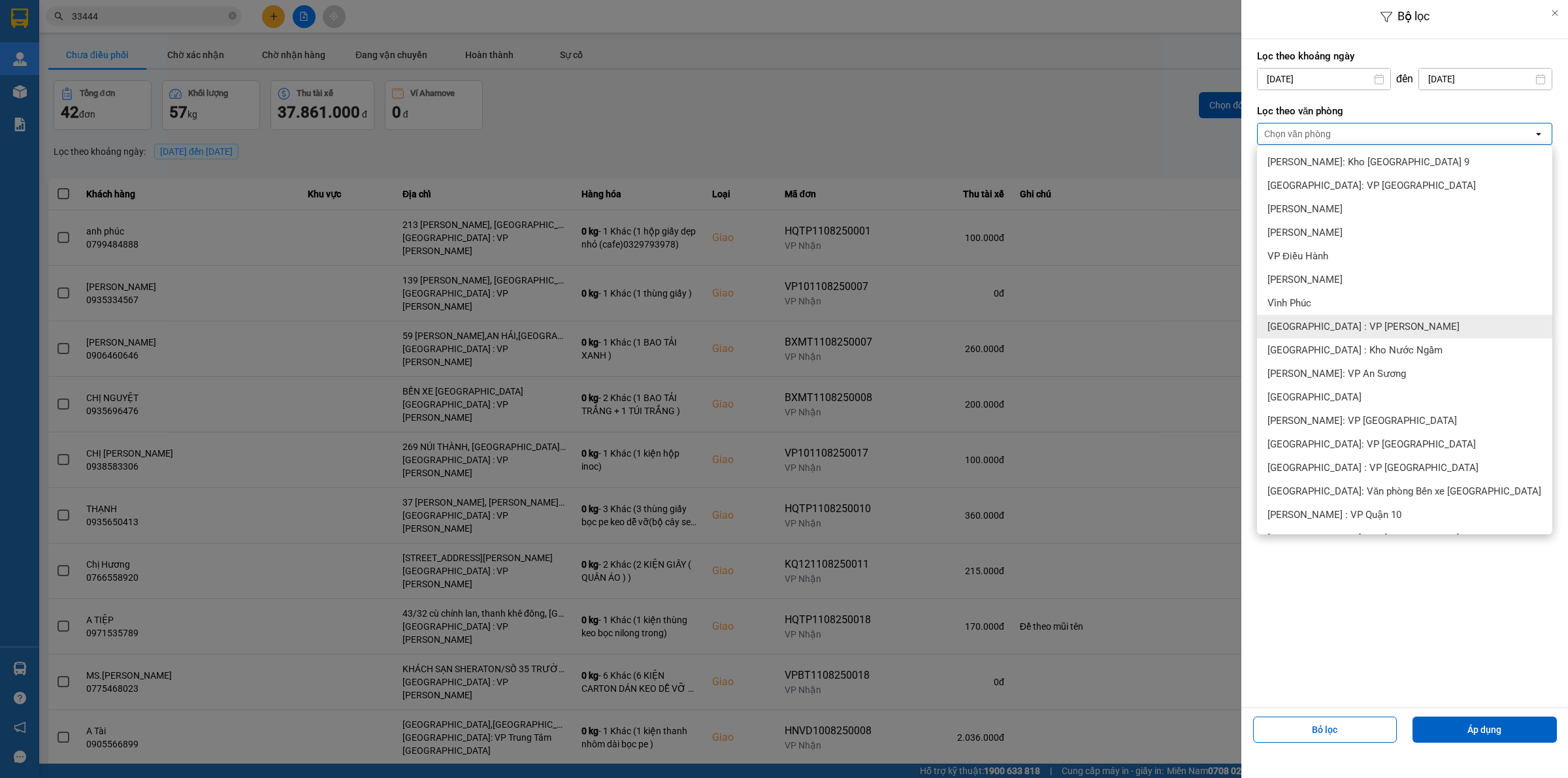
scroll to position [326, 0]
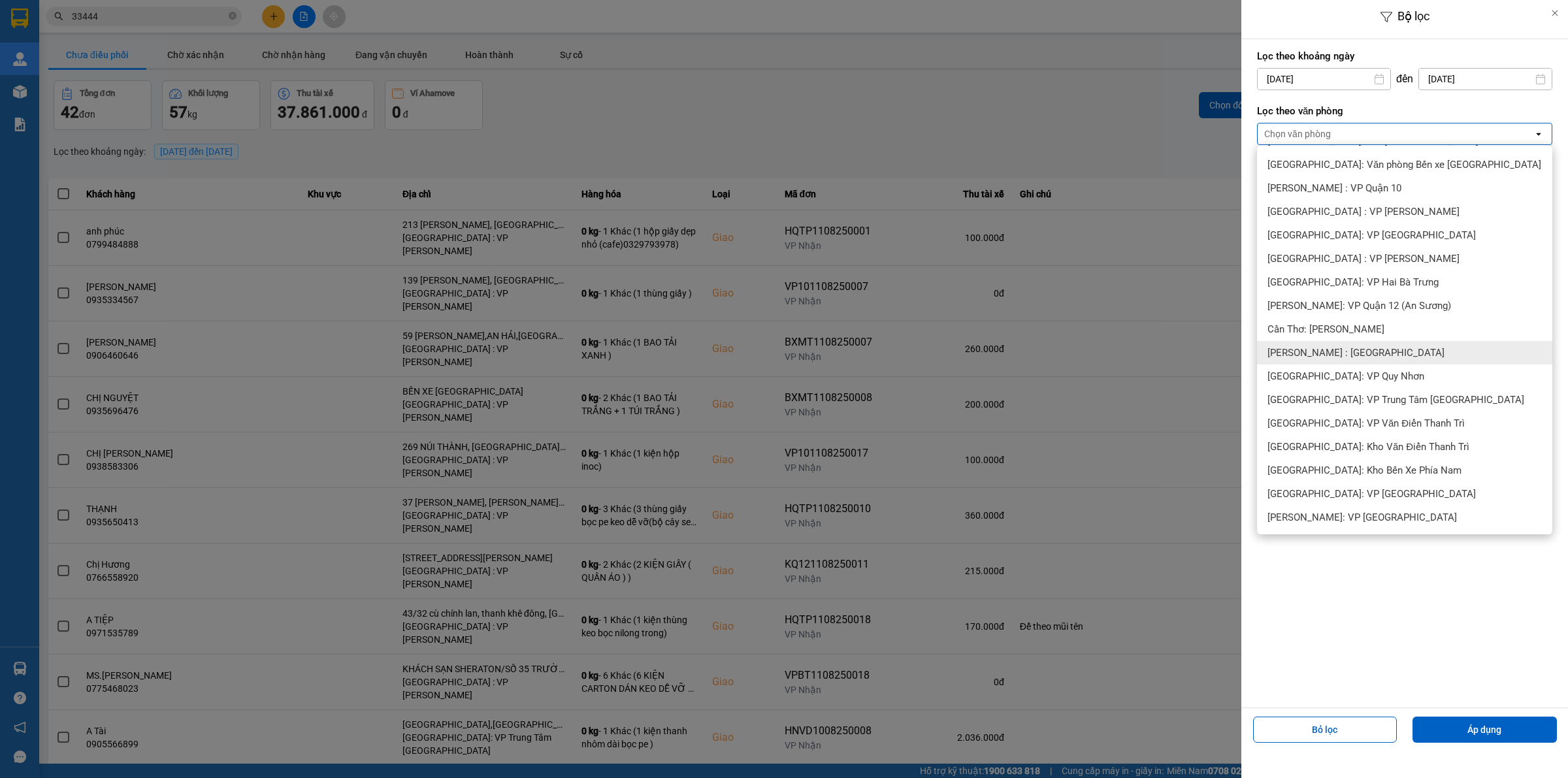
click at [1376, 348] on span "[PERSON_NAME] : [GEOGRAPHIC_DATA]" at bounding box center [1356, 352] width 177 height 13
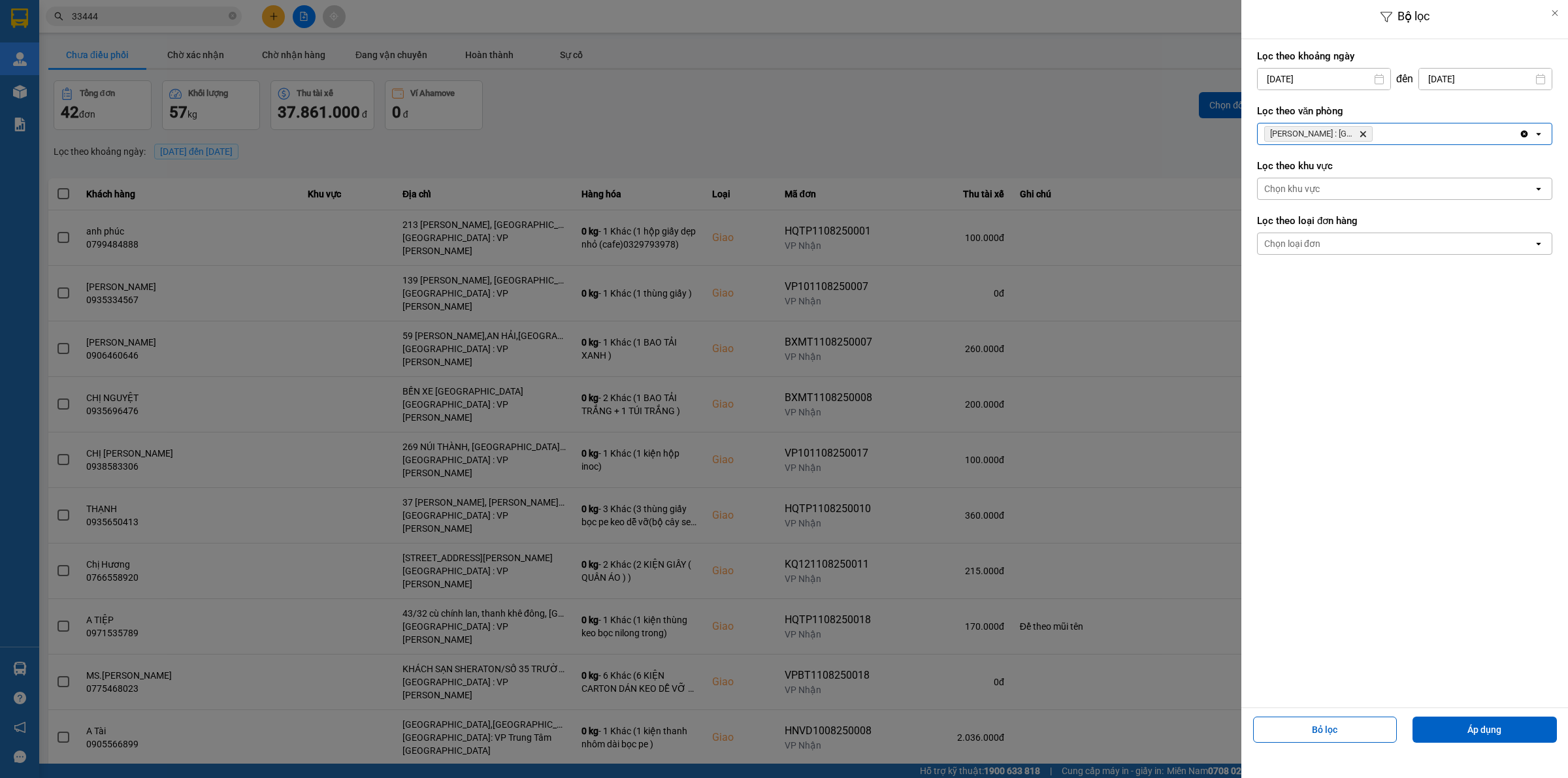
click at [1343, 239] on div "Chọn loại đơn" at bounding box center [1396, 243] width 276 height 21
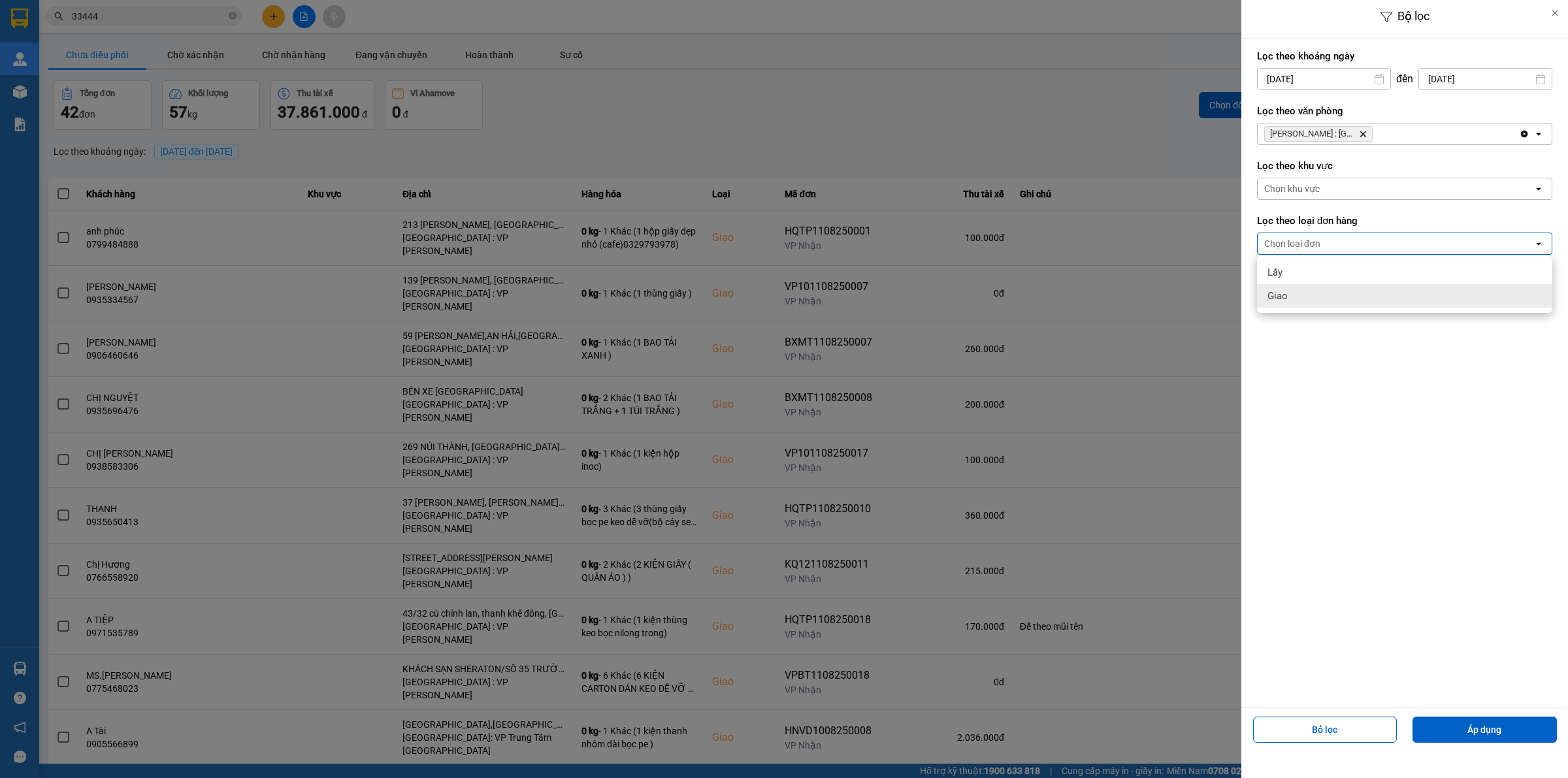
click at [1325, 304] on div "Giao" at bounding box center [1404, 296] width 295 height 23
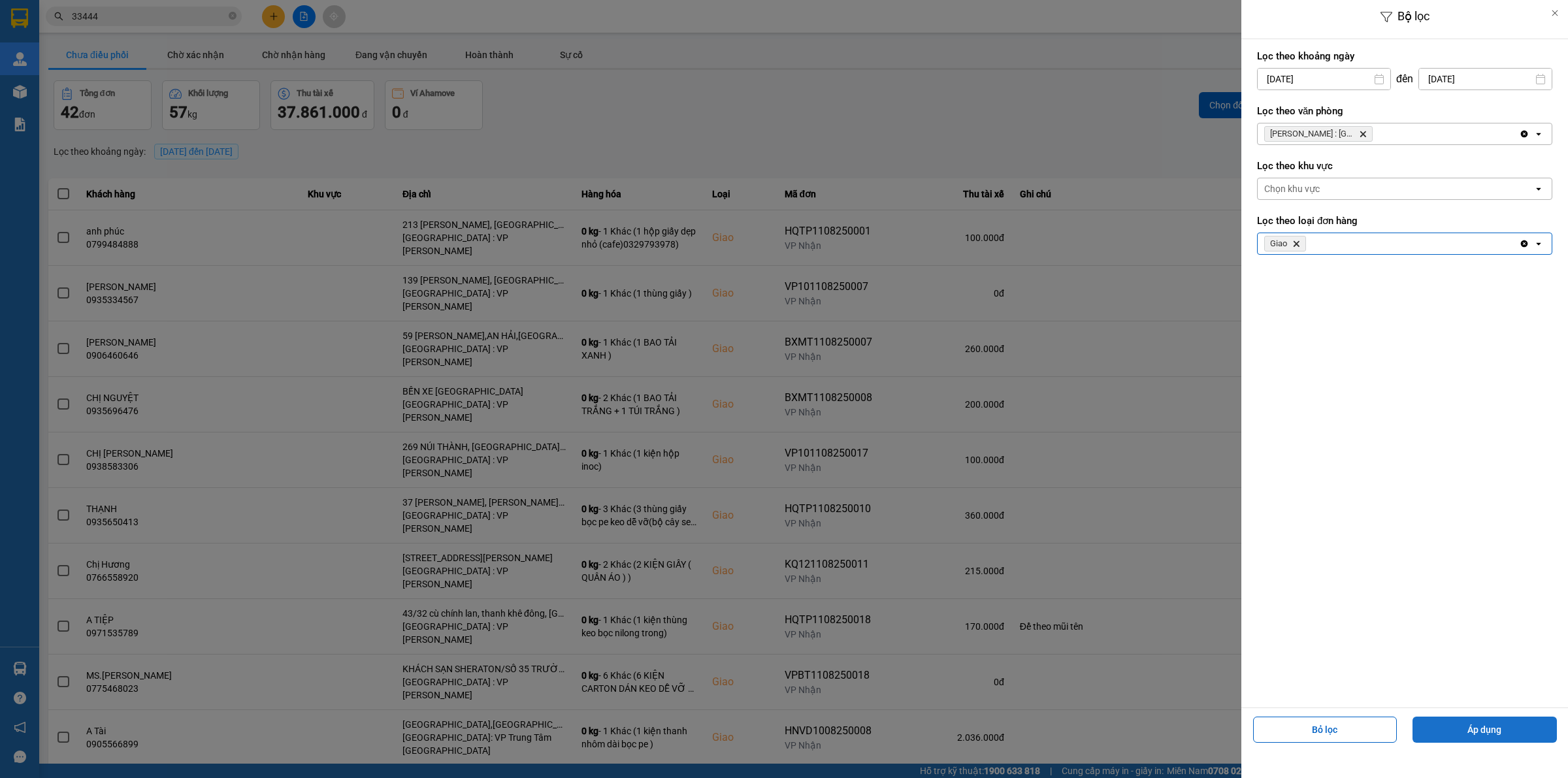
click at [1480, 726] on button "Áp dụng" at bounding box center [1484, 729] width 144 height 26
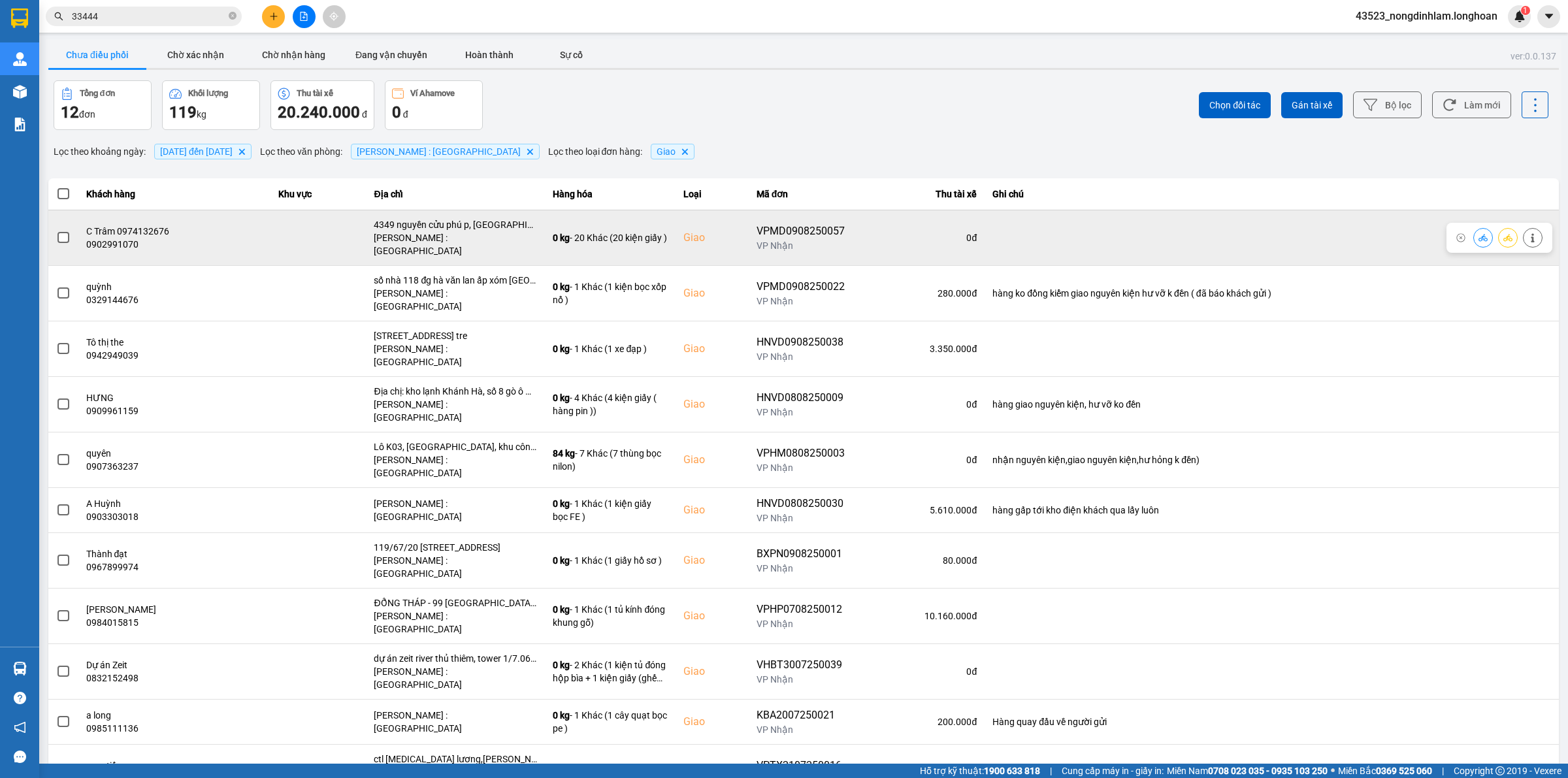
click at [64, 236] on span at bounding box center [63, 237] width 12 height 12
click at [56, 231] on input "checkbox" at bounding box center [56, 231] width 0 height 0
click at [1479, 235] on icon at bounding box center [1483, 237] width 9 height 7
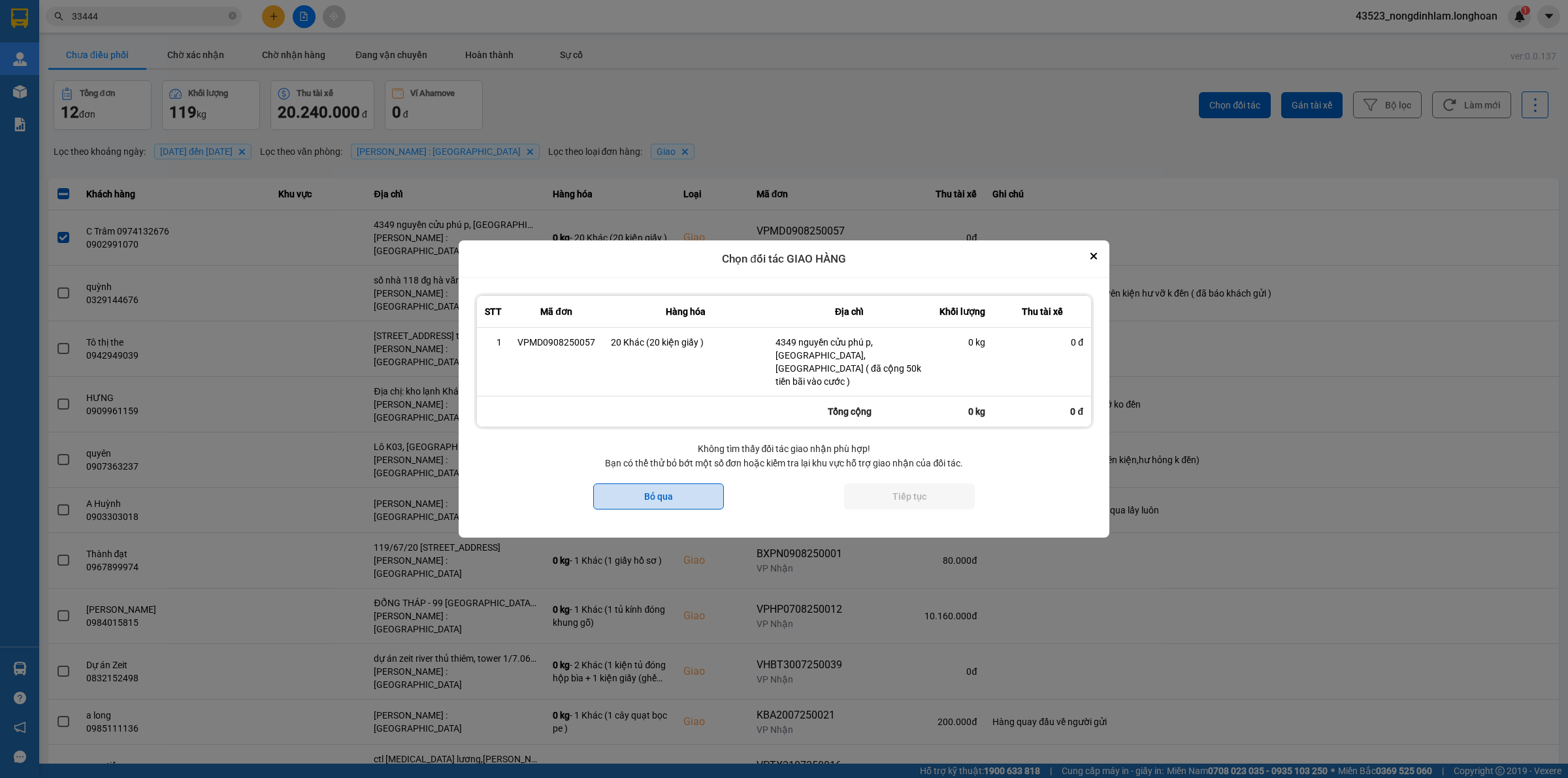
click at [704, 484] on button "Bỏ qua" at bounding box center [658, 496] width 131 height 26
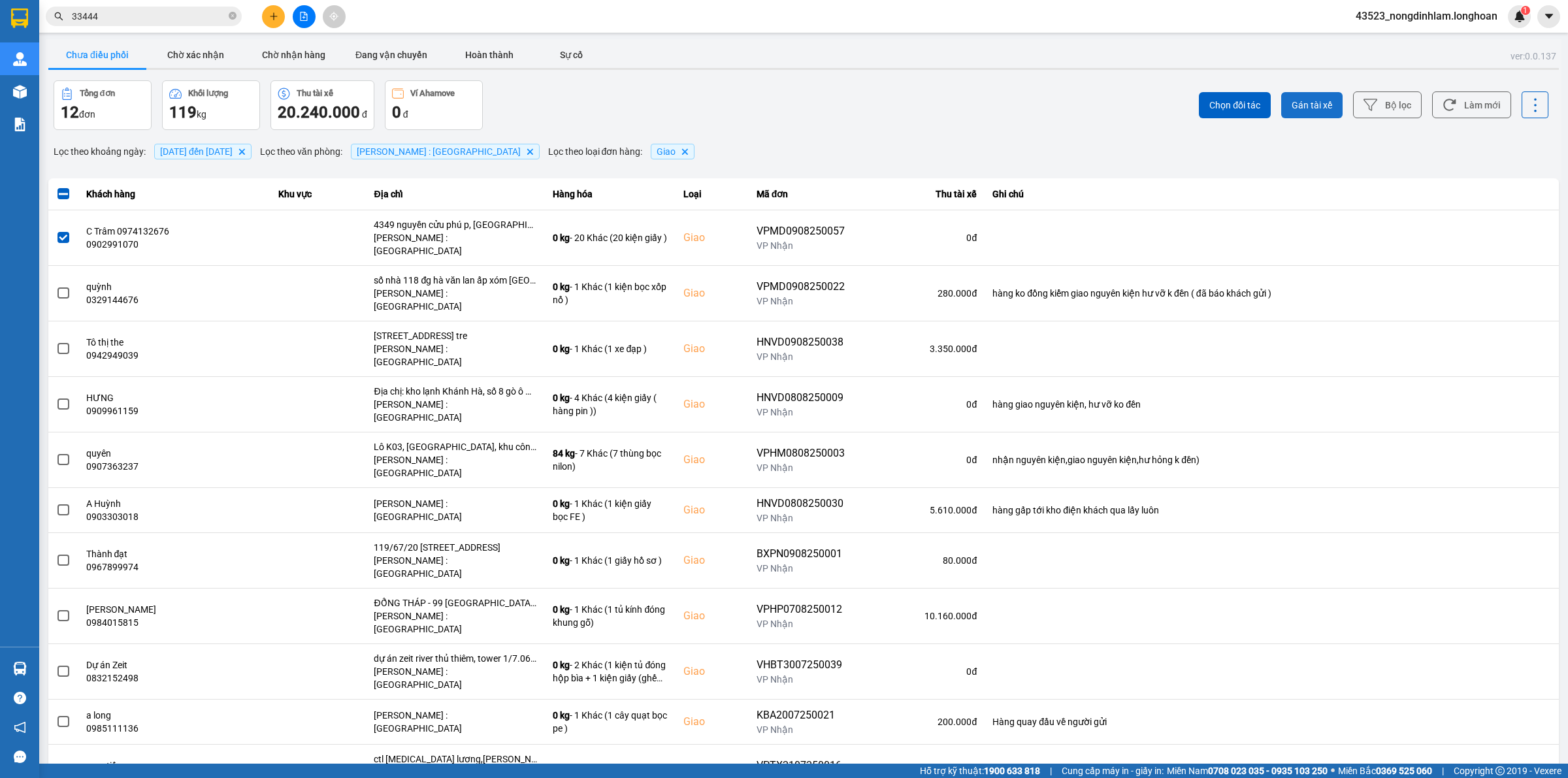
click at [1307, 103] on span "Gán tài xế" at bounding box center [1312, 105] width 41 height 13
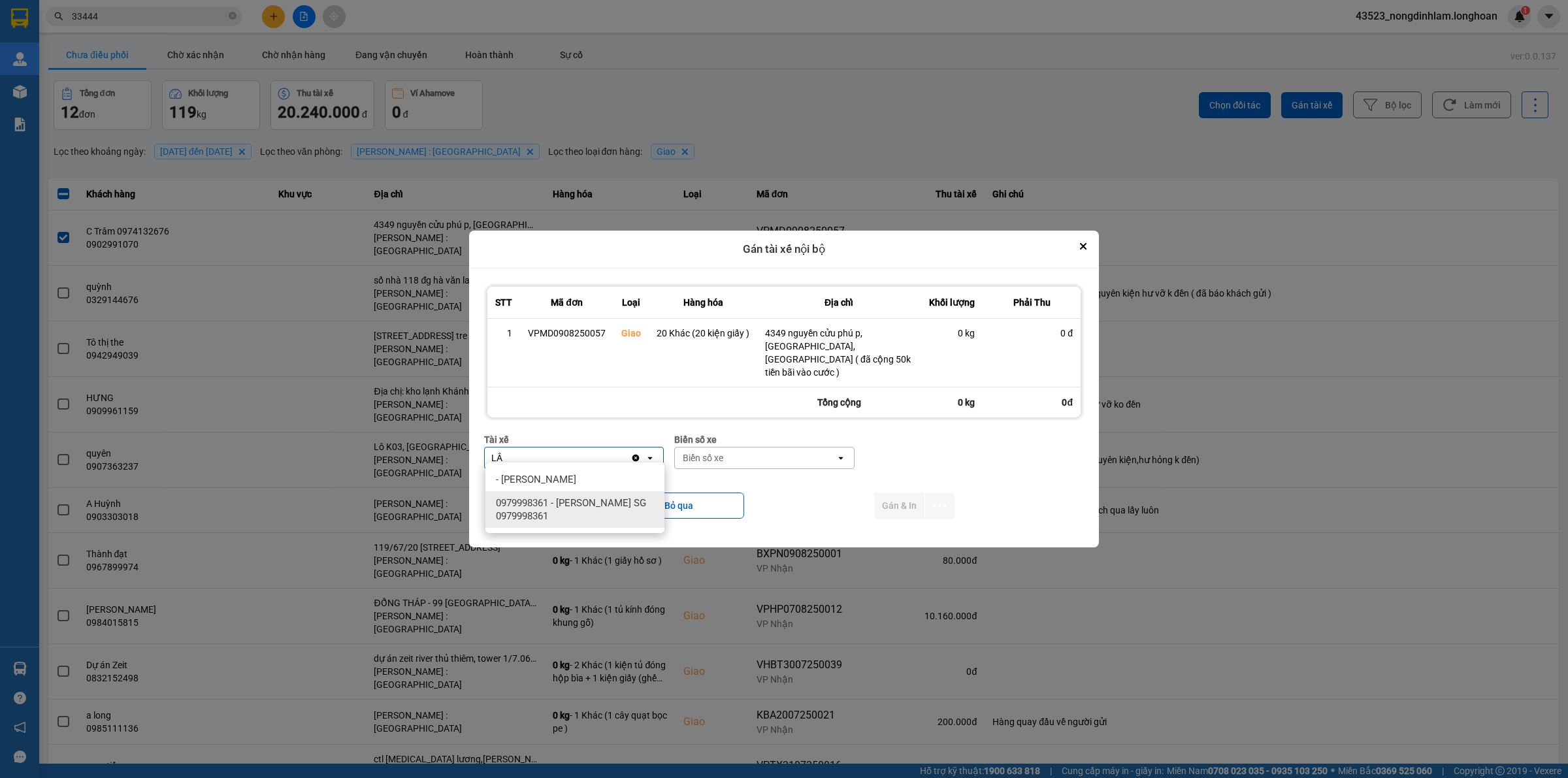
type input "LÂ"
click at [586, 513] on span "0979998361 - HOÀNG LÂN SG 0979998361" at bounding box center [577, 509] width 164 height 26
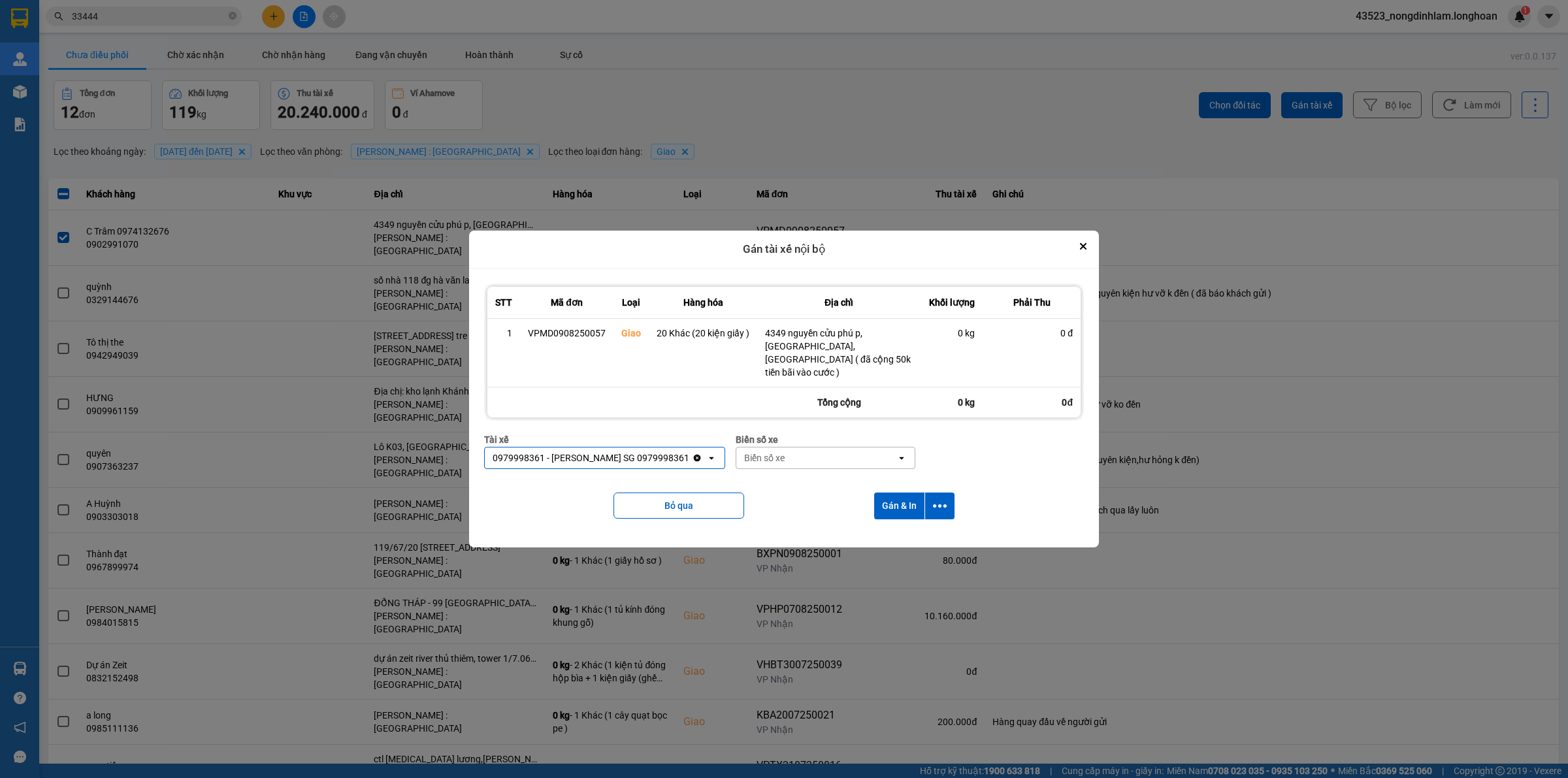
click at [775, 452] on div "Biển số xe" at bounding box center [816, 458] width 160 height 21
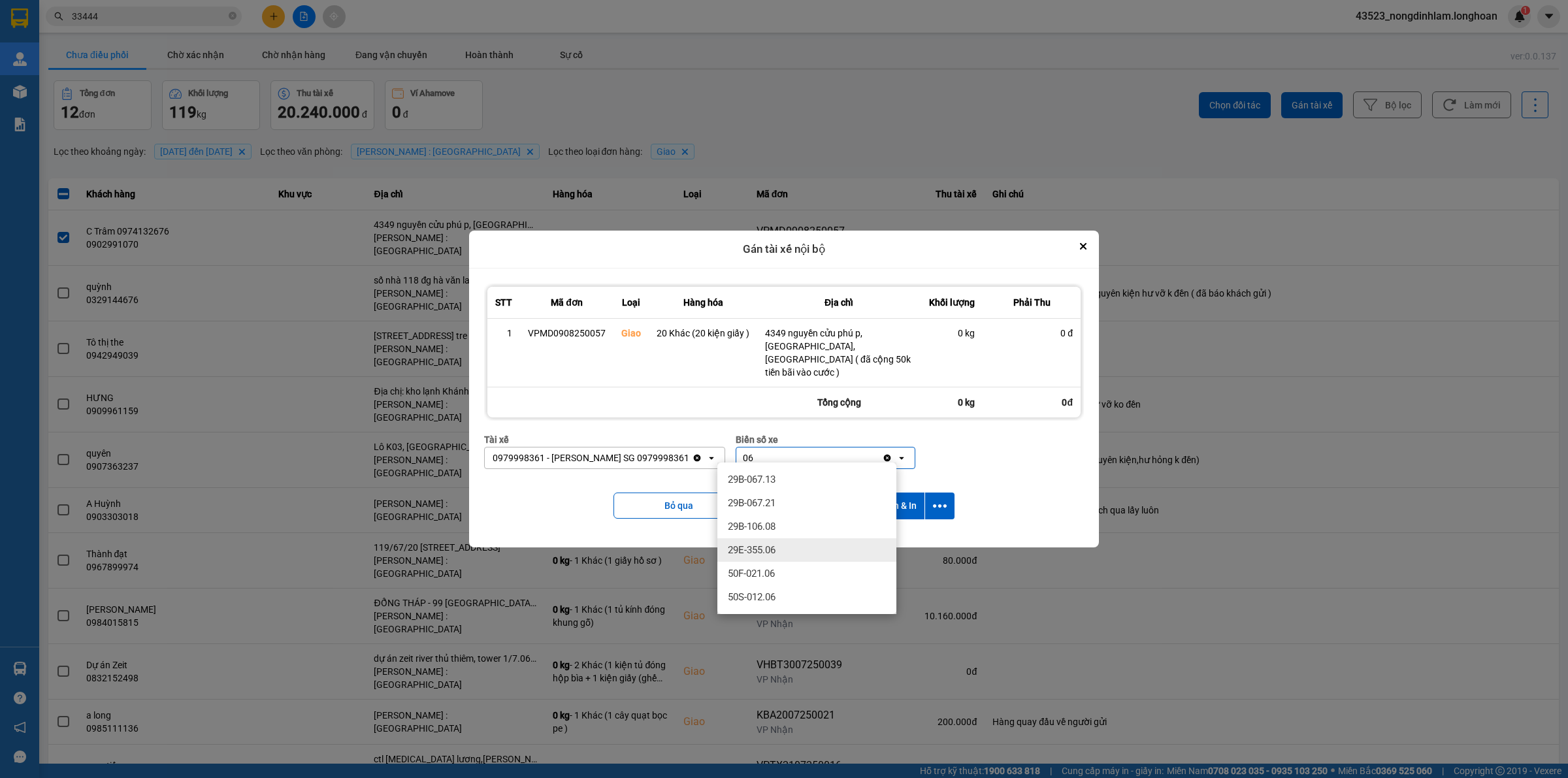
type input "06"
click at [780, 549] on div "29E-355.06" at bounding box center [806, 550] width 179 height 23
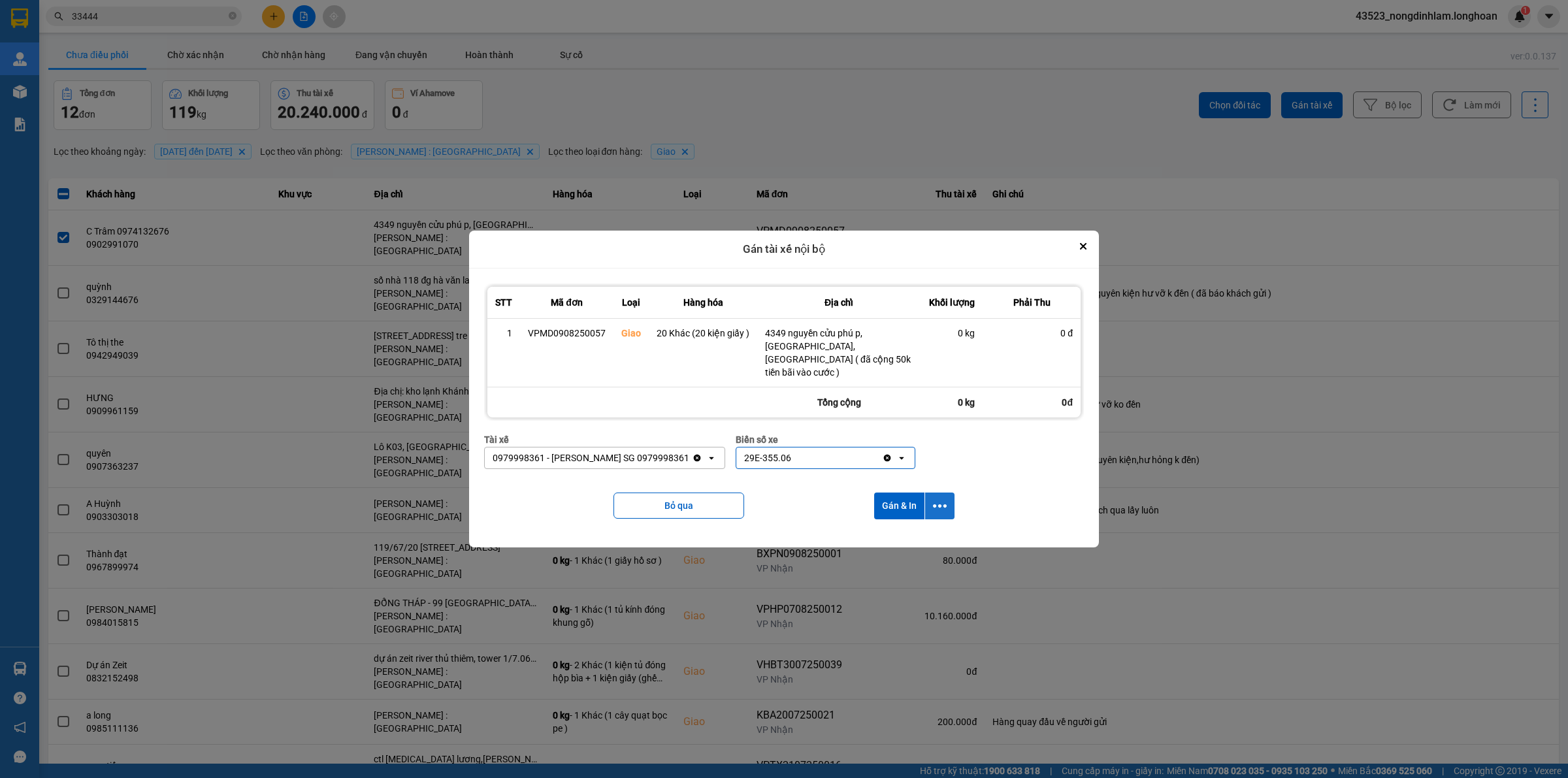
click at [942, 502] on icon "dialog" at bounding box center [940, 506] width 14 height 14
click at [906, 541] on span "Chỉ gán tài" at bounding box center [887, 535] width 43 height 13
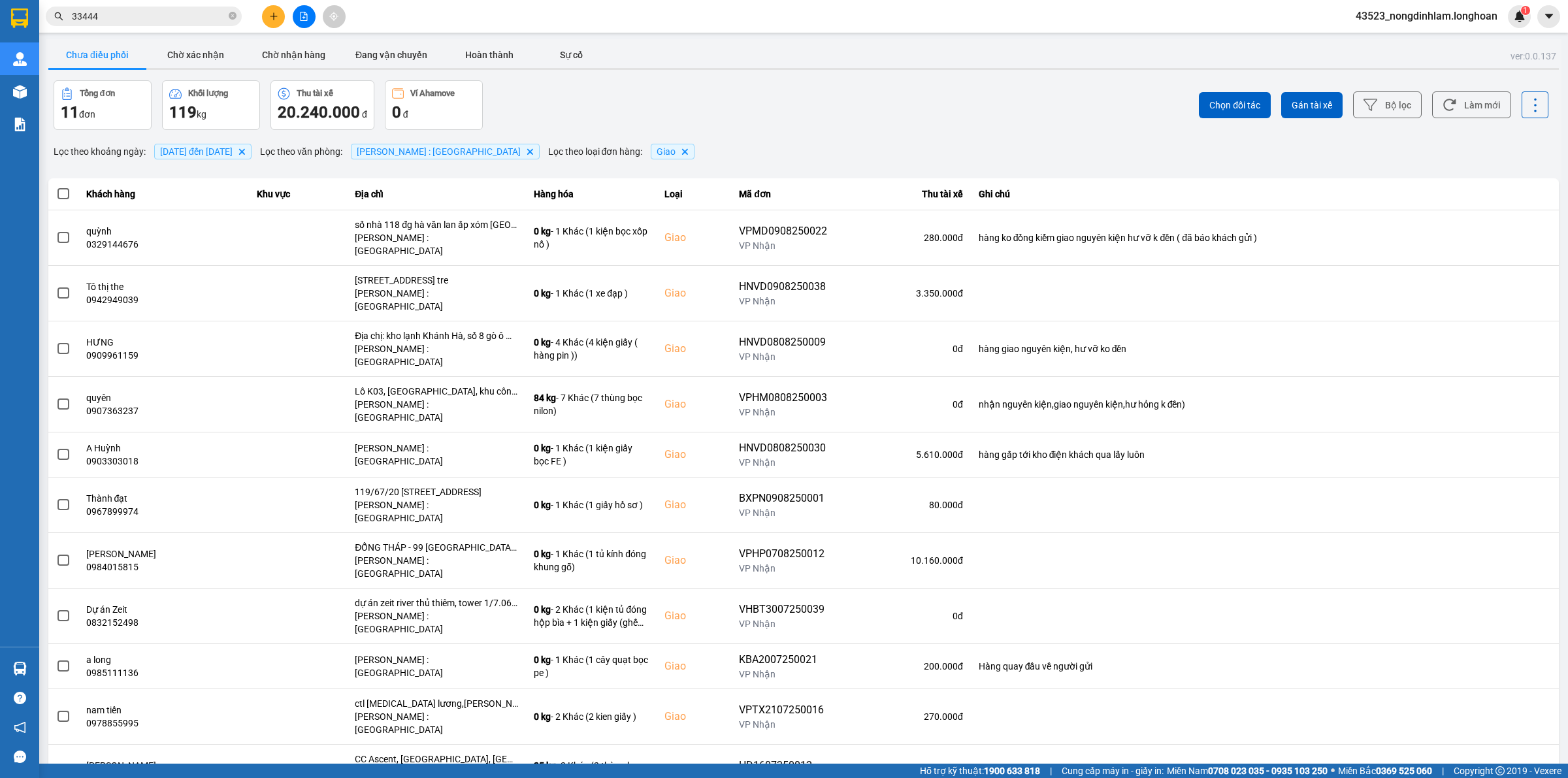
click at [139, 18] on input "33444" at bounding box center [149, 16] width 154 height 14
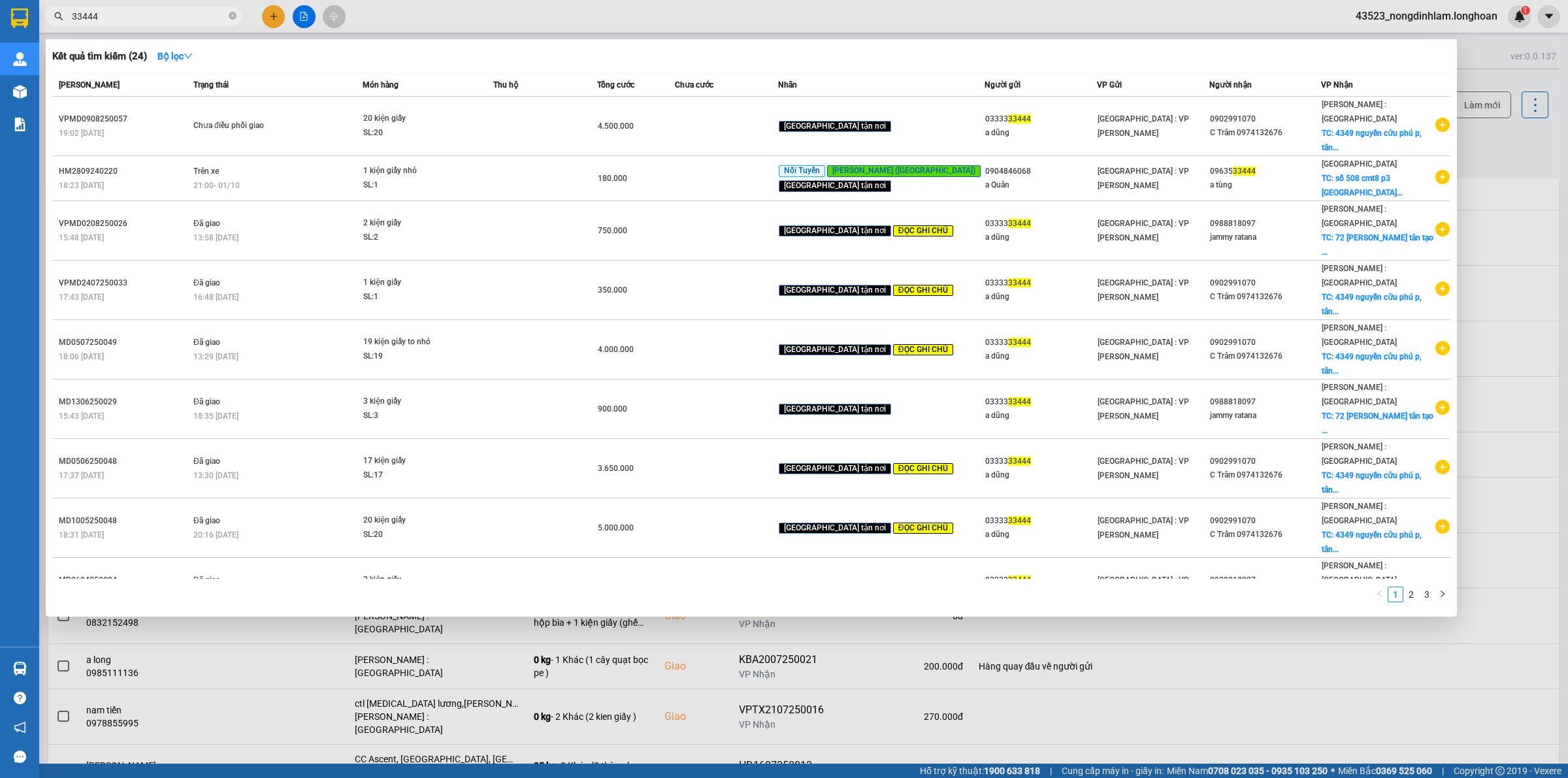
click at [139, 18] on input "33444" at bounding box center [149, 16] width 154 height 14
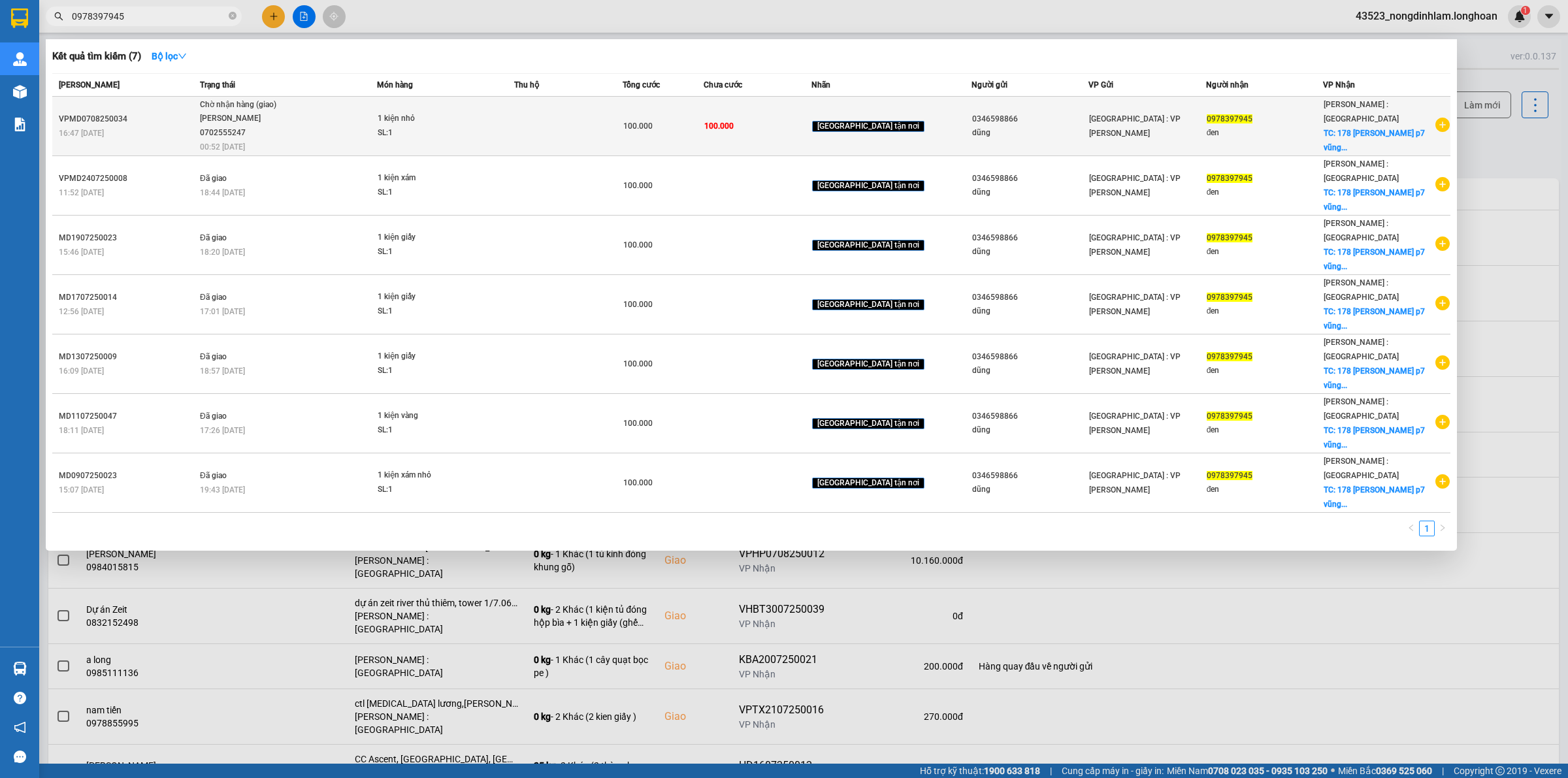
type input "0978397945"
click at [285, 144] on td "Chờ nhận hàng (giao) TRẦN XUÂN TOÀN 0702555247 00:52 - 12/08" at bounding box center [287, 127] width 180 height 59
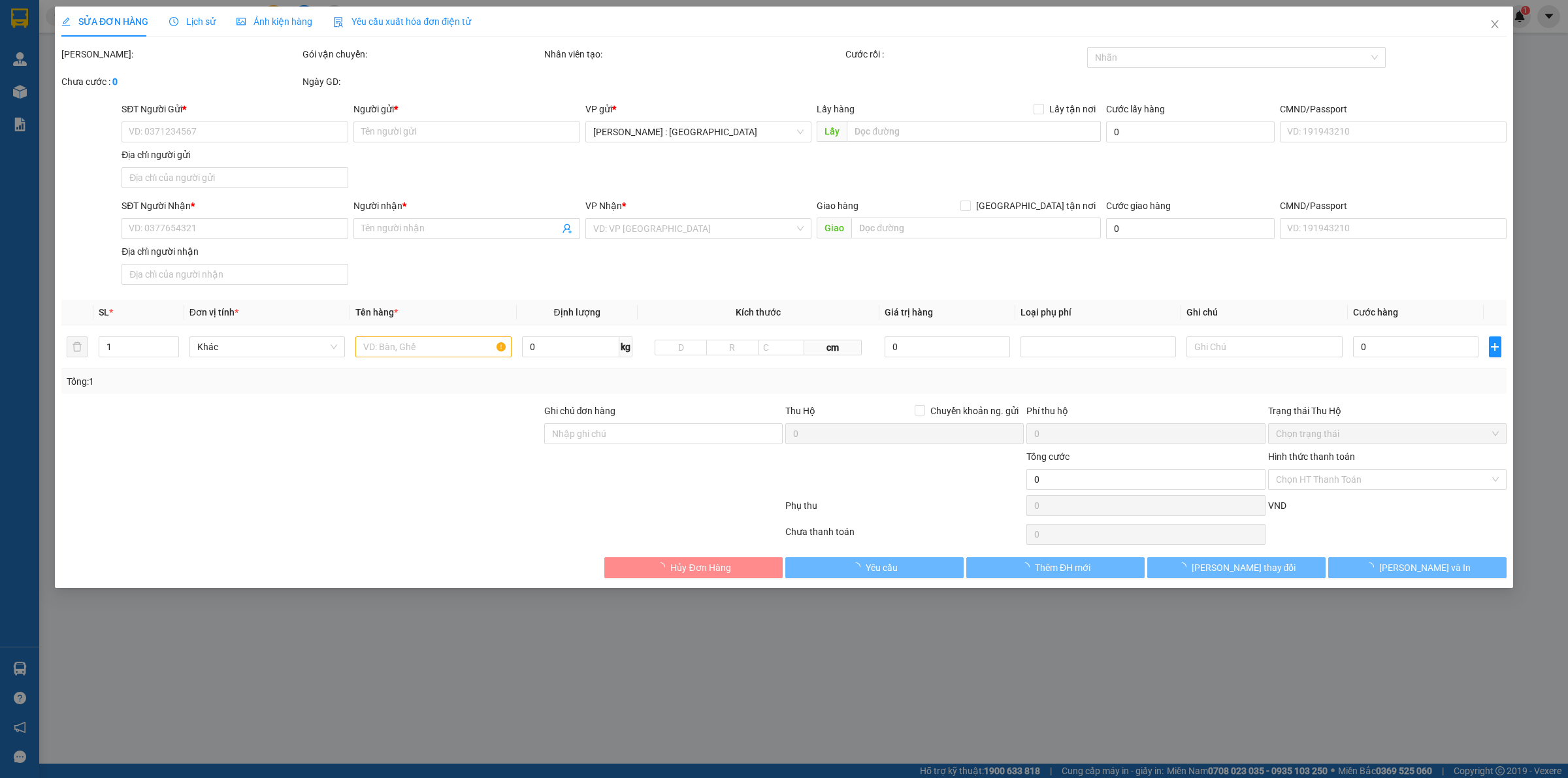
type input "0346598866"
type input "dũng"
type input "0978397945"
type input "đen"
checkbox input "true"
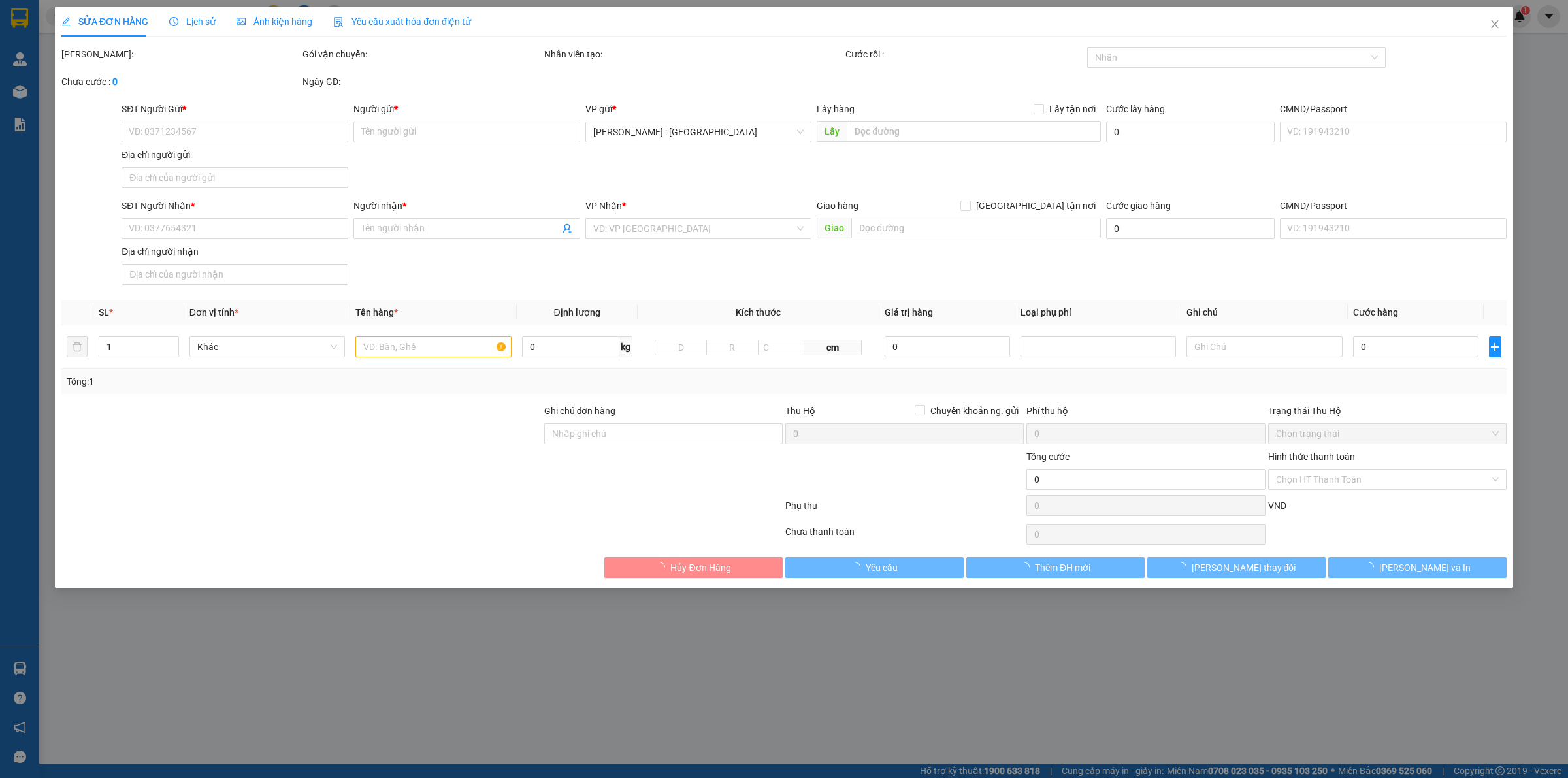
type input "178 nguyễn an ninh p7 vũng tàu"
type input "100.000"
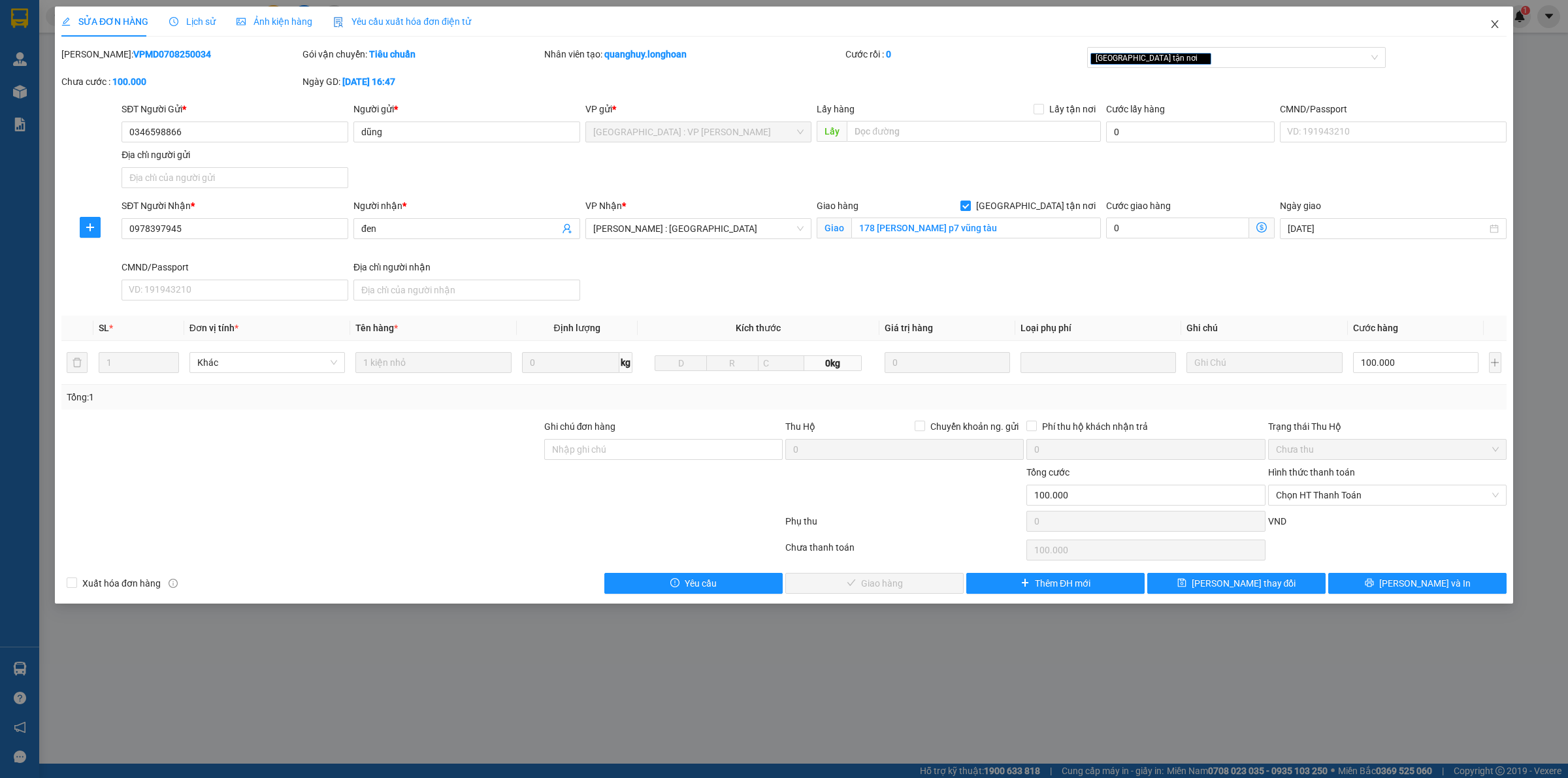
drag, startPoint x: 1494, startPoint y: 20, endPoint x: 1465, endPoint y: 28, distance: 30.1
click at [1493, 21] on icon "close" at bounding box center [1494, 23] width 10 height 10
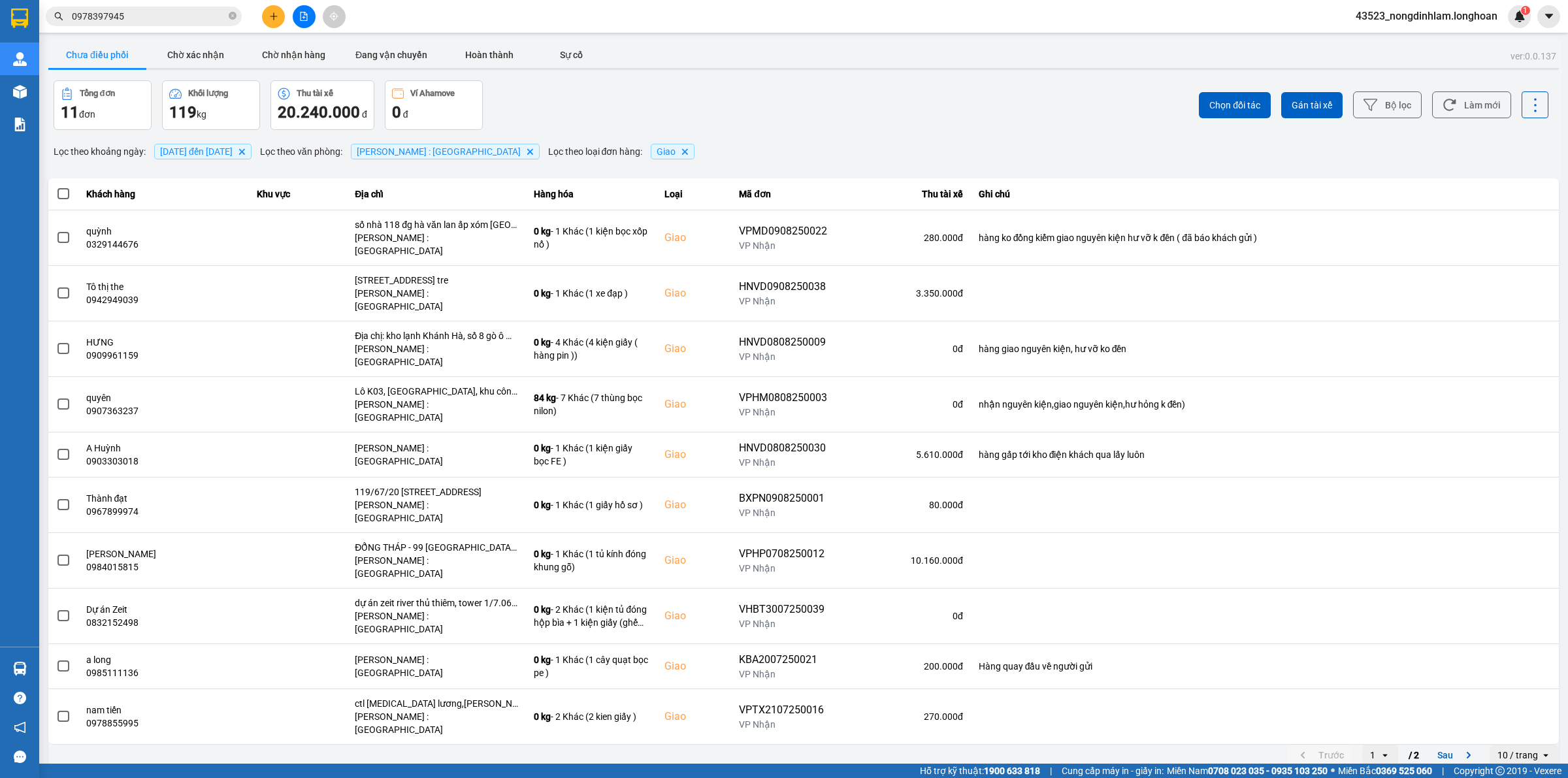
click at [227, 16] on span "0978397945" at bounding box center [143, 16] width 196 height 20
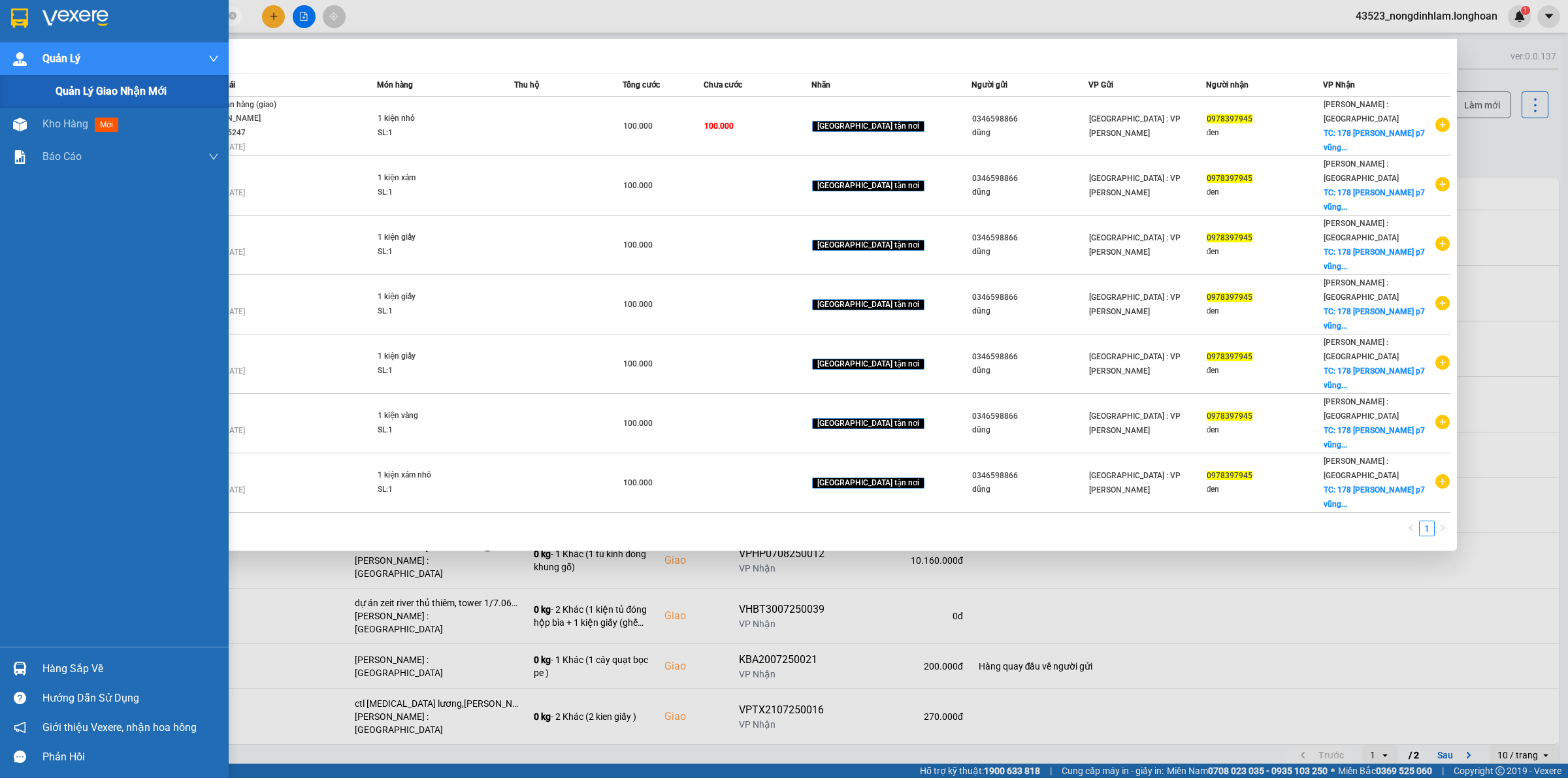
click at [53, 95] on div "Quản lý giao nhận mới" at bounding box center [114, 92] width 229 height 33
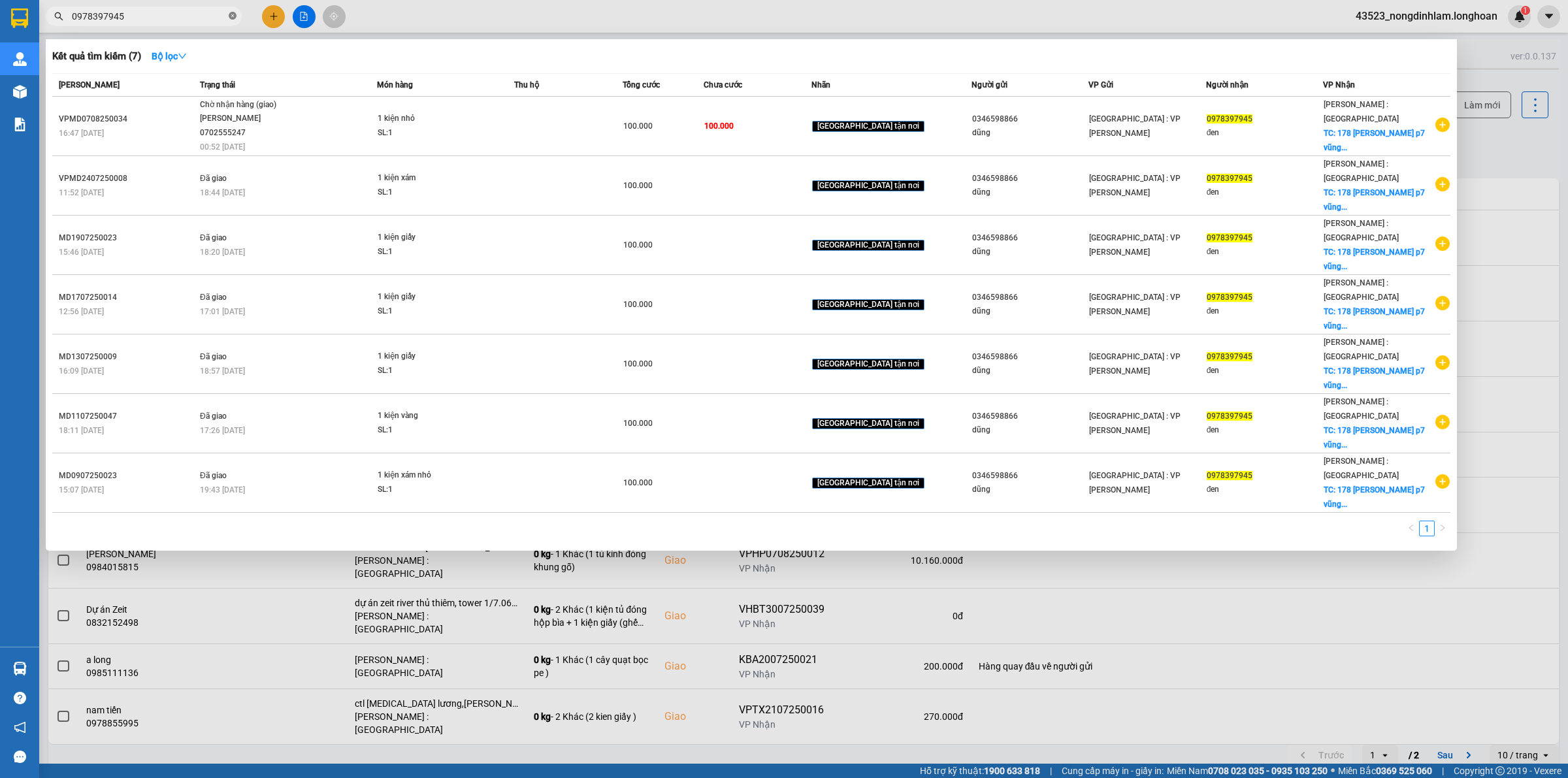
click at [231, 14] on icon "close-circle" at bounding box center [232, 16] width 8 height 8
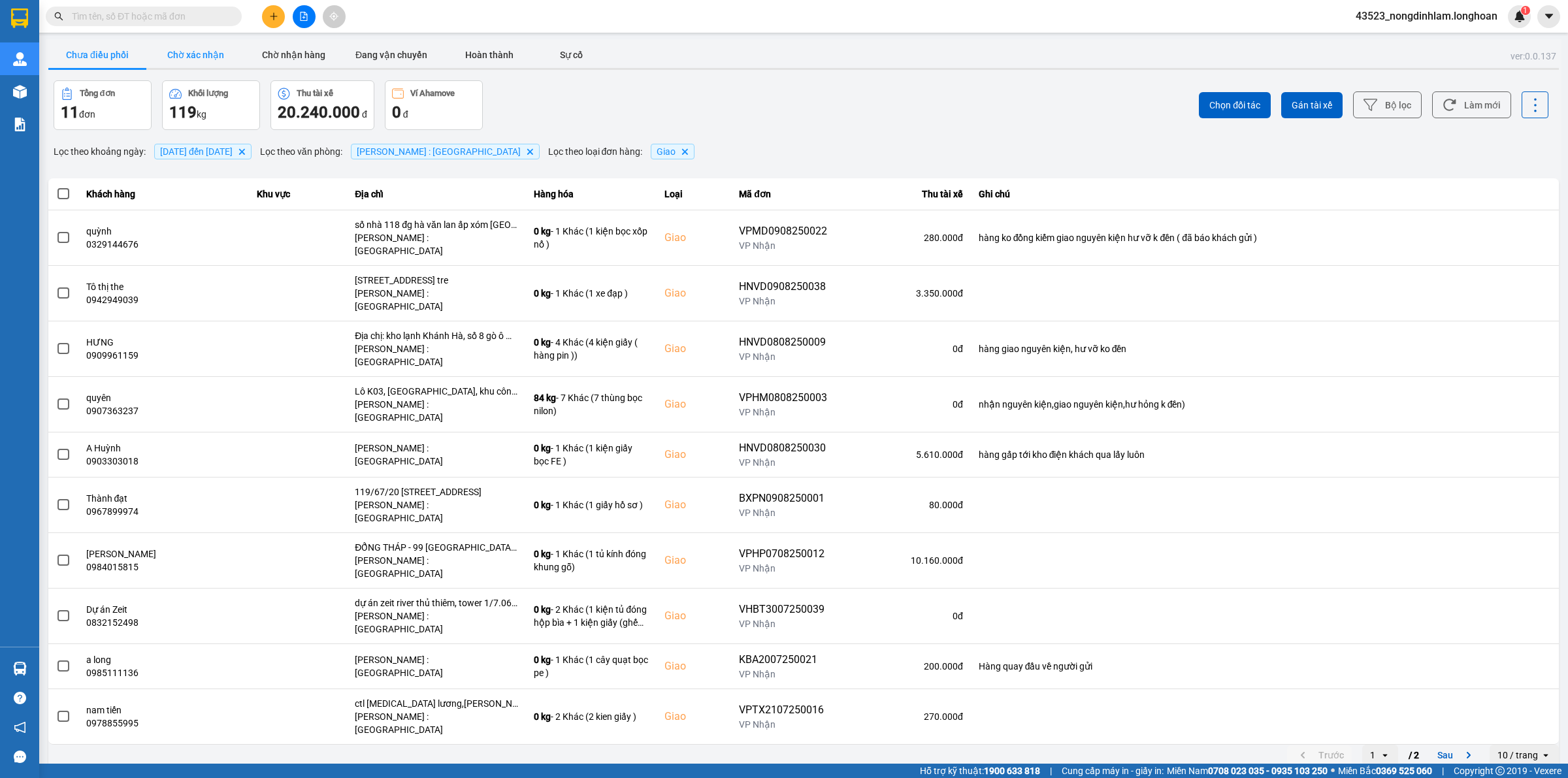
click at [188, 50] on button "Chờ xác nhận" at bounding box center [195, 54] width 98 height 26
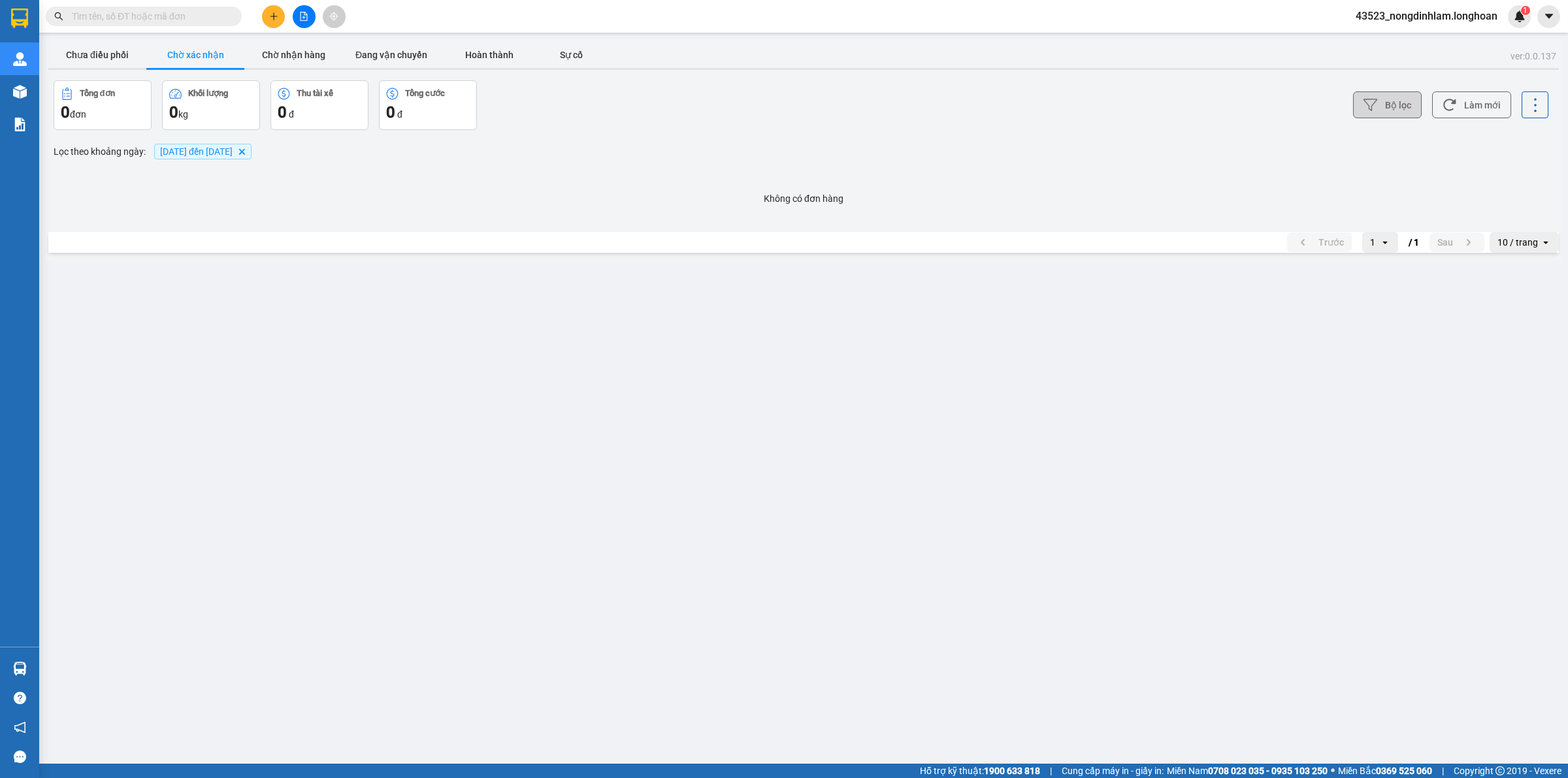
click at [1377, 99] on icon at bounding box center [1371, 105] width 14 height 12
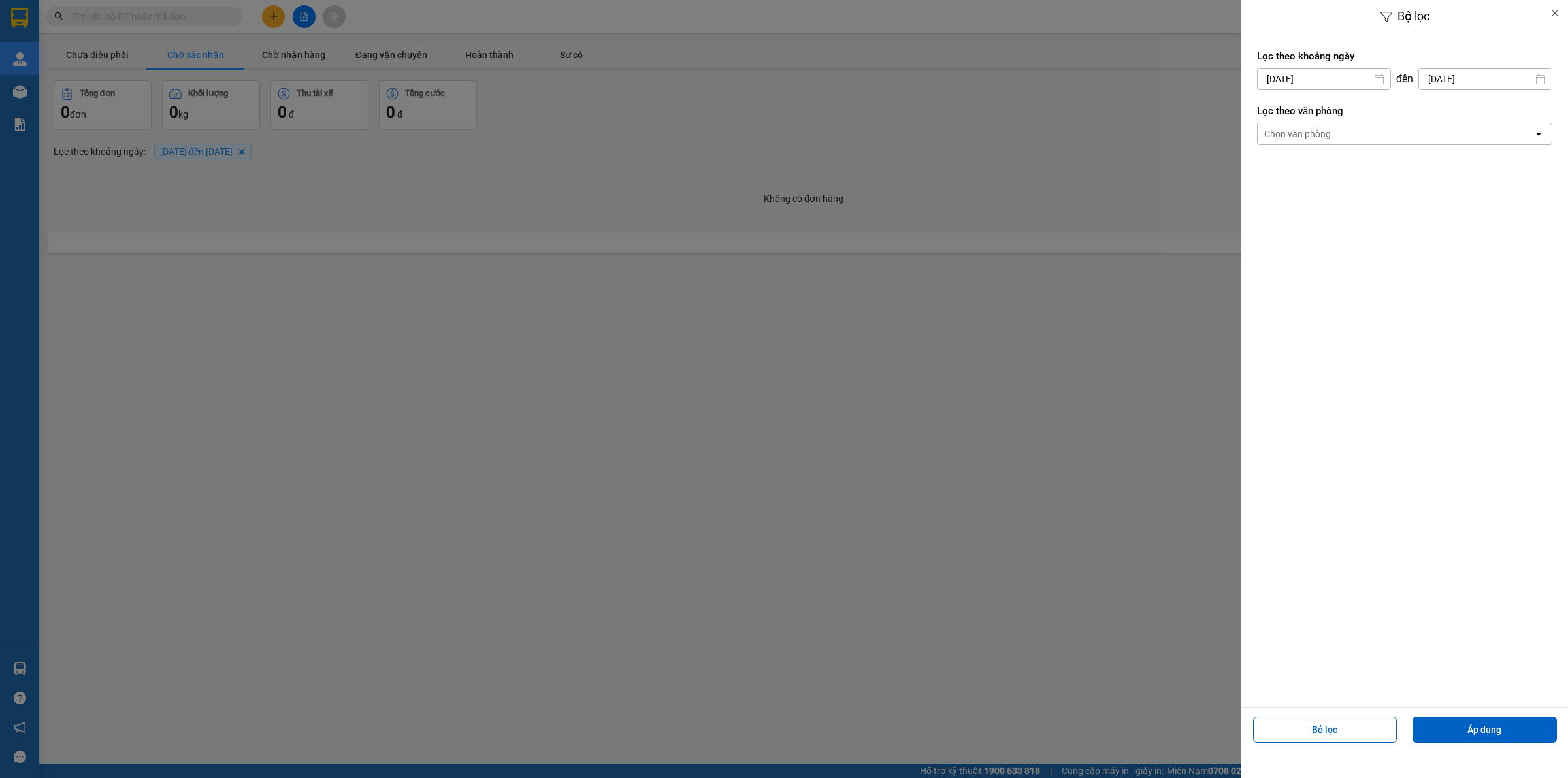
click at [1334, 261] on div "Bộ lọc Lọc theo khoảng ngày 01/07/2025 Press the down arrow key to interact wit…" at bounding box center [803, 261] width 1516 height 0
click at [1333, 84] on input "01/07/2025" at bounding box center [1324, 79] width 132 height 21
click at [1509, 142] on div "Chọn văn phòng" at bounding box center [1396, 134] width 276 height 21
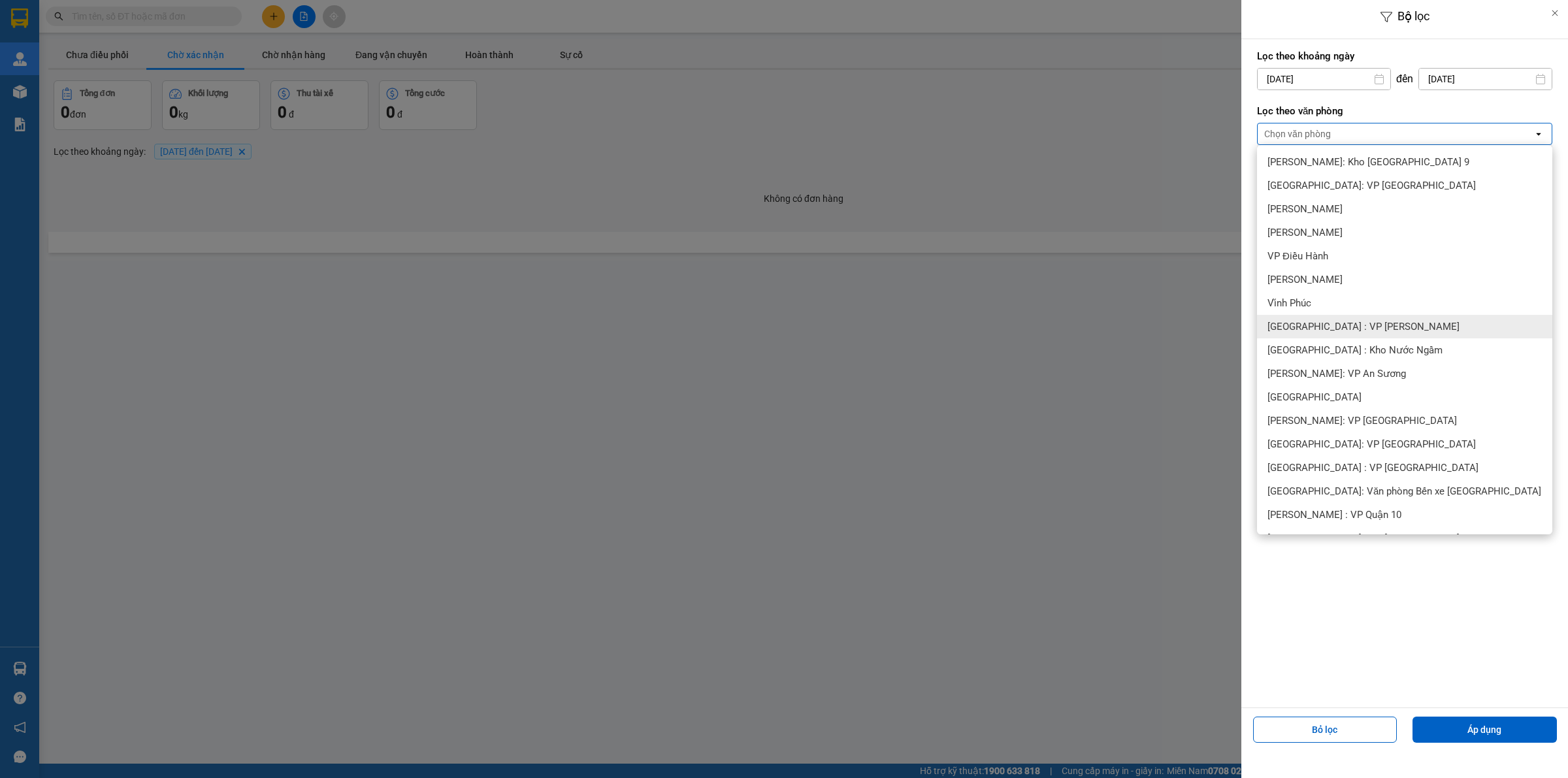
scroll to position [164, 0]
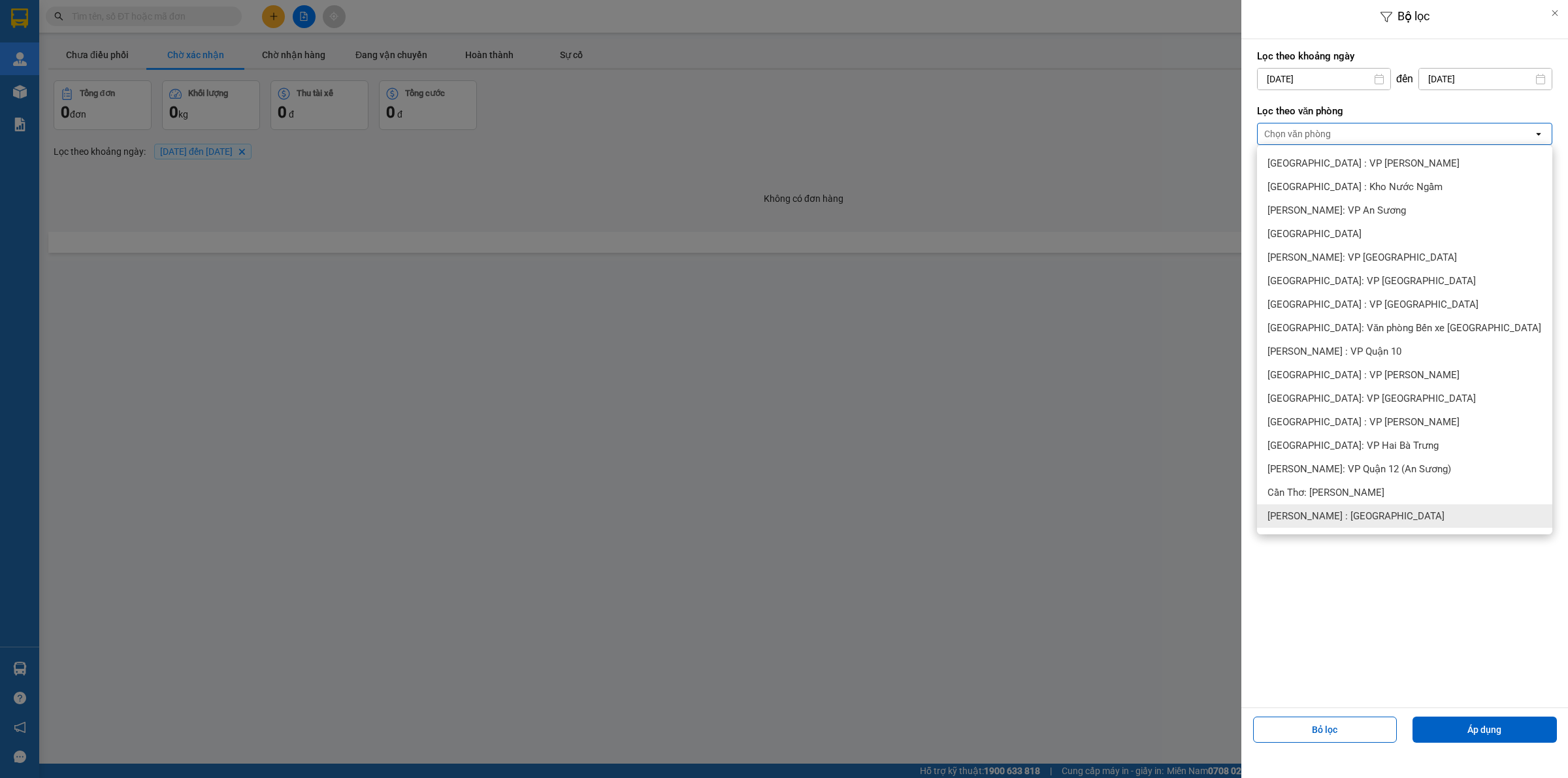
click at [1382, 514] on span "[PERSON_NAME] : [GEOGRAPHIC_DATA]" at bounding box center [1356, 516] width 177 height 13
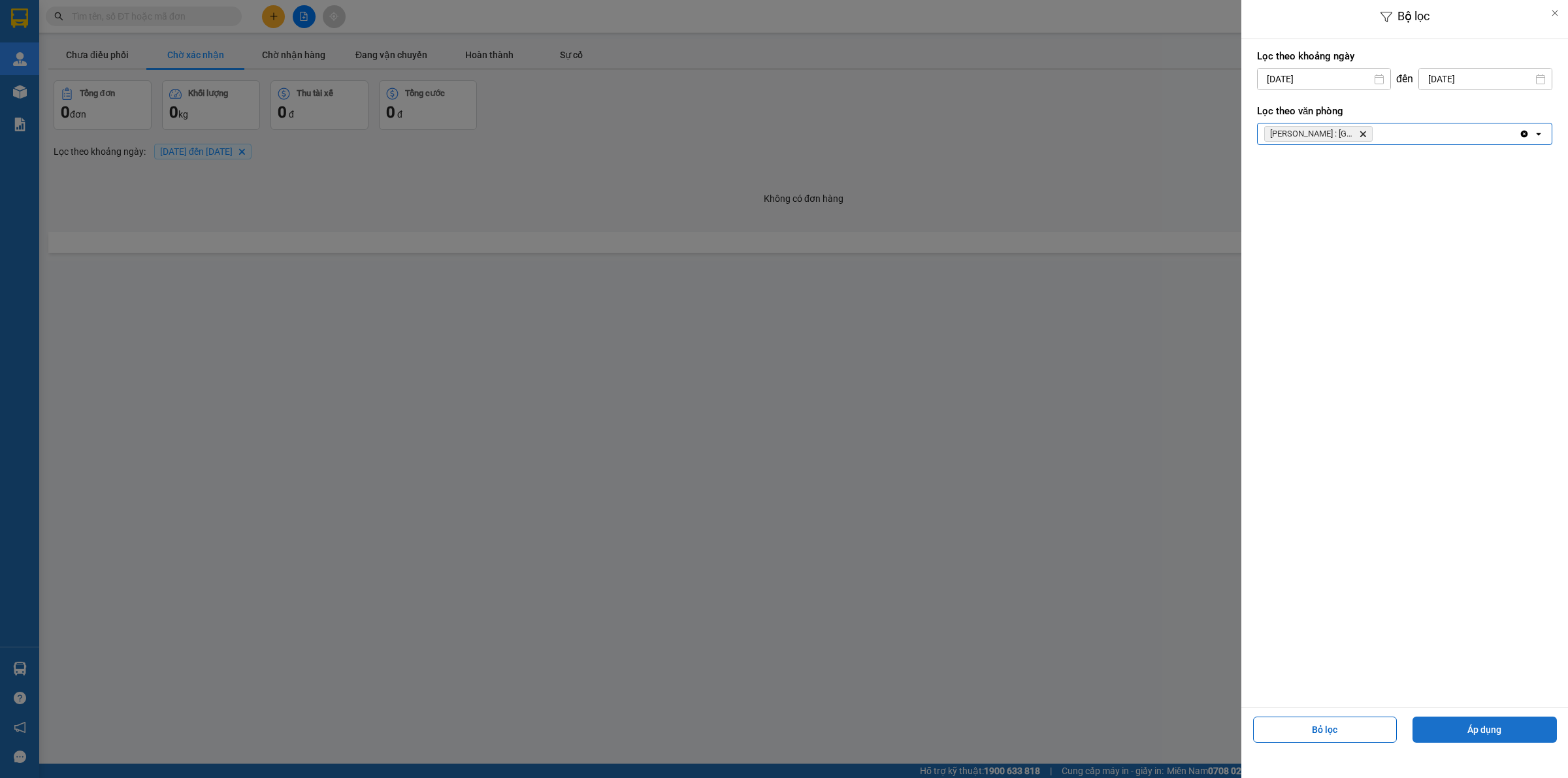
click at [1468, 732] on button "Áp dụng" at bounding box center [1484, 729] width 144 height 26
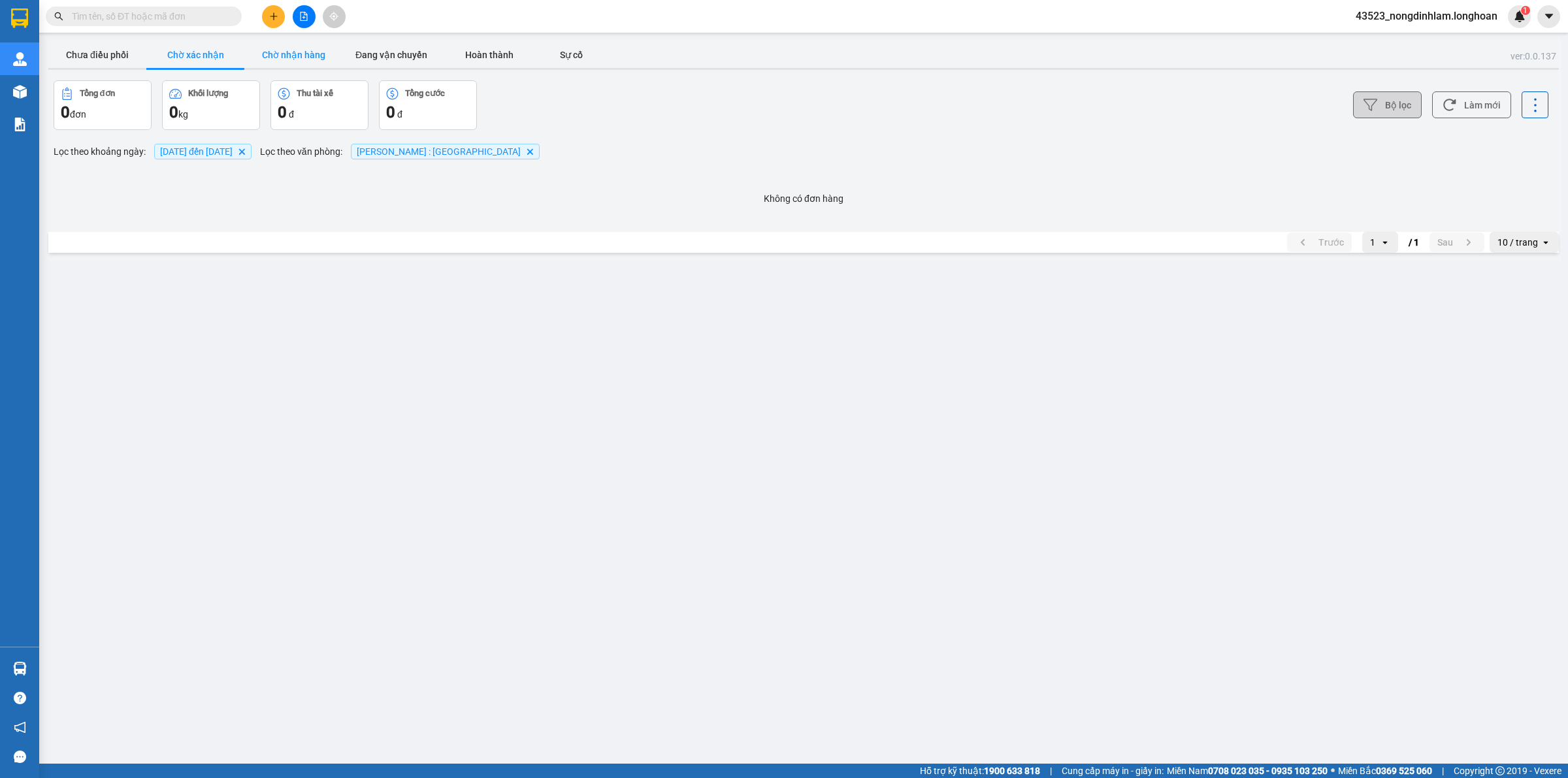
click at [302, 51] on button "Chờ nhận hàng" at bounding box center [293, 54] width 98 height 26
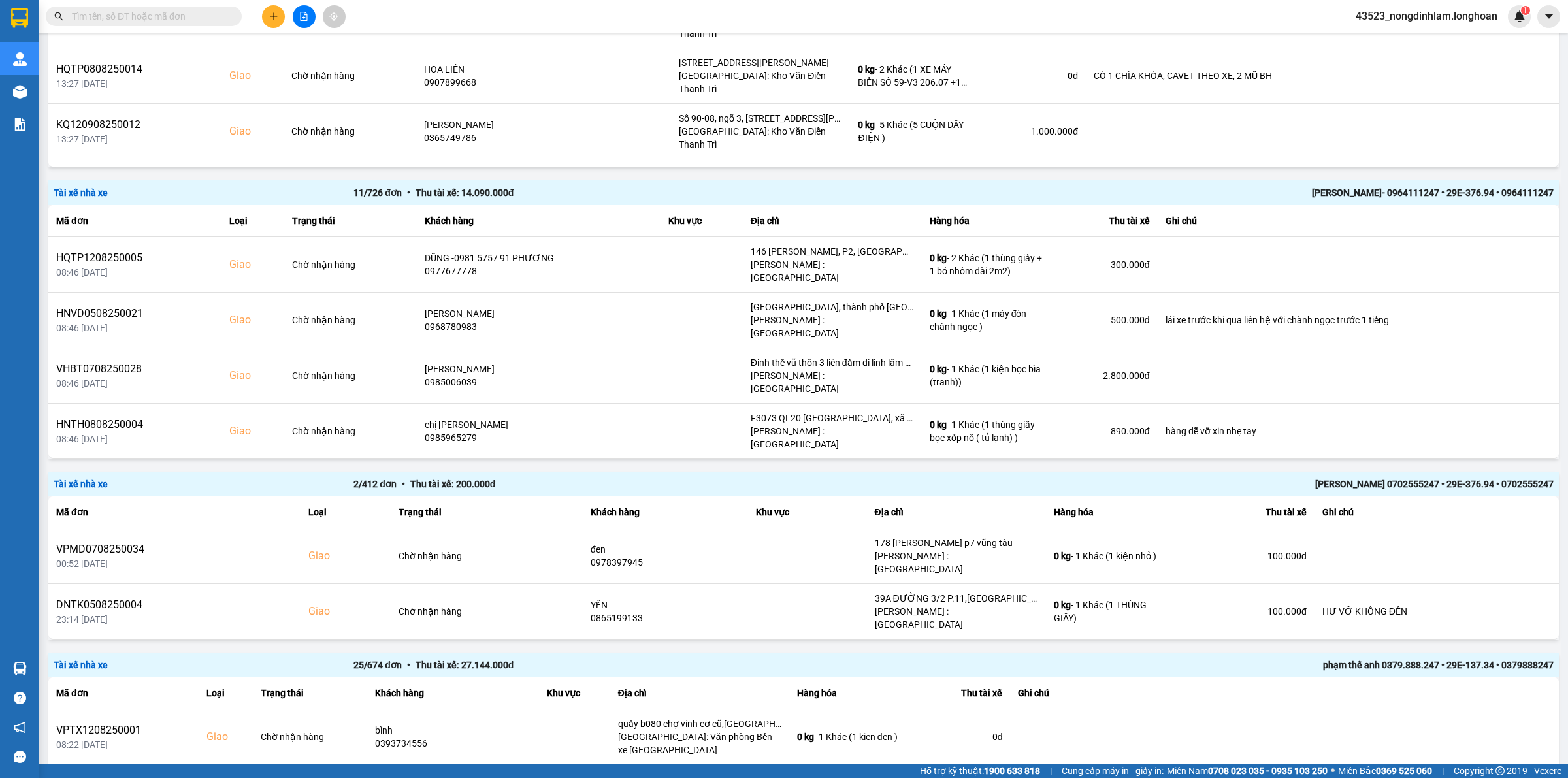
scroll to position [1551, 0]
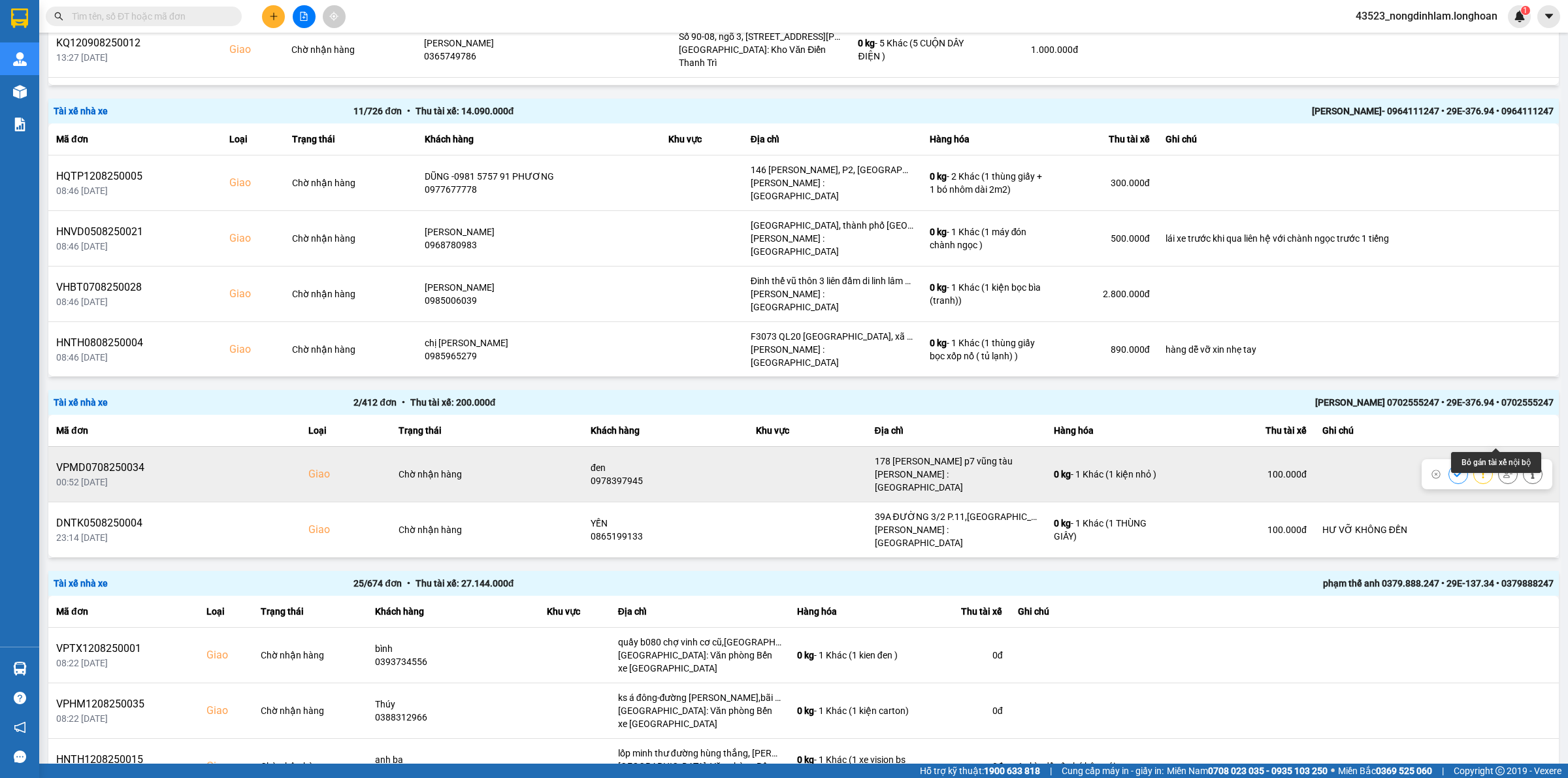
click at [1499, 463] on button at bounding box center [1508, 474] width 18 height 23
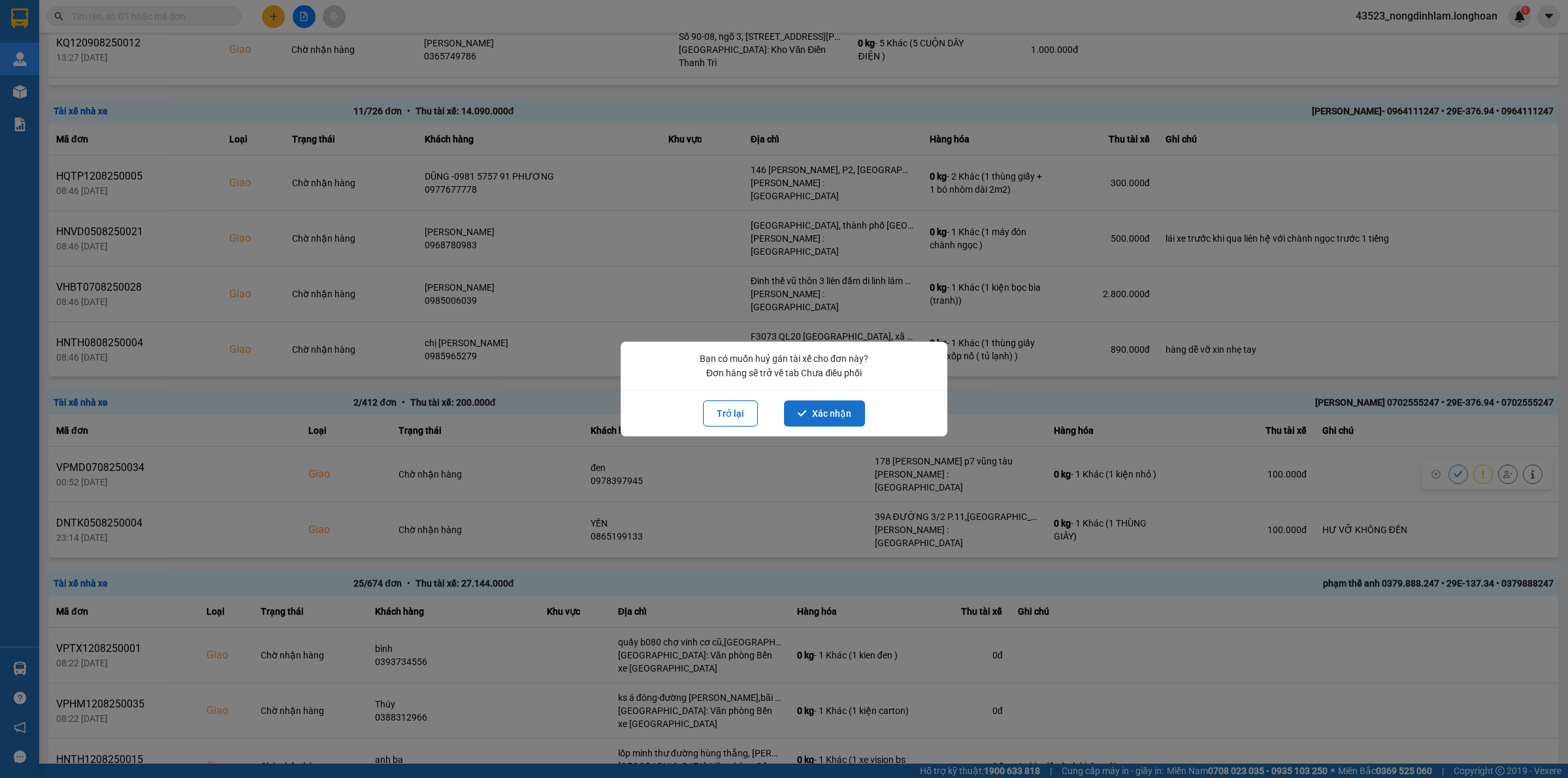
click at [843, 409] on button "Xác nhận" at bounding box center [824, 413] width 81 height 26
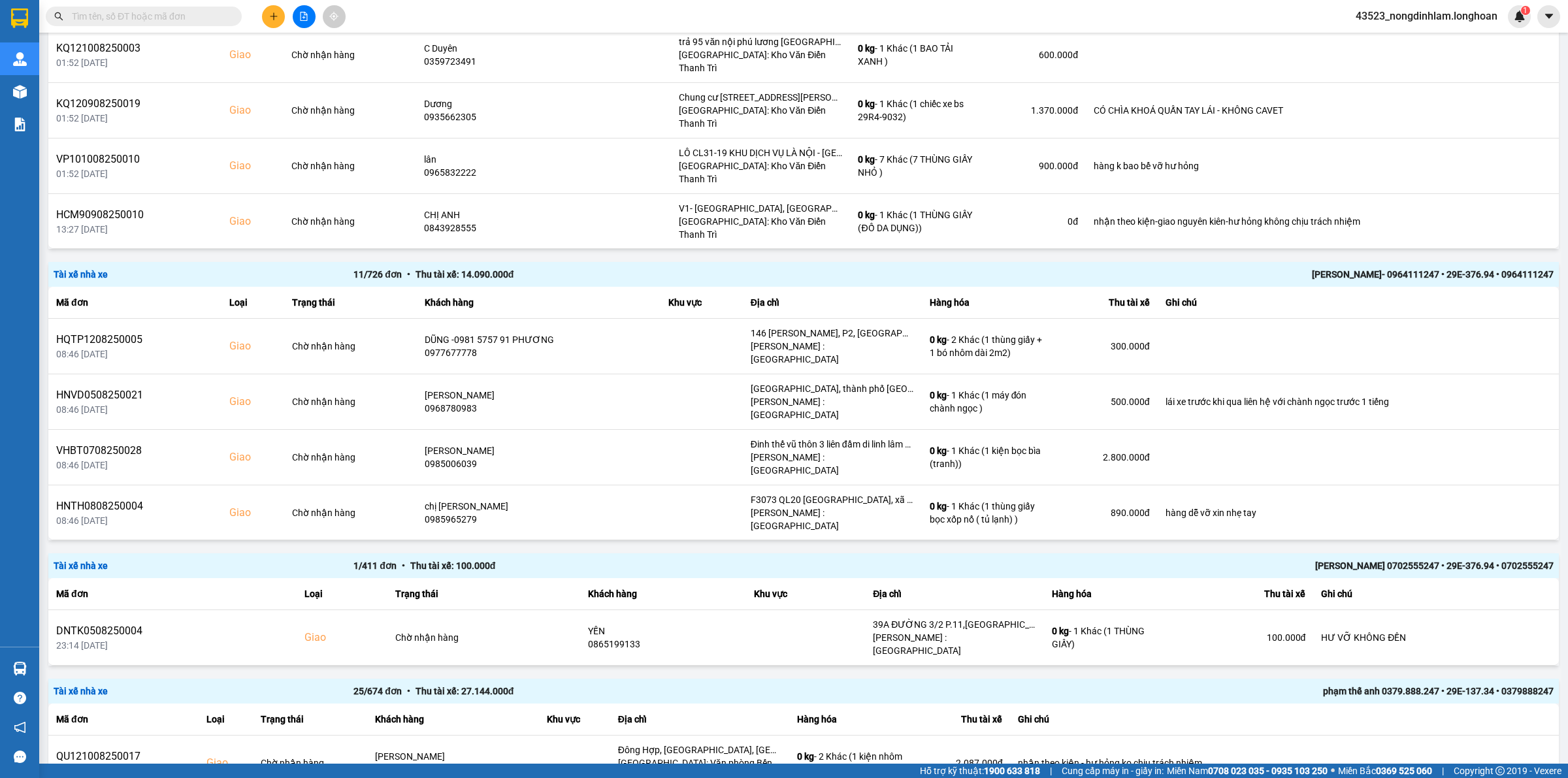
scroll to position [1470, 0]
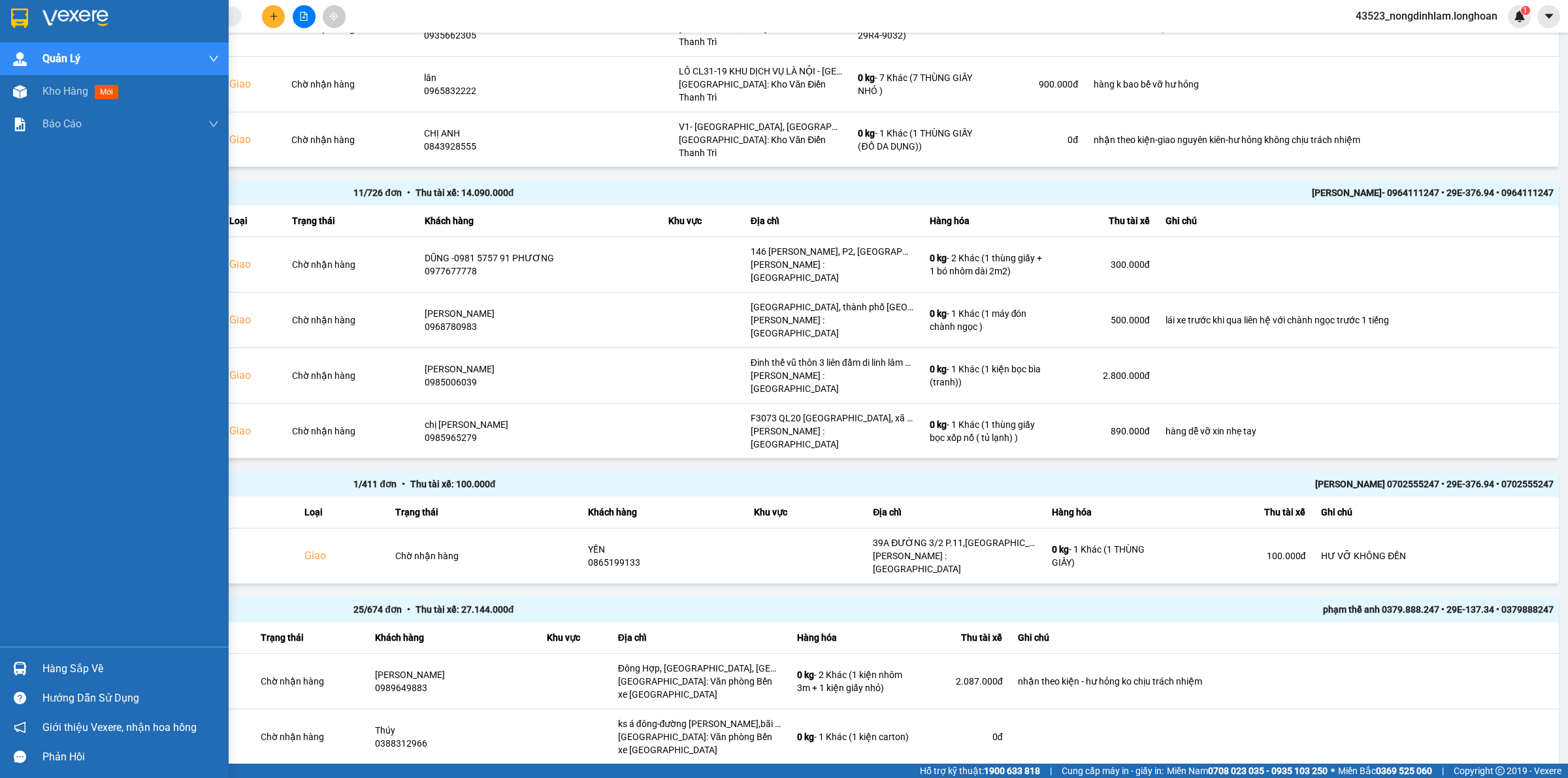
click at [9, 25] on div at bounding box center [20, 17] width 23 height 23
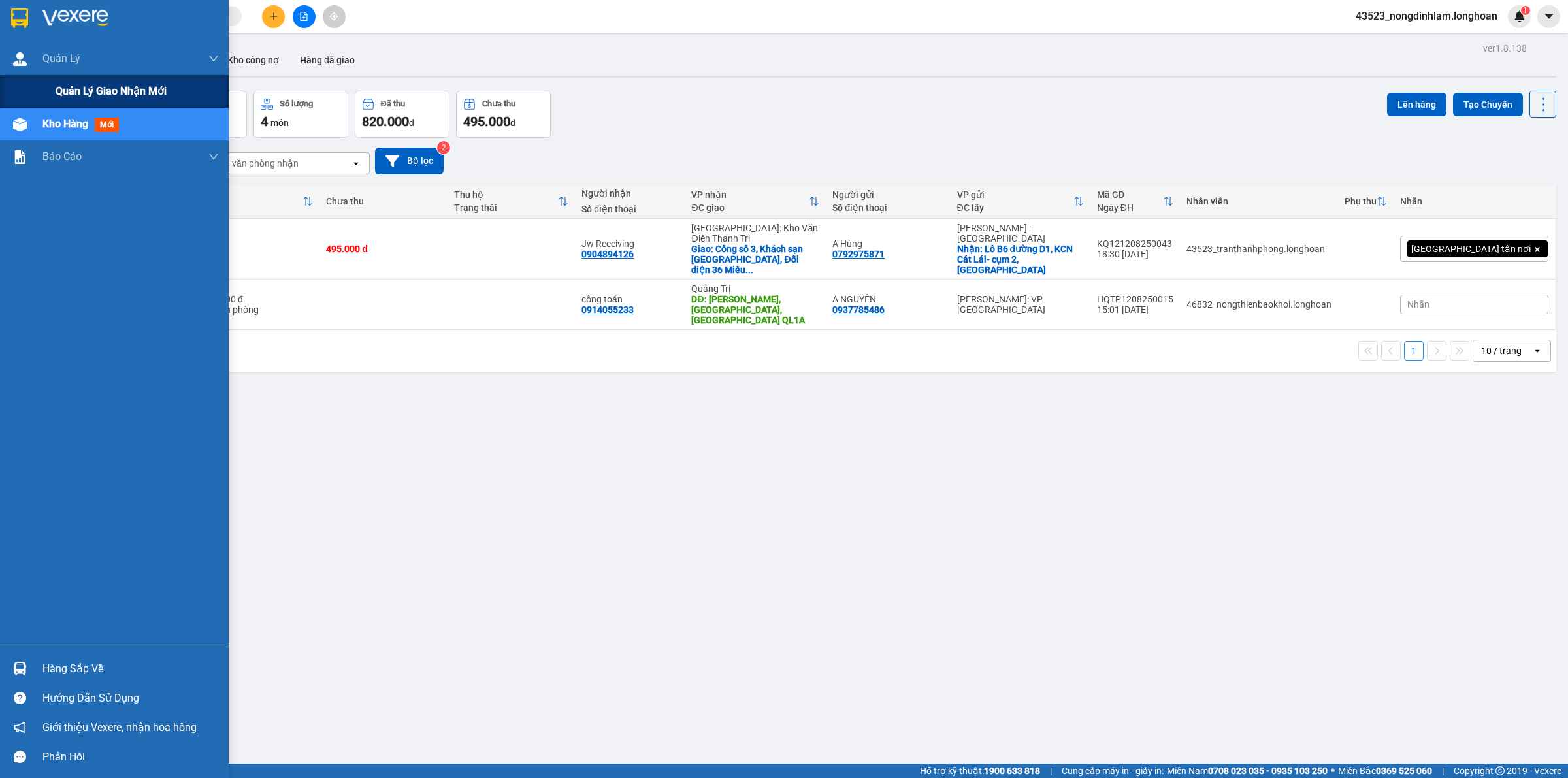
click at [67, 95] on span "Quản lý giao nhận mới" at bounding box center [111, 91] width 111 height 16
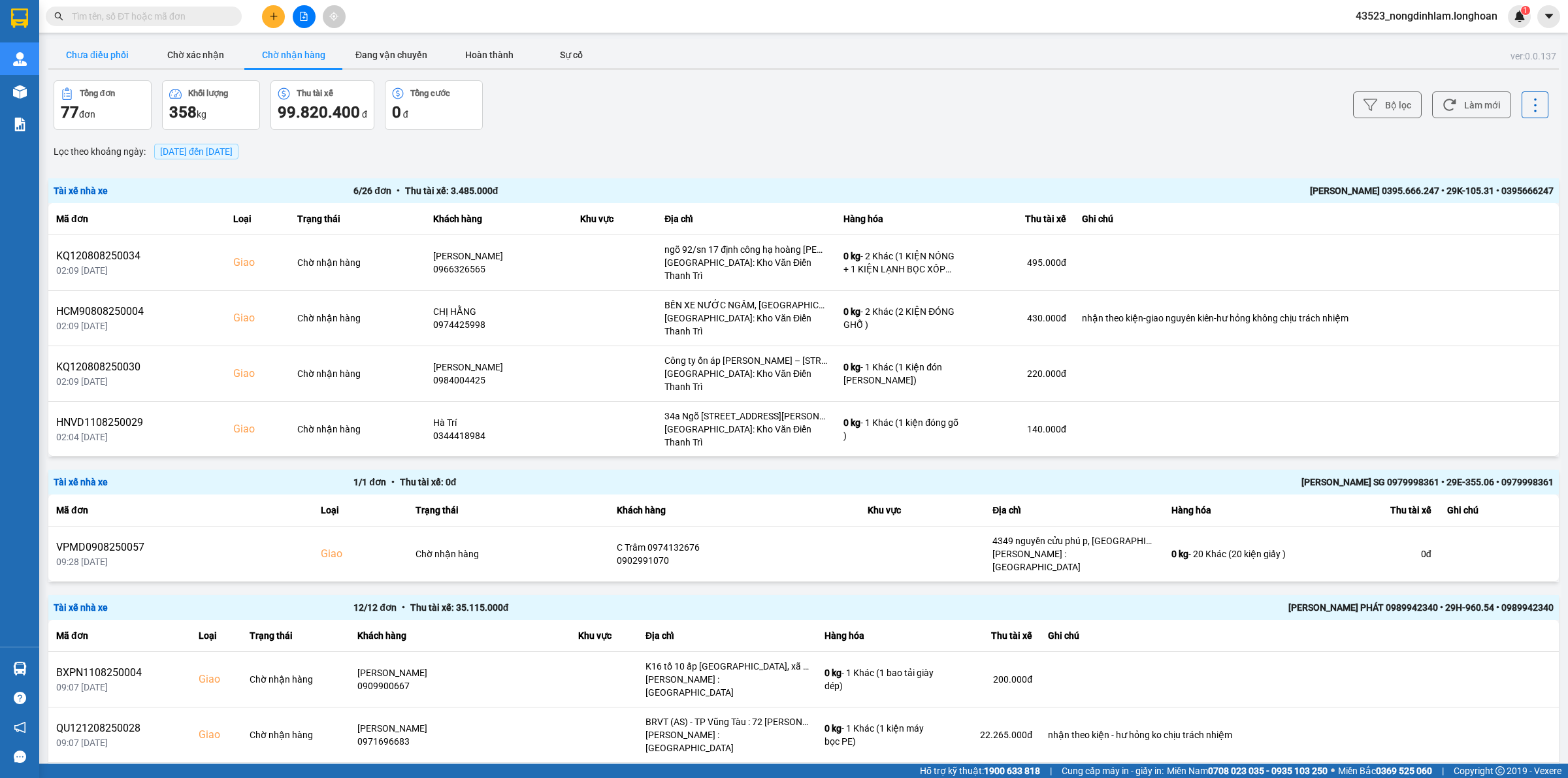
click at [105, 61] on button "Chưa điều phối" at bounding box center [97, 54] width 98 height 26
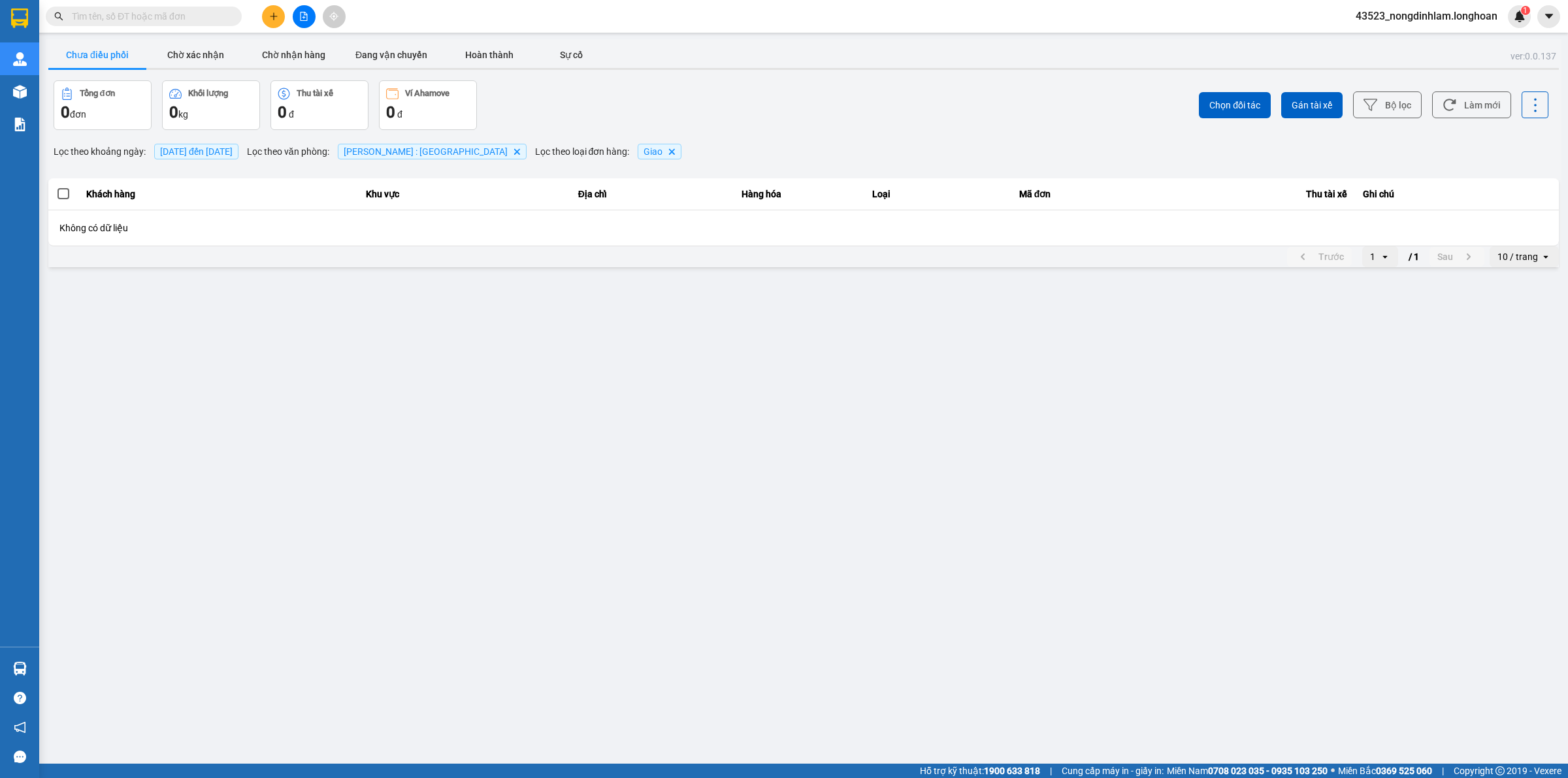
click at [204, 152] on span "13/08/2025 đến 13/08/2025" at bounding box center [196, 151] width 73 height 10
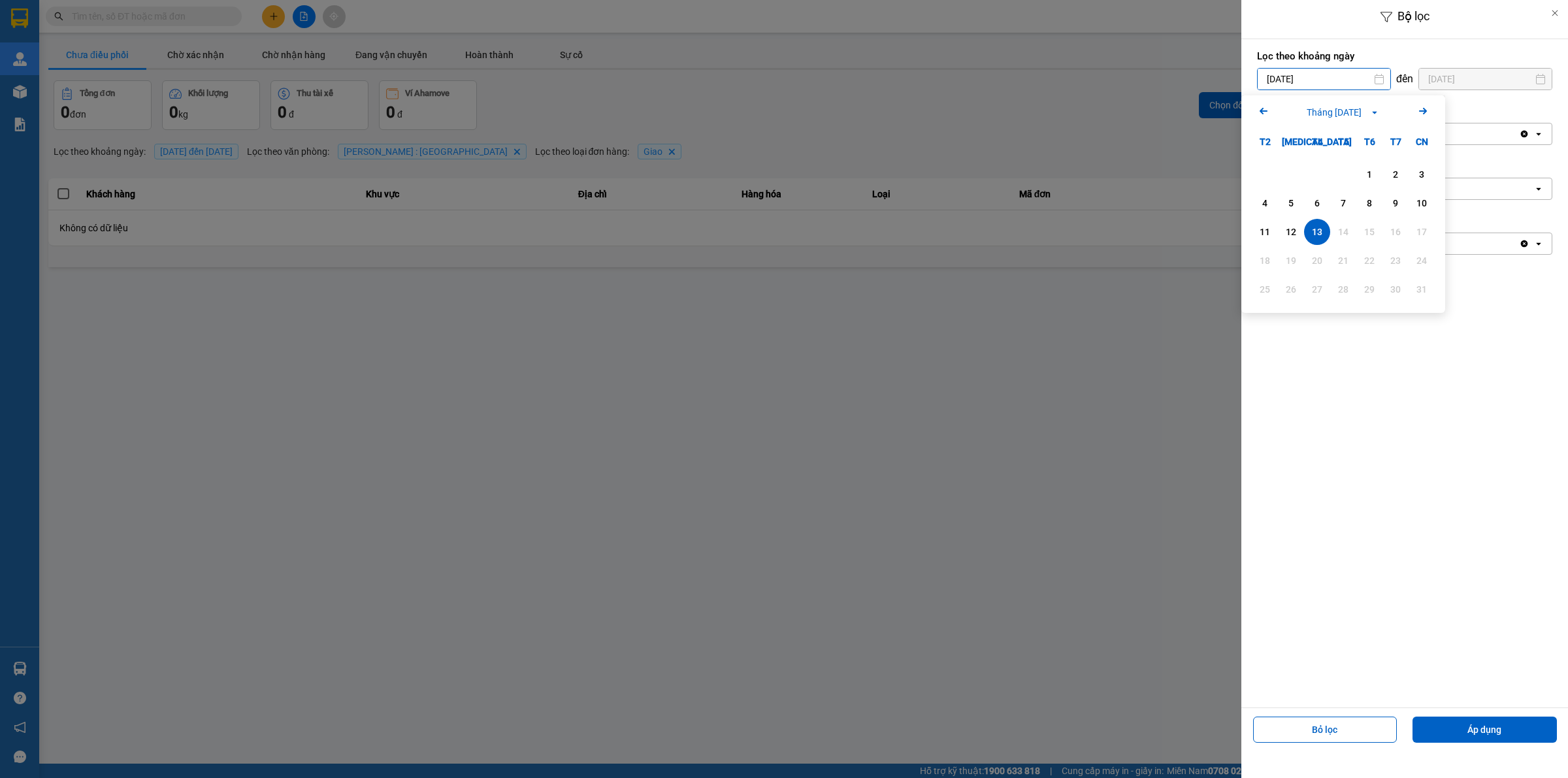
click at [1307, 73] on input "13/08/2025" at bounding box center [1324, 79] width 132 height 21
click at [1262, 115] on icon "Arrow Left" at bounding box center [1263, 111] width 16 height 16
click at [1294, 171] on div "1" at bounding box center [1290, 175] width 18 height 16
type input "01/07/2025"
click at [1328, 184] on div "Chọn khu vực" at bounding box center [1396, 189] width 276 height 21
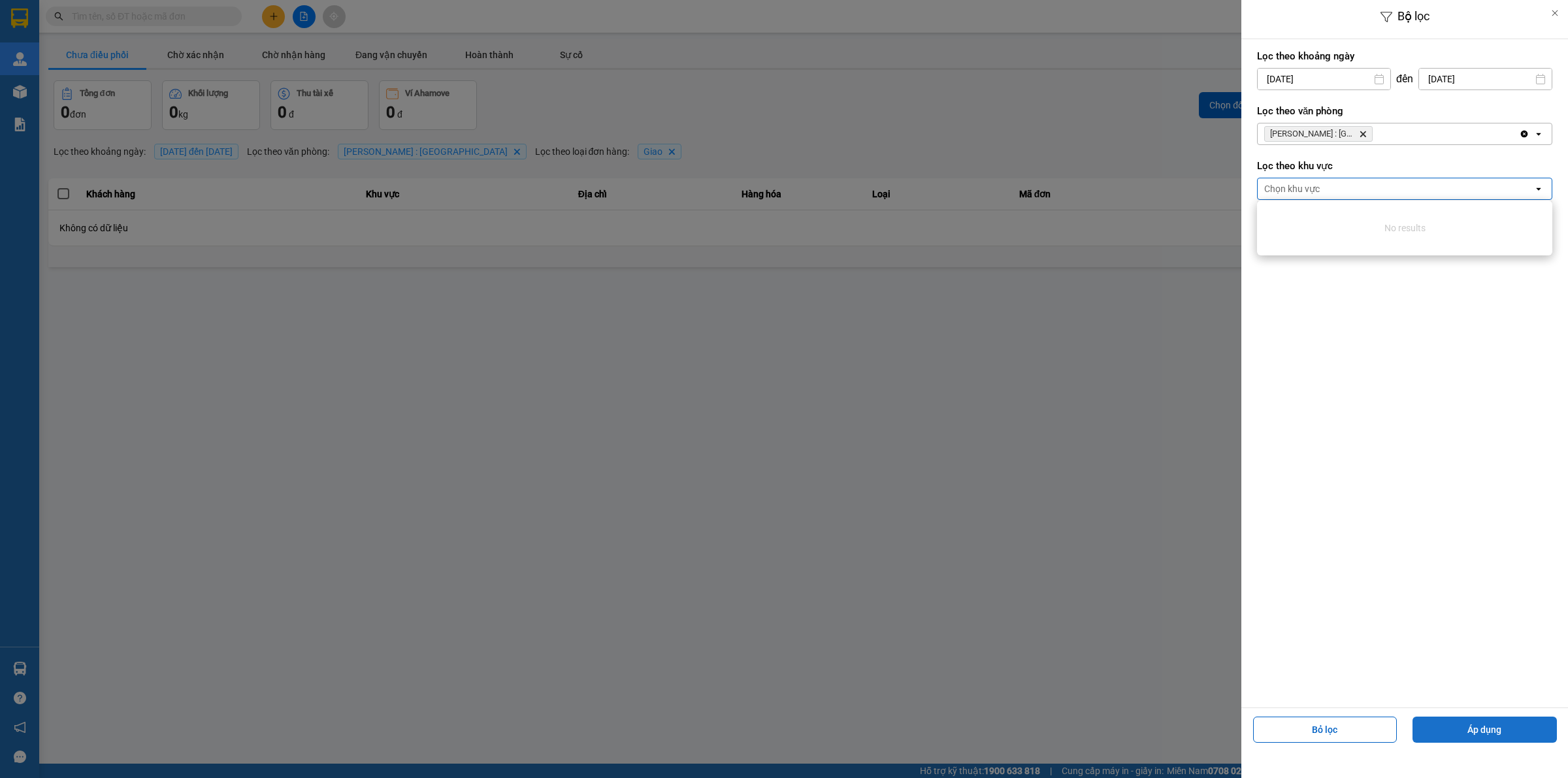
click at [1496, 719] on button "Áp dụng" at bounding box center [1484, 729] width 144 height 26
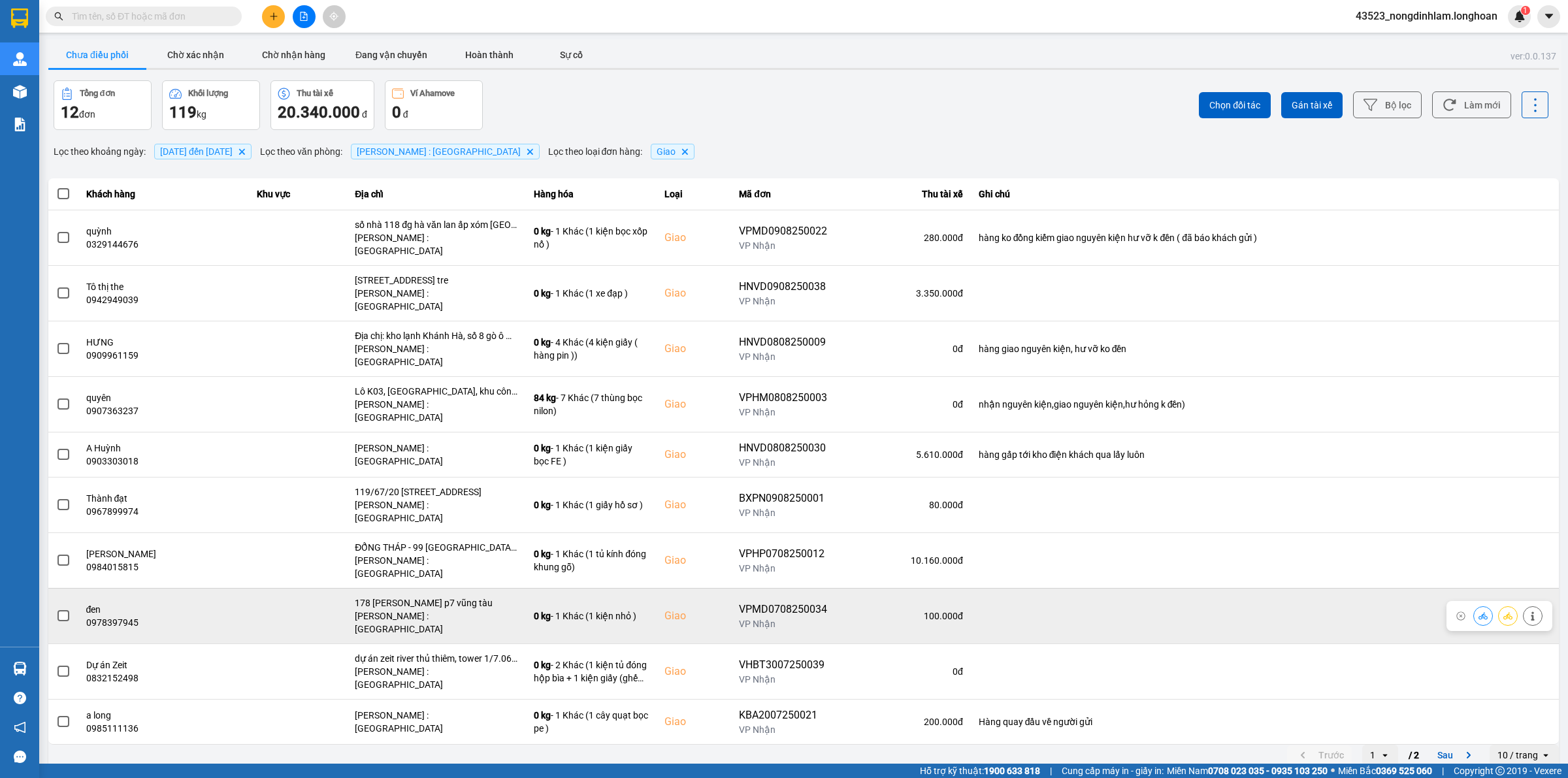
click at [67, 610] on span at bounding box center [63, 615] width 12 height 12
click at [56, 609] on input "checkbox" at bounding box center [56, 609] width 0 height 0
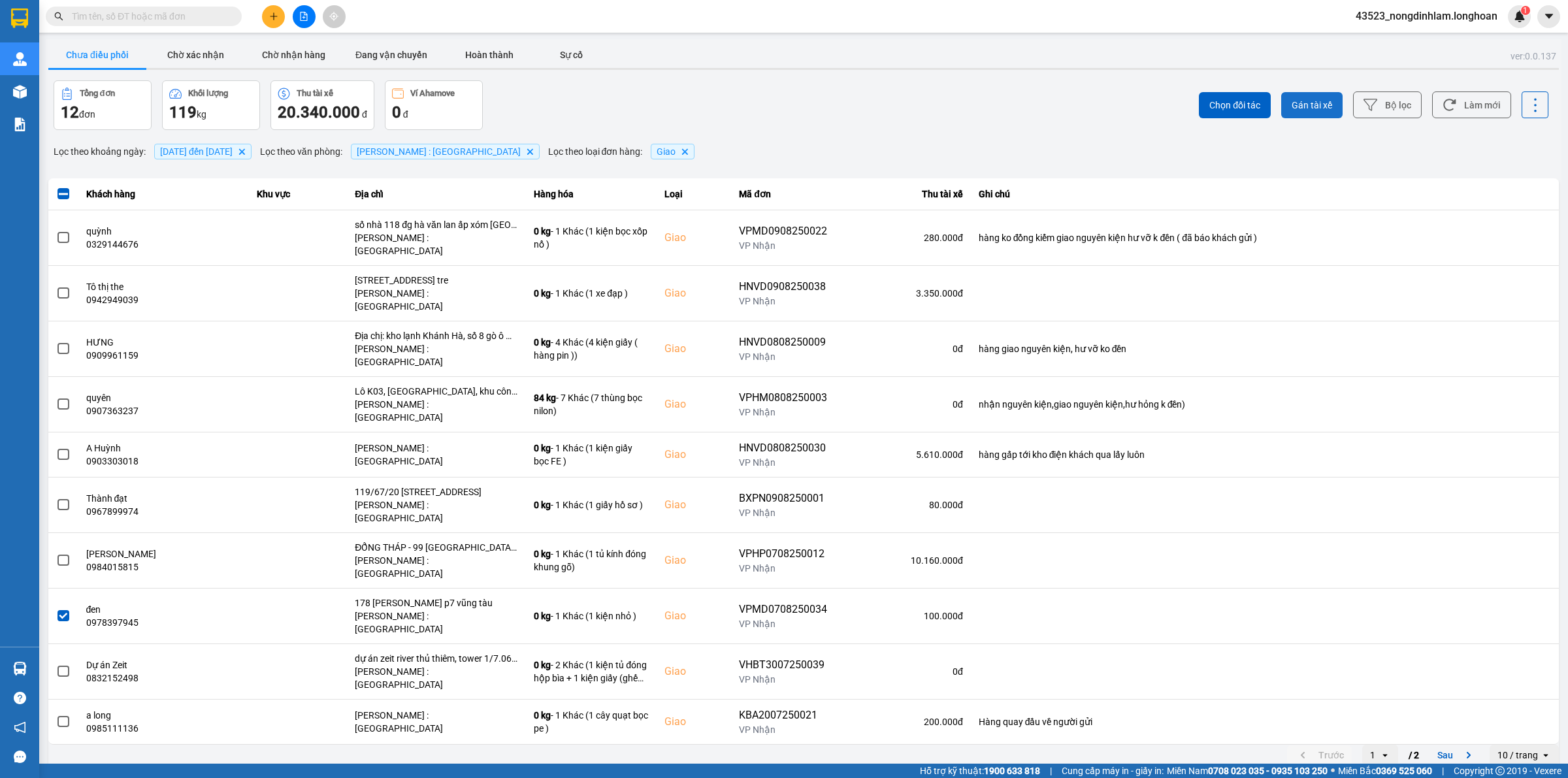
click at [1310, 95] on button "Gán tài xế" at bounding box center [1312, 105] width 61 height 26
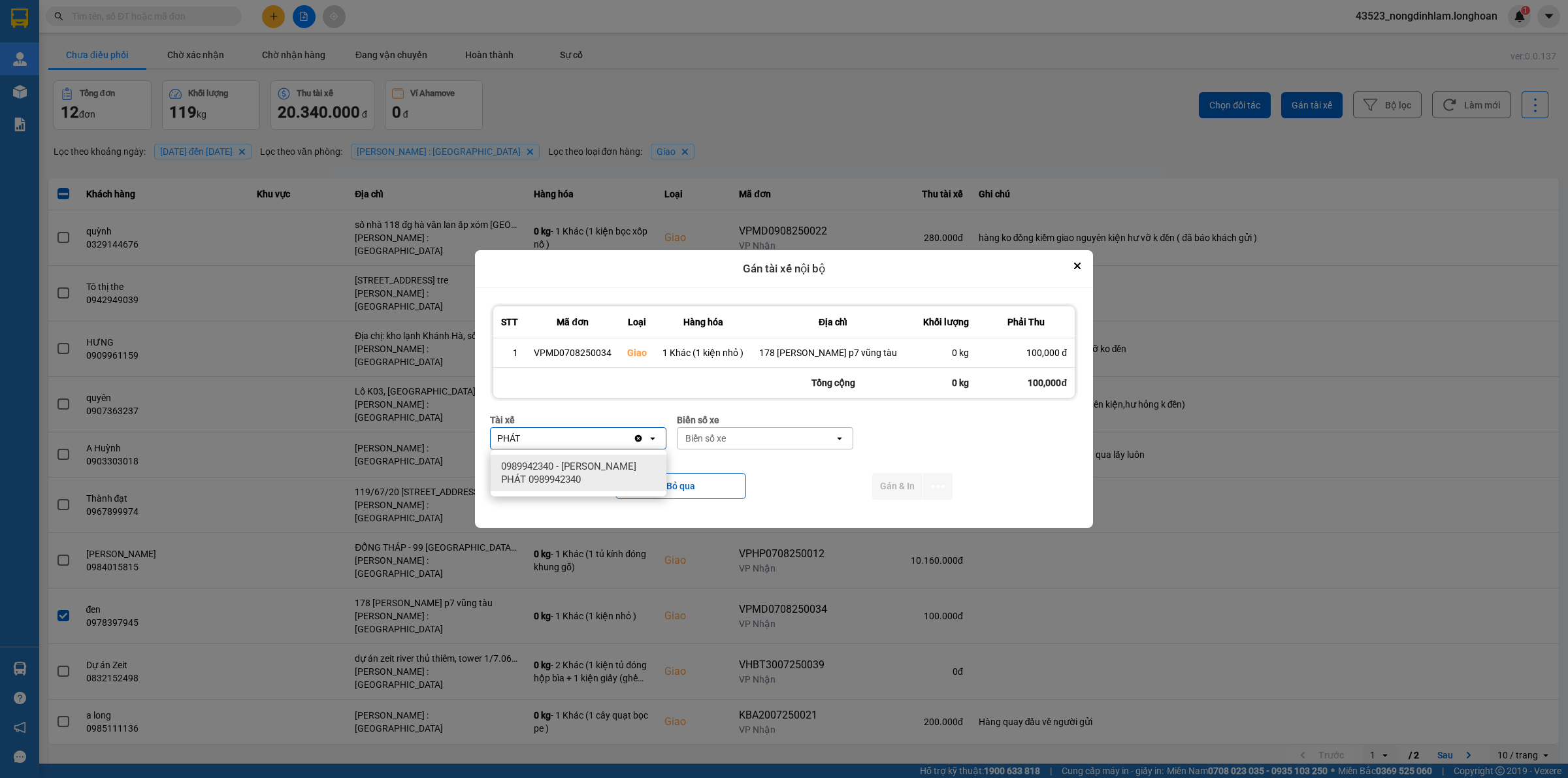
type input "PHÁT"
click at [536, 478] on span "0989942340 - LÊ TẤN PHÁT 0989942340" at bounding box center [581, 473] width 160 height 26
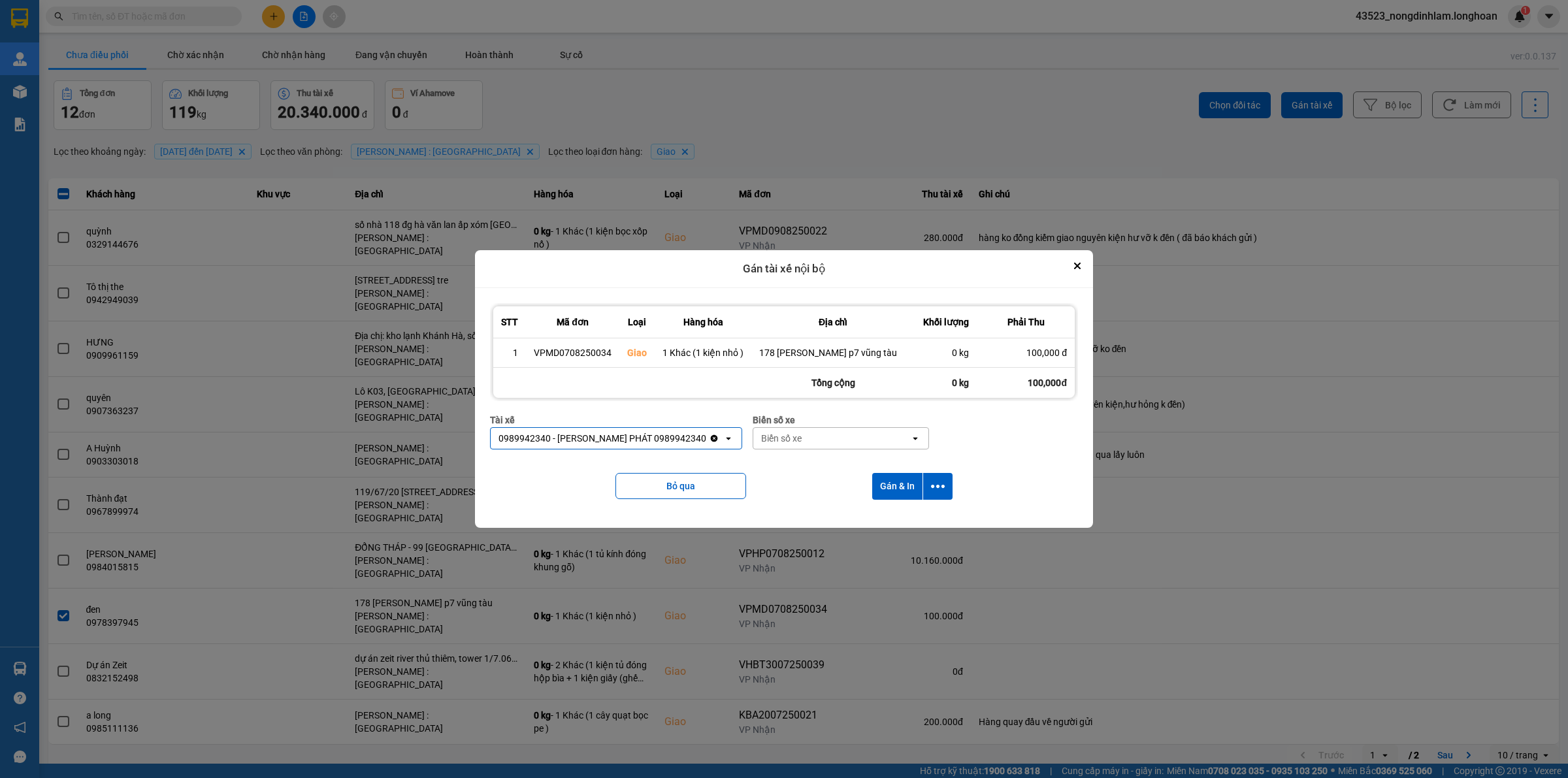
click at [777, 439] on div "Biển số xe" at bounding box center [831, 438] width 157 height 21
type input "54"
click at [791, 507] on div "29H-960.54" at bounding box center [801, 513] width 176 height 23
click at [939, 490] on icon "dialog" at bounding box center [938, 487] width 14 height 14
click at [909, 520] on div "Chỉ gán tài" at bounding box center [902, 521] width 77 height 13
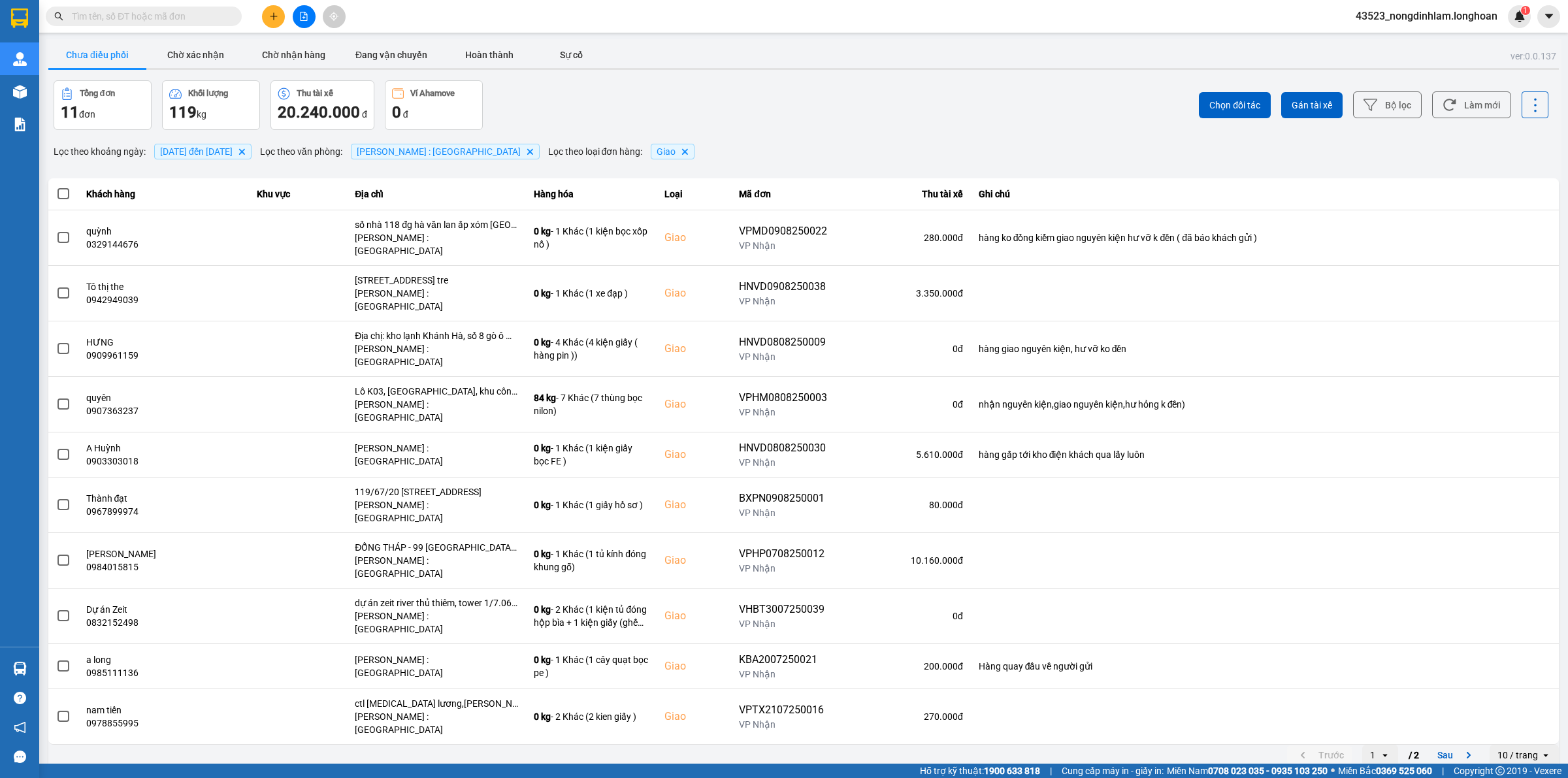
click at [168, 20] on input "text" at bounding box center [149, 16] width 154 height 14
click at [398, 51] on button "Đang vận chuyển" at bounding box center [391, 54] width 98 height 26
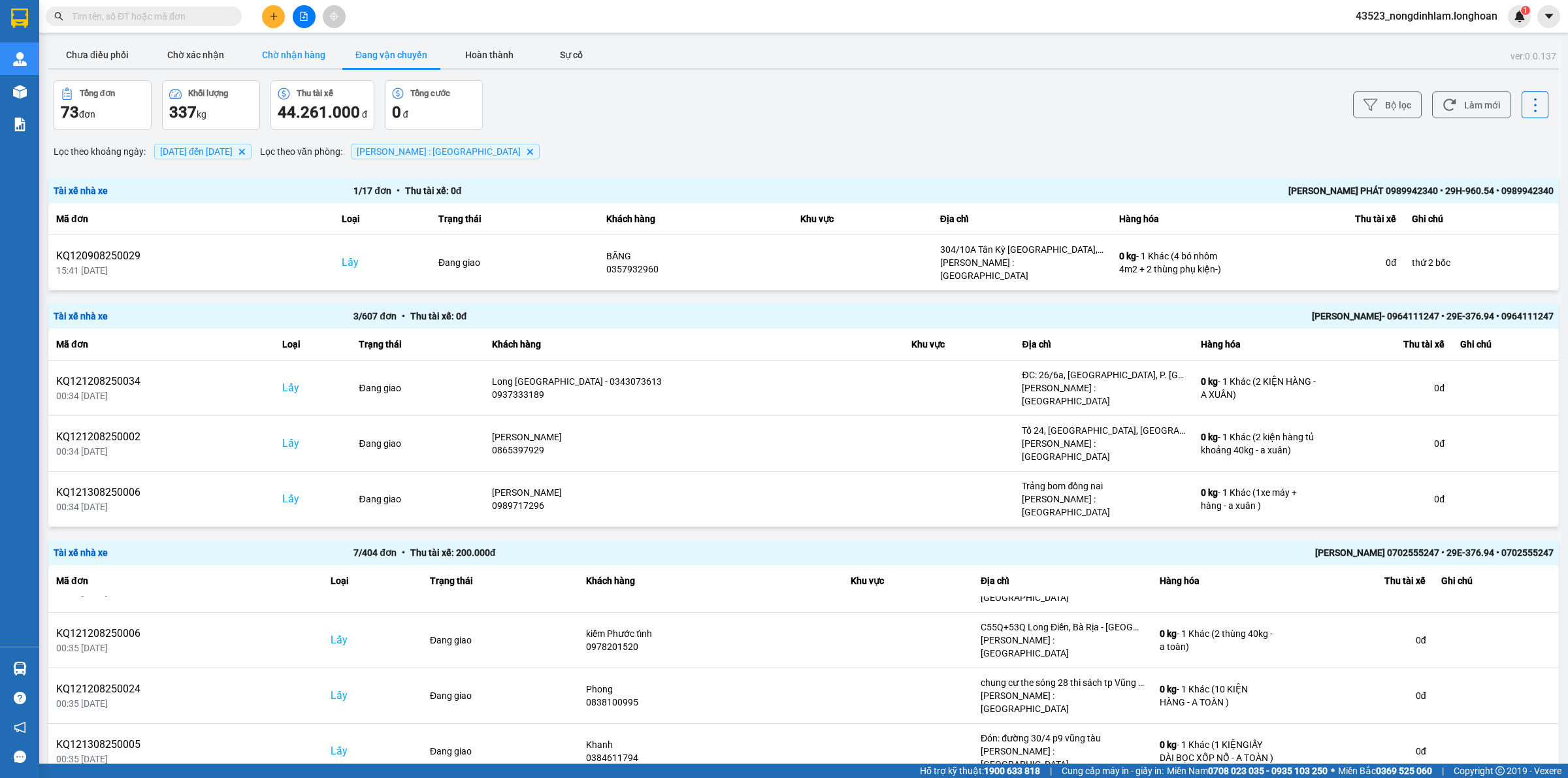
click at [283, 51] on button "Chờ nhận hàng" at bounding box center [293, 54] width 98 height 26
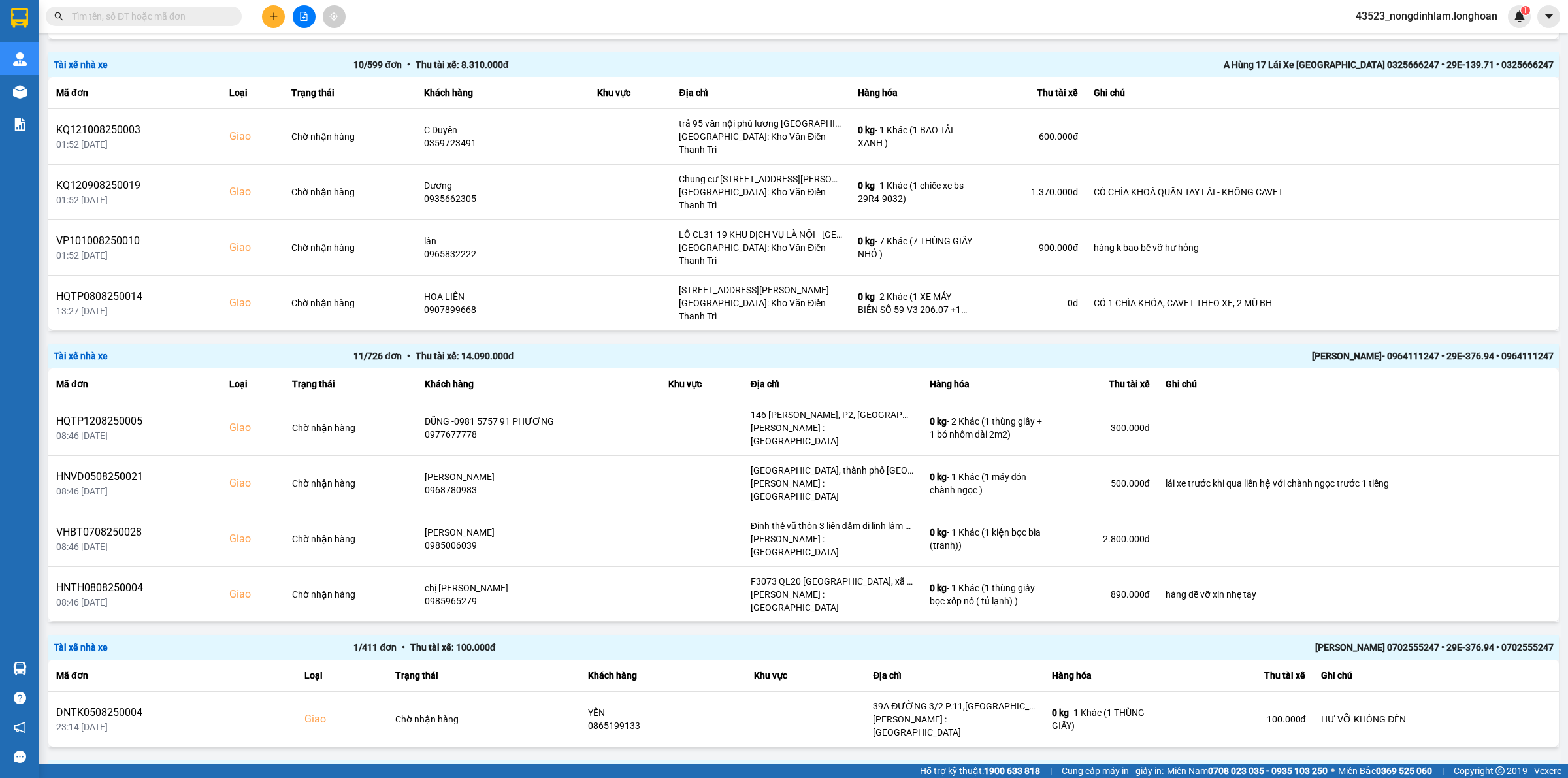
scroll to position [1470, 0]
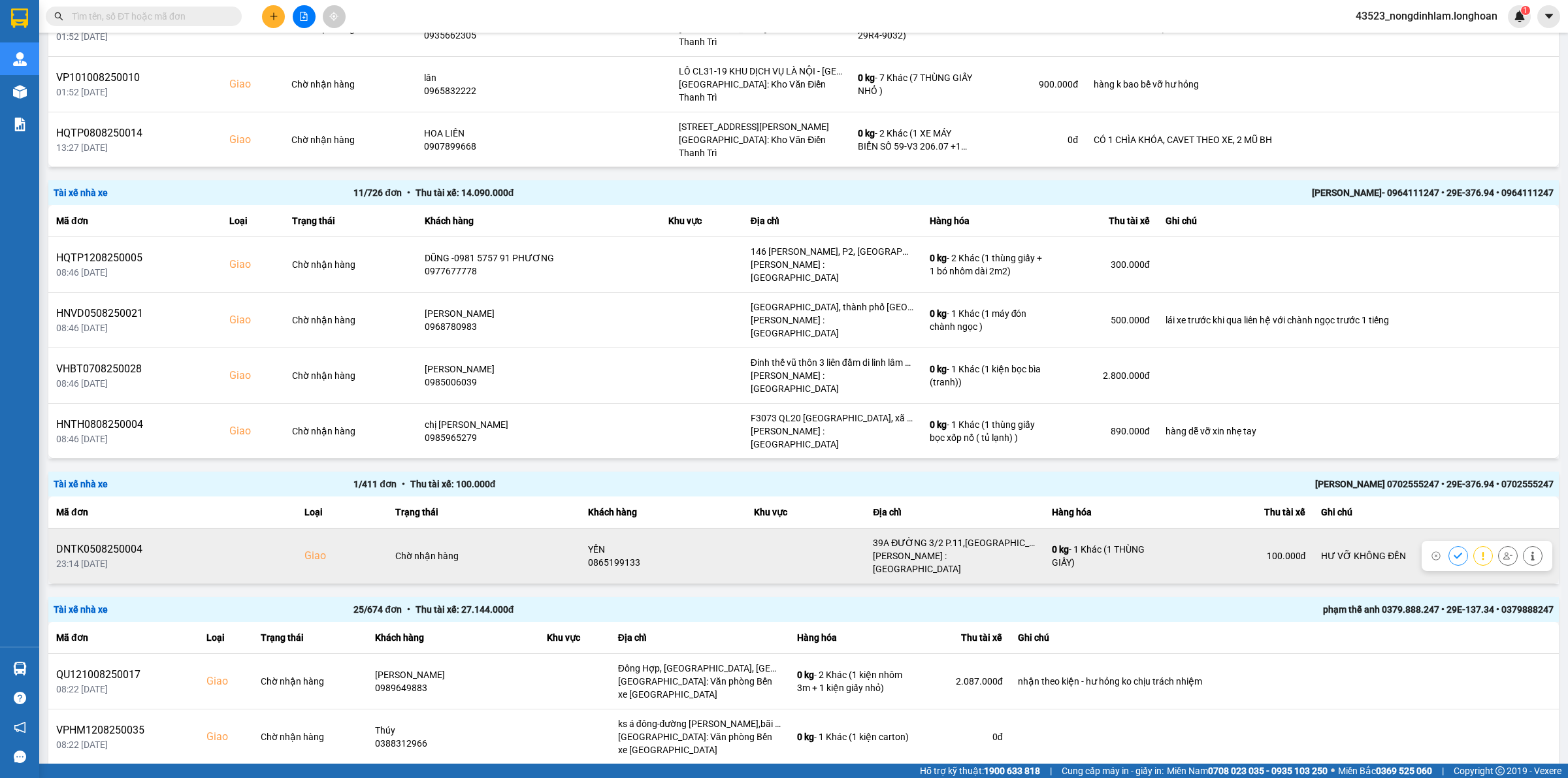
click at [606, 556] on div "0865199133" at bounding box center [662, 562] width 150 height 13
drag, startPoint x: 89, startPoint y: 528, endPoint x: 76, endPoint y: 528, distance: 13.0
click at [76, 557] on div "23:14 09/08" at bounding box center [172, 564] width 232 height 13
click at [89, 557] on div "23:14 09/08" at bounding box center [172, 564] width 232 height 13
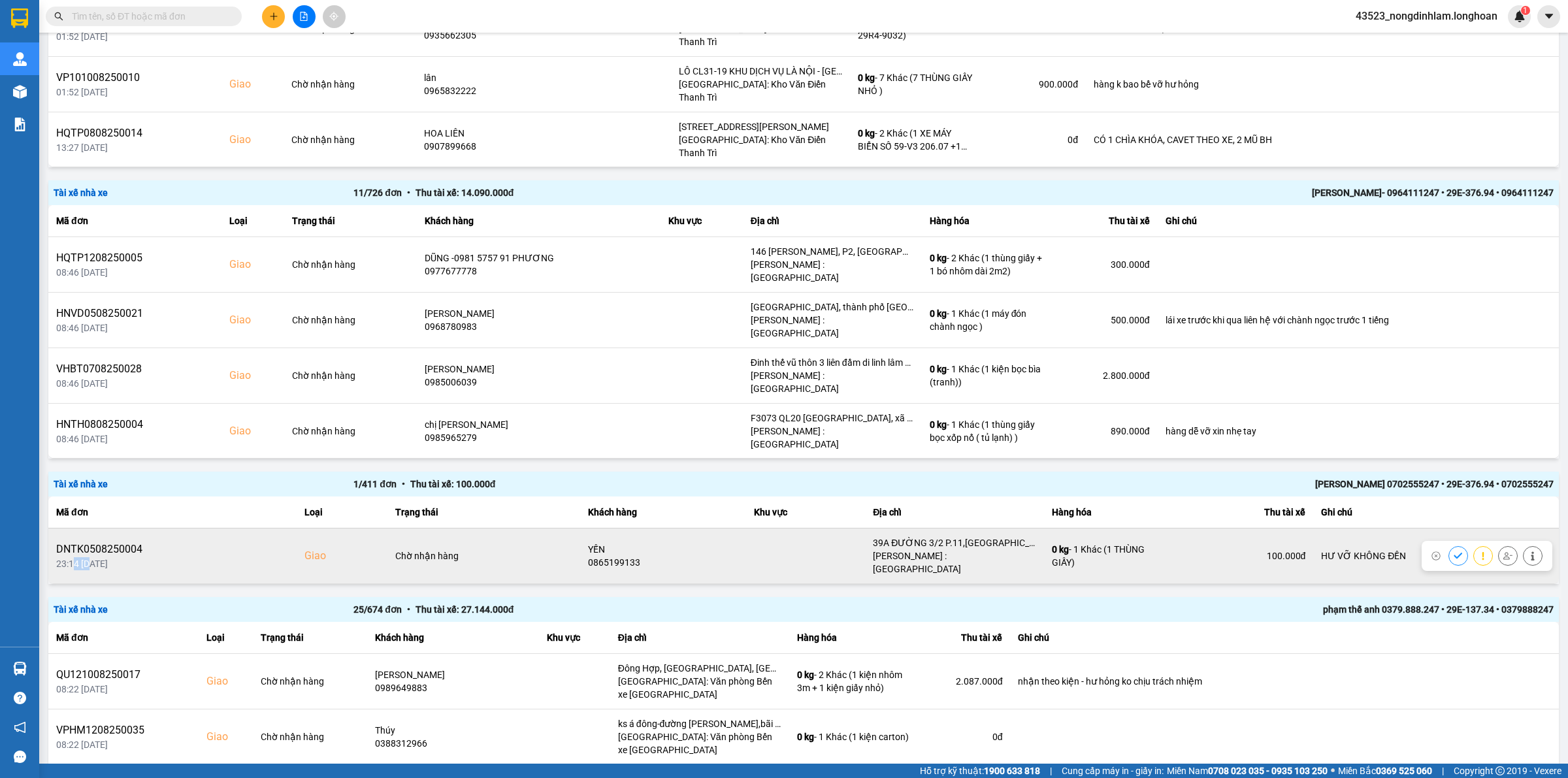
click at [89, 557] on div "23:14 09/08" at bounding box center [172, 564] width 232 height 13
click at [93, 557] on div "23:14 09/08" at bounding box center [172, 564] width 232 height 13
click at [100, 557] on div "23:14 09/08" at bounding box center [172, 564] width 232 height 13
click at [101, 557] on div "23:14 09/08" at bounding box center [172, 564] width 232 height 13
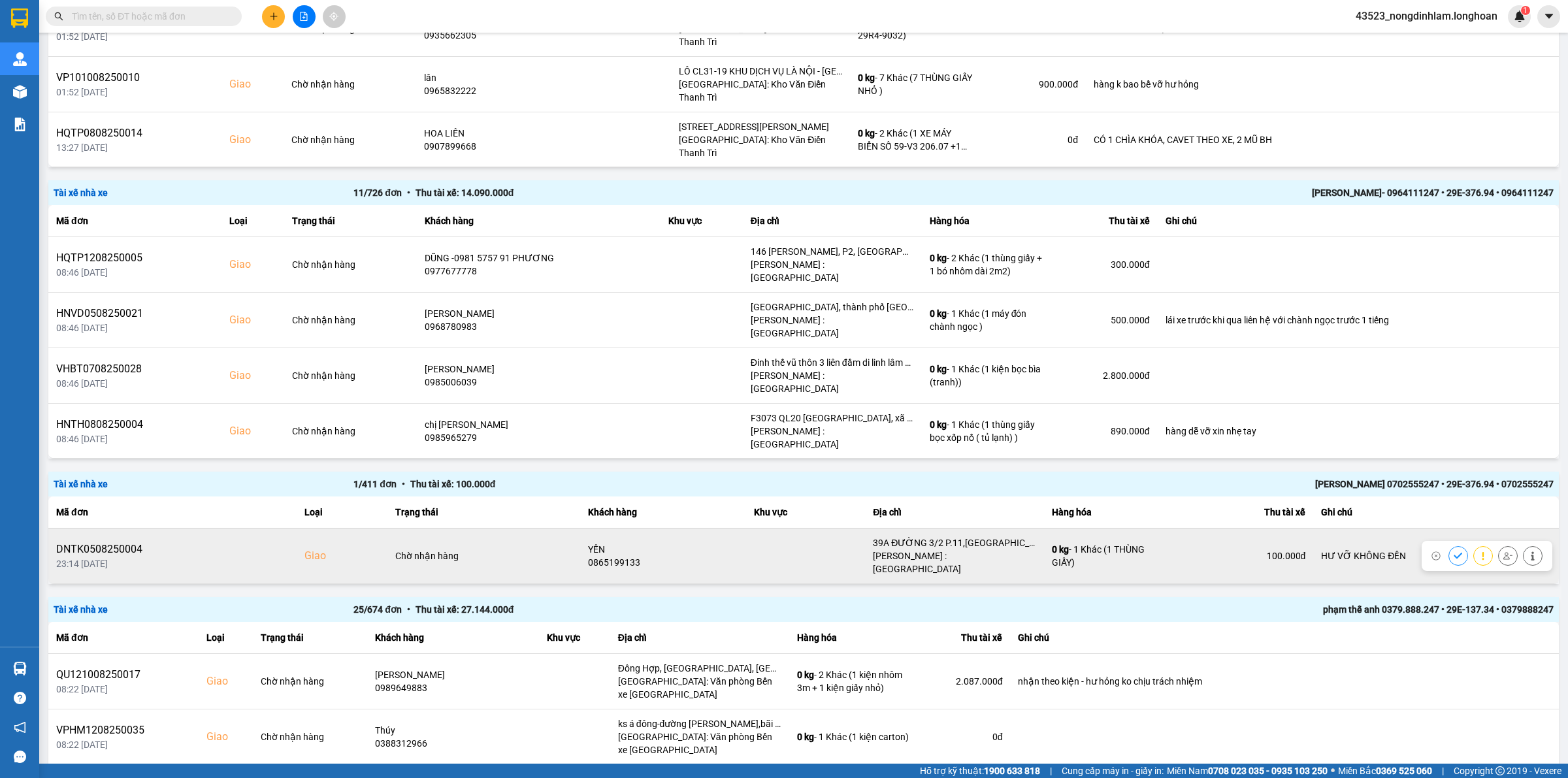
click at [88, 557] on div "23:14 09/08" at bounding box center [172, 564] width 232 height 13
click at [93, 557] on div "23:14 09/08" at bounding box center [172, 564] width 232 height 13
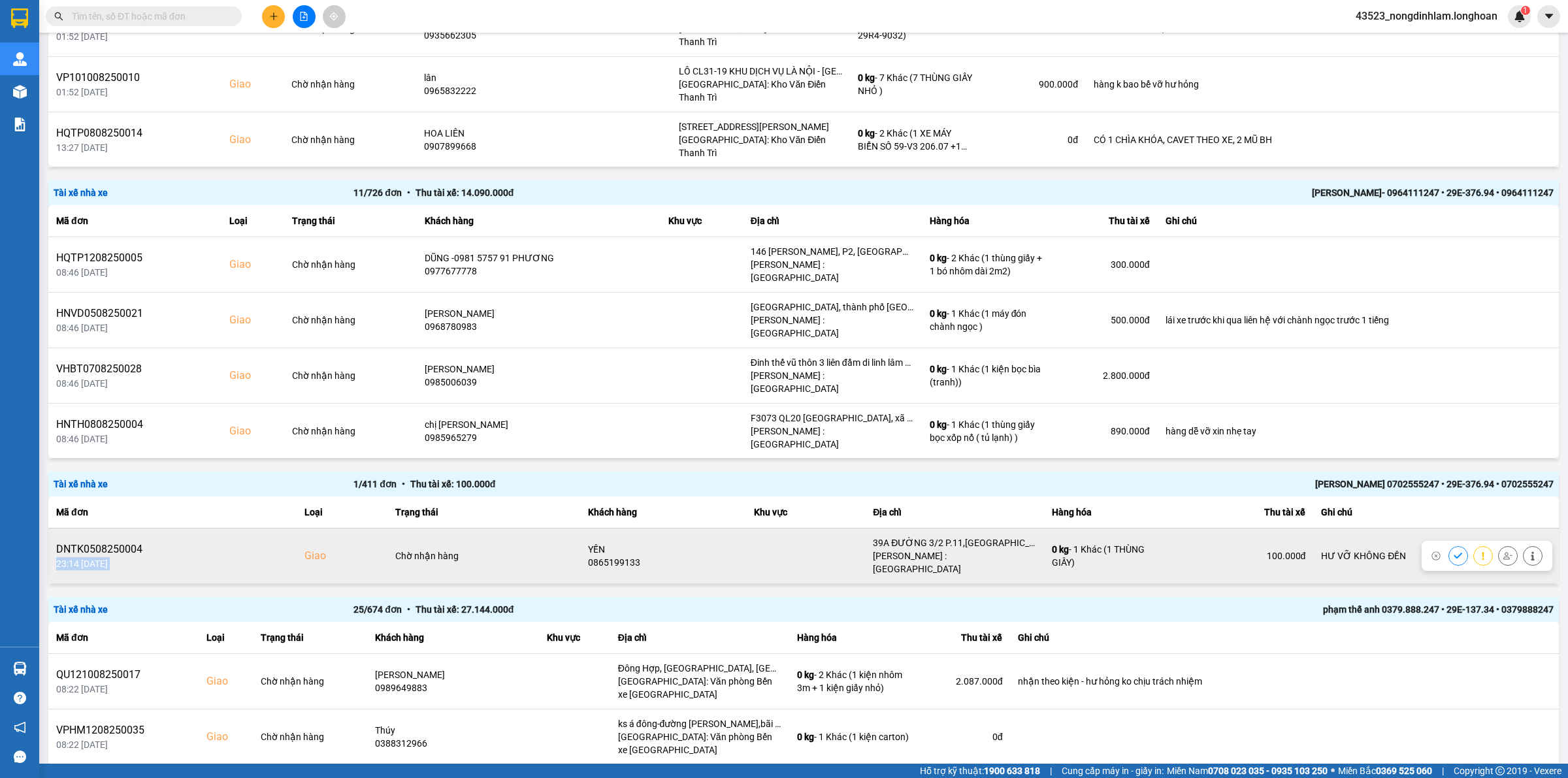
click at [96, 557] on div "23:14 09/08" at bounding box center [172, 564] width 232 height 13
click at [124, 542] on div "DNTK0508250004" at bounding box center [172, 549] width 232 height 16
copy div "DNTK0508250004"
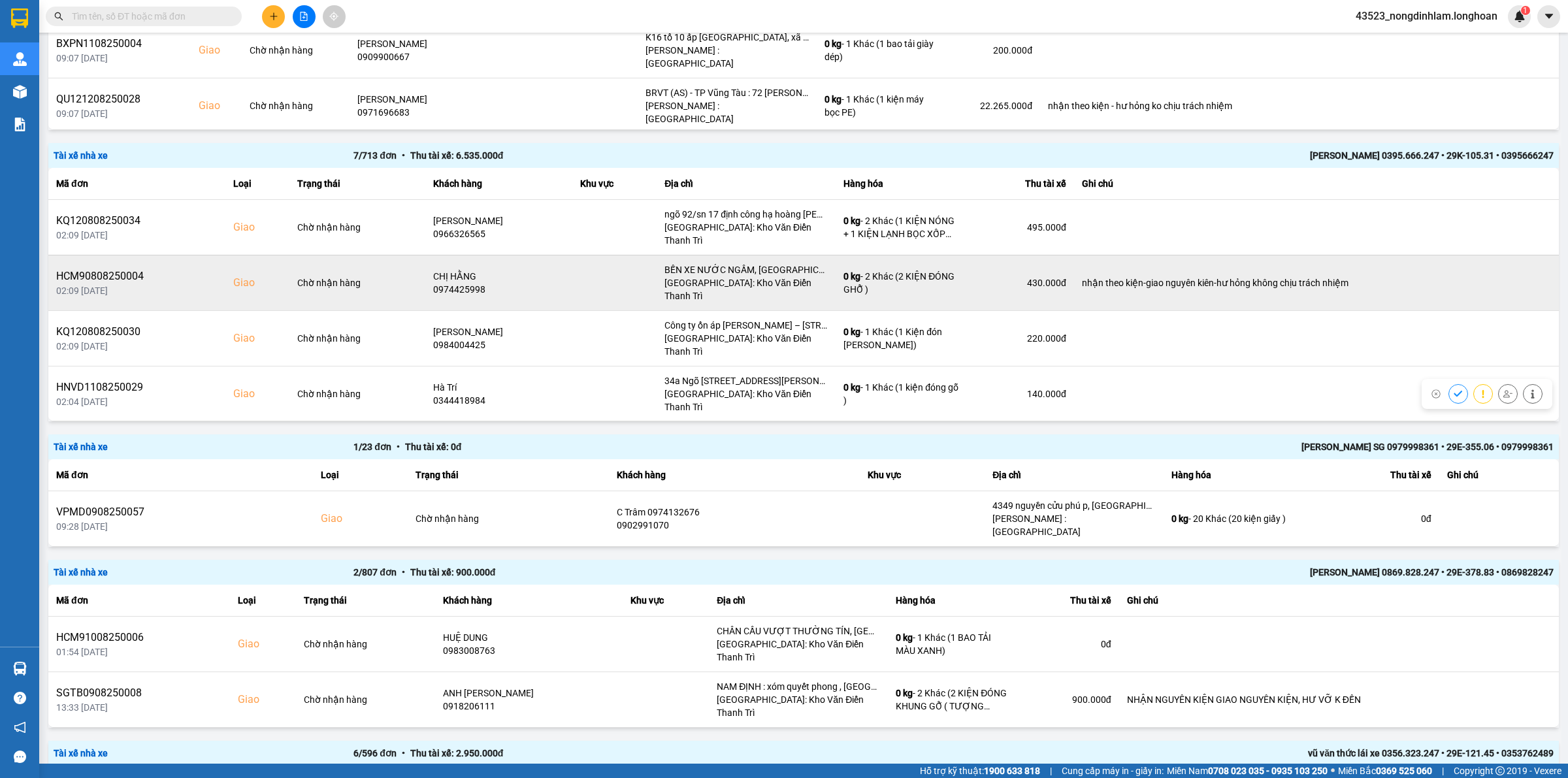
scroll to position [0, 0]
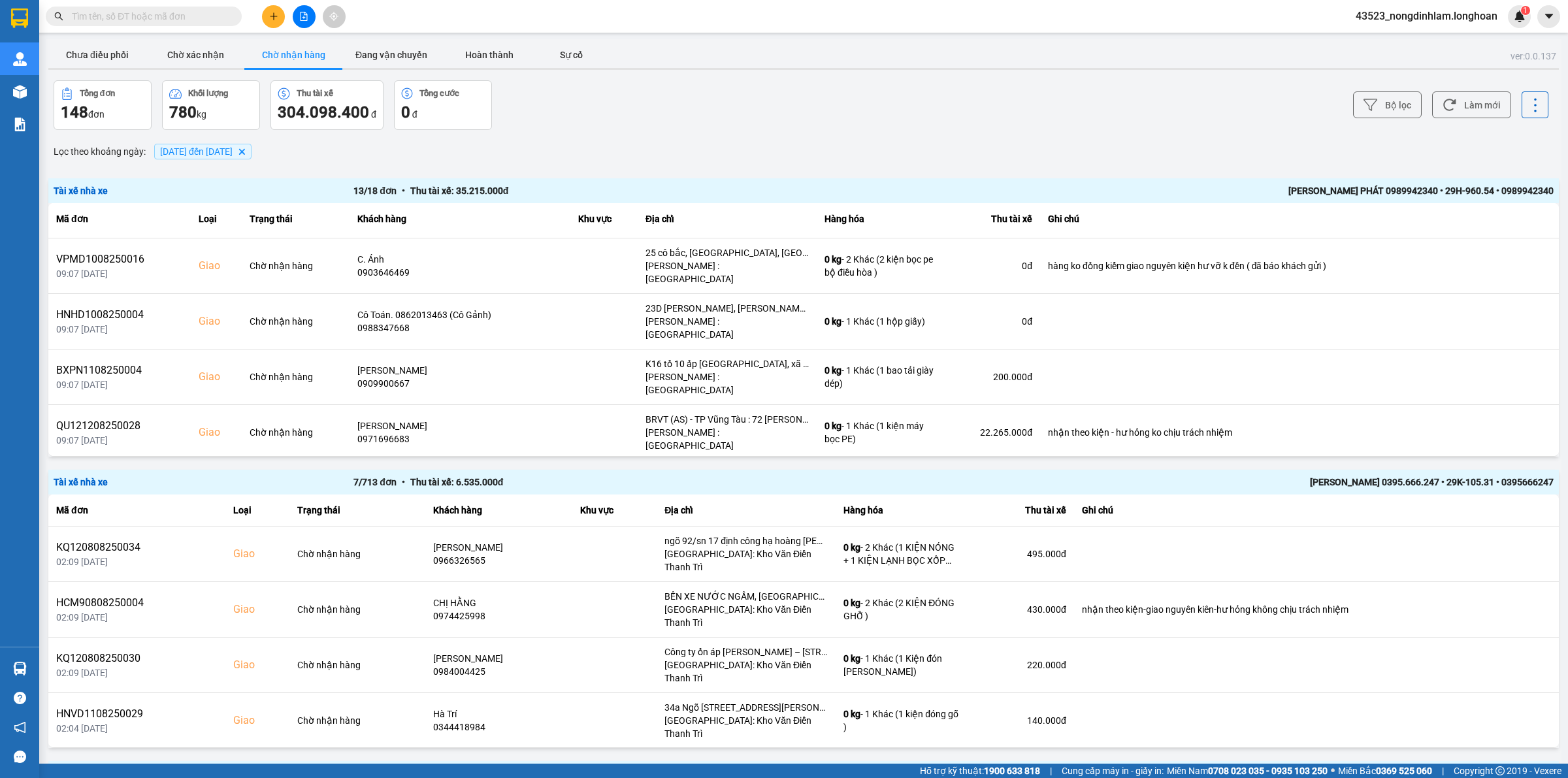
click at [154, 18] on input "text" at bounding box center [149, 16] width 154 height 14
paste input "DNTK0508250004"
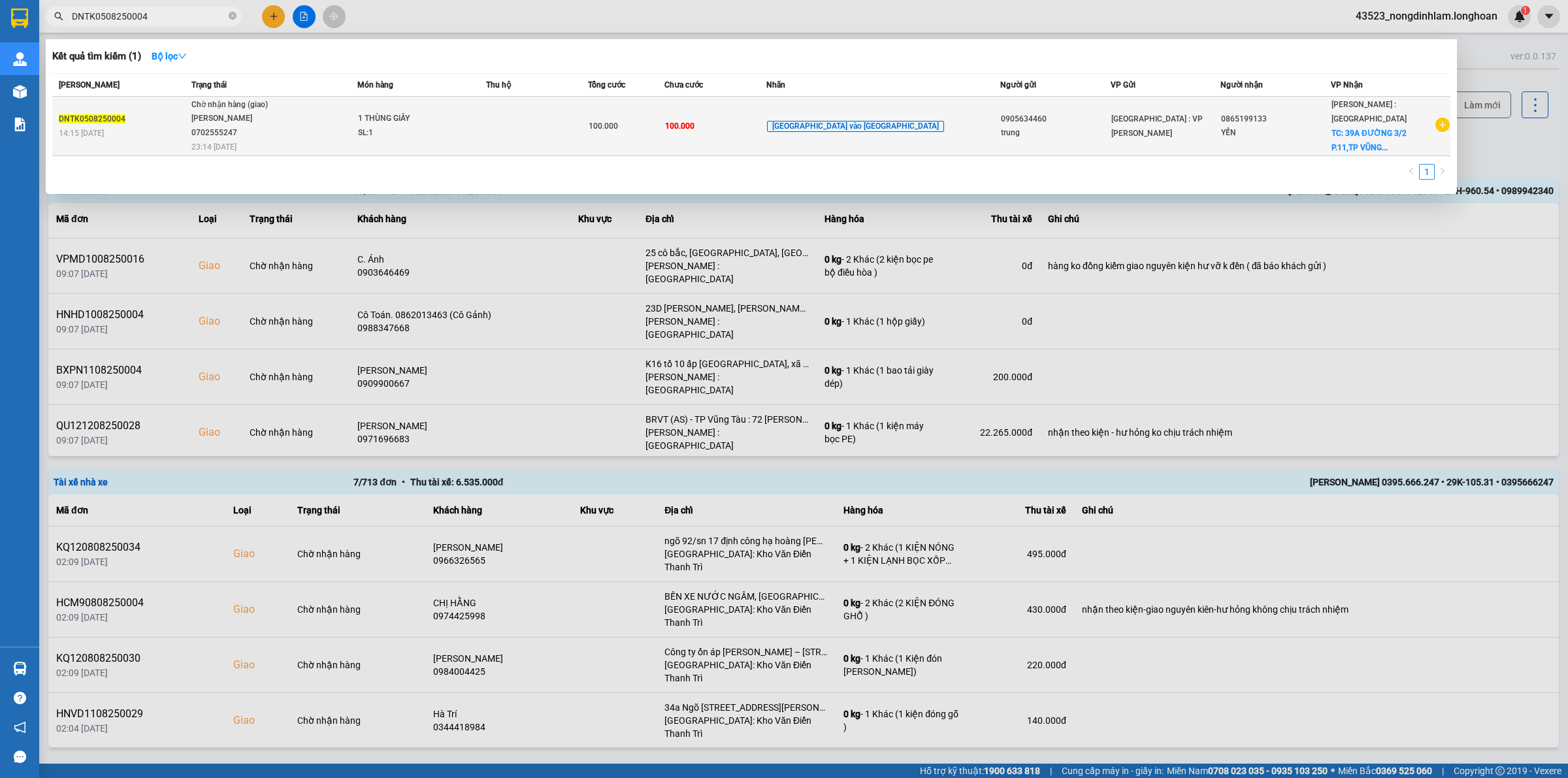
type input "DNTK0508250004"
click at [188, 106] on td "DNTK0508250004 14:15 - 05/08" at bounding box center [121, 127] width 136 height 59
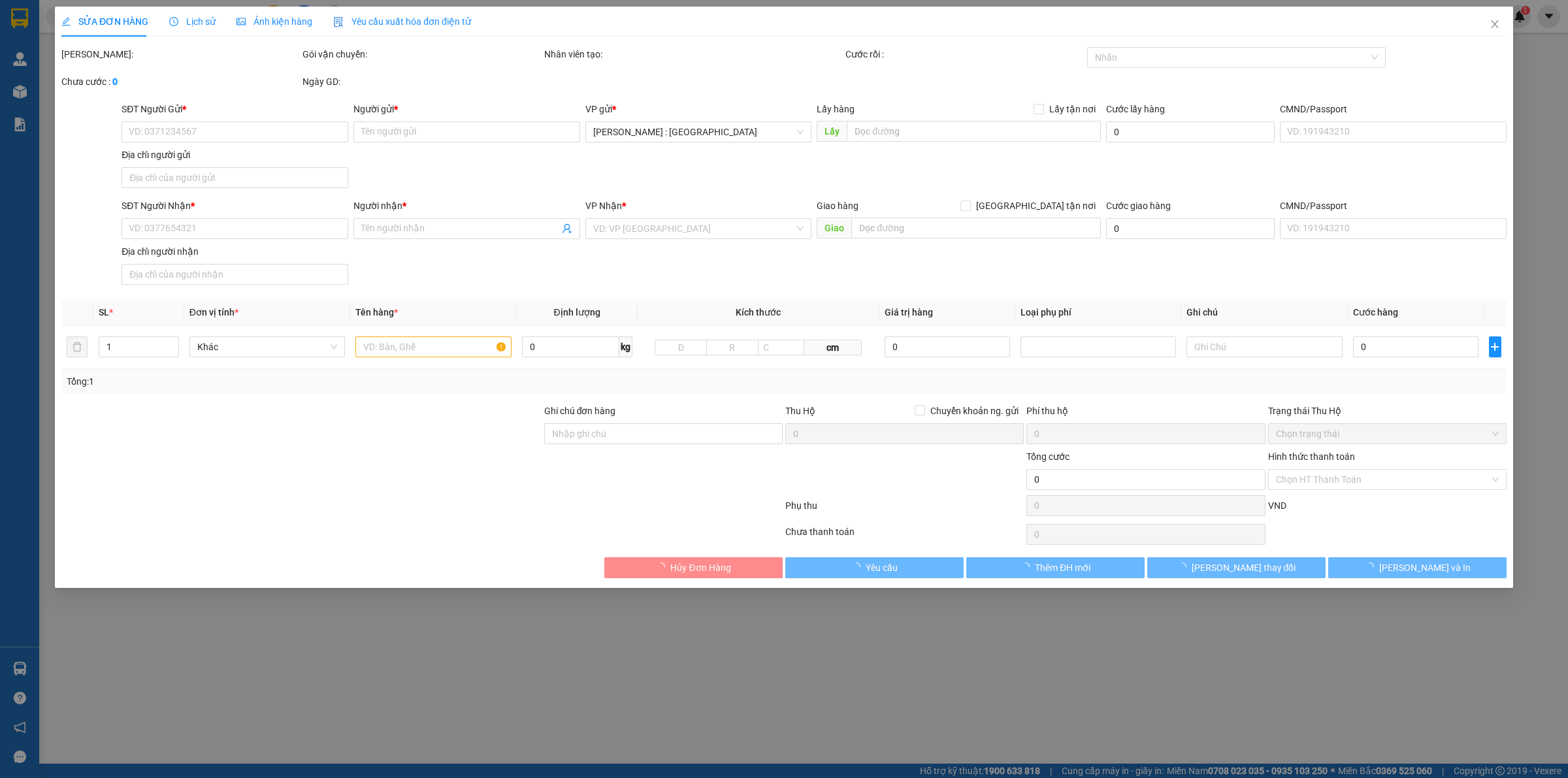
type input "0905634460"
type input "trung"
type input "0865199133"
type input "YẾN"
checkbox input "true"
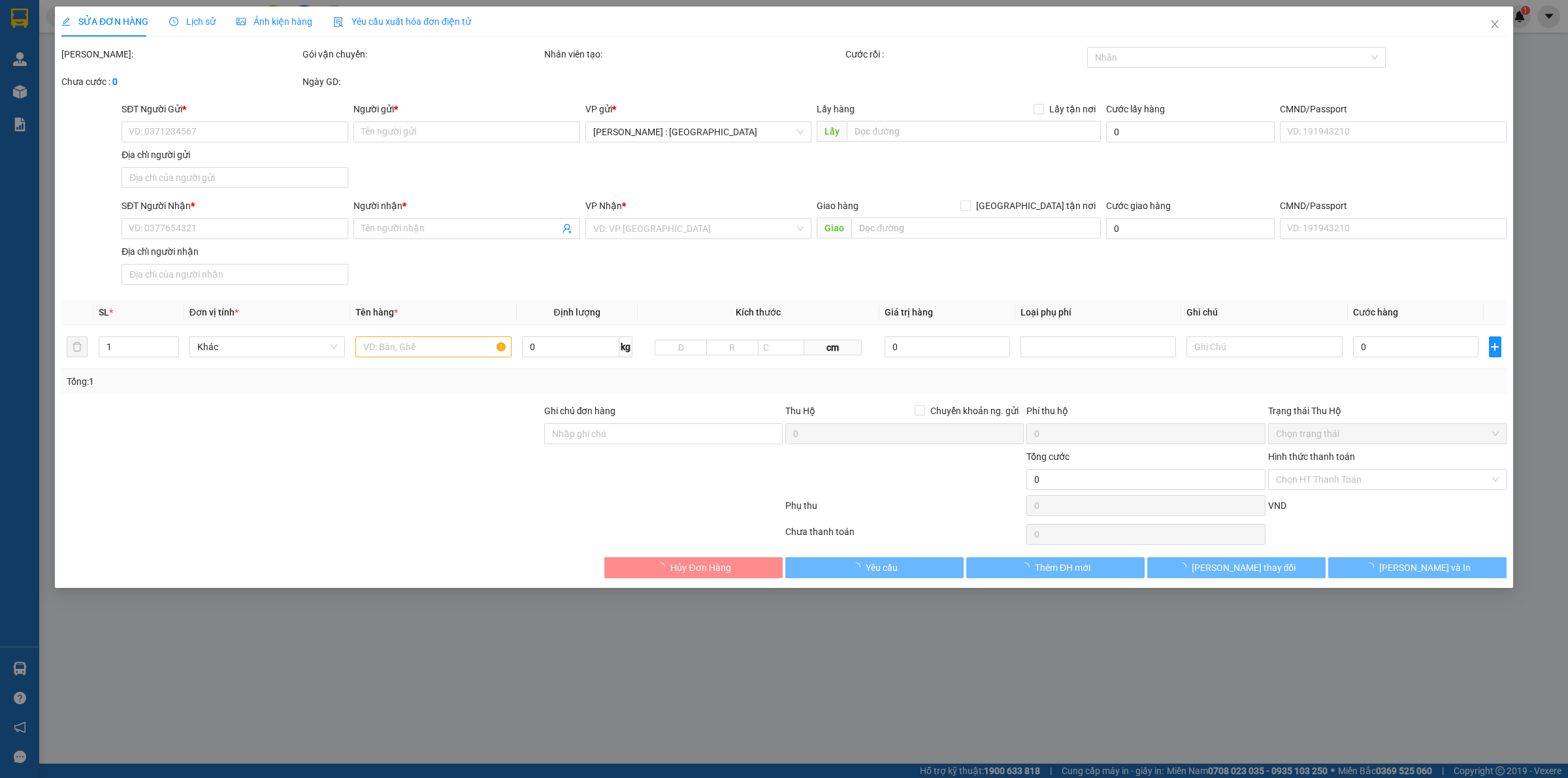
type input "39A ĐƯỜNG 3/2 P.11,TP VŨNG TÀU"
type input "HƯ VỠ KHÔNG ĐỀN"
type input "100.000"
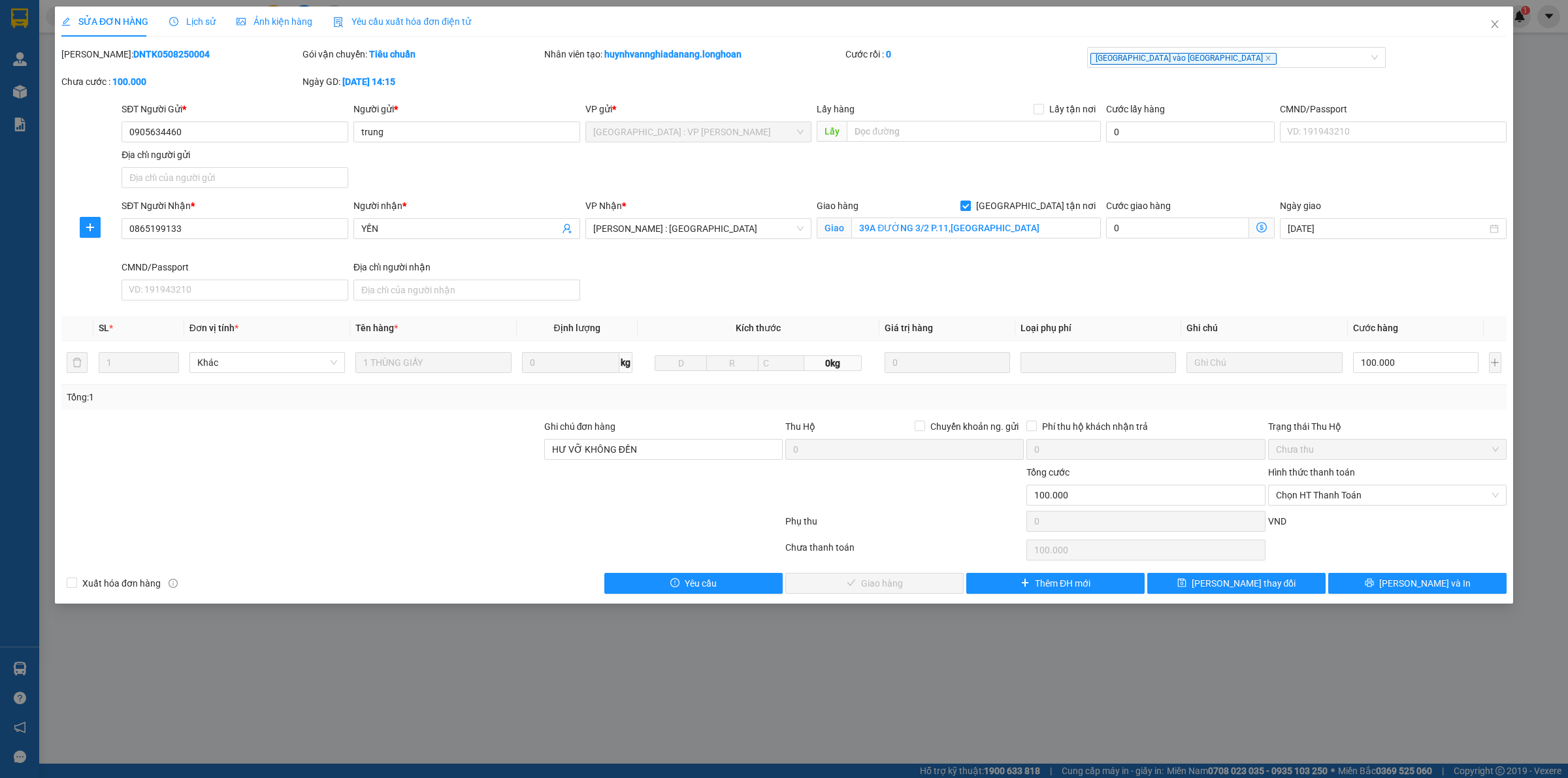
click at [200, 26] on span "Lịch sử" at bounding box center [192, 21] width 46 height 10
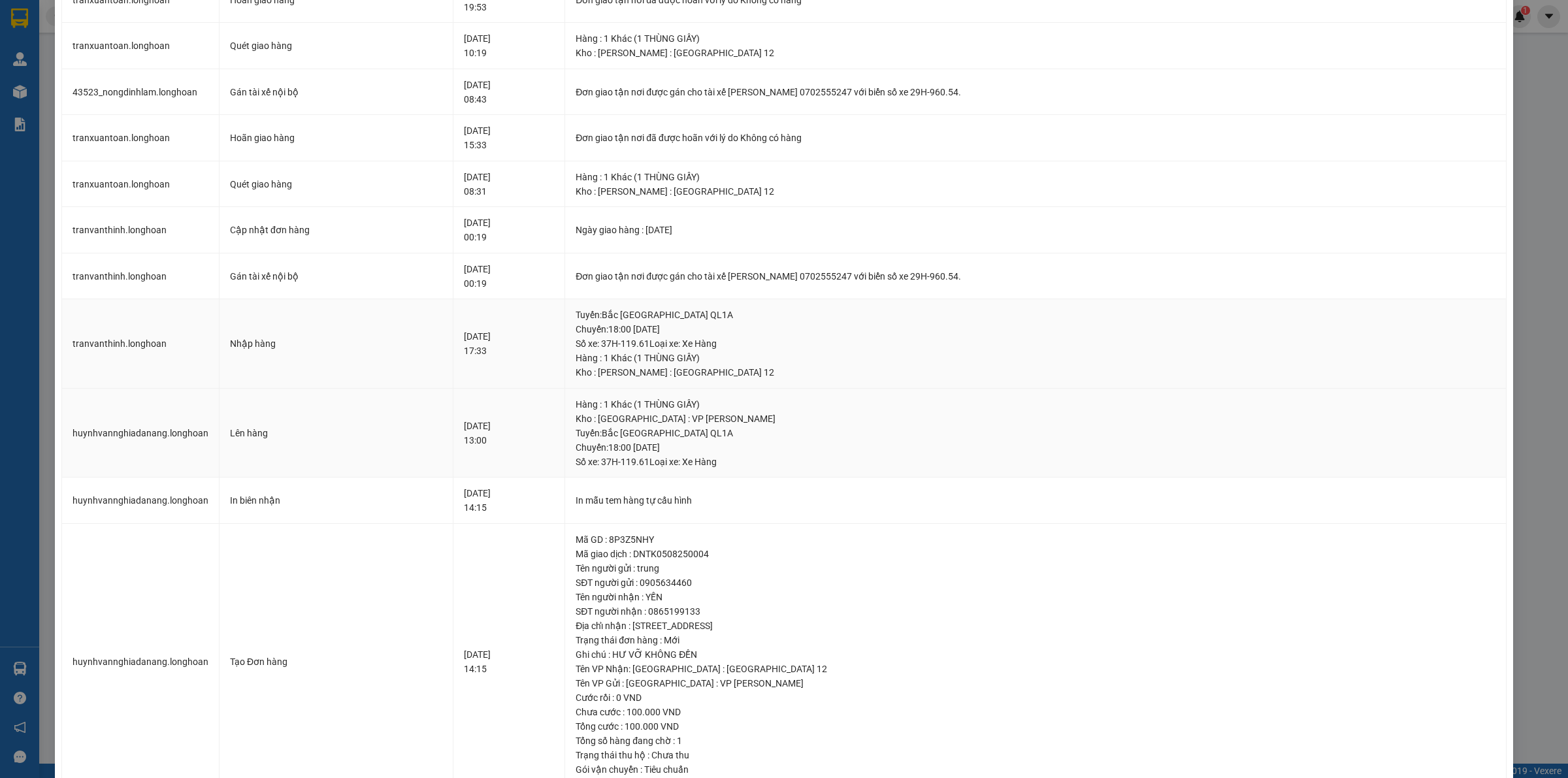
scroll to position [294, 0]
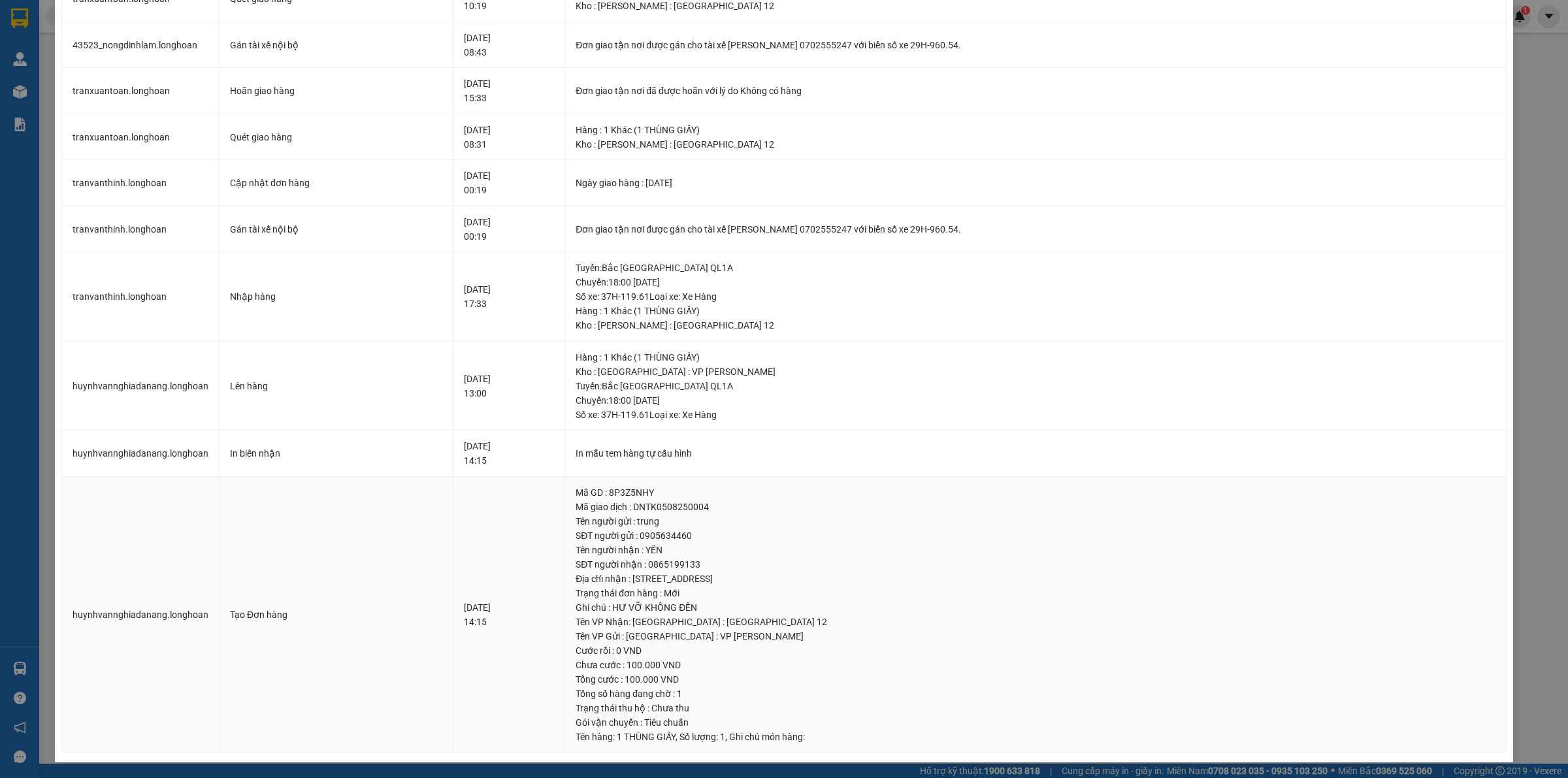
click at [464, 612] on div "05-08-2025 14:15" at bounding box center [509, 614] width 90 height 29
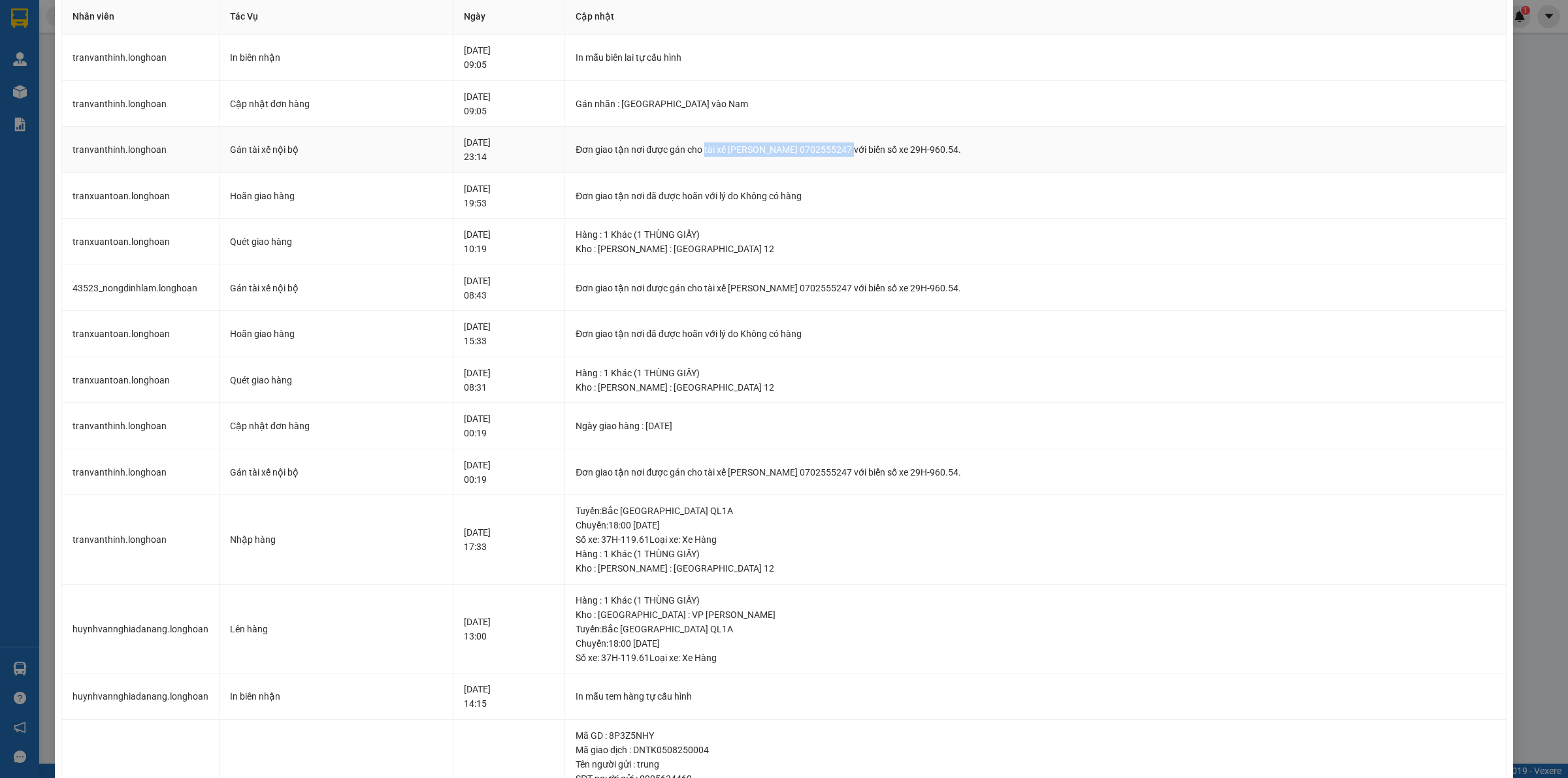
drag, startPoint x: 726, startPoint y: 154, endPoint x: 876, endPoint y: 147, distance: 150.2
click at [876, 147] on div "Đơn giao tận nơi được gán cho tài xế TRẦN XUÂN TOÀN 0702555247 với biển số xe 2…" at bounding box center [1035, 149] width 920 height 14
drag, startPoint x: 765, startPoint y: 288, endPoint x: 900, endPoint y: 290, distance: 135.0
click at [900, 290] on div "Đơn giao tận nơi được gán cho tài xế TRẦN XUÂN TOÀN 0702555247 với biển số xe 2…" at bounding box center [1035, 288] width 920 height 14
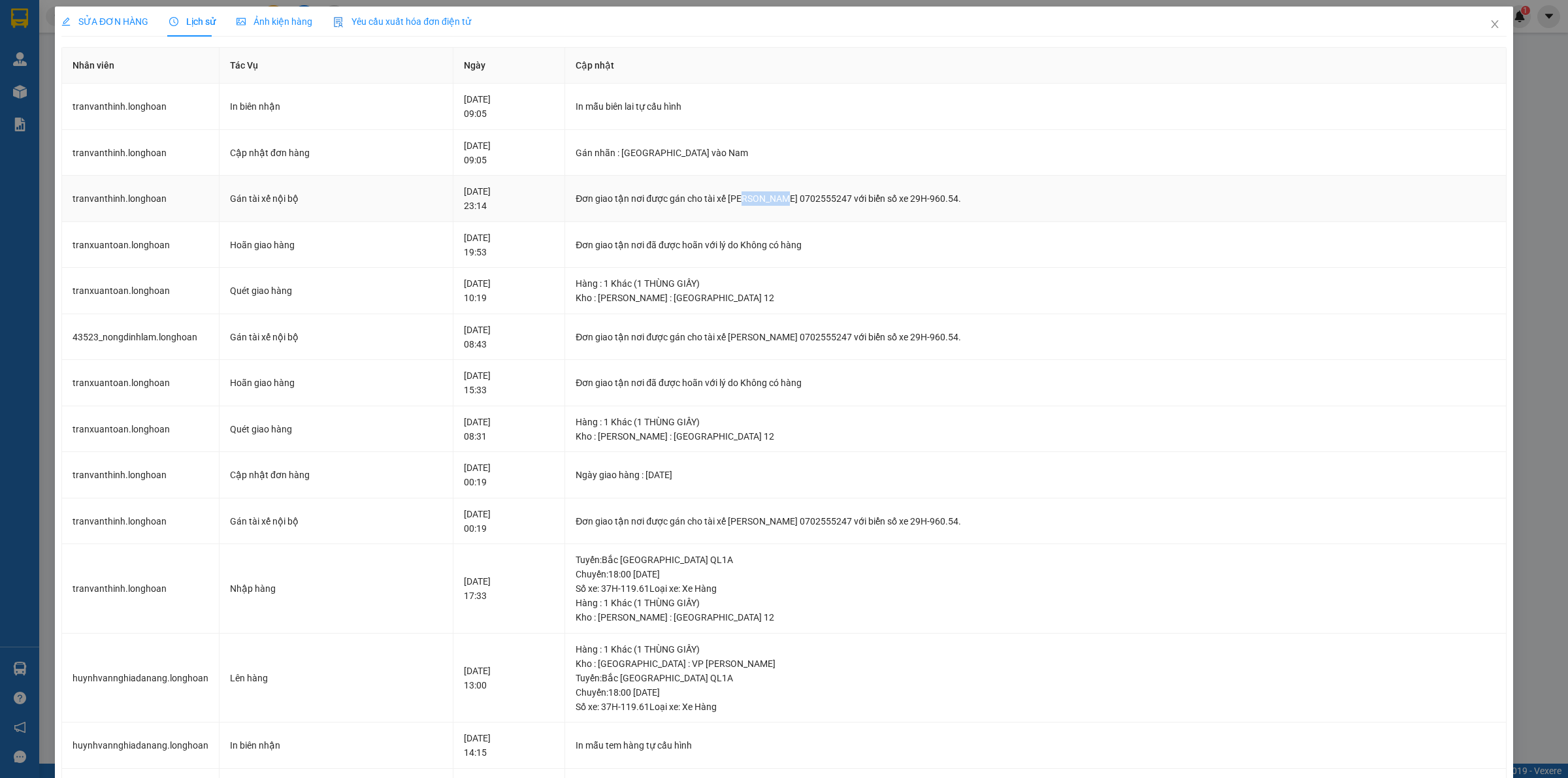
drag, startPoint x: 764, startPoint y: 194, endPoint x: 808, endPoint y: 193, distance: 44.0
click at [808, 193] on div "Đơn giao tận nơi được gán cho tài xế TRẦN XUÂN TOÀN 0702555247 với biển số xe 2…" at bounding box center [1035, 199] width 920 height 14
click at [697, 281] on div "Hàng : 1 Khác (1 THÙNG GIẤY)" at bounding box center [1035, 283] width 920 height 14
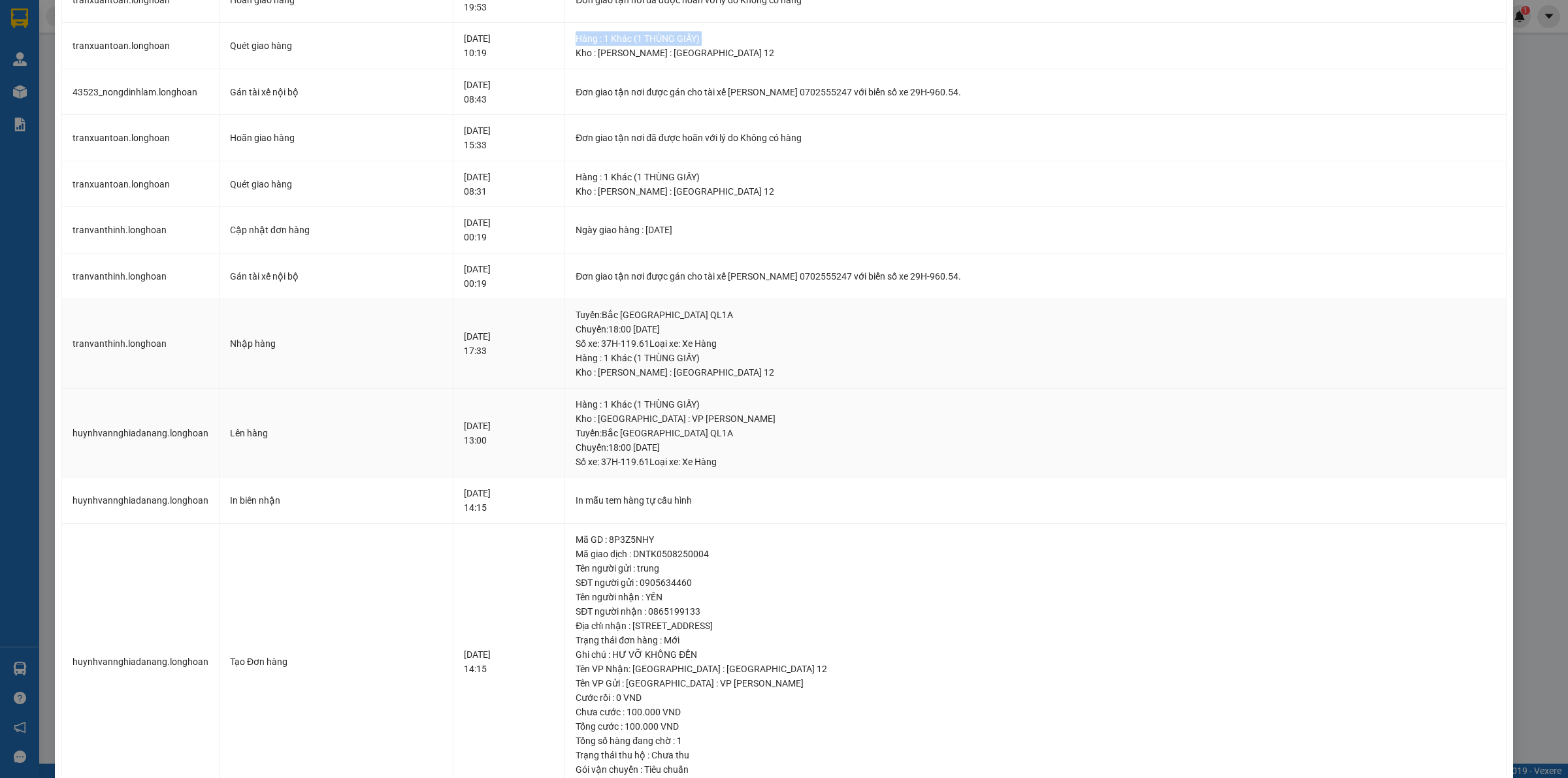
scroll to position [294, 0]
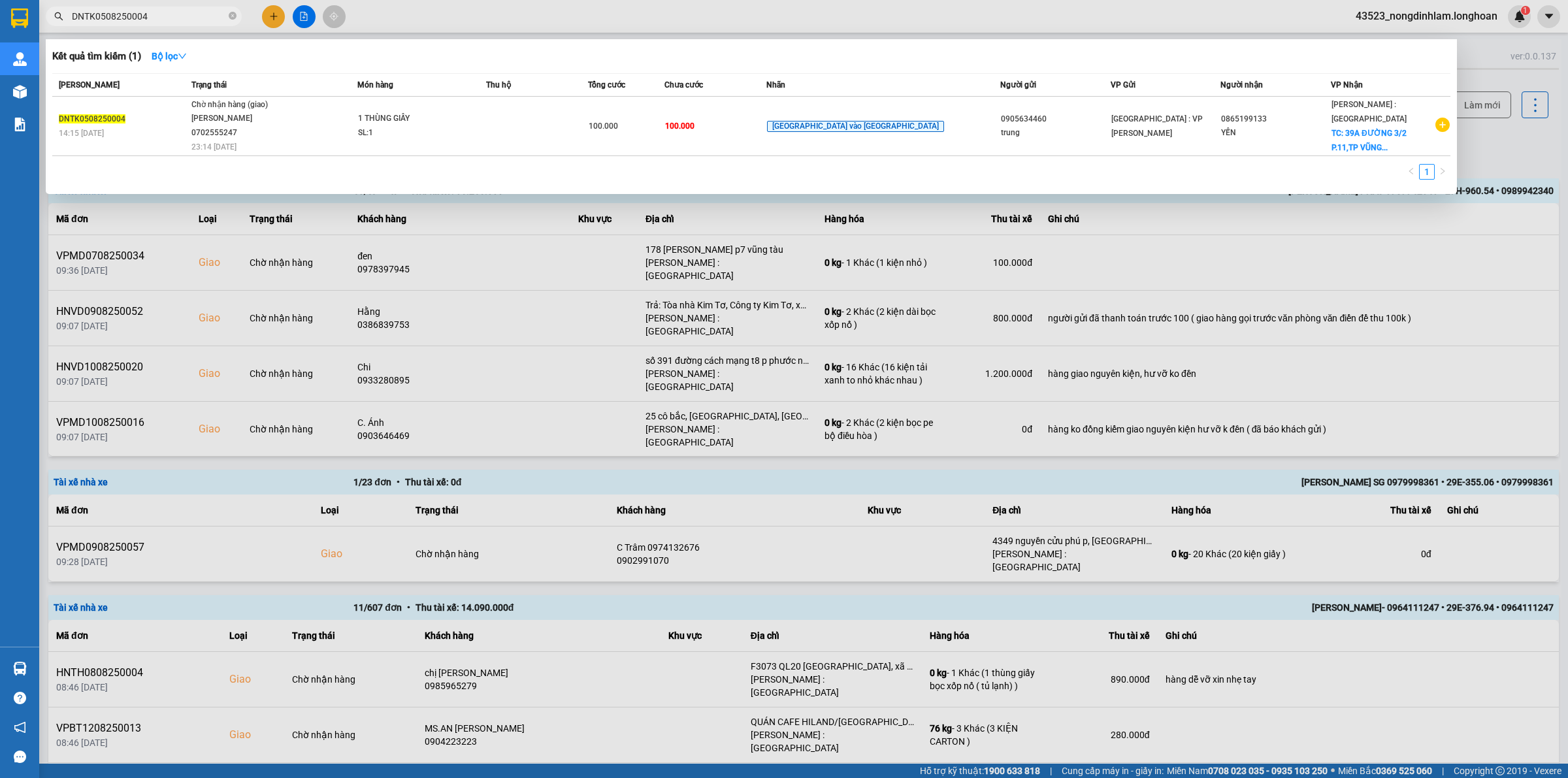
click at [168, 14] on input "DNTK0508250004" at bounding box center [149, 16] width 154 height 14
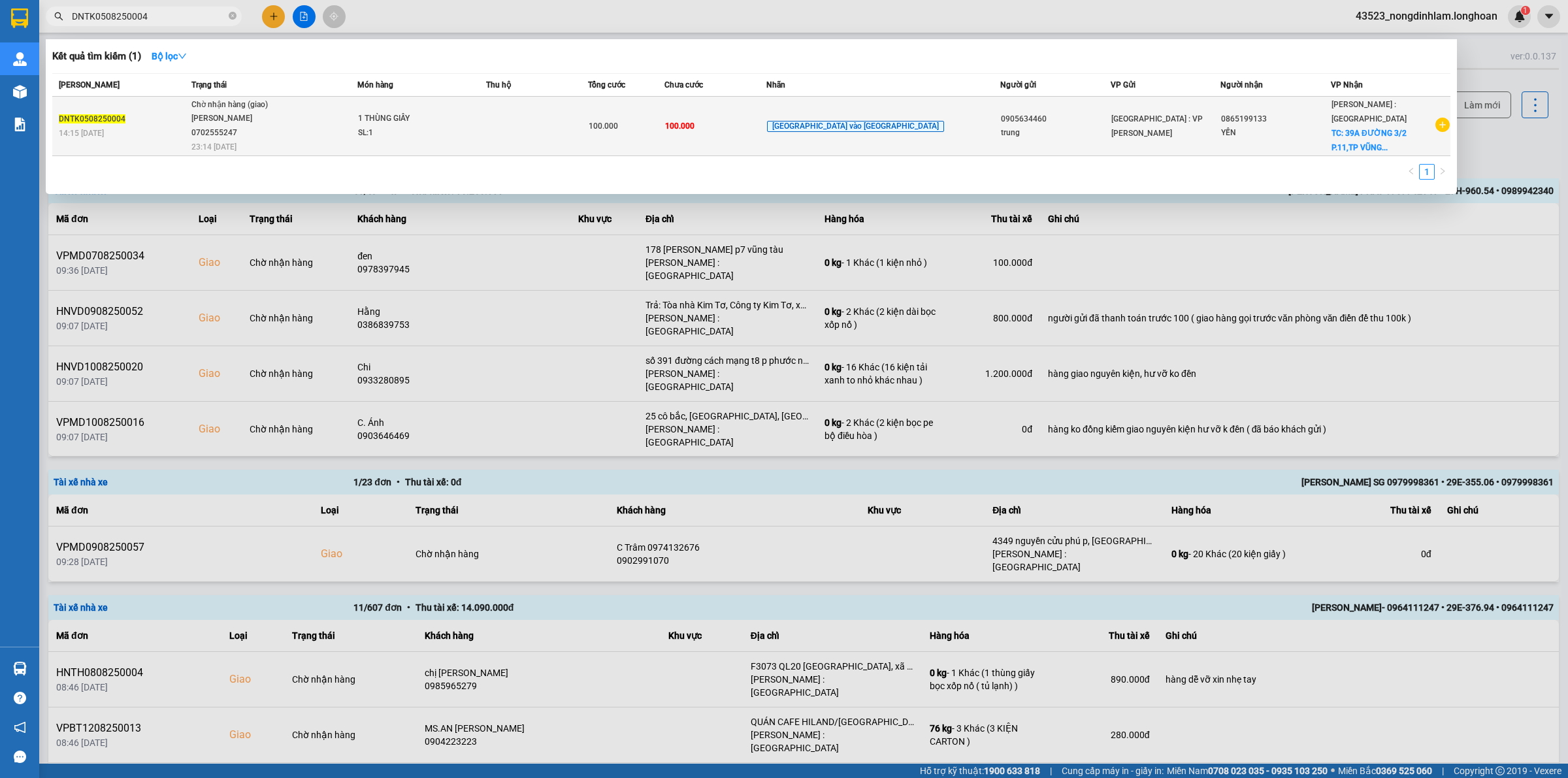
click at [253, 135] on div "TRẦN XUÂN TOÀN 0702555247" at bounding box center [240, 126] width 98 height 28
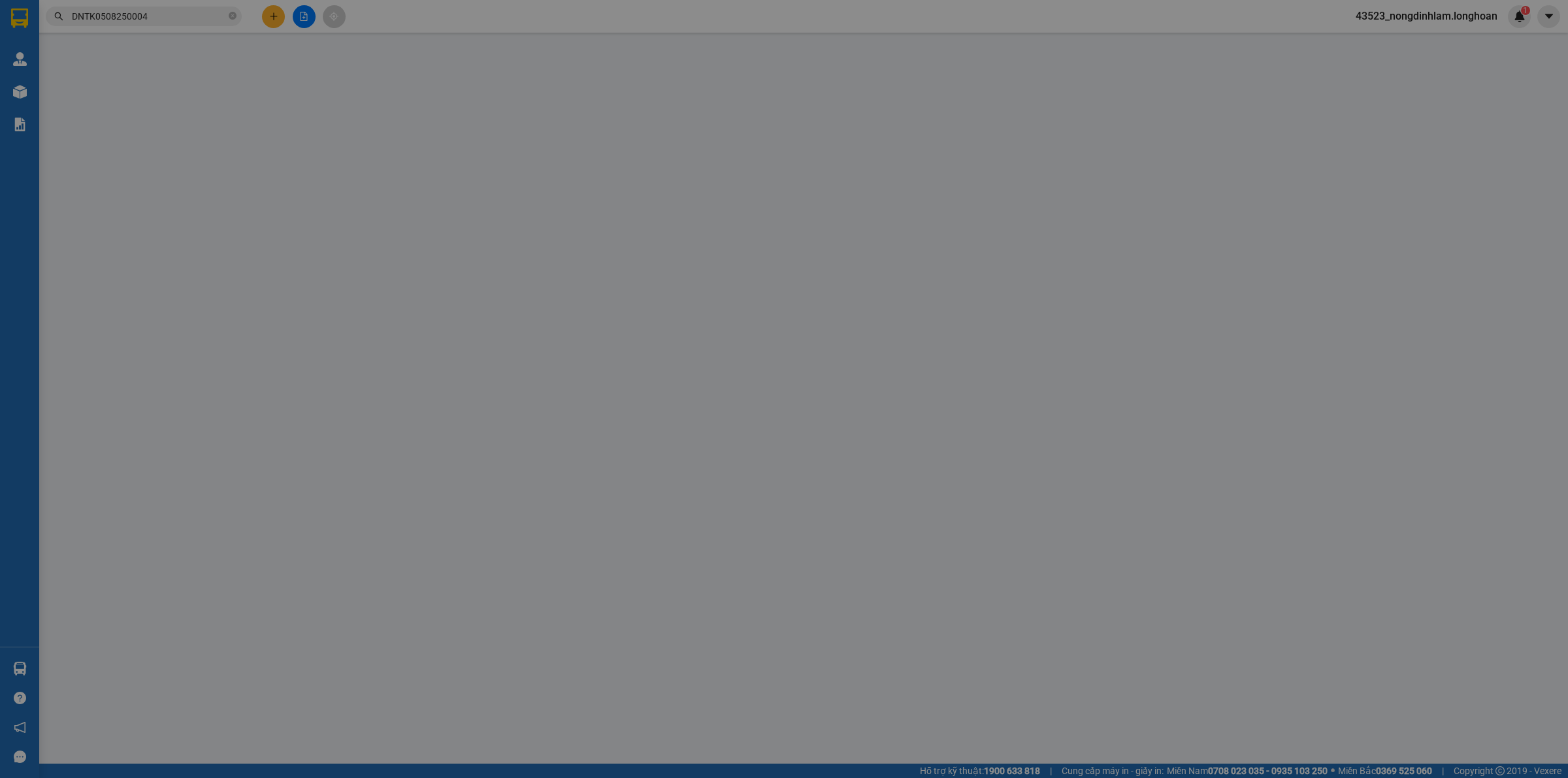
type input "0905634460"
type input "trung"
type input "0865199133"
type input "YẾN"
checkbox input "true"
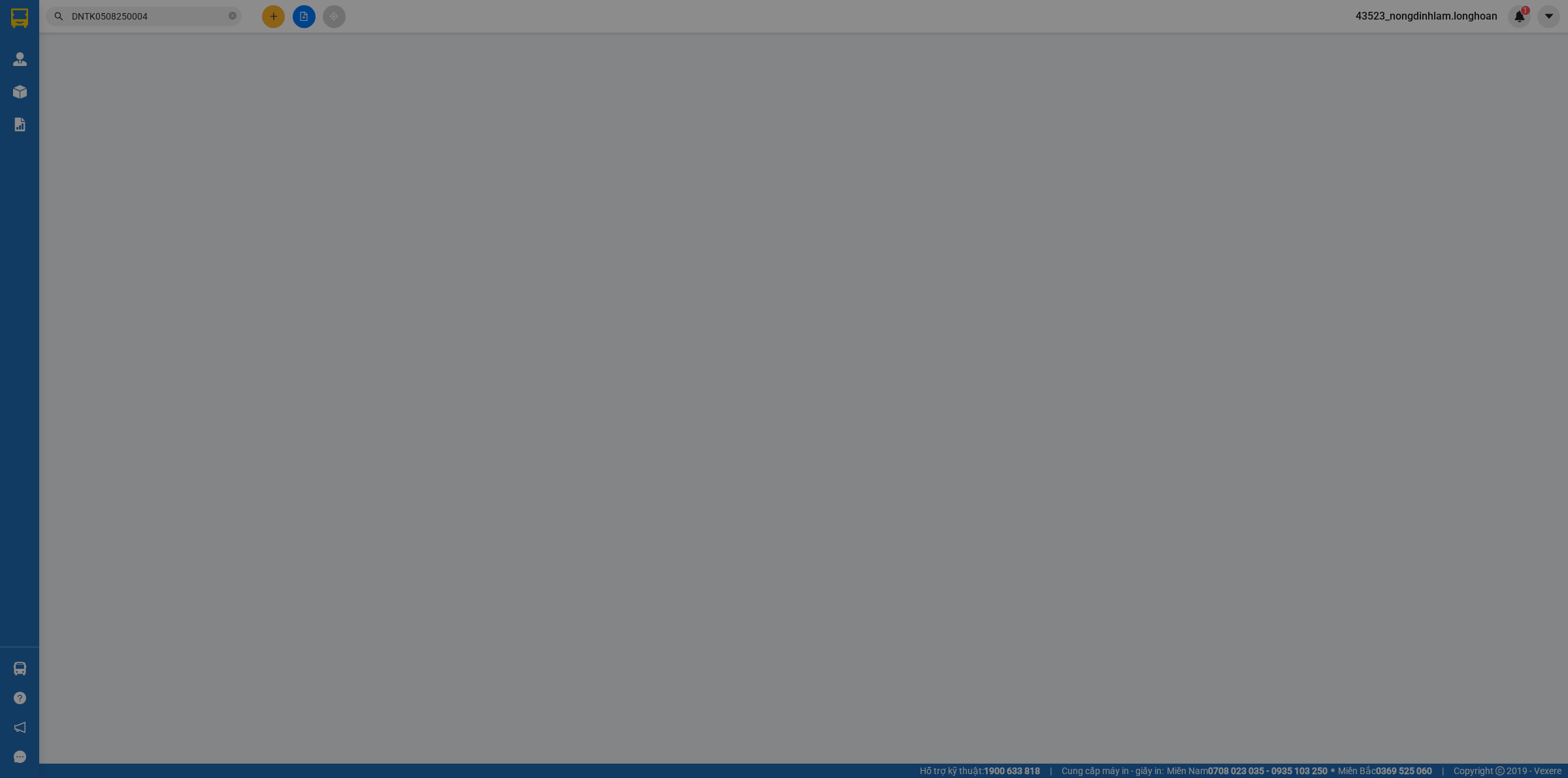
type input "39A ĐƯỜNG 3/2 P.11,TP VŨNG TÀU"
type input "HƯ VỠ KHÔNG ĐỀN"
type input "100.000"
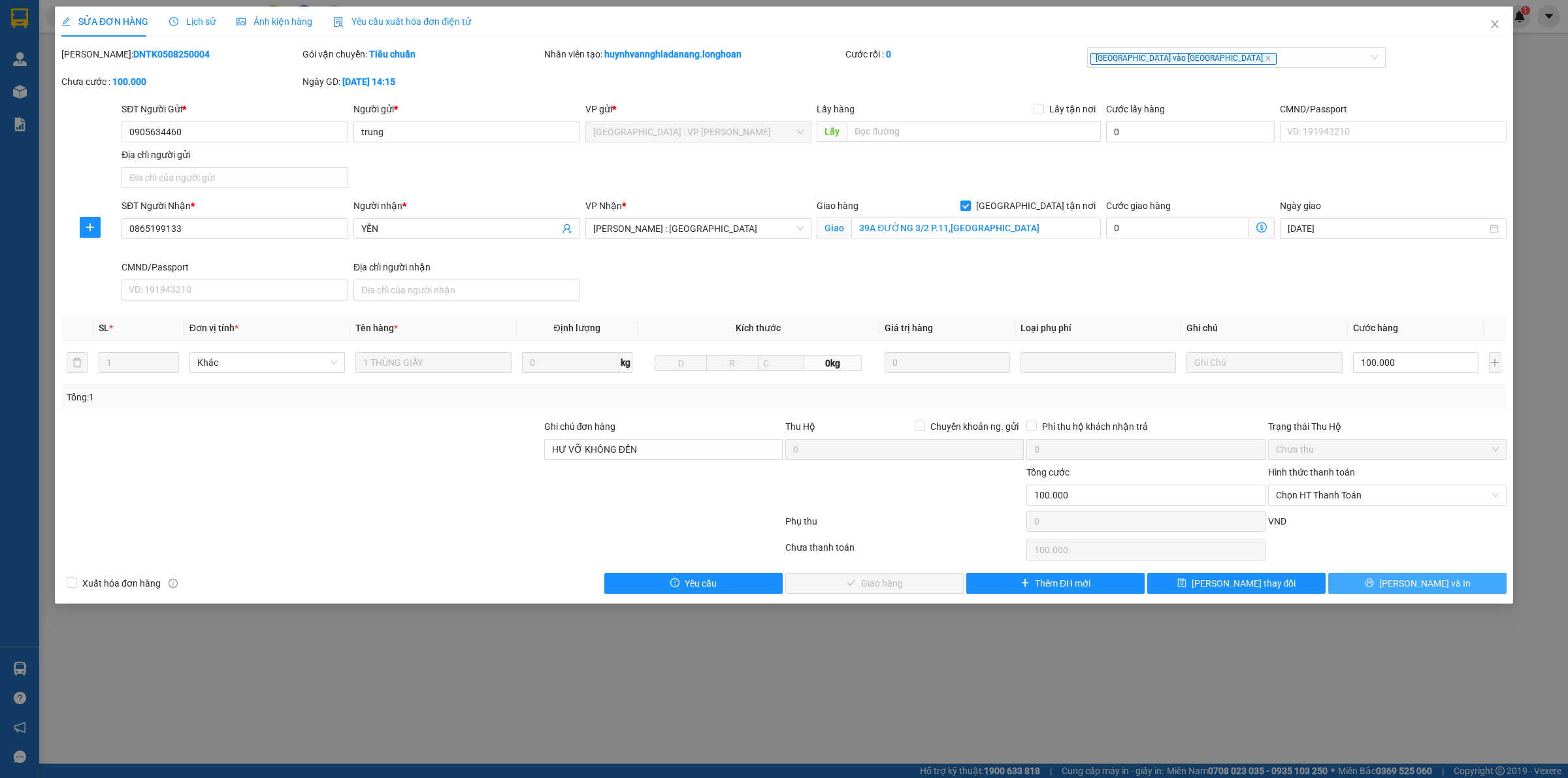
click at [1431, 586] on span "Lưu và In" at bounding box center [1425, 583] width 92 height 14
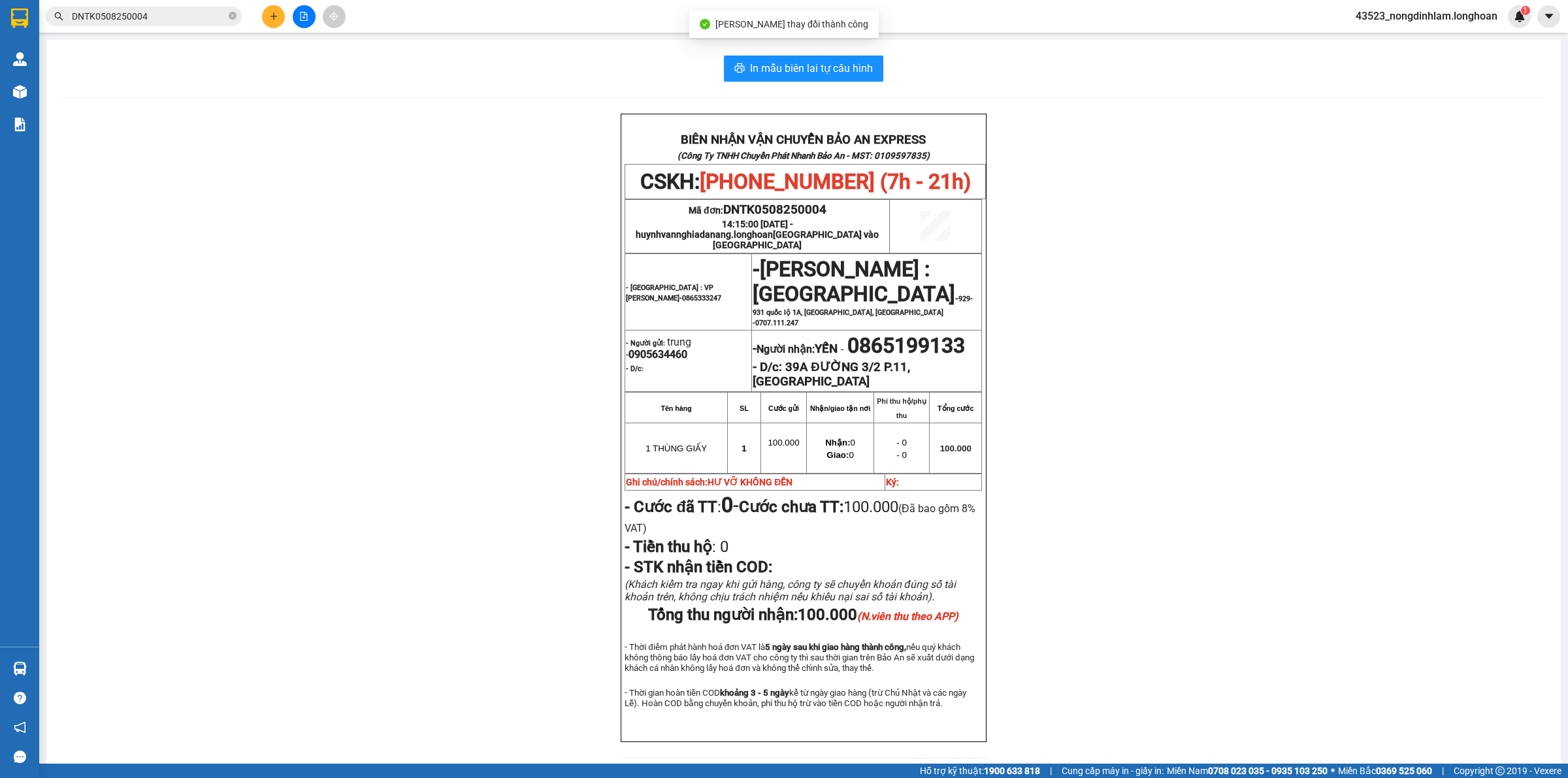
scroll to position [81, 0]
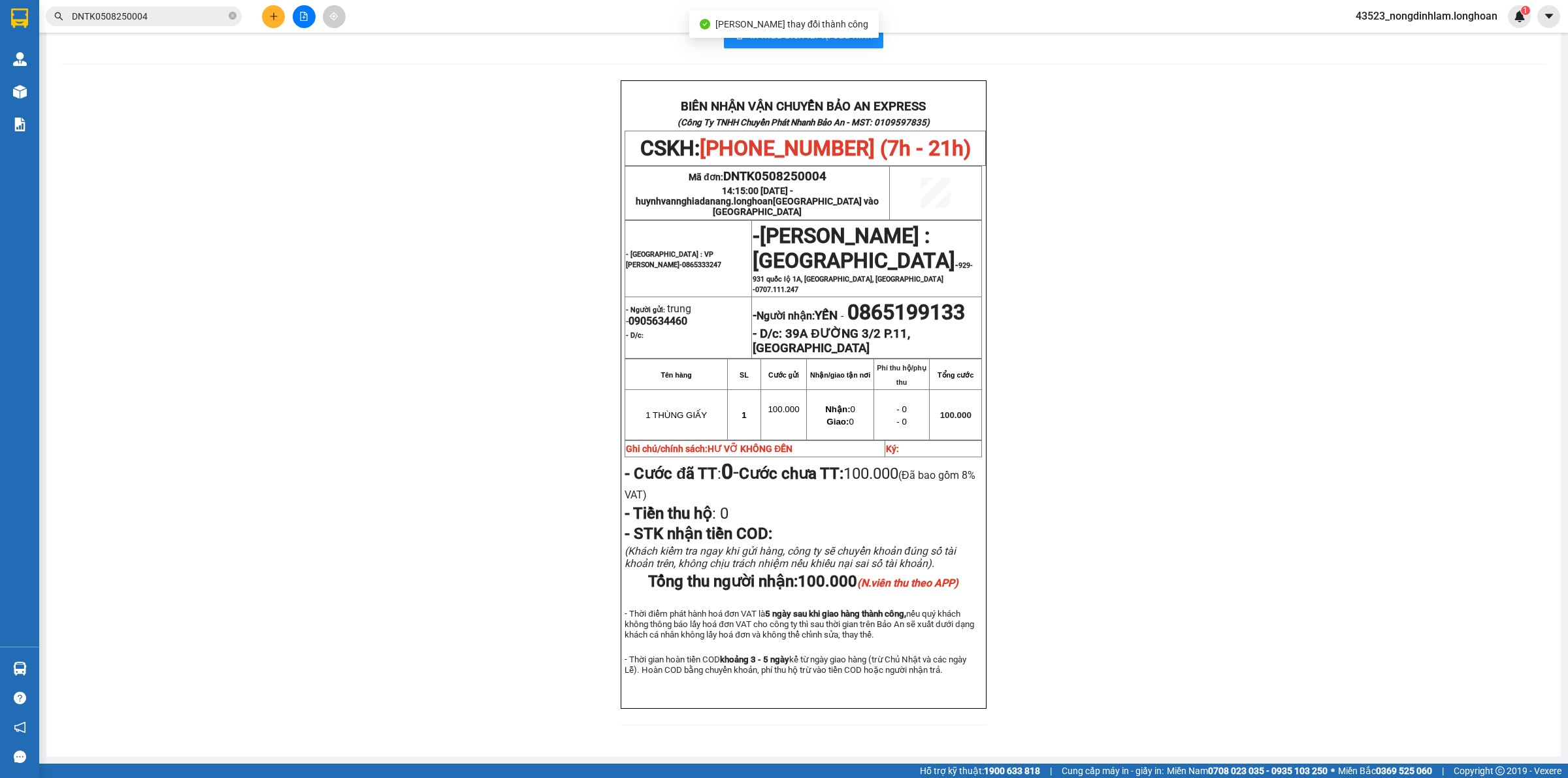
click at [847, 300] on span "0865199133" at bounding box center [906, 312] width 117 height 25
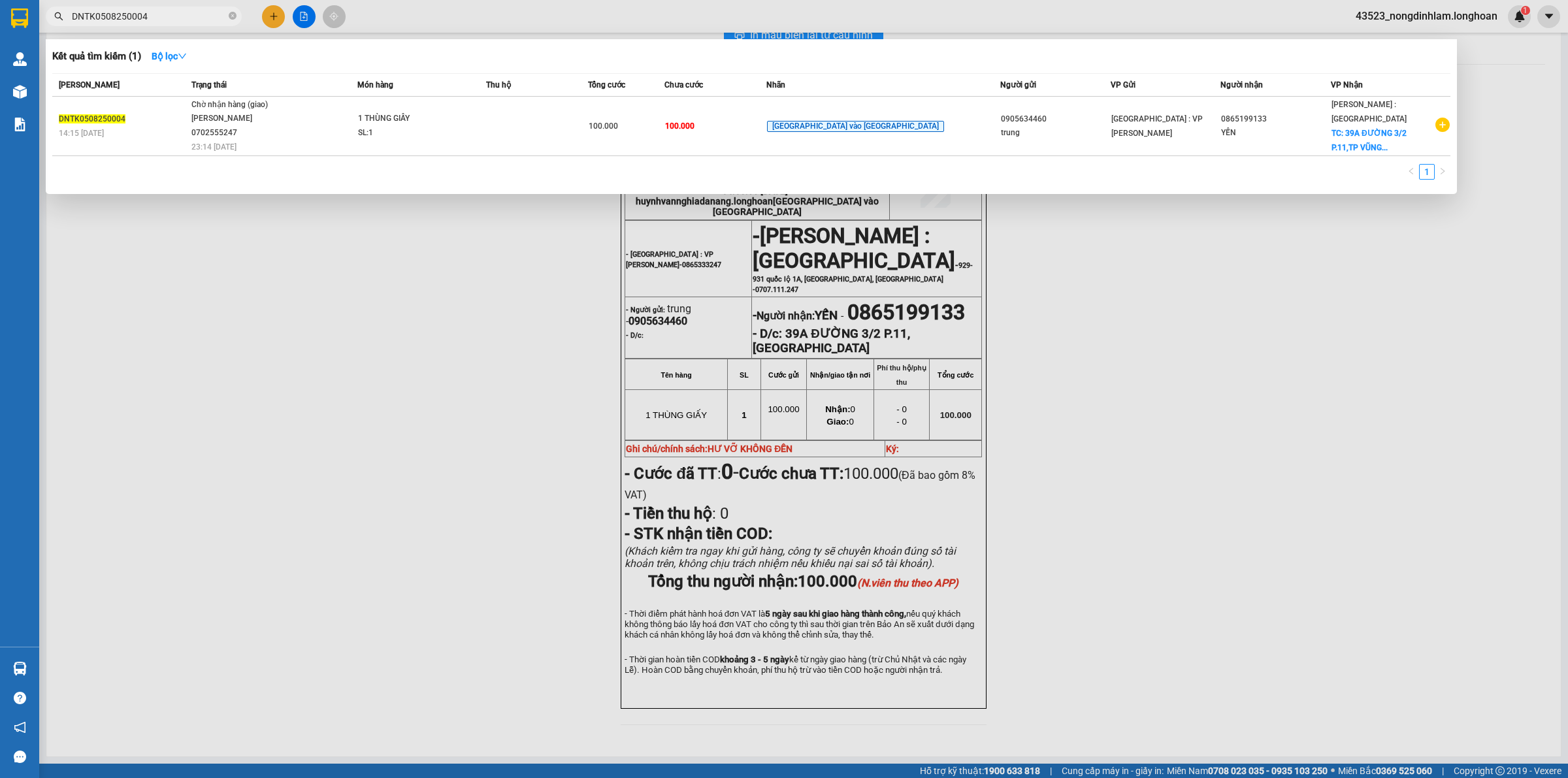
click at [240, 16] on span "DNTK0508250004" at bounding box center [143, 16] width 196 height 20
click at [233, 16] on icon "close-circle" at bounding box center [232, 16] width 8 height 8
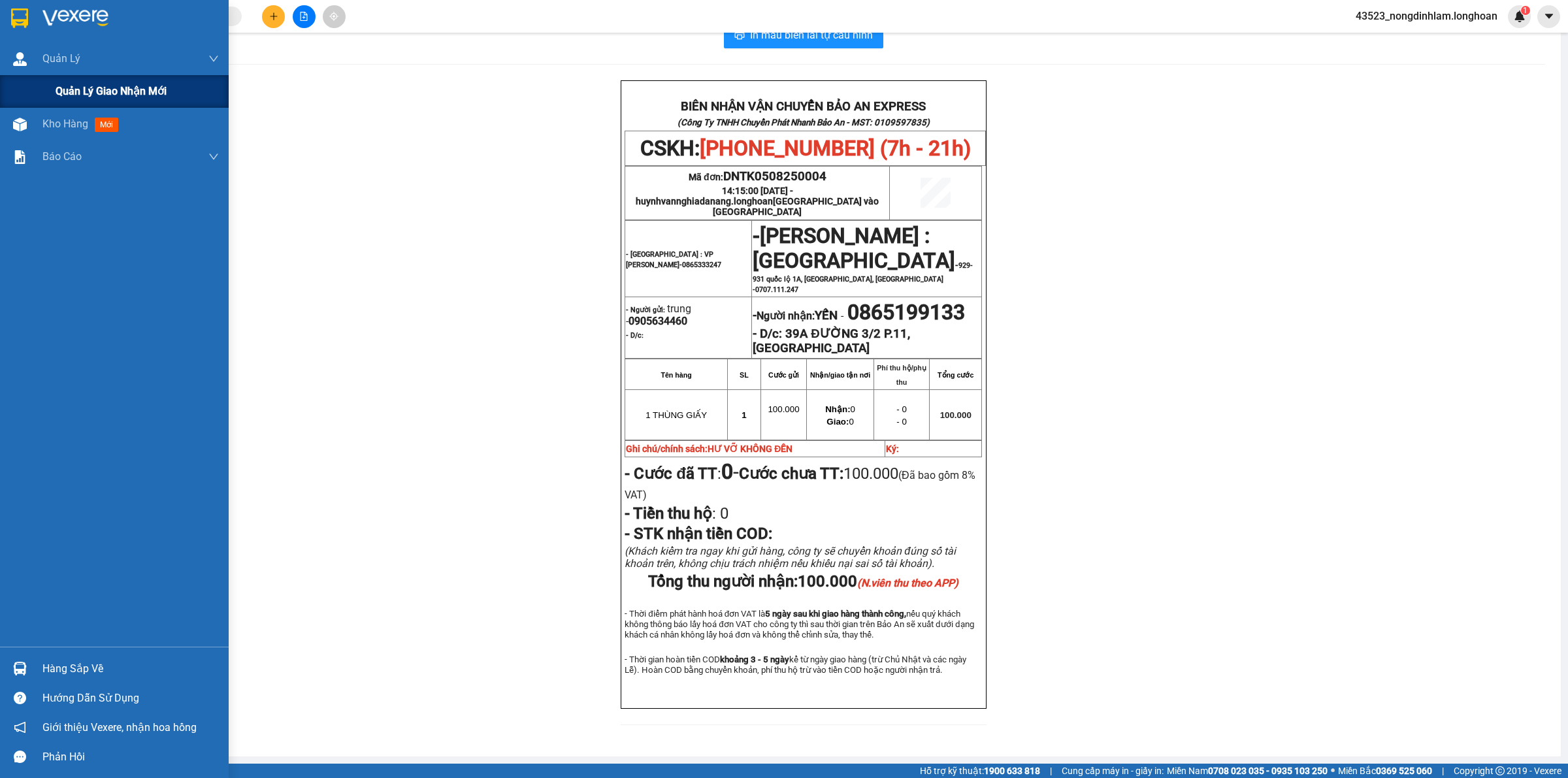
click at [131, 86] on span "Quản lý giao nhận mới" at bounding box center [111, 91] width 111 height 16
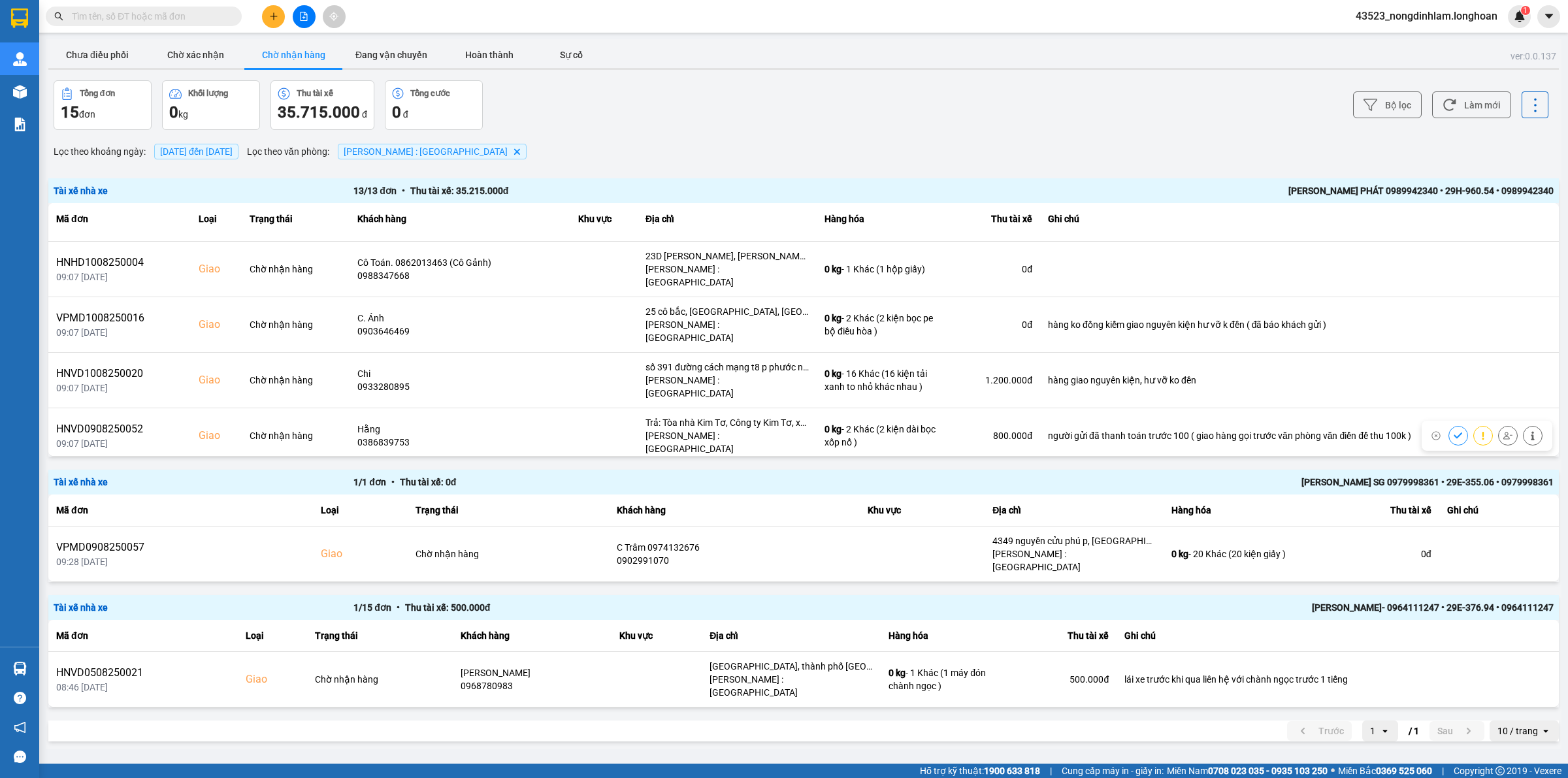
scroll to position [366, 0]
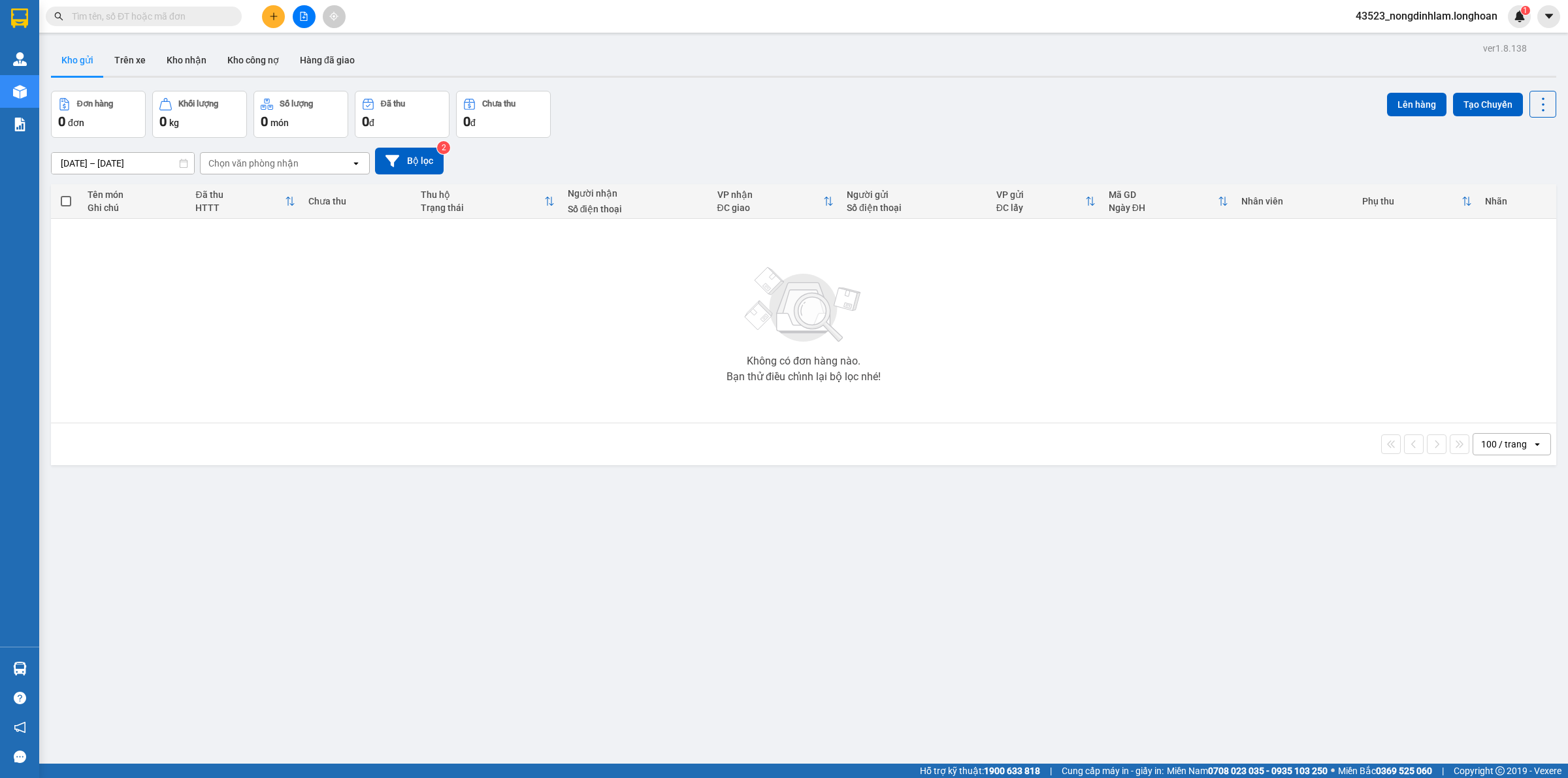
click at [162, 12] on input "text" at bounding box center [149, 16] width 154 height 14
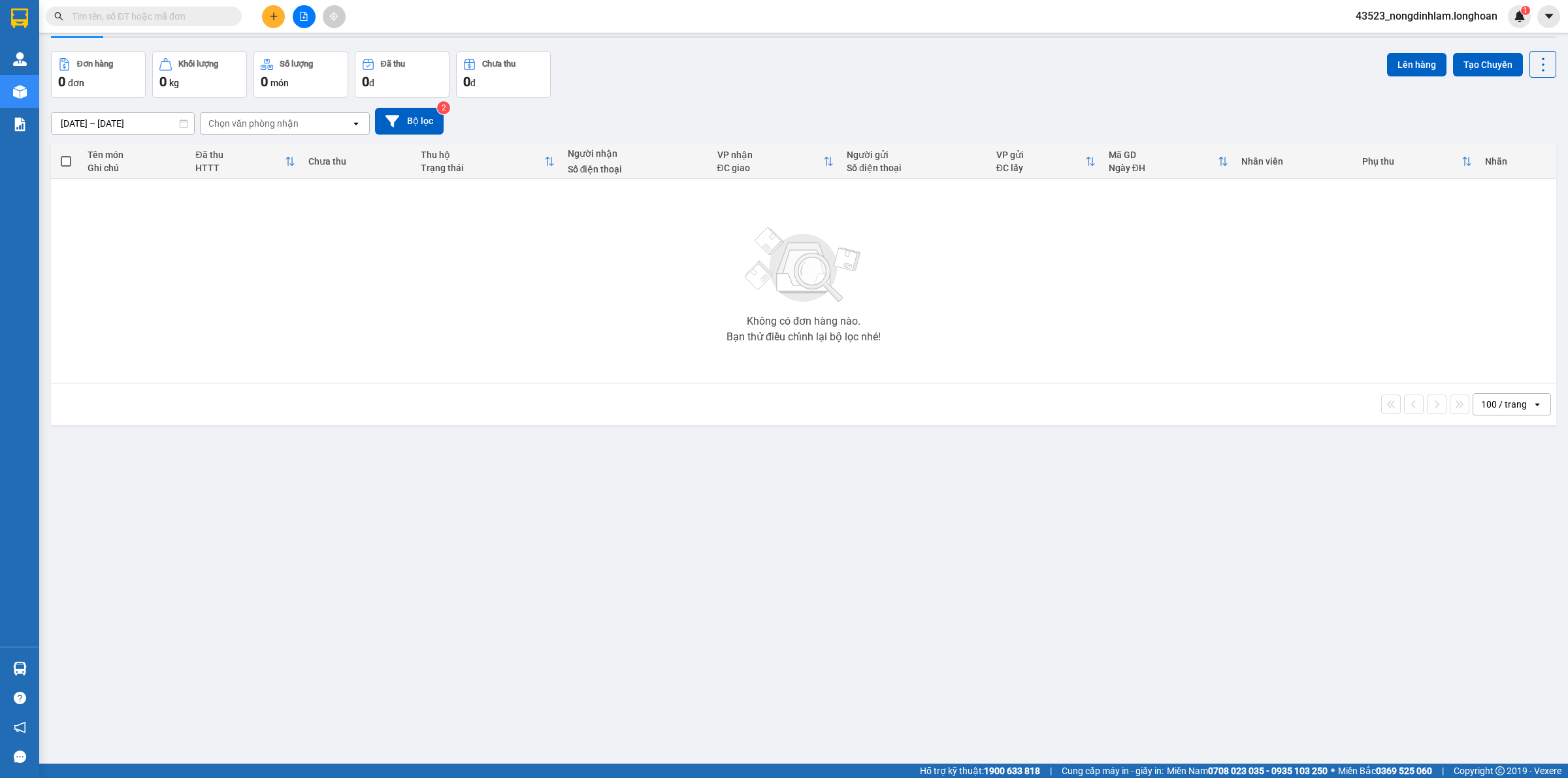
scroll to position [48, 0]
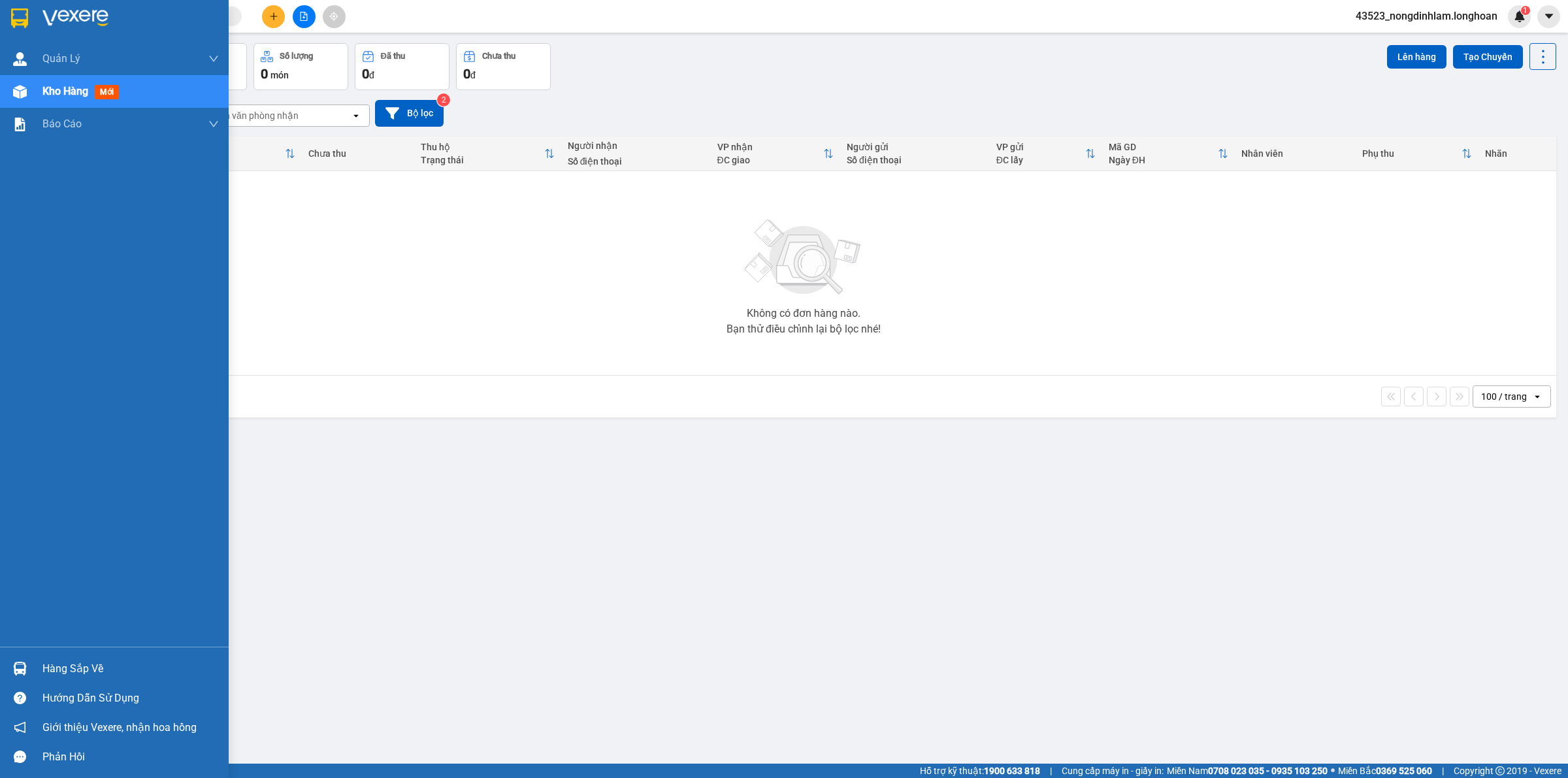
click at [24, 26] on img at bounding box center [20, 18] width 17 height 20
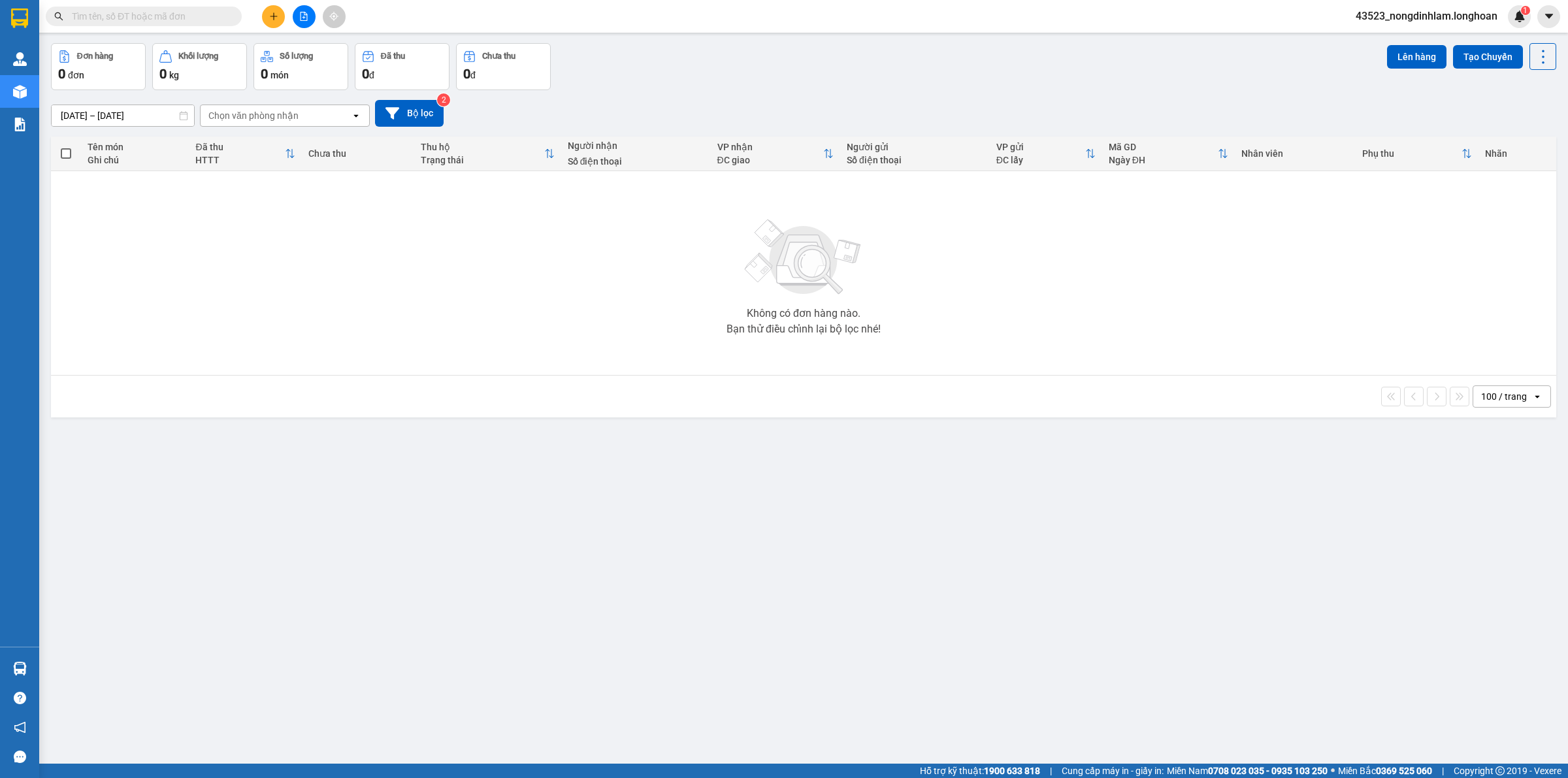
click at [151, 27] on div "Kết quả tìm kiếm ( 0 ) Bộ lọc No Data" at bounding box center [127, 16] width 254 height 23
click at [155, 13] on input "text" at bounding box center [149, 16] width 154 height 14
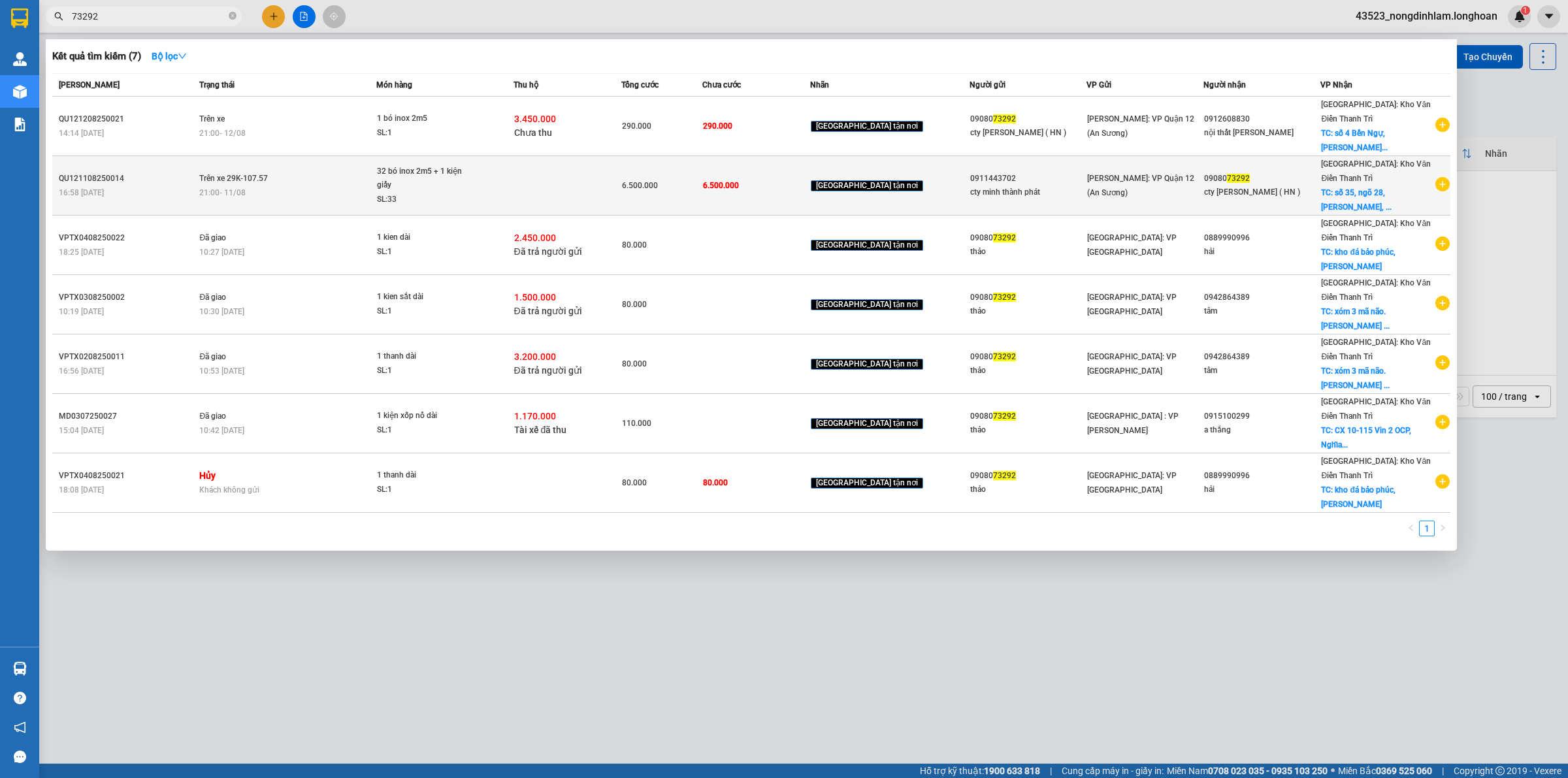
type input "73292"
click at [430, 193] on div "SL: 33" at bounding box center [426, 200] width 98 height 14
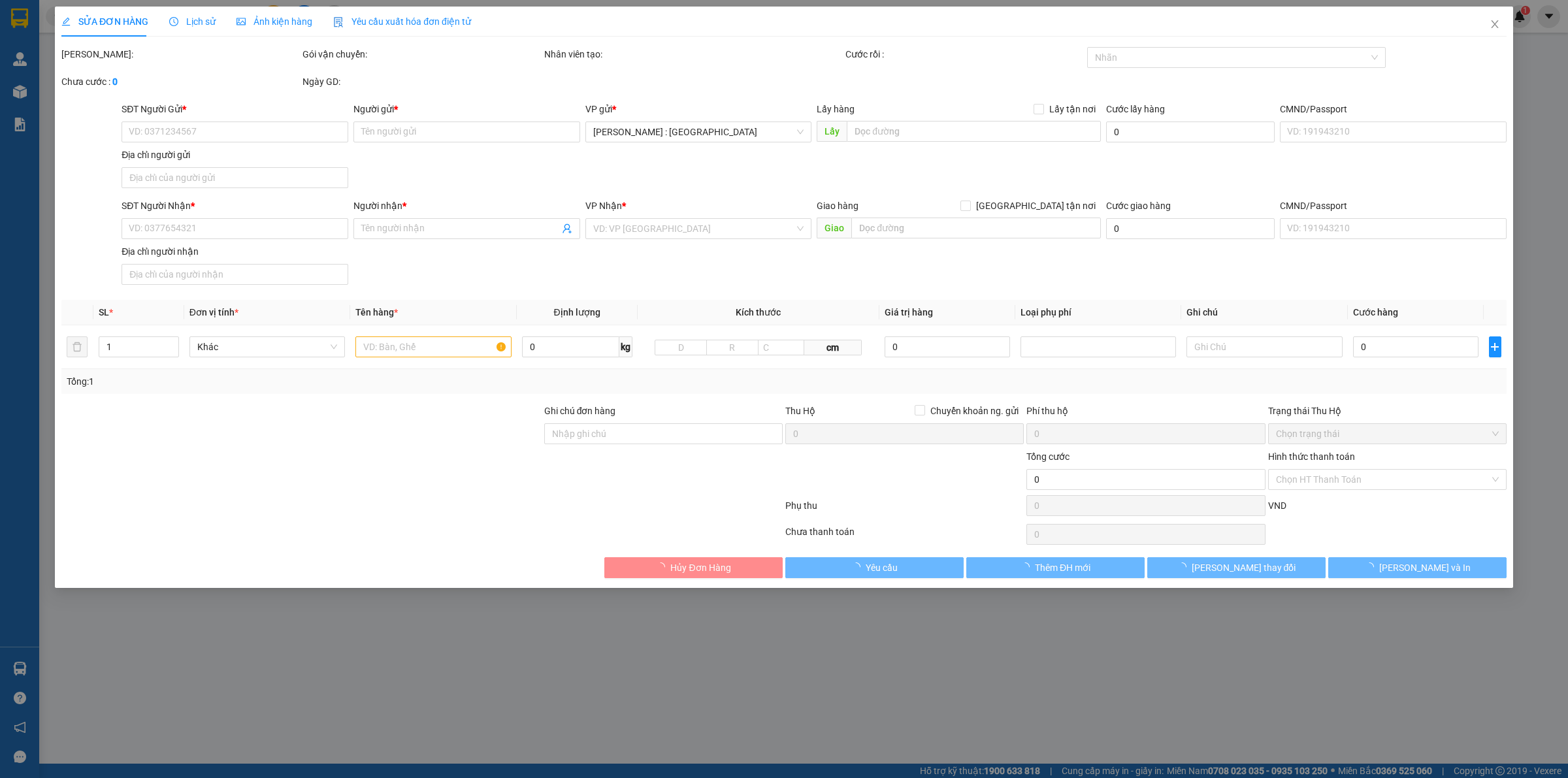
type input "0911443702"
type input "cty minh thành phát"
type input "0908073292"
type input "cty Minh Thành Phát ( HN )"
checkbox input "true"
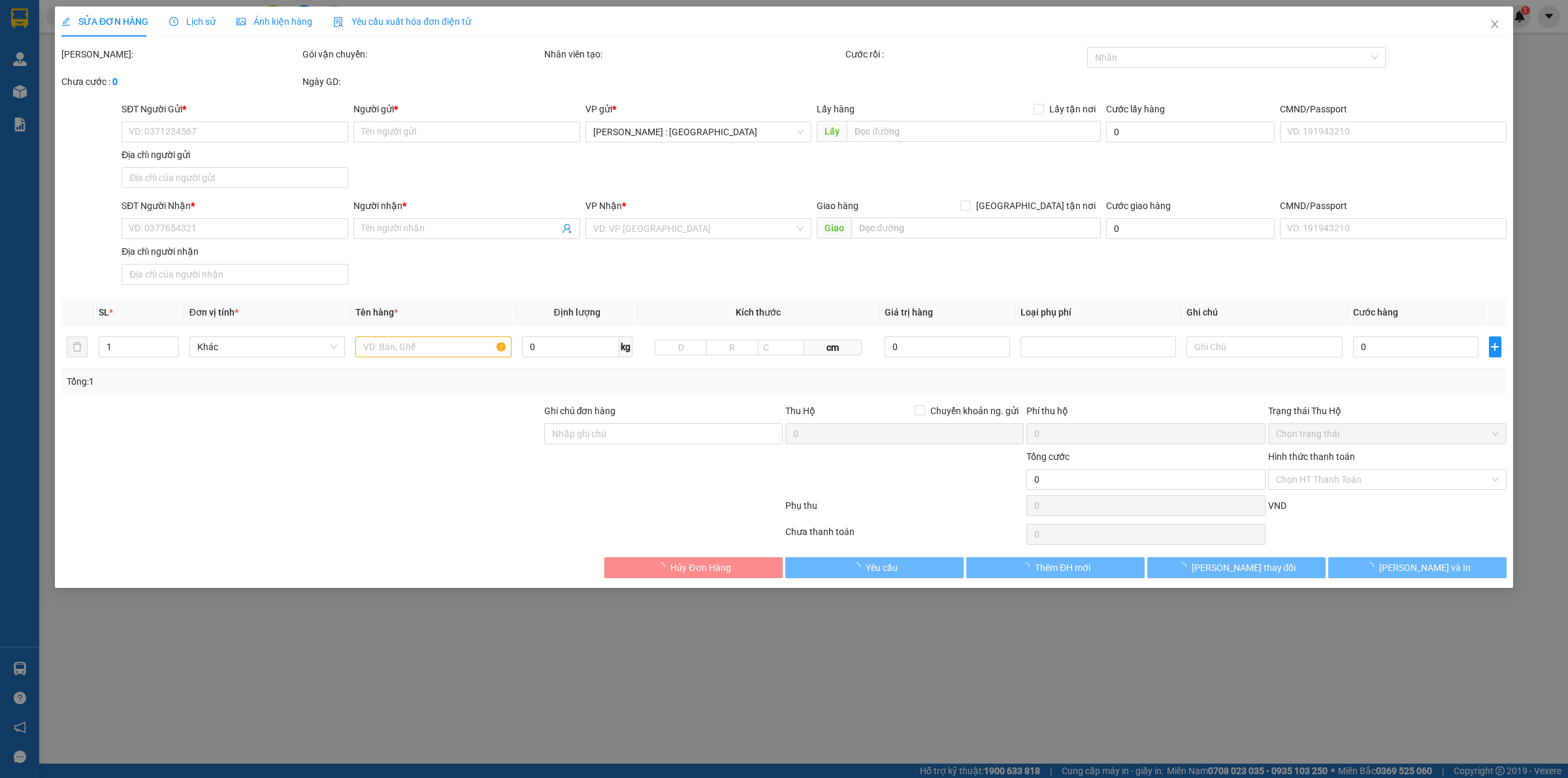
type input "số 35, ngõ 28, Thanh Đàm, Thanh Trì, Hoàng Mai, Hà Nội"
type input "nhận theo kiện - hư hỏng ko chịu trách nhiệm ( DÁN 5 BILL BẢO AN )"
type input "6.500.000"
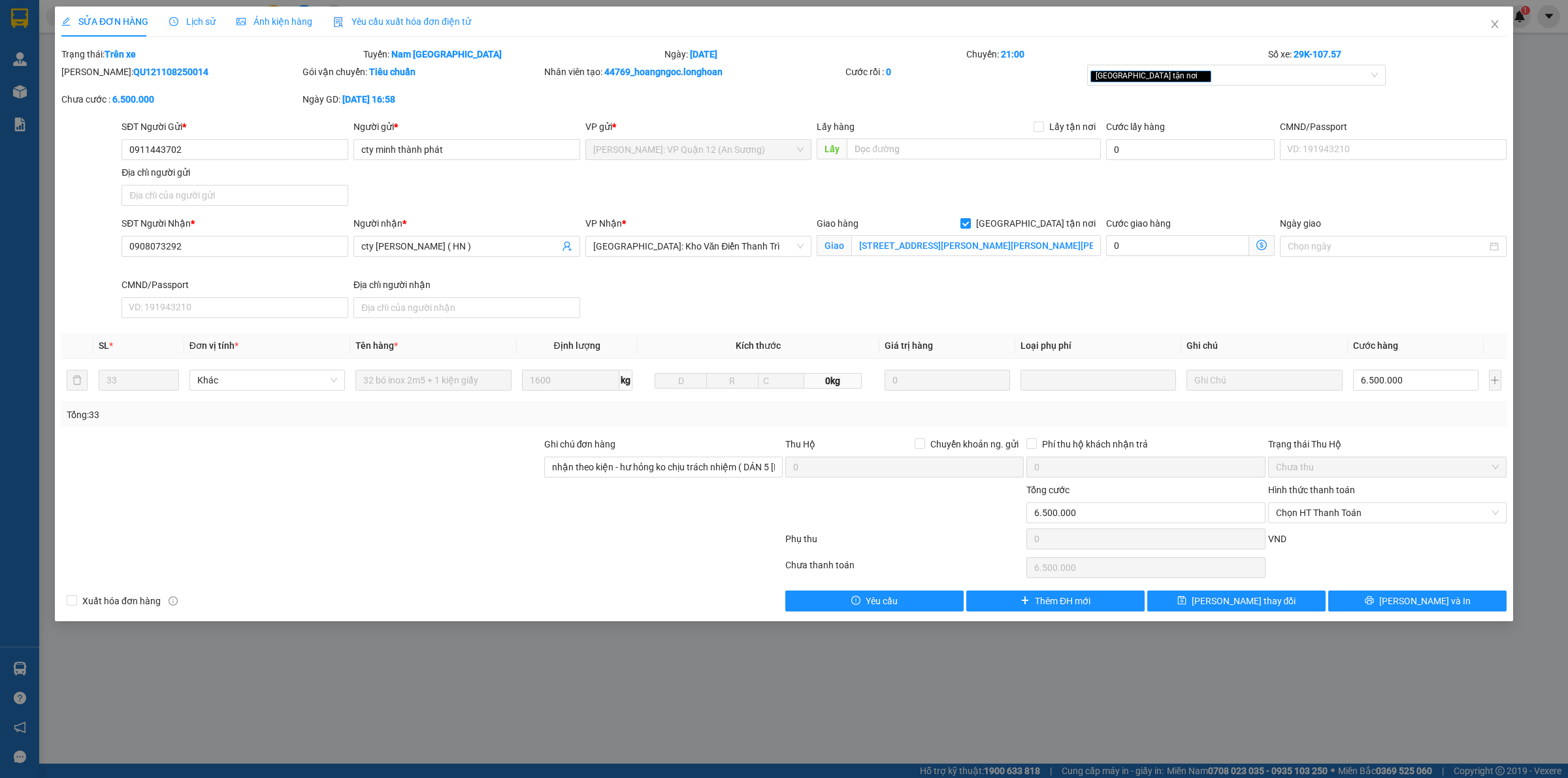
click at [186, 20] on span "Lịch sử" at bounding box center [192, 21] width 46 height 10
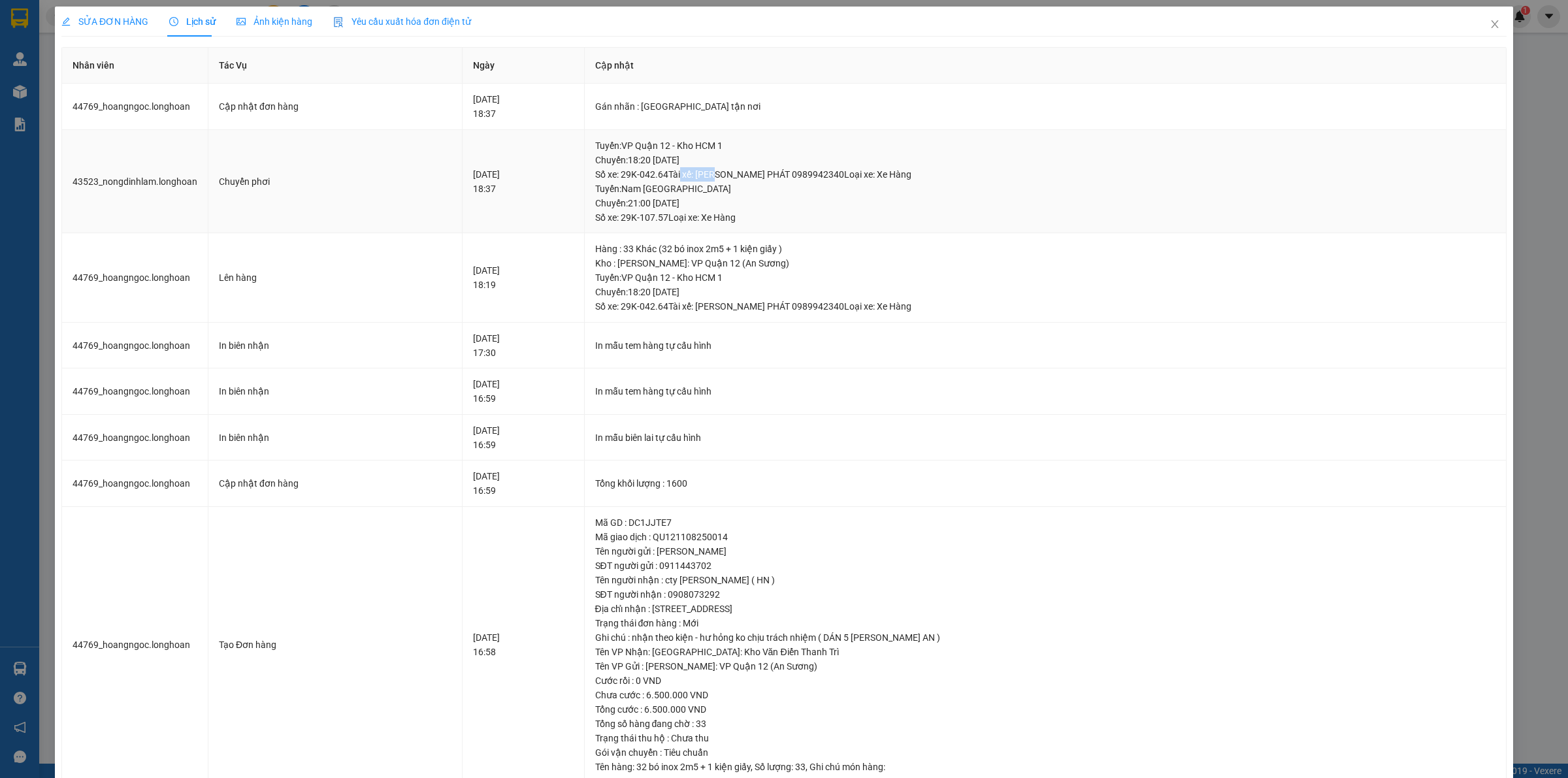
drag, startPoint x: 727, startPoint y: 176, endPoint x: 762, endPoint y: 171, distance: 35.4
click at [762, 171] on div "Tuyến : VP Quận 12 - Kho HCM 1 Chuyến: 18:20 ngày 11-08-2025 Số xe: 29K-042.64 …" at bounding box center [1045, 160] width 900 height 43
drag, startPoint x: 694, startPoint y: 194, endPoint x: 733, endPoint y: 190, distance: 39.2
click at [733, 190] on div "Tuyến : Nam Trung Bắc QL1A Chuyến: 21:00 ngày 11-08-2025 Số xe: 29K-107.57 Loại…" at bounding box center [1045, 203] width 900 height 43
drag, startPoint x: 671, startPoint y: 207, endPoint x: 765, endPoint y: 206, distance: 94.0
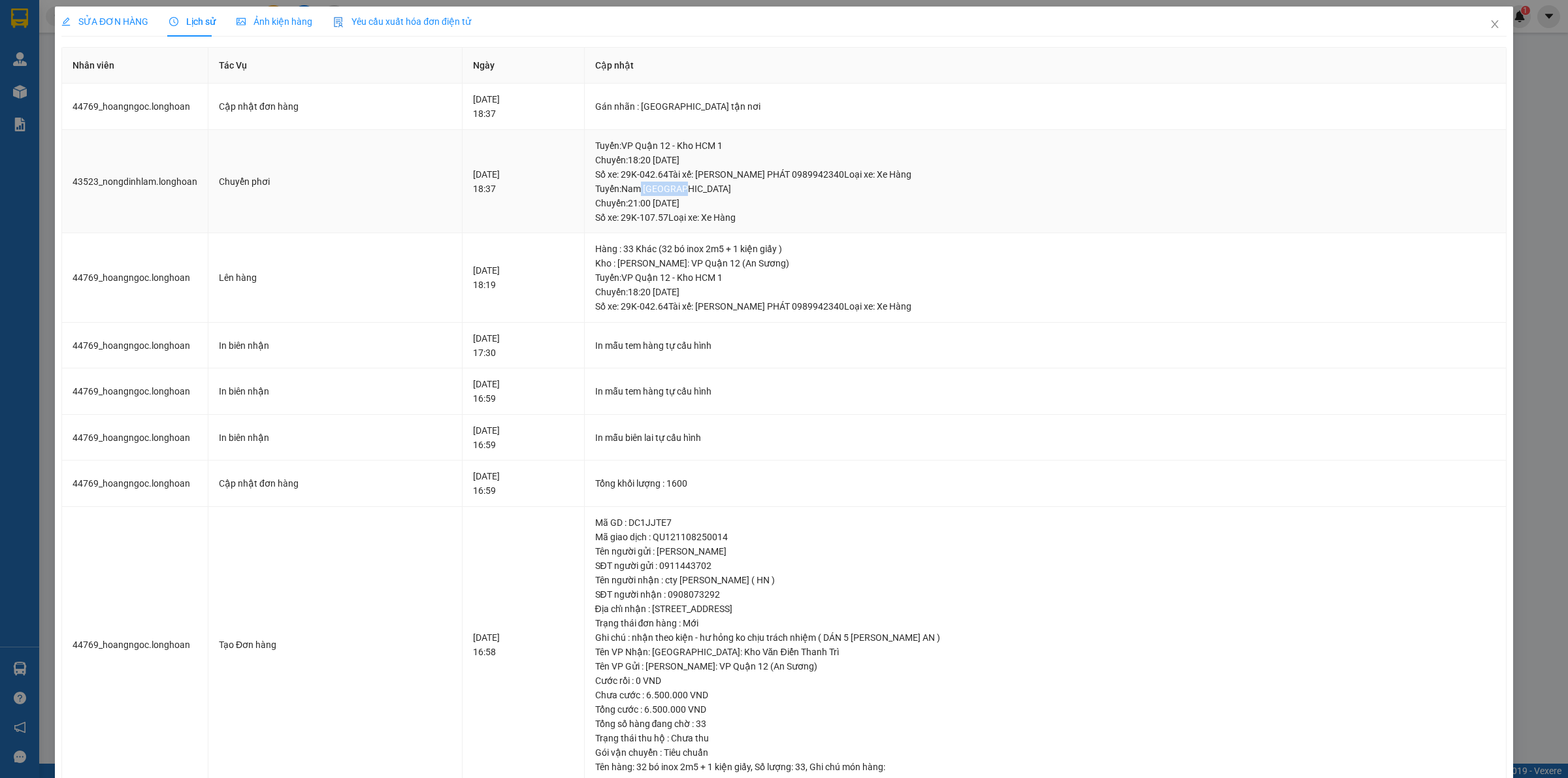
click at [765, 206] on div "Tuyến : Nam Trung Bắc QL1A Chuyến: 21:00 ngày 11-08-2025 Số xe: 29K-107.57 Loại…" at bounding box center [1045, 203] width 900 height 43
click at [1491, 26] on icon "close" at bounding box center [1494, 24] width 7 height 8
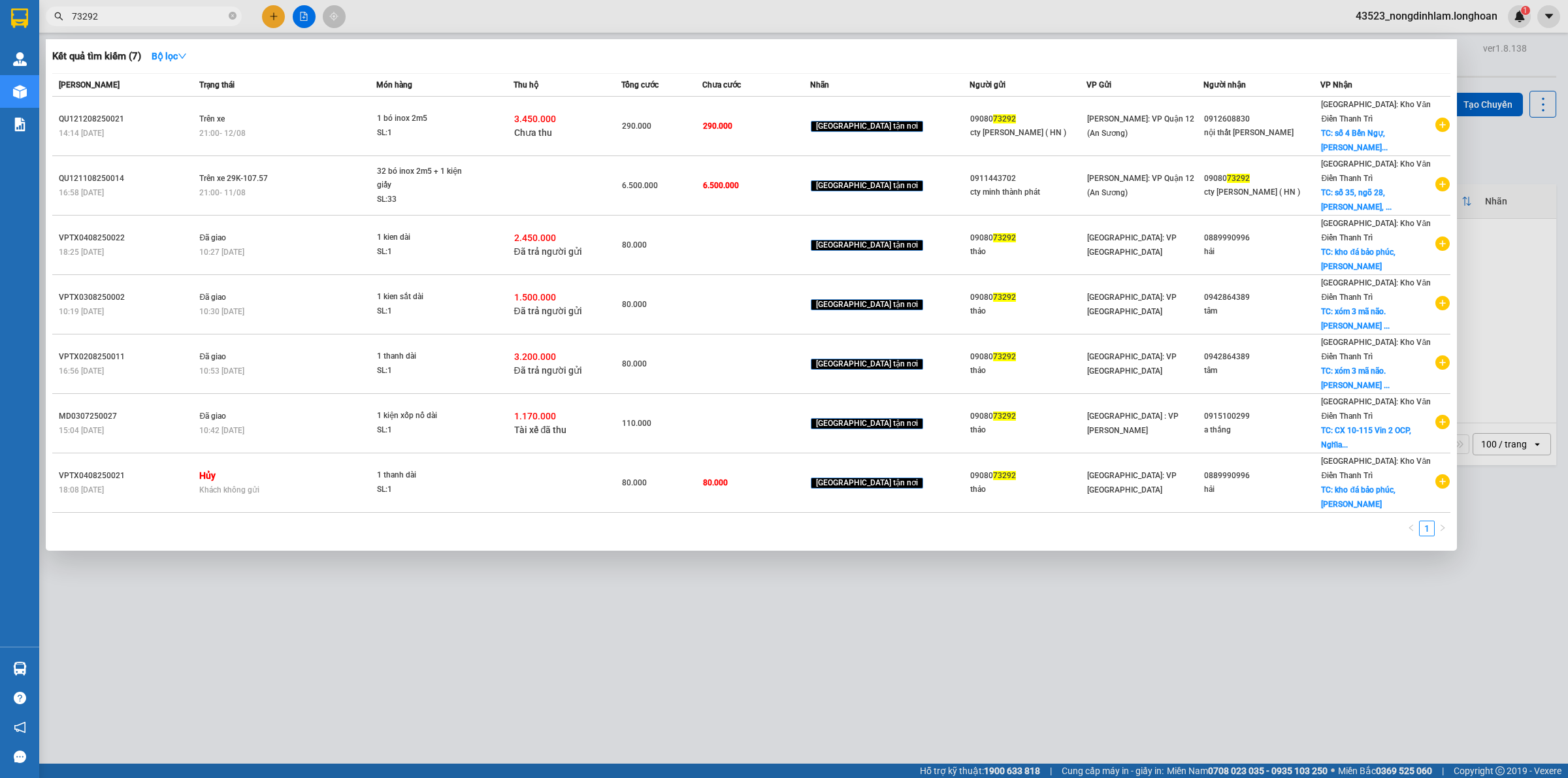
click at [160, 22] on input "73292" at bounding box center [149, 16] width 154 height 14
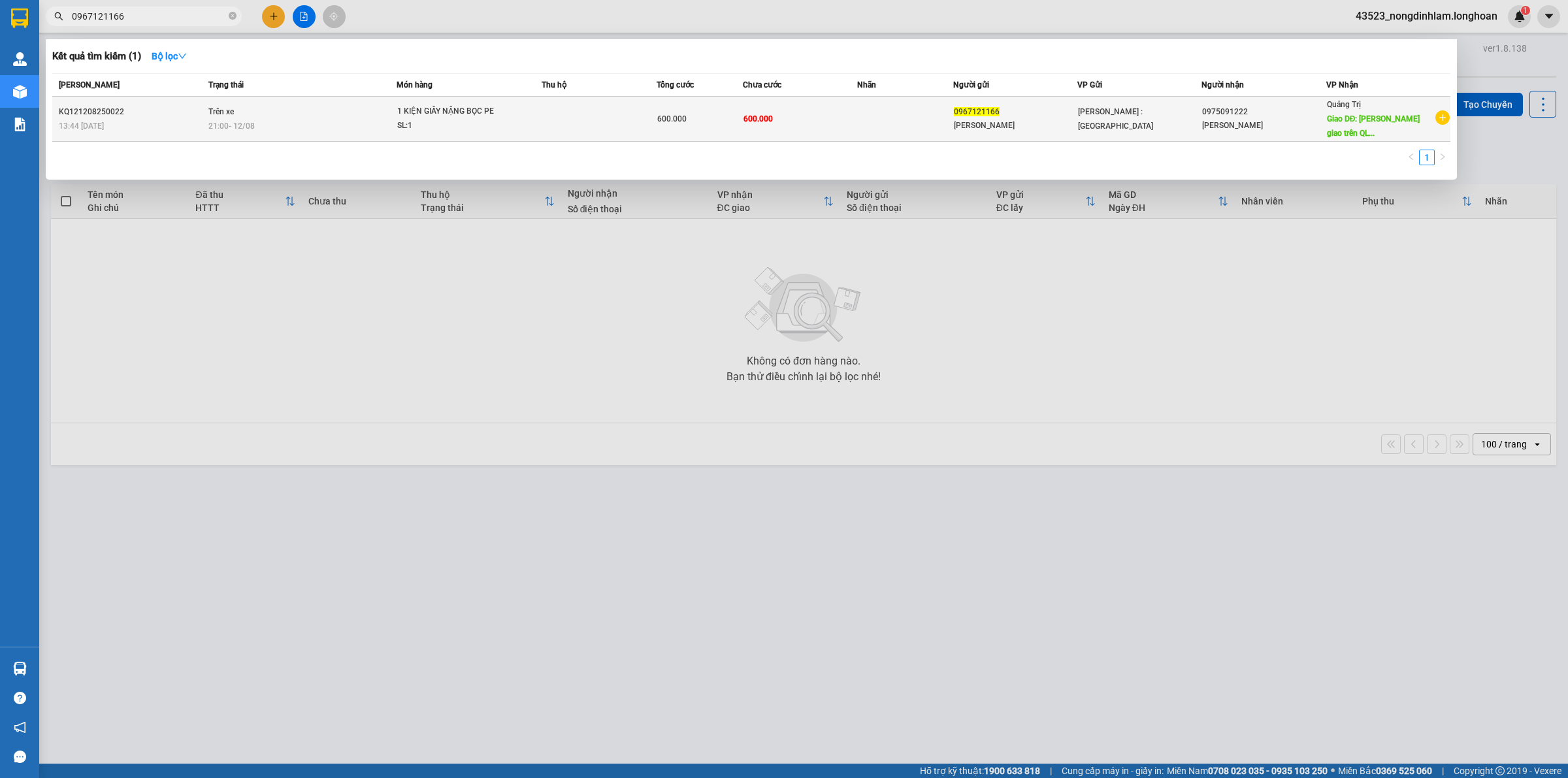
type input "0967121166"
click at [449, 124] on div "SL: 1" at bounding box center [445, 126] width 98 height 14
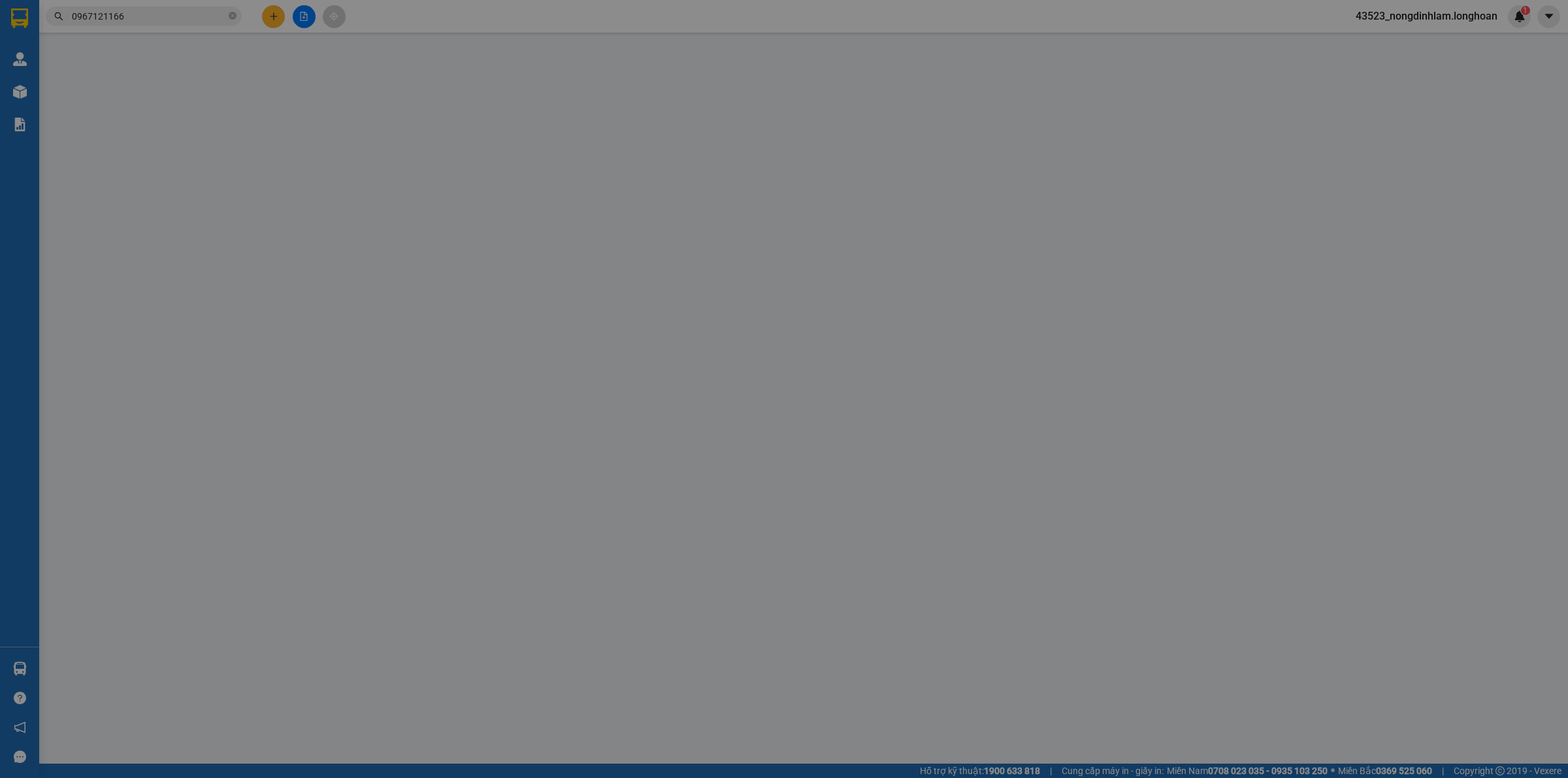
type input "0967121166"
type input "[PERSON_NAME]"
type input "0975091222"
type input "NGUYỄN NGỌC TIẾP"
type input "Hải Lăng giao trên QL 1A"
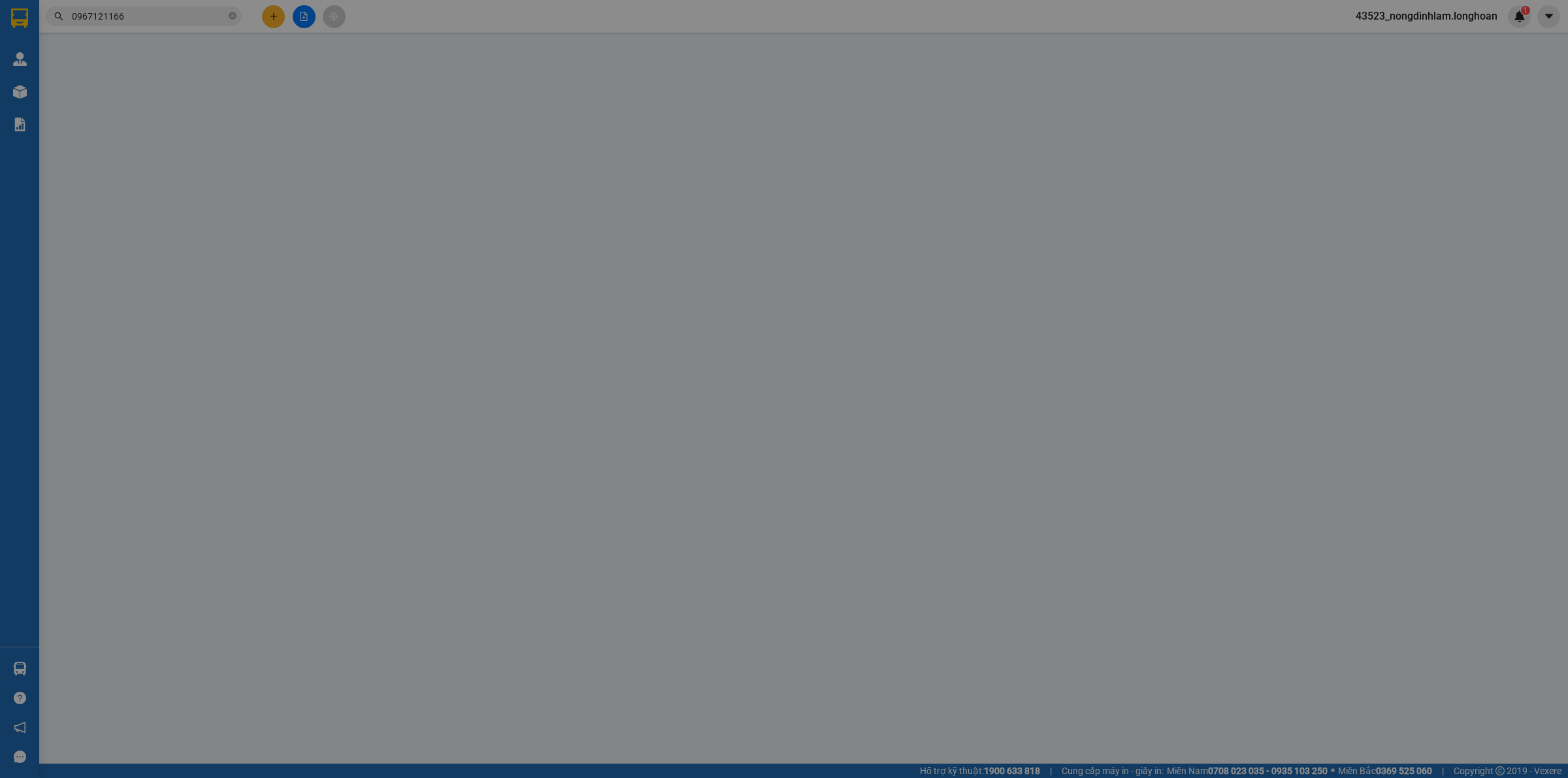
type input "( NHẬN THEO KIỆN - GIAO THEO KIỆN - HƯ VỠ KHÔNG ĐỀN - ĐÃ BÁO KHÁCH GỬI )"
type input "600.000"
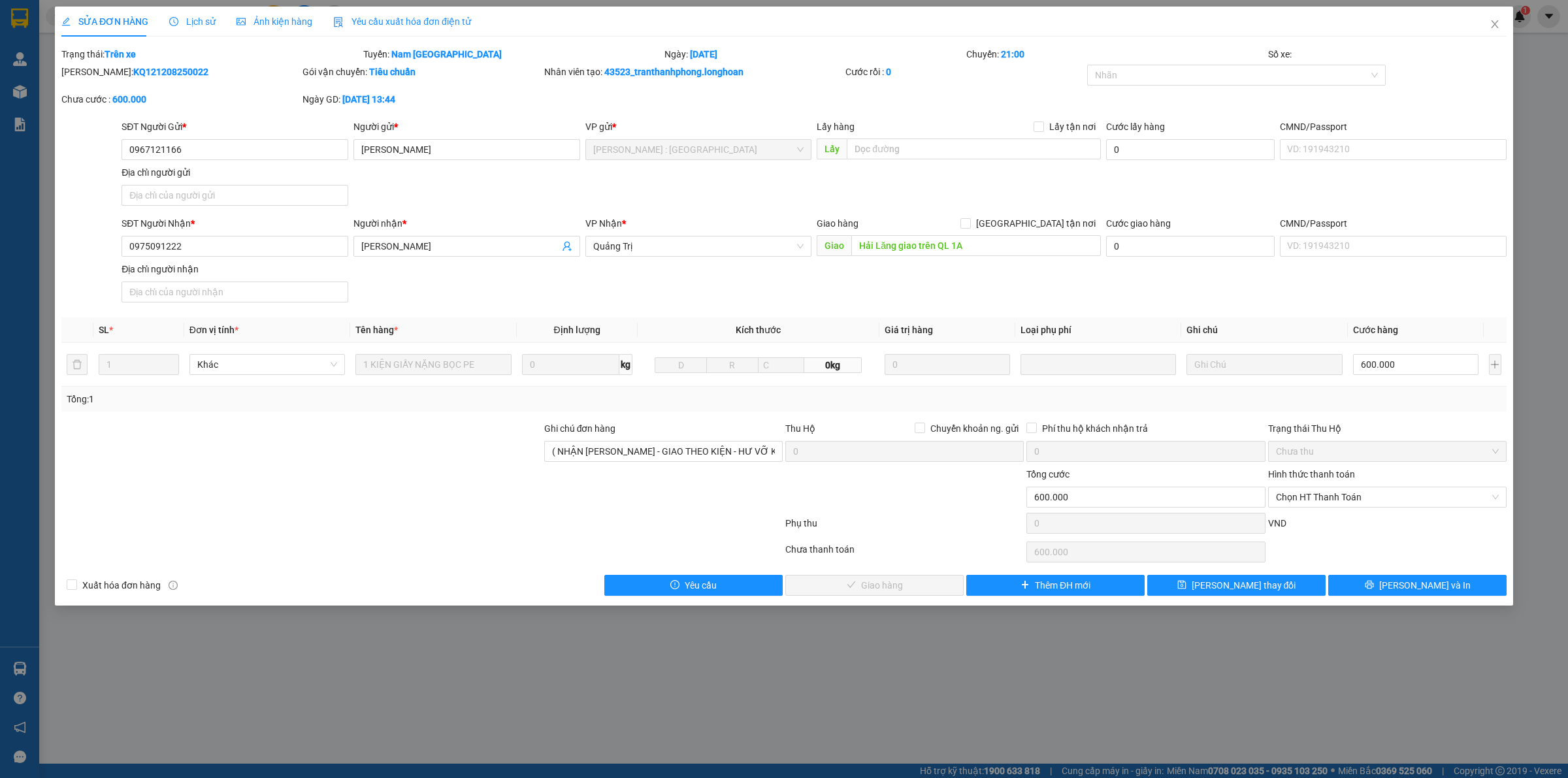
click at [190, 23] on span "Lịch sử" at bounding box center [192, 21] width 46 height 10
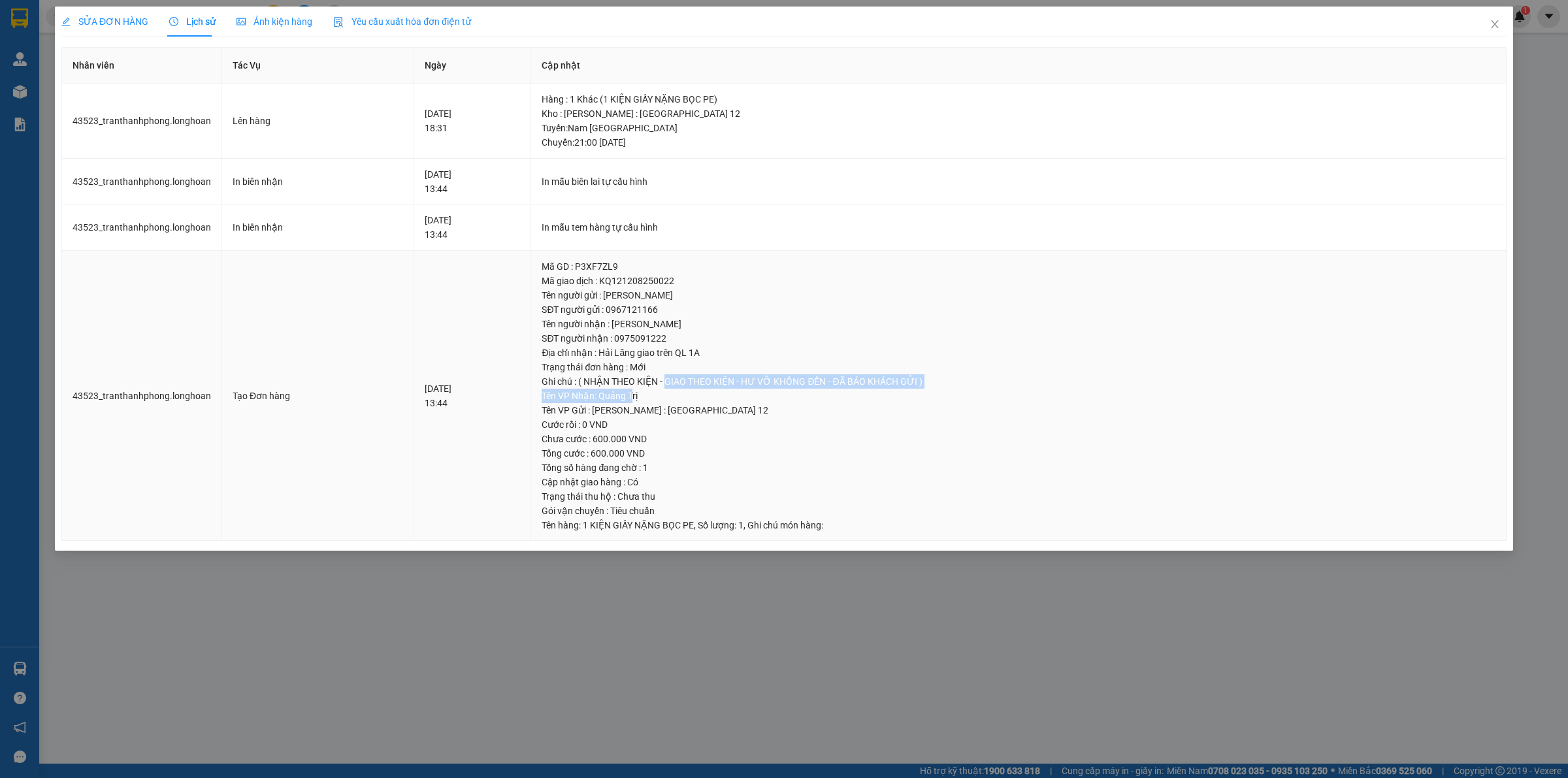
drag, startPoint x: 699, startPoint y: 384, endPoint x: 664, endPoint y: 391, distance: 35.7
click at [664, 391] on td "Mã GD : P3XF7ZL9 Mã giao dịch : KQ121208250022 Tên người gửi : ANH TIẾN SĐT ngư…" at bounding box center [1019, 395] width 975 height 290
click at [678, 412] on div "Tên VP Gửi : Hồ Chí Minh : Kho Quận 12" at bounding box center [1018, 410] width 953 height 14
drag, startPoint x: 663, startPoint y: 396, endPoint x: 654, endPoint y: 393, distance: 9.5
click at [655, 393] on div "Tên VP Nhận: Quảng Trị" at bounding box center [1018, 396] width 953 height 14
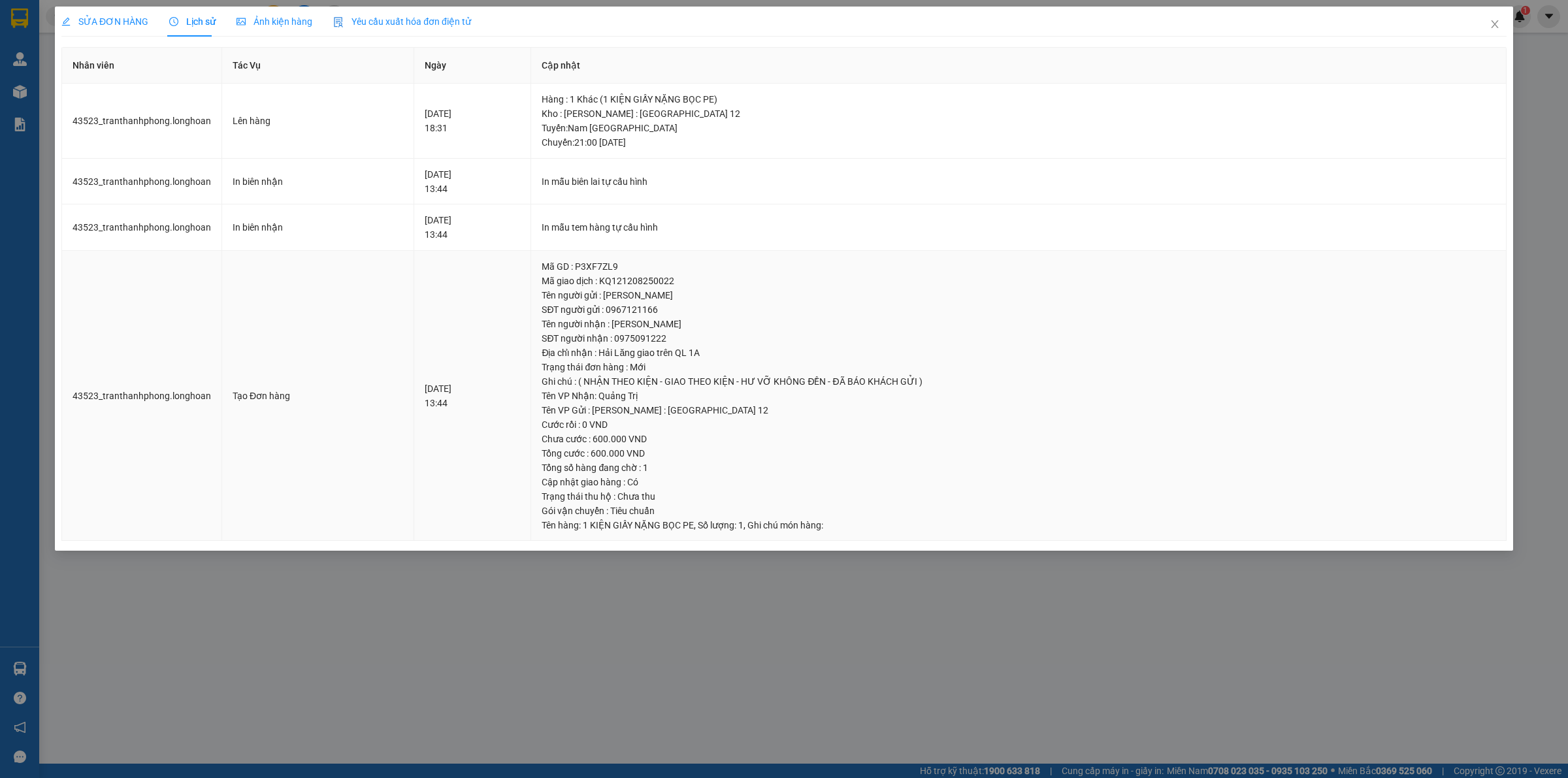
click at [749, 389] on div "Tên VP Nhận: Quảng Trị" at bounding box center [1018, 396] width 953 height 14
click at [638, 135] on div "Tuyến : Nam Trung Bắc QL1A Chuyến: 21:00 ngày 12-08-2025" at bounding box center [1018, 135] width 953 height 29
drag, startPoint x: 616, startPoint y: 144, endPoint x: 666, endPoint y: 144, distance: 50.0
click at [647, 144] on div "Tuyến : Nam Trung Bắc QL1A Chuyến: 21:00 ngày 12-08-2025" at bounding box center [1018, 135] width 953 height 29
click at [666, 144] on div "Tuyến : Nam Trung Bắc QL1A Chuyến: 21:00 ngày 12-08-2025" at bounding box center [1018, 135] width 953 height 29
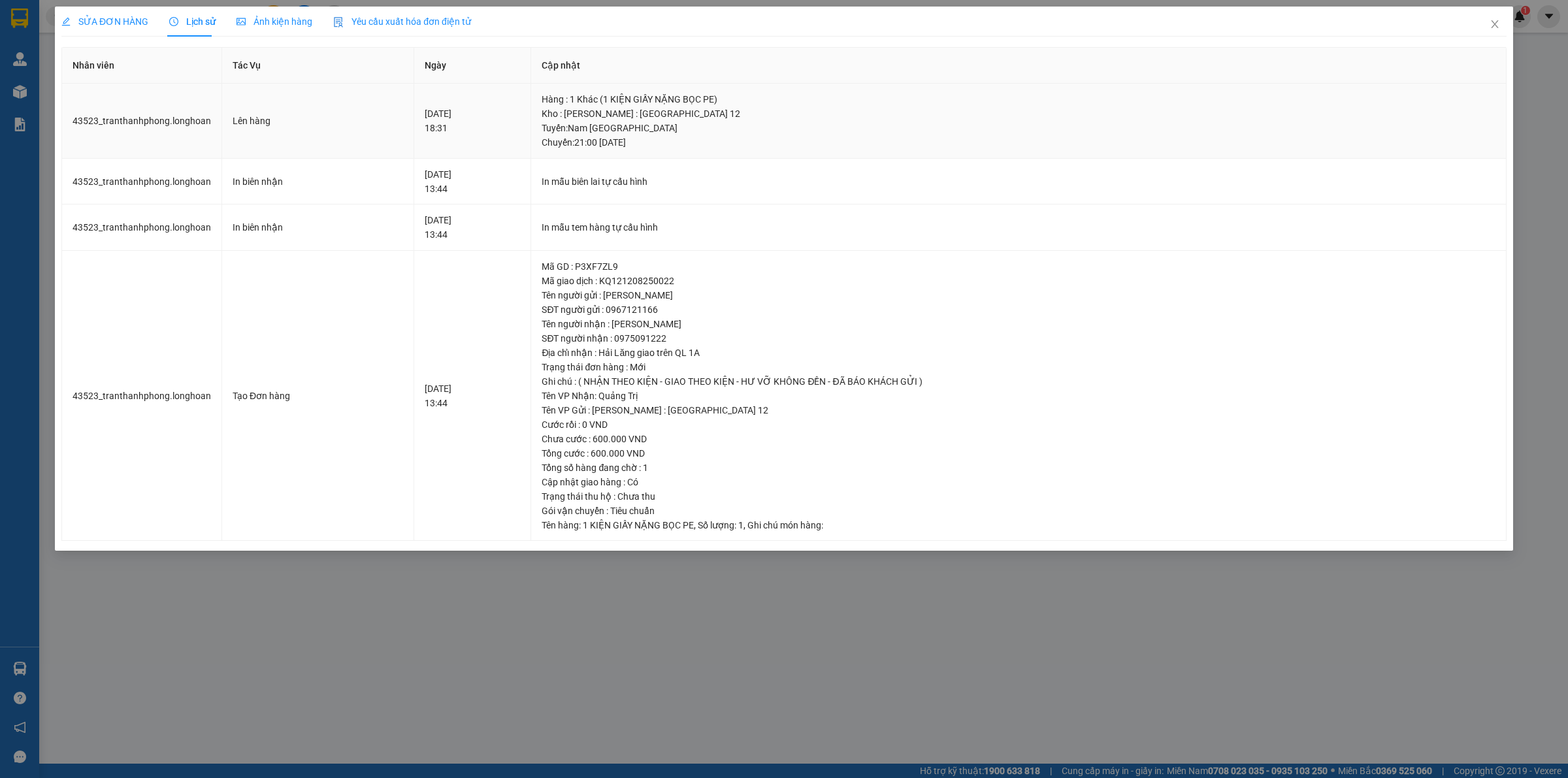
click at [678, 142] on div "Tuyến : Nam Trung Bắc QL1A Chuyến: 21:00 ngày 12-08-2025" at bounding box center [1018, 135] width 953 height 29
click at [676, 119] on div "Kho : [PERSON_NAME] : [GEOGRAPHIC_DATA] 12" at bounding box center [1018, 113] width 953 height 14
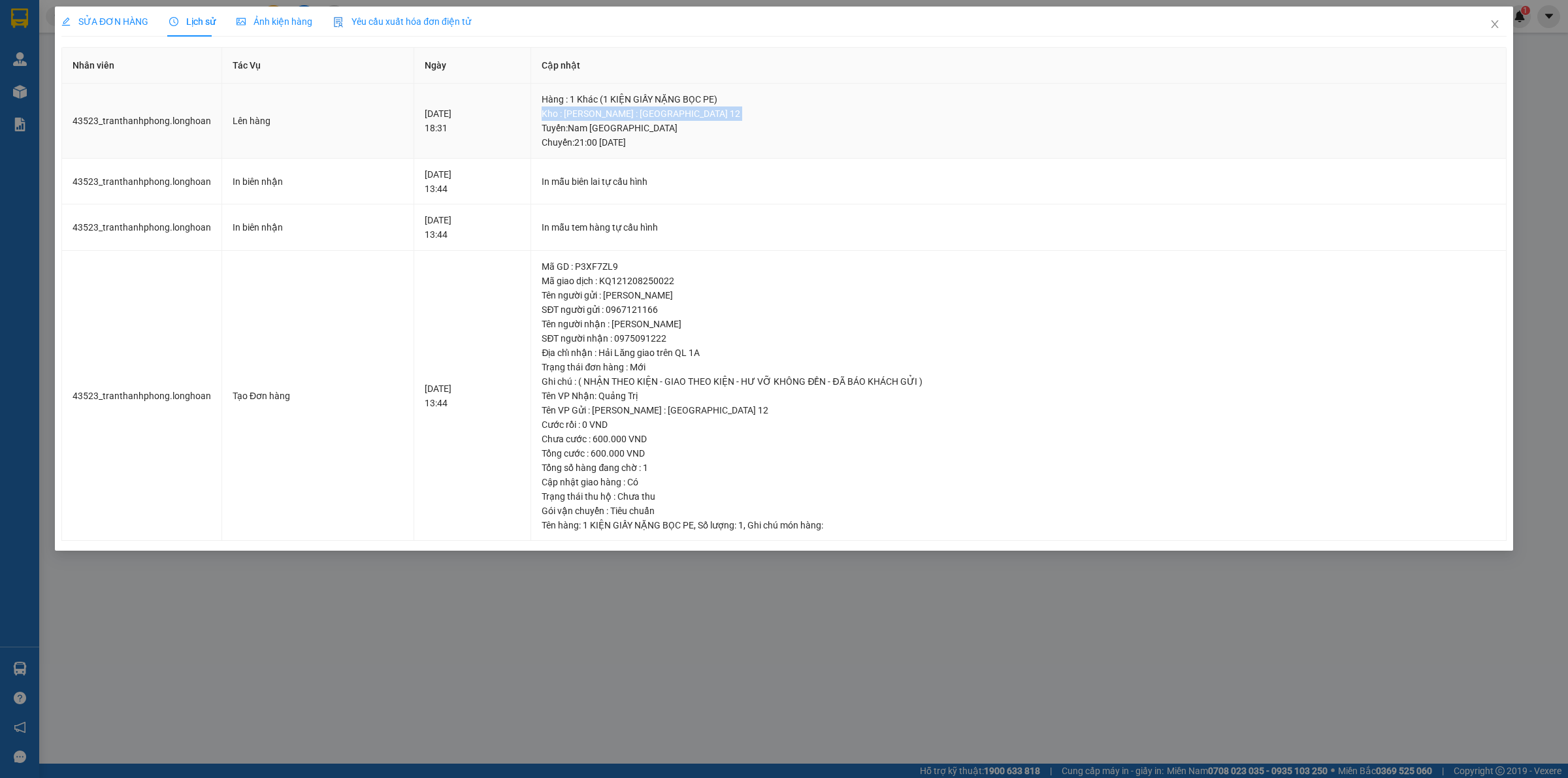
click at [676, 119] on div "Kho : [PERSON_NAME] : [GEOGRAPHIC_DATA] 12" at bounding box center [1018, 113] width 953 height 14
click at [677, 142] on div "Tuyến : Nam Trung Bắc QL1A Chuyến: 21:00 ngày 12-08-2025" at bounding box center [1018, 135] width 953 height 29
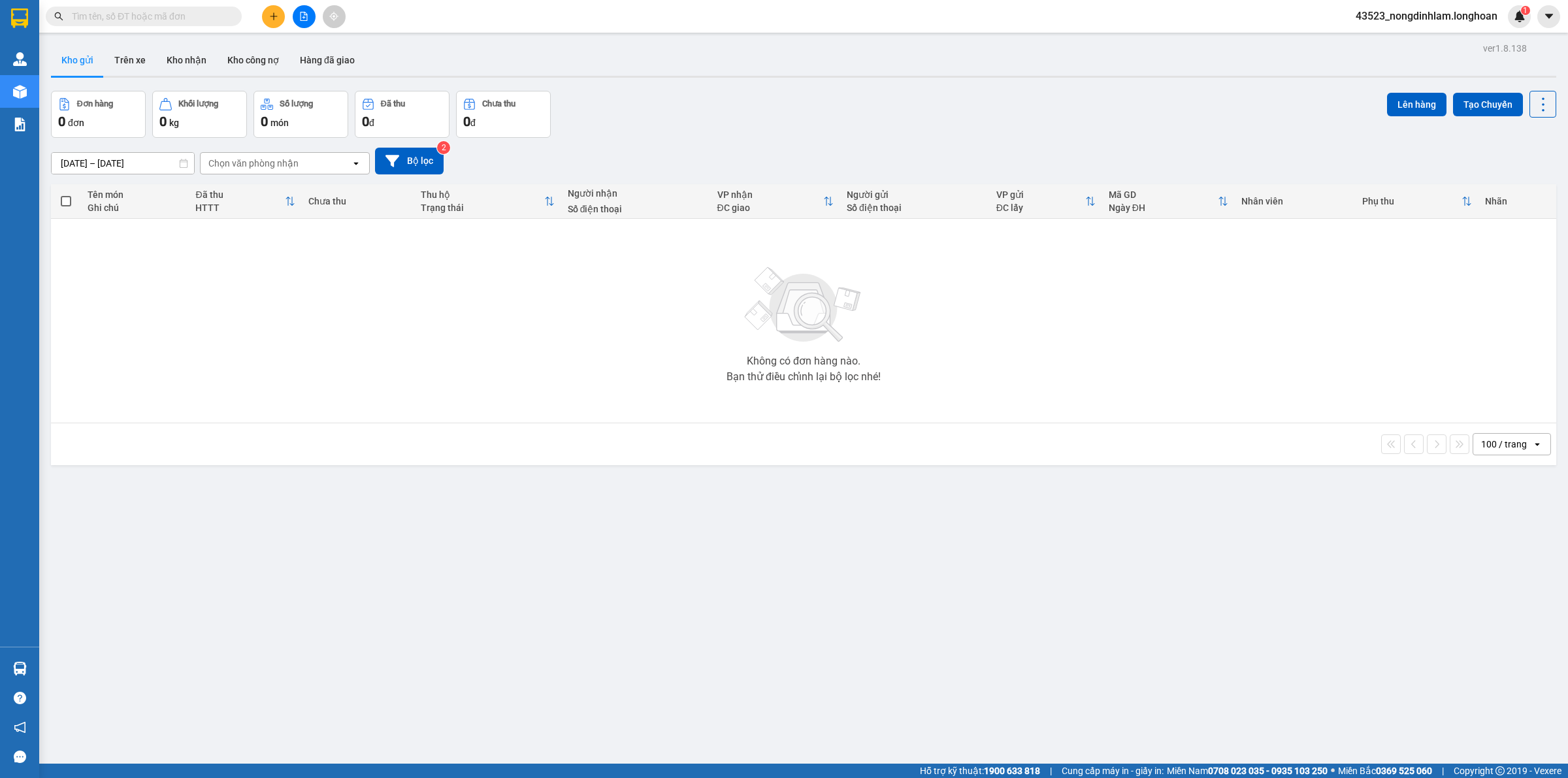
click at [178, 18] on input "text" at bounding box center [149, 16] width 154 height 14
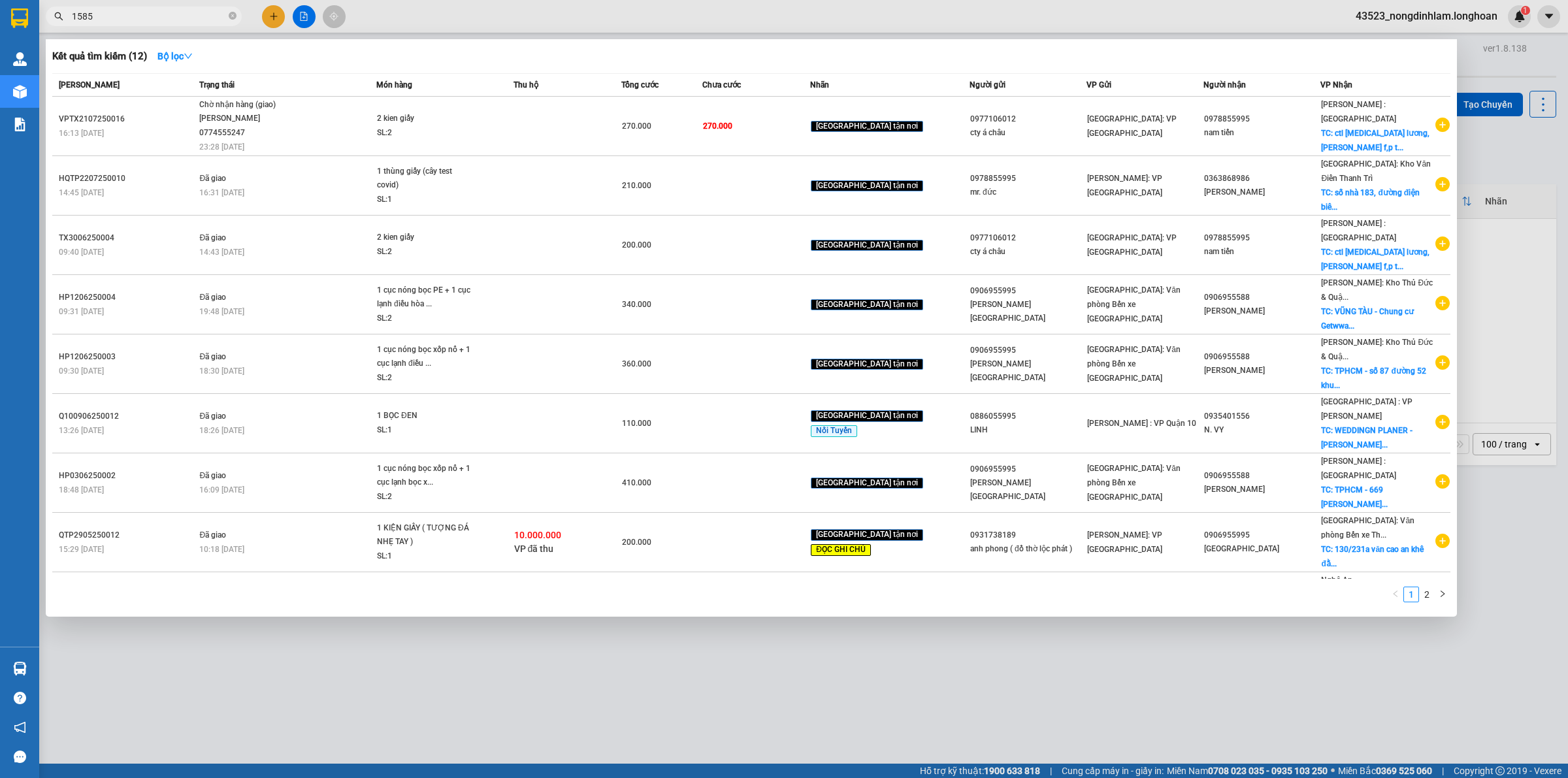
type input "15851"
